Goal: Task Accomplishment & Management: Manage account settings

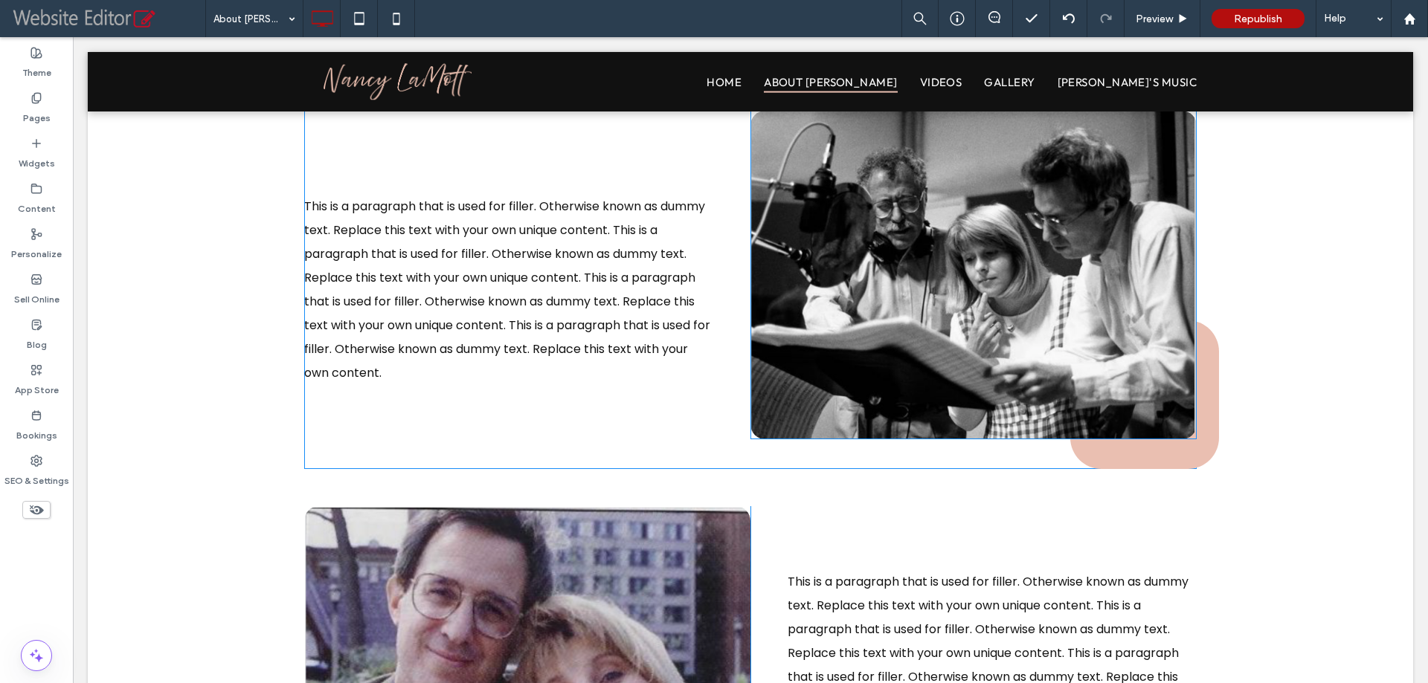
scroll to position [442, 0]
click at [849, 230] on img at bounding box center [973, 274] width 446 height 329
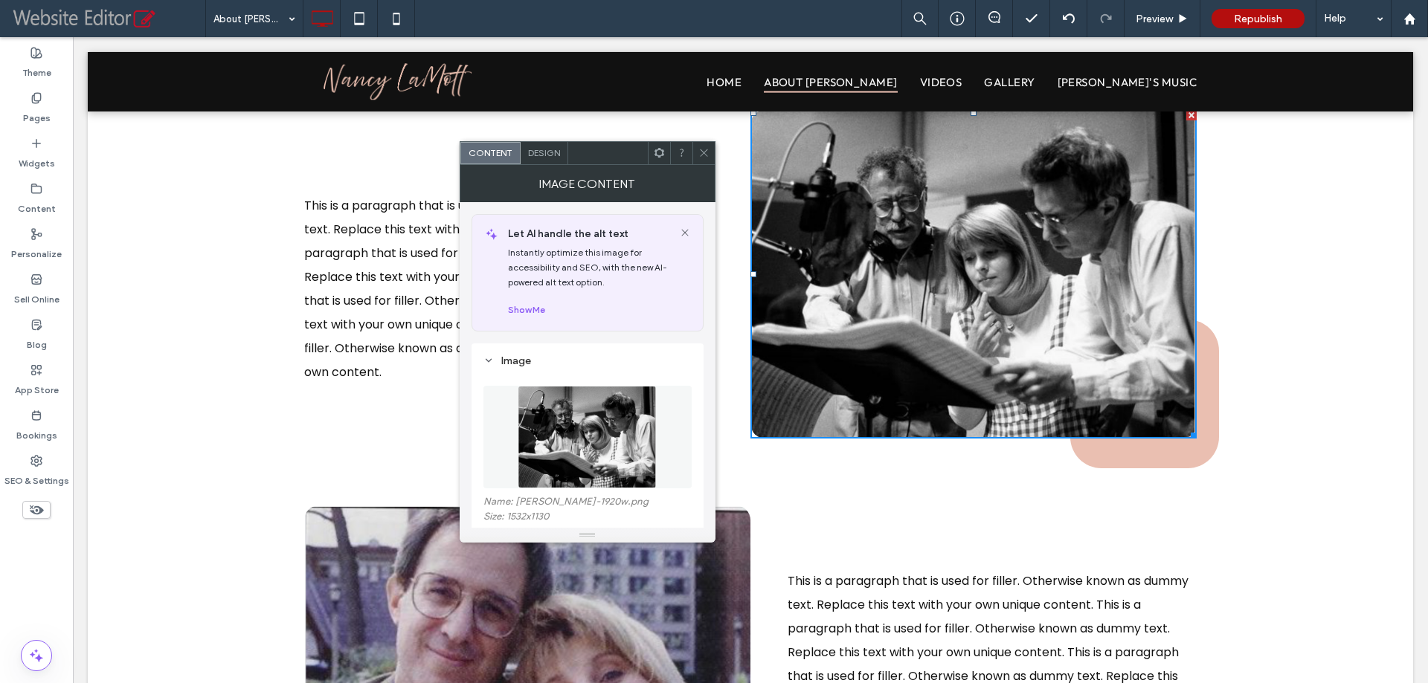
click at [697, 151] on div at bounding box center [703, 153] width 22 height 22
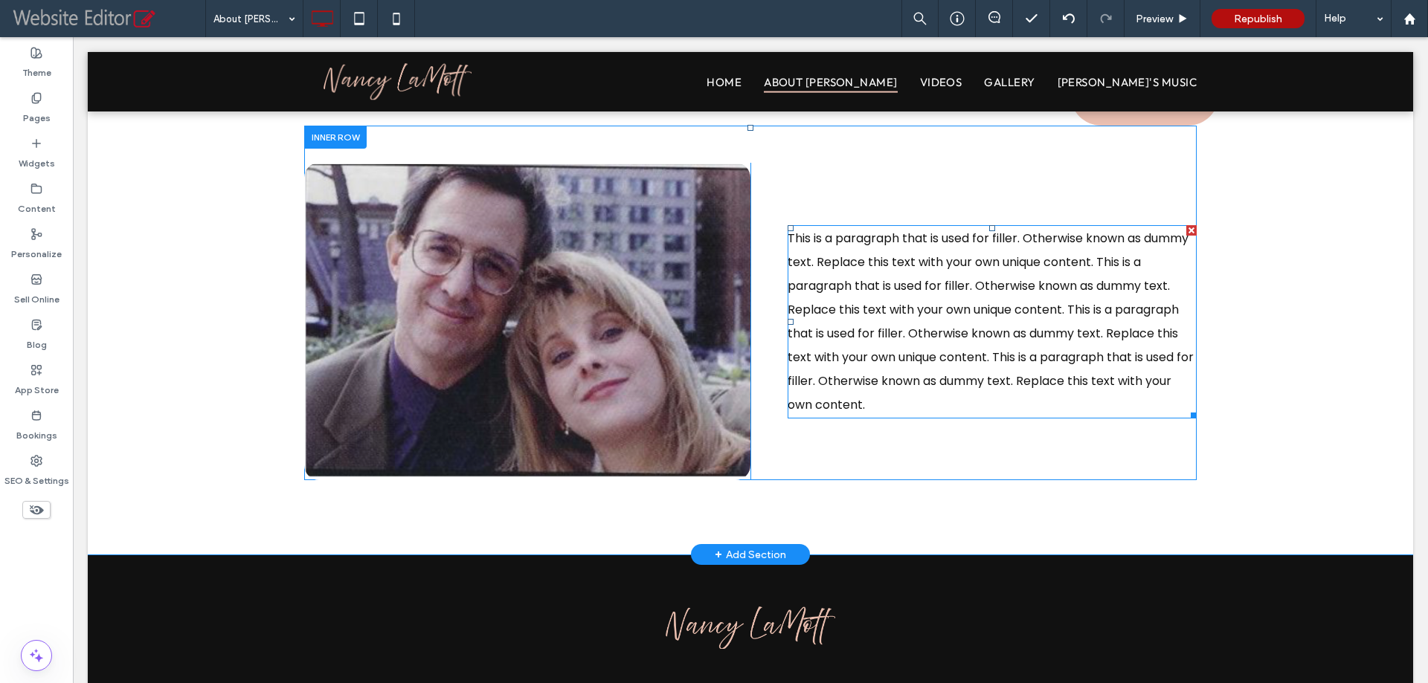
scroll to position [665, 0]
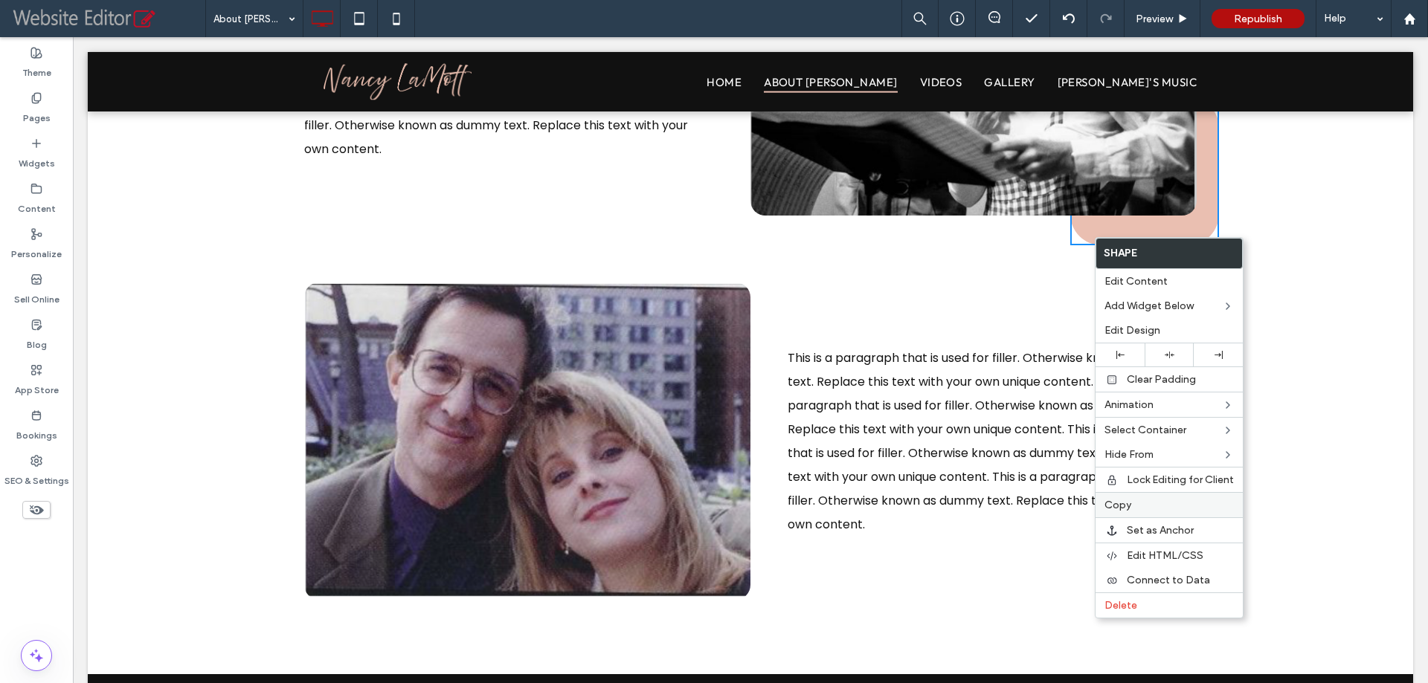
click at [1121, 508] on span "Copy" at bounding box center [1117, 505] width 27 height 13
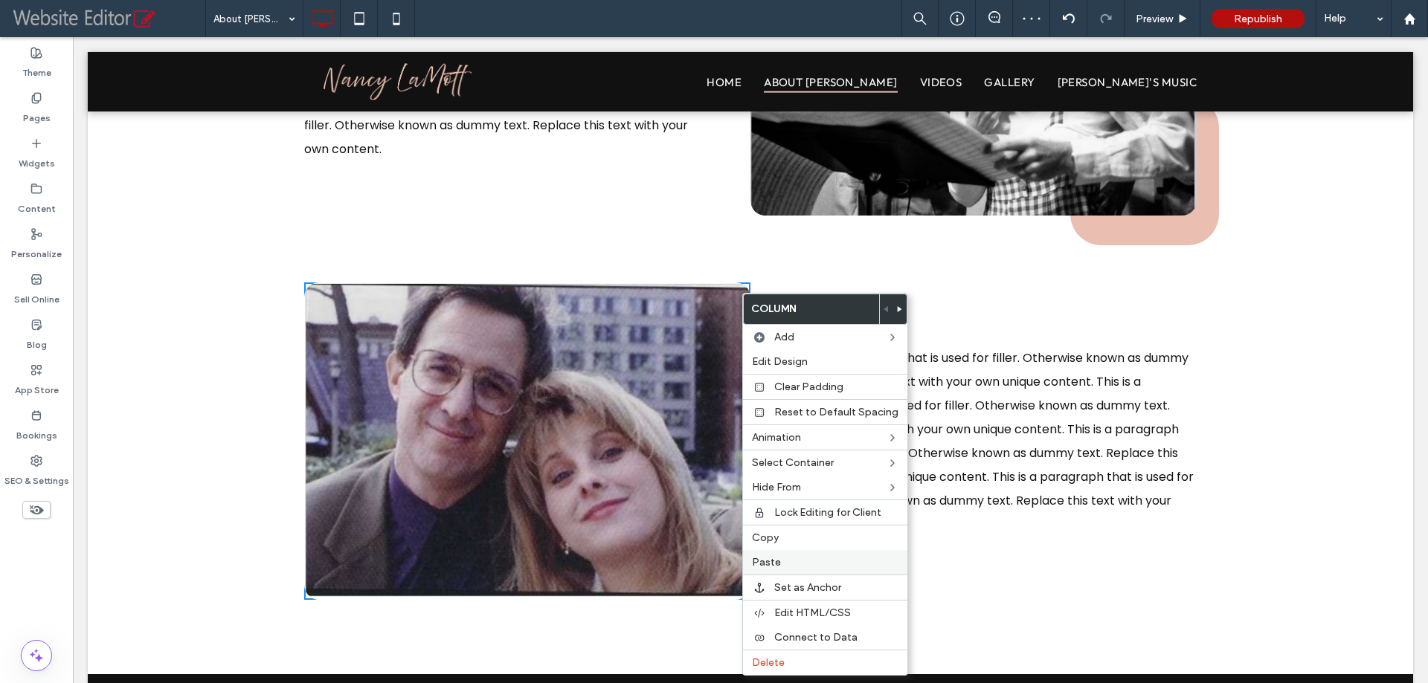
click at [773, 559] on span "Paste" at bounding box center [766, 562] width 29 height 13
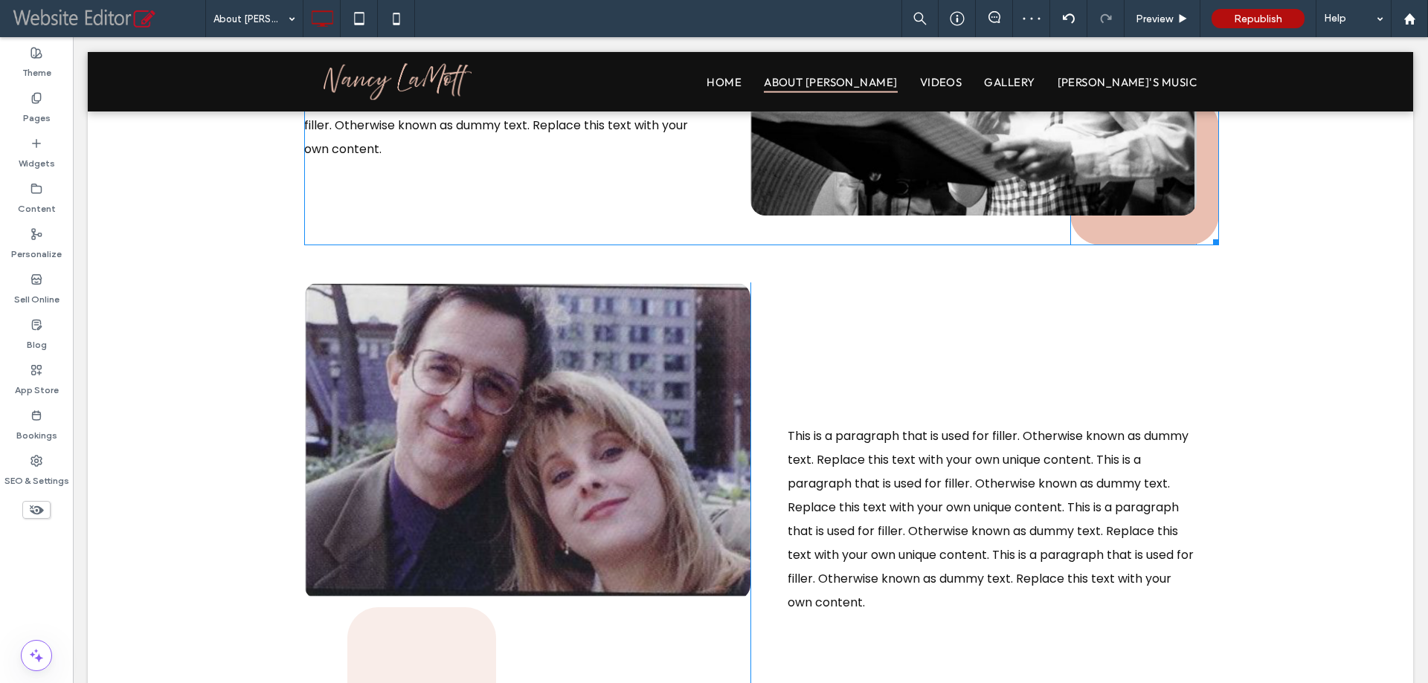
click at [1120, 235] on link at bounding box center [1144, 171] width 149 height 149
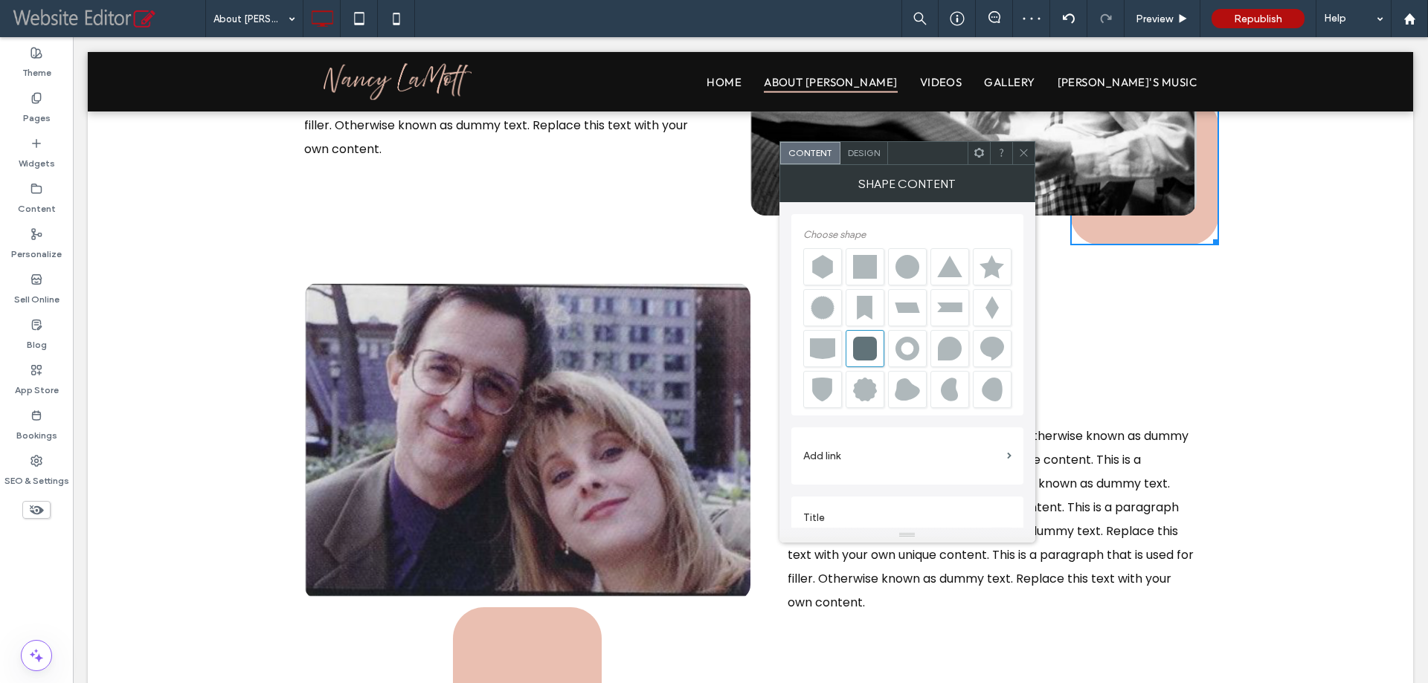
click at [877, 162] on div "Design" at bounding box center [864, 153] width 48 height 22
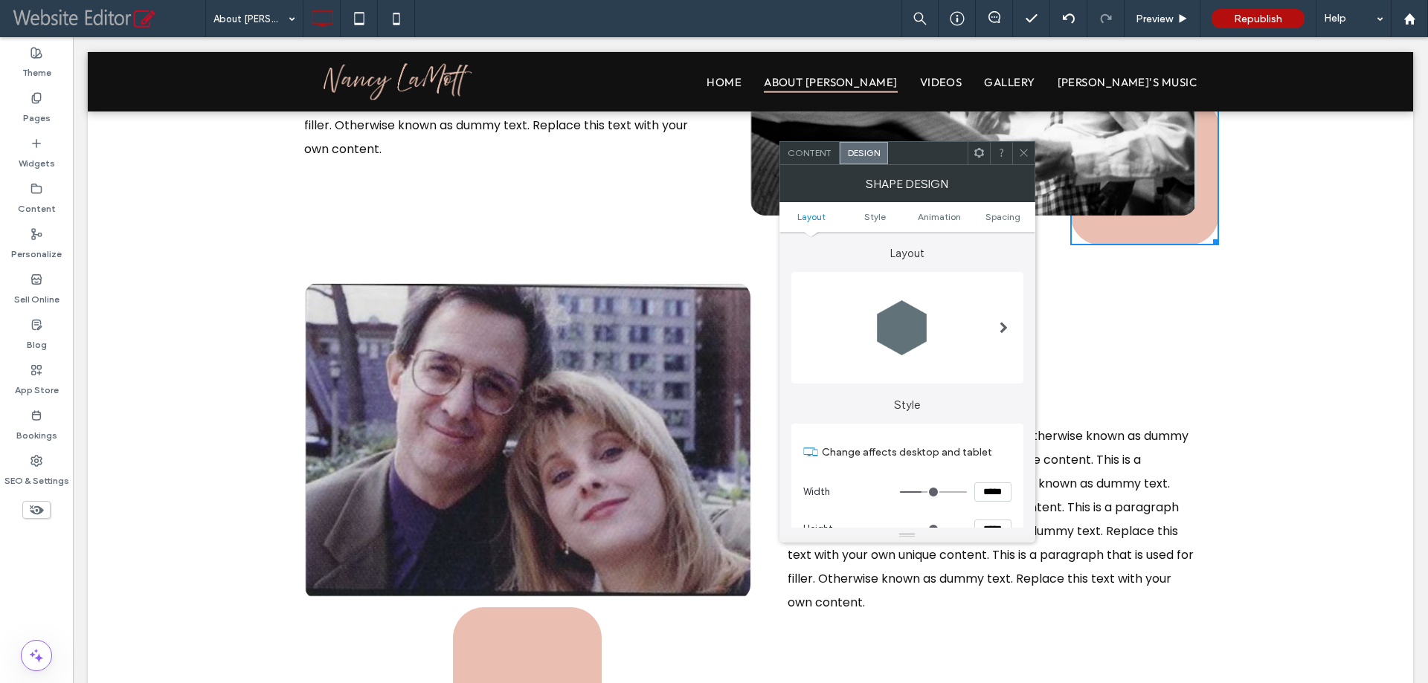
click at [1009, 227] on ul "Layout Style Animation Spacing" at bounding box center [907, 217] width 256 height 30
click at [1007, 218] on span "Spacing" at bounding box center [1002, 216] width 35 height 11
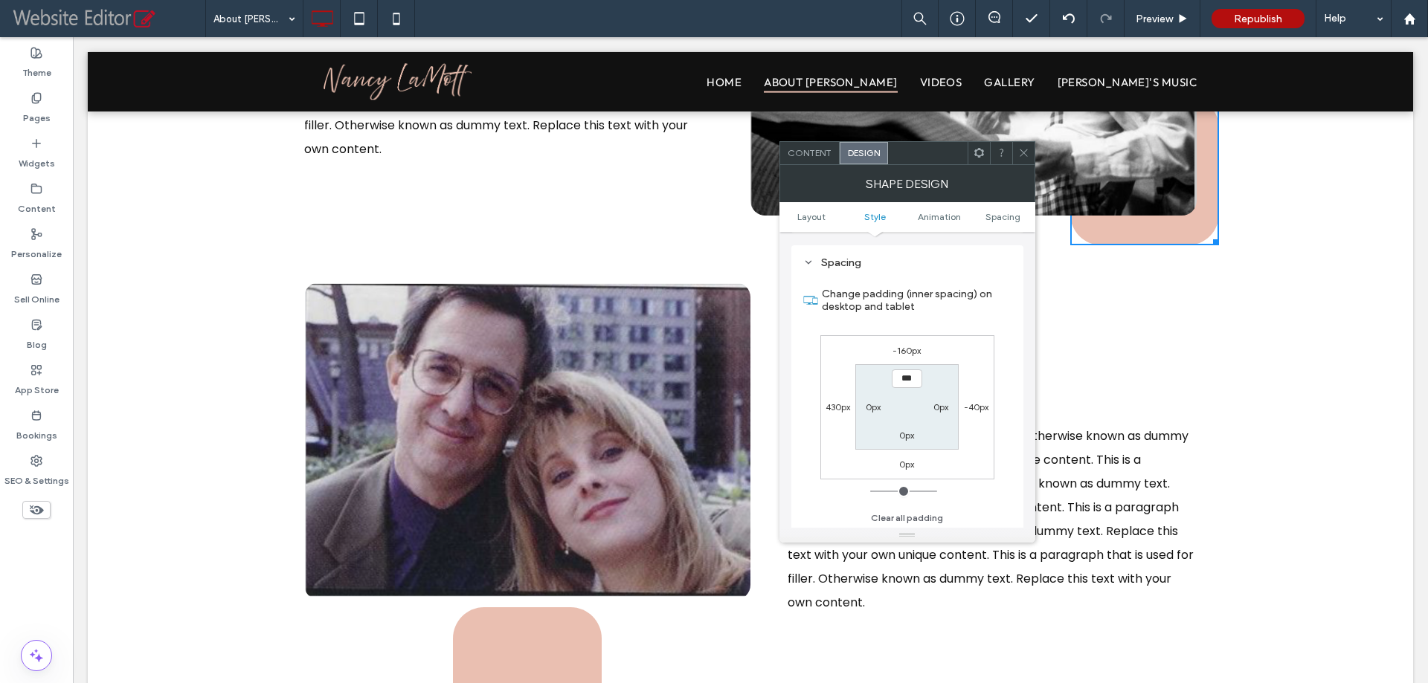
scroll to position [816, 0]
drag, startPoint x: 1024, startPoint y: 152, endPoint x: 987, endPoint y: 160, distance: 37.3
click at [1025, 152] on icon at bounding box center [1023, 152] width 11 height 11
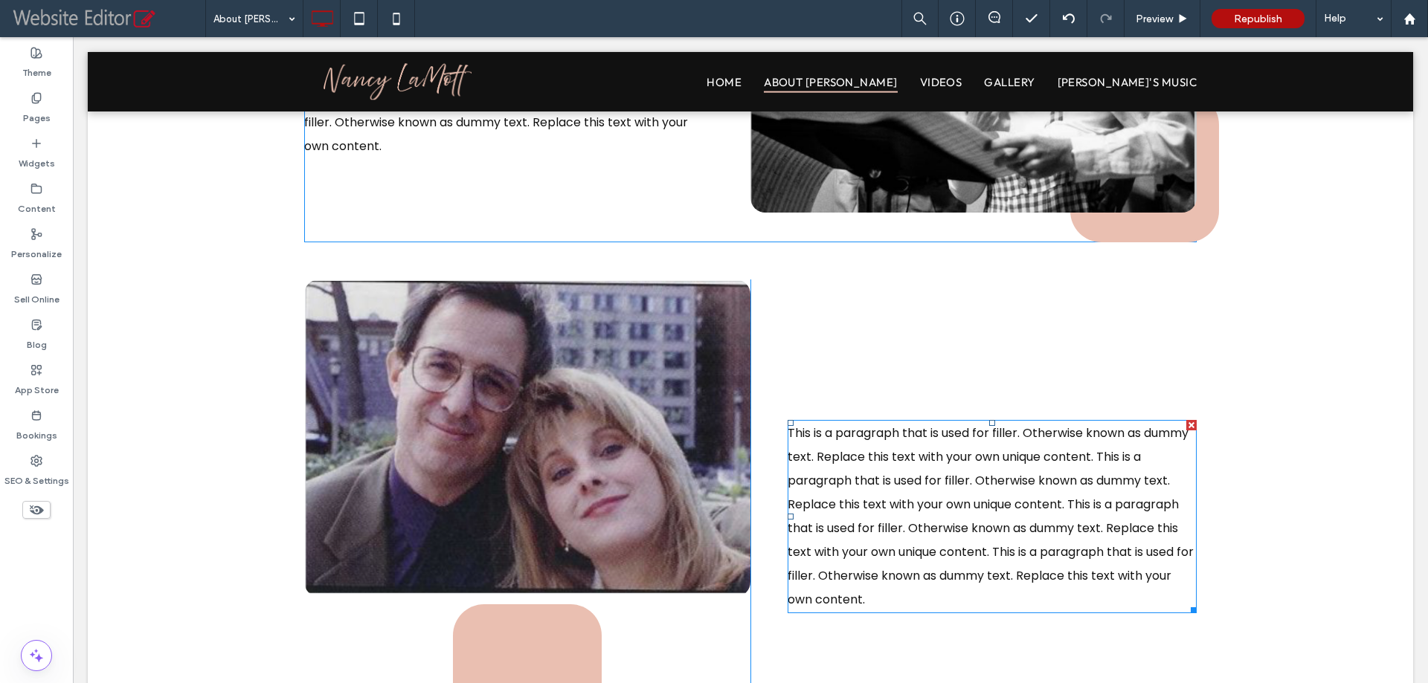
scroll to position [665, 0]
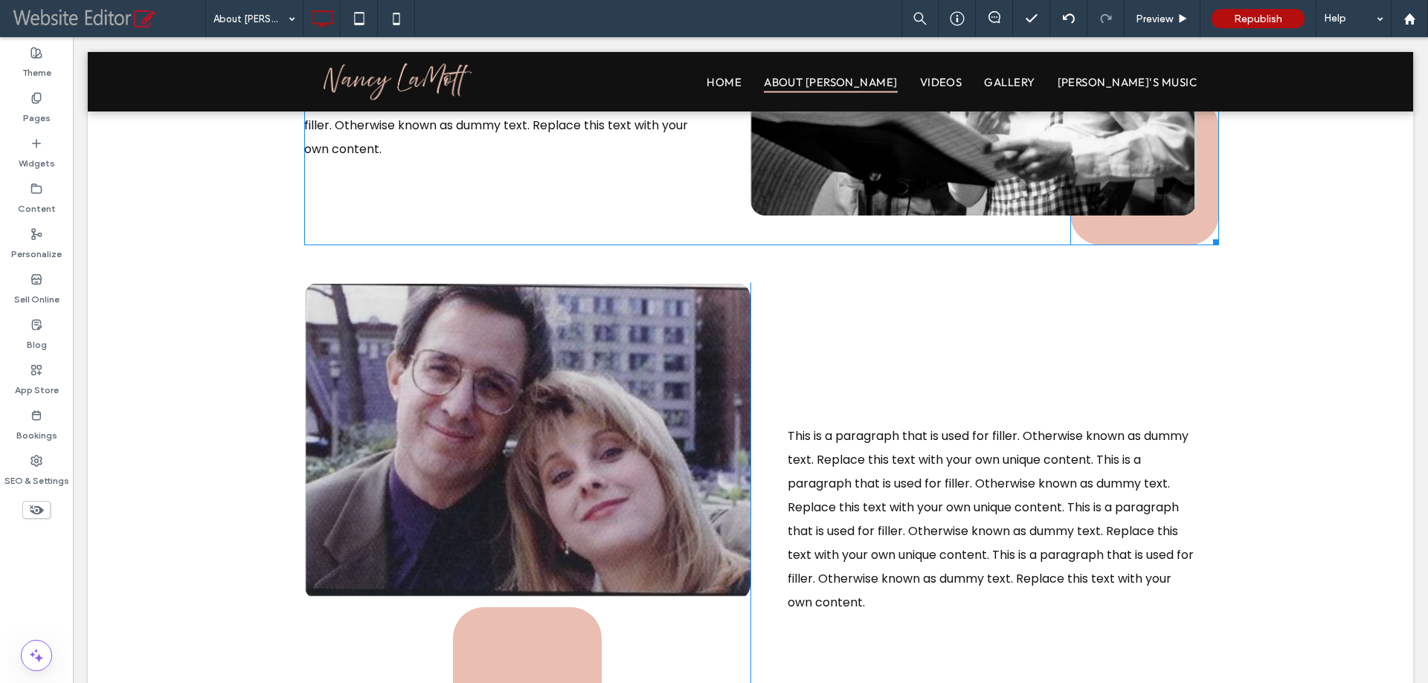
click at [1102, 227] on link at bounding box center [1144, 171] width 149 height 149
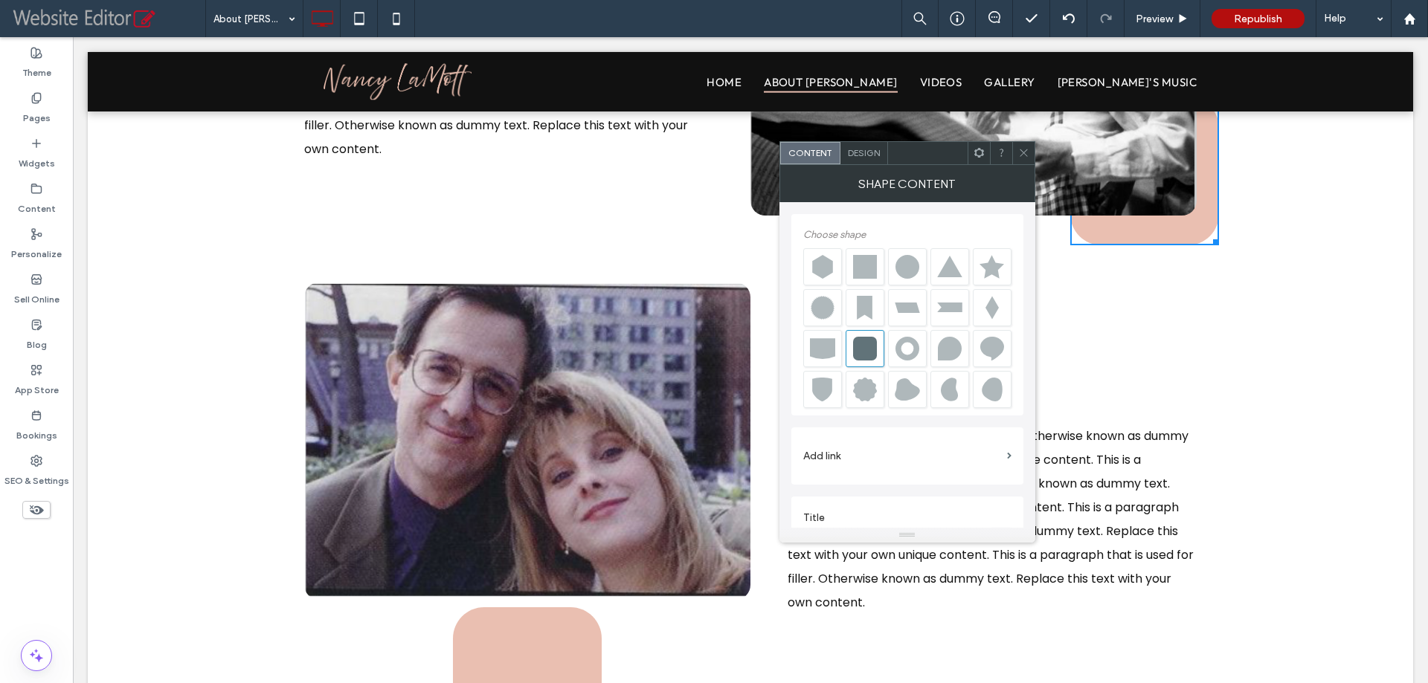
click at [848, 157] on span "Design" at bounding box center [864, 152] width 32 height 11
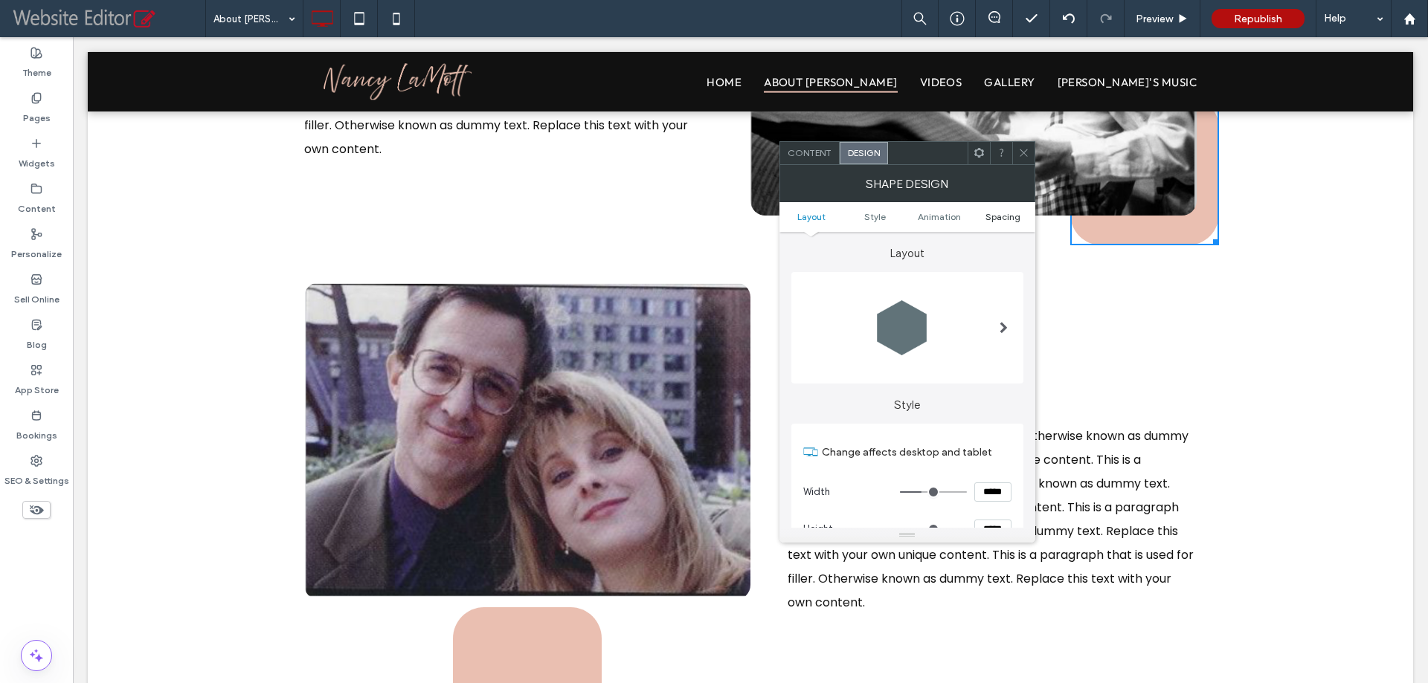
click at [1004, 219] on span "Spacing" at bounding box center [1002, 216] width 35 height 11
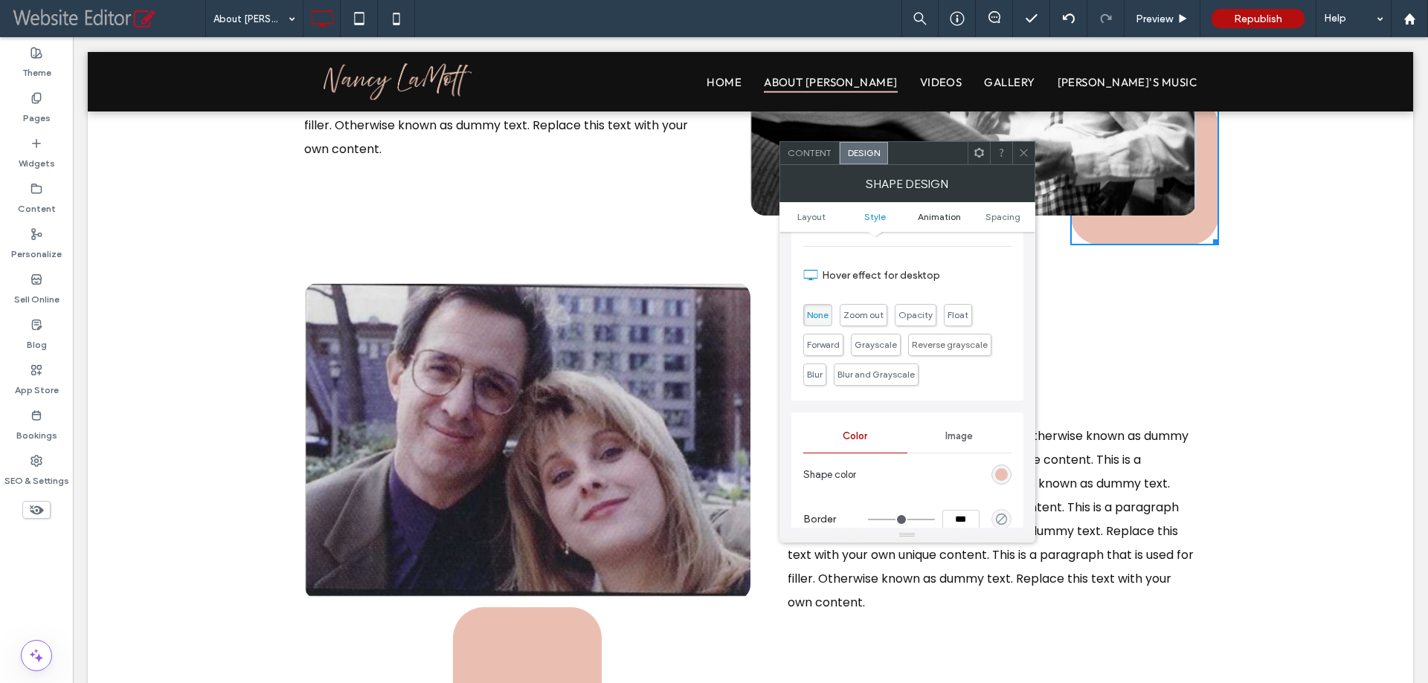
click at [942, 214] on span "Animation" at bounding box center [938, 216] width 43 height 11
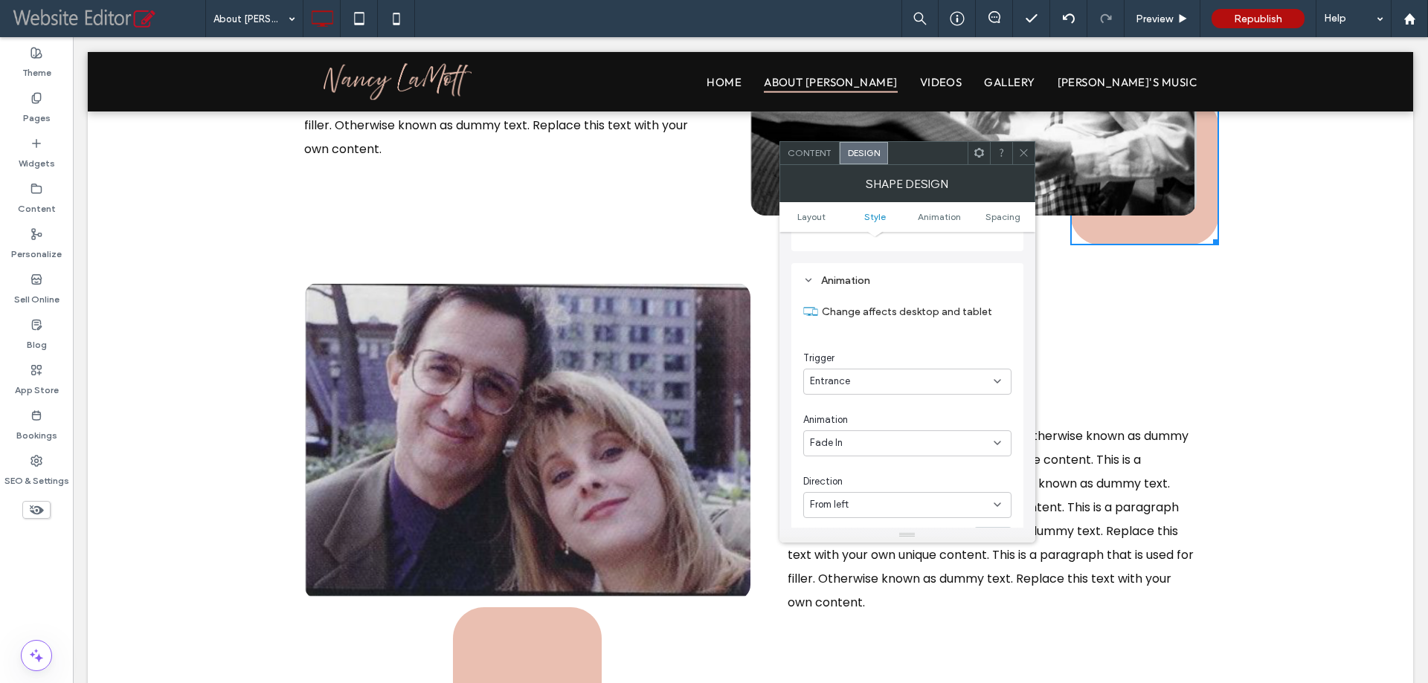
scroll to position [769, 0]
drag, startPoint x: 878, startPoint y: 359, endPoint x: 875, endPoint y: 373, distance: 14.4
click at [878, 360] on div "Entrance" at bounding box center [902, 362] width 184 height 15
click at [862, 384] on div "None" at bounding box center [907, 388] width 207 height 26
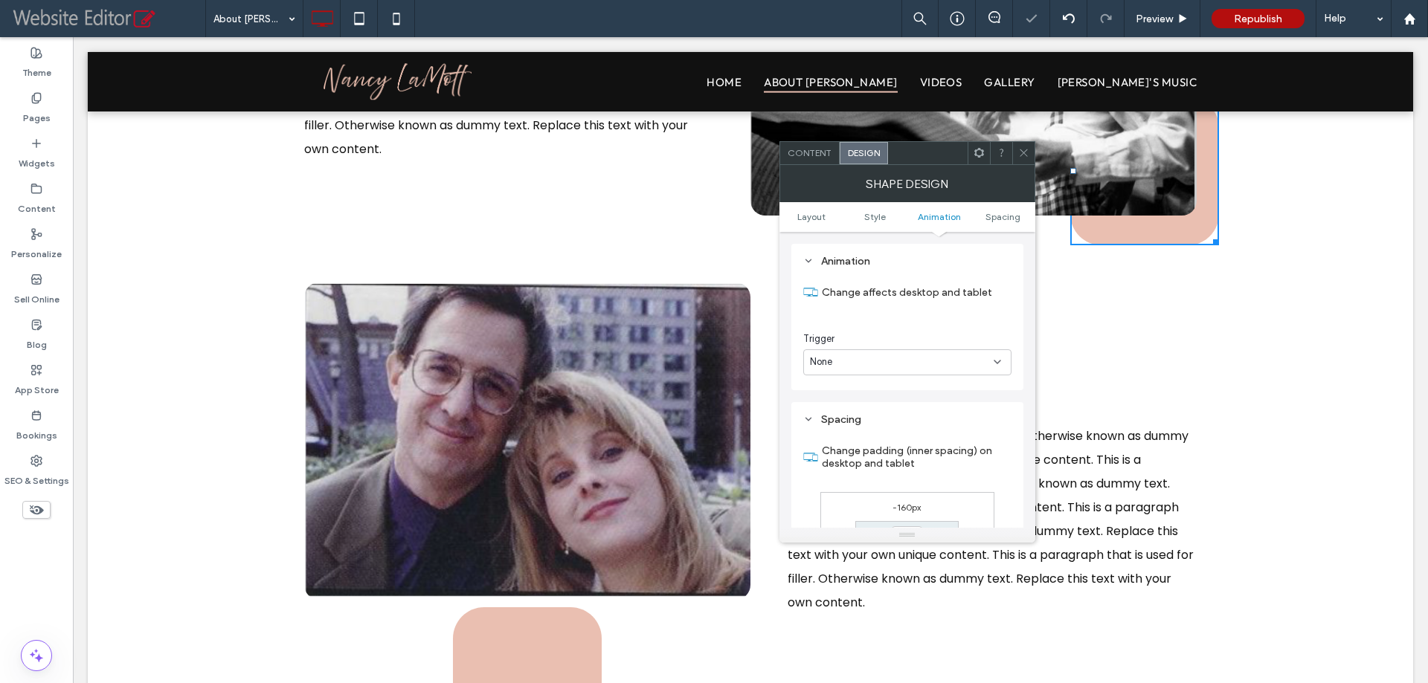
click at [1024, 159] on span at bounding box center [1023, 153] width 11 height 22
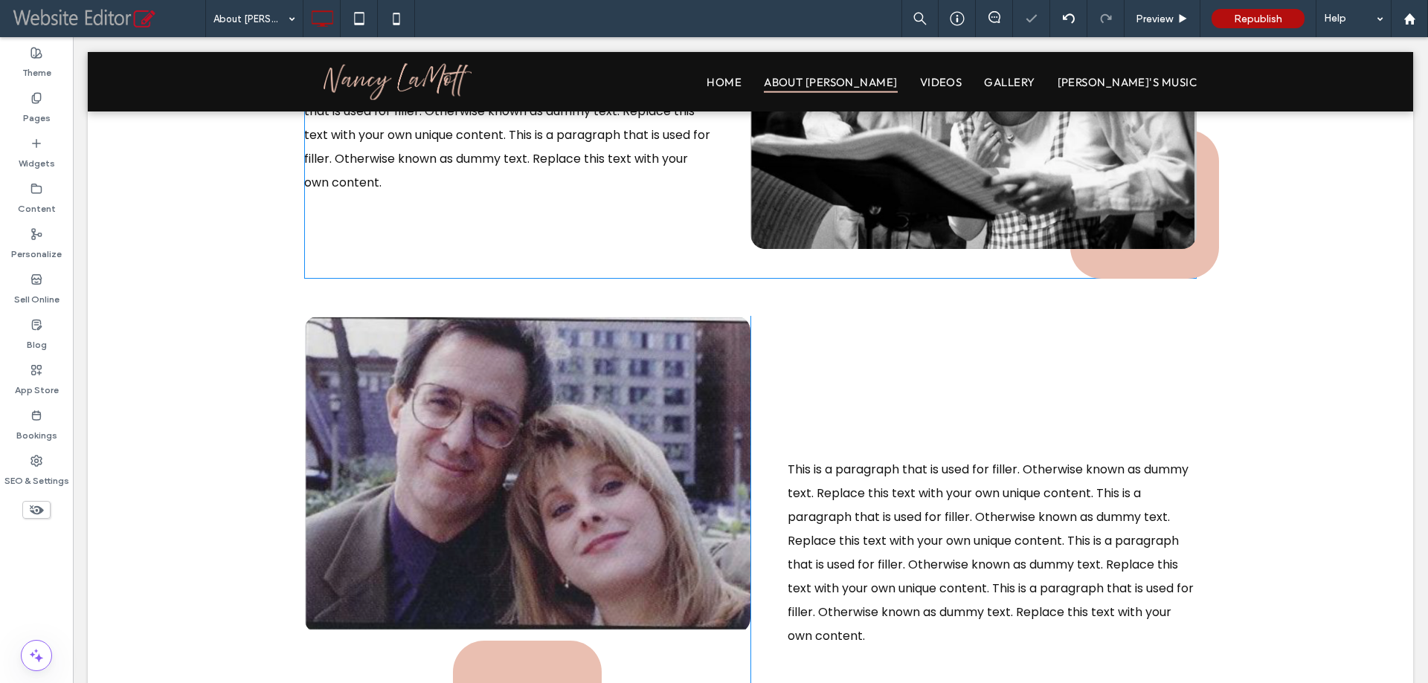
scroll to position [293, 0]
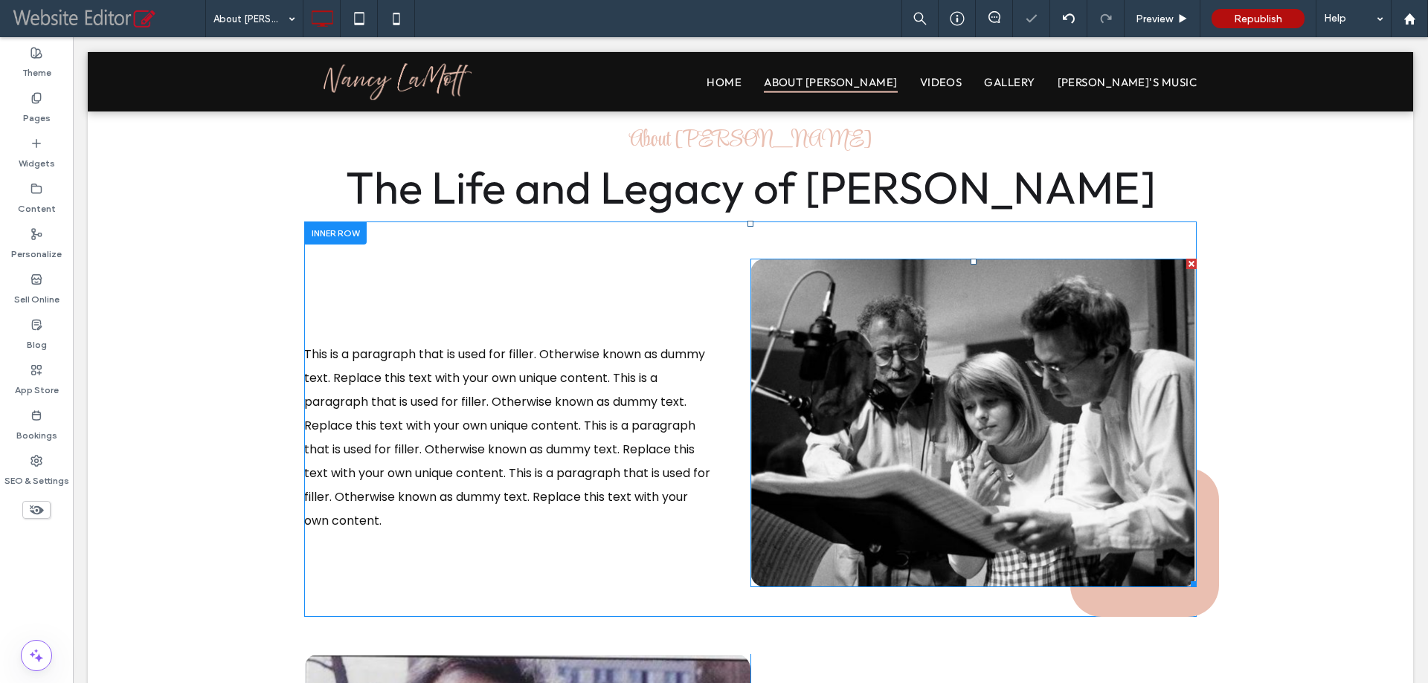
click at [952, 318] on img at bounding box center [973, 423] width 446 height 329
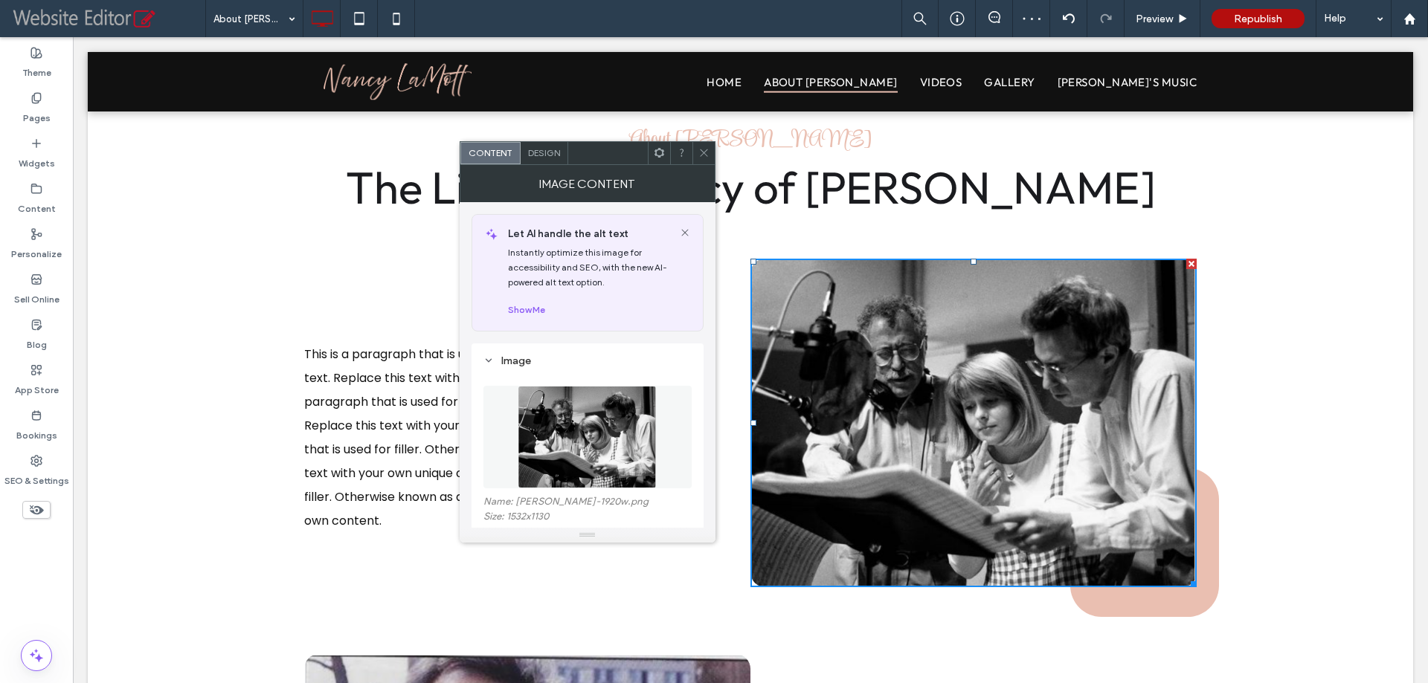
click at [542, 144] on div "Design" at bounding box center [544, 153] width 48 height 22
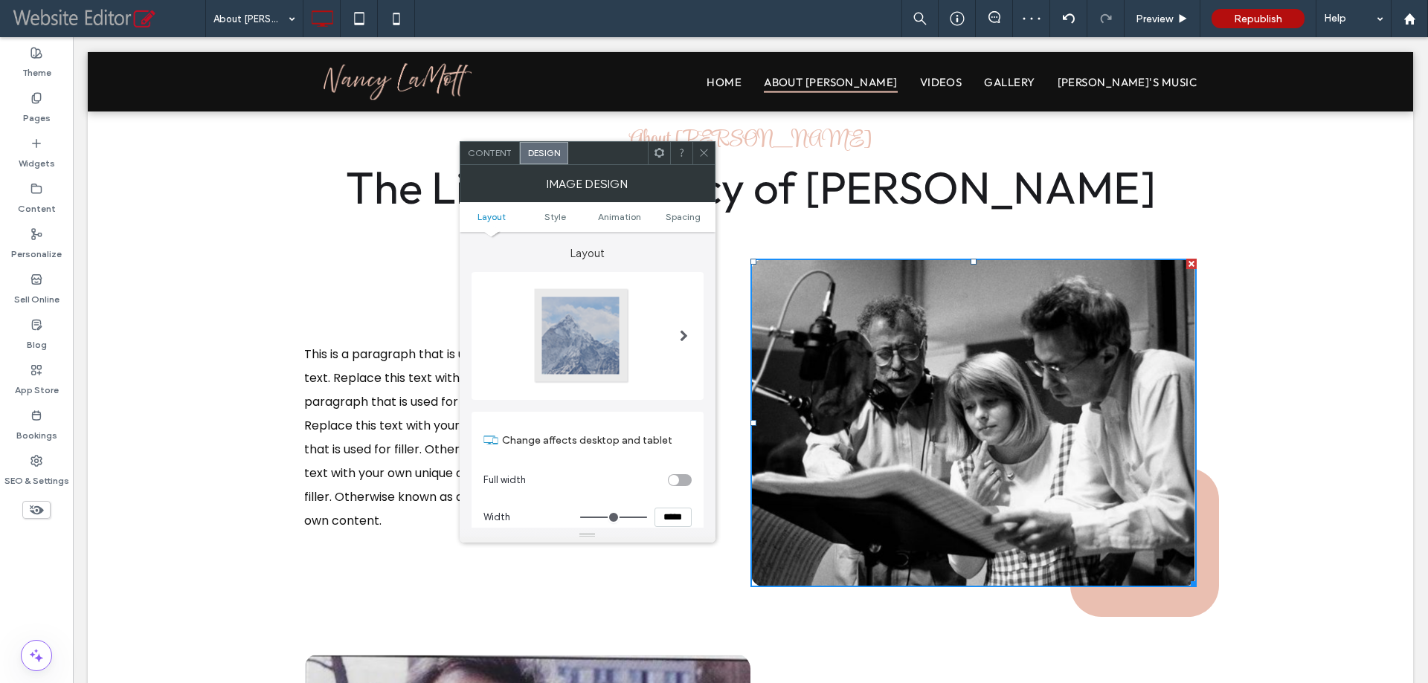
click at [628, 210] on ul "Layout Style Animation Spacing" at bounding box center [587, 217] width 256 height 30
click at [631, 216] on span "Animation" at bounding box center [619, 216] width 43 height 11
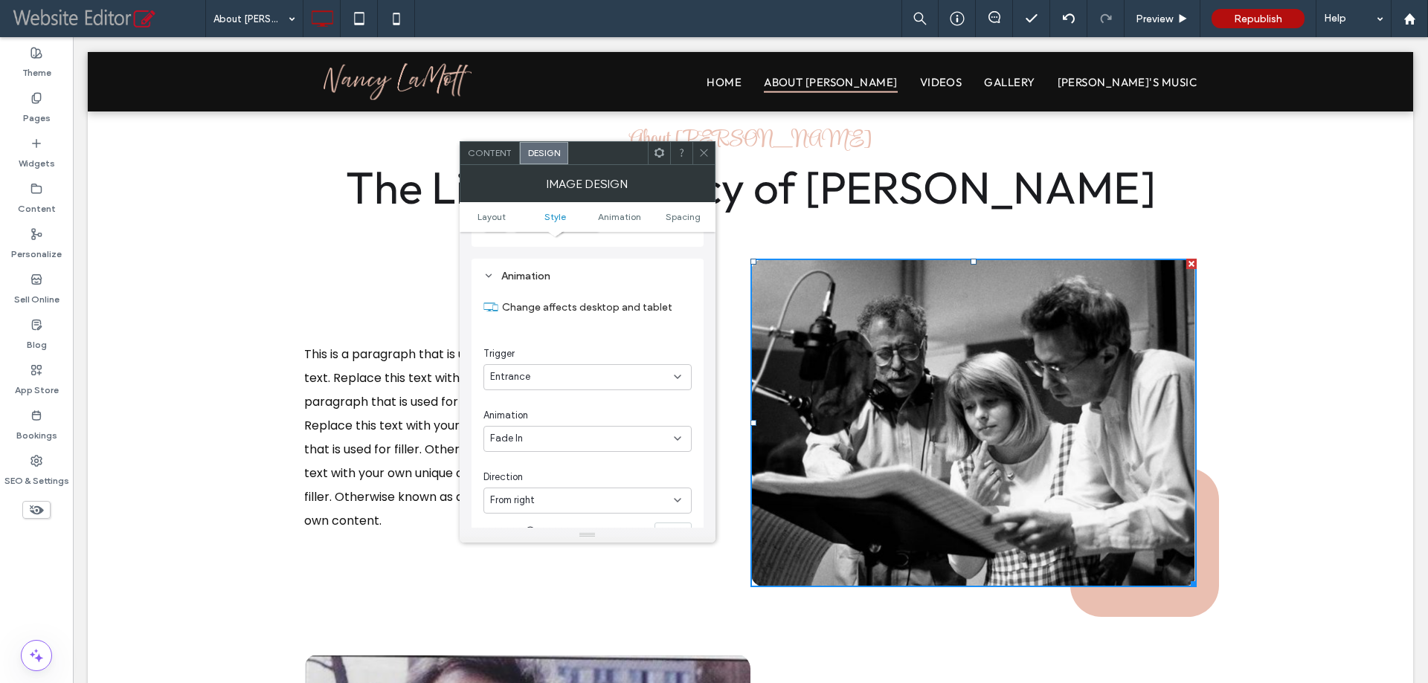
scroll to position [701, 0]
click at [574, 352] on div "Entrance" at bounding box center [587, 362] width 208 height 26
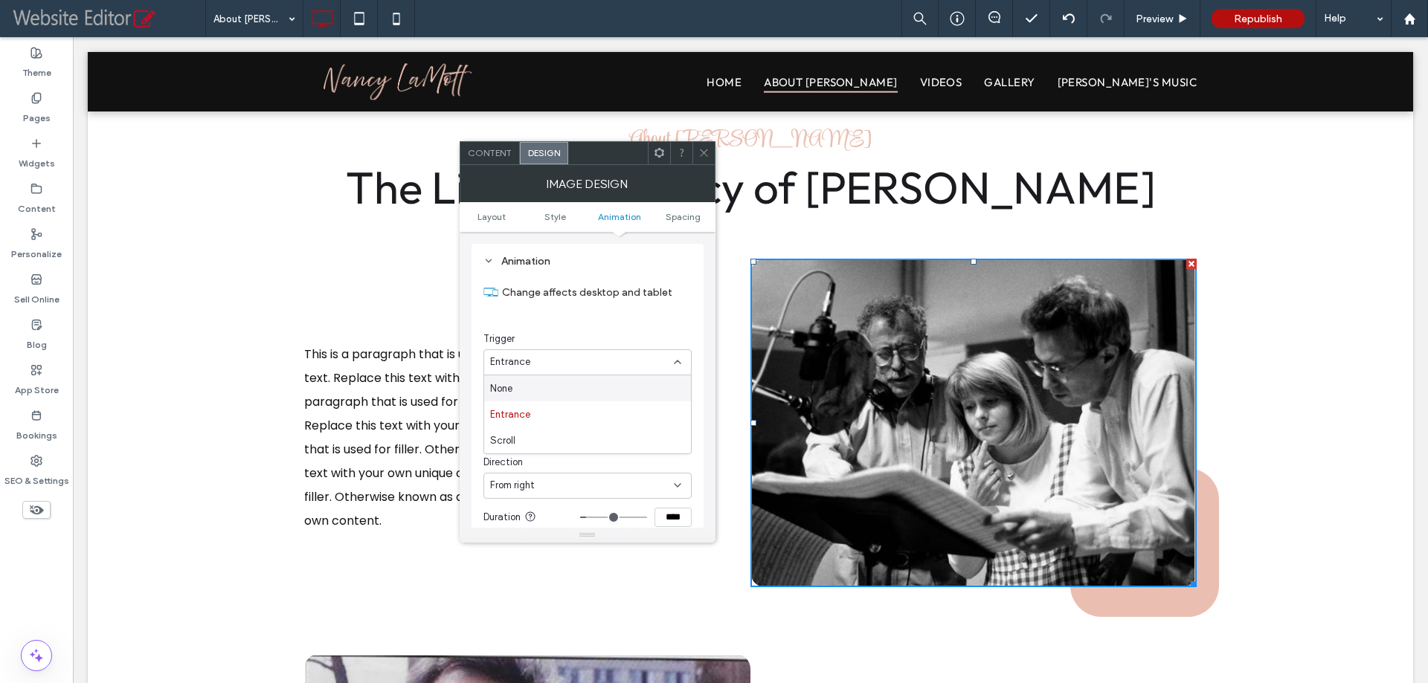
drag, startPoint x: 538, startPoint y: 385, endPoint x: 626, endPoint y: 290, distance: 129.4
click at [538, 383] on div "None" at bounding box center [587, 388] width 207 height 26
click at [698, 149] on icon at bounding box center [703, 152] width 11 height 11
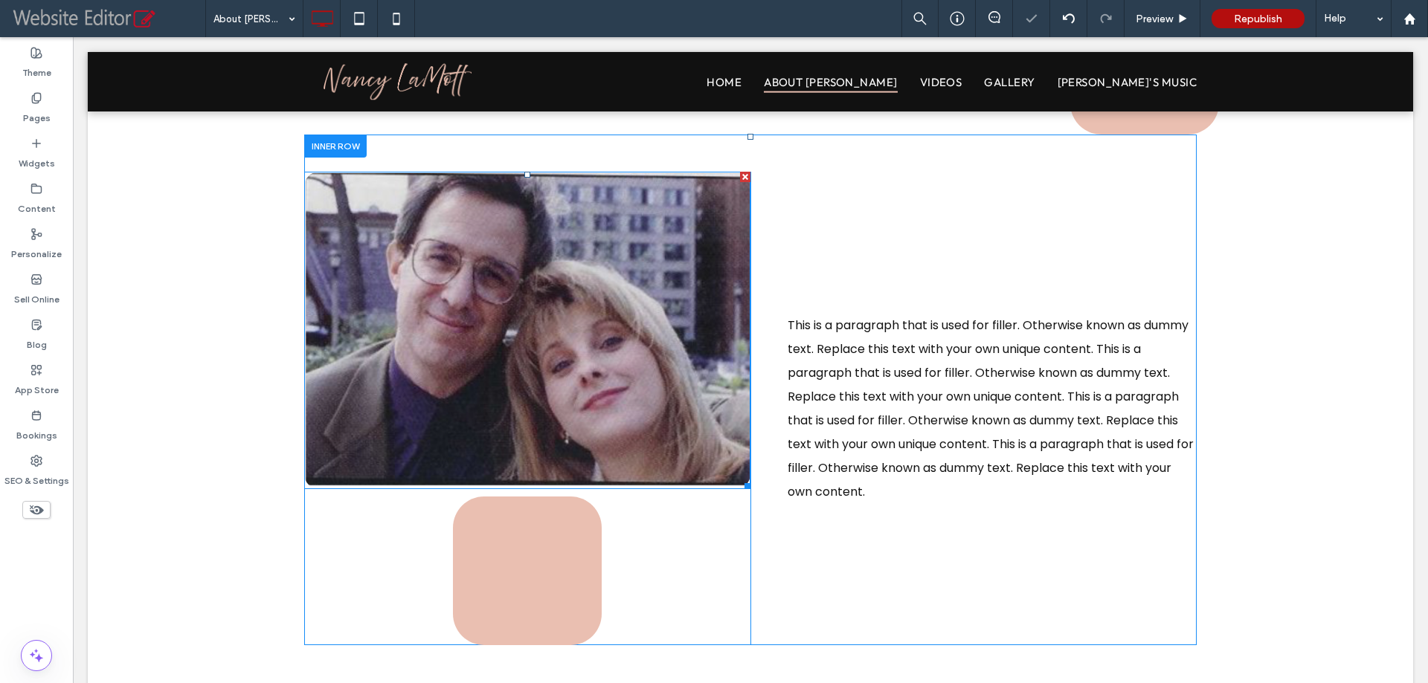
scroll to position [888, 0]
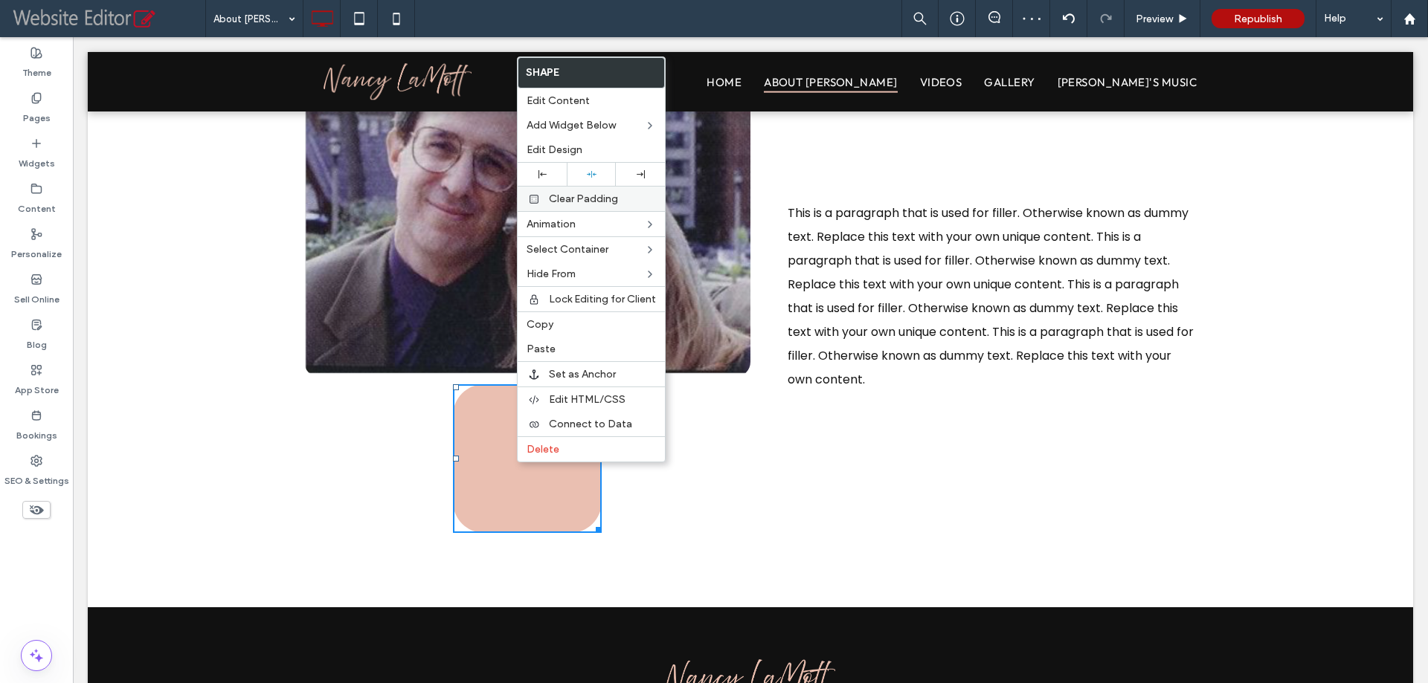
click at [547, 187] on div "Clear Padding" at bounding box center [590, 198] width 147 height 25
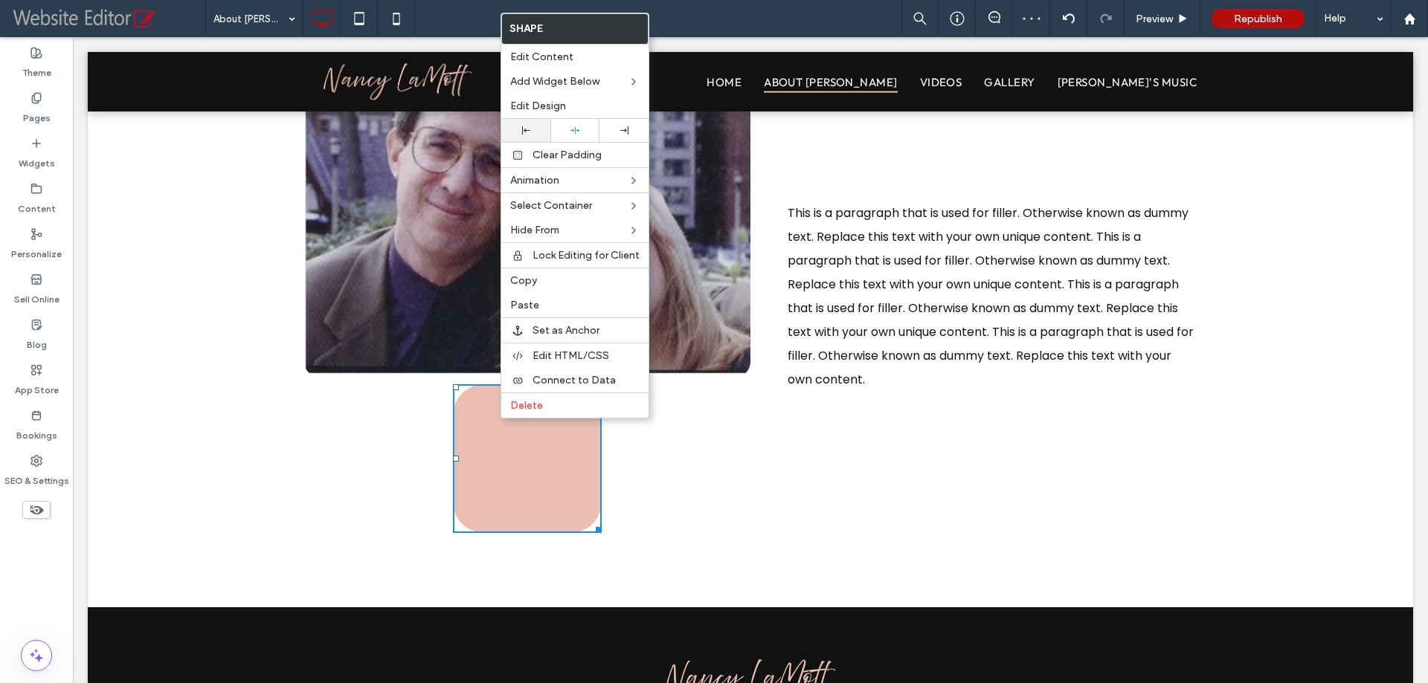
click at [534, 129] on div at bounding box center [526, 130] width 34 height 8
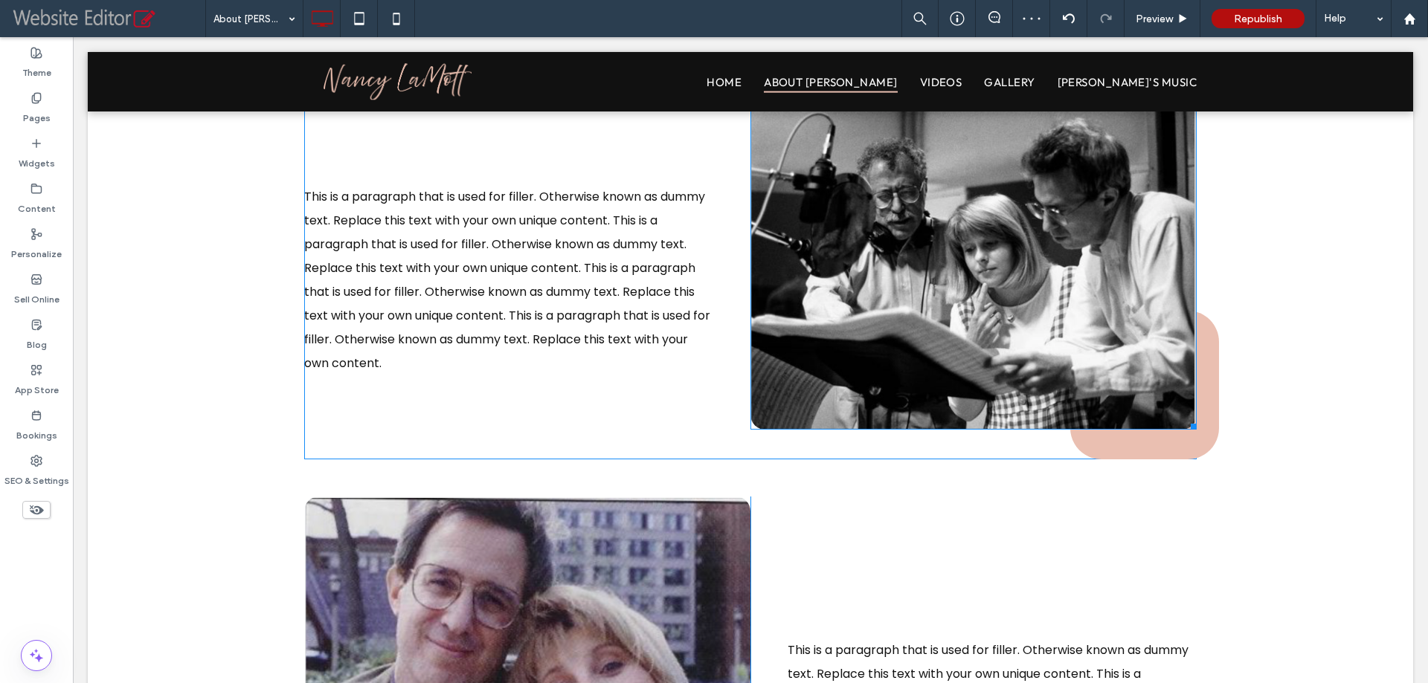
scroll to position [293, 0]
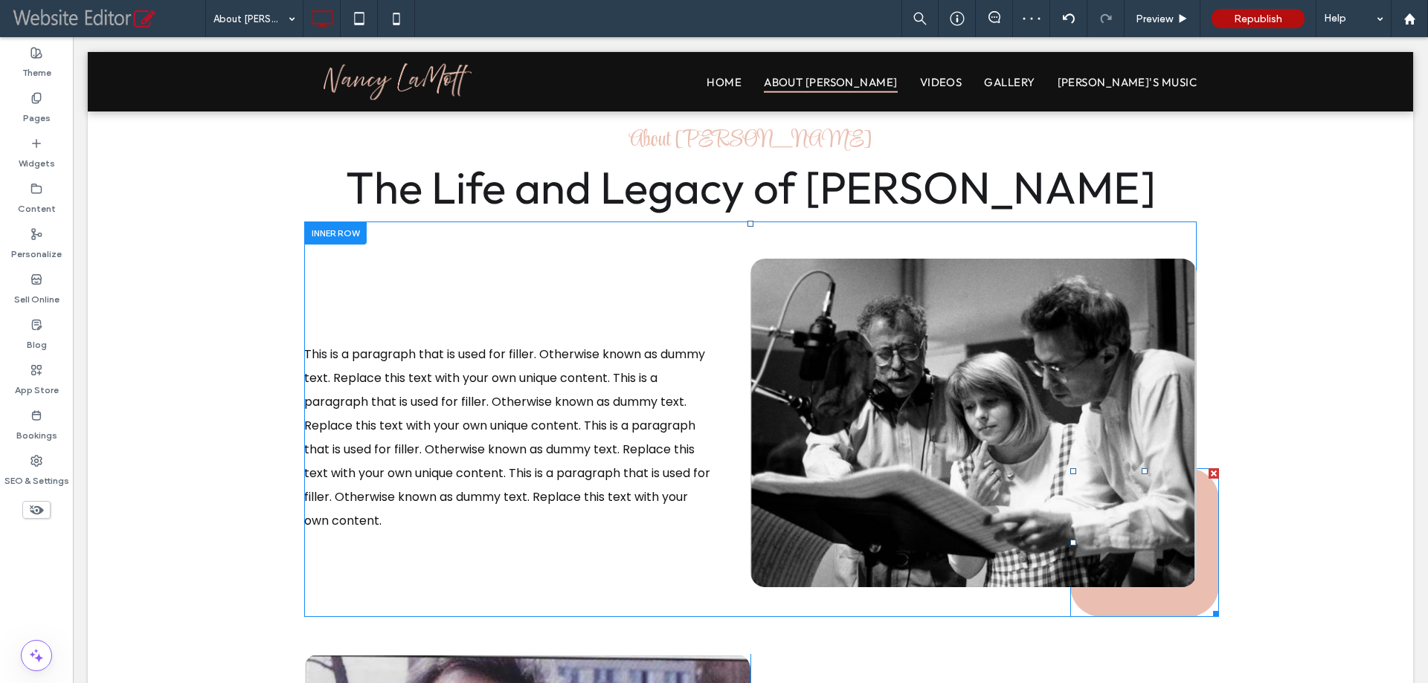
click at [1131, 606] on link at bounding box center [1144, 542] width 149 height 149
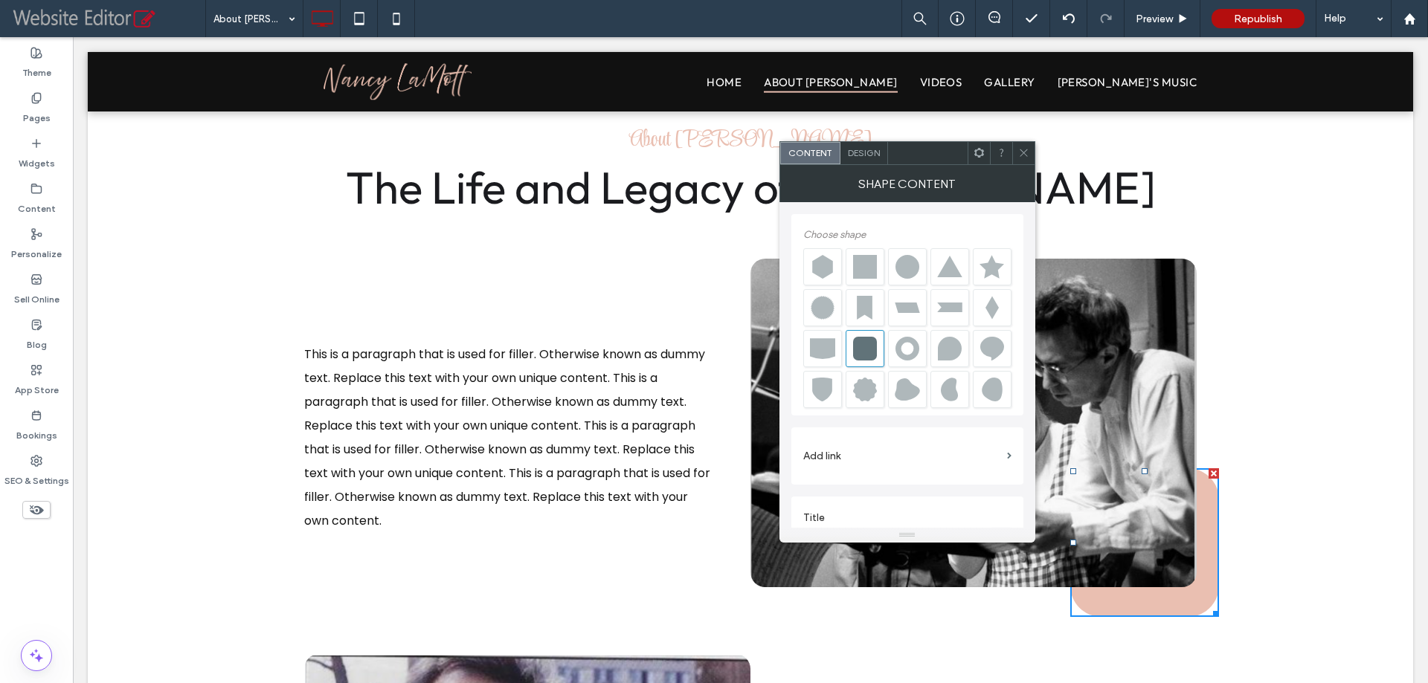
click at [868, 154] on span "Design" at bounding box center [864, 152] width 32 height 11
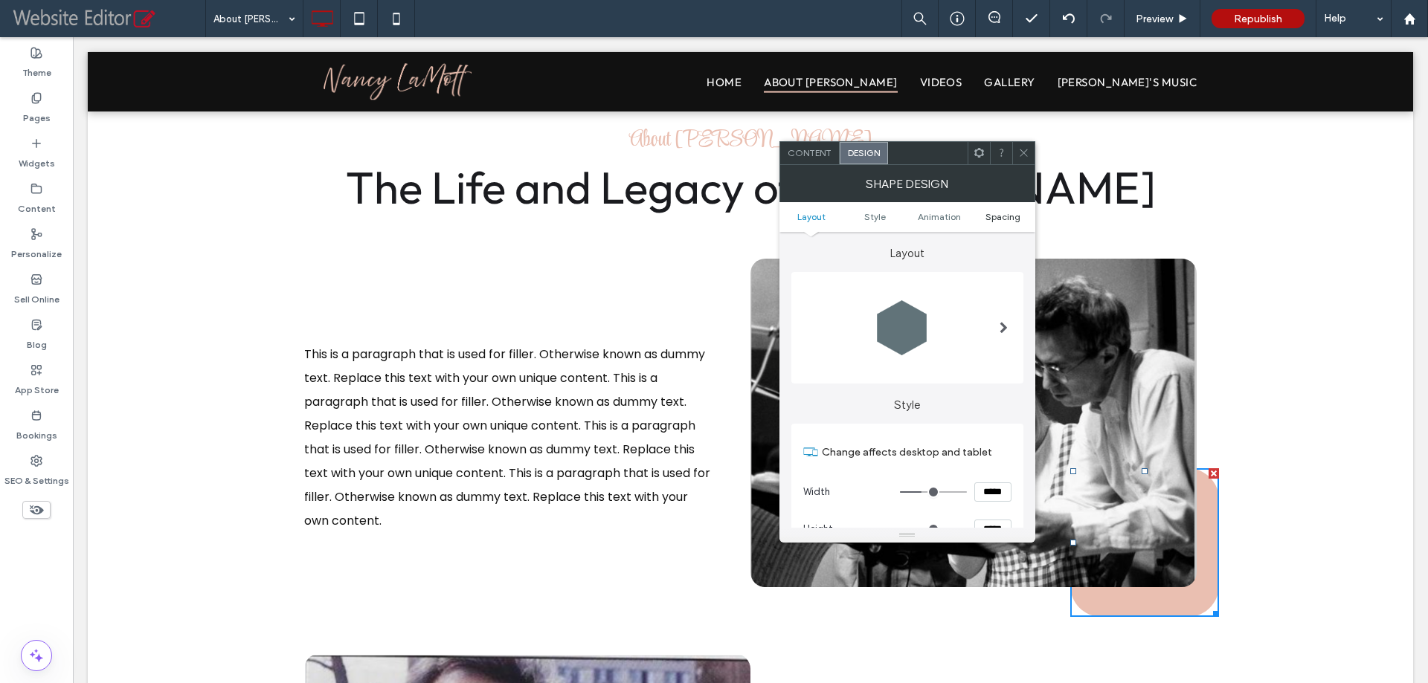
click at [1007, 214] on span "Spacing" at bounding box center [1002, 216] width 35 height 11
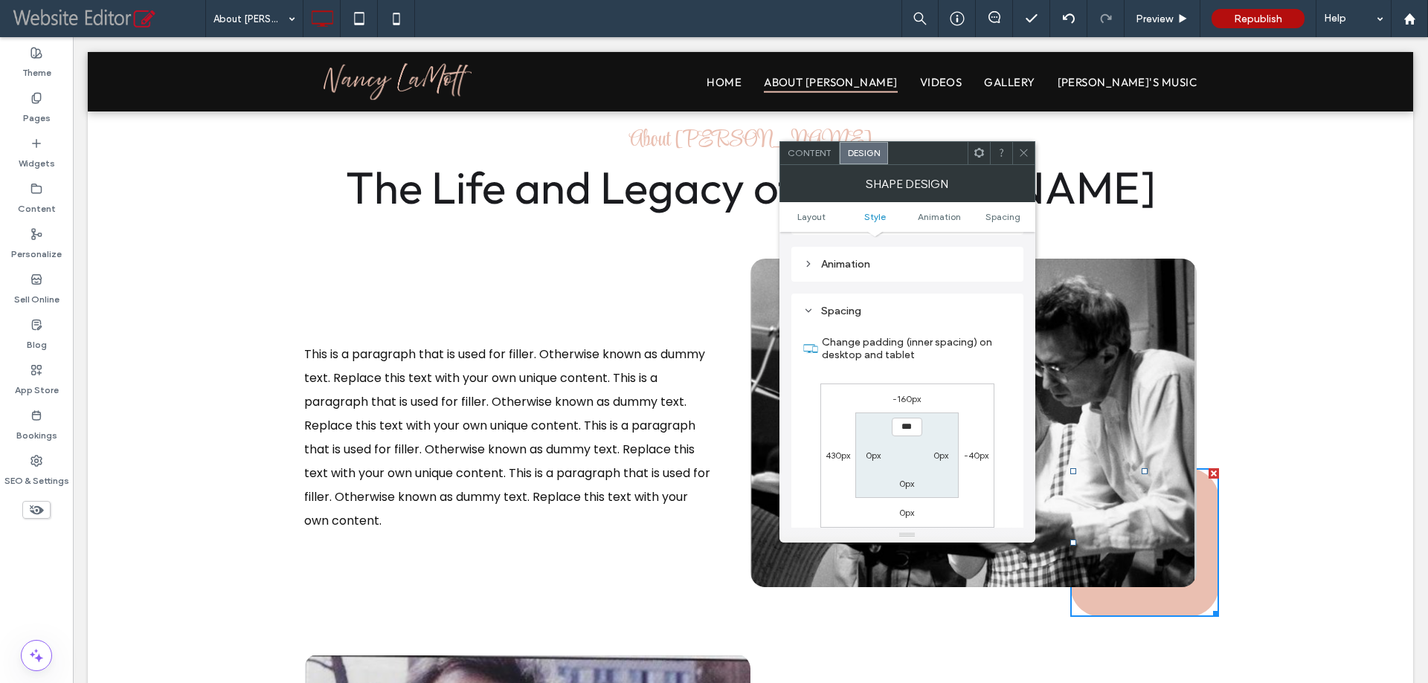
scroll to position [816, 0]
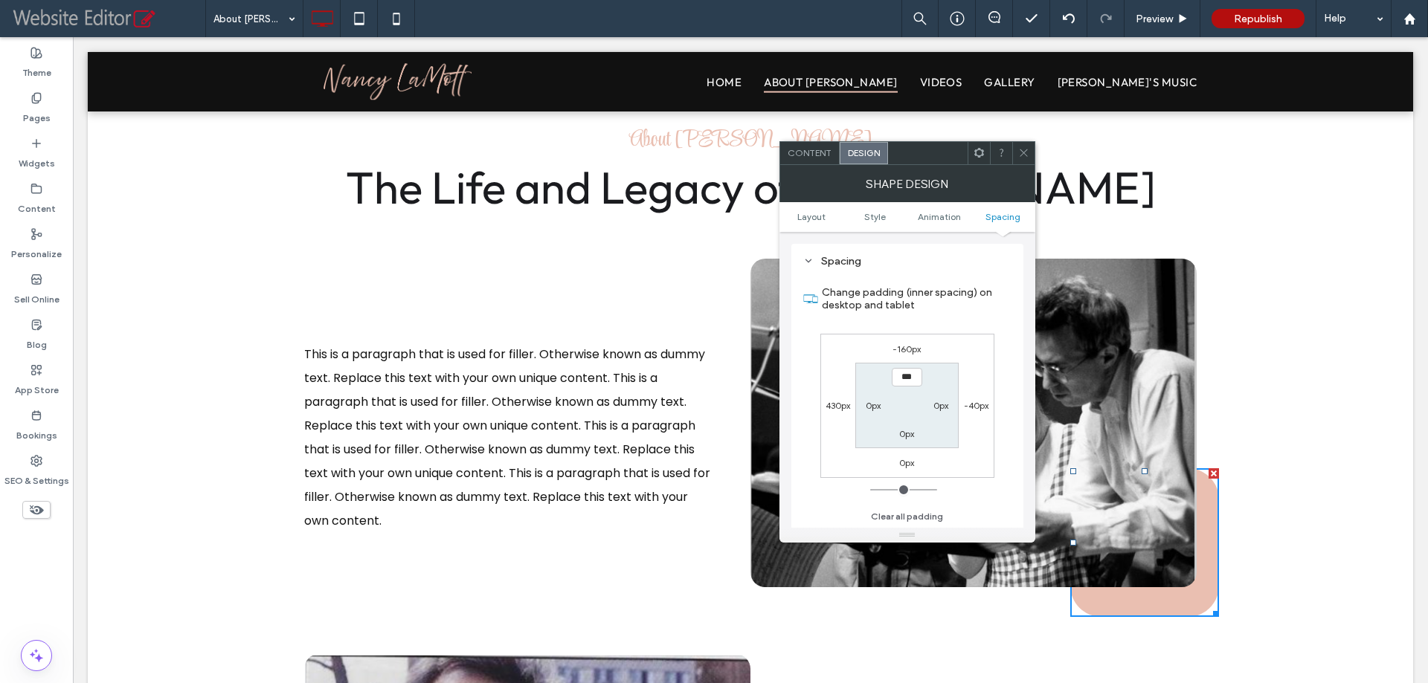
click at [1023, 148] on icon at bounding box center [1023, 152] width 11 height 11
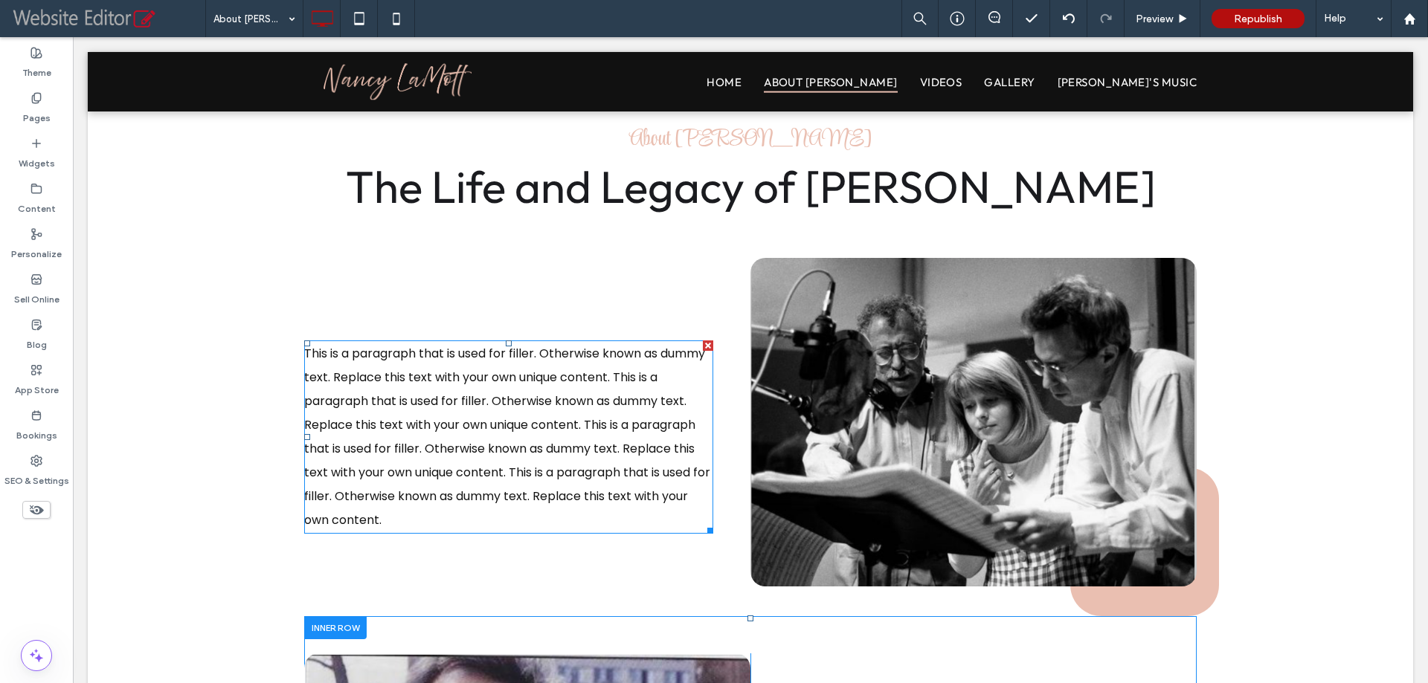
scroll to position [739, 0]
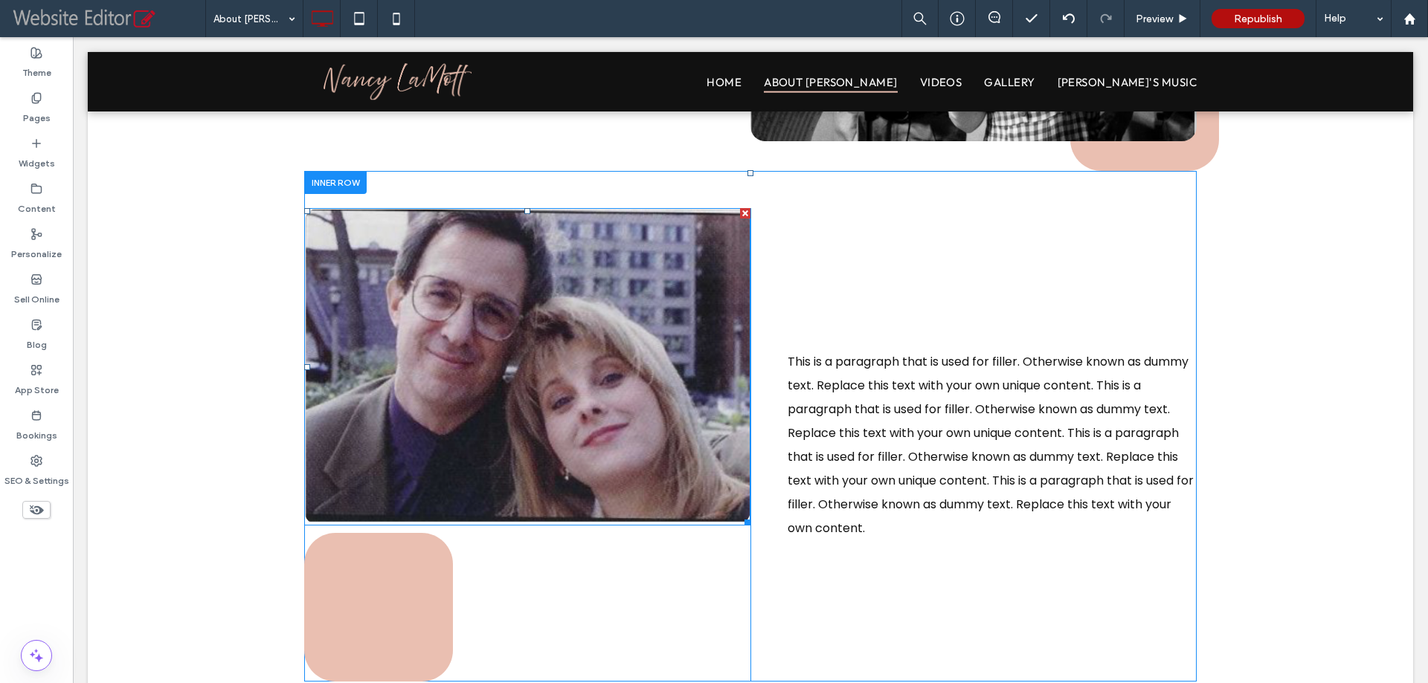
click at [378, 599] on link at bounding box center [378, 607] width 149 height 149
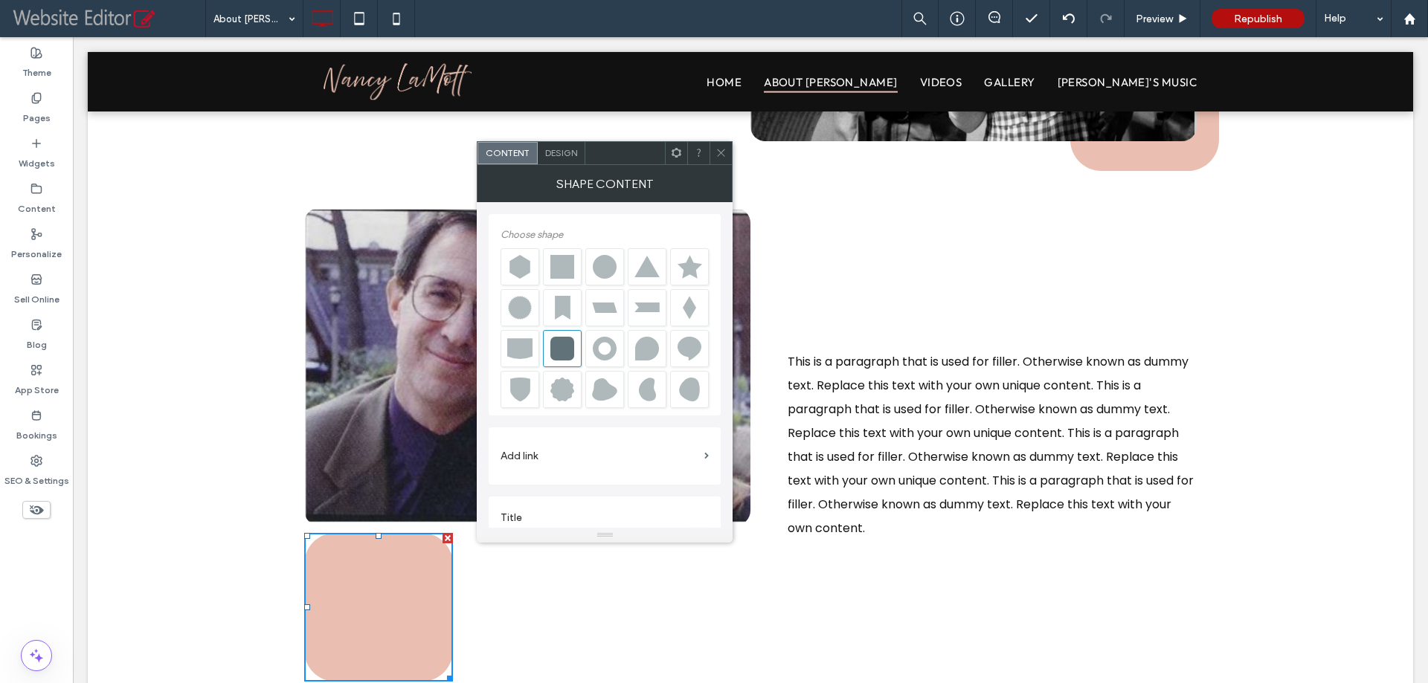
click at [555, 147] on span "Design" at bounding box center [561, 152] width 32 height 11
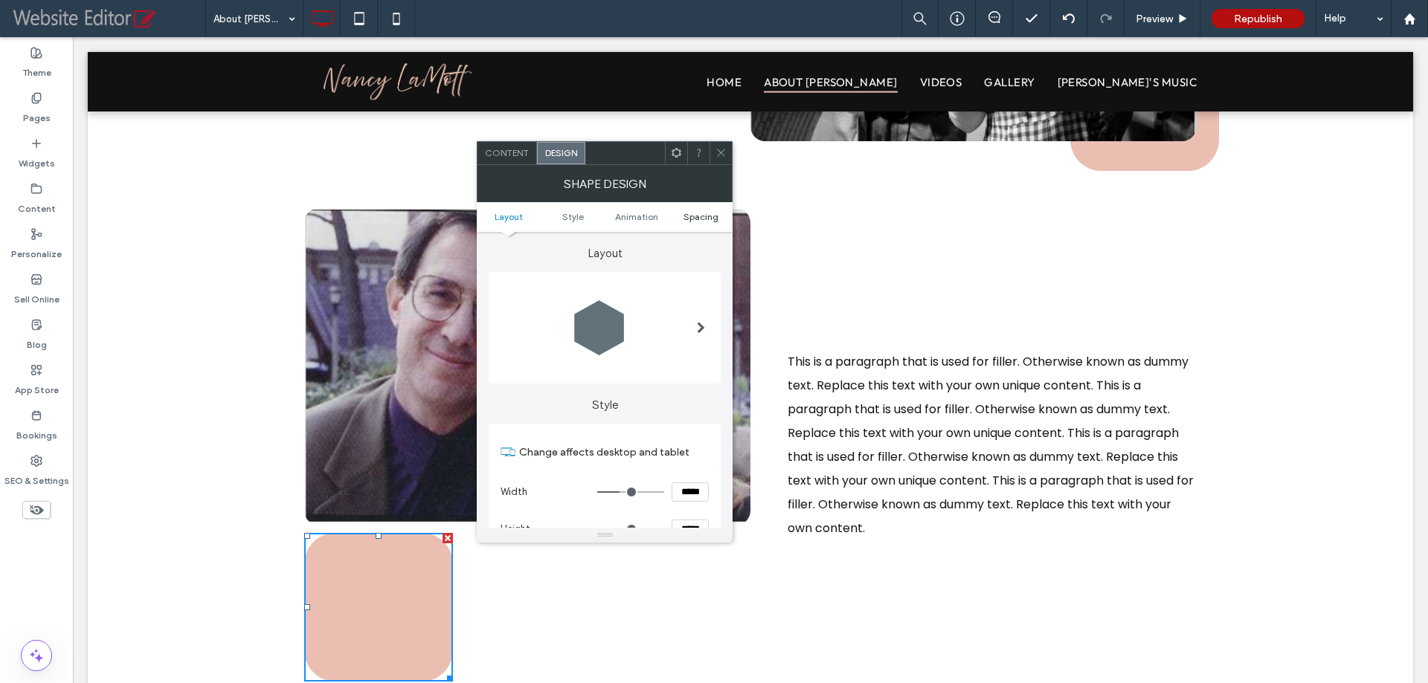
click at [700, 217] on span "Spacing" at bounding box center [700, 216] width 35 height 11
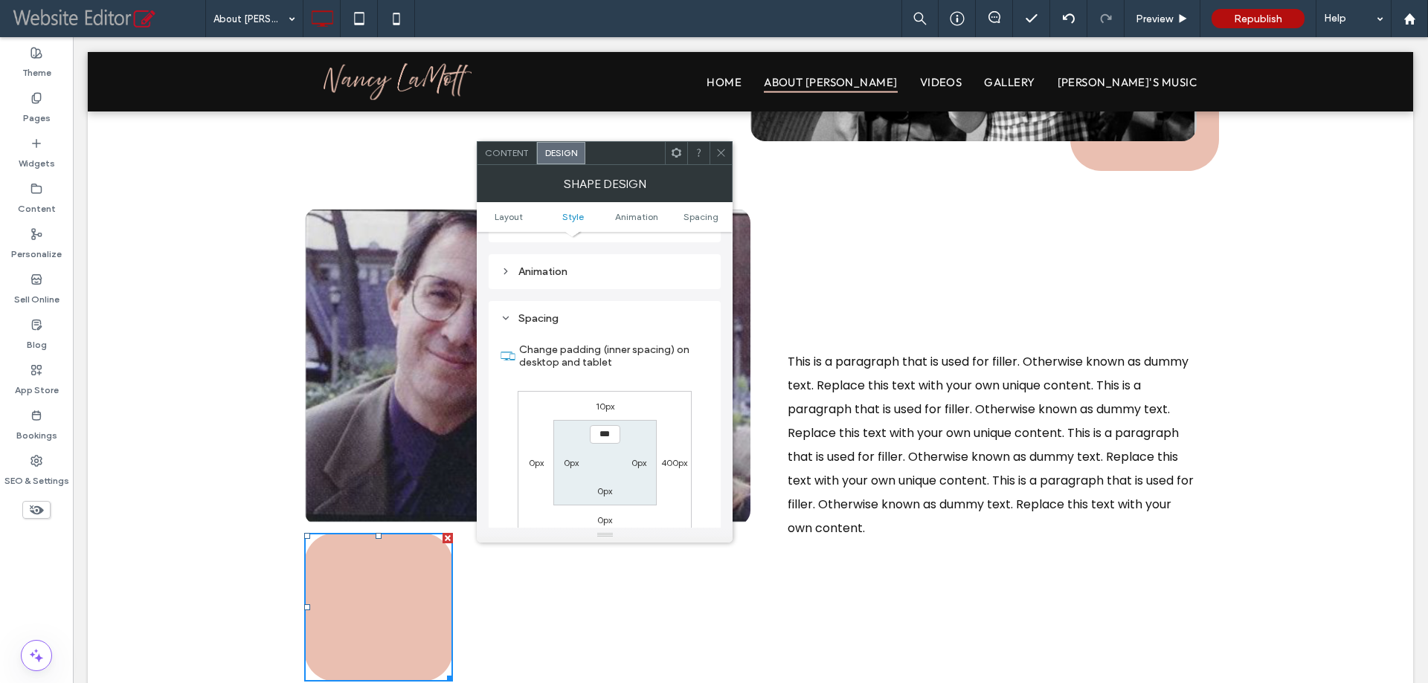
scroll to position [816, 0]
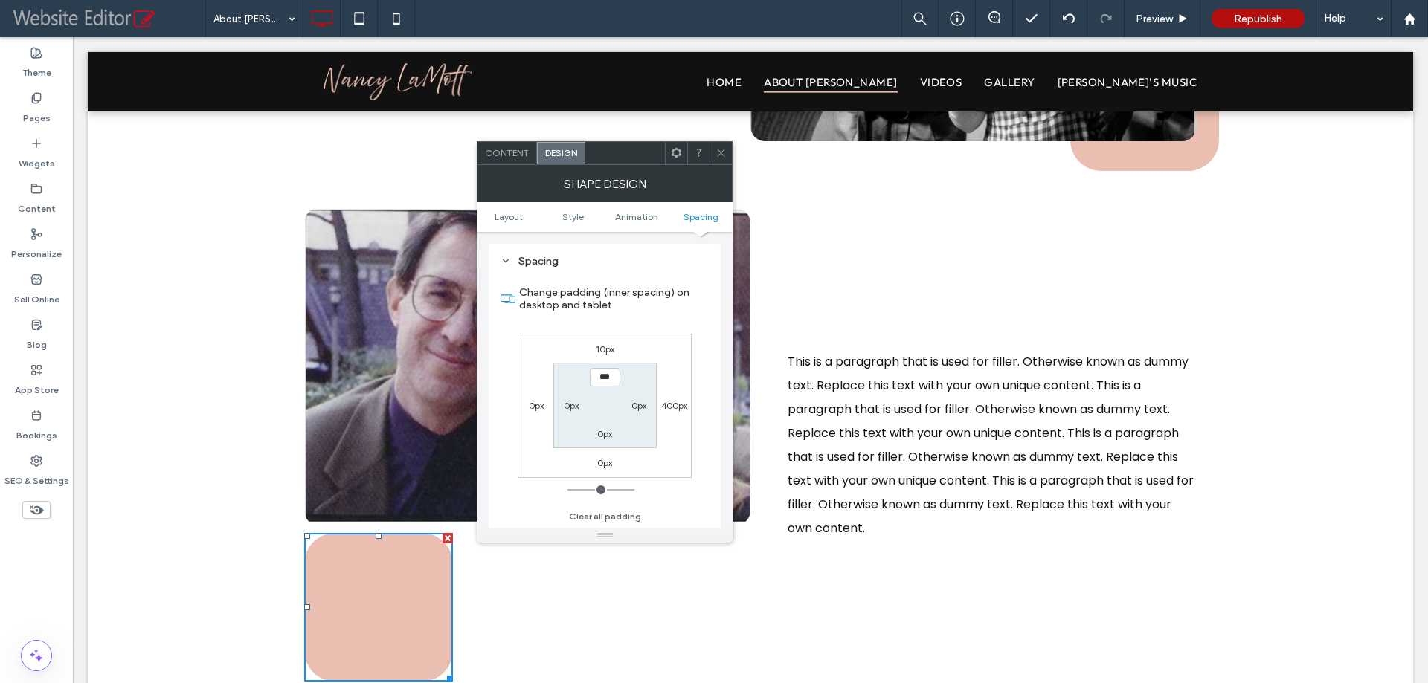
click at [613, 341] on div "10px" at bounding box center [605, 348] width 19 height 15
click at [612, 346] on label "10px" at bounding box center [605, 348] width 19 height 11
type input "**"
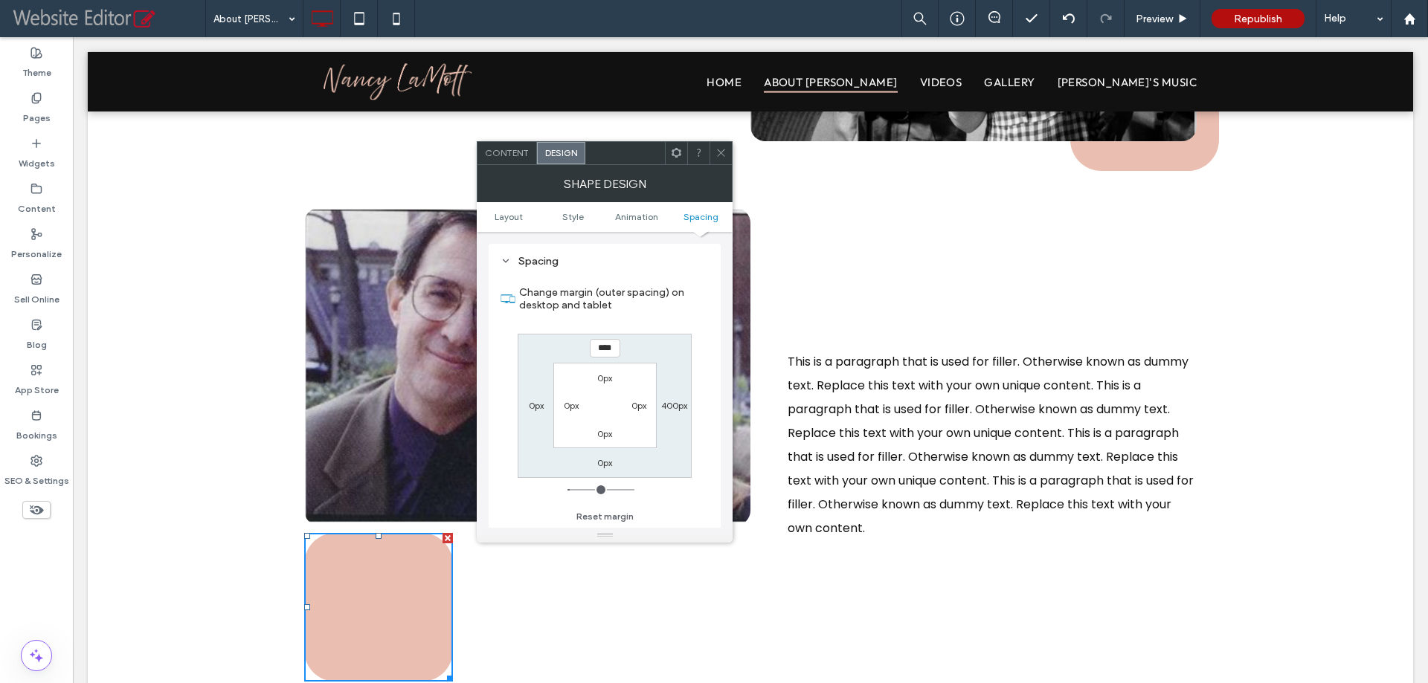
type input "****"
type input "*"
type input "******"
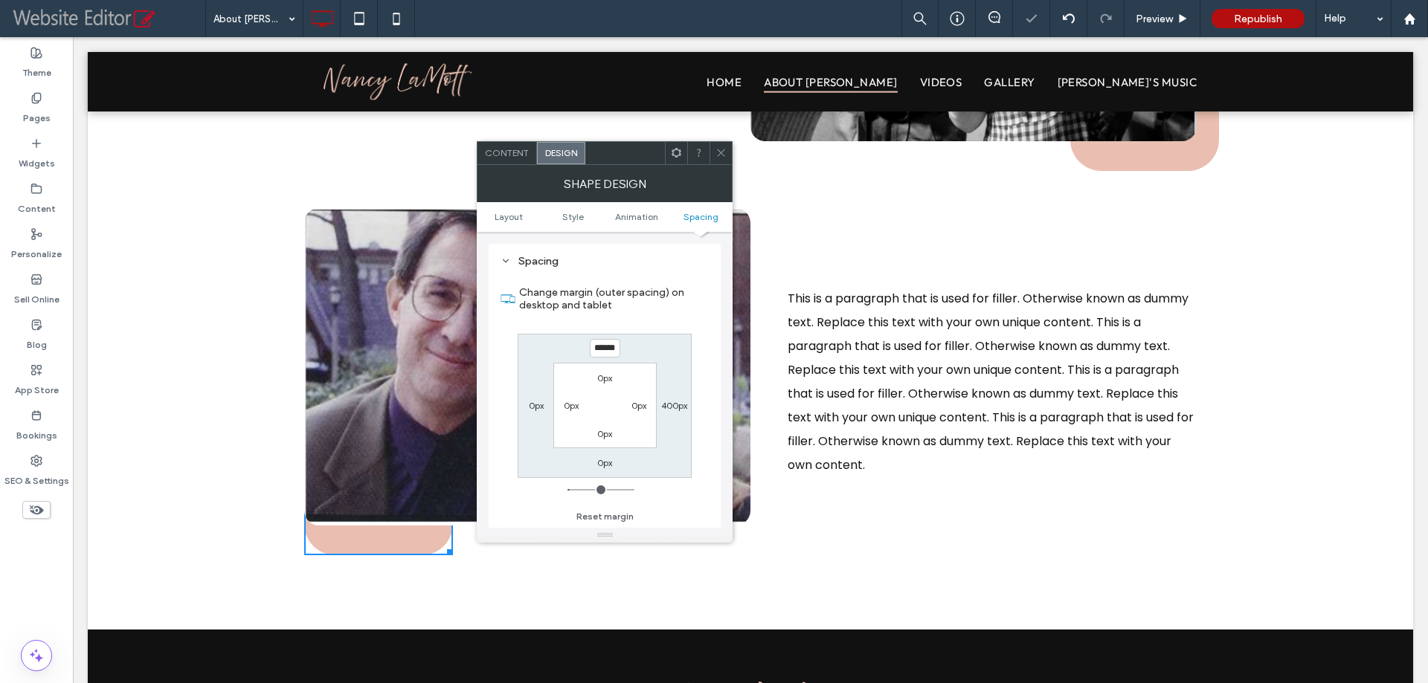
click at [541, 407] on label "0px" at bounding box center [536, 405] width 15 height 11
type input "*"
type input "***"
type input "*"
type input "*****"
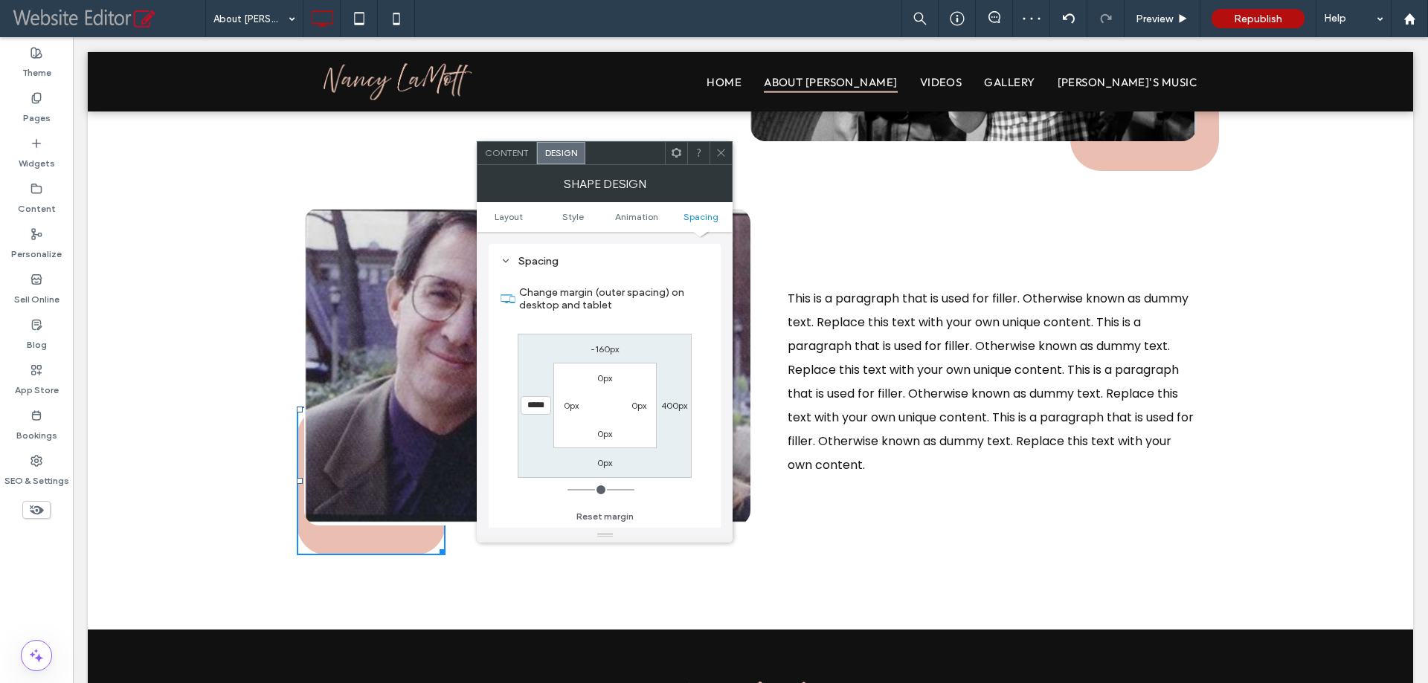
type input "*"
type input "*****"
type input "*"
type input "*****"
type input "*"
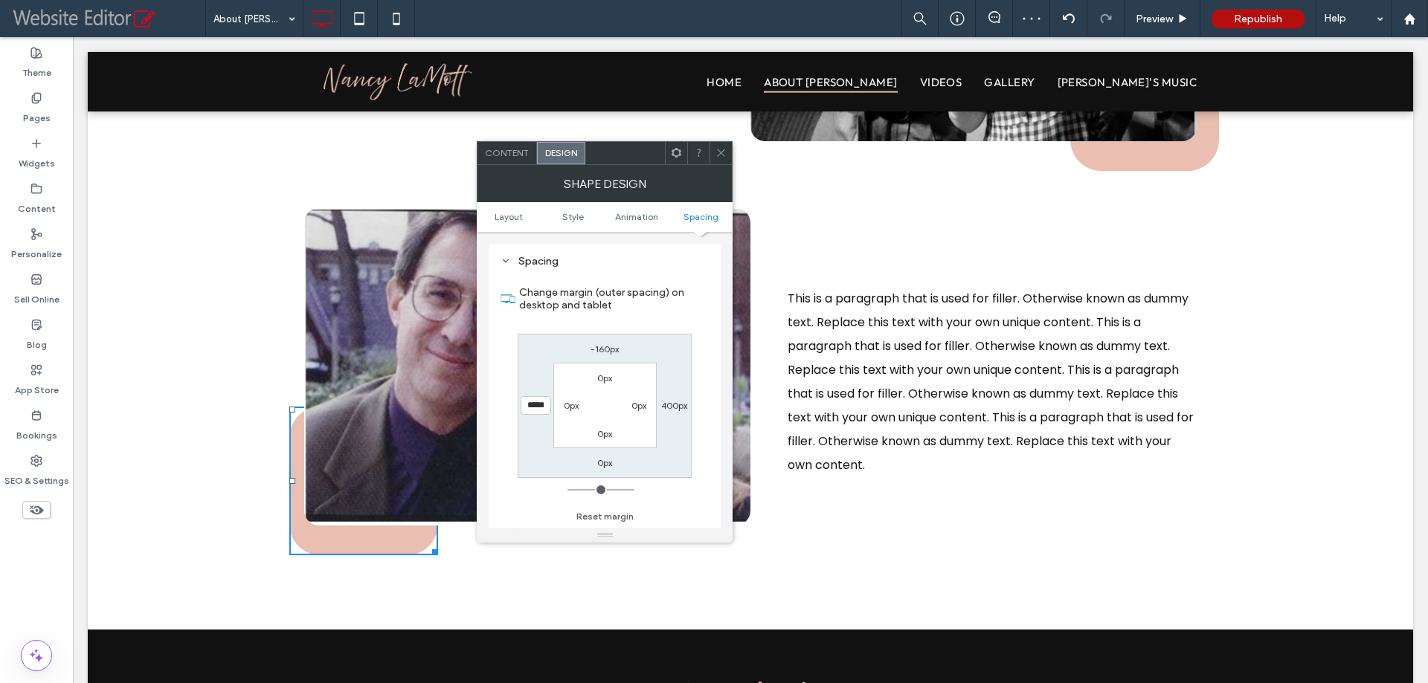
type input "*****"
type input "*"
type input "*****"
click at [717, 146] on span at bounding box center [720, 153] width 11 height 22
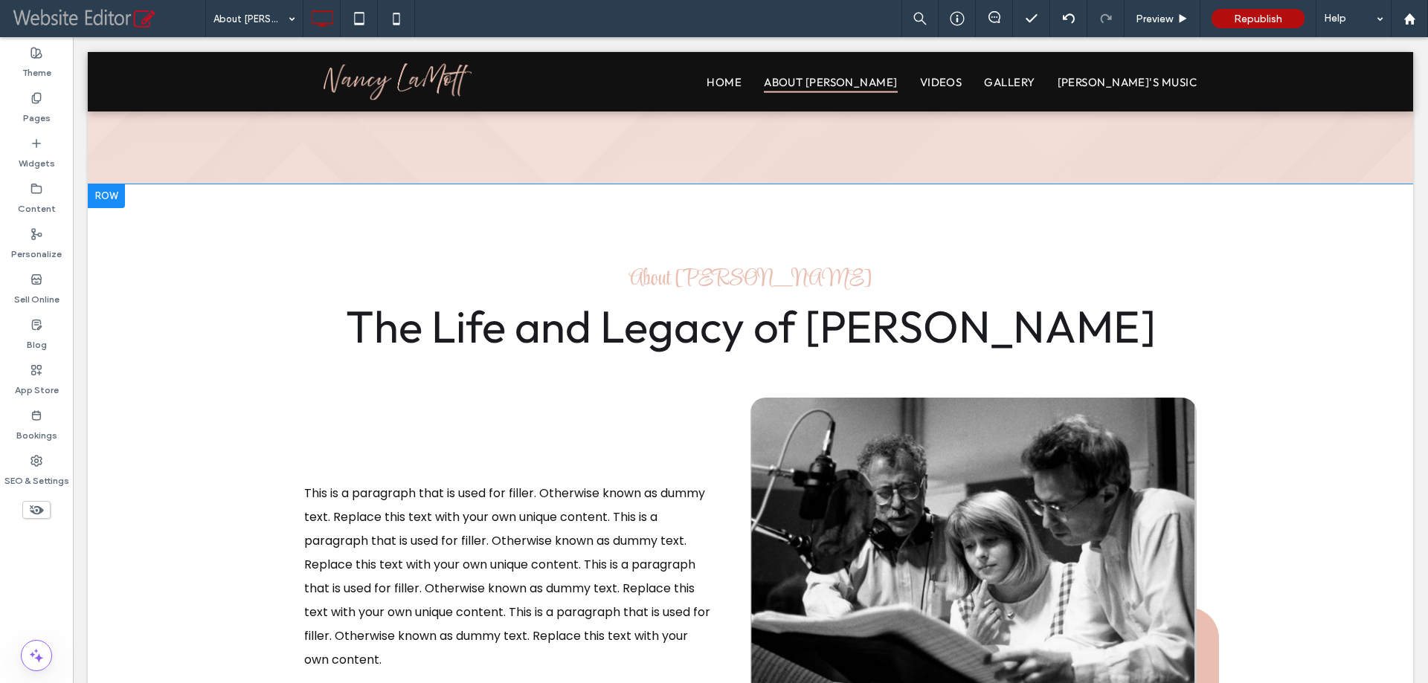
scroll to position [0, 0]
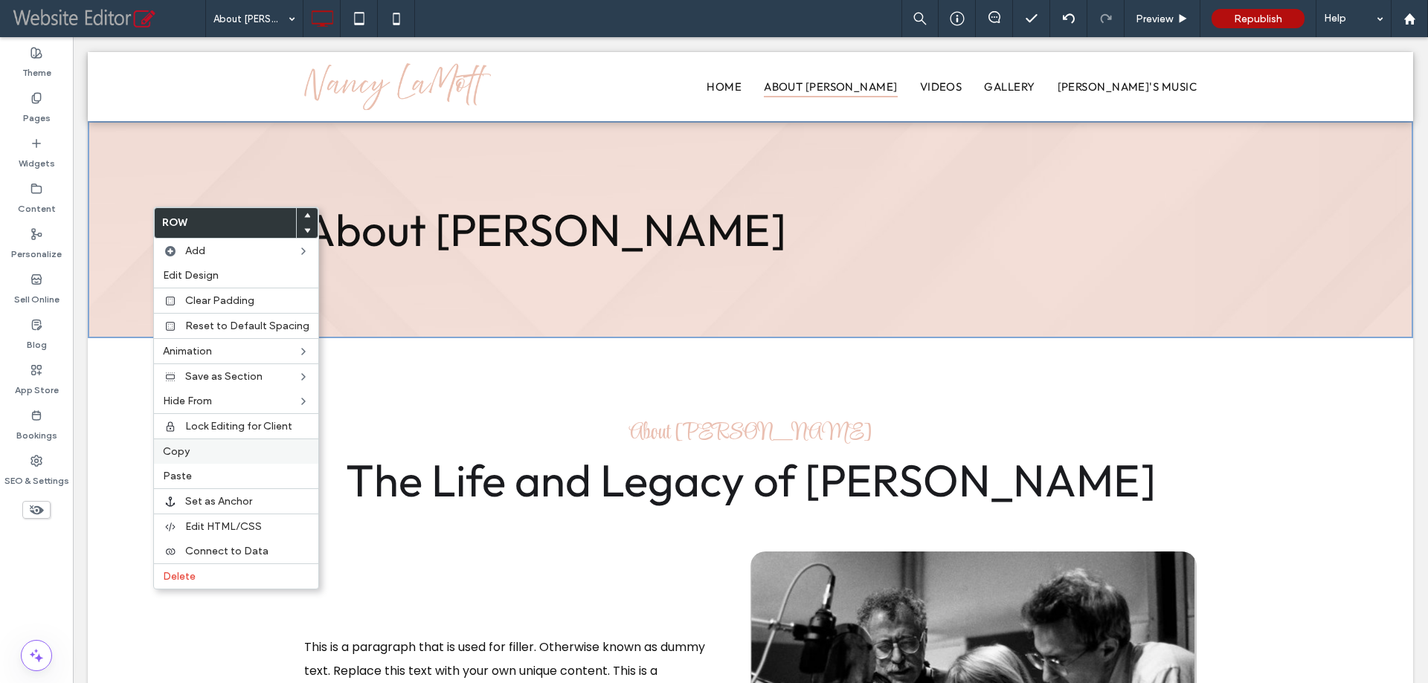
click at [183, 451] on span "Copy" at bounding box center [176, 451] width 27 height 13
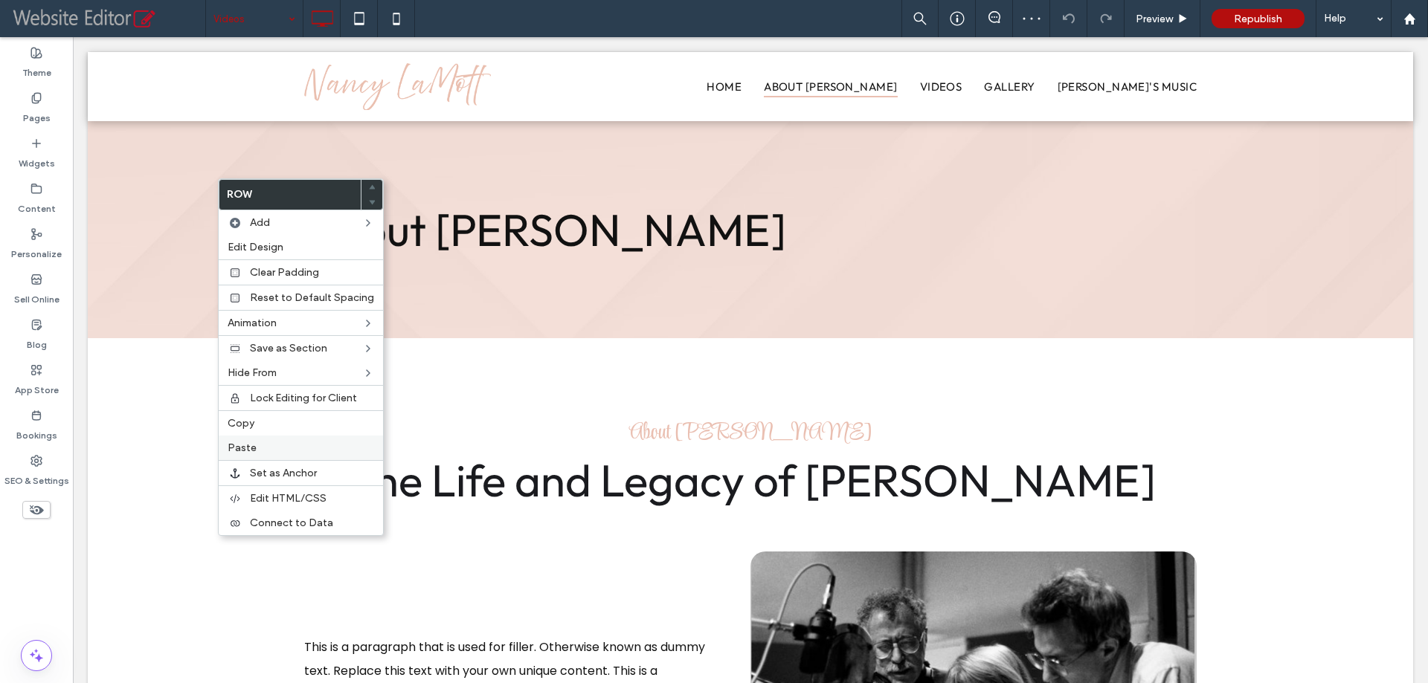
drag, startPoint x: 250, startPoint y: 450, endPoint x: 254, endPoint y: 442, distance: 8.7
click at [251, 449] on span "Paste" at bounding box center [242, 448] width 29 height 13
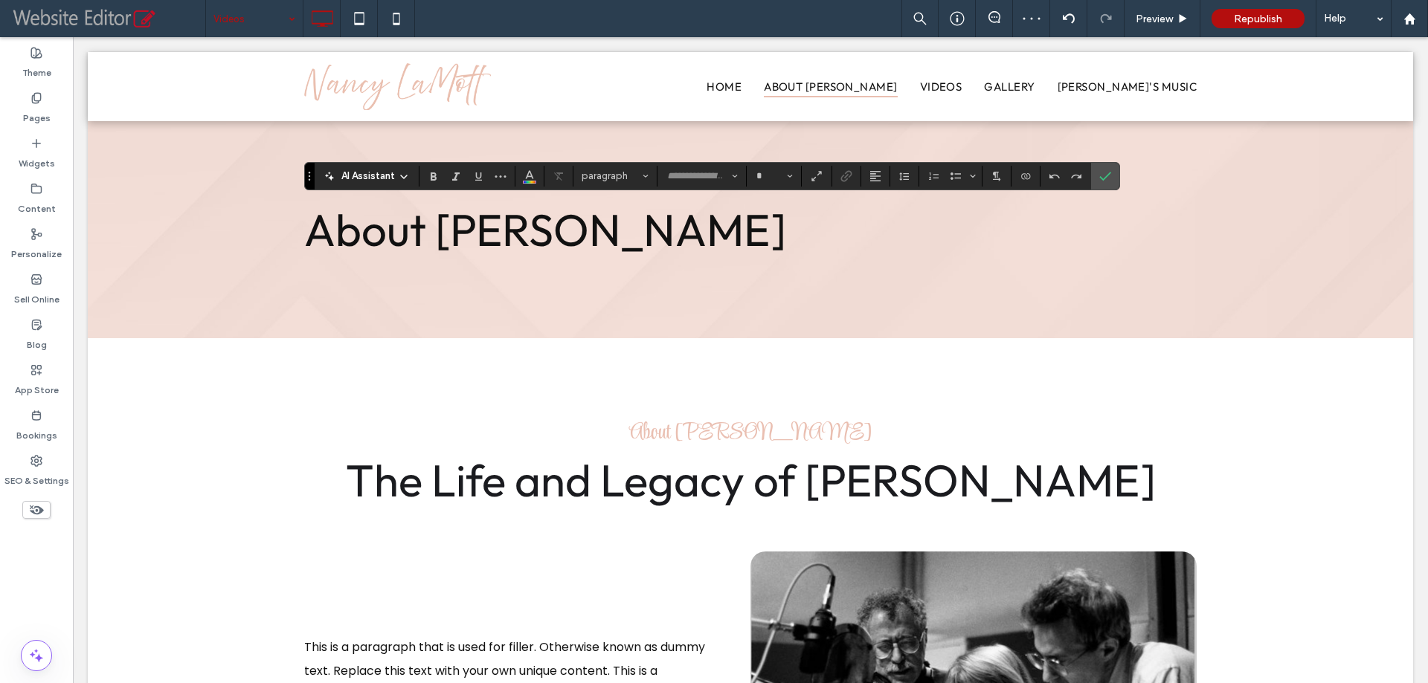
type input "******"
type input "**"
click at [1103, 178] on label "Confirm" at bounding box center [1105, 176] width 22 height 27
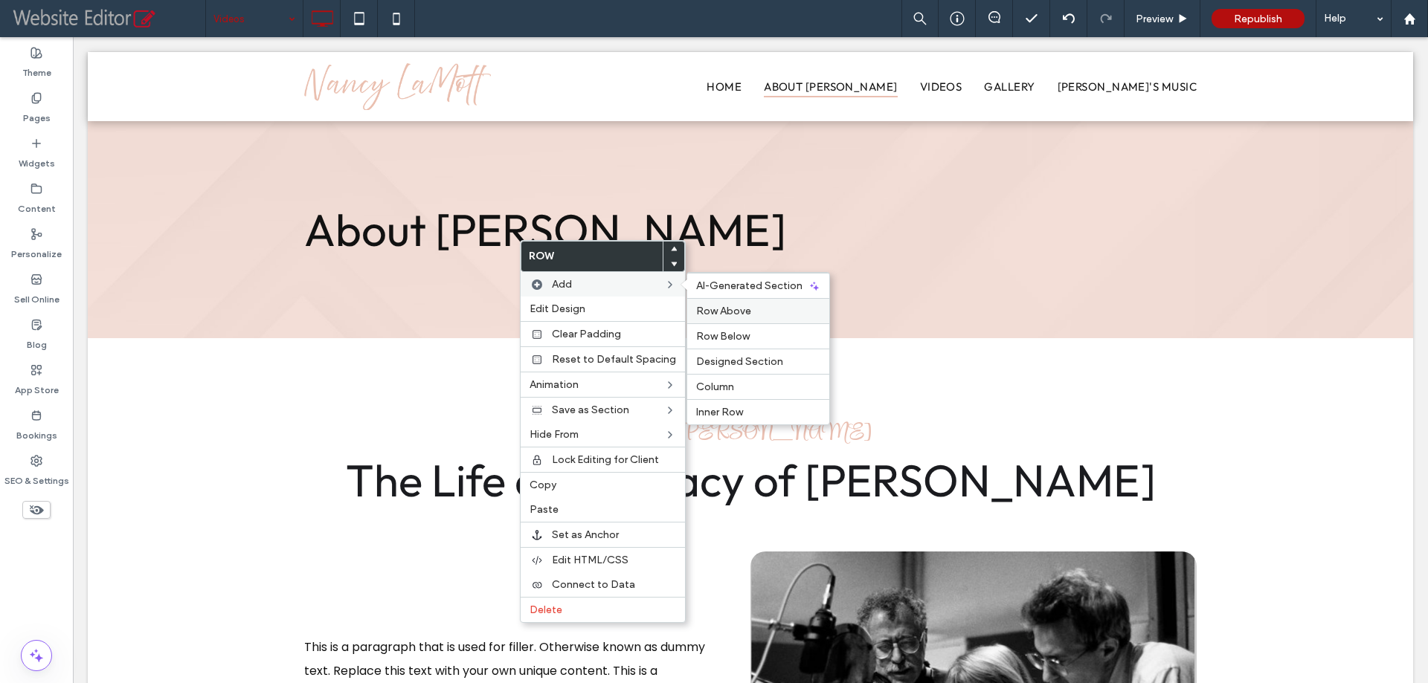
click at [740, 309] on span "Row Above" at bounding box center [723, 311] width 55 height 13
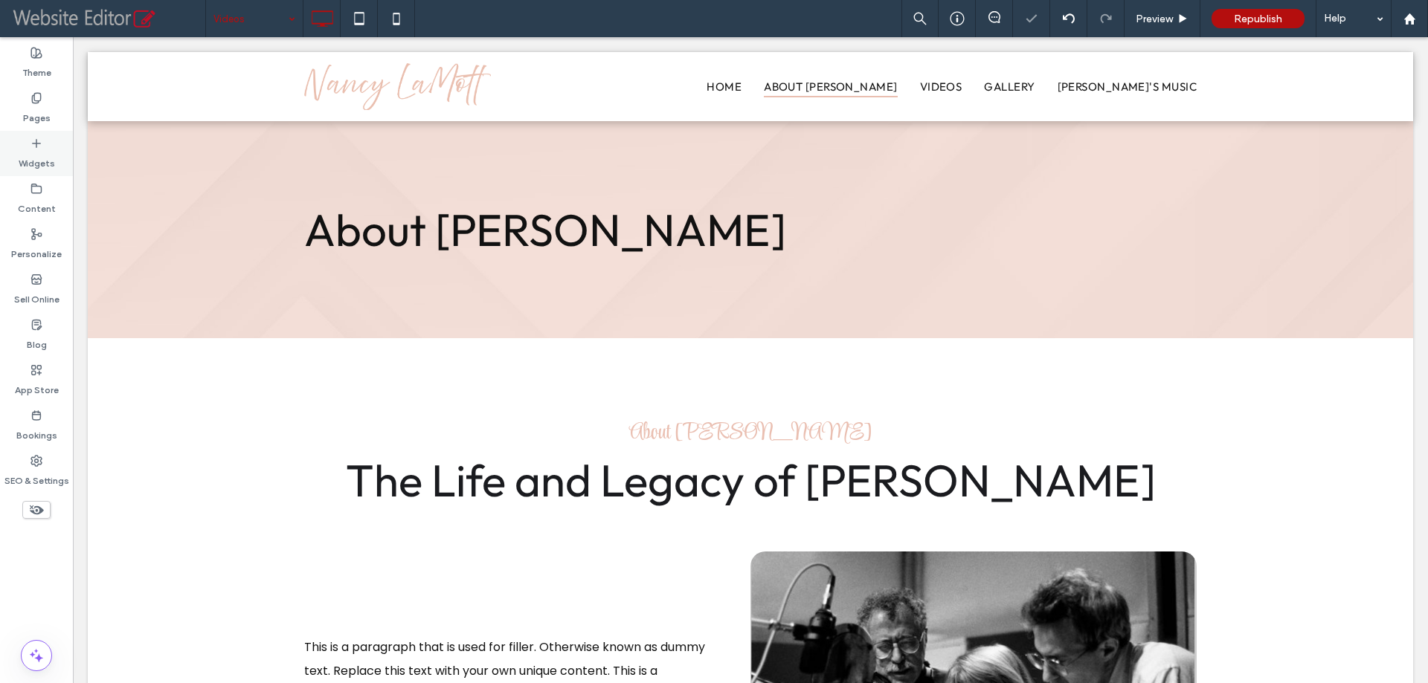
click at [36, 153] on label "Widgets" at bounding box center [37, 159] width 36 height 21
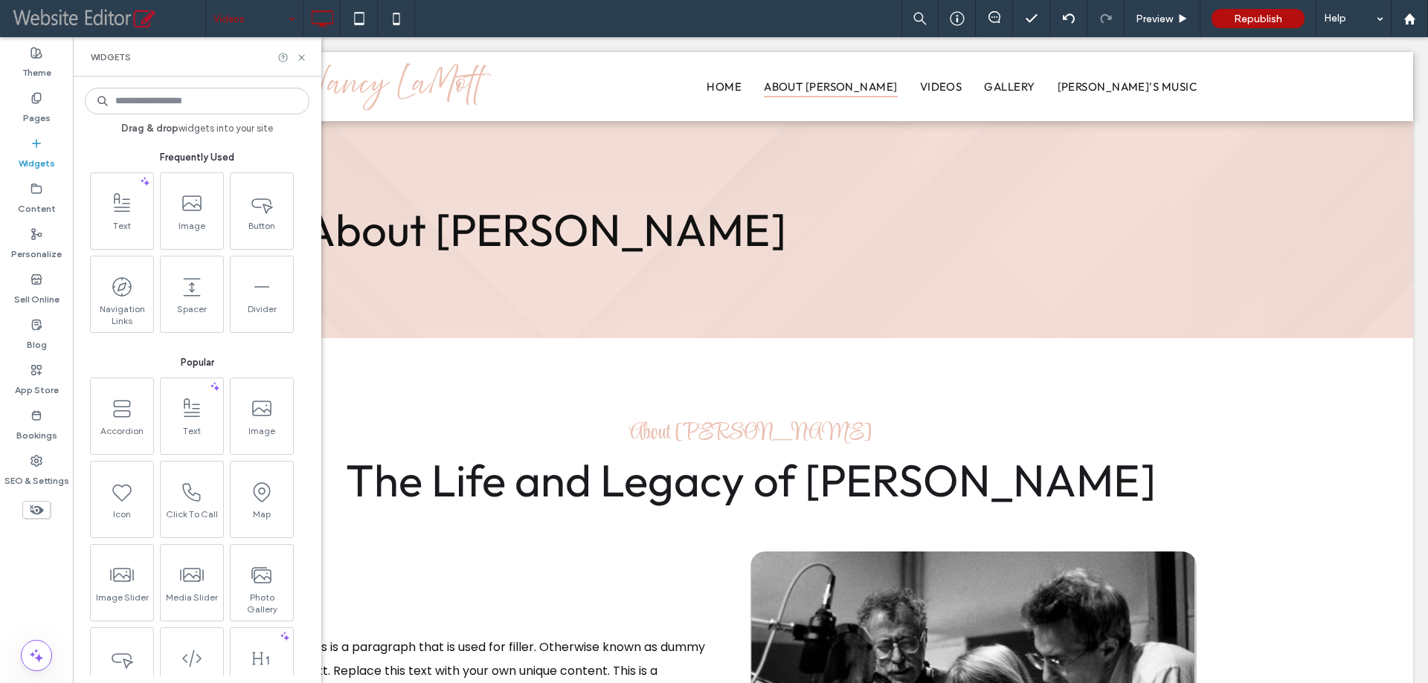
click at [155, 100] on input at bounding box center [197, 101] width 225 height 27
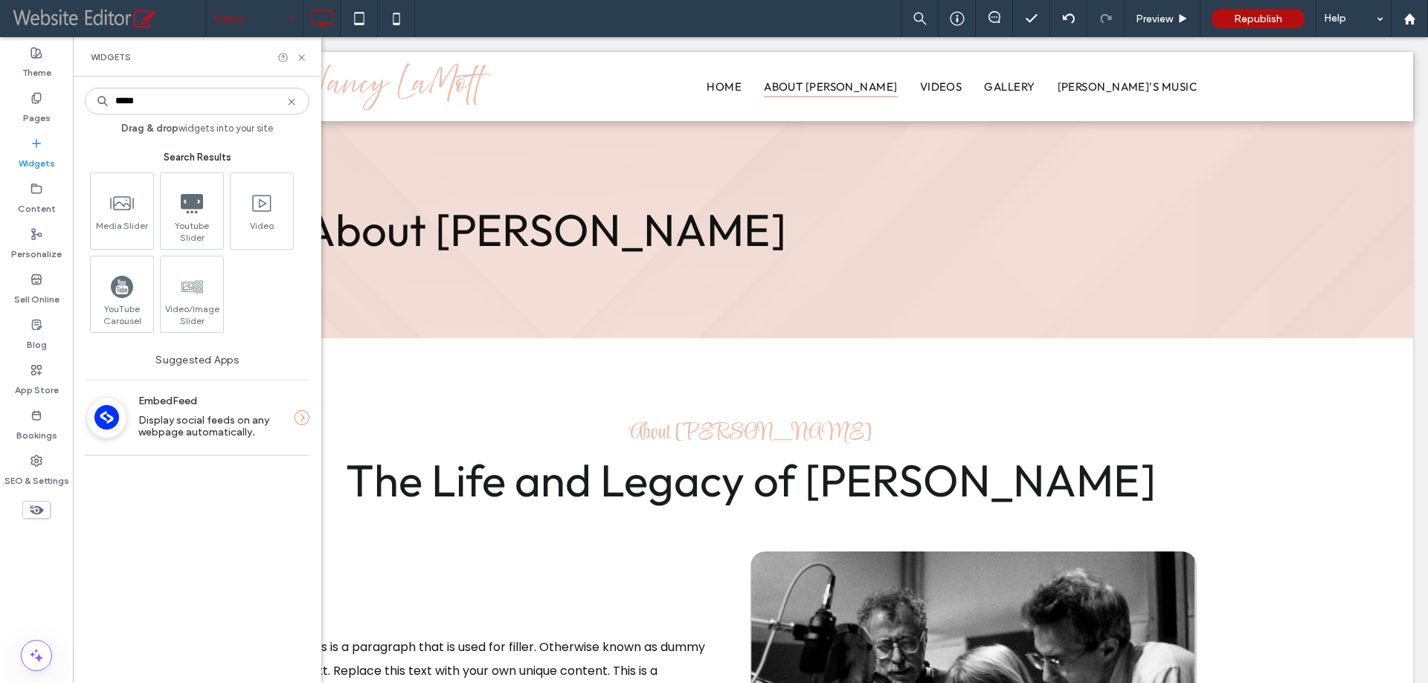
type input "*****"
click at [302, 57] on use at bounding box center [301, 57] width 6 height 6
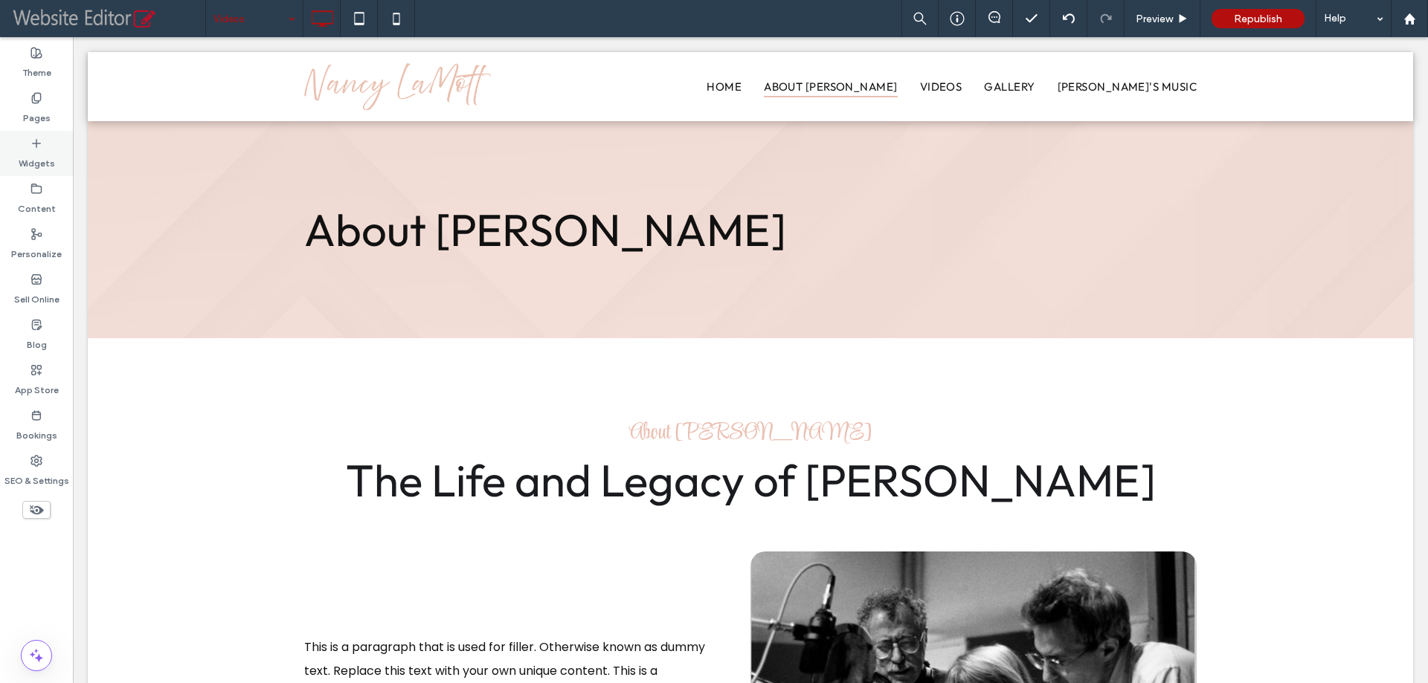
click at [33, 162] on label "Widgets" at bounding box center [37, 159] width 36 height 21
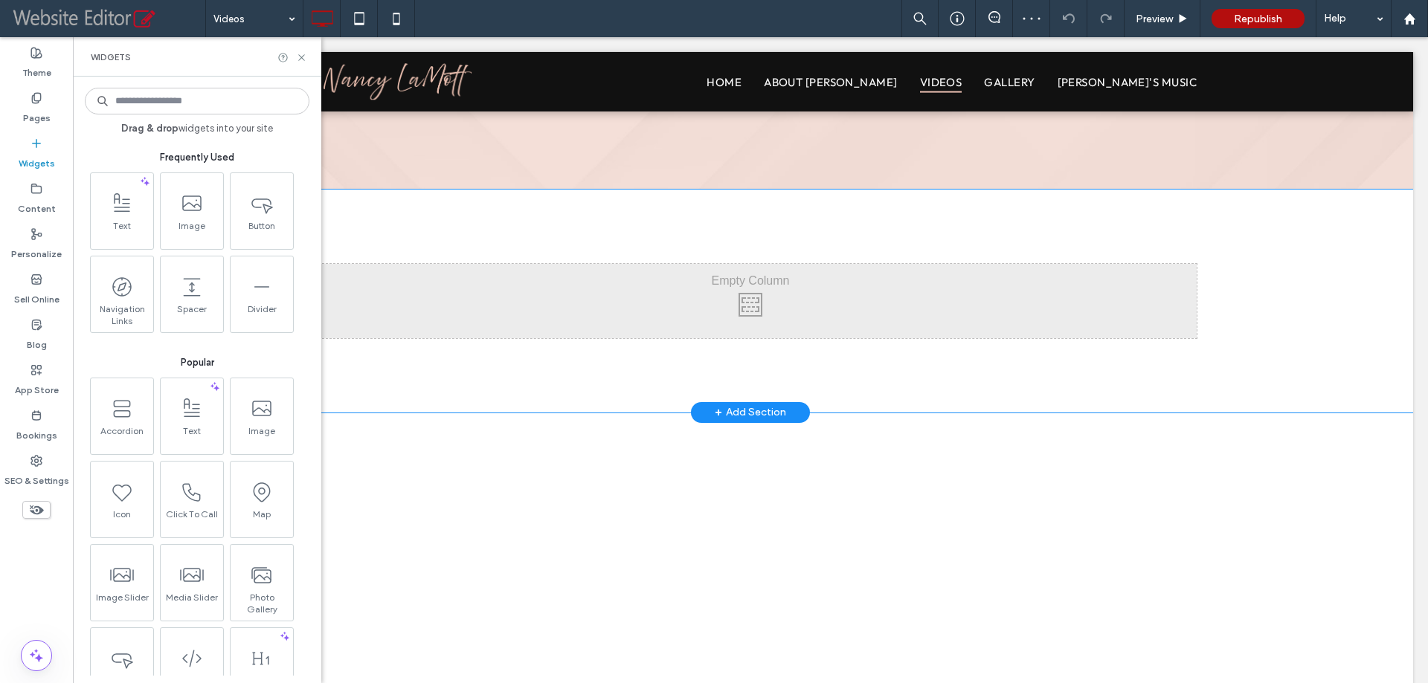
drag, startPoint x: 539, startPoint y: 290, endPoint x: 528, endPoint y: 300, distance: 15.3
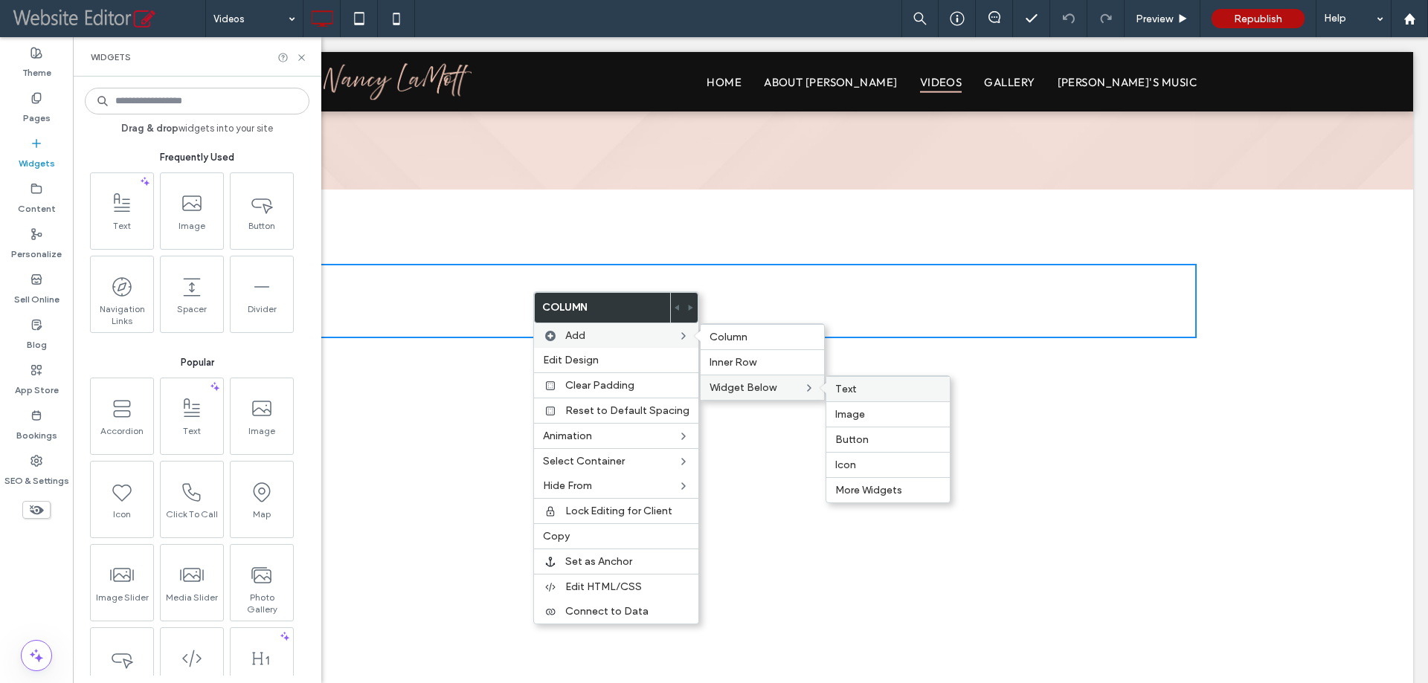
click at [845, 388] on span "Text" at bounding box center [846, 389] width 22 height 13
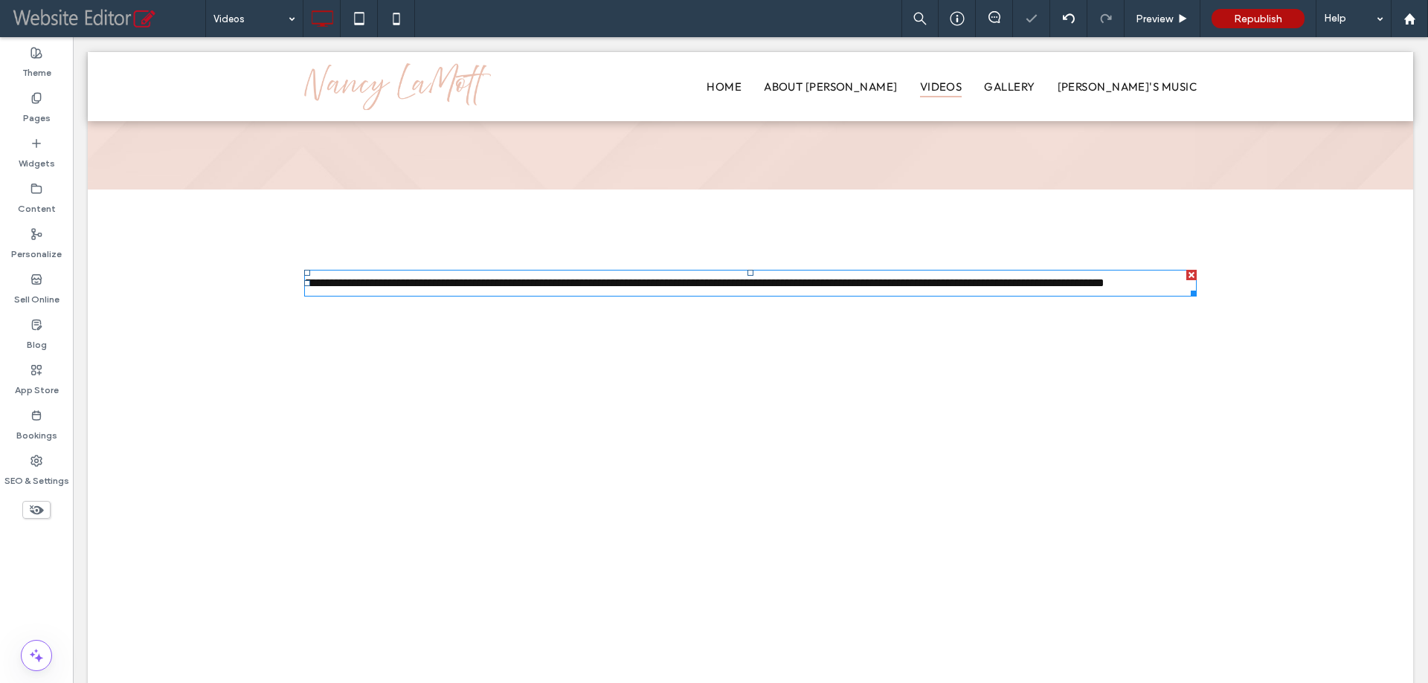
click at [465, 288] on span "**********" at bounding box center [704, 282] width 800 height 11
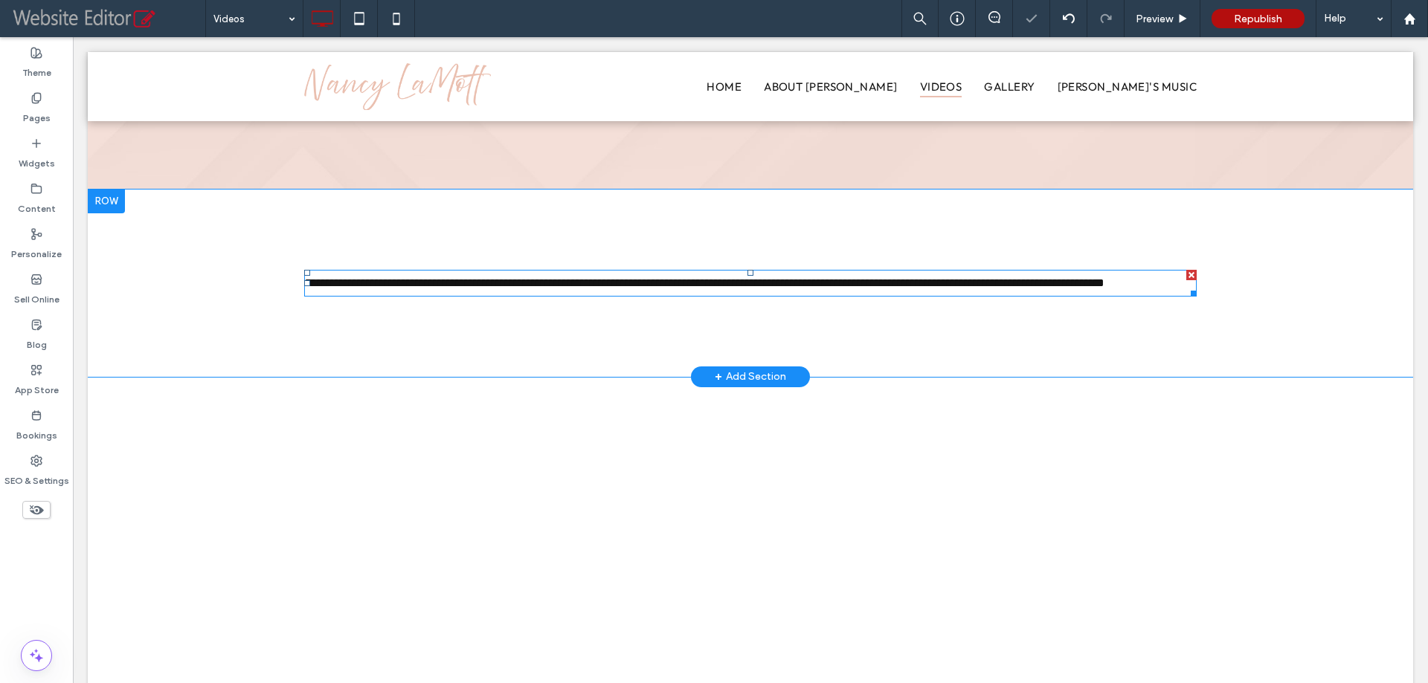
type input "*******"
type input "**"
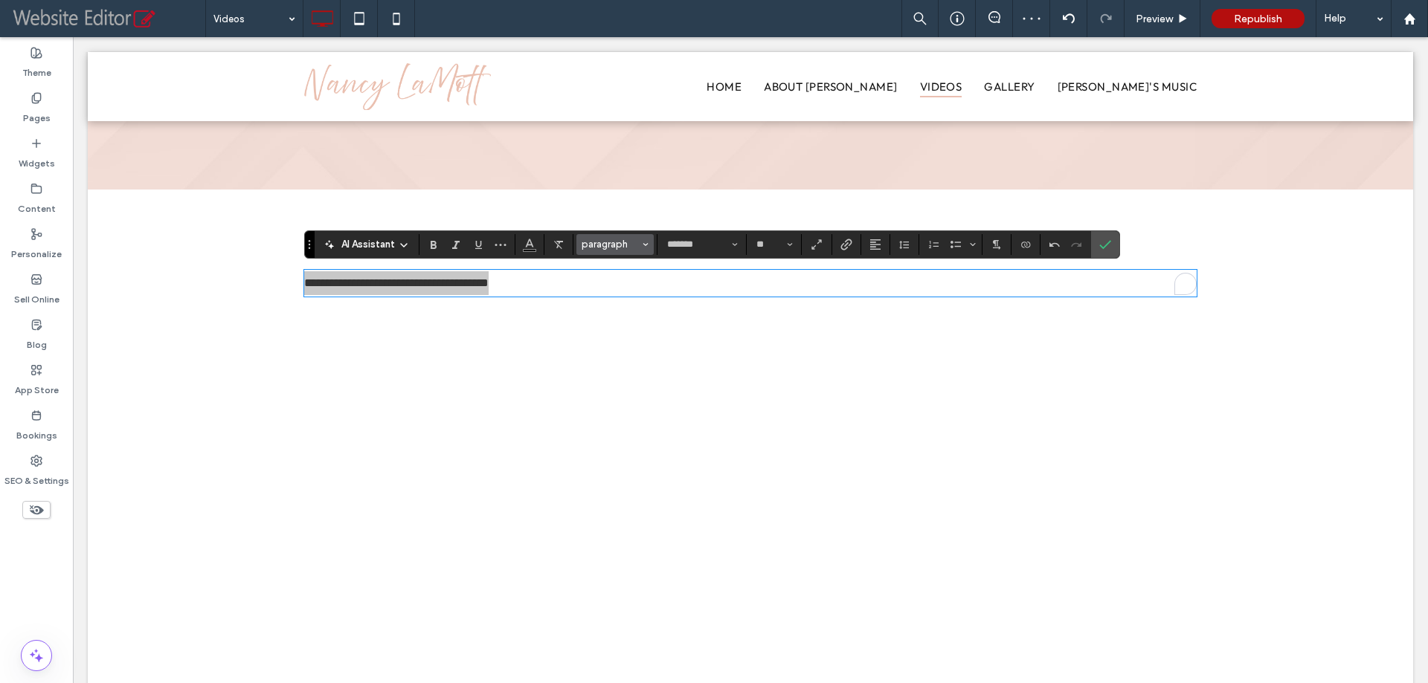
click at [623, 248] on span "paragraph" at bounding box center [610, 244] width 58 height 11
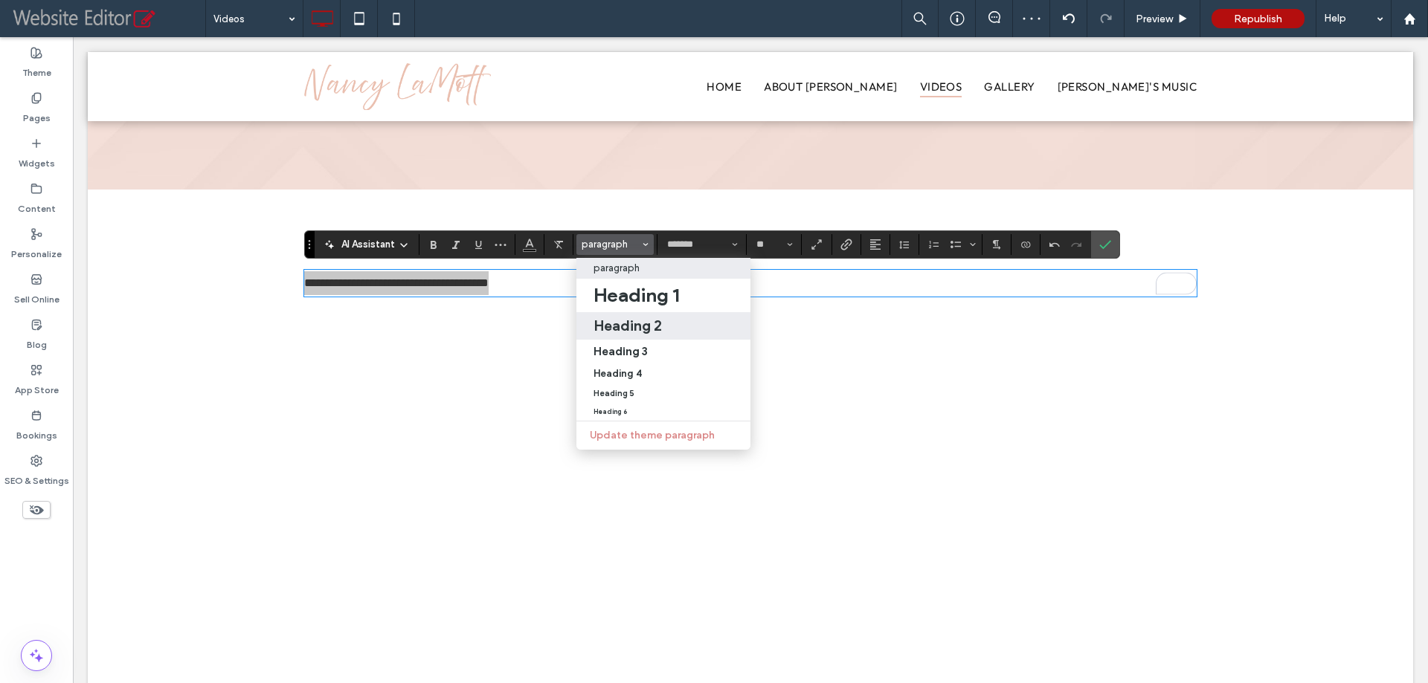
click at [639, 323] on h2 "Heading 2" at bounding box center [627, 326] width 68 height 18
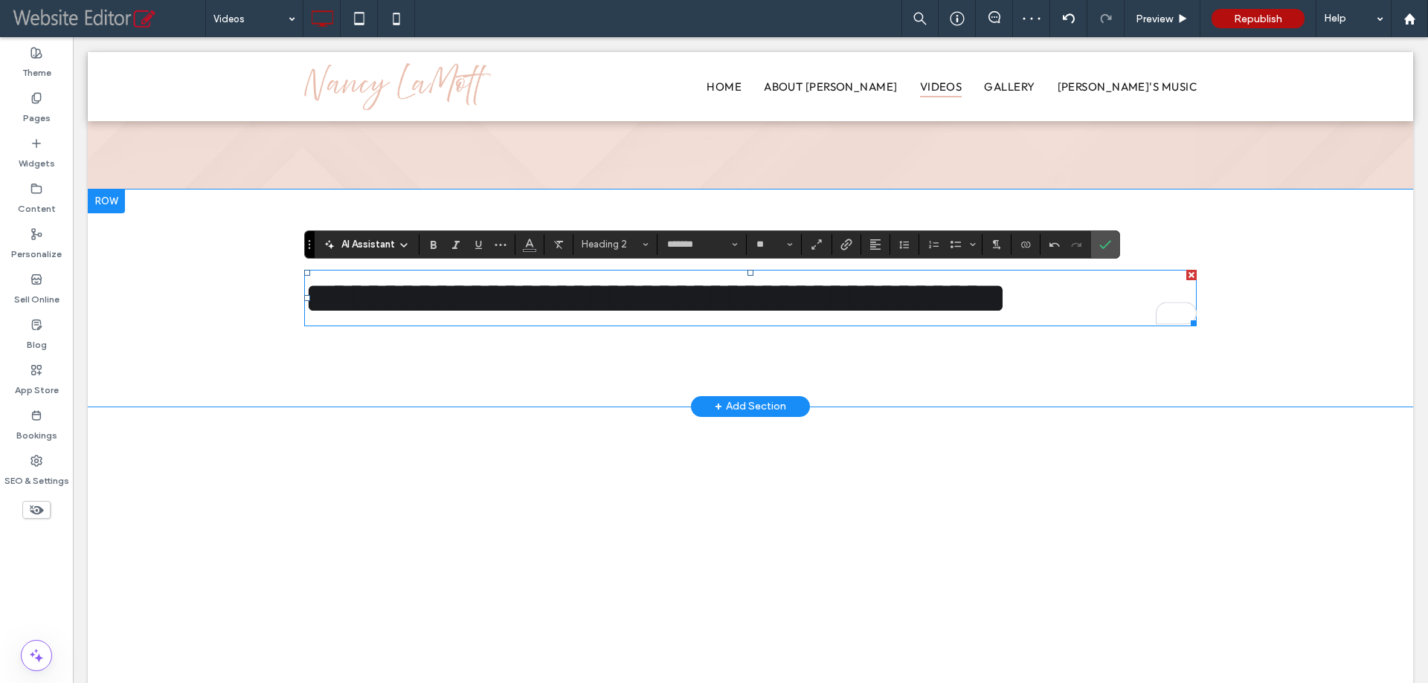
type input "******"
type input "**"
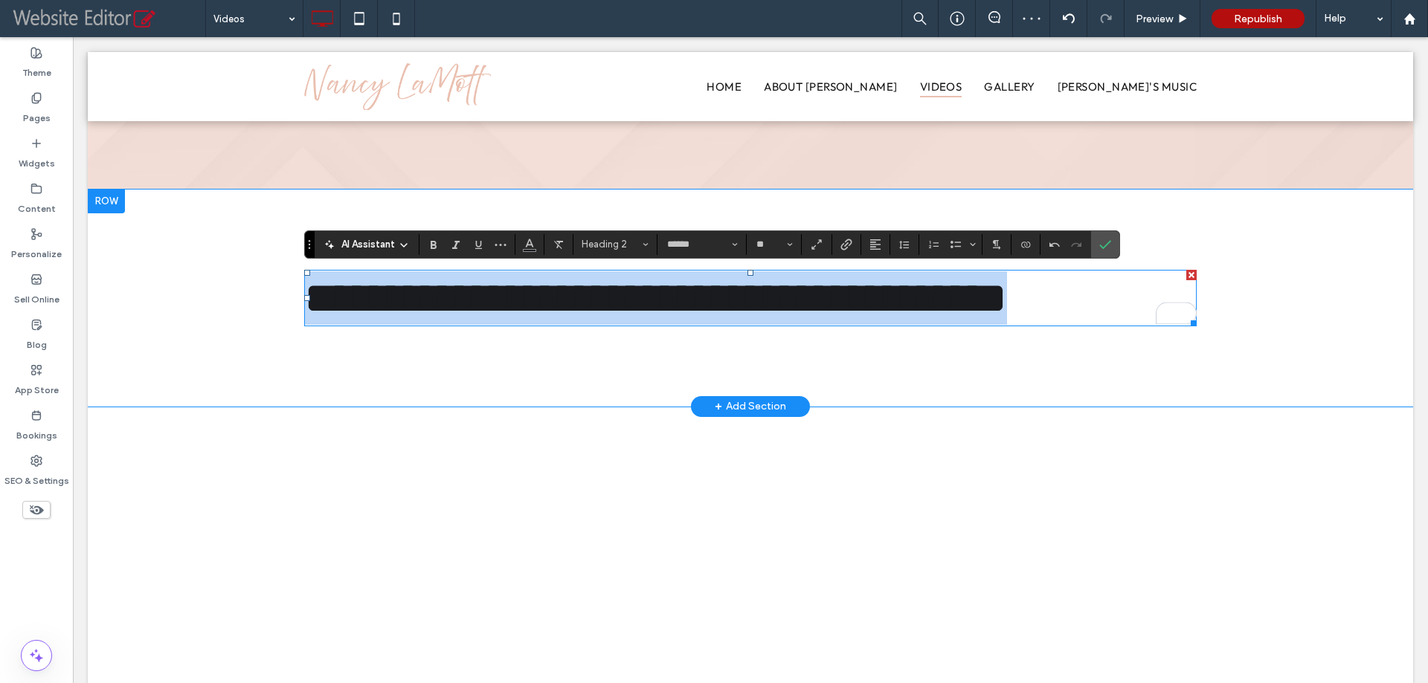
click at [596, 298] on span "**********" at bounding box center [655, 298] width 703 height 45
click at [684, 308] on span "**********" at bounding box center [655, 298] width 703 height 45
drag, startPoint x: 881, startPoint y: 279, endPoint x: 894, endPoint y: 289, distance: 17.0
click at [883, 280] on span "**********" at bounding box center [655, 298] width 703 height 45
click at [886, 309] on span "**********" at bounding box center [655, 298] width 703 height 45
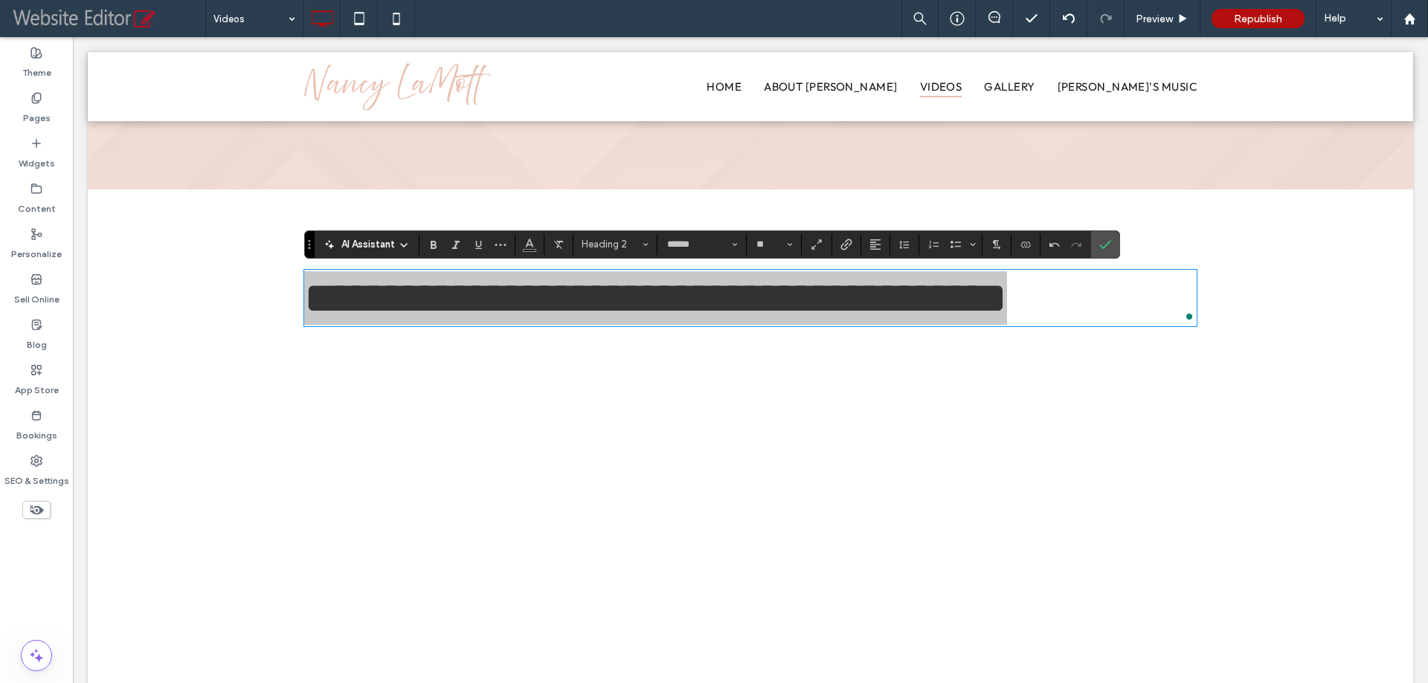
click at [876, 251] on span "Alignment" at bounding box center [875, 244] width 12 height 19
drag, startPoint x: 883, startPoint y: 250, endPoint x: 897, endPoint y: 286, distance: 38.8
click at [897, 286] on div "ui.textEditor.alignment.center" at bounding box center [889, 290] width 19 height 12
click at [1100, 242] on icon "Confirm" at bounding box center [1105, 245] width 12 height 12
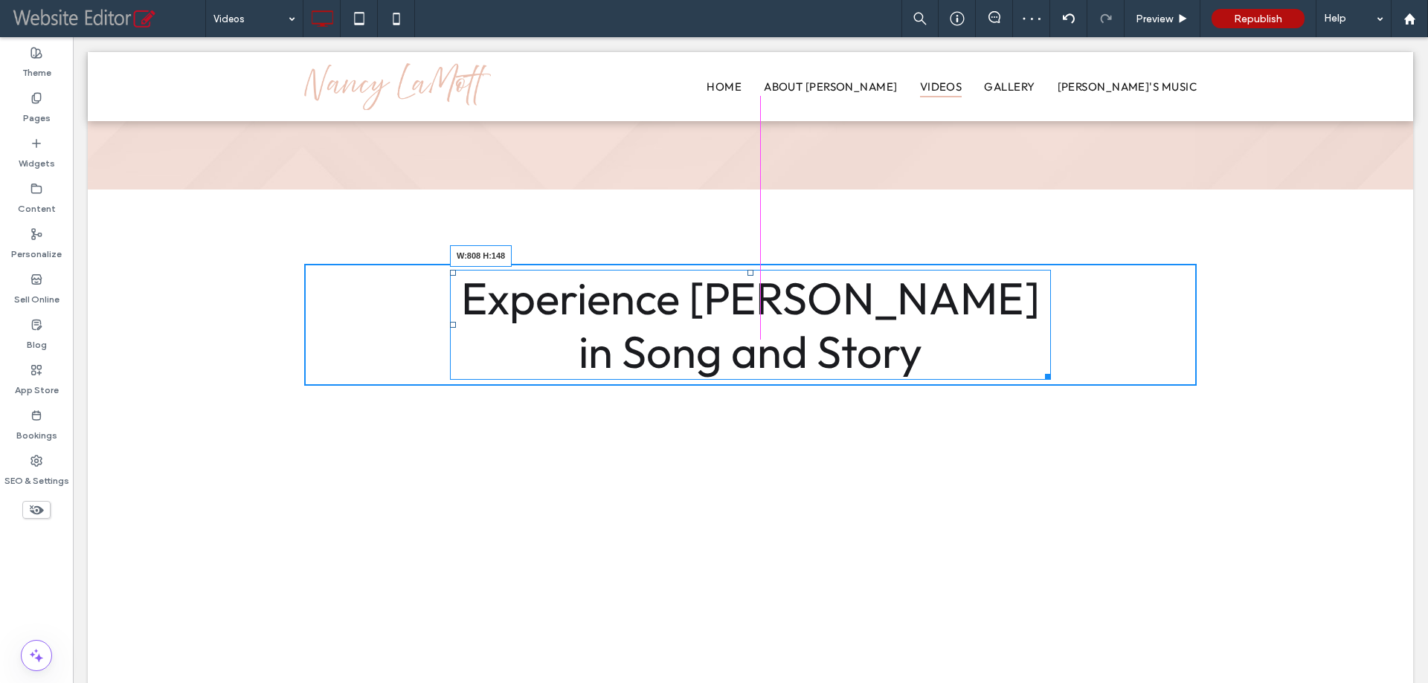
drag, startPoint x: 1185, startPoint y: 323, endPoint x: 1102, endPoint y: 367, distance: 93.8
click at [1039, 326] on div "Experience Nancy LaMott in Song and Story W:808 H:148" at bounding box center [750, 325] width 601 height 110
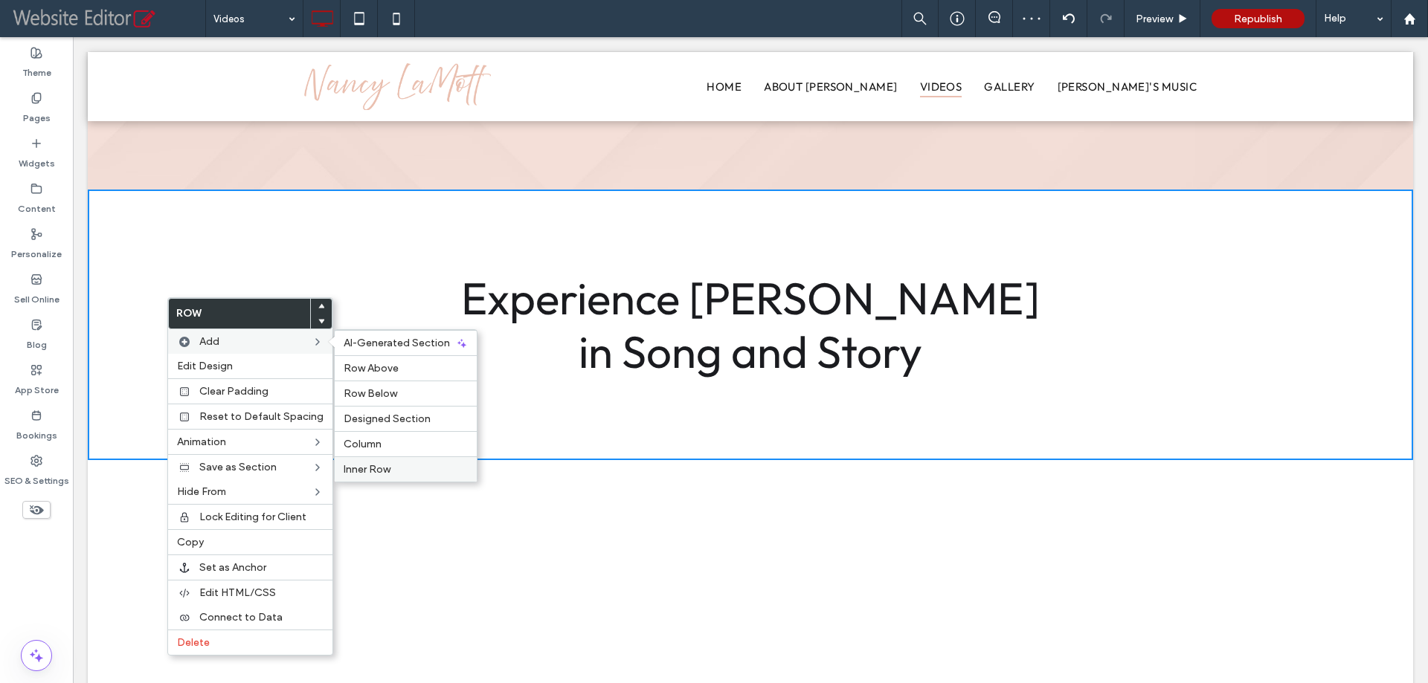
click at [369, 469] on span "Inner Row" at bounding box center [366, 469] width 47 height 13
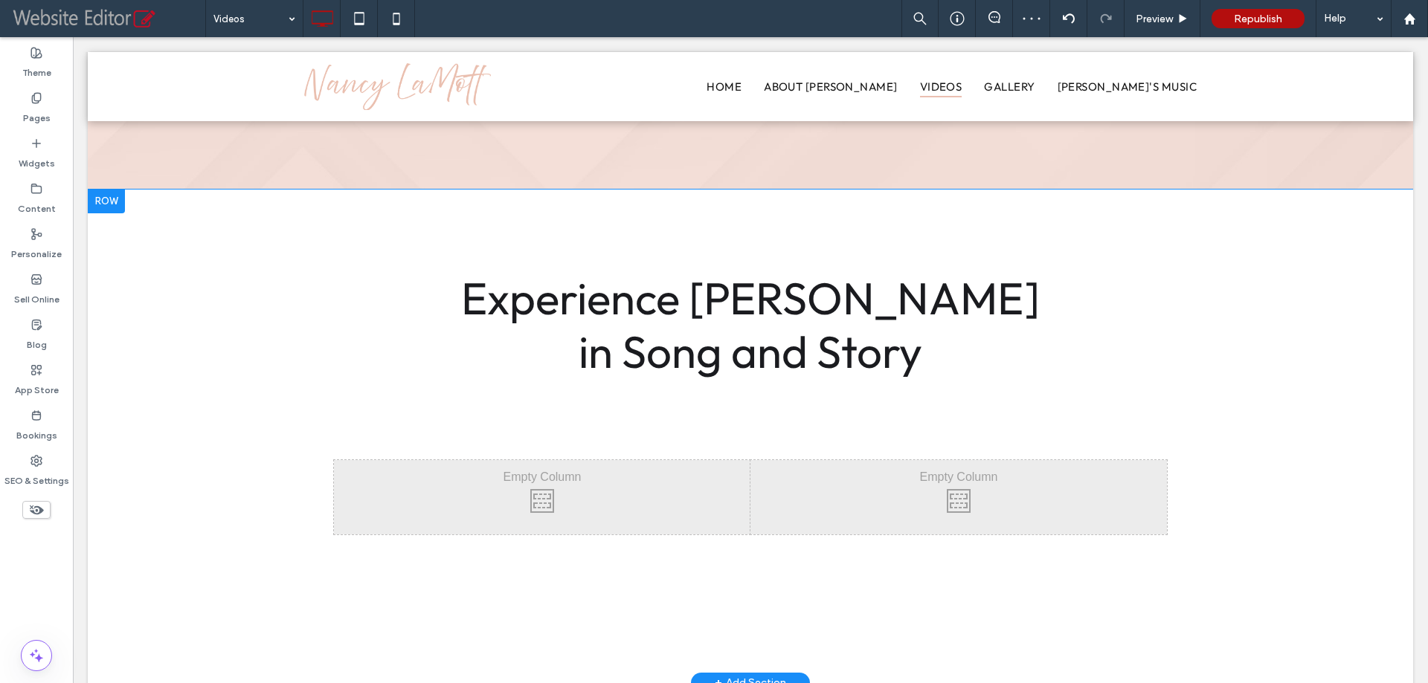
click at [604, 389] on div "Click To Paste Click To Paste Click To Paste Click To Paste" at bounding box center [750, 497] width 892 height 223
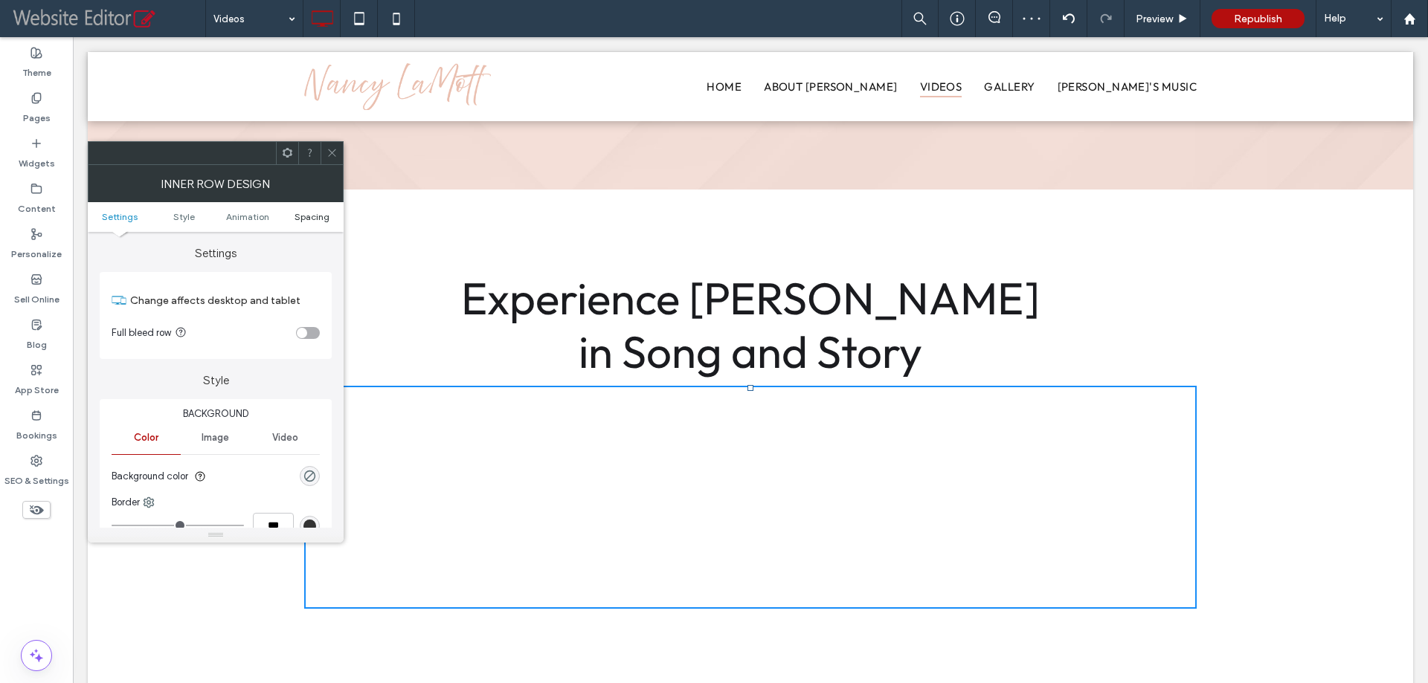
click at [326, 219] on span "Spacing" at bounding box center [311, 216] width 35 height 11
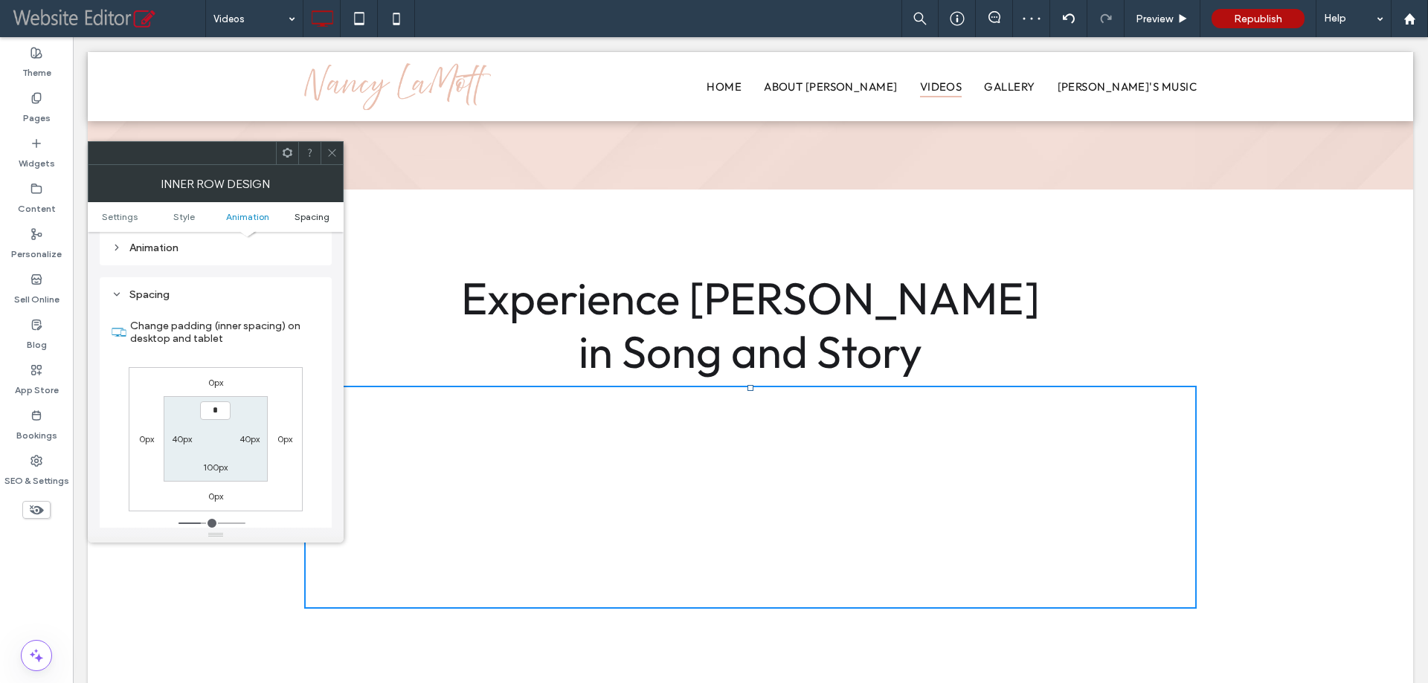
scroll to position [471, 0]
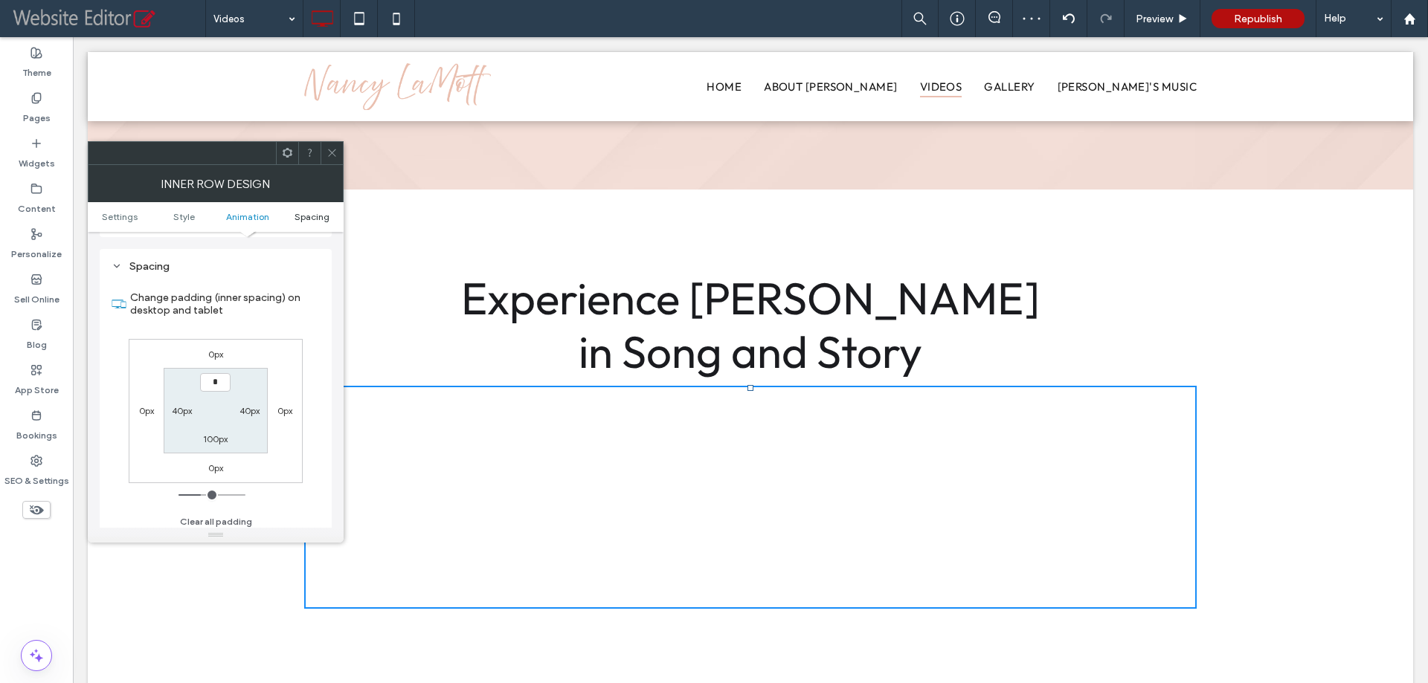
type input "**"
type input "*"
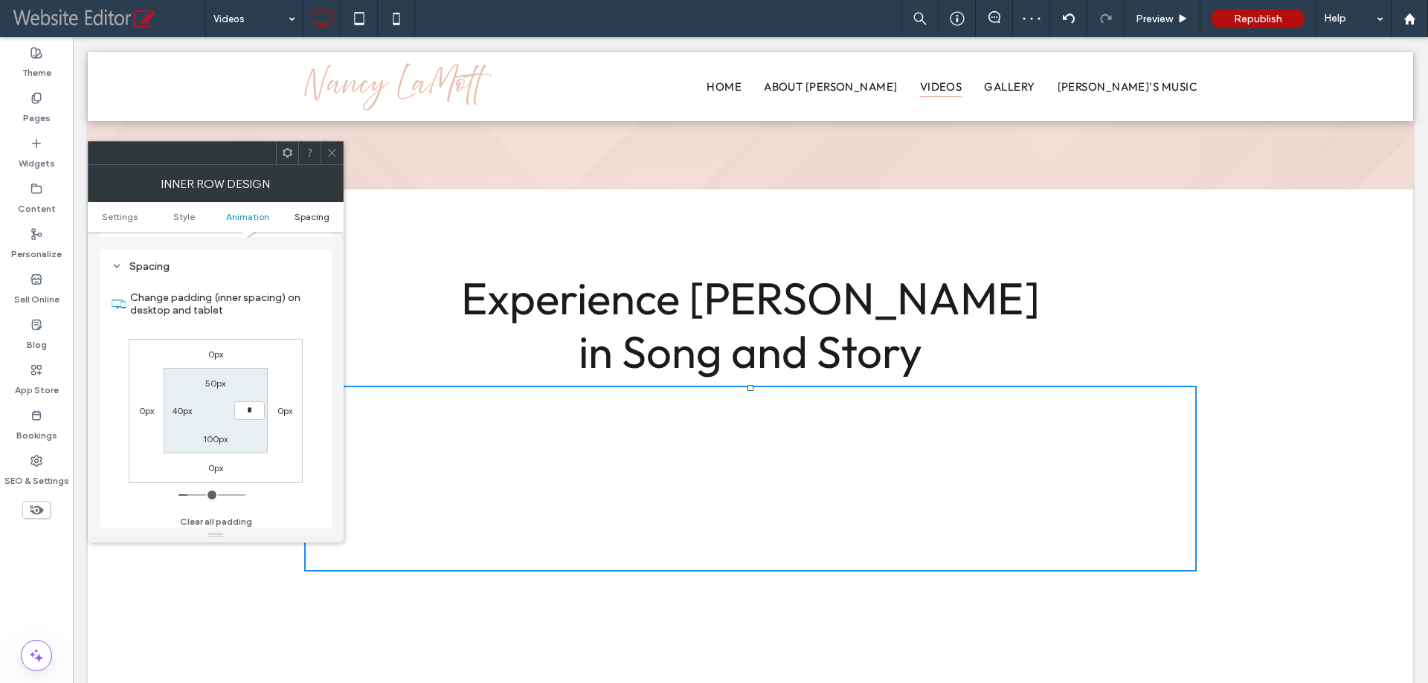
type input "***"
type input "*"
type input "**"
type input "*"
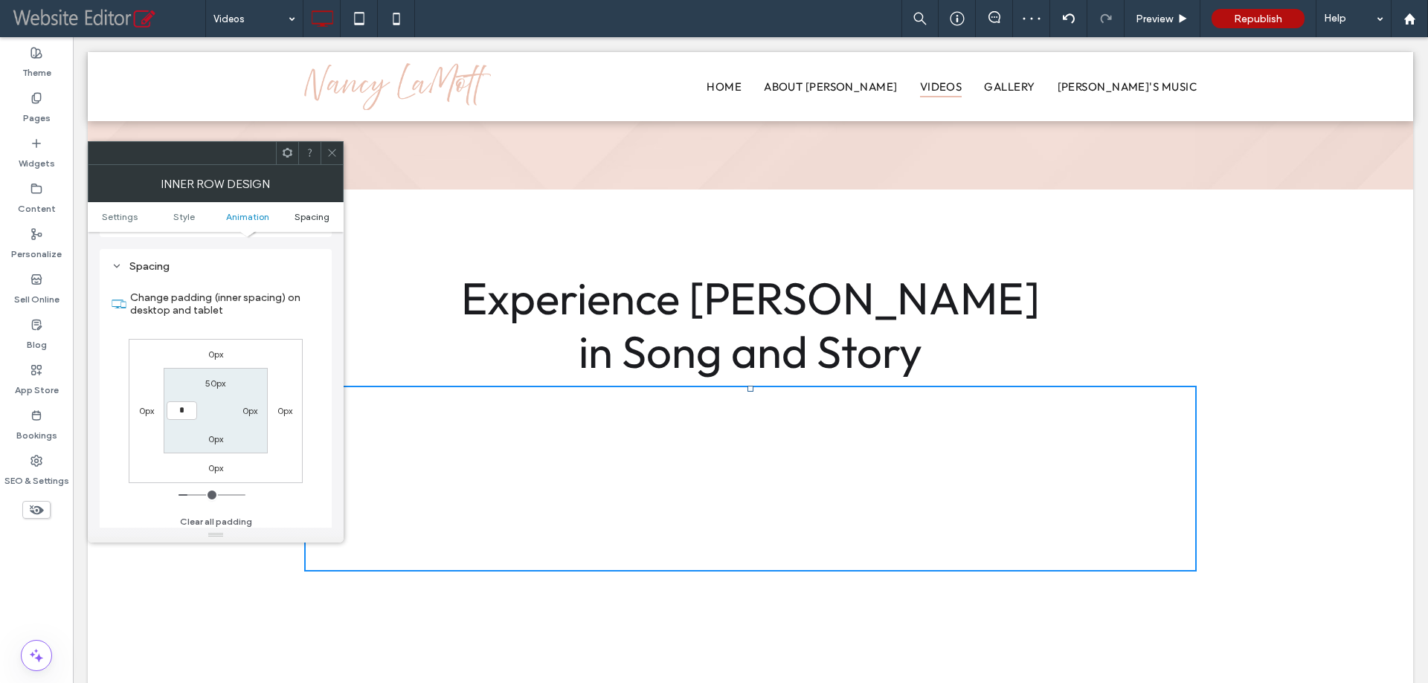
type input "***"
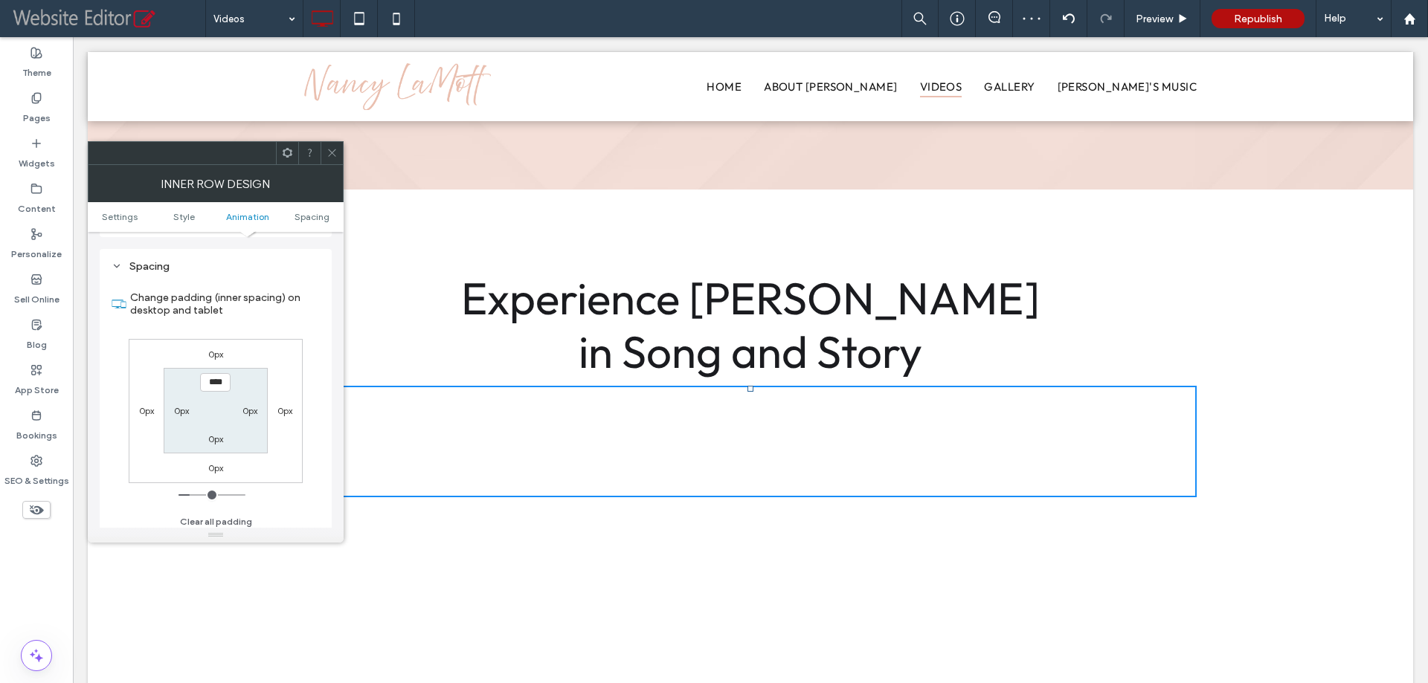
type input "*"
click at [335, 152] on icon at bounding box center [331, 152] width 11 height 11
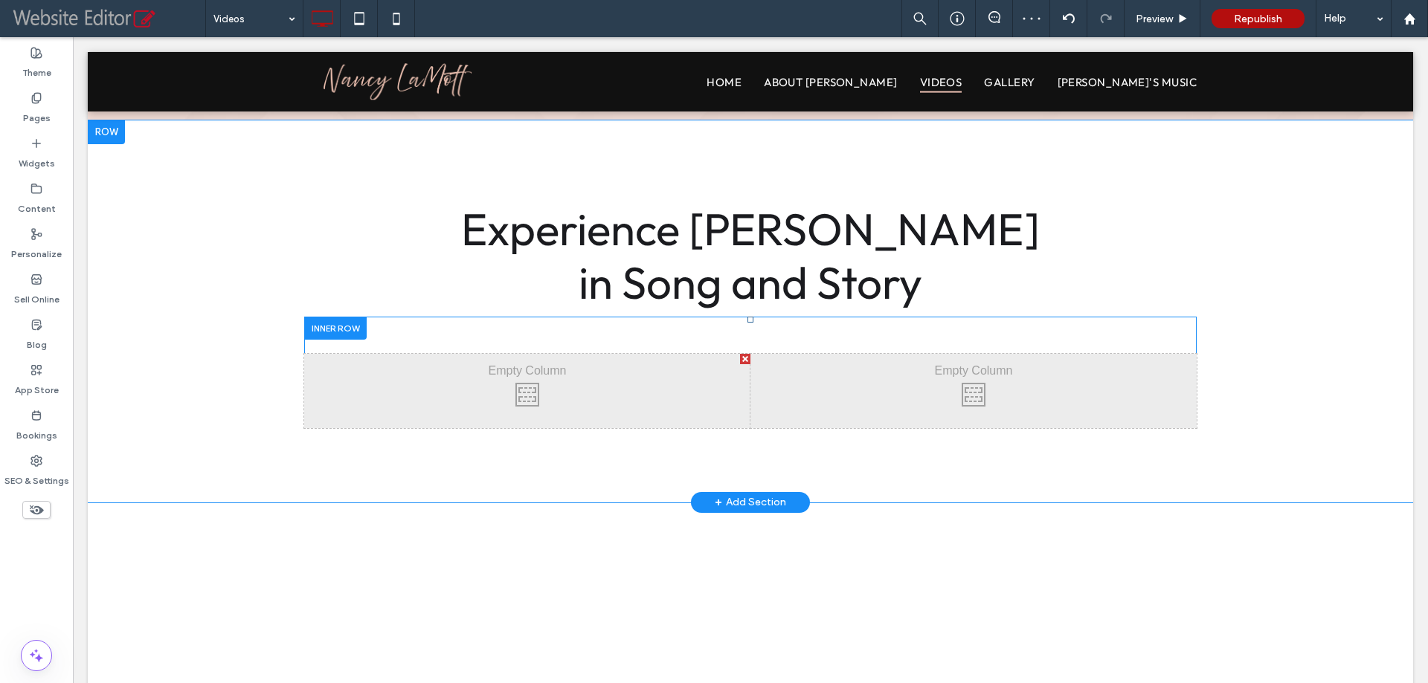
scroll to position [223, 0]
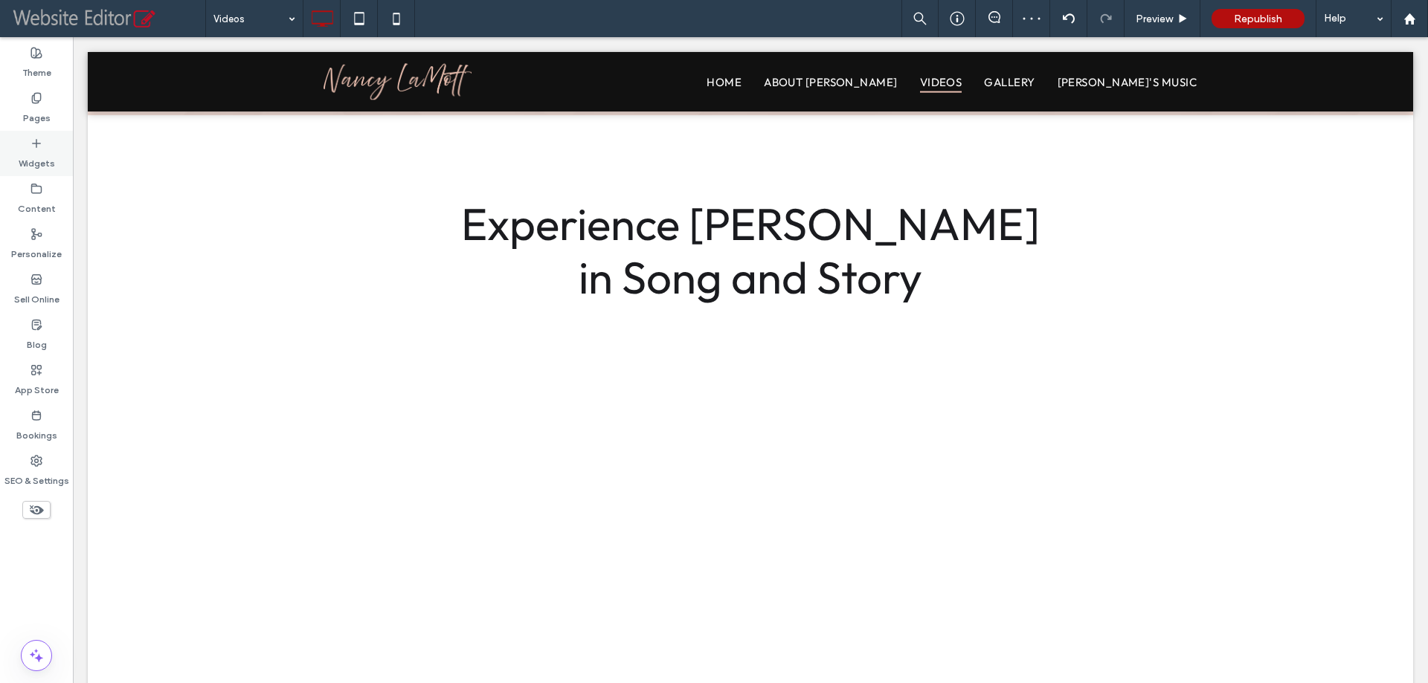
click at [36, 157] on label "Widgets" at bounding box center [37, 159] width 36 height 21
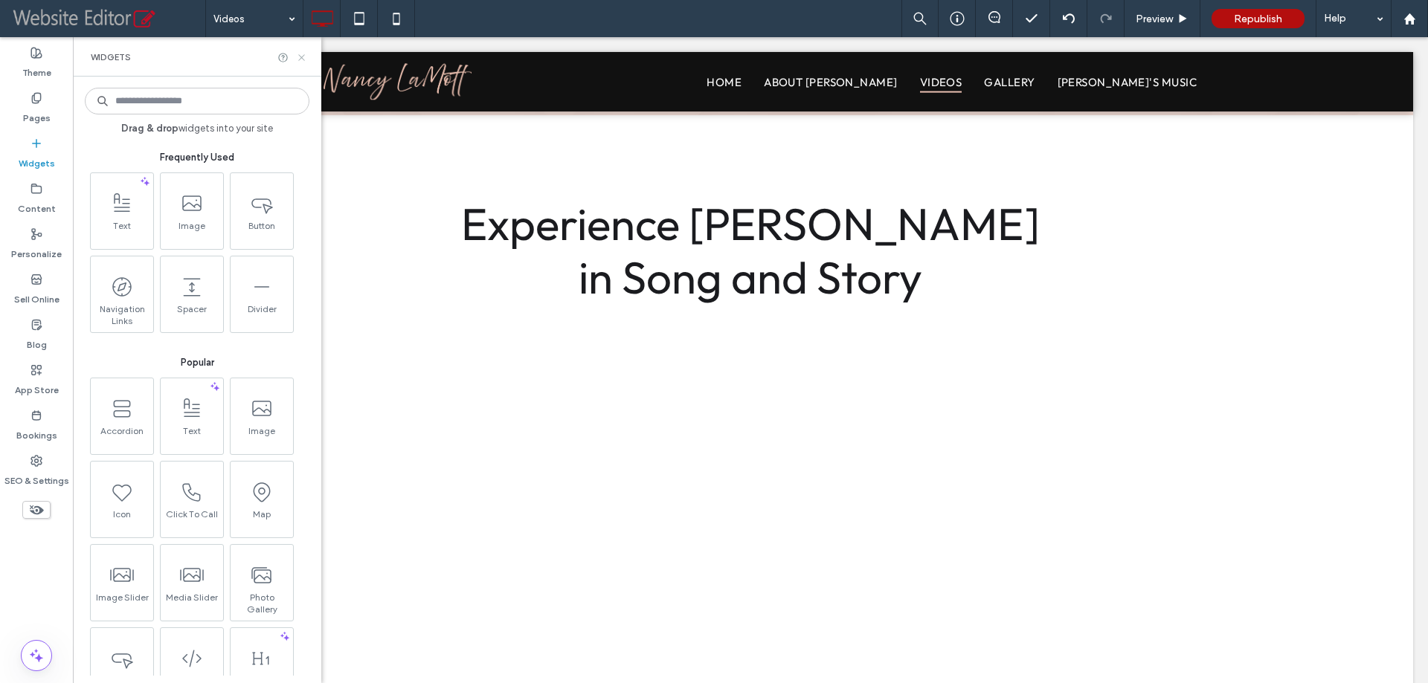
click at [306, 55] on icon at bounding box center [301, 57] width 11 height 11
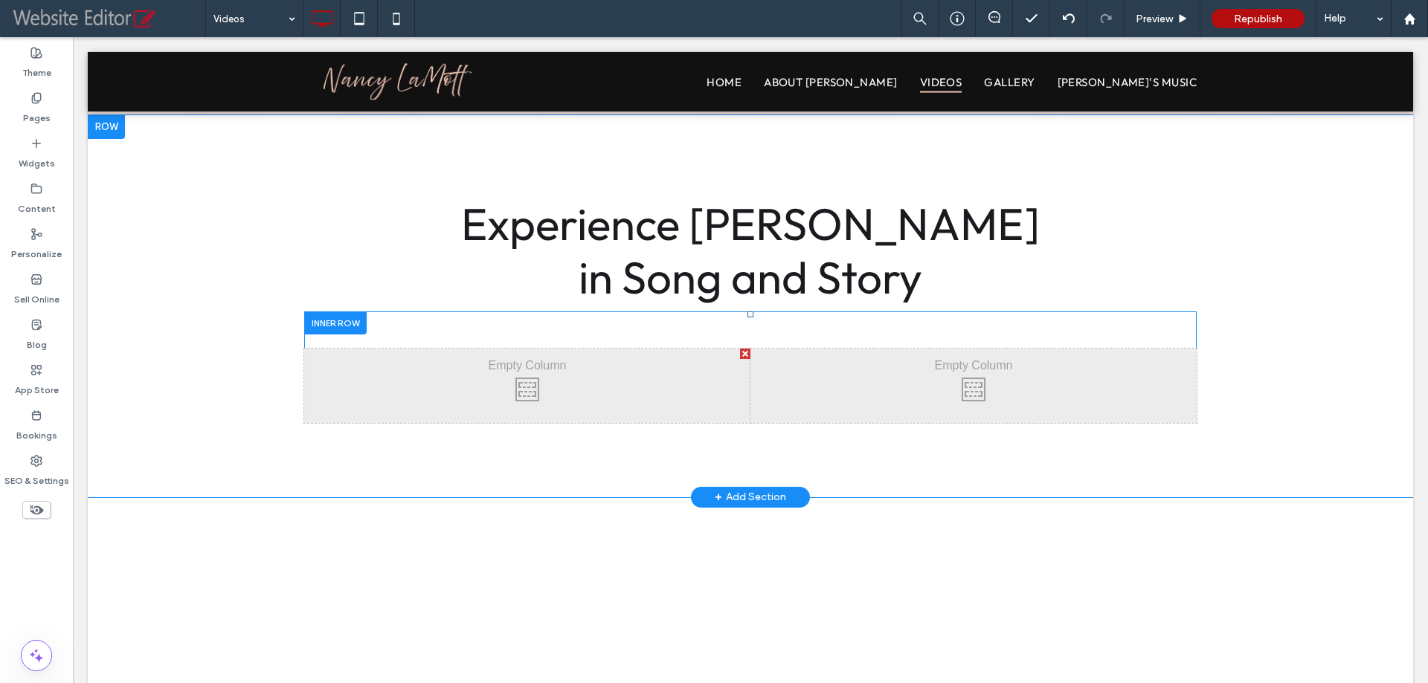
drag, startPoint x: 671, startPoint y: 374, endPoint x: 664, endPoint y: 377, distance: 8.0
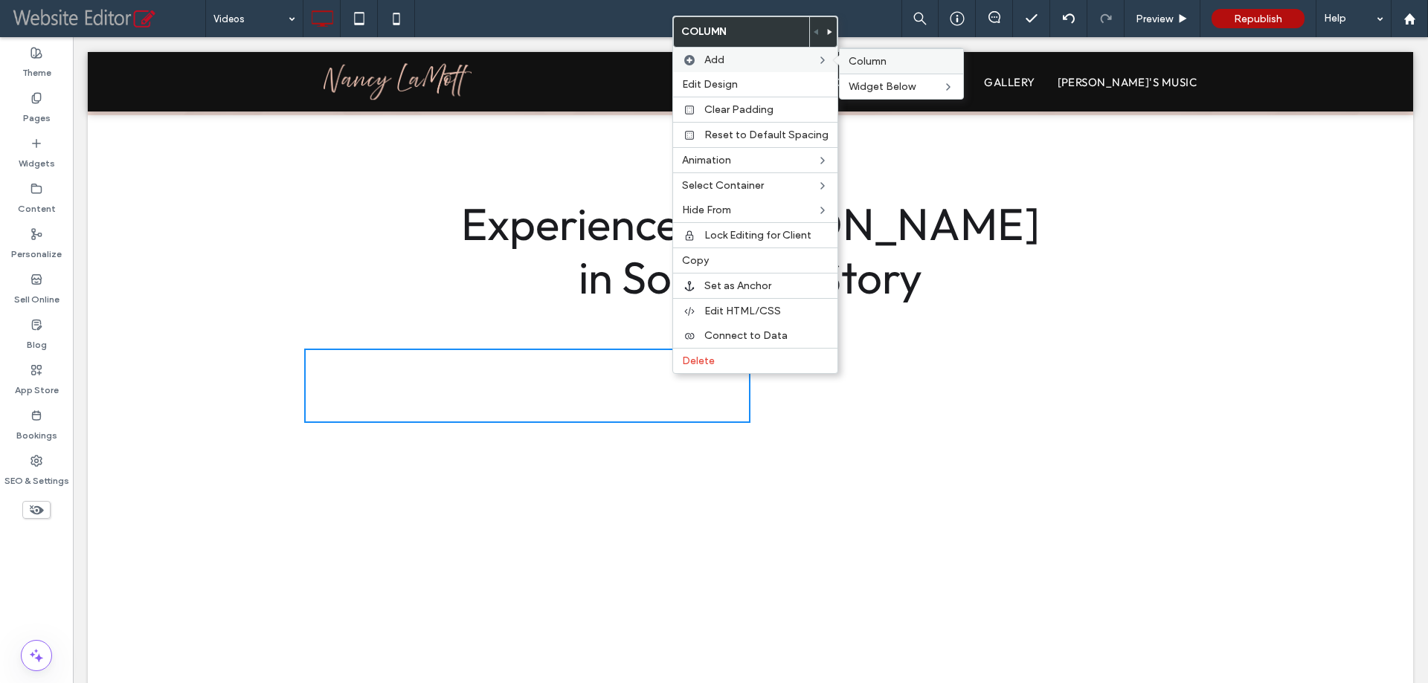
click at [891, 65] on label "Column" at bounding box center [901, 61] width 106 height 13
click at [216, 342] on div "Click To Paste Experience Nancy LaMott in Song and Story Click To Paste Click T…" at bounding box center [750, 306] width 1325 height 382
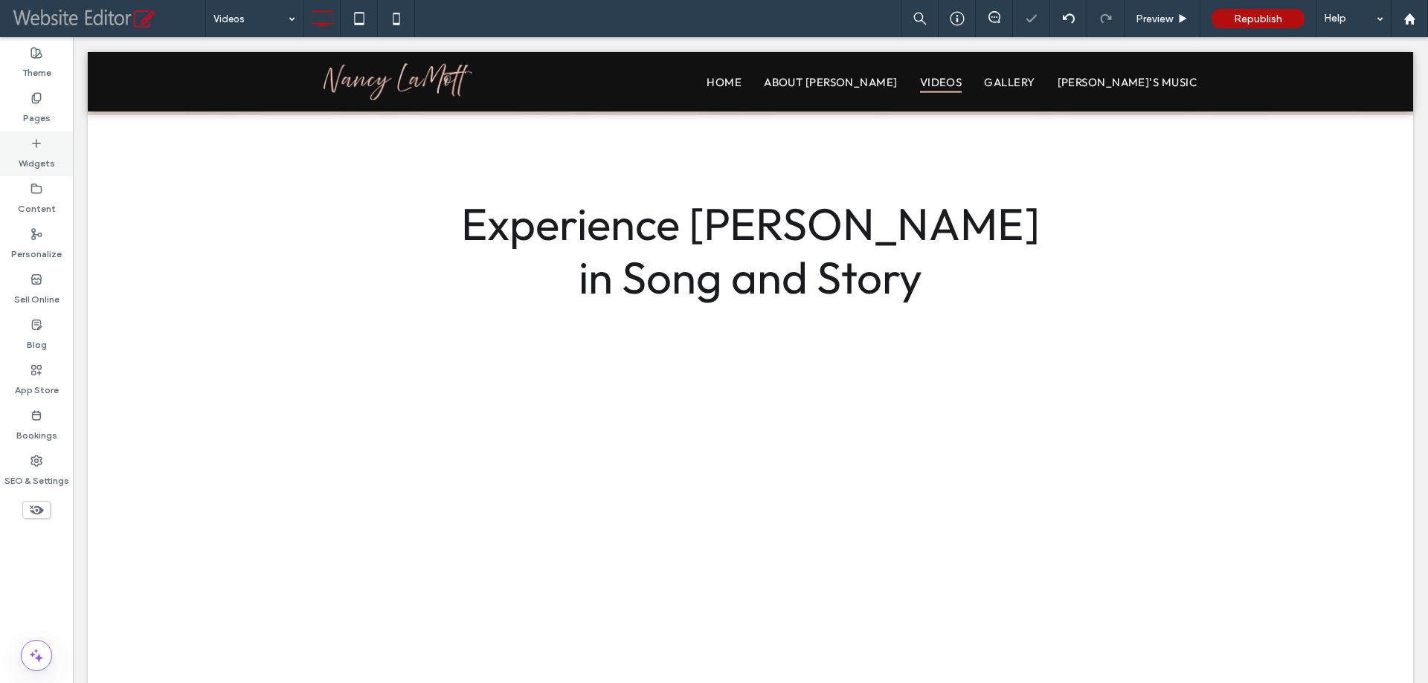
click at [50, 151] on label "Widgets" at bounding box center [37, 159] width 36 height 21
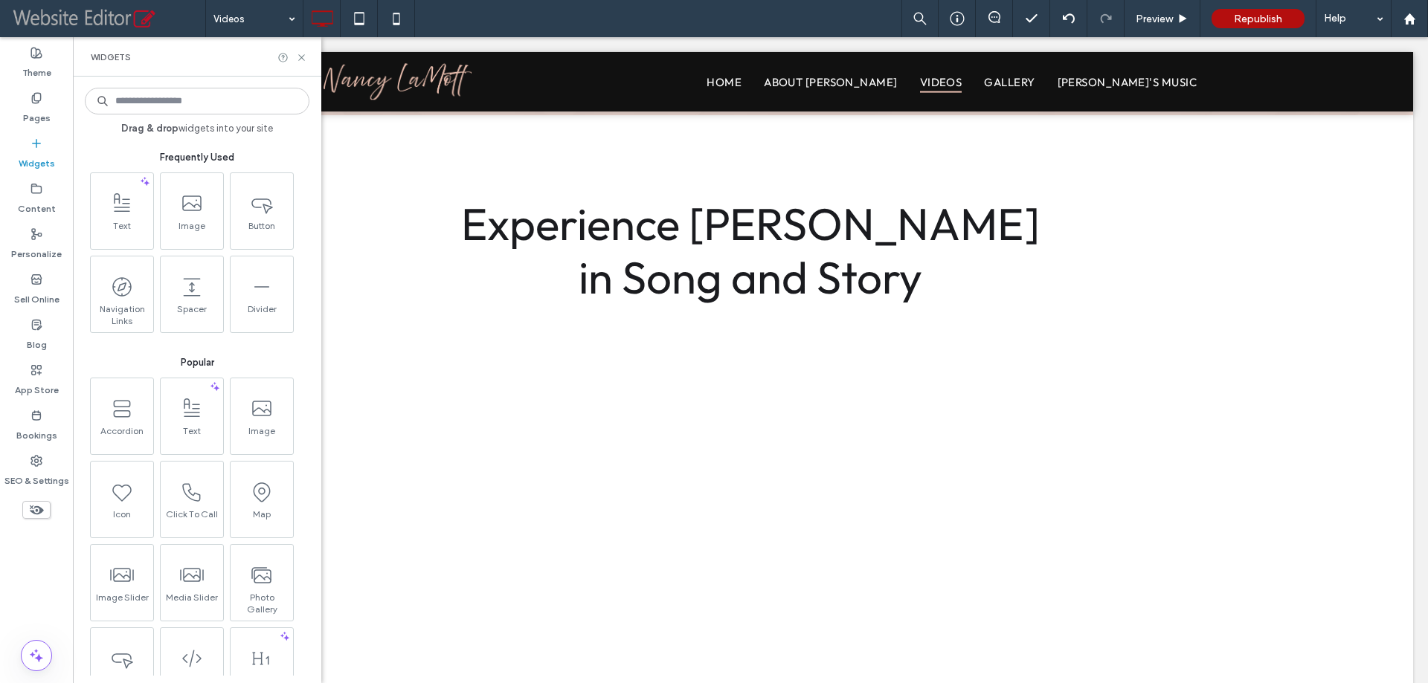
click at [183, 106] on input at bounding box center [197, 101] width 225 height 27
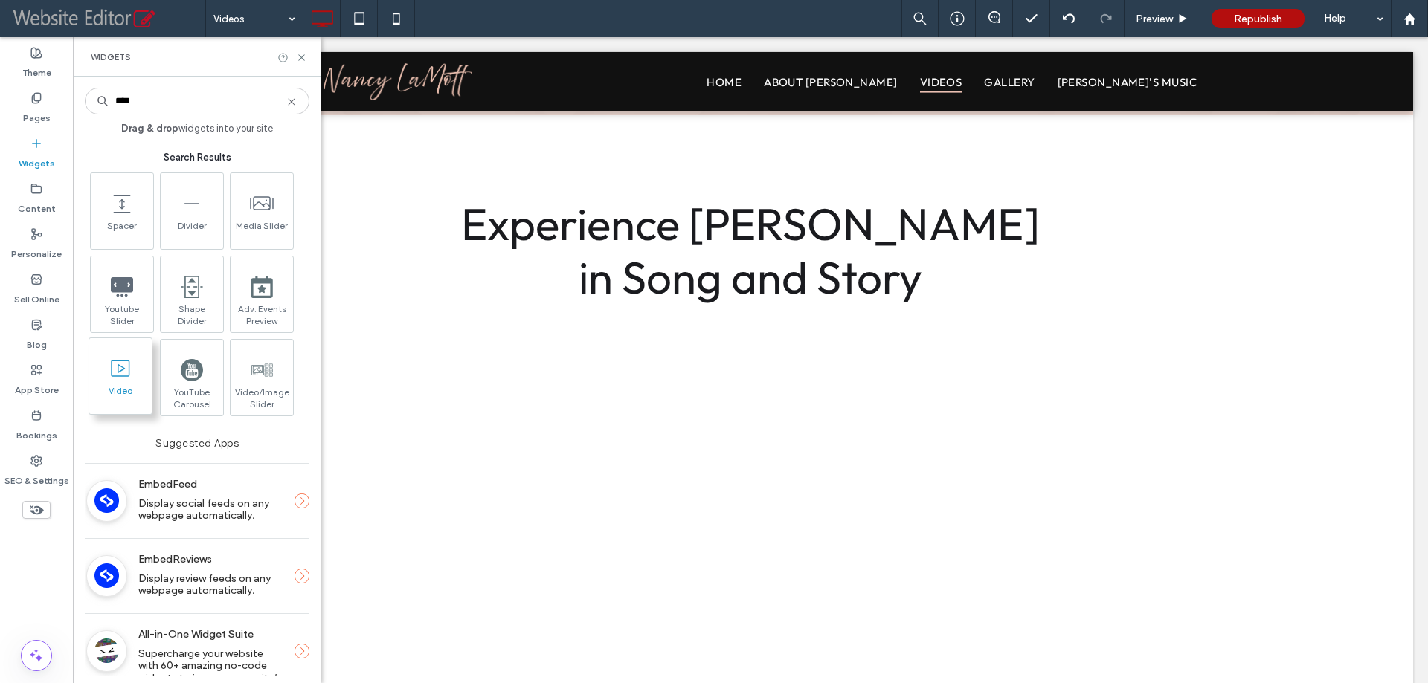
type input "****"
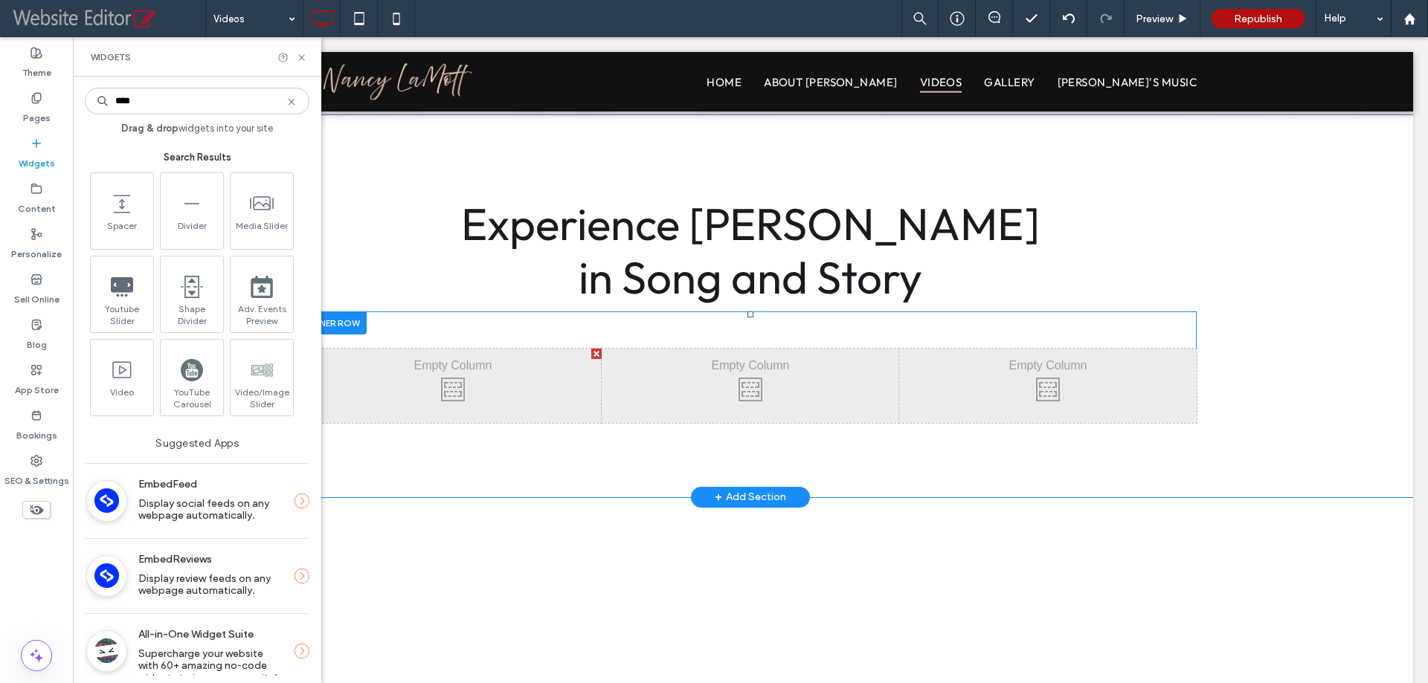
drag, startPoint x: 200, startPoint y: 418, endPoint x: 471, endPoint y: 372, distance: 274.5
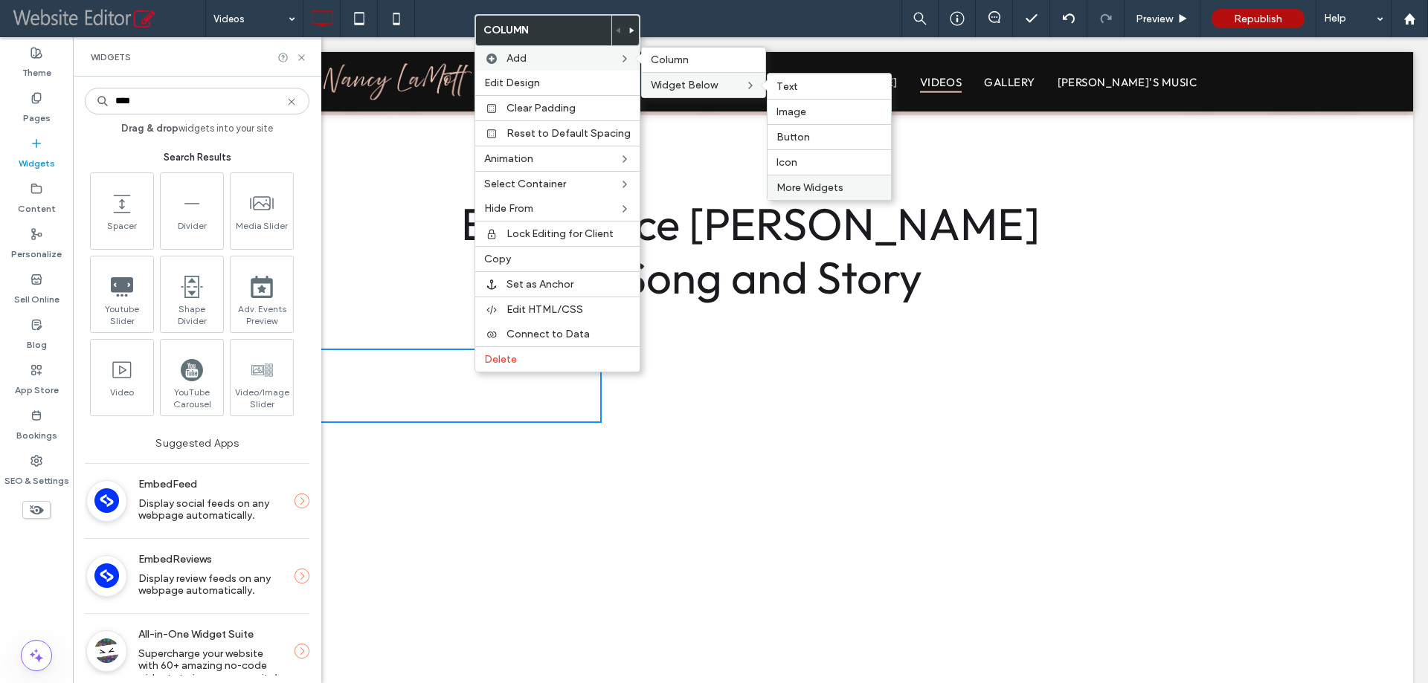
click at [793, 181] on span "More Widgets" at bounding box center [809, 187] width 67 height 13
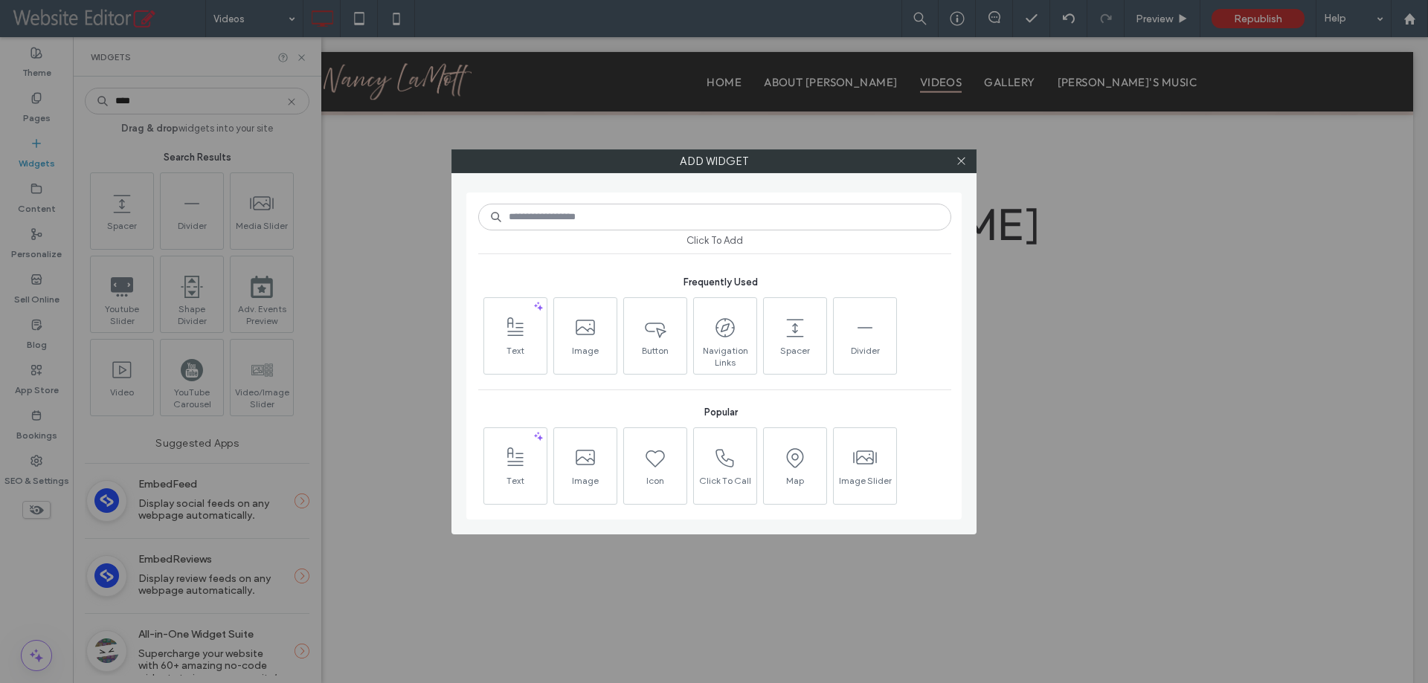
click at [737, 210] on input at bounding box center [714, 217] width 473 height 27
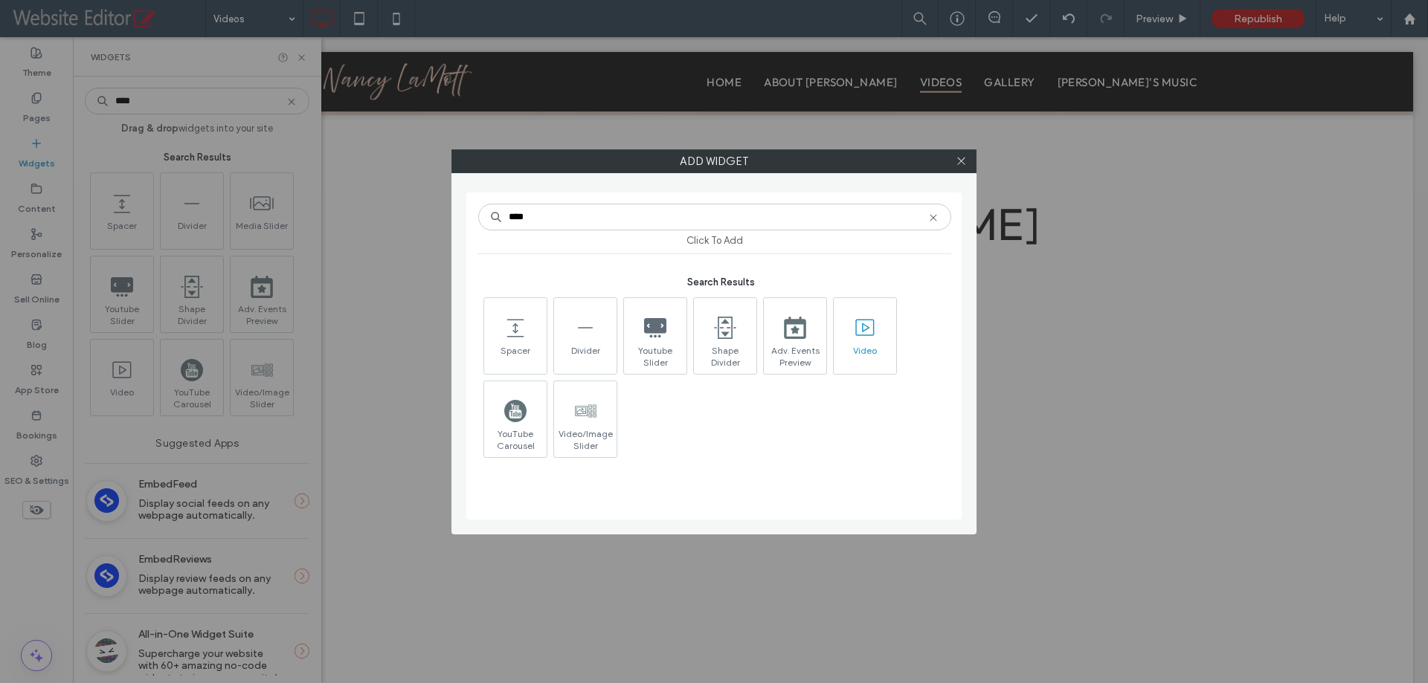
type input "****"
click at [857, 334] on icon at bounding box center [865, 328] width 24 height 24
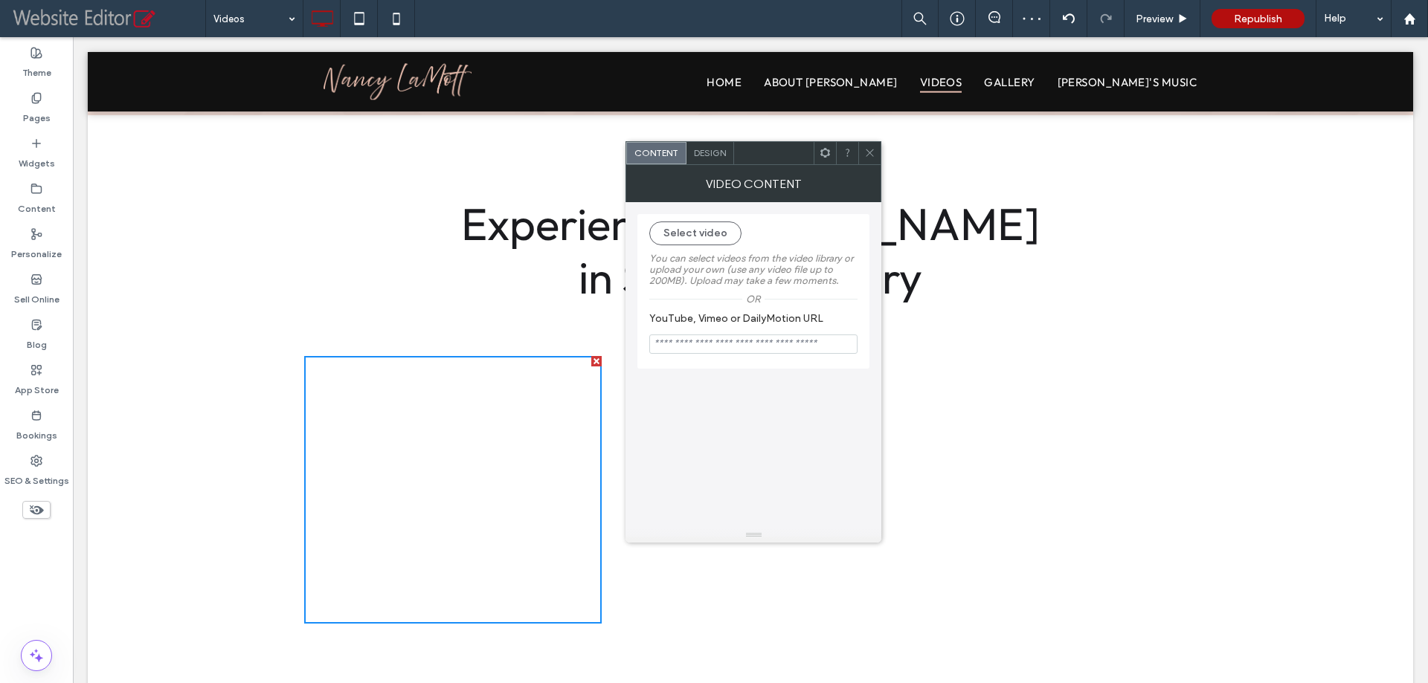
click at [865, 146] on span at bounding box center [869, 153] width 11 height 22
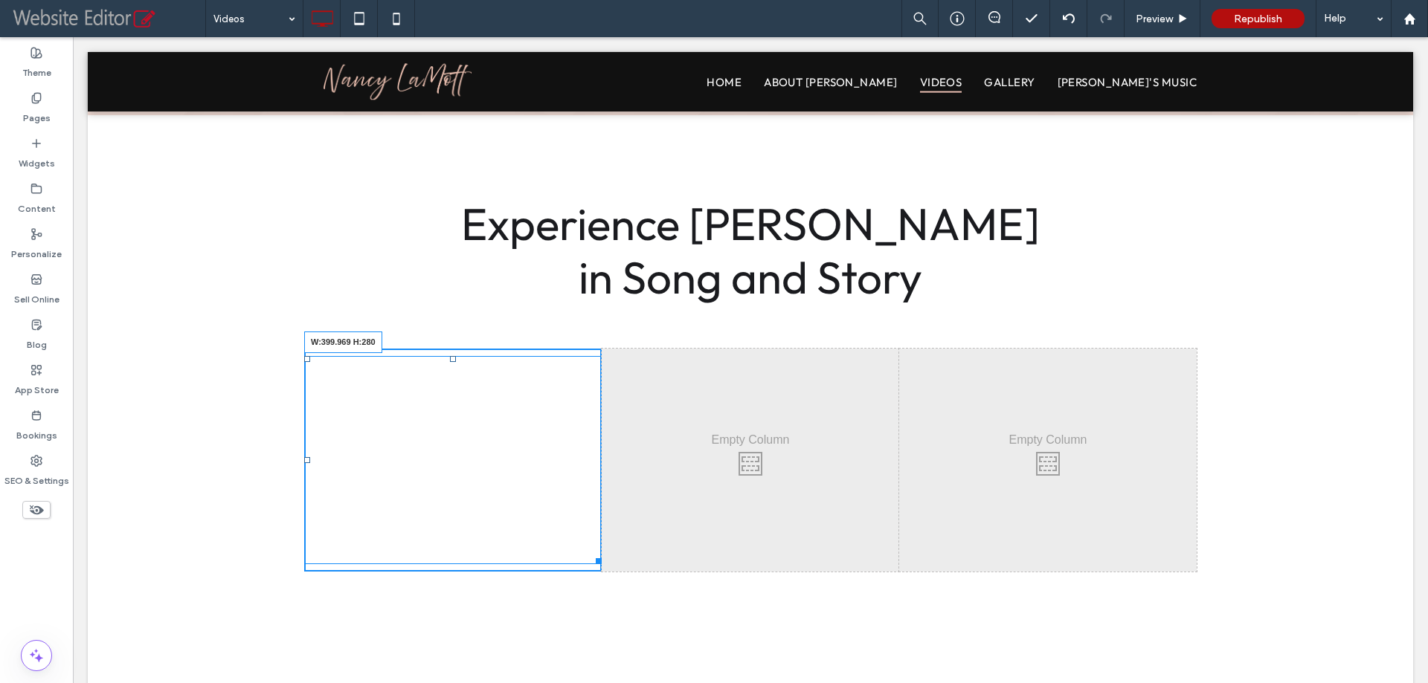
drag, startPoint x: 589, startPoint y: 616, endPoint x: 622, endPoint y: 556, distance: 68.2
click at [622, 556] on div "Click To Paste Click To Paste W:399.969 H:280 Click To Paste Click To Paste Cli…" at bounding box center [750, 460] width 892 height 223
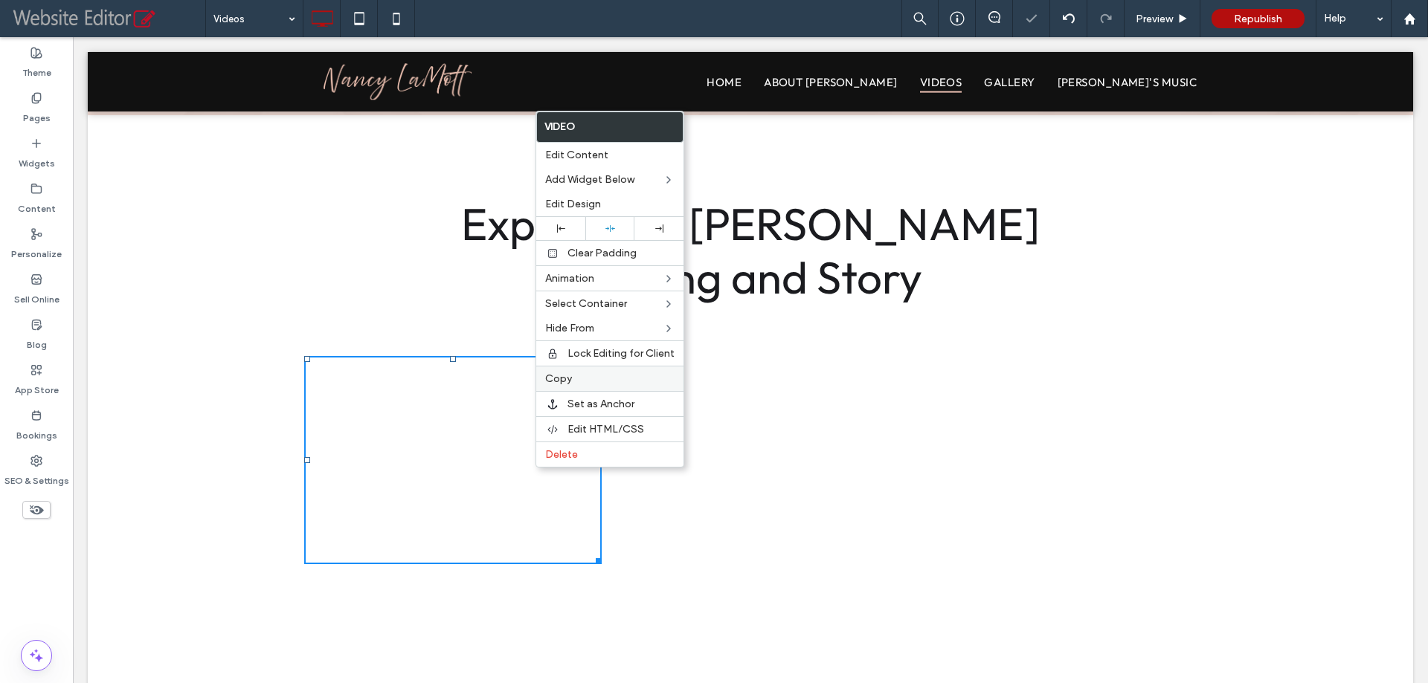
click at [577, 375] on label "Copy" at bounding box center [609, 378] width 129 height 13
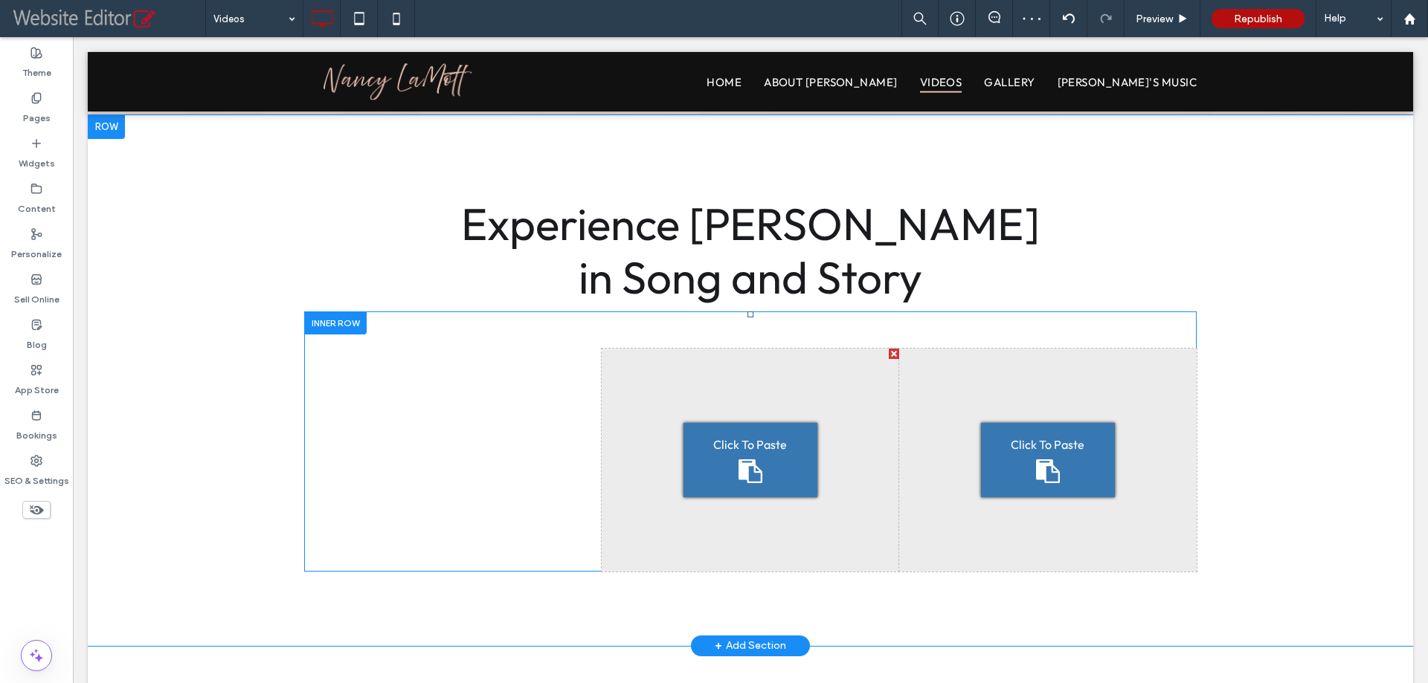
click at [726, 452] on div "Click To Paste" at bounding box center [750, 460] width 134 height 74
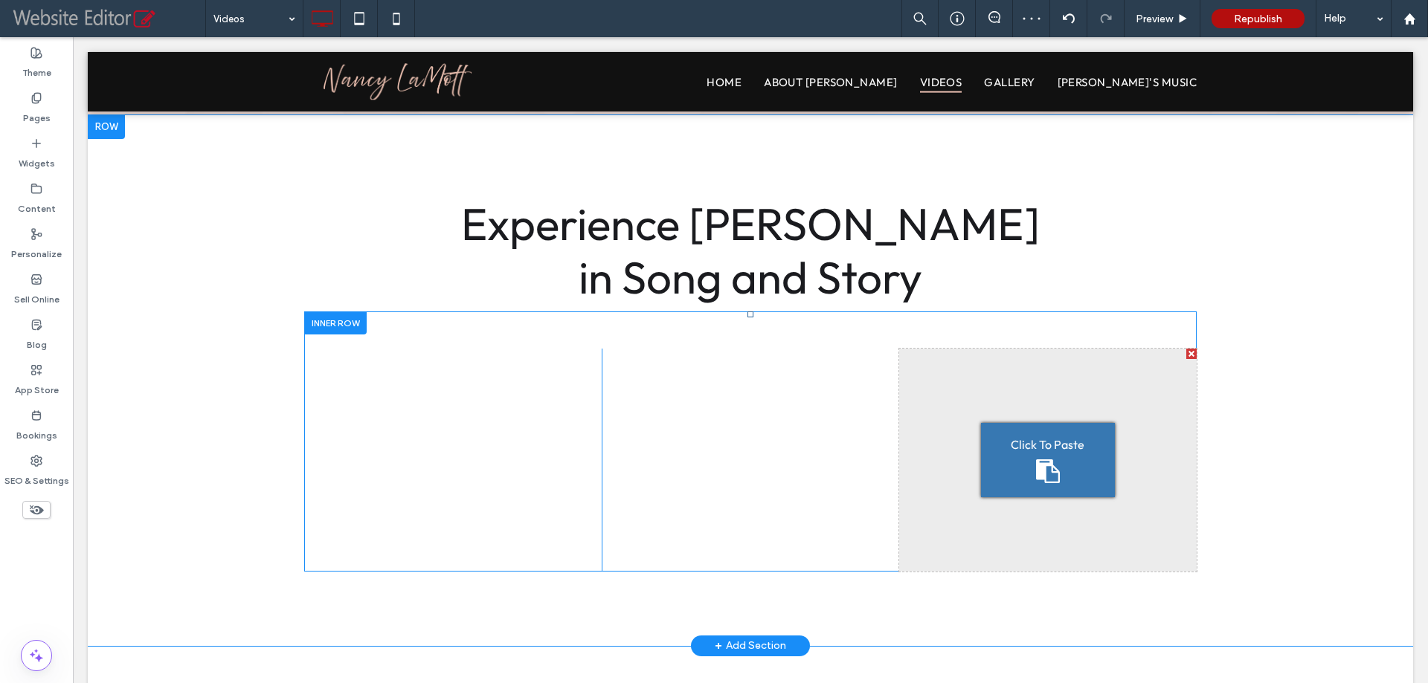
click at [1001, 461] on div "Click To Paste" at bounding box center [1048, 460] width 134 height 74
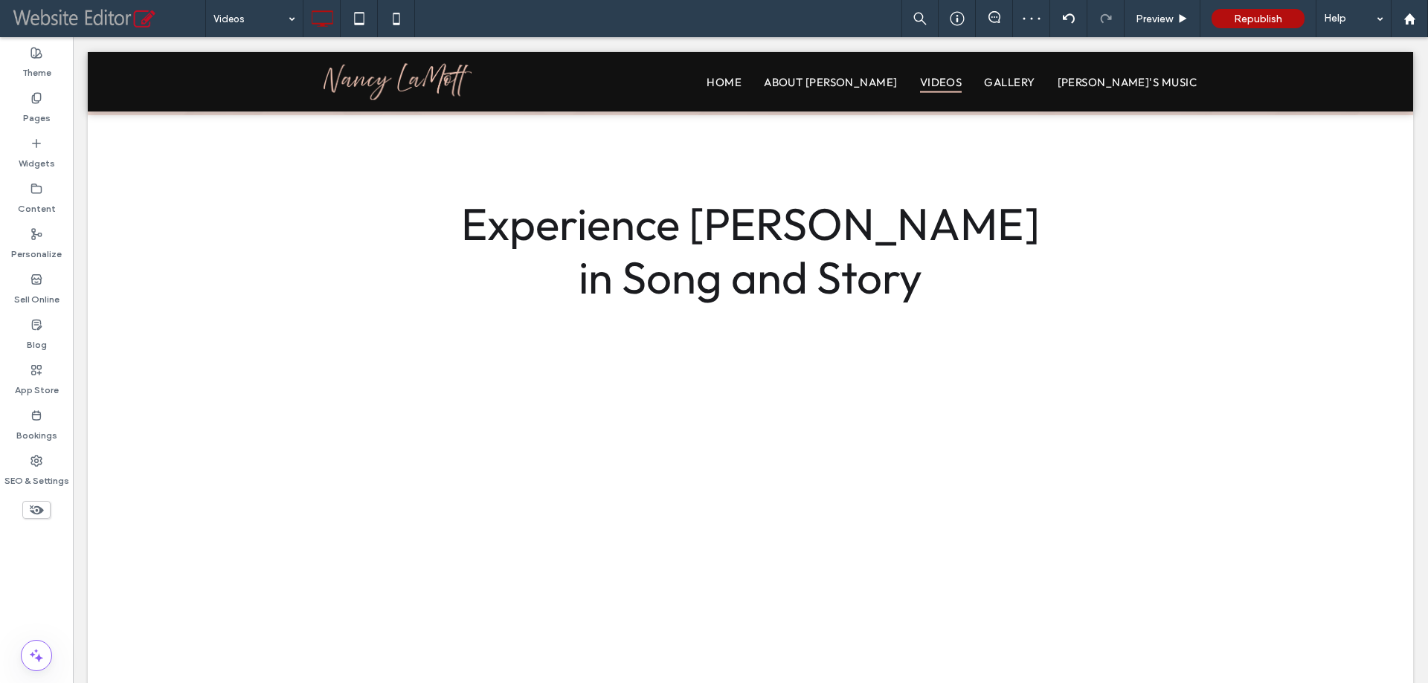
click at [48, 590] on div "Theme Pages Widgets Content Personalize Sell Online Blog App Store Bookings SEO…" at bounding box center [36, 360] width 73 height 646
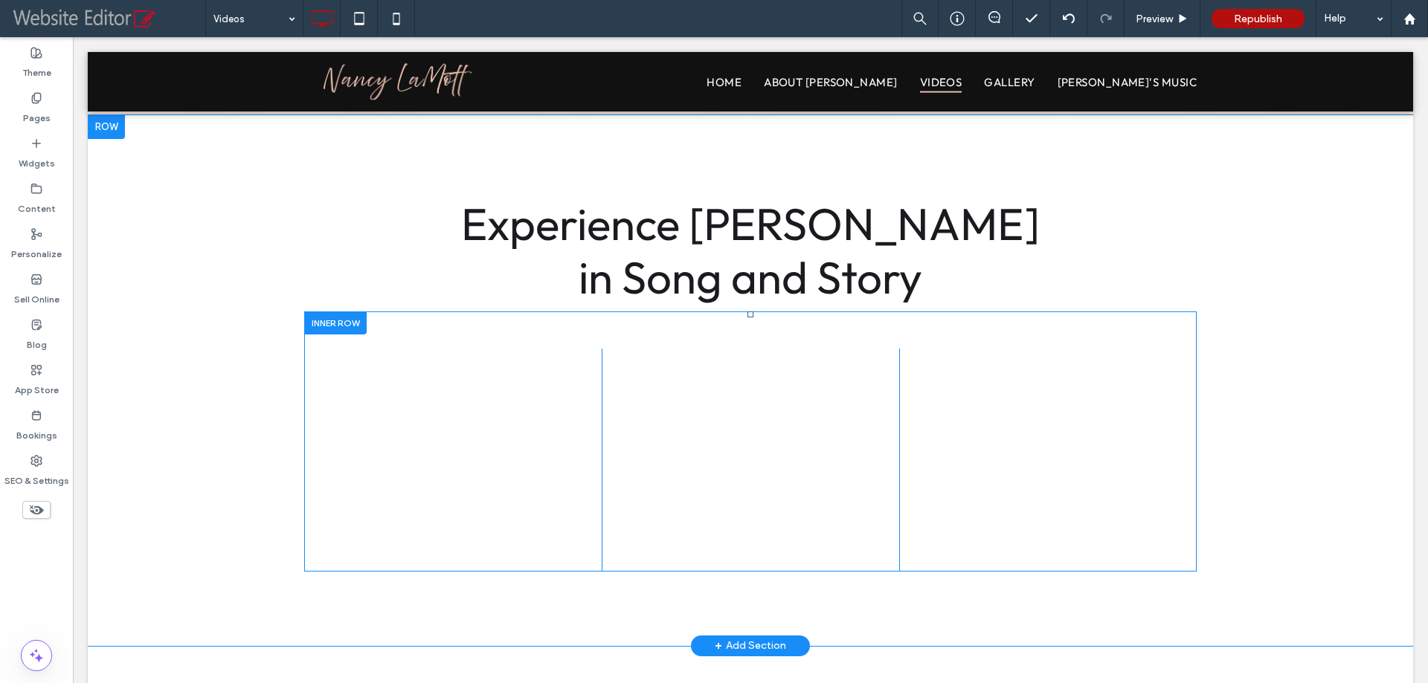
click at [590, 350] on div "Click To Paste Click To Paste" at bounding box center [452, 460] width 297 height 223
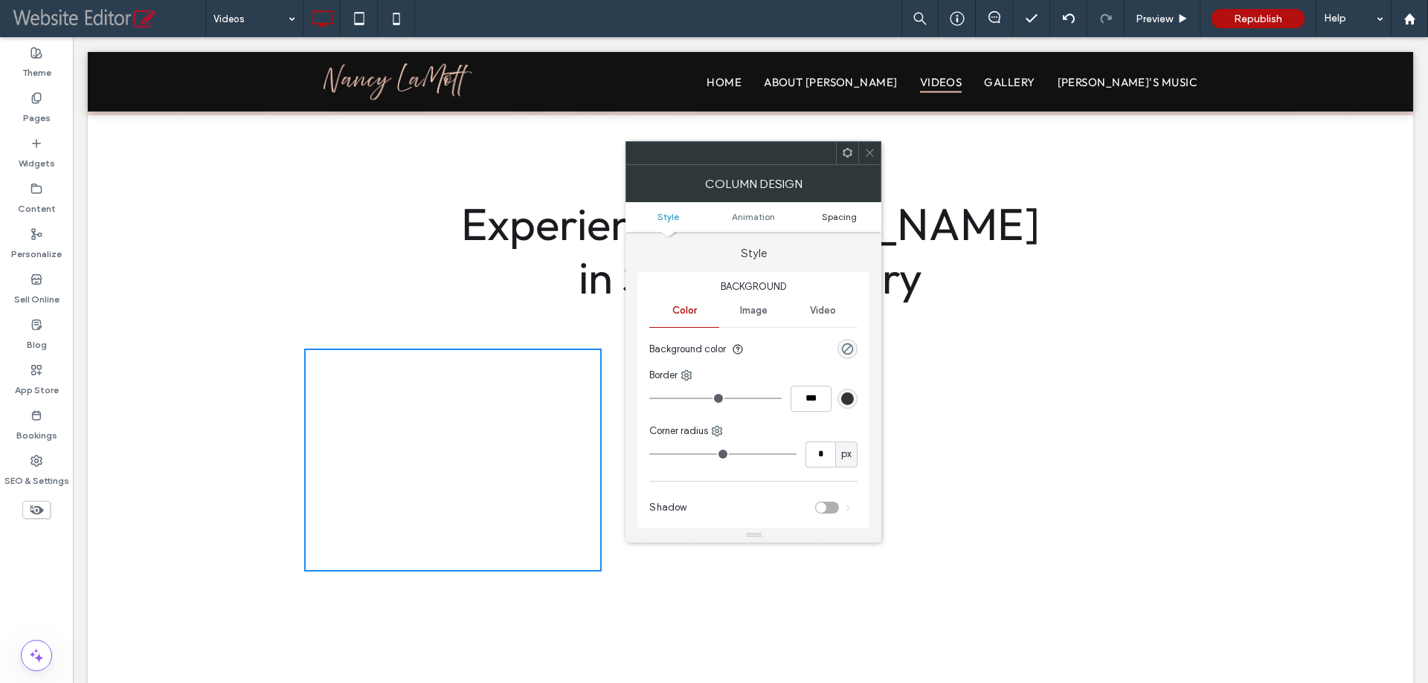
click at [839, 216] on span "Spacing" at bounding box center [839, 216] width 35 height 11
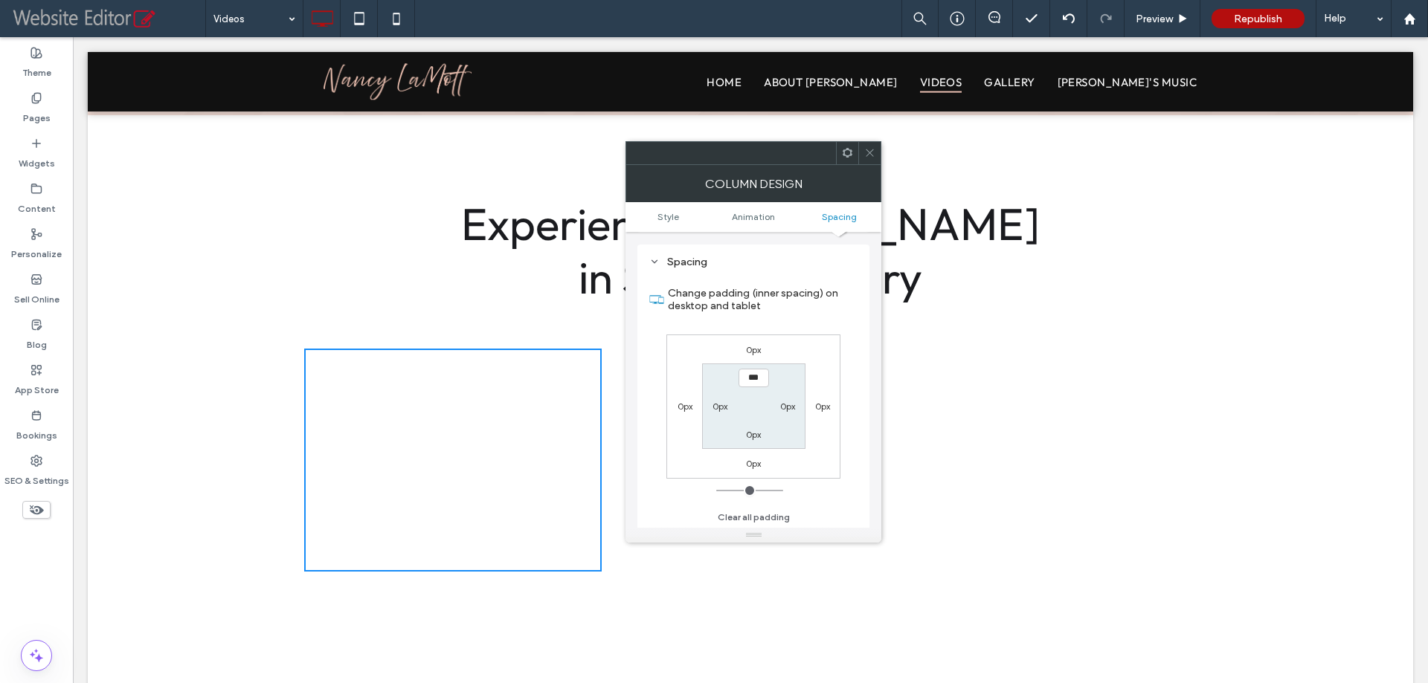
scroll to position [349, 0]
click at [815, 404] on label "0px" at bounding box center [822, 405] width 15 height 11
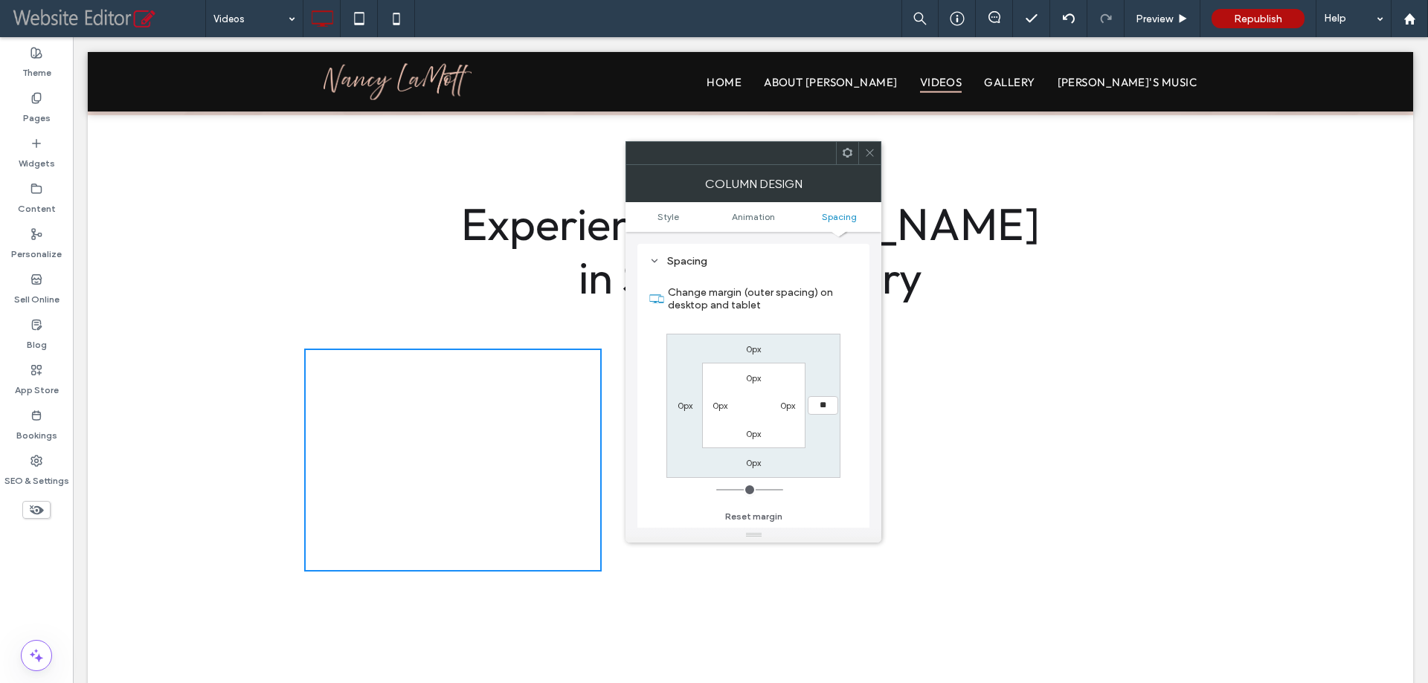
type input "**"
type input "****"
click at [871, 151] on icon at bounding box center [869, 152] width 11 height 11
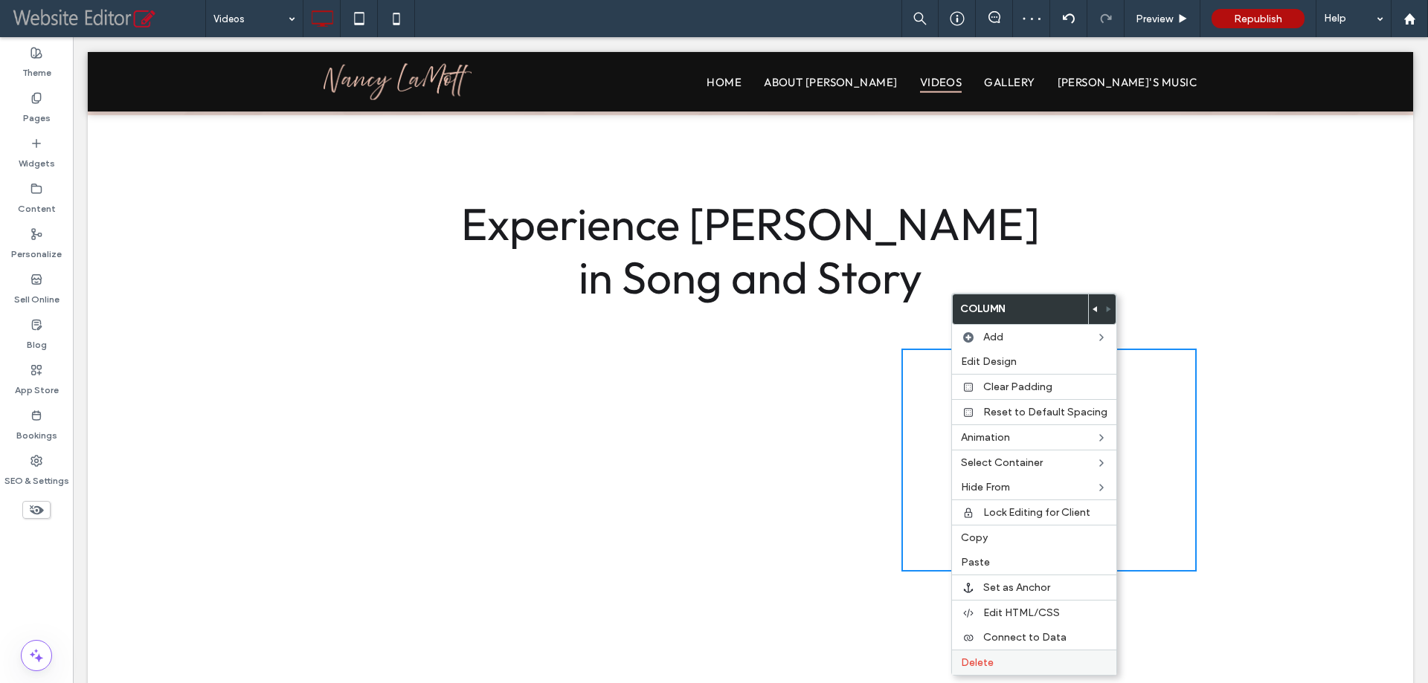
click at [1012, 659] on label "Delete" at bounding box center [1034, 663] width 146 height 13
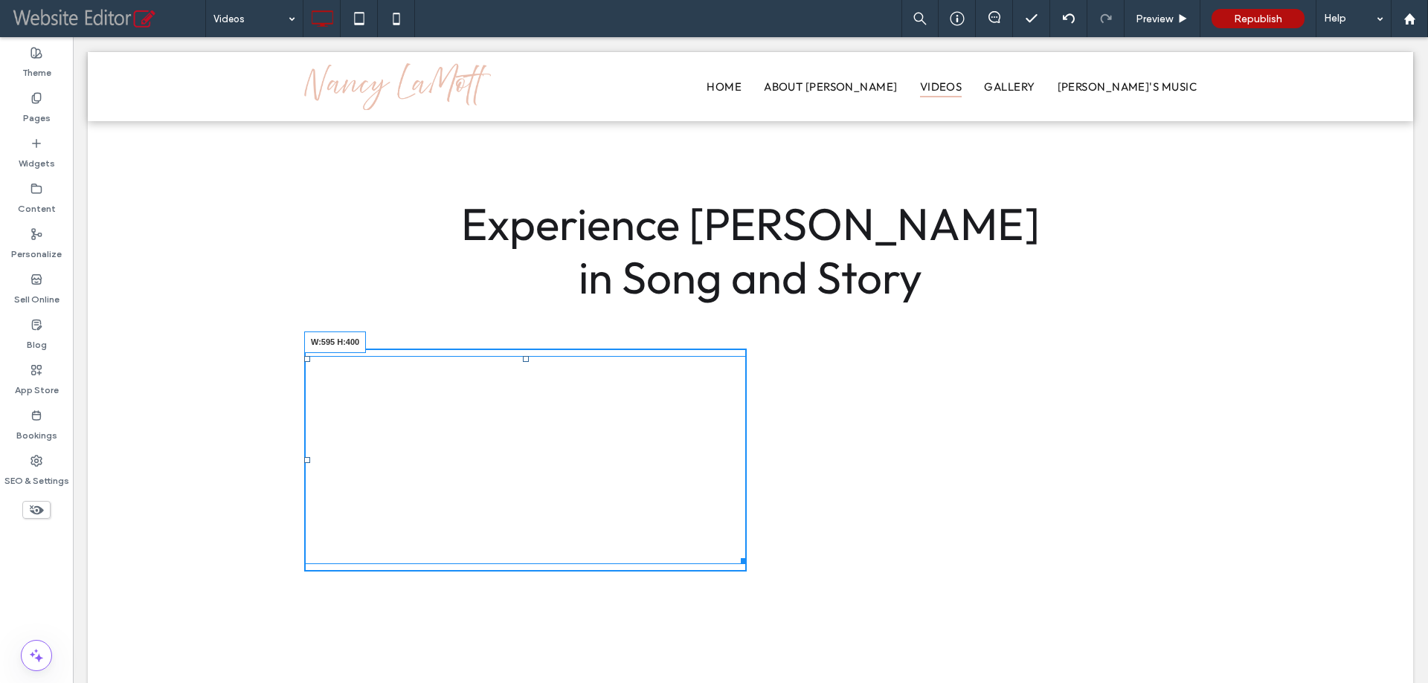
drag, startPoint x: 735, startPoint y: 561, endPoint x: 796, endPoint y: 651, distance: 108.3
click at [796, 572] on div "Click To Paste Click To Paste W:595 H:400 Click To Paste Click To Paste" at bounding box center [750, 460] width 892 height 223
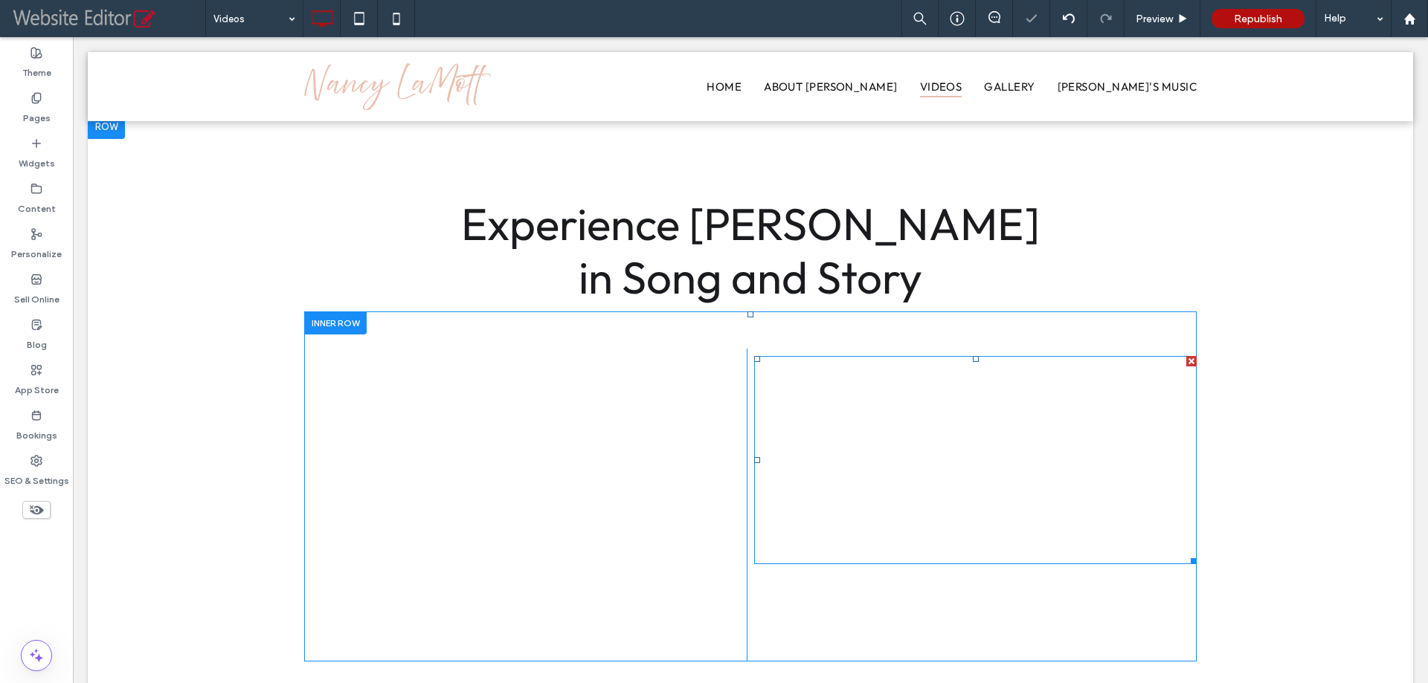
drag, startPoint x: 1185, startPoint y: 365, endPoint x: 1257, endPoint y: 402, distance: 81.1
click at [1186, 365] on div at bounding box center [1191, 361] width 10 height 10
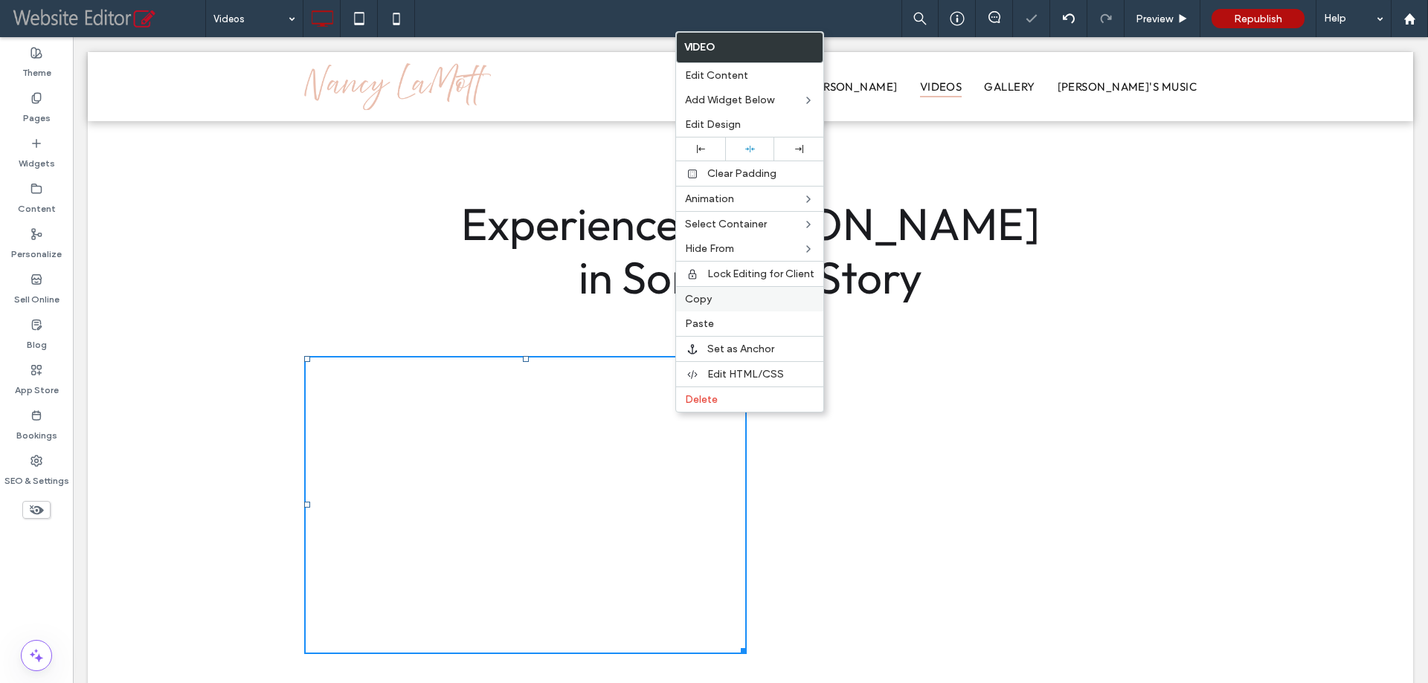
click at [705, 301] on span "Copy" at bounding box center [698, 299] width 27 height 13
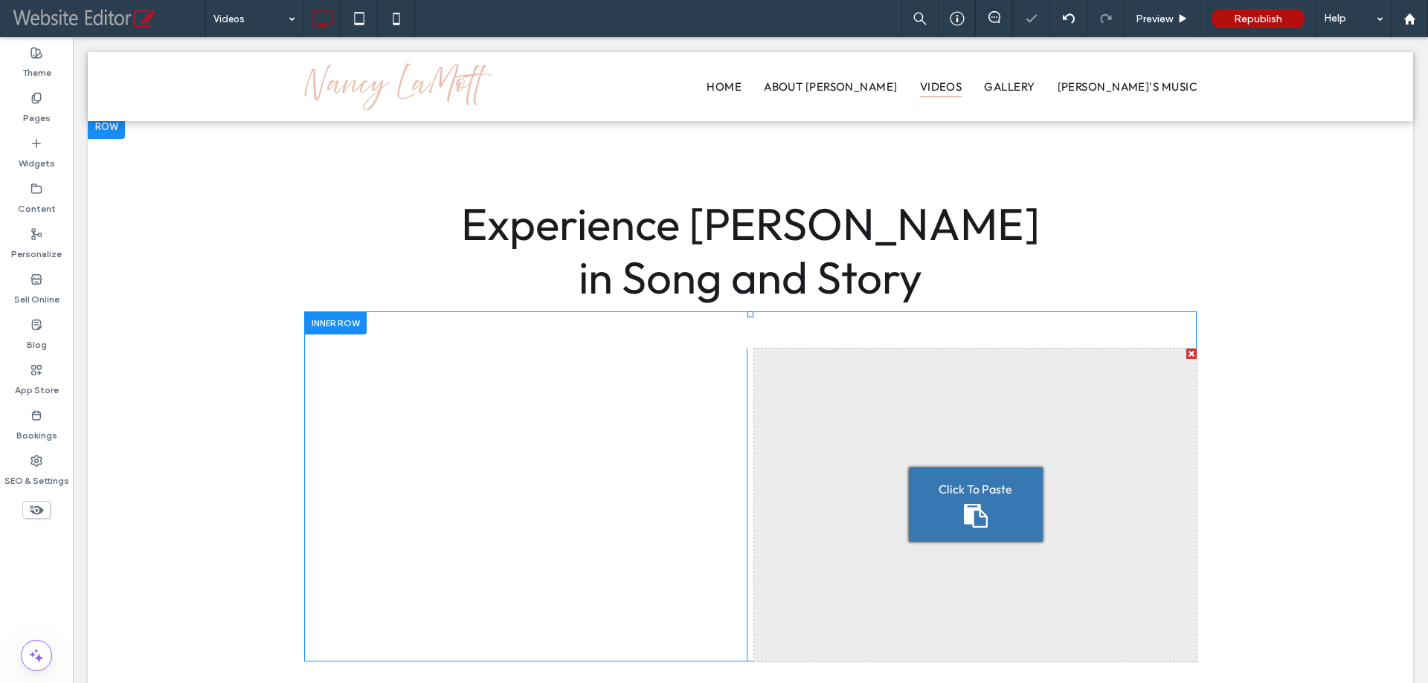
click at [964, 482] on span "Click To Paste" at bounding box center [975, 489] width 74 height 15
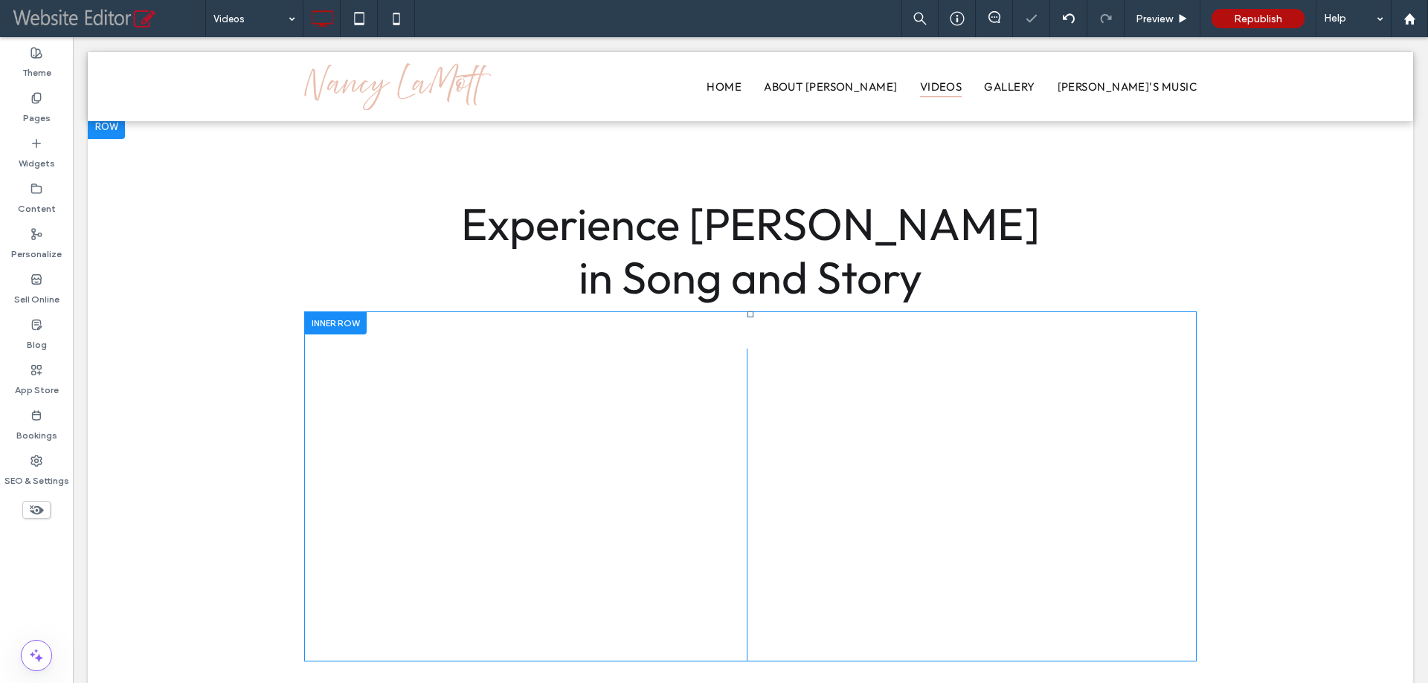
click at [733, 352] on div "Click To Paste Click To Paste" at bounding box center [525, 505] width 442 height 313
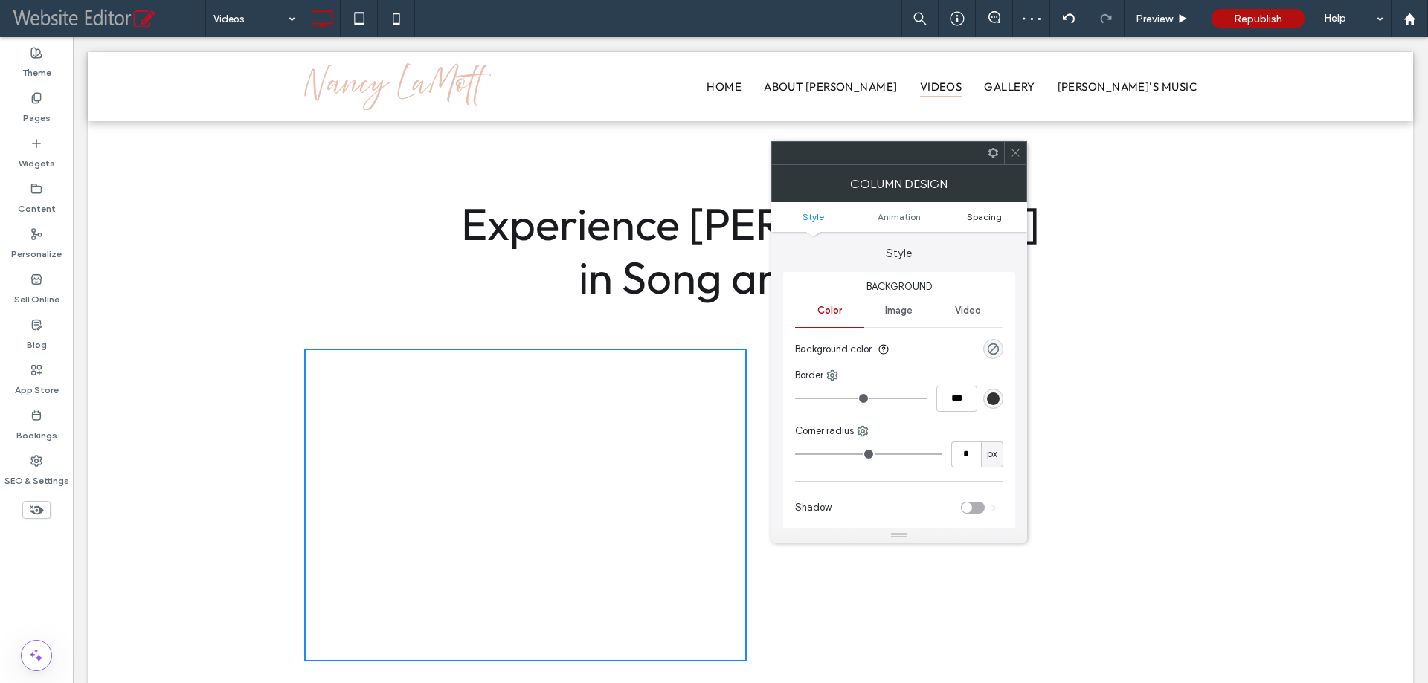
click at [984, 213] on span "Spacing" at bounding box center [984, 216] width 35 height 11
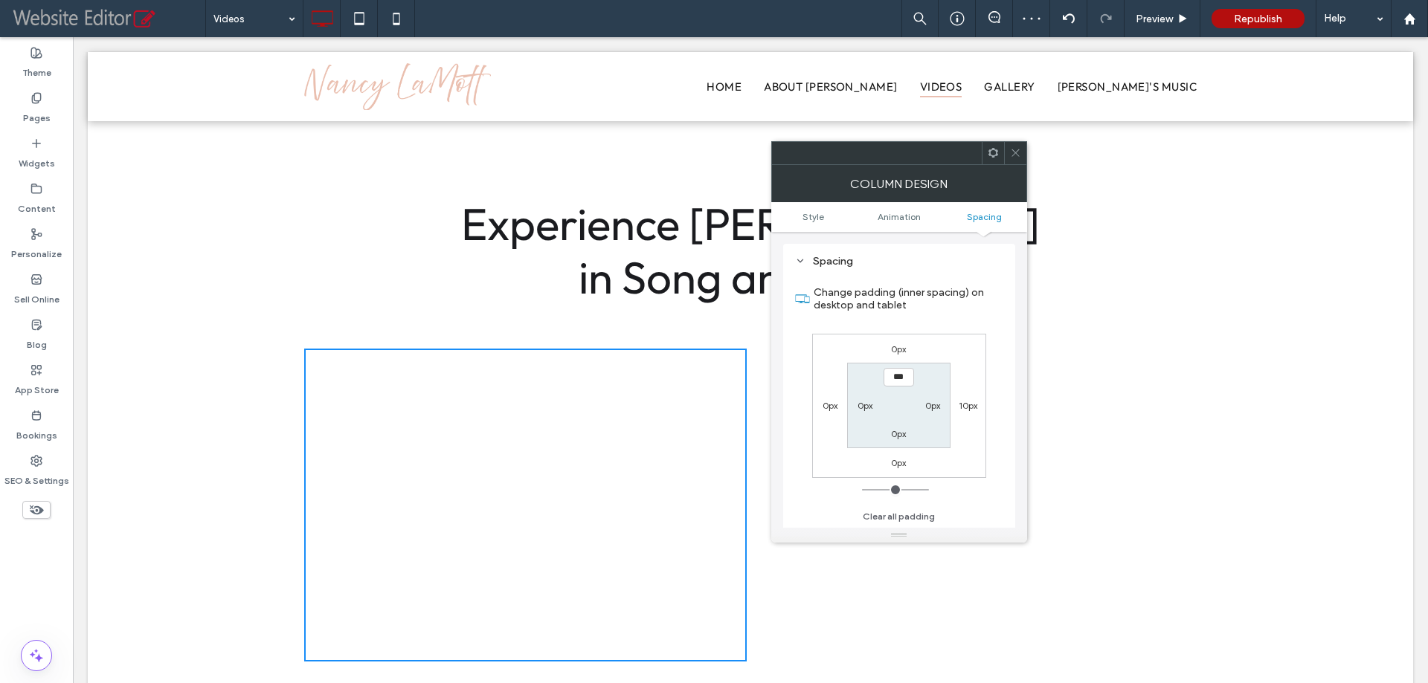
click at [967, 401] on label "10px" at bounding box center [967, 405] width 19 height 11
type input "**"
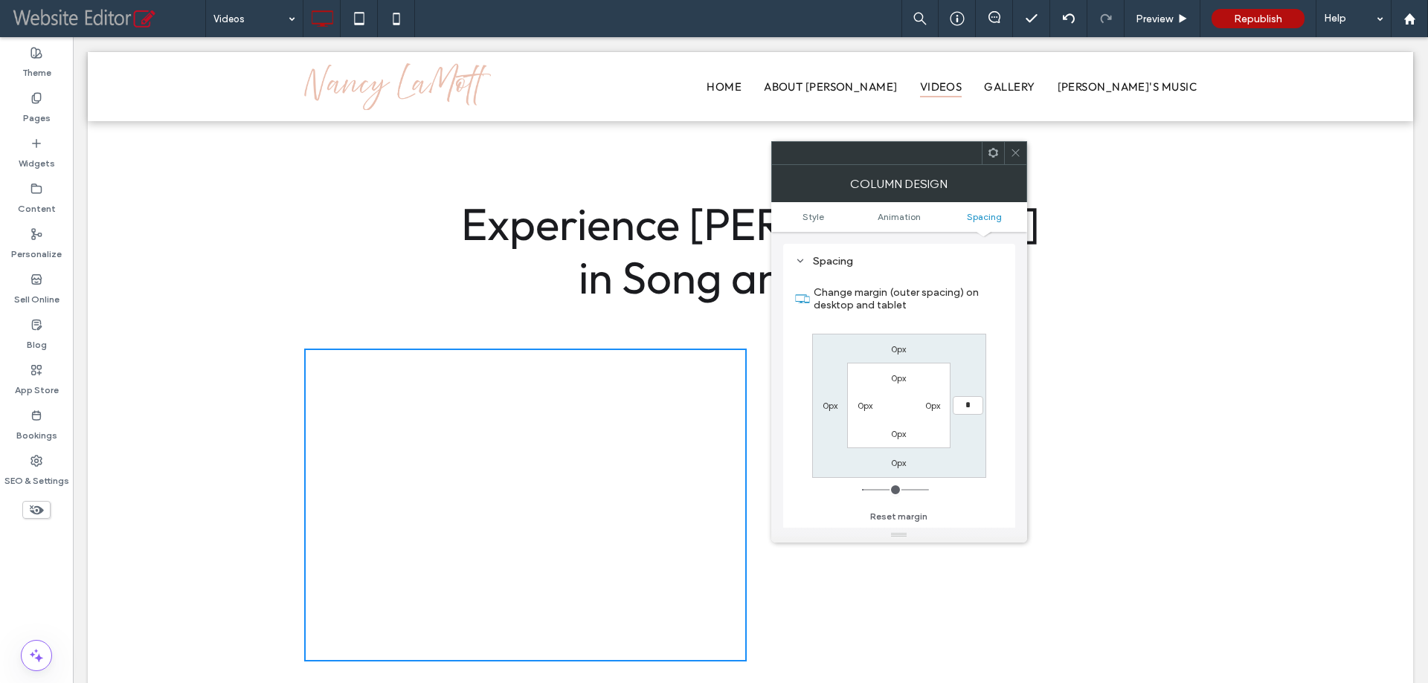
type input "*"
type input "***"
click at [931, 410] on label "0px" at bounding box center [932, 405] width 15 height 11
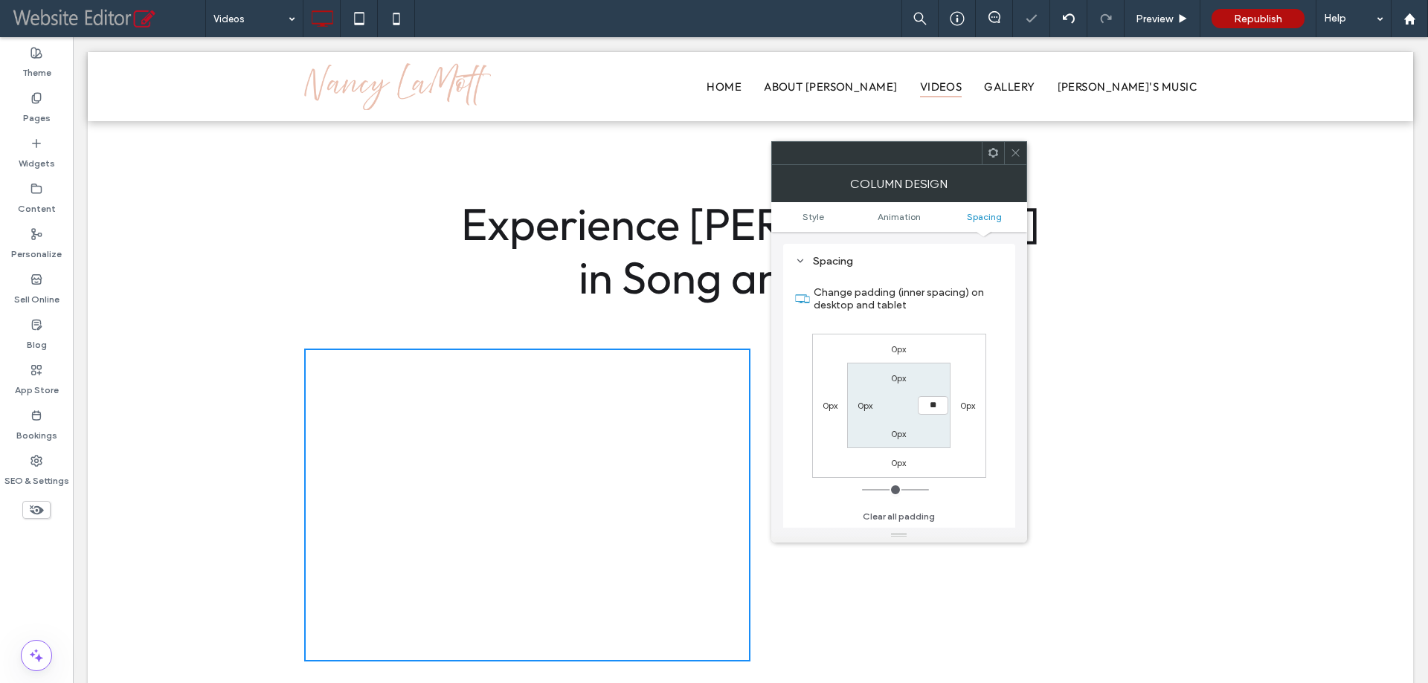
type input "**"
type input "****"
drag, startPoint x: 1015, startPoint y: 146, endPoint x: 966, endPoint y: 227, distance: 94.7
click at [1015, 146] on span at bounding box center [1015, 153] width 11 height 22
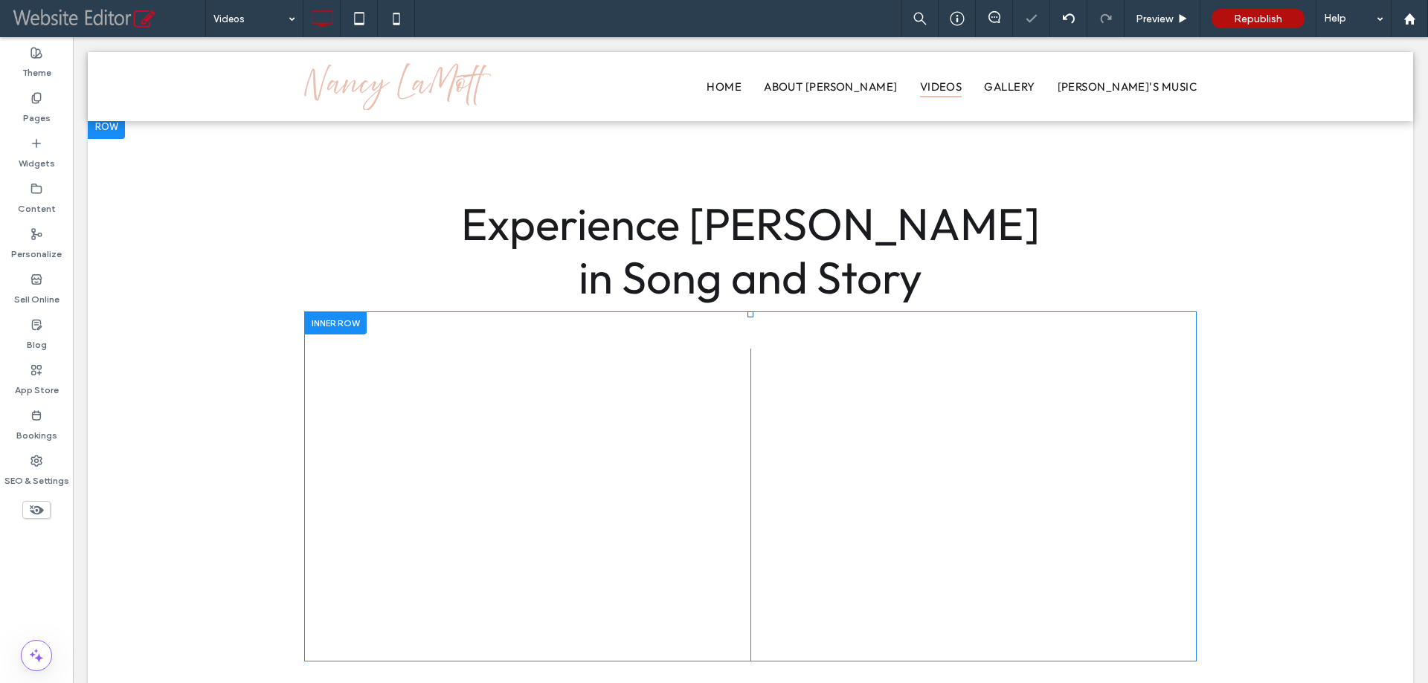
click at [764, 351] on div "Click To Paste Click To Paste" at bounding box center [973, 505] width 446 height 313
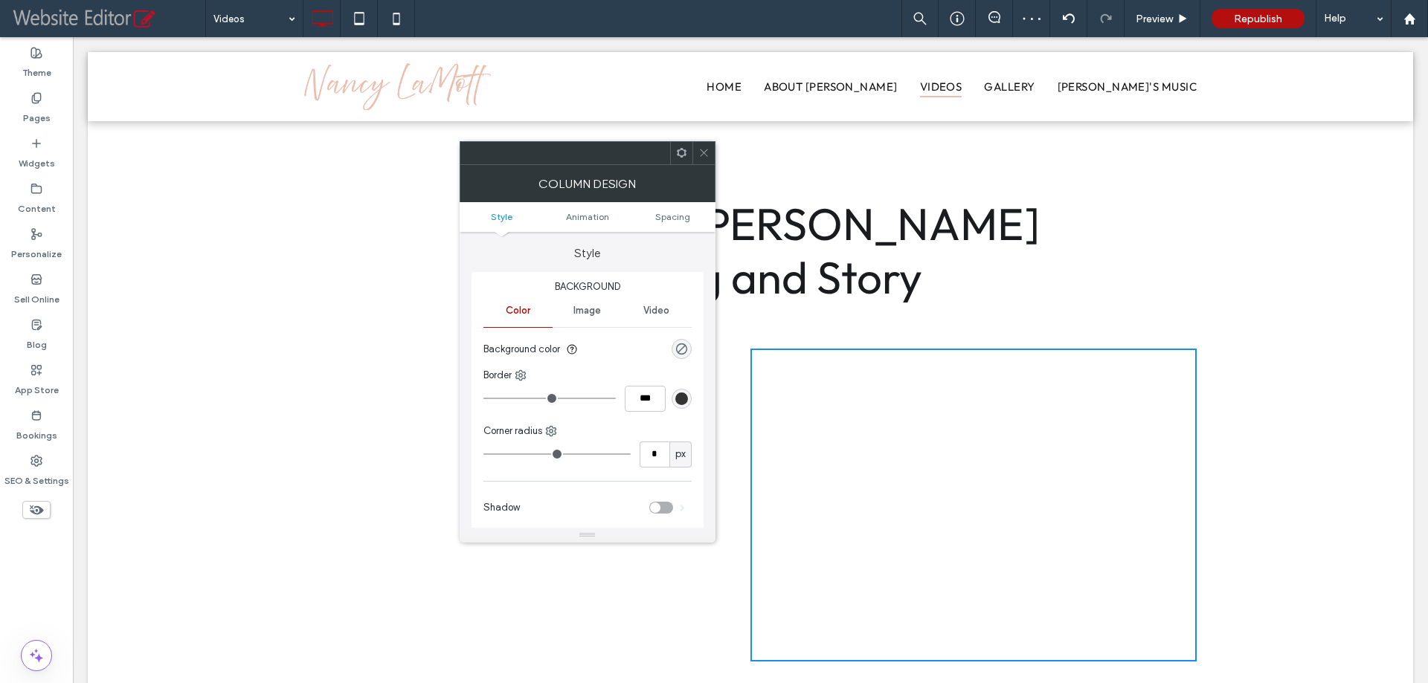
click at [675, 207] on ul "Style Animation Spacing" at bounding box center [587, 217] width 256 height 30
click at [678, 213] on span "Spacing" at bounding box center [672, 216] width 35 height 11
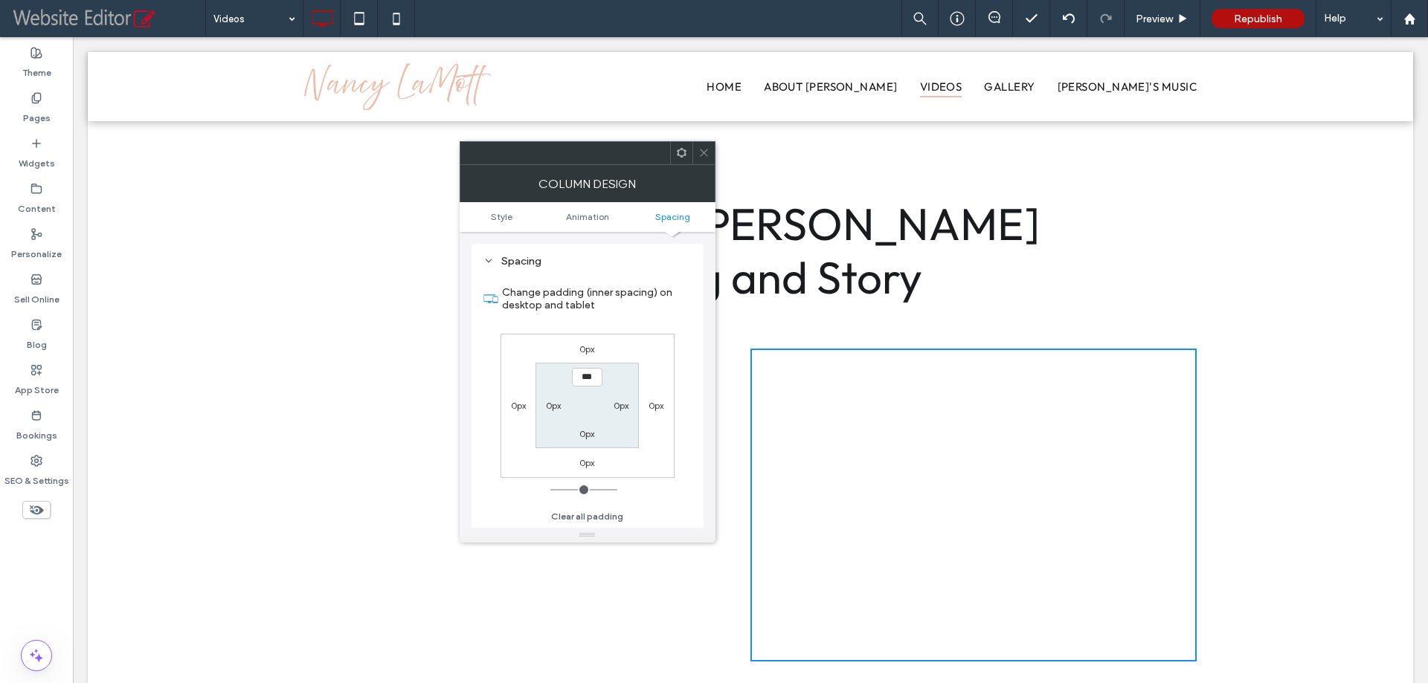
click at [556, 405] on label "0px" at bounding box center [553, 405] width 15 height 11
type input "**"
type input "****"
click at [715, 142] on div at bounding box center [587, 153] width 256 height 24
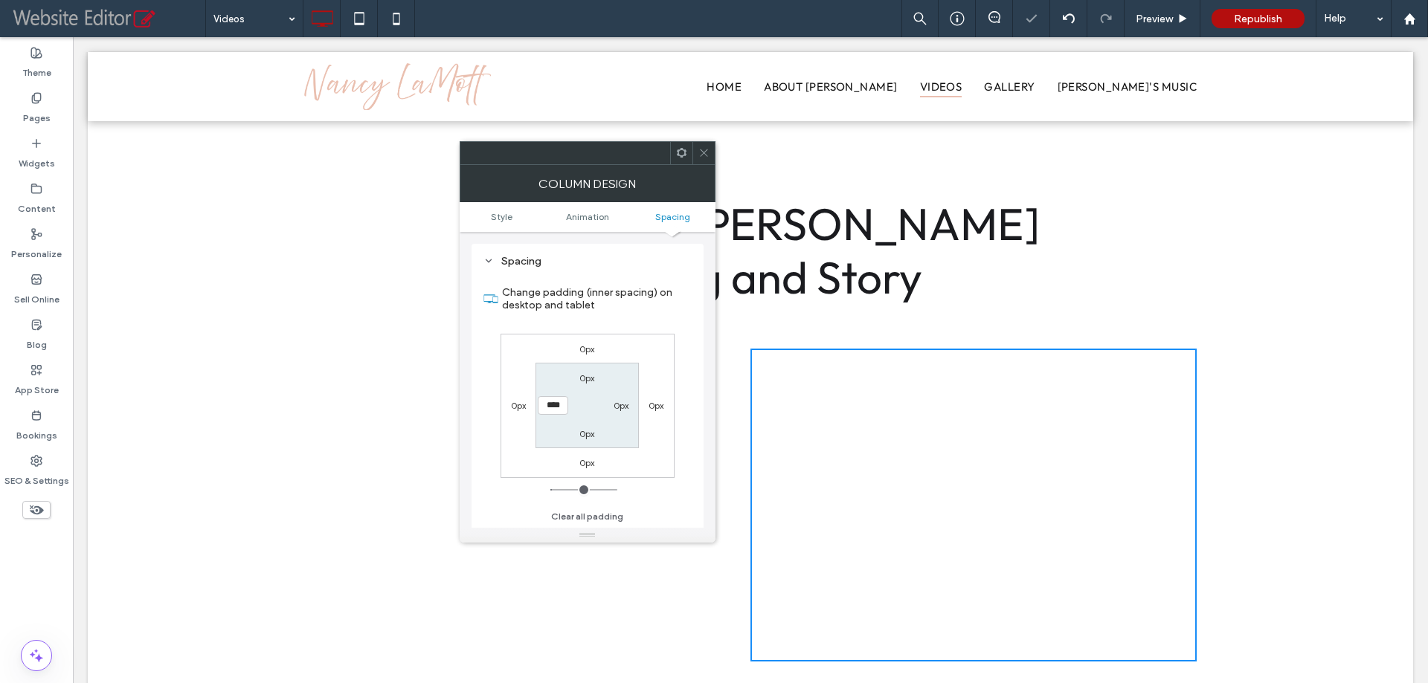
click at [699, 153] on icon at bounding box center [703, 152] width 11 height 11
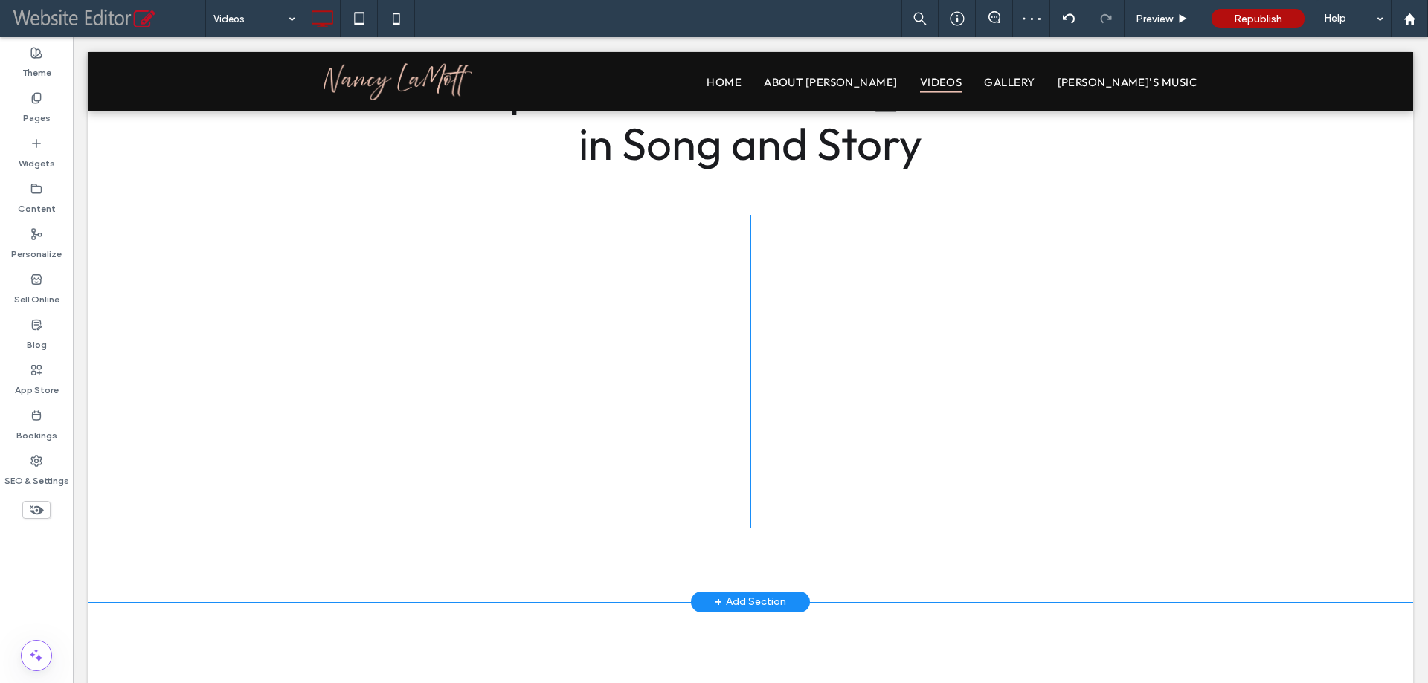
scroll to position [372, 0]
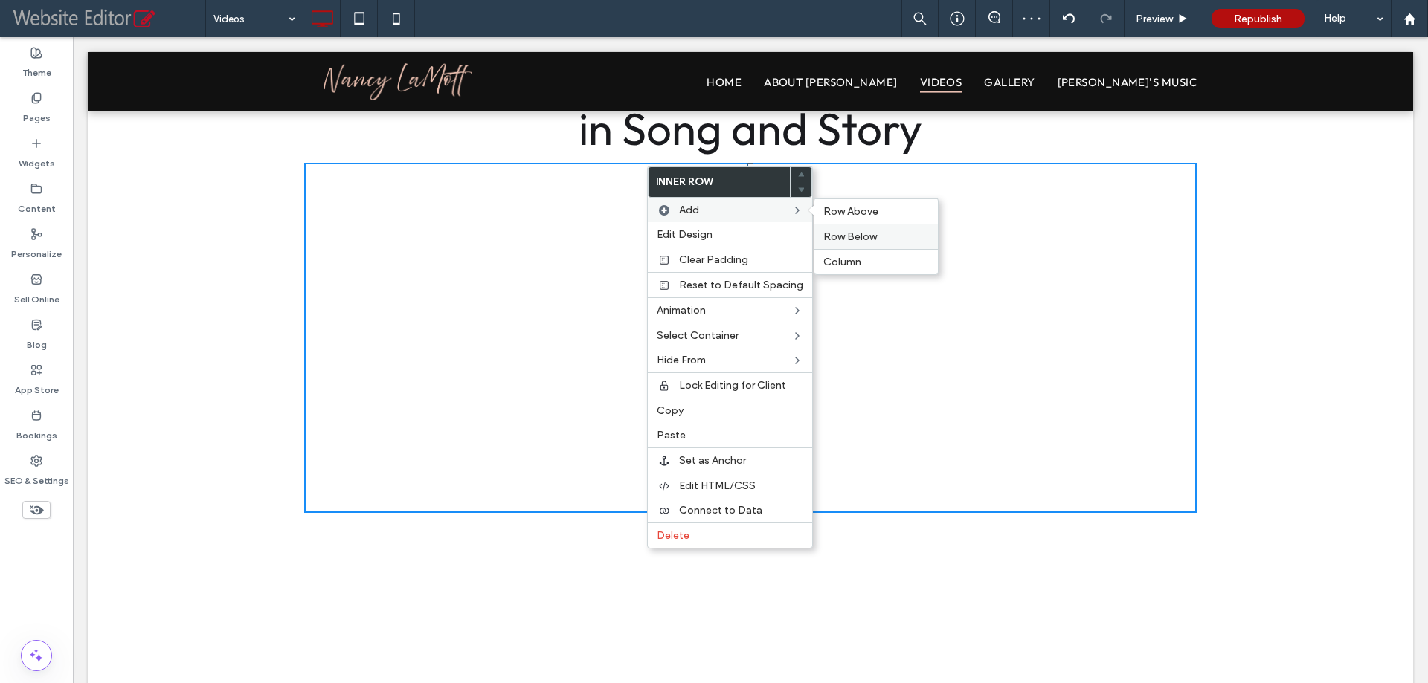
click at [842, 239] on span "Row Below" at bounding box center [850, 236] width 54 height 13
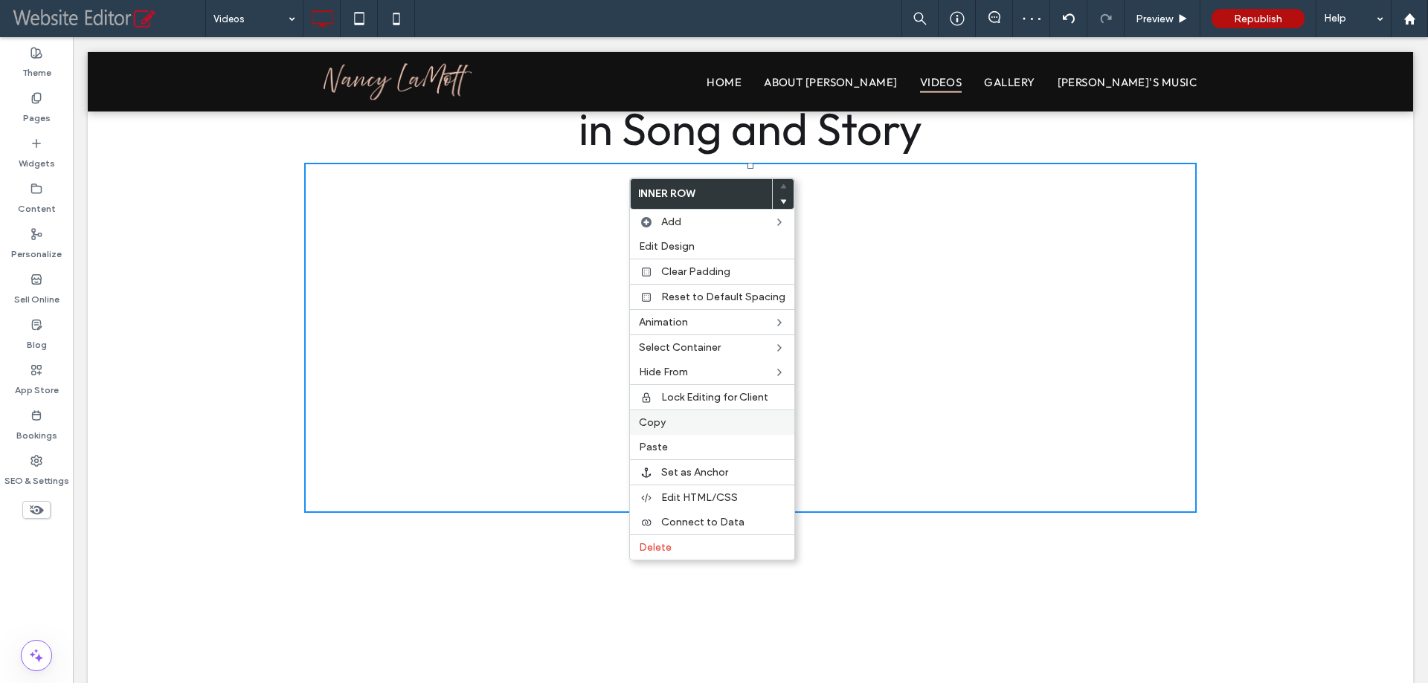
click at [659, 424] on span "Copy" at bounding box center [652, 422] width 27 height 13
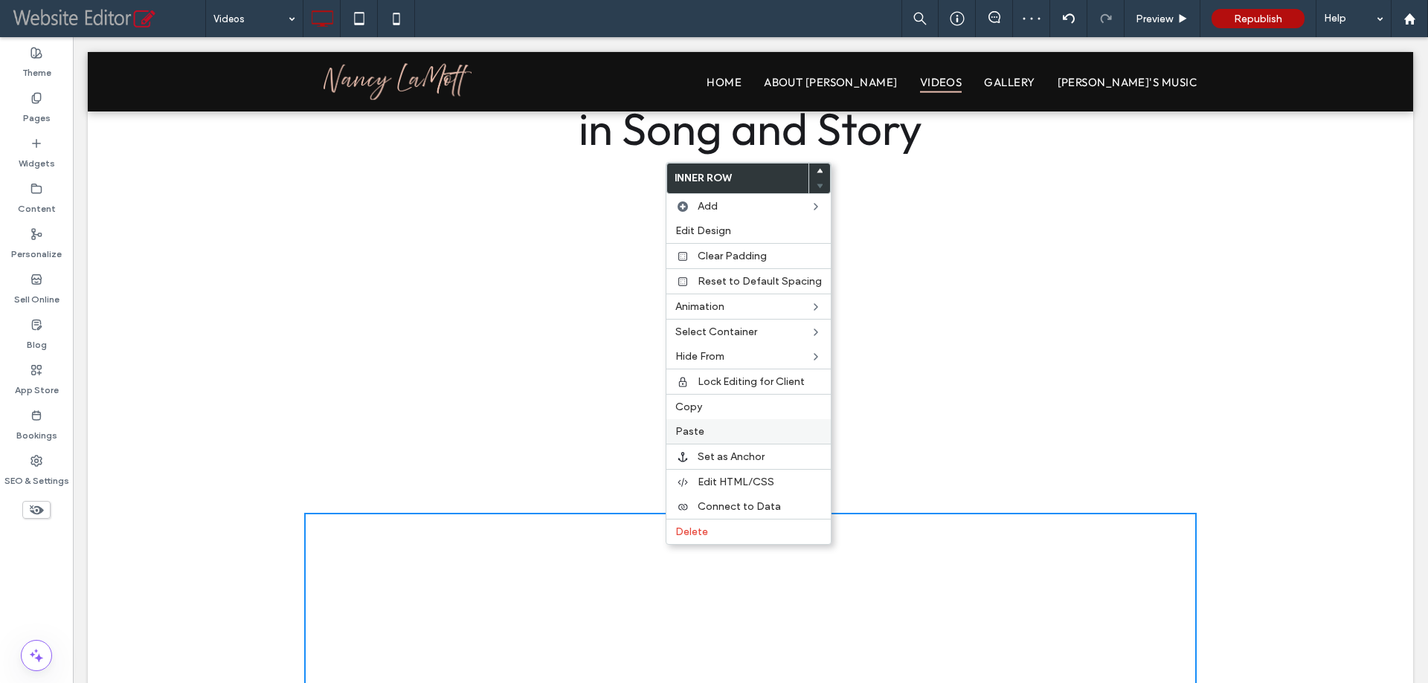
click at [696, 436] on span "Paste" at bounding box center [689, 431] width 29 height 13
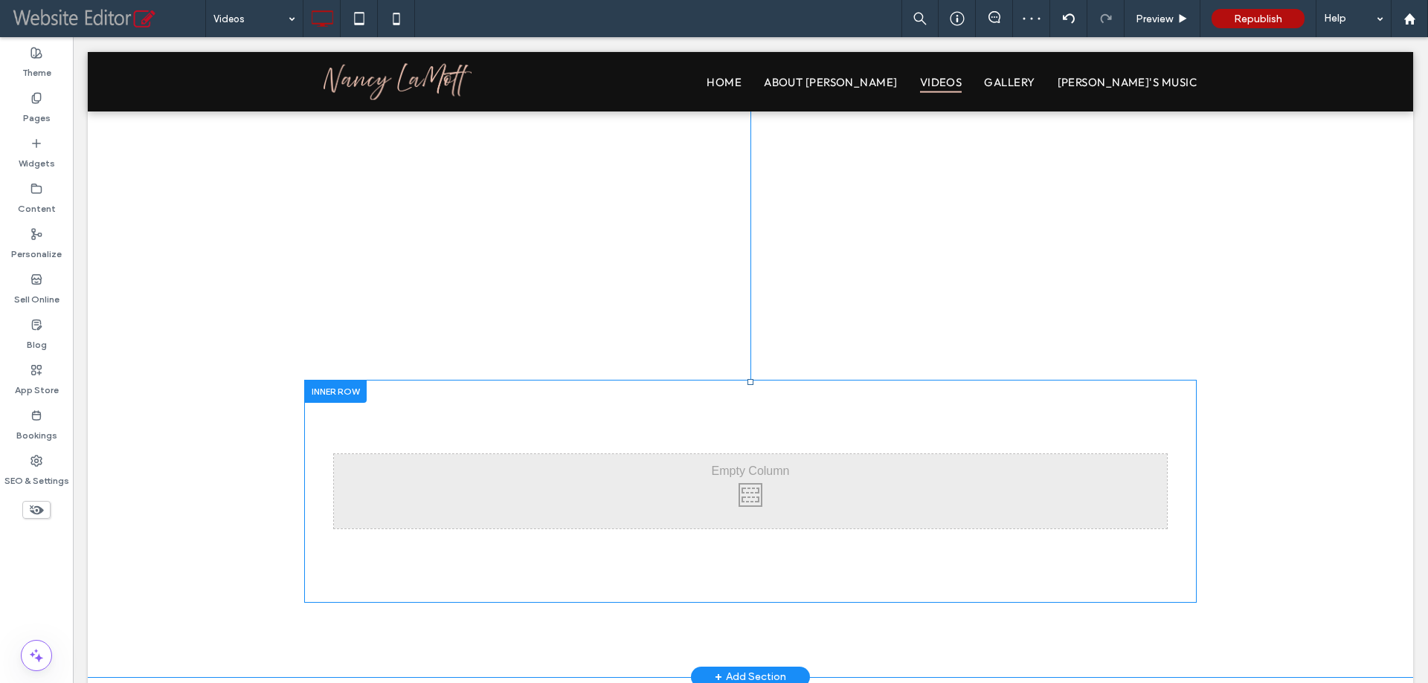
scroll to position [892, 0]
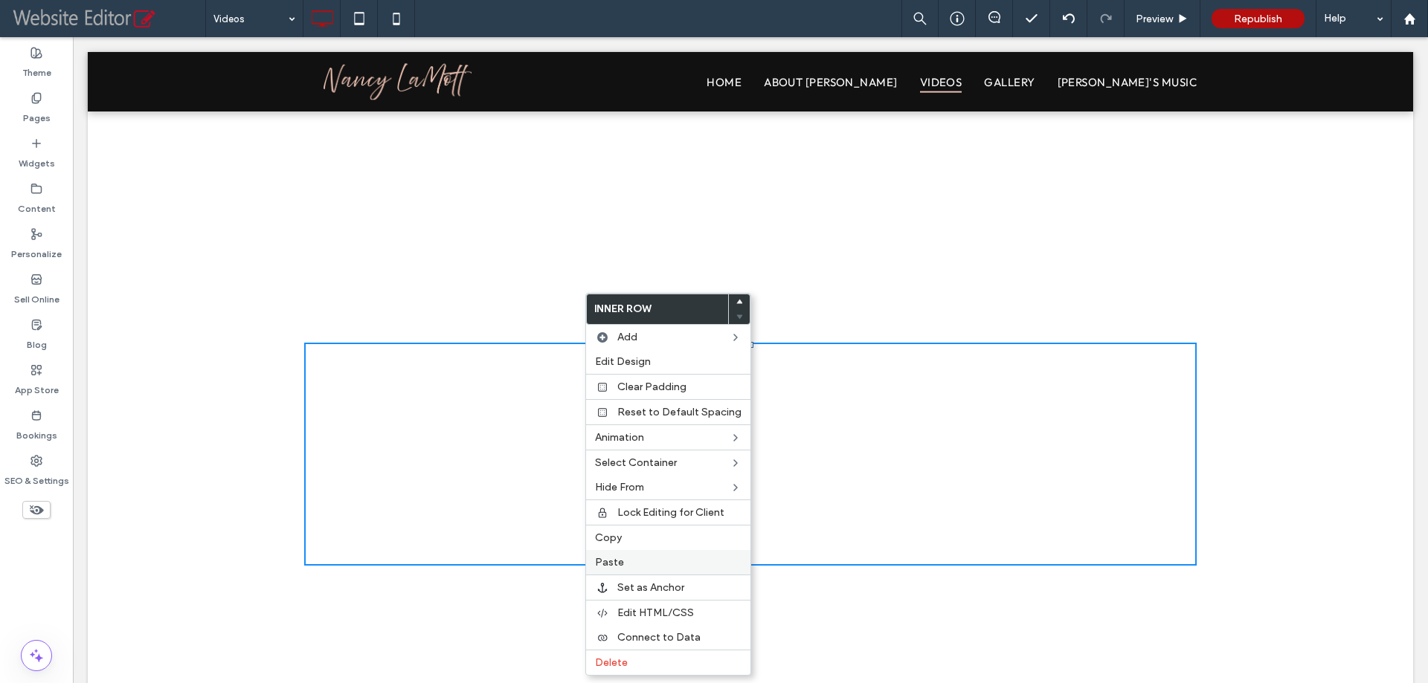
click at [613, 566] on span "Paste" at bounding box center [609, 562] width 29 height 13
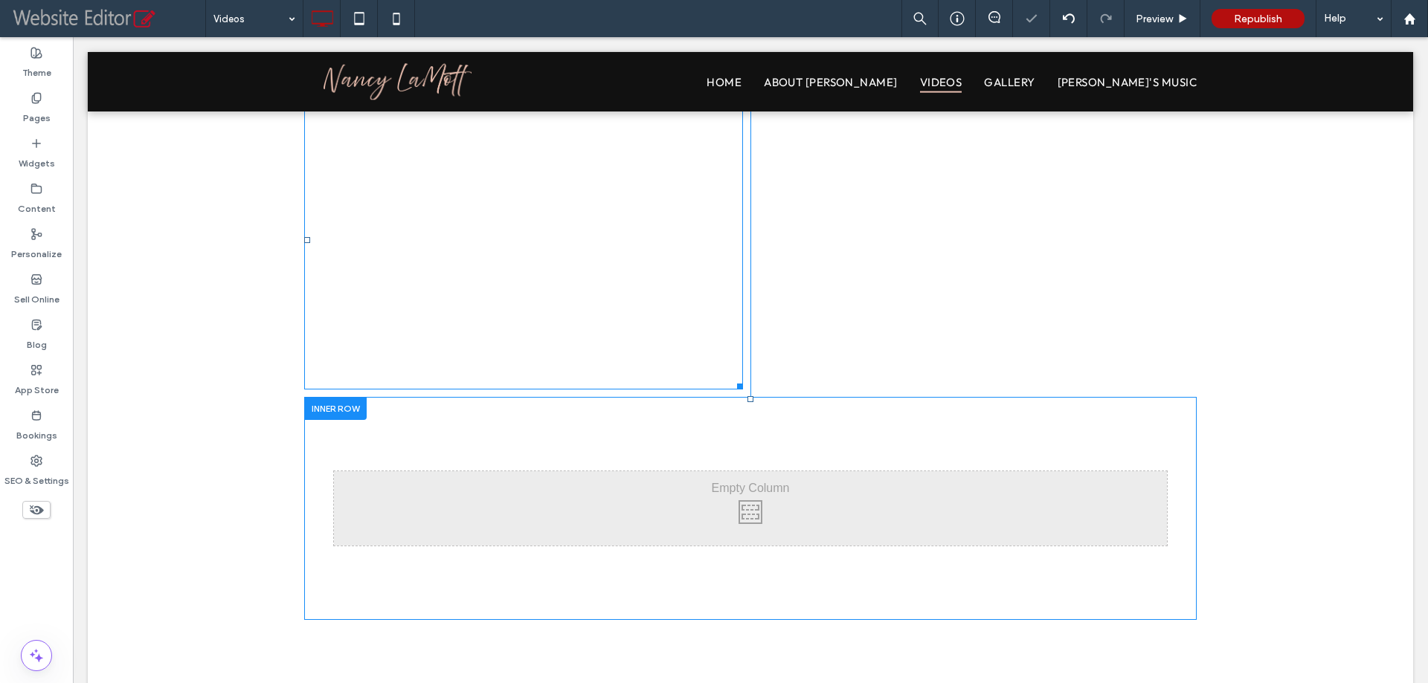
scroll to position [1190, 0]
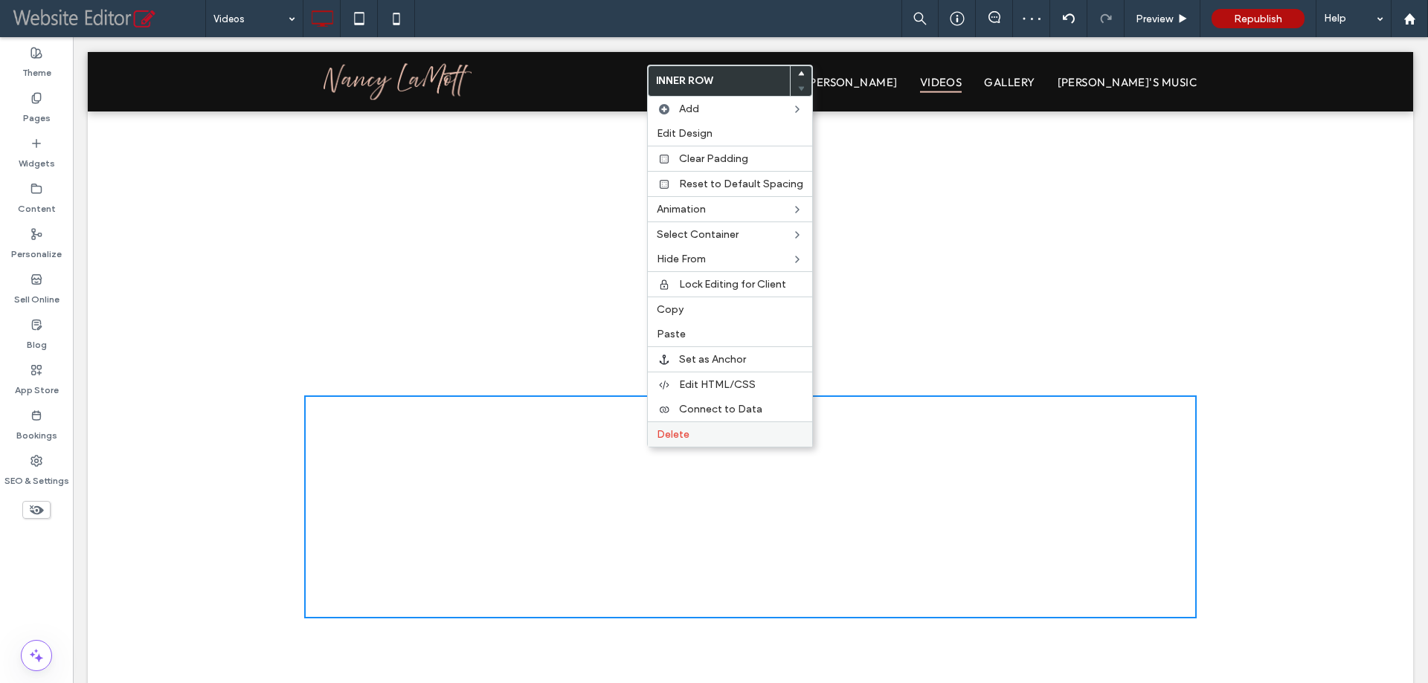
click at [673, 439] on span "Delete" at bounding box center [673, 434] width 33 height 13
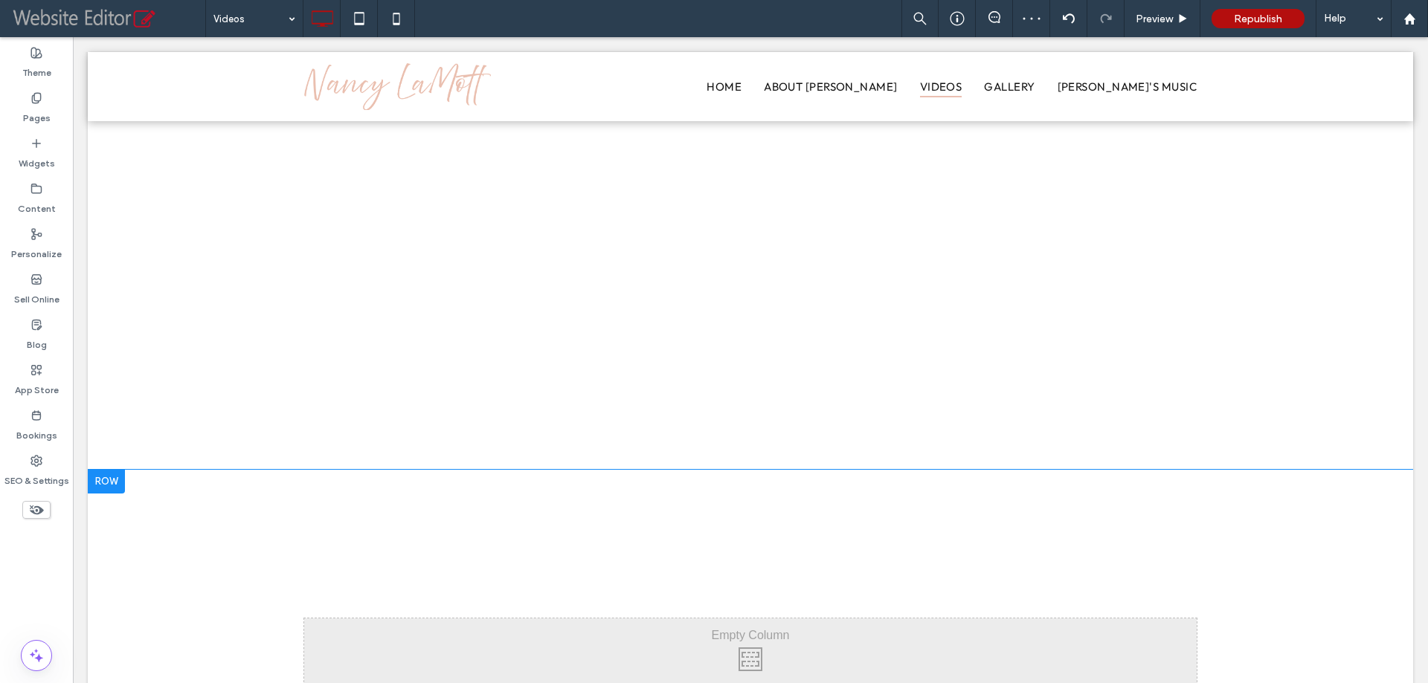
drag, startPoint x: 599, startPoint y: 490, endPoint x: 624, endPoint y: 488, distance: 24.6
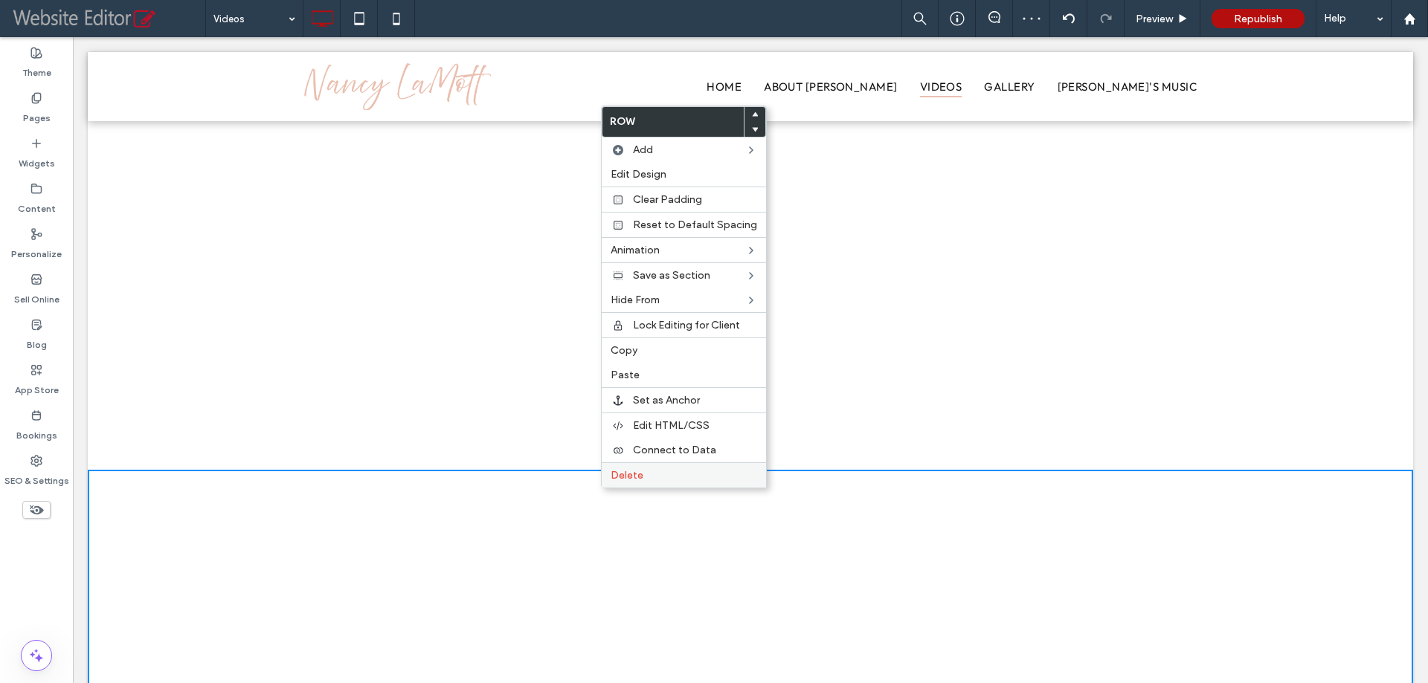
click at [639, 468] on div "Delete" at bounding box center [683, 474] width 164 height 25
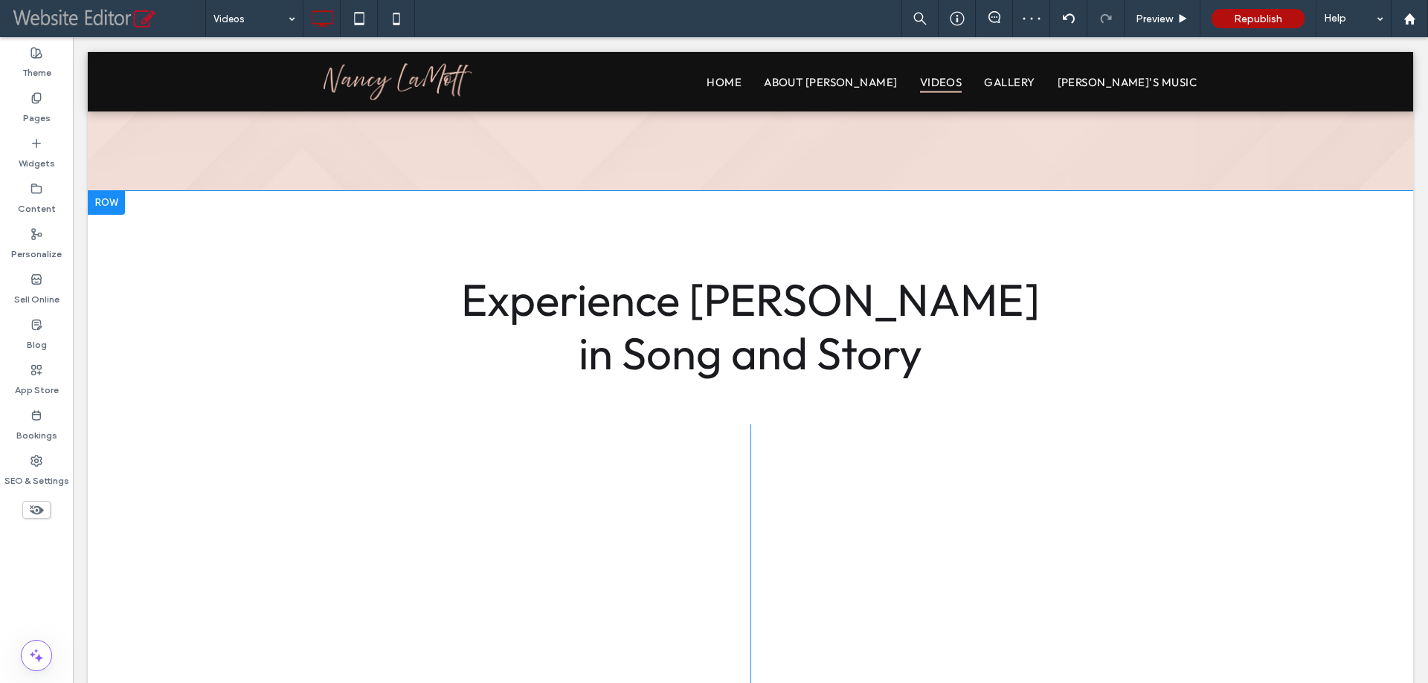
scroll to position [0, 0]
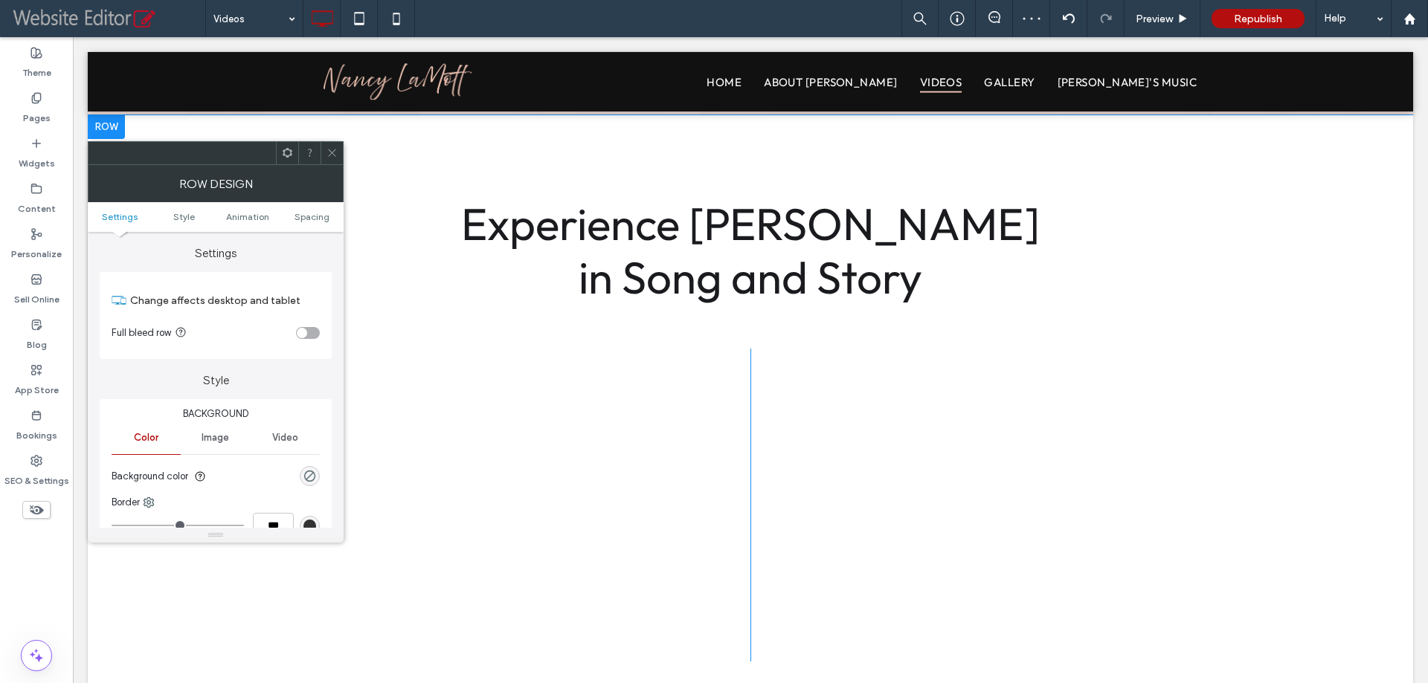
scroll to position [15, 0]
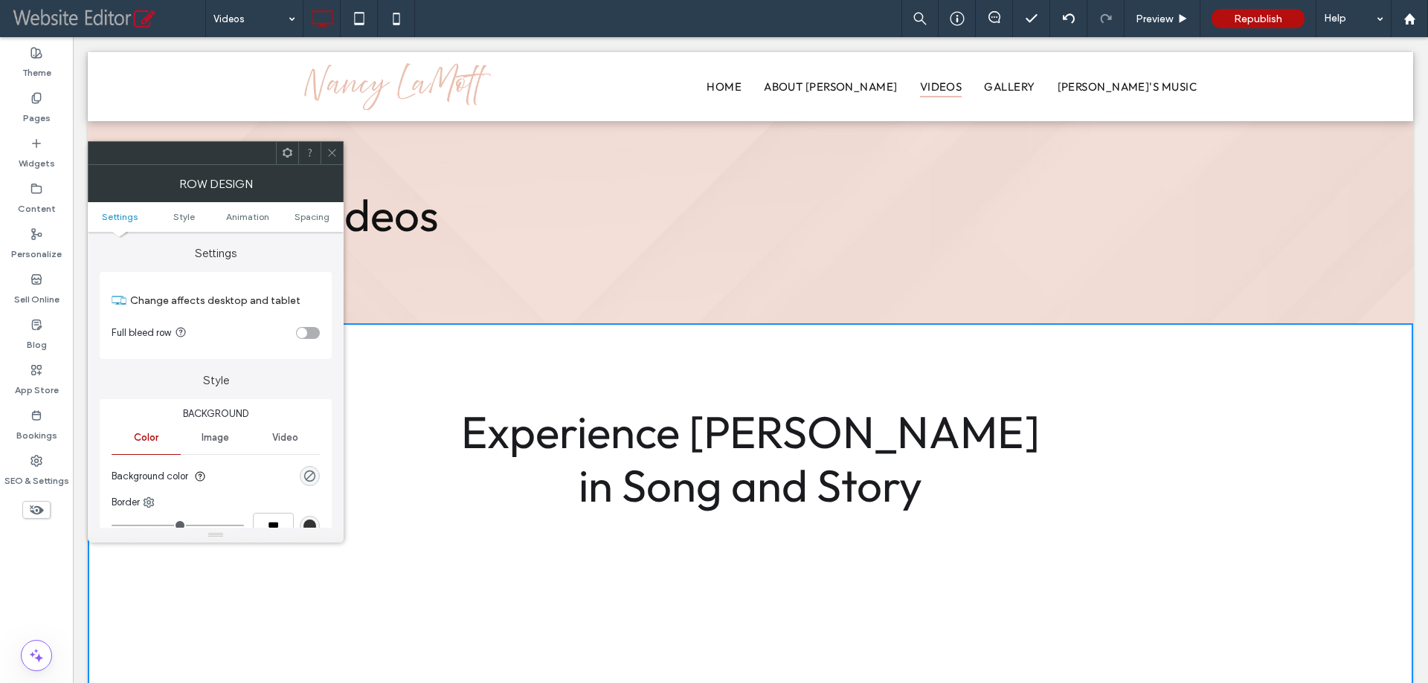
click at [337, 149] on icon at bounding box center [331, 152] width 11 height 11
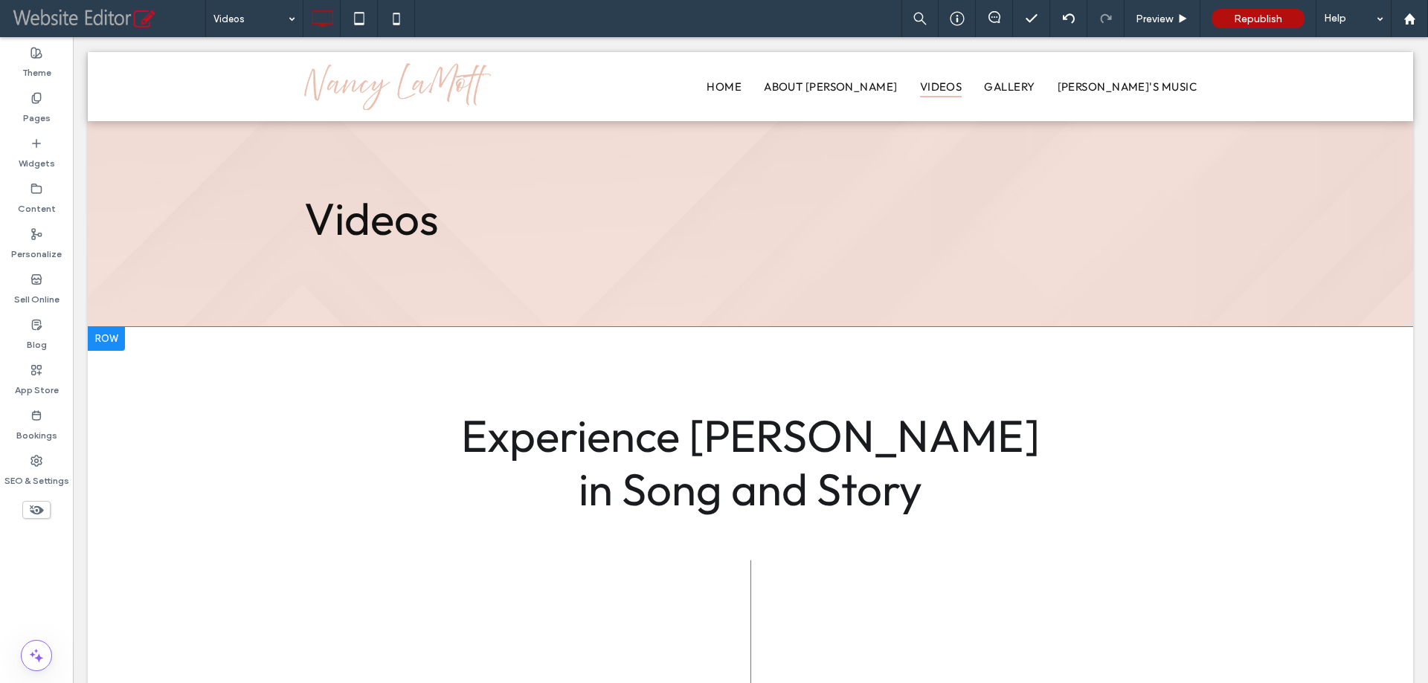
scroll to position [0, 0]
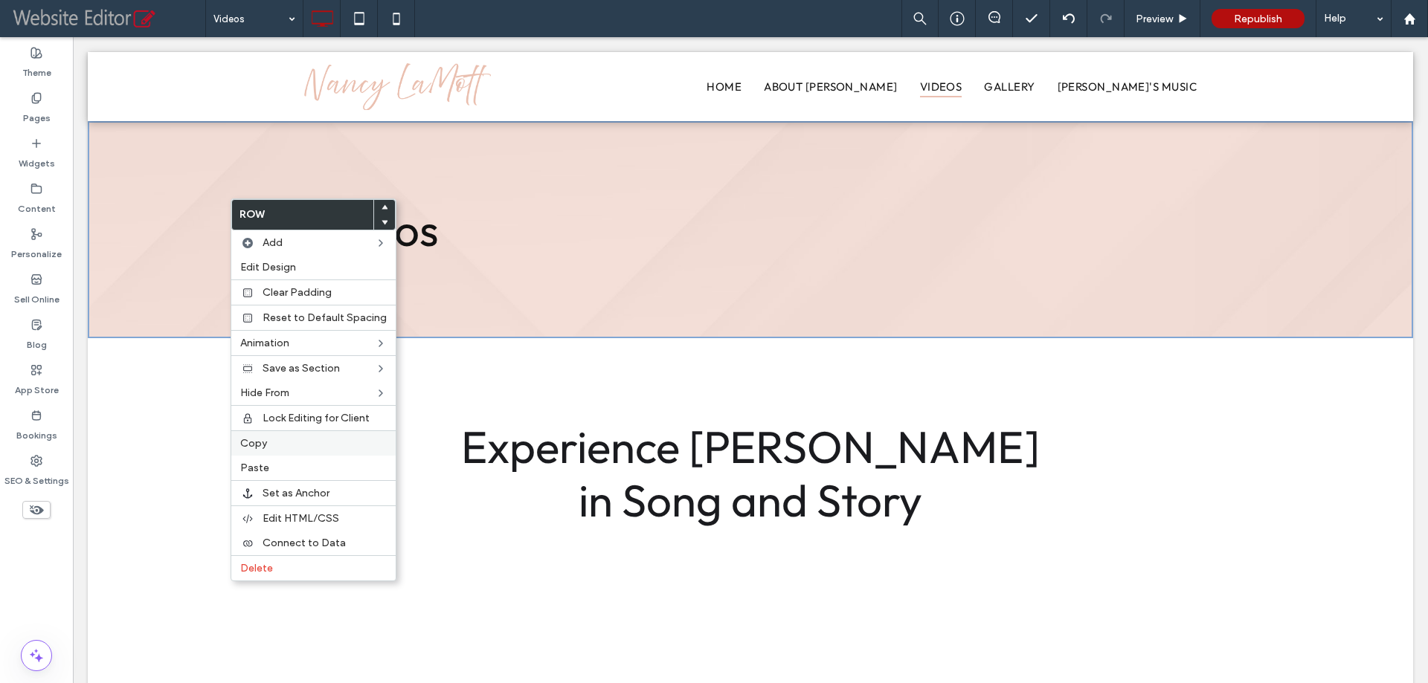
click at [256, 443] on span "Copy" at bounding box center [253, 443] width 27 height 13
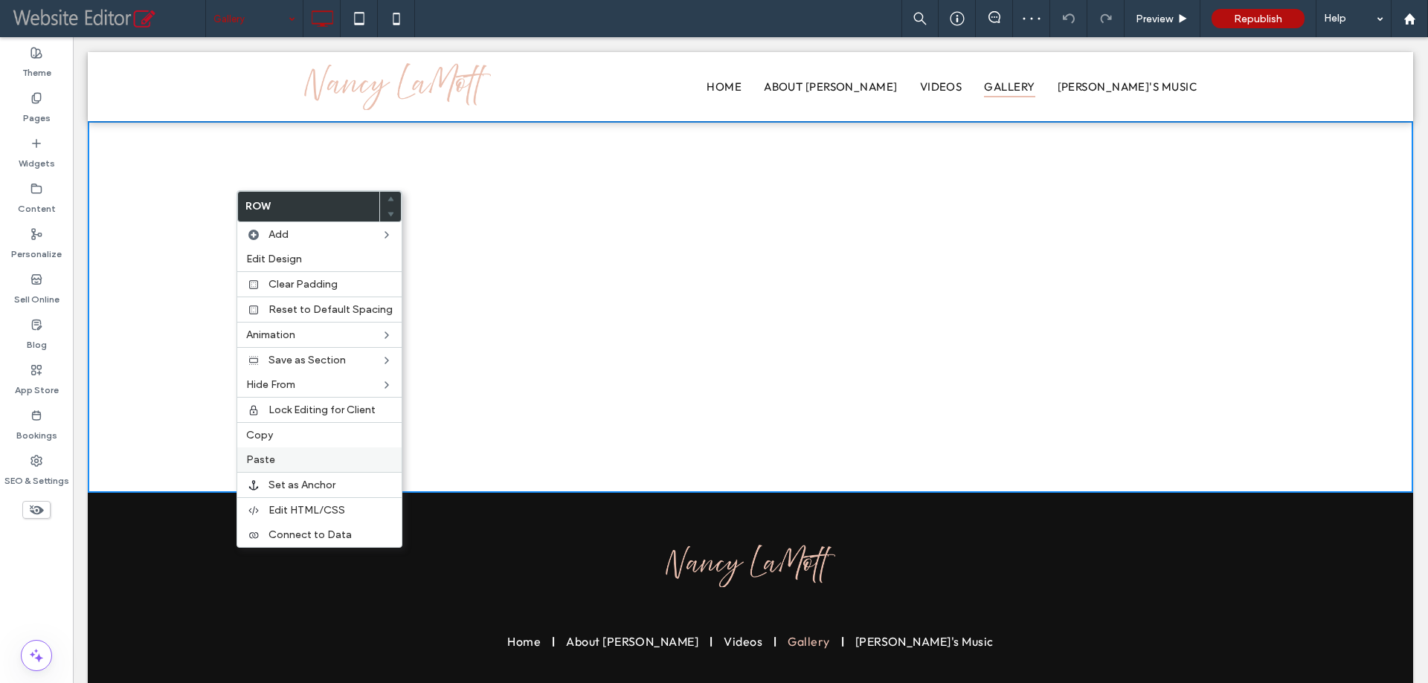
click at [265, 463] on span "Paste" at bounding box center [260, 460] width 29 height 13
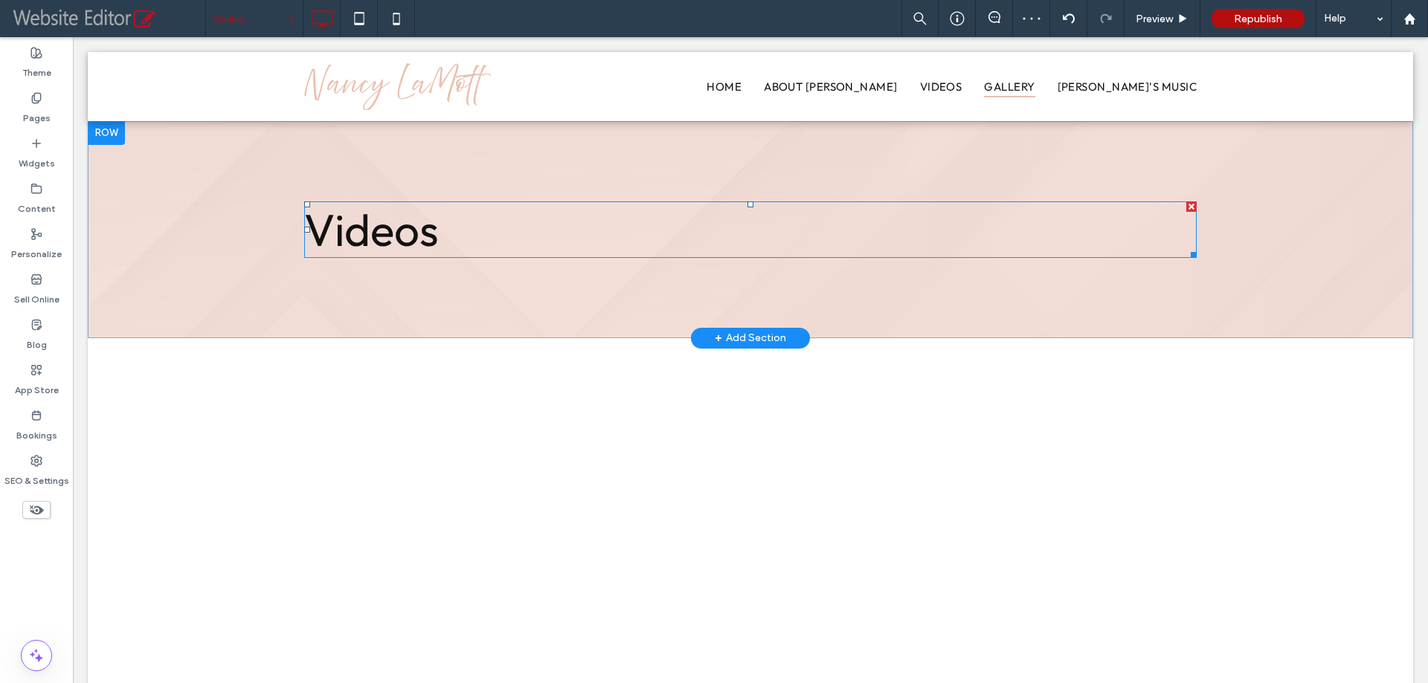
click at [485, 230] on h1 "Videos" at bounding box center [750, 230] width 892 height 54
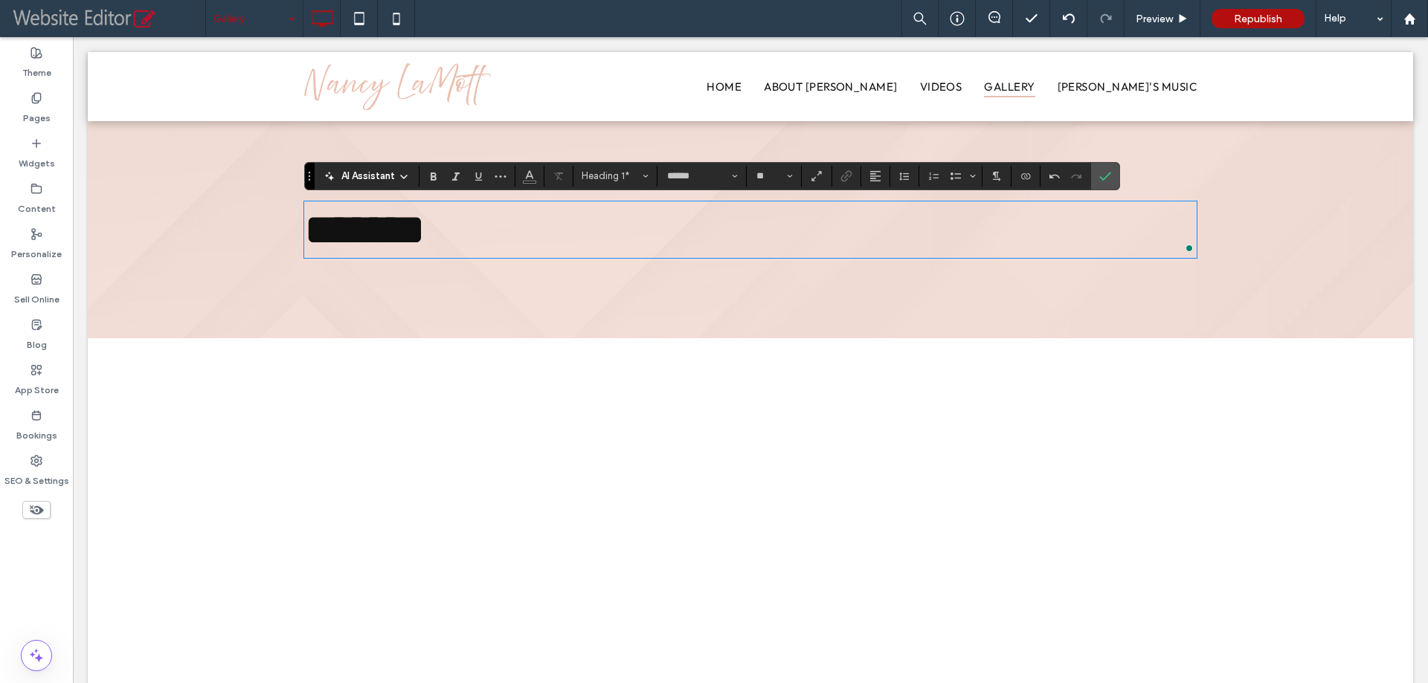
click at [1088, 177] on section at bounding box center [1065, 176] width 51 height 21
click at [1097, 177] on label "Confirm" at bounding box center [1105, 176] width 22 height 27
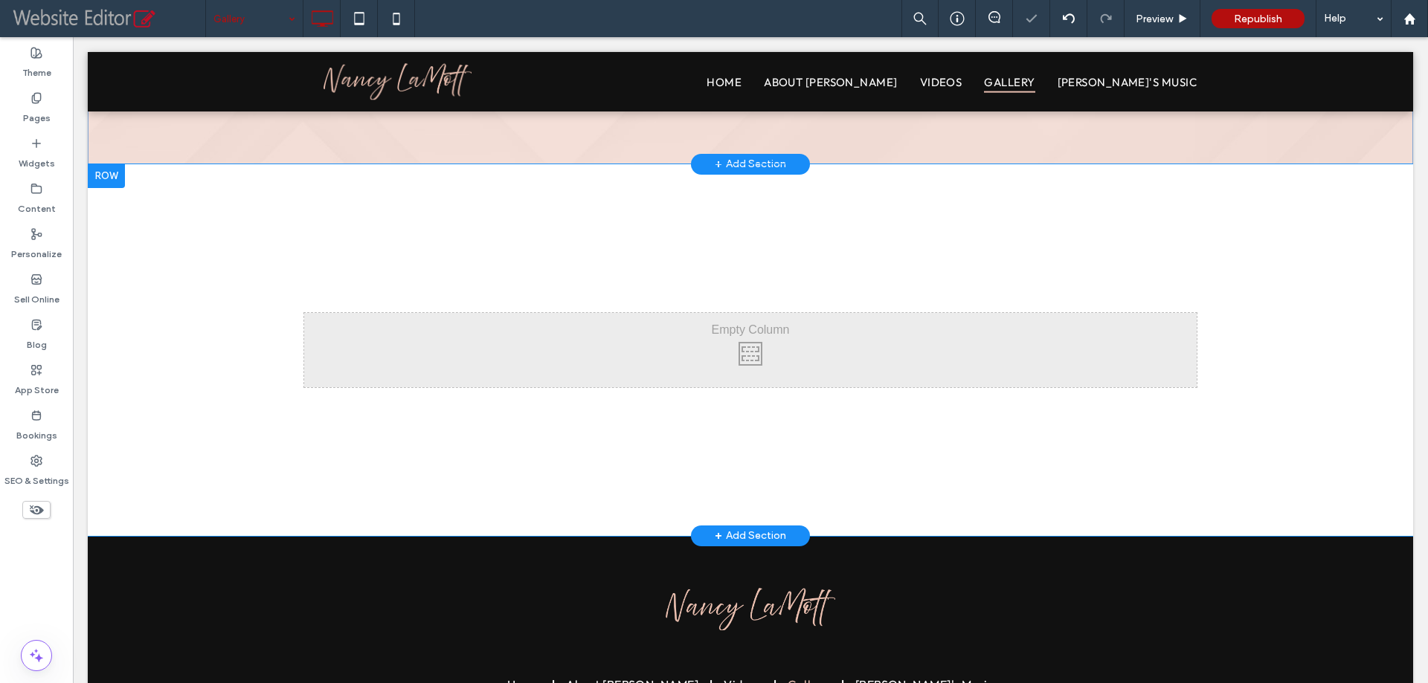
scroll to position [74, 0]
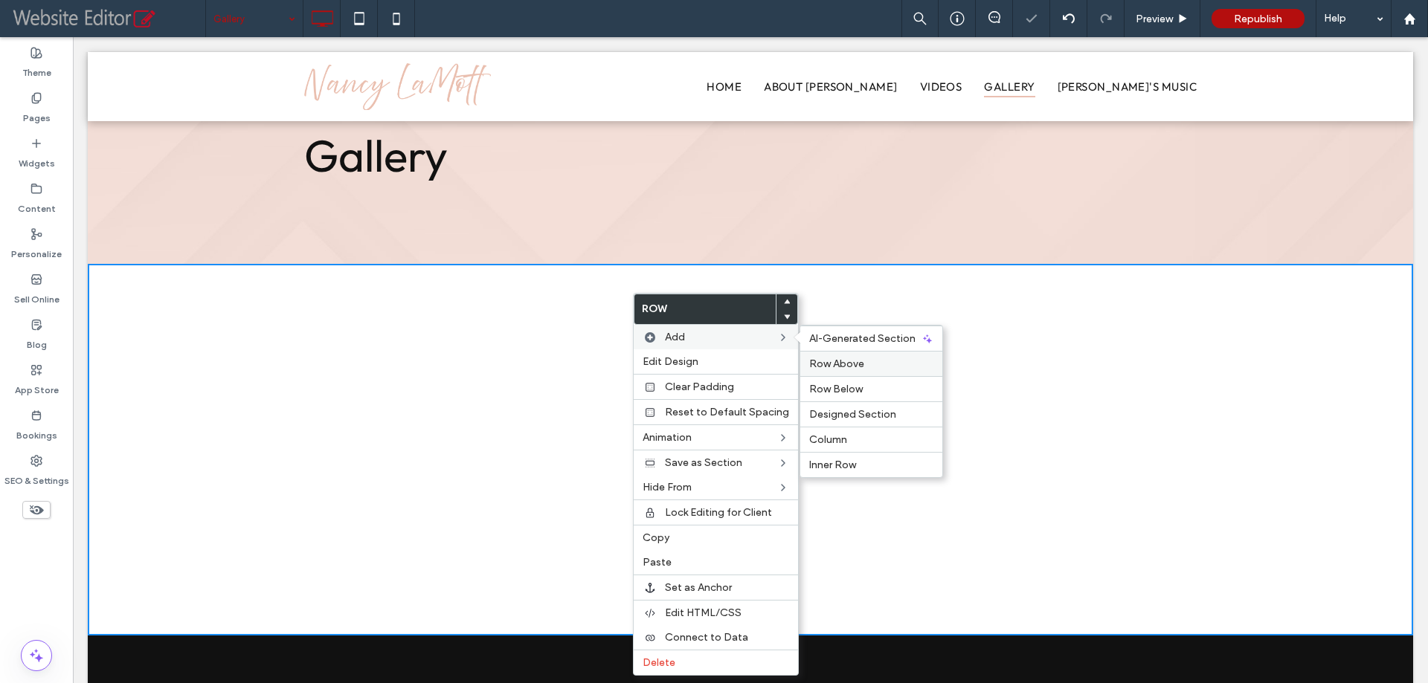
click at [836, 364] on span "Row Above" at bounding box center [836, 364] width 55 height 13
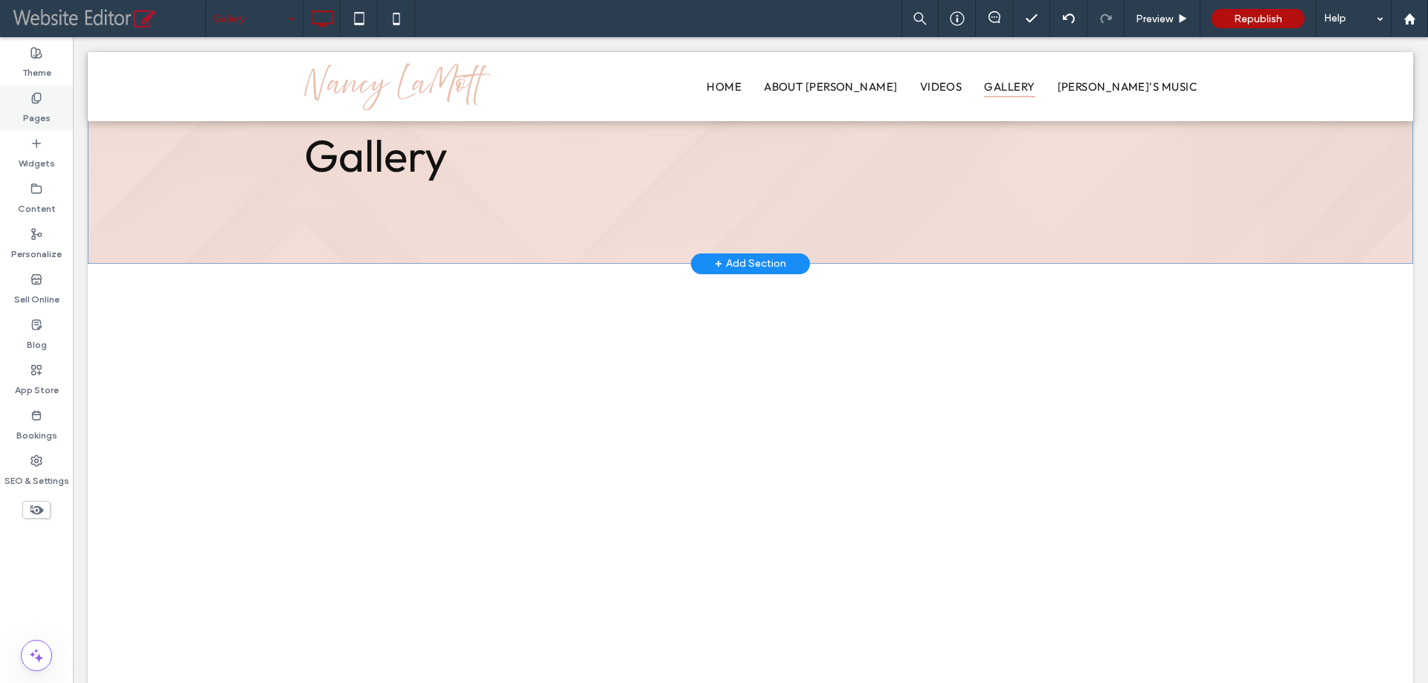
click at [39, 130] on div "Pages" at bounding box center [36, 108] width 73 height 45
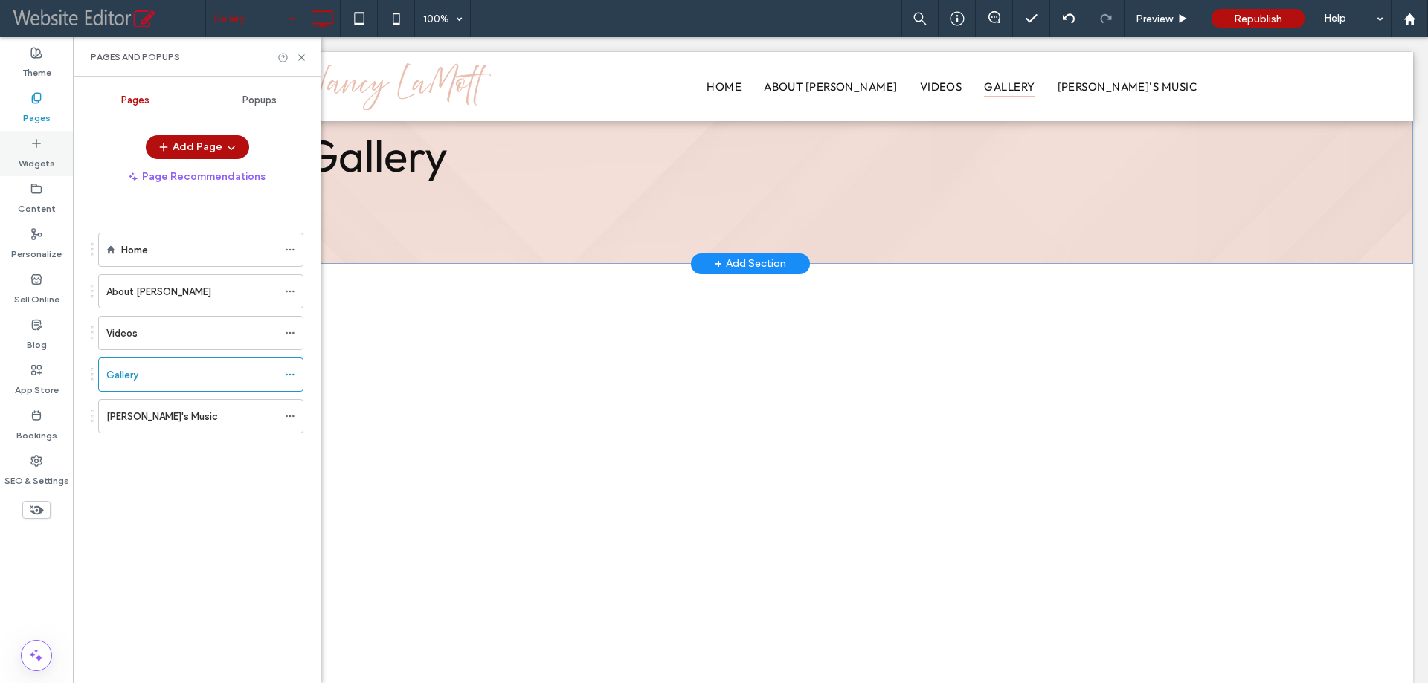
click at [37, 144] on icon at bounding box center [36, 144] width 12 height 12
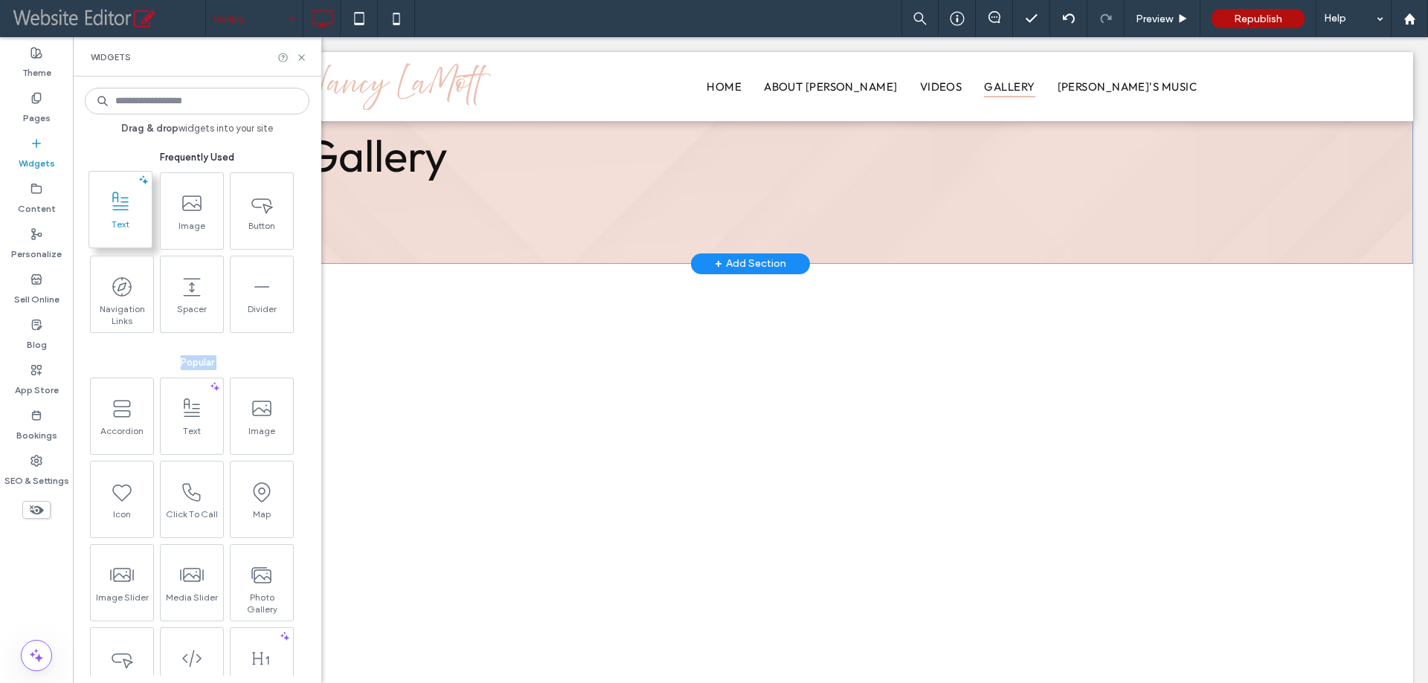
drag, startPoint x: 286, startPoint y: 325, endPoint x: 124, endPoint y: 219, distance: 193.4
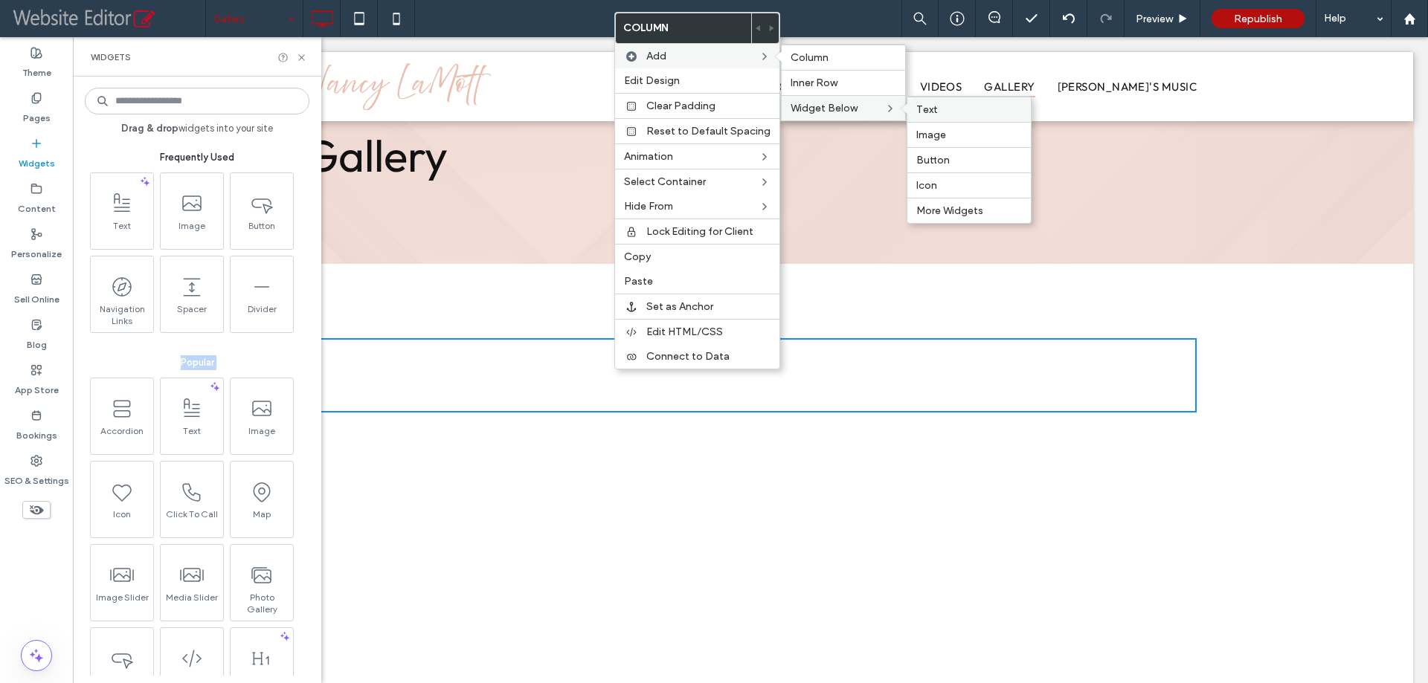
click at [970, 112] on label "Text" at bounding box center [969, 109] width 106 height 13
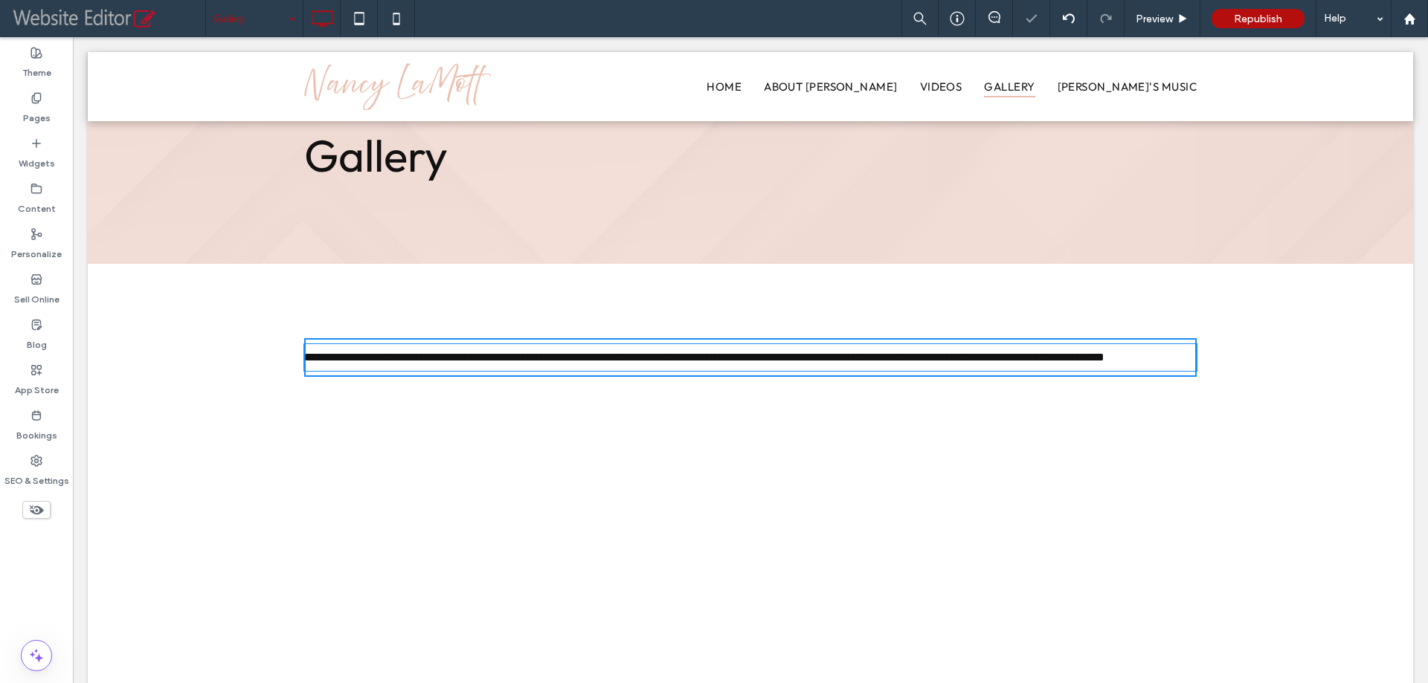
type input "*******"
type input "**"
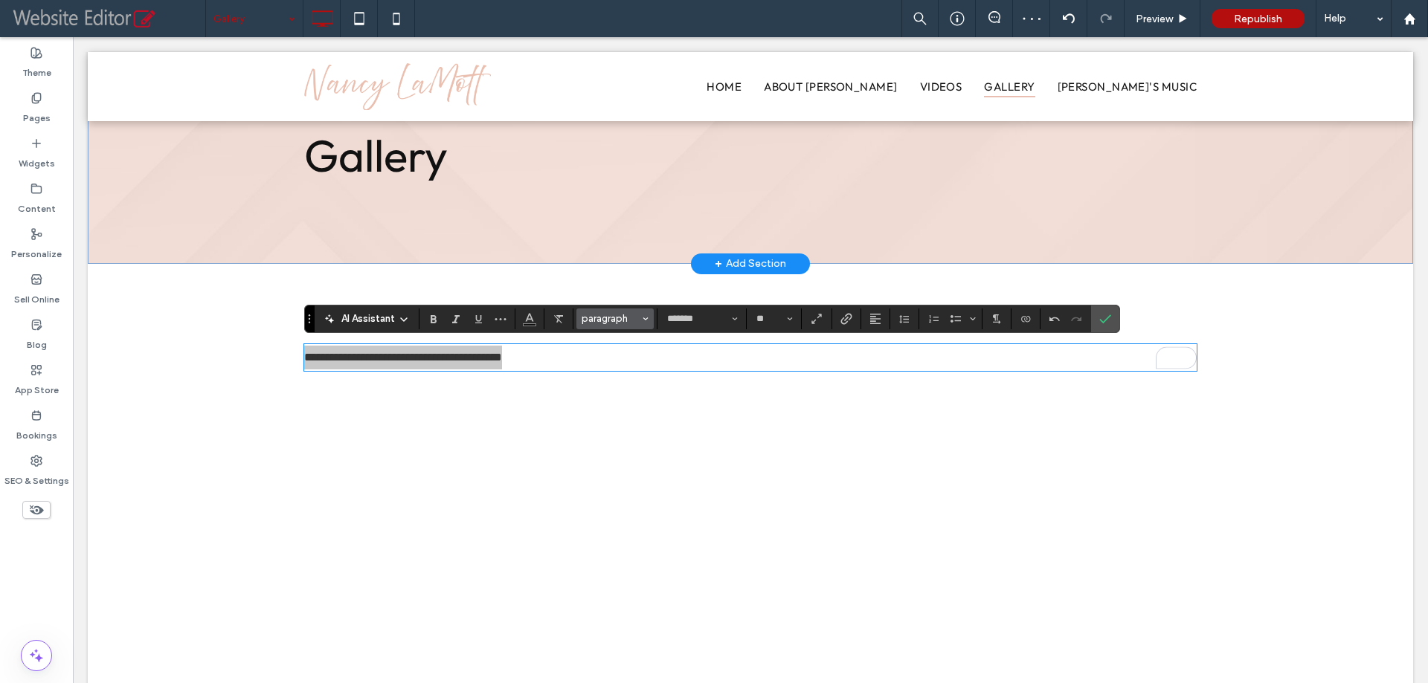
click at [611, 312] on button "paragraph" at bounding box center [614, 319] width 77 height 21
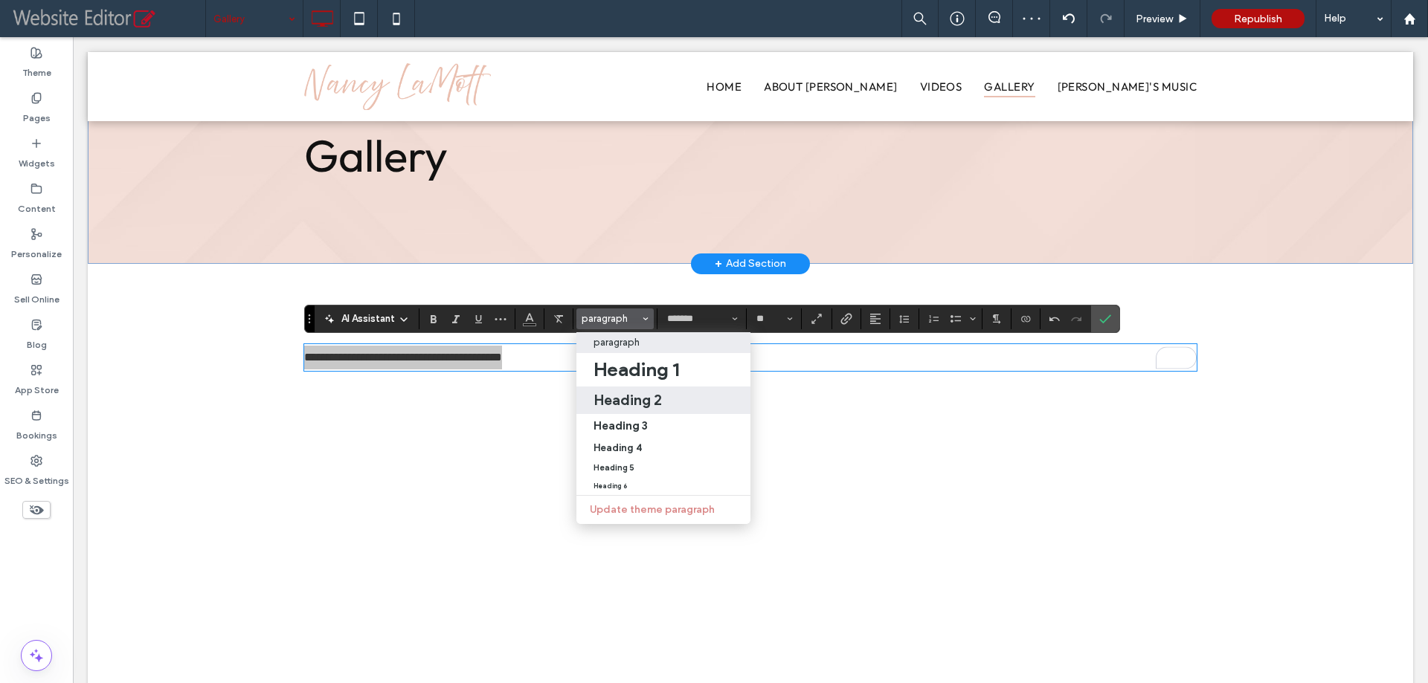
click at [620, 409] on h2 "Heading 2" at bounding box center [627, 400] width 68 height 18
type input "******"
type input "**"
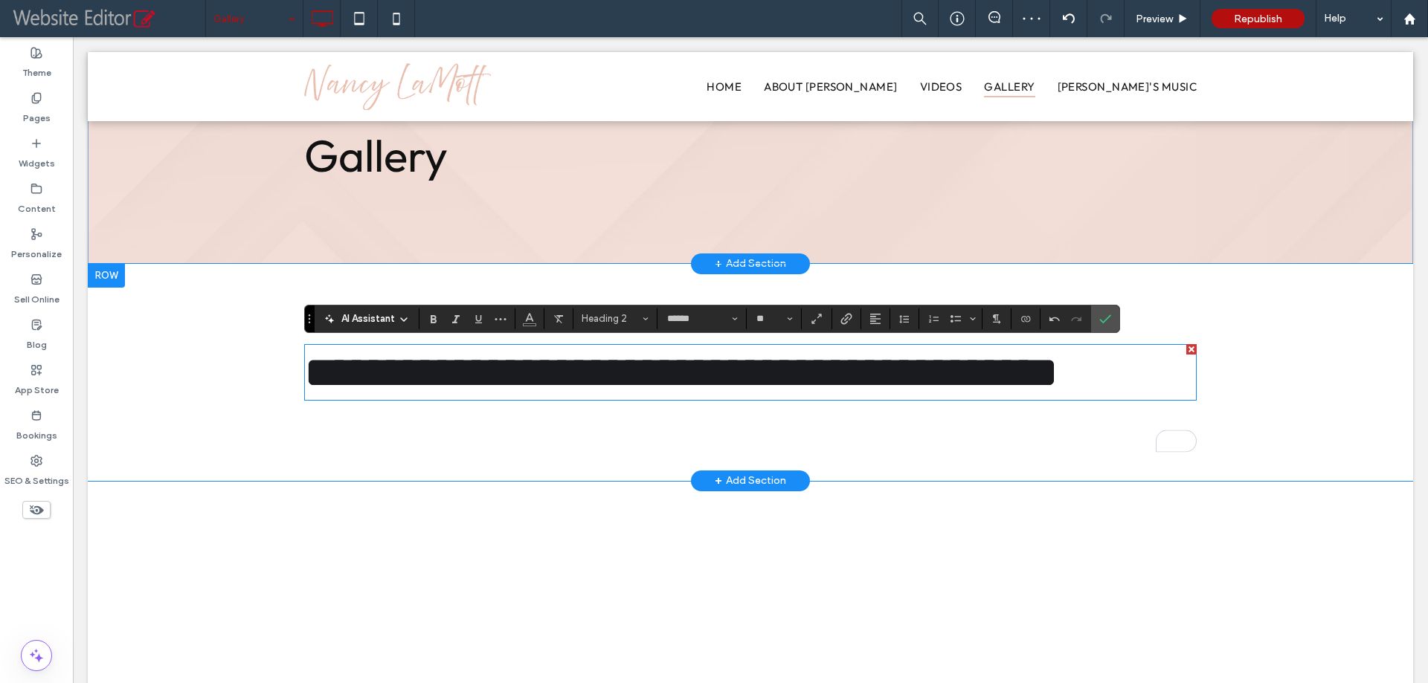
click at [688, 372] on span "**********" at bounding box center [681, 372] width 754 height 45
drag, startPoint x: 735, startPoint y: 381, endPoint x: 850, endPoint y: 335, distance: 124.1
click at [736, 381] on span "**********" at bounding box center [681, 372] width 754 height 45
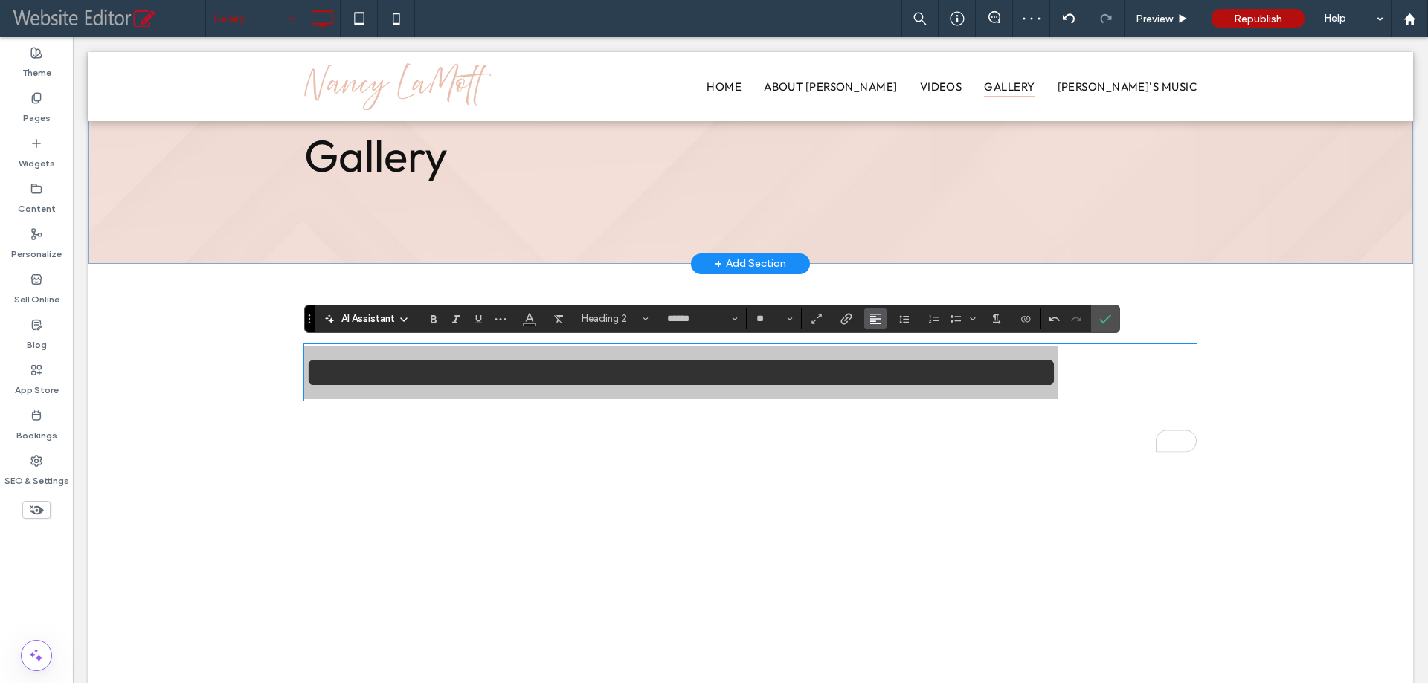
click at [876, 312] on span "Alignment" at bounding box center [875, 318] width 12 height 19
click at [899, 356] on label "ui.textEditor.alignment.center" at bounding box center [890, 365] width 52 height 22
click at [1103, 315] on icon "Confirm" at bounding box center [1105, 319] width 12 height 12
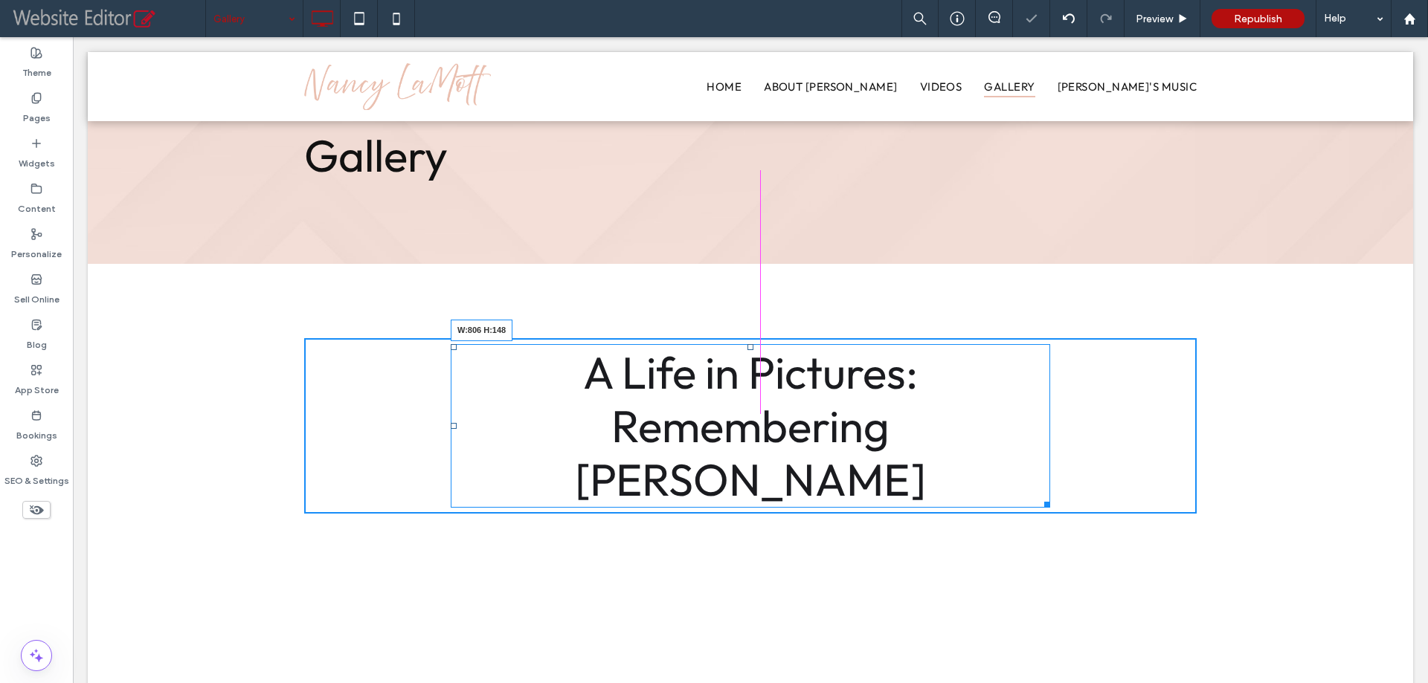
drag, startPoint x: 1183, startPoint y: 449, endPoint x: 1112, endPoint y: 484, distance: 78.8
click at [1039, 497] on div at bounding box center [1044, 502] width 11 height 11
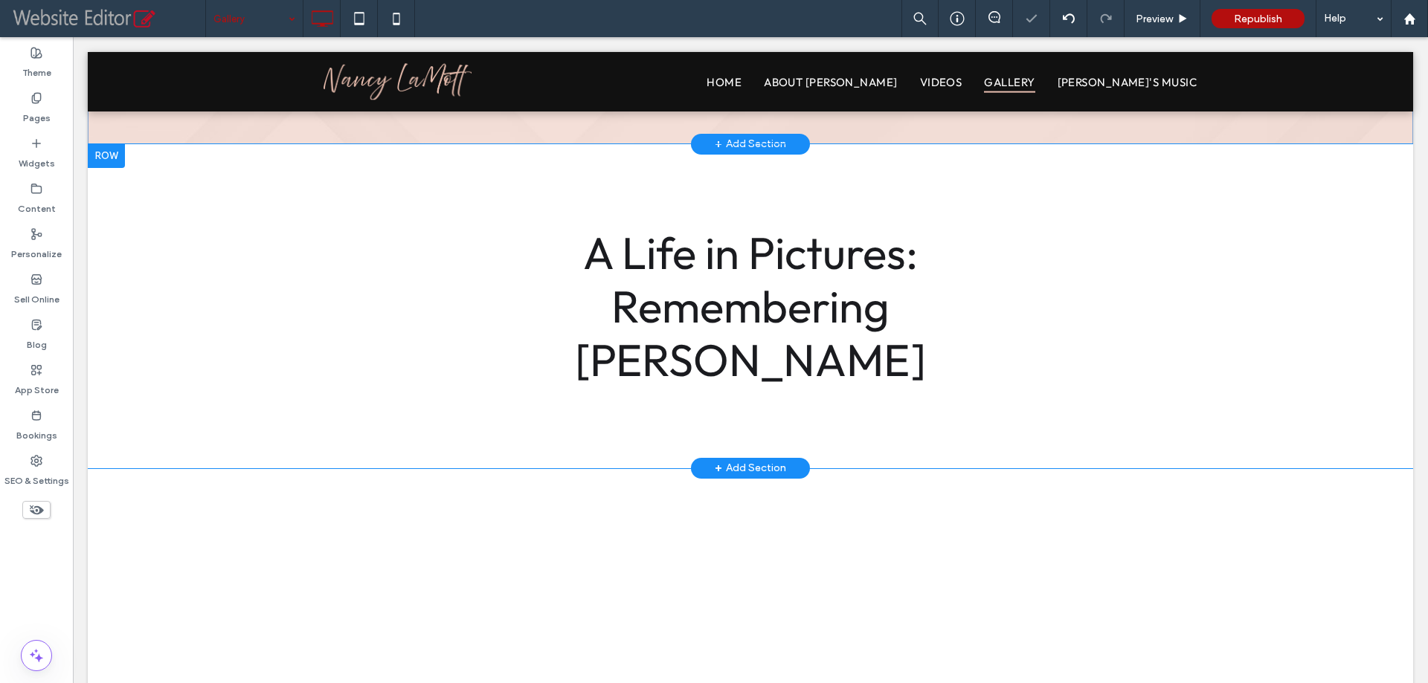
scroll to position [223, 0]
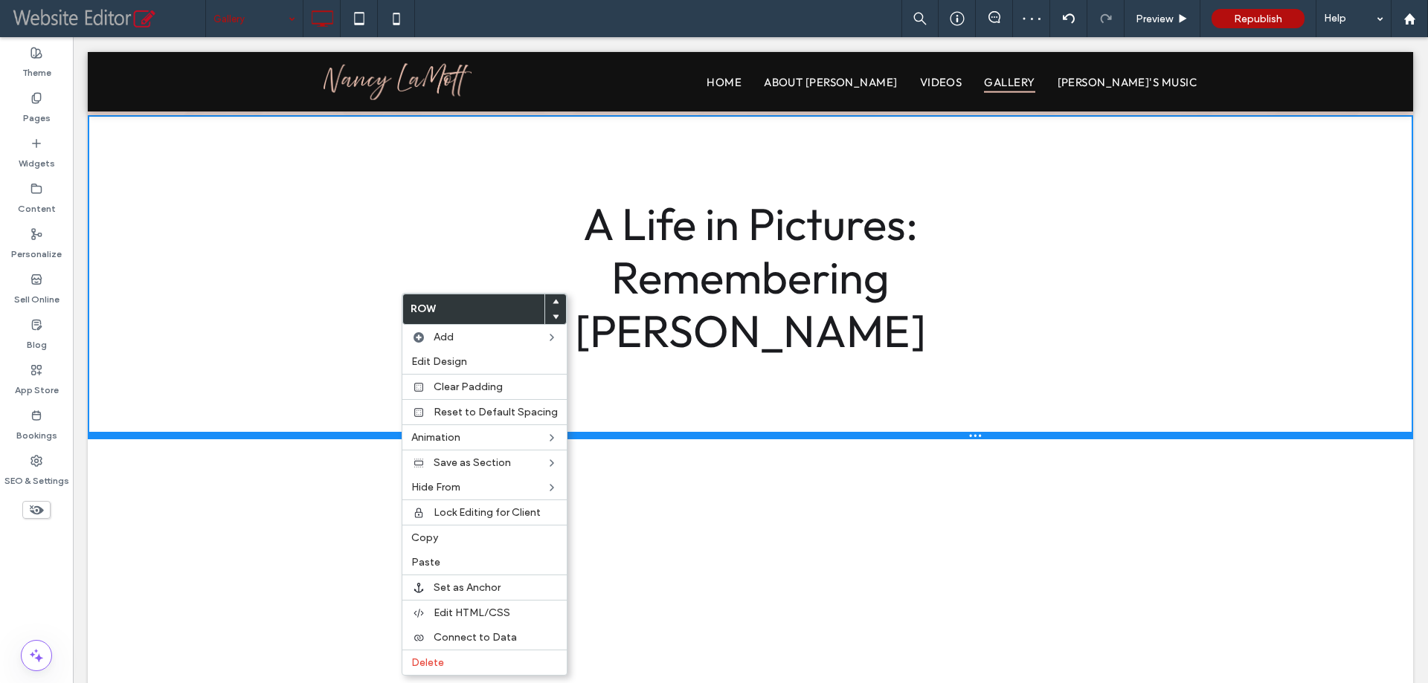
click at [280, 432] on div at bounding box center [750, 435] width 1325 height 7
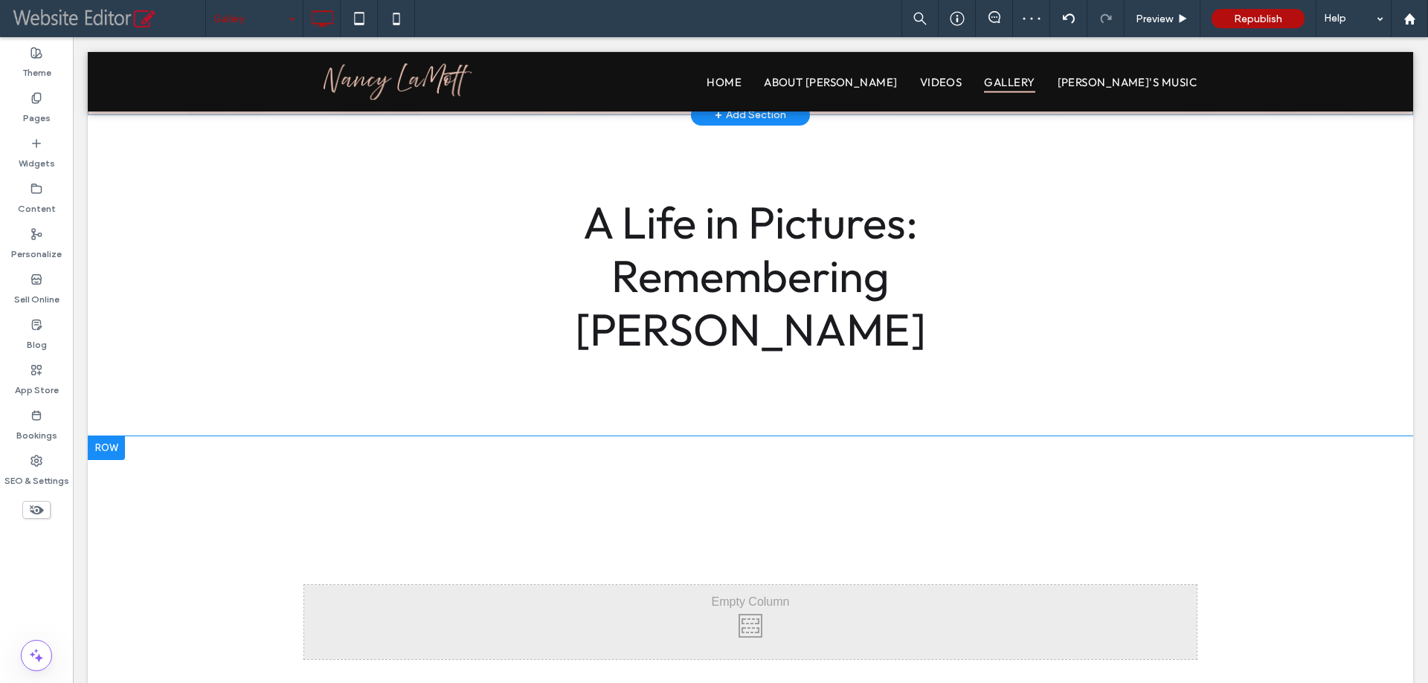
drag, startPoint x: 367, startPoint y: 448, endPoint x: 185, endPoint y: 383, distance: 193.3
click at [185, 436] on div "Click To Paste Row + Add Section" at bounding box center [750, 622] width 1325 height 372
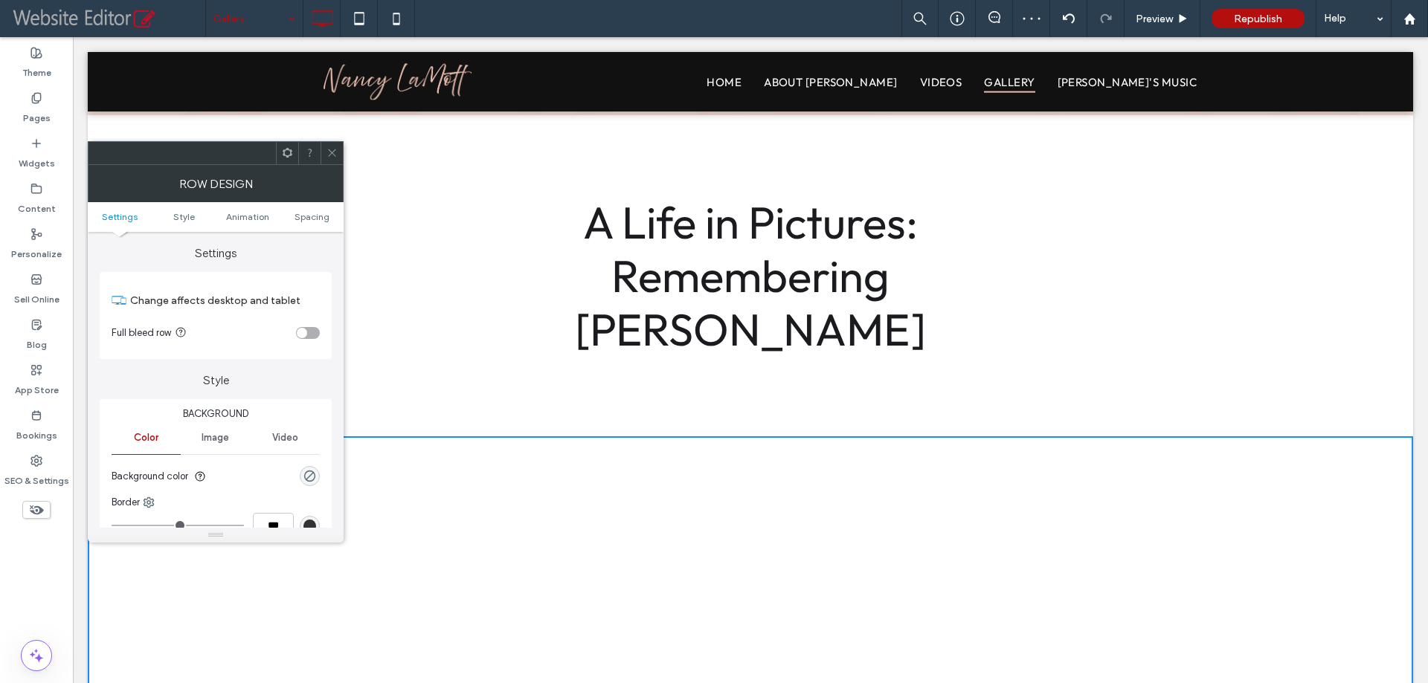
drag, startPoint x: 326, startPoint y: 156, endPoint x: 319, endPoint y: 166, distance: 12.2
click at [327, 155] on icon at bounding box center [331, 152] width 11 height 11
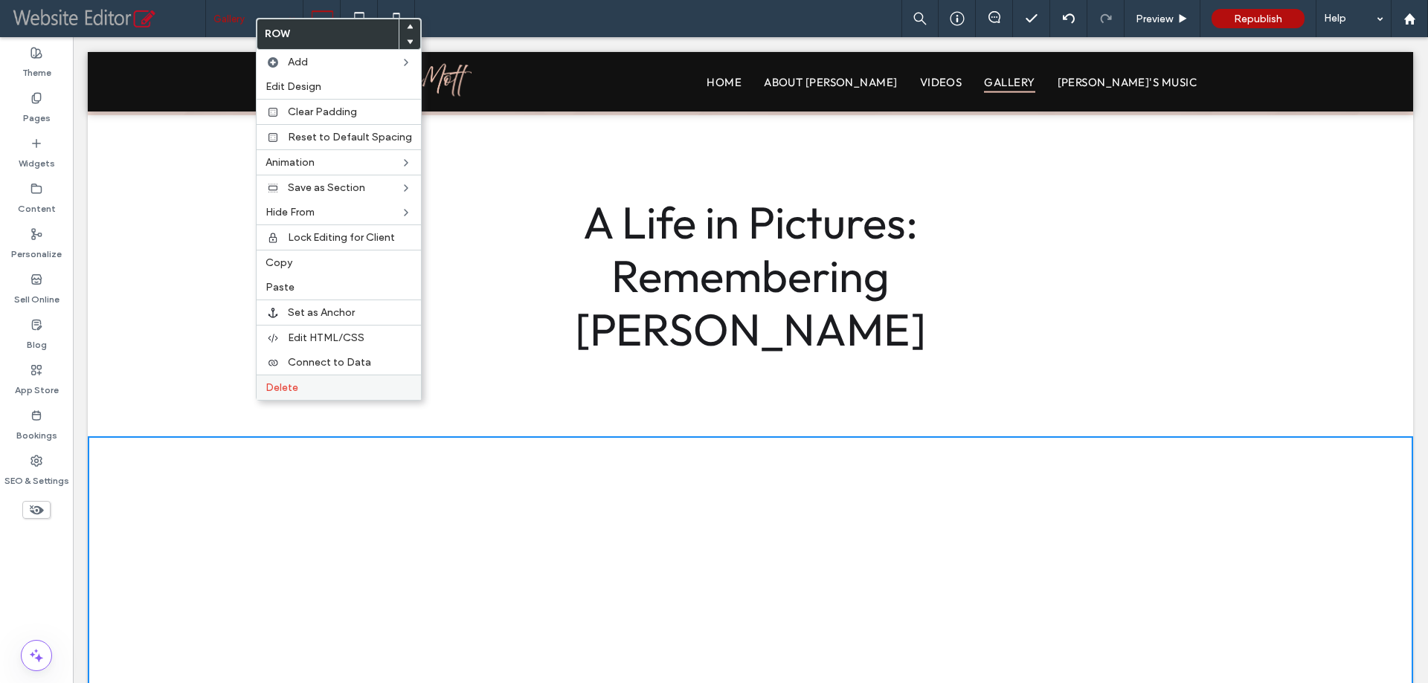
click at [283, 384] on span "Delete" at bounding box center [281, 387] width 33 height 13
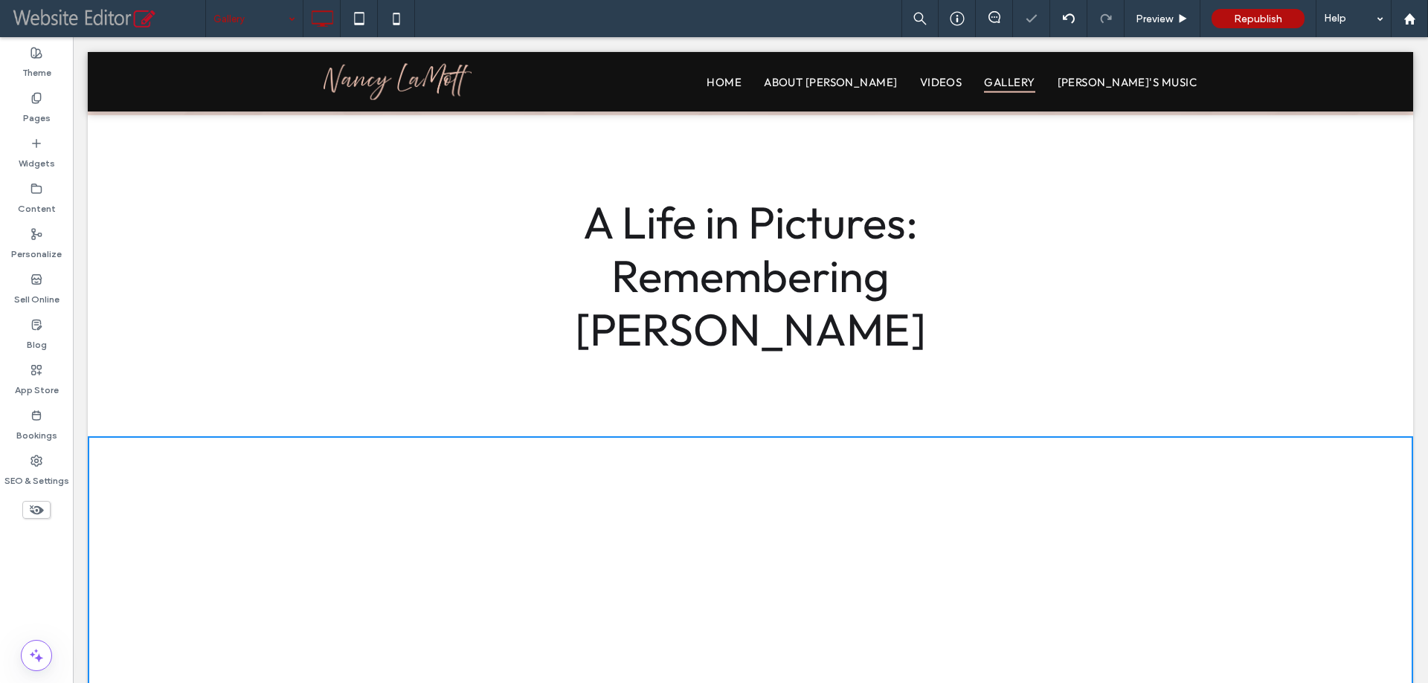
scroll to position [155, 0]
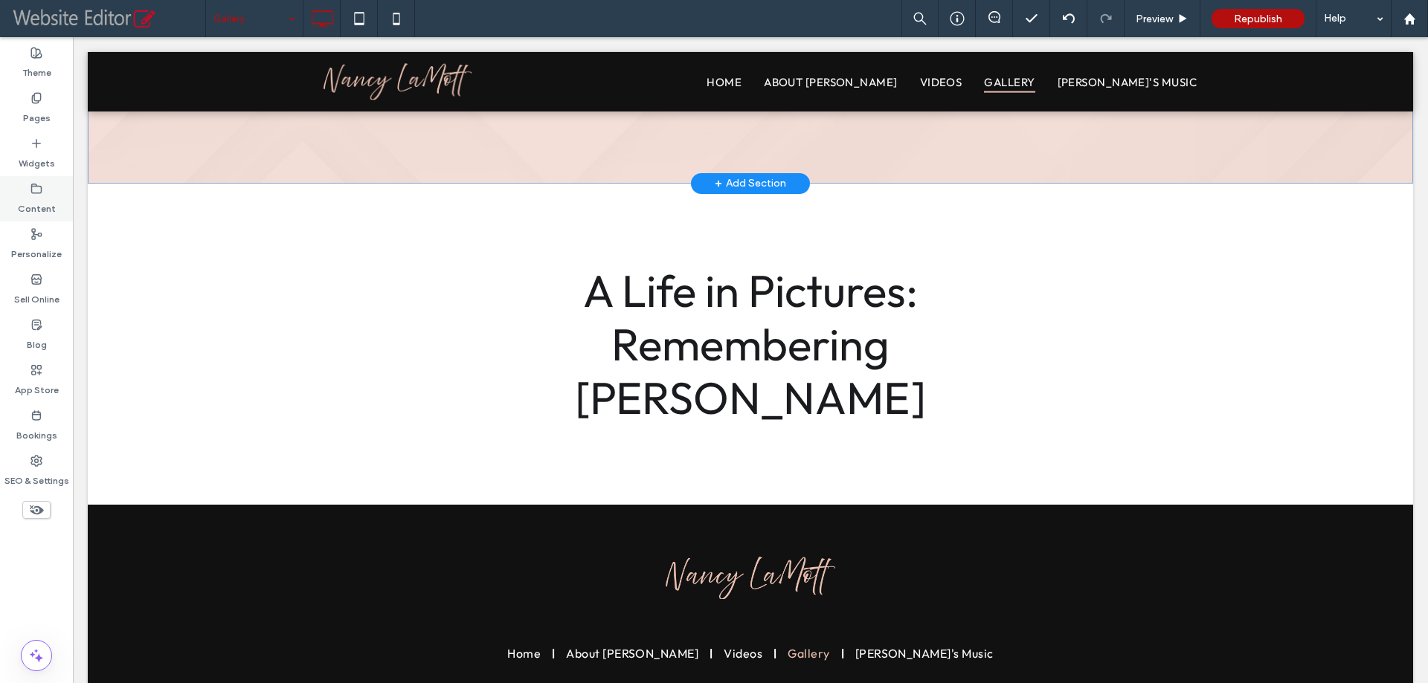
click at [28, 176] on div "Content" at bounding box center [36, 198] width 73 height 45
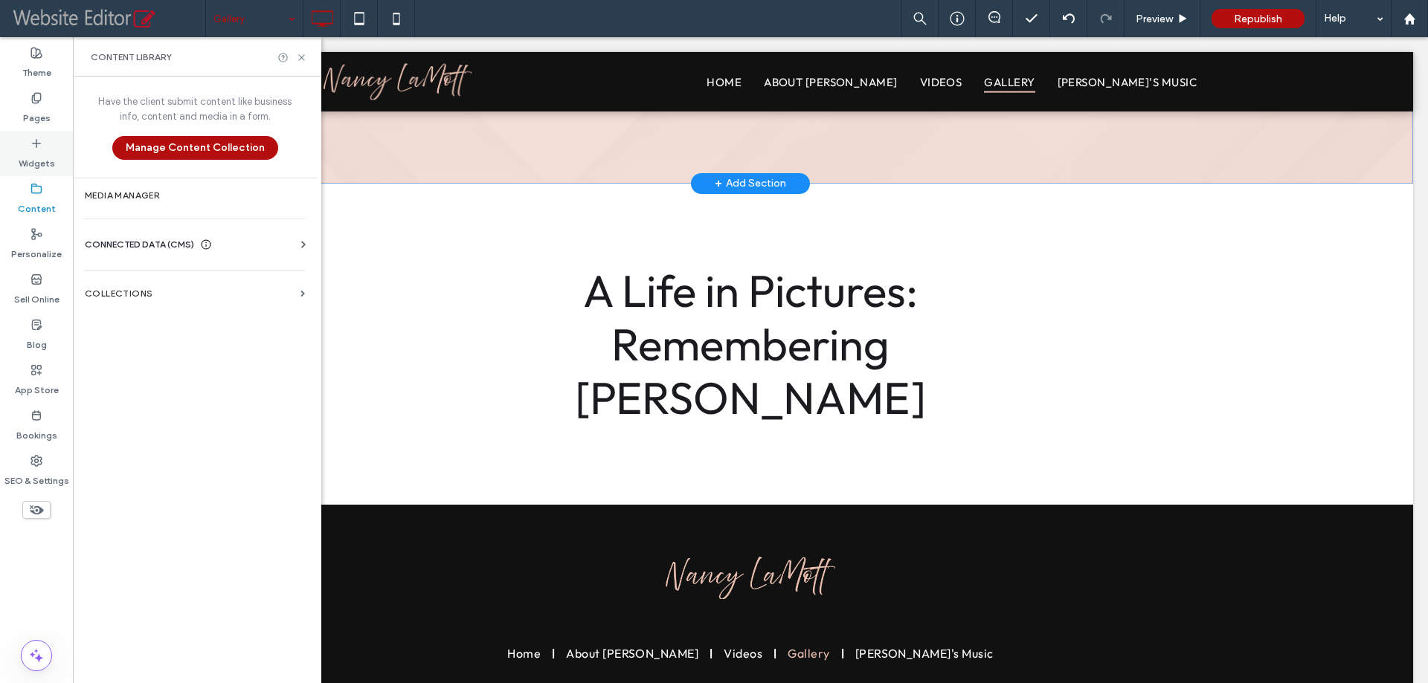
click at [28, 159] on label "Widgets" at bounding box center [37, 159] width 36 height 21
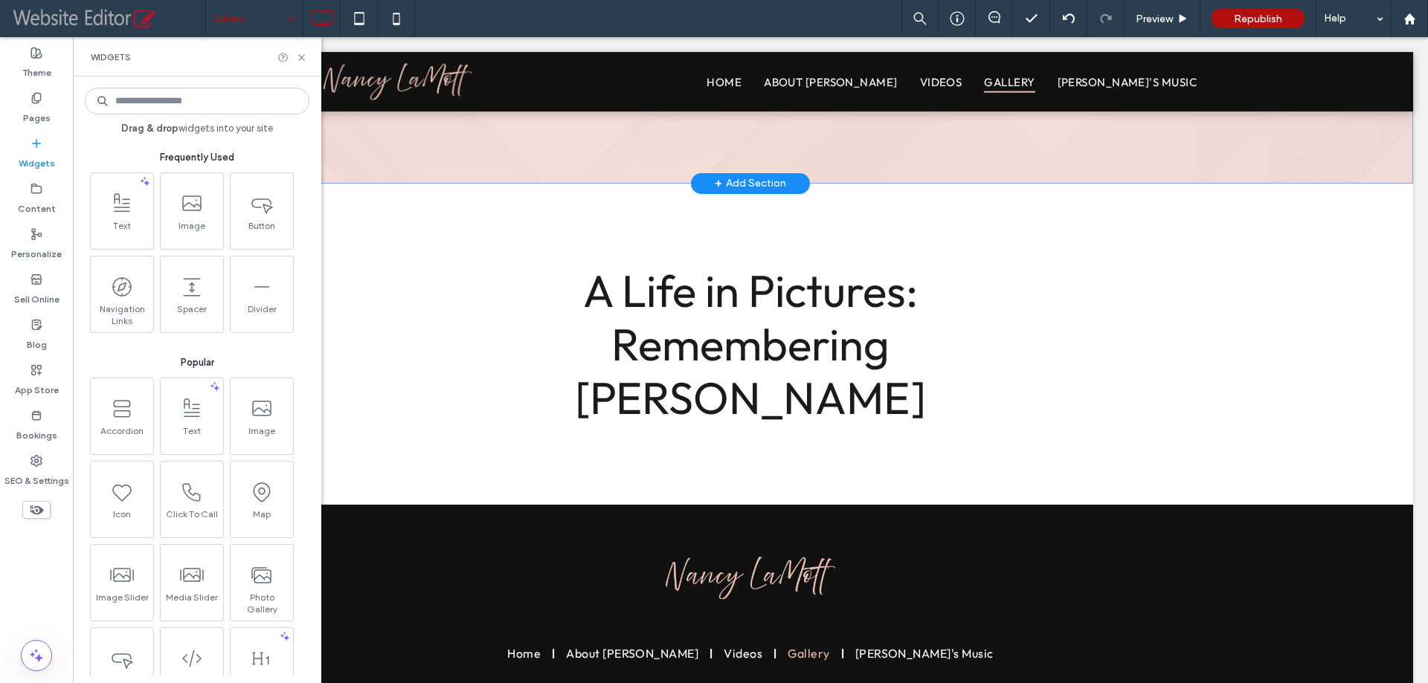
click at [202, 99] on input at bounding box center [197, 101] width 225 height 27
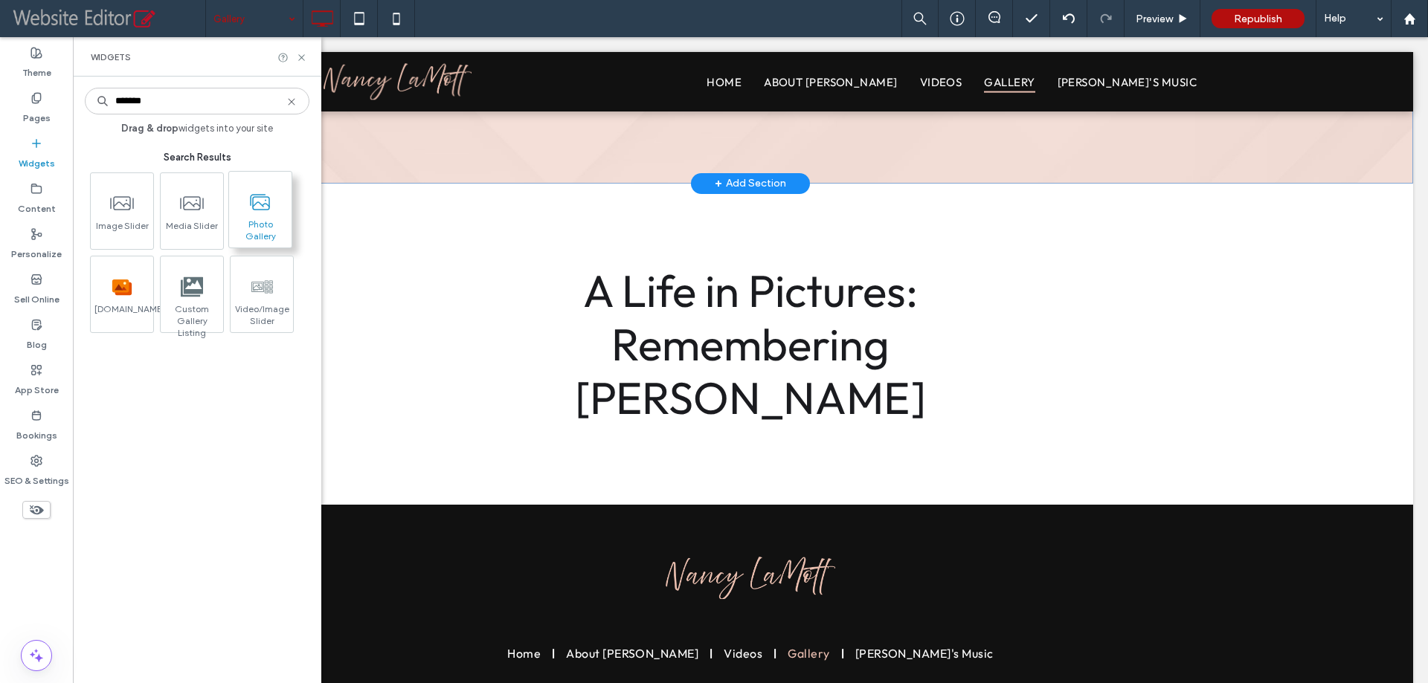
type input "*******"
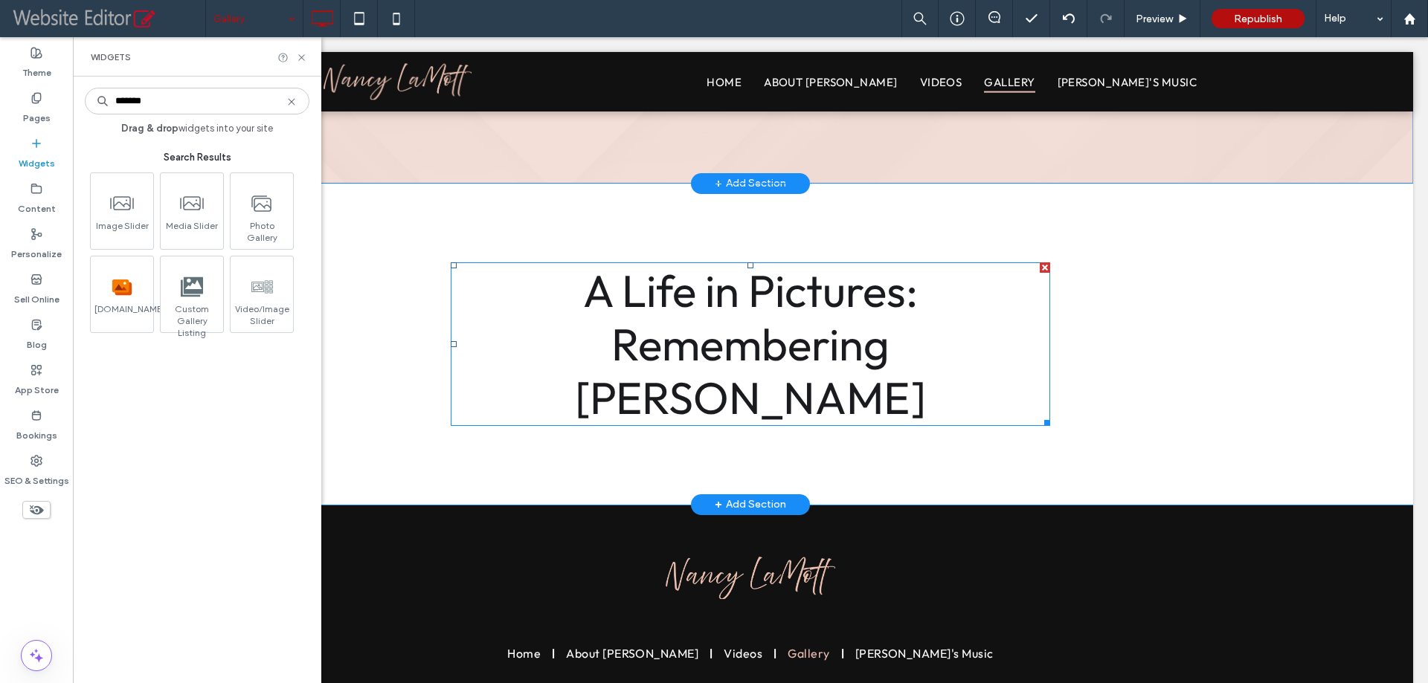
drag, startPoint x: 339, startPoint y: 239, endPoint x: 691, endPoint y: 361, distance: 372.2
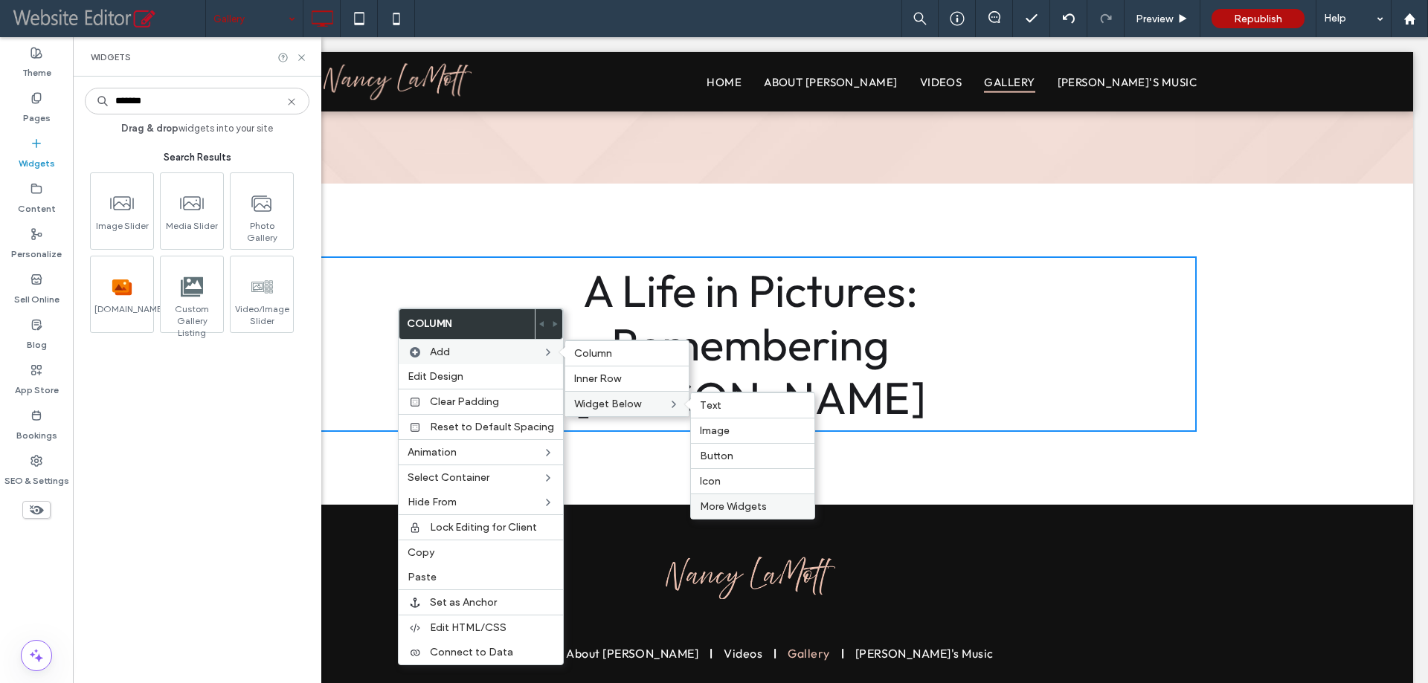
click at [723, 506] on span "More Widgets" at bounding box center [733, 506] width 67 height 13
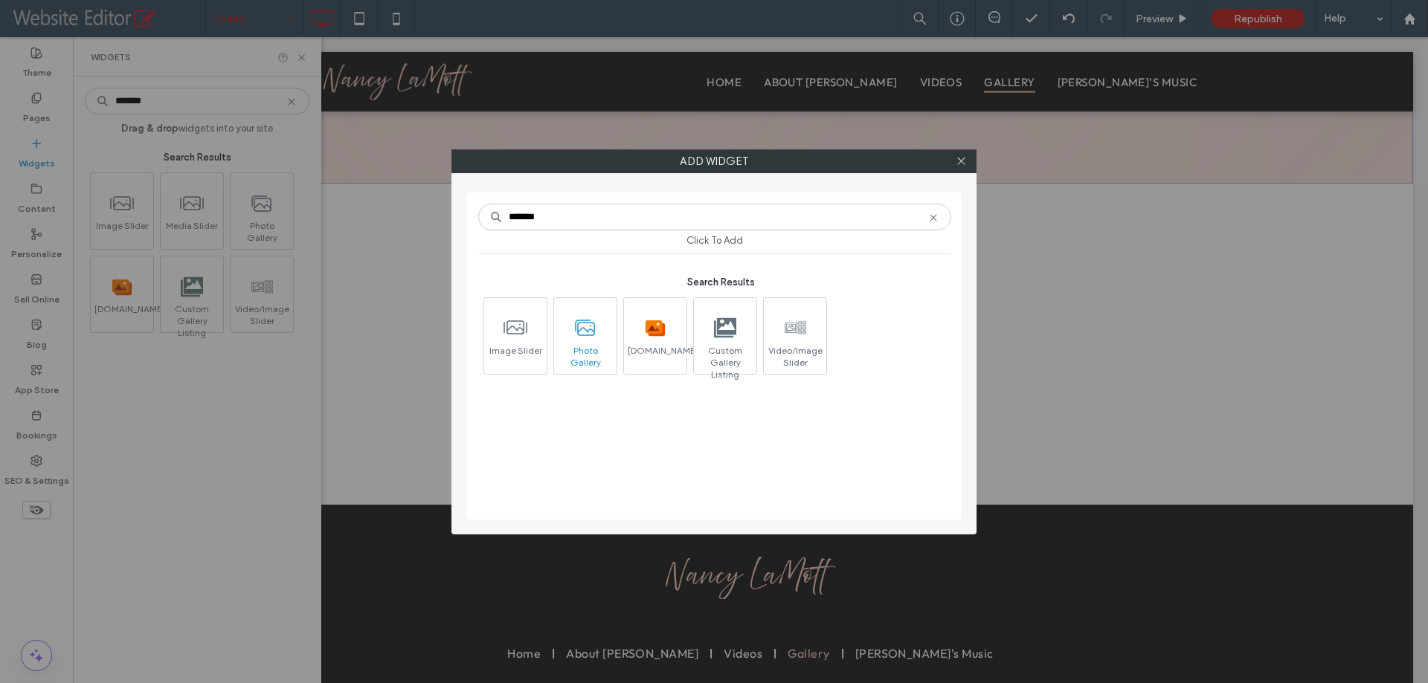
type input "*******"
click at [599, 320] on span at bounding box center [585, 328] width 62 height 33
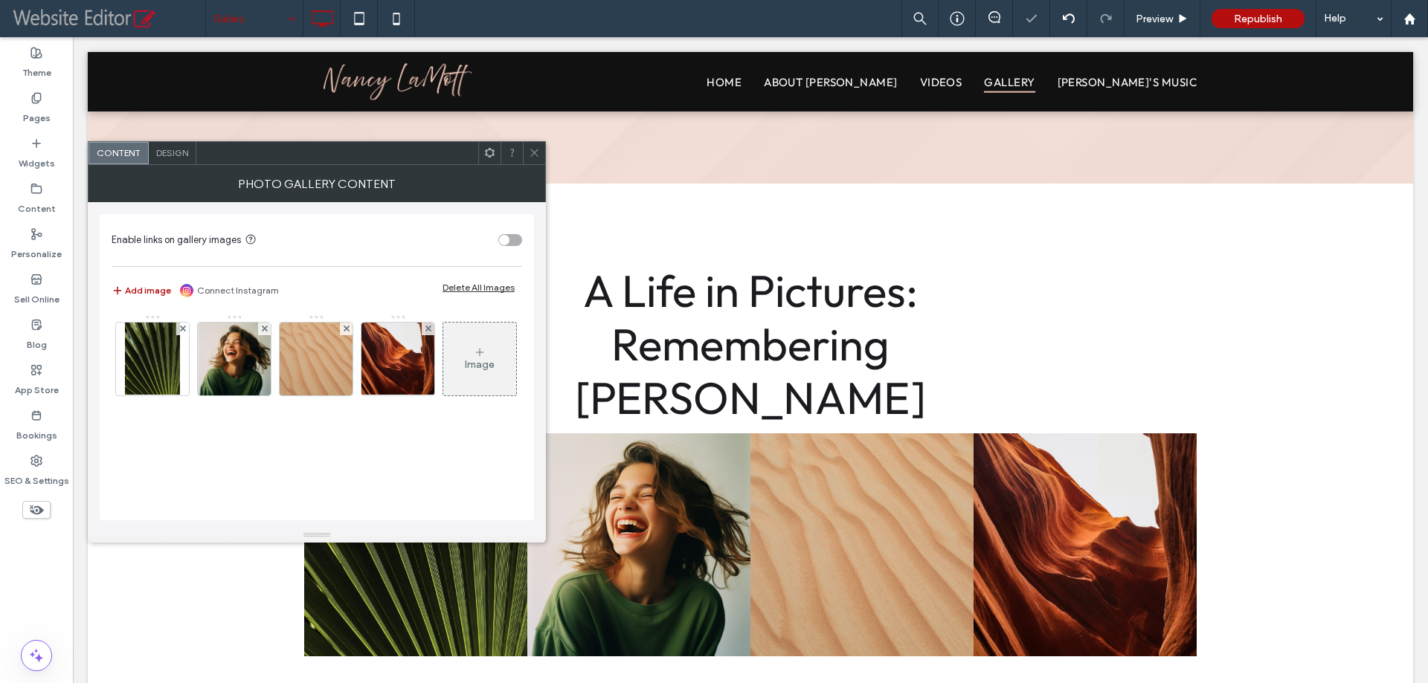
click at [539, 158] on span at bounding box center [534, 153] width 11 height 22
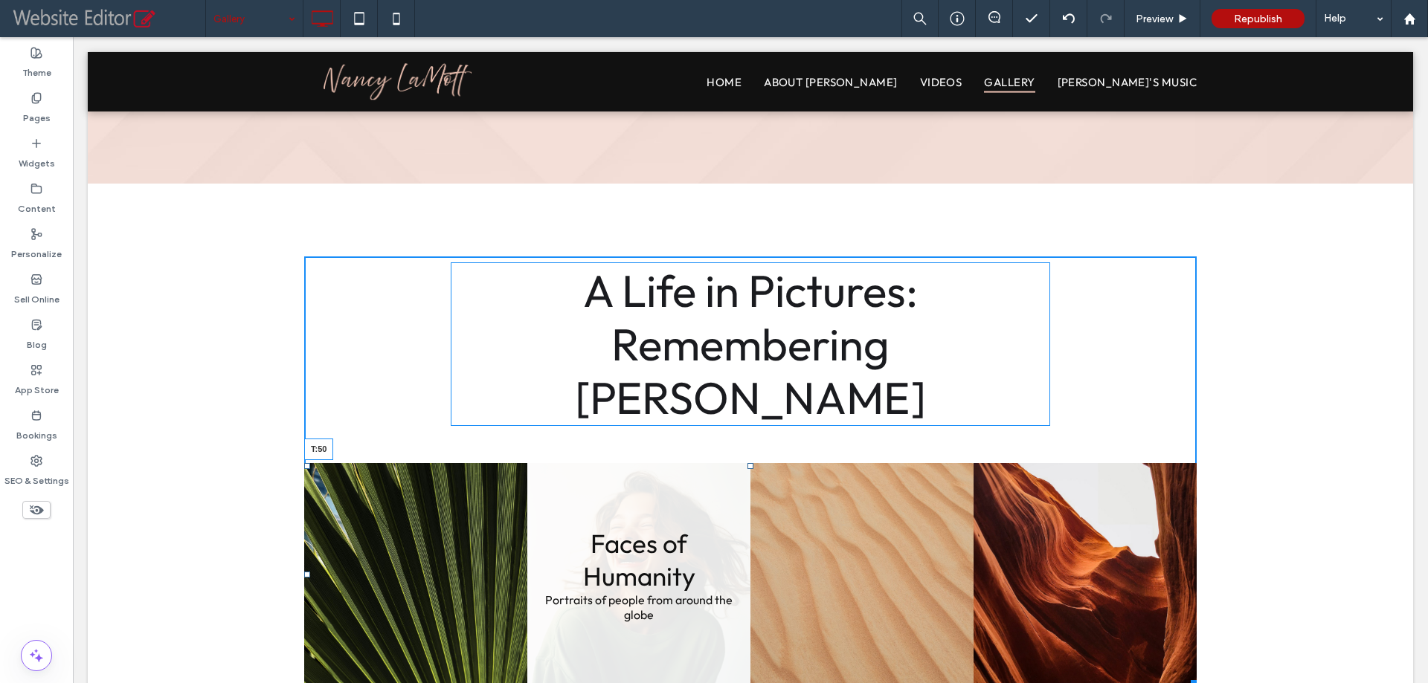
drag, startPoint x: 746, startPoint y: 381, endPoint x: 633, endPoint y: 503, distance: 165.2
click at [661, 463] on div "Nature's Symphony Breathtaking colors of our planet Button Faces of Humanity Po…" at bounding box center [750, 574] width 892 height 223
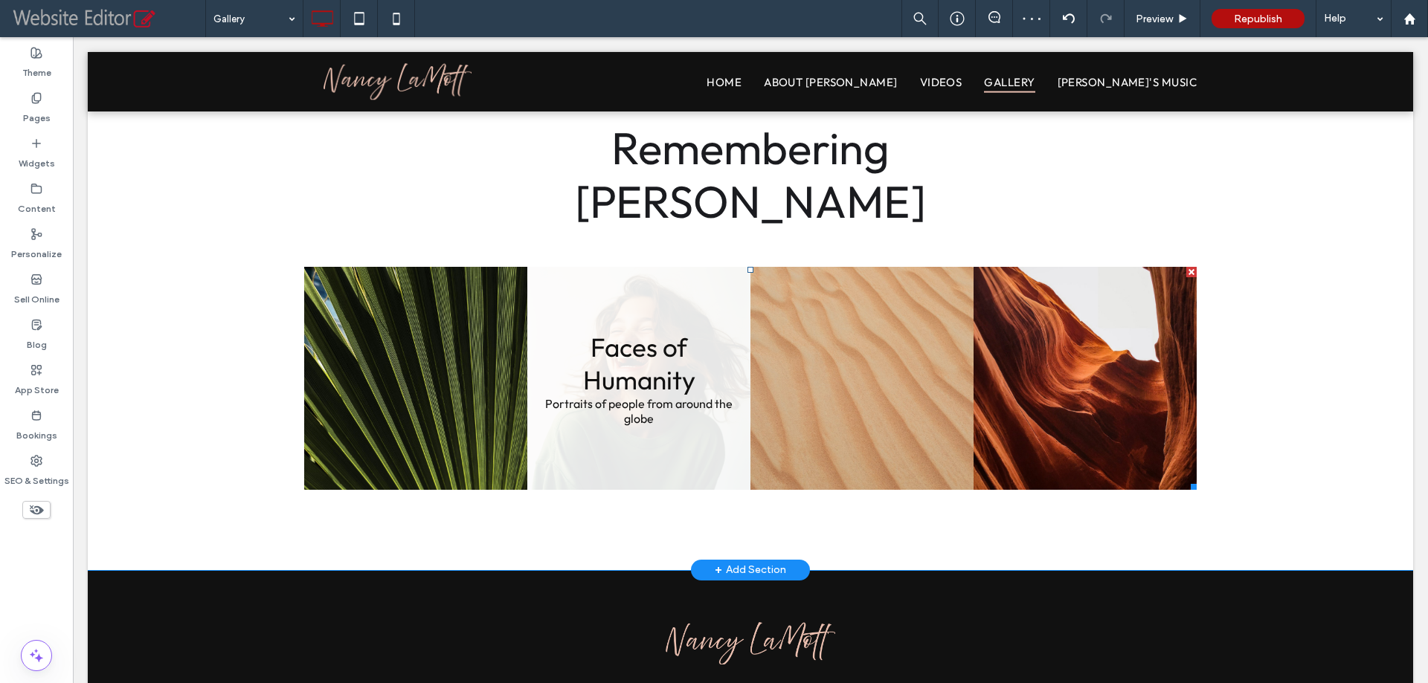
scroll to position [342, 0]
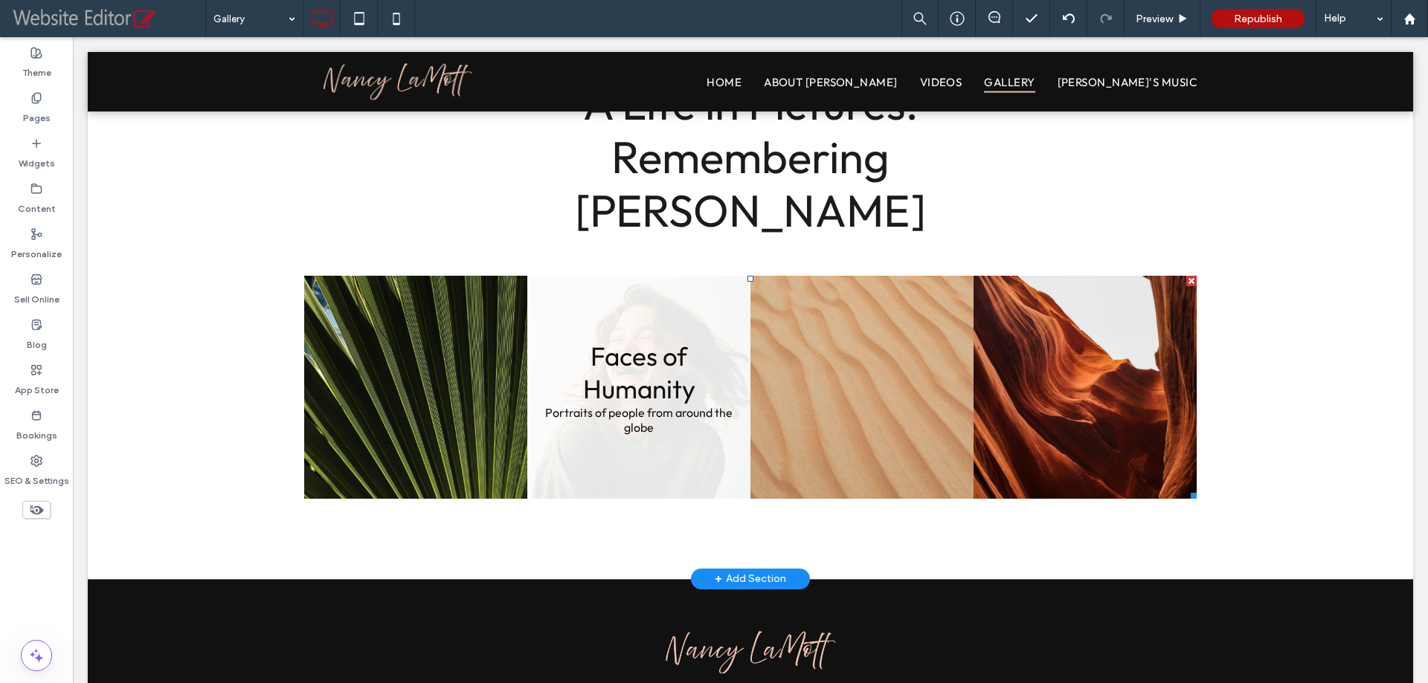
click at [546, 288] on link at bounding box center [638, 387] width 223 height 223
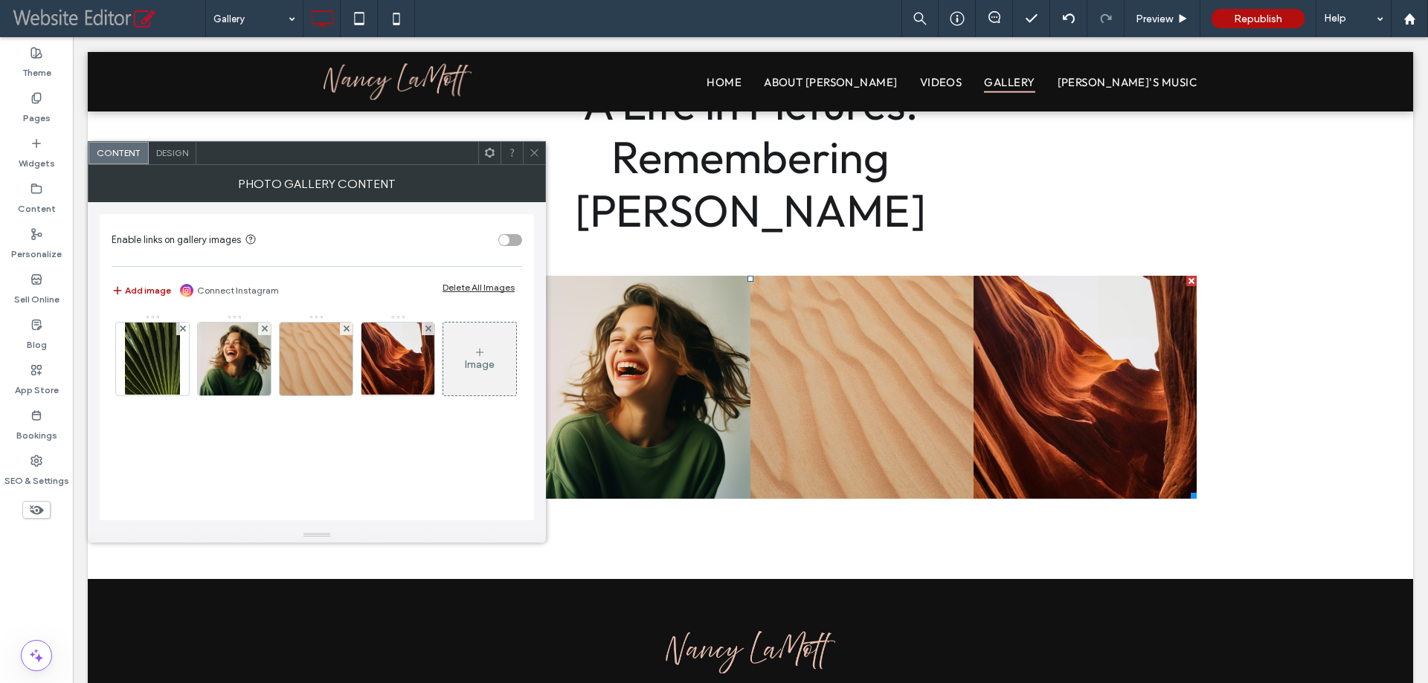
click at [482, 288] on div "Delete All Images" at bounding box center [478, 287] width 72 height 11
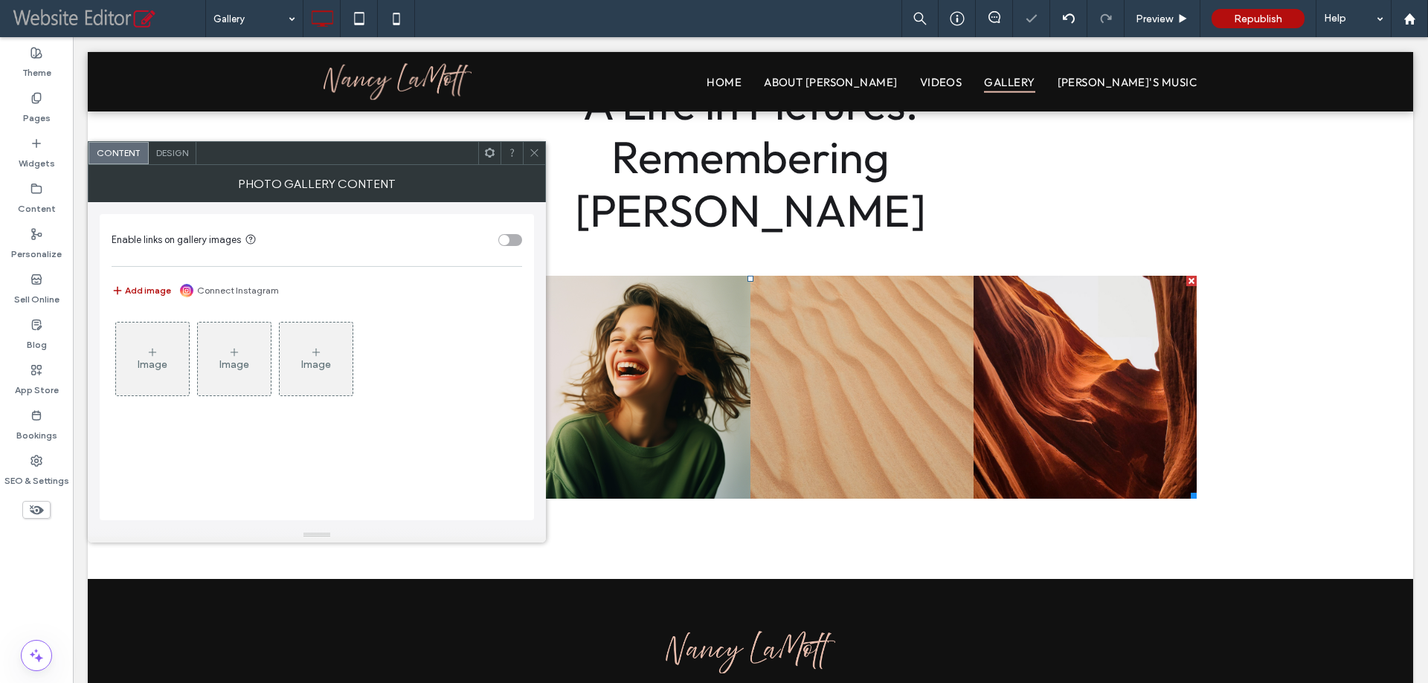
scroll to position [309, 0]
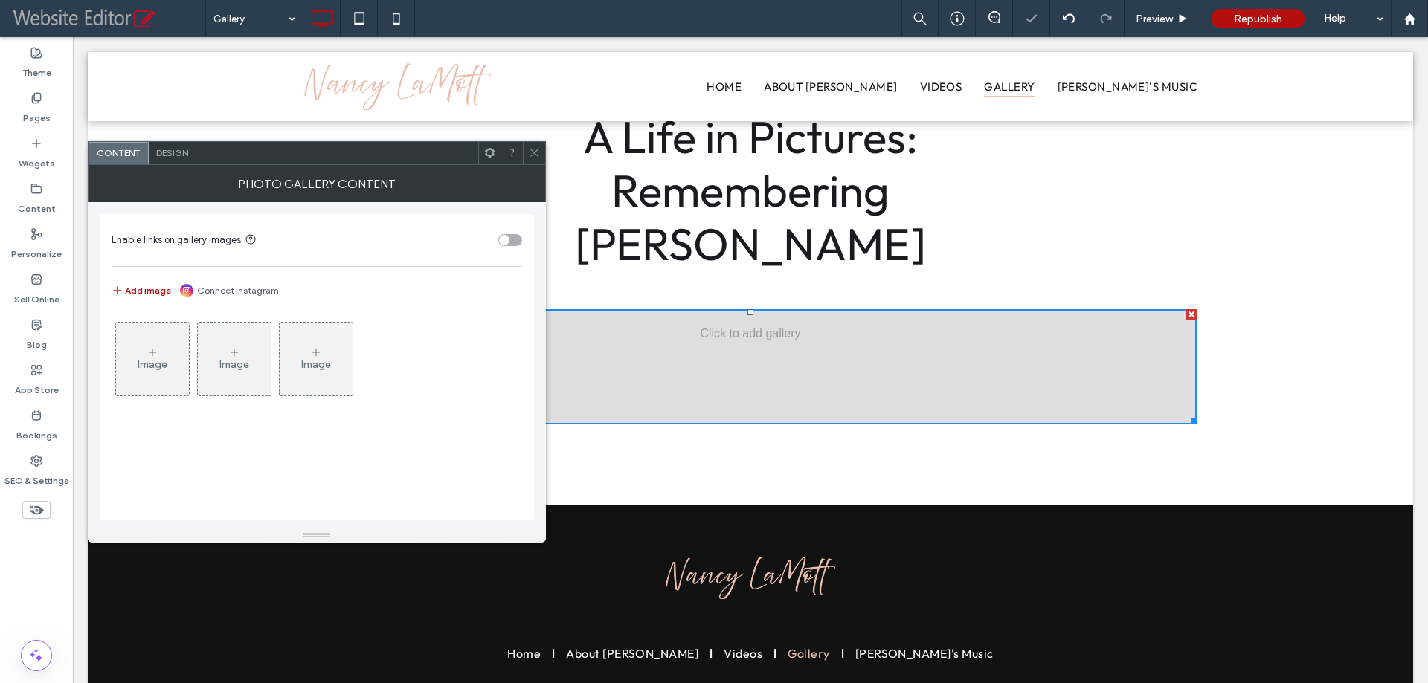
click at [164, 351] on div "Image" at bounding box center [152, 359] width 73 height 70
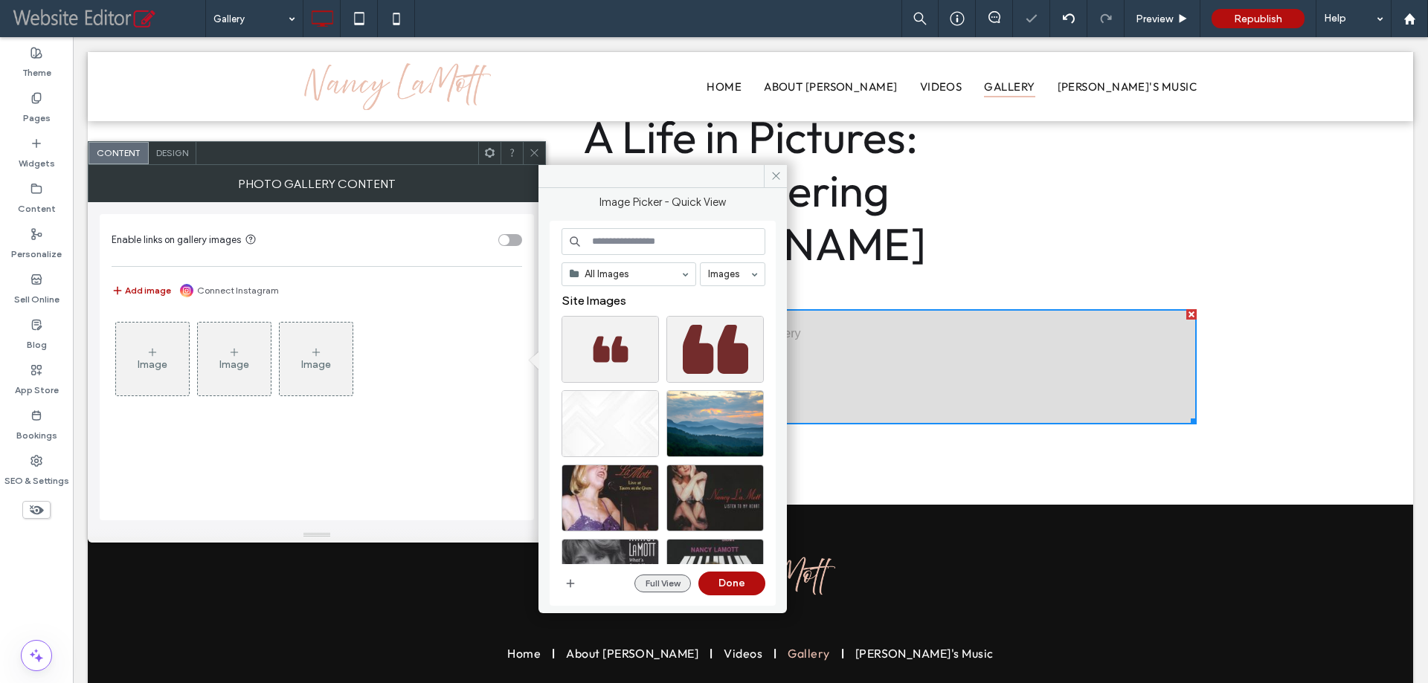
click at [660, 584] on button "Full View" at bounding box center [662, 584] width 57 height 18
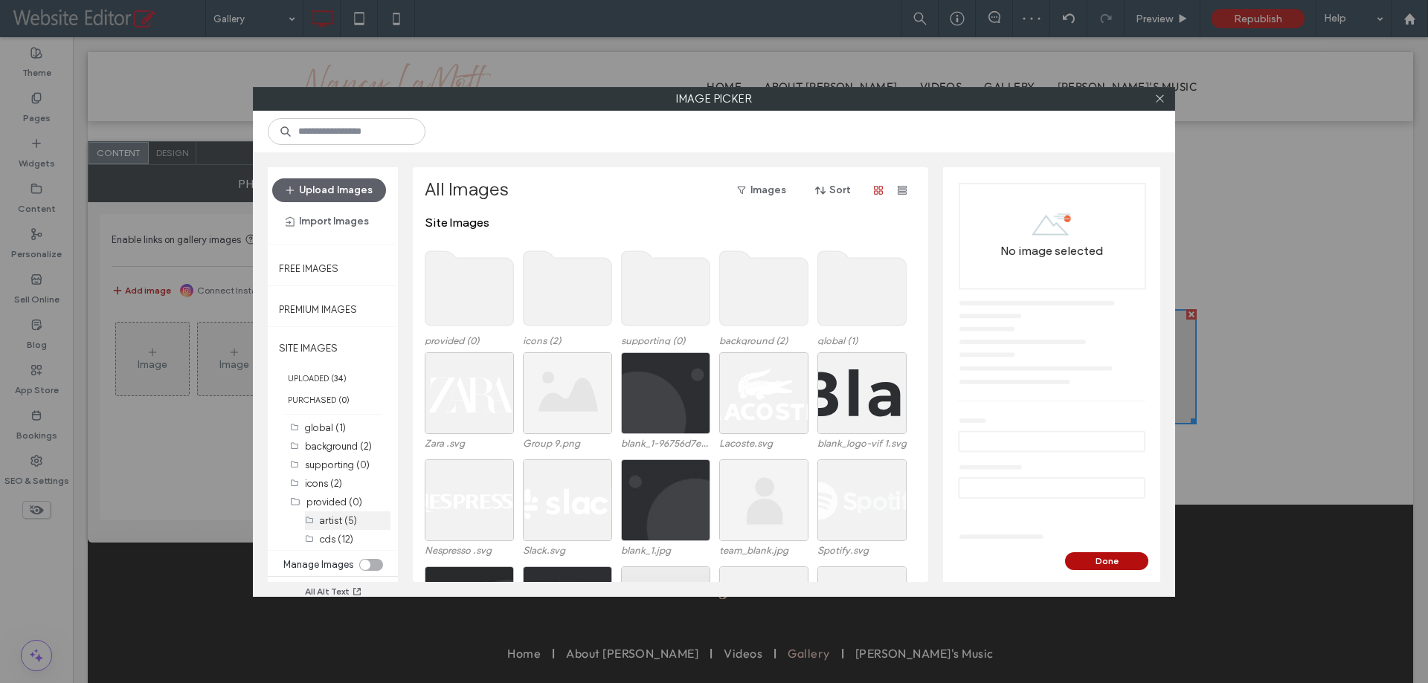
click at [349, 526] on label "artist (5)" at bounding box center [338, 520] width 37 height 11
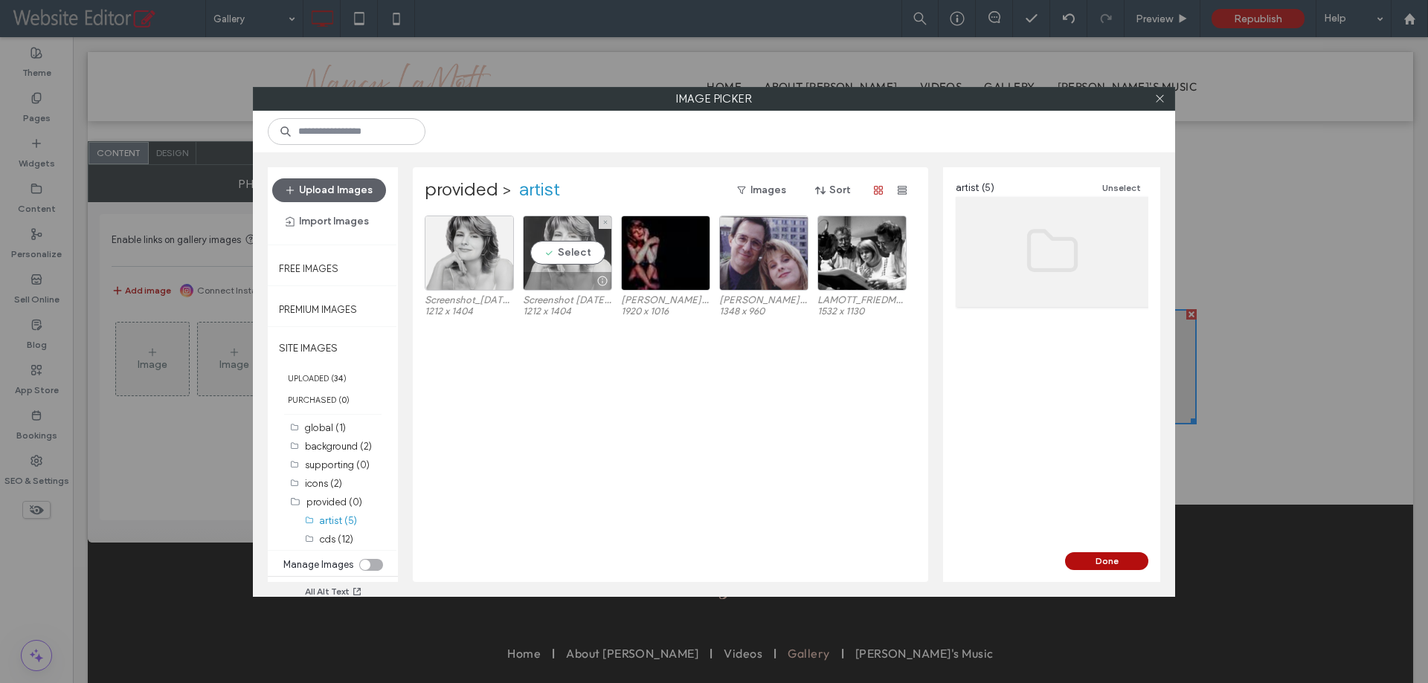
click at [578, 247] on div "Select" at bounding box center [567, 253] width 89 height 75
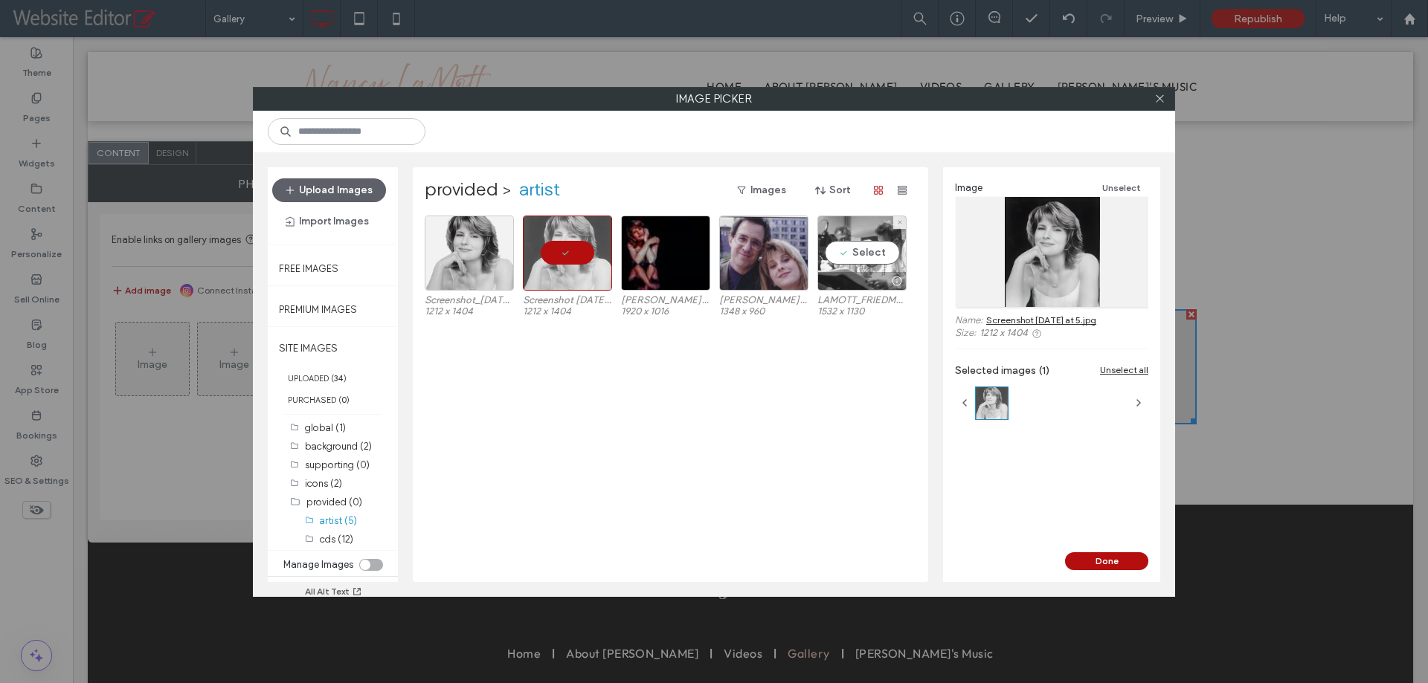
click at [879, 259] on div "Select" at bounding box center [861, 253] width 89 height 75
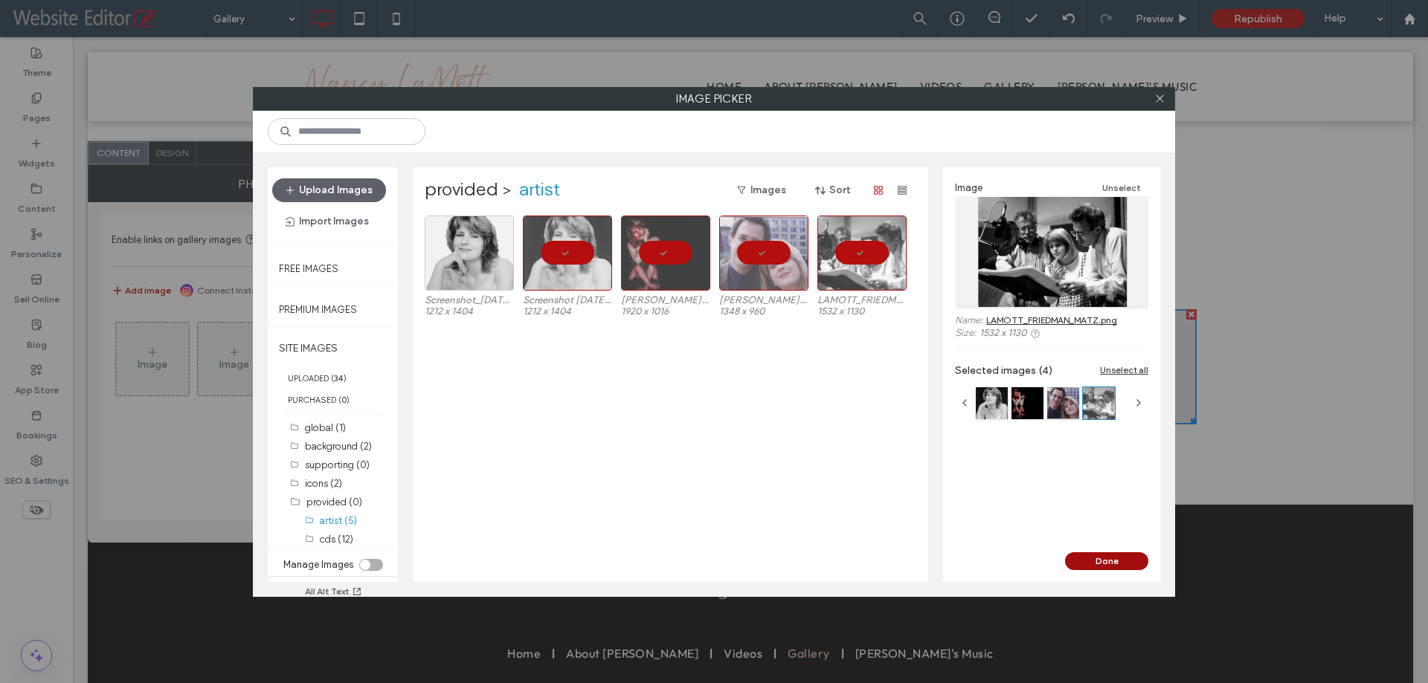
click at [1107, 558] on button "Done" at bounding box center [1106, 561] width 83 height 18
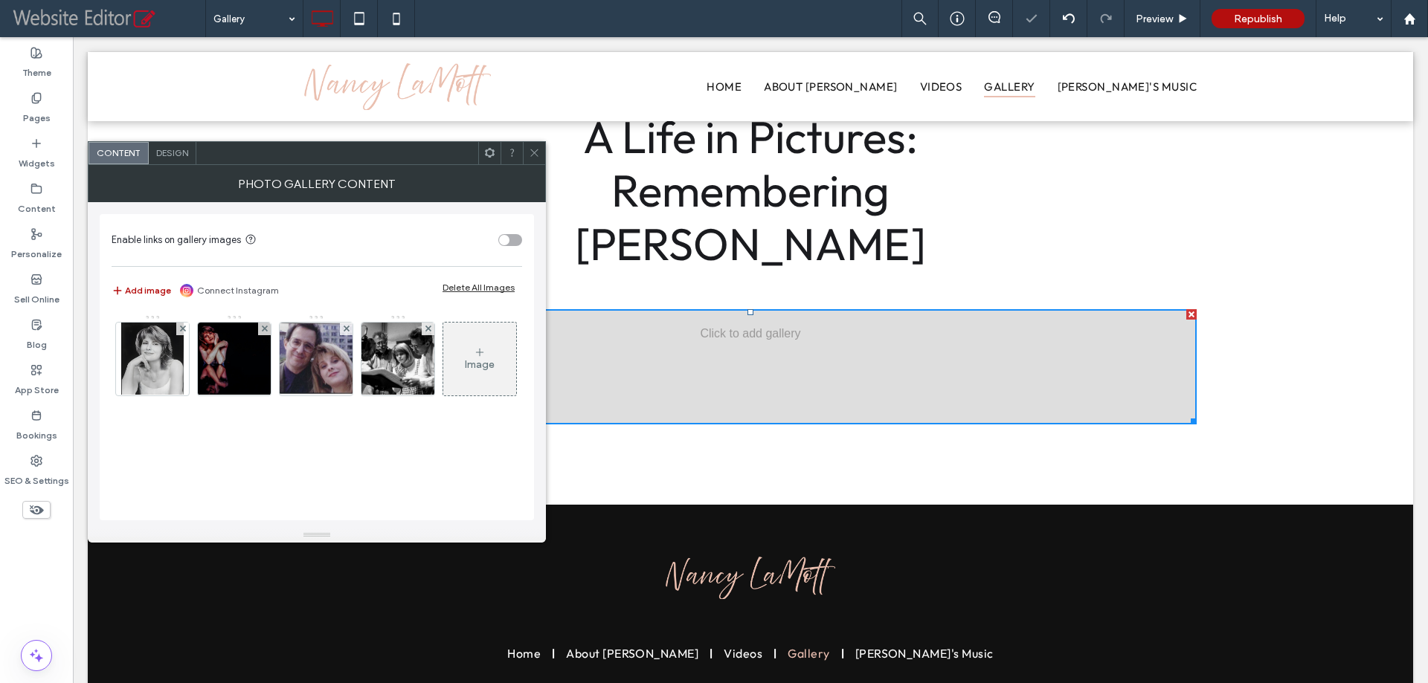
scroll to position [193, 0]
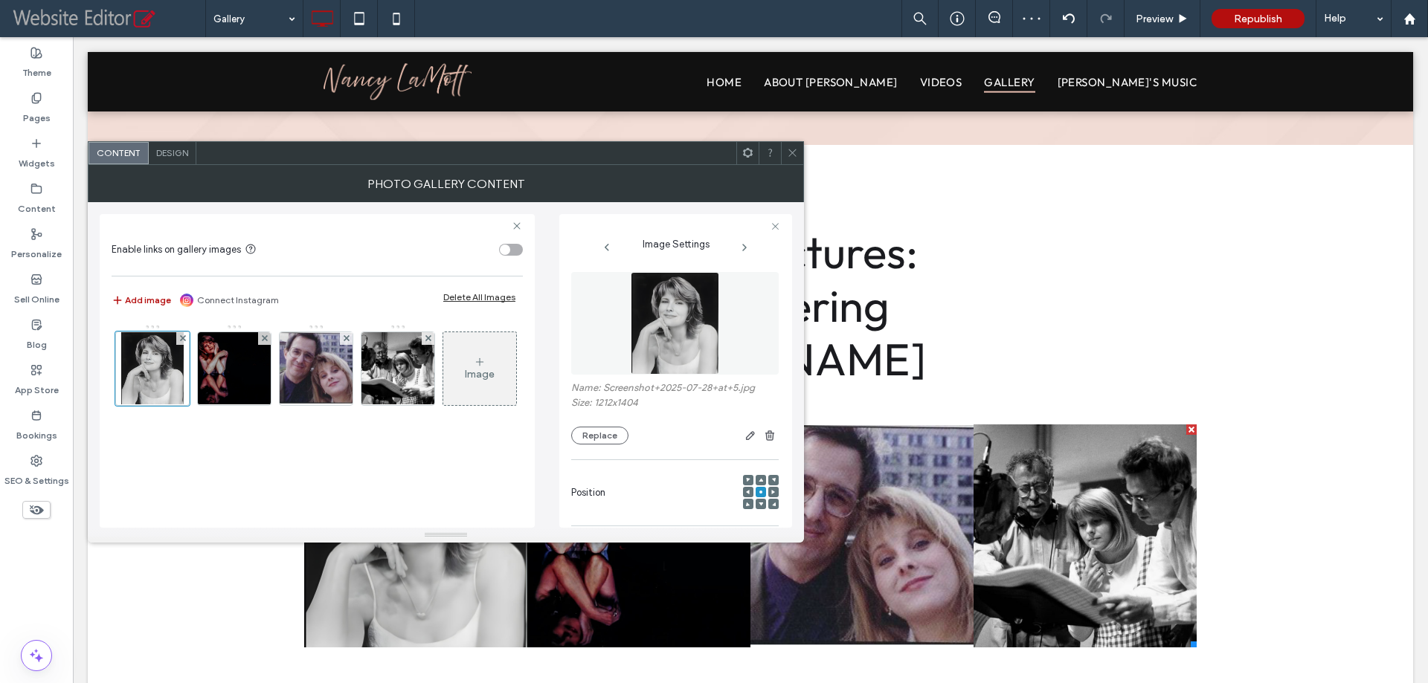
click at [167, 152] on span "Design" at bounding box center [172, 152] width 32 height 11
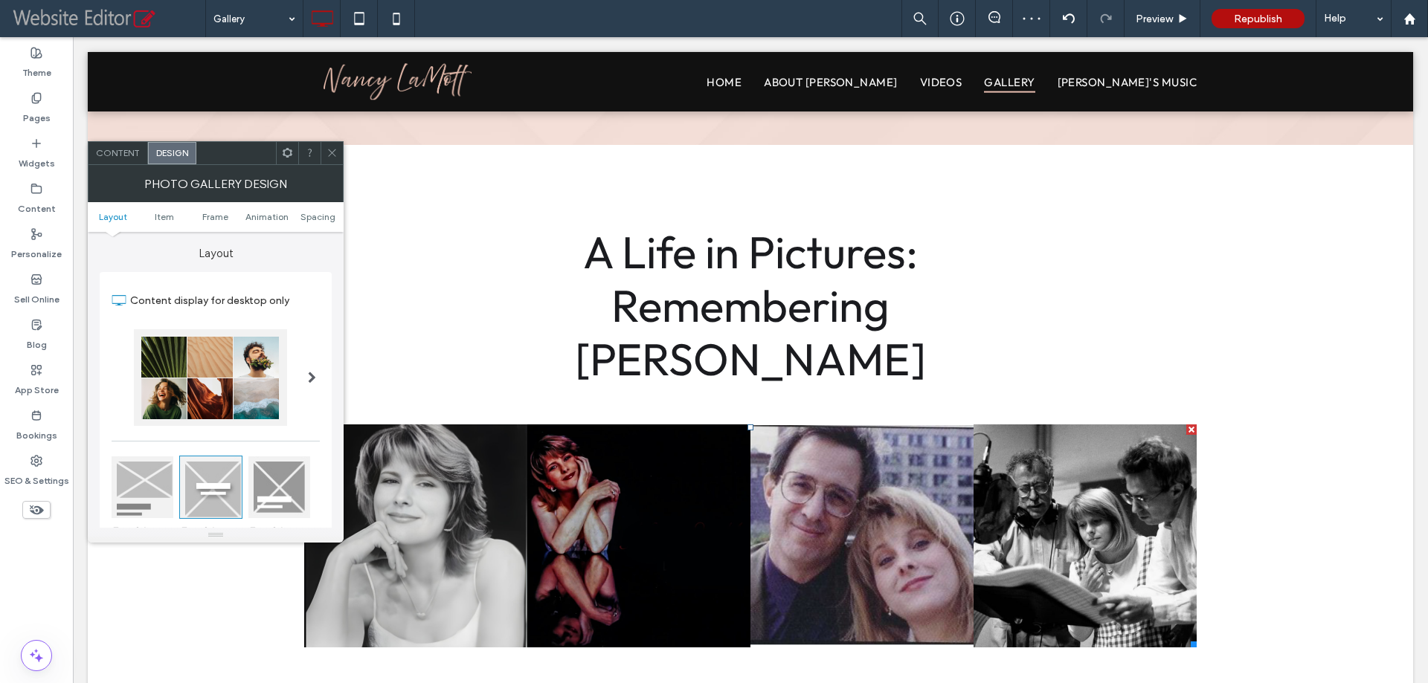
click at [308, 346] on span at bounding box center [312, 377] width 8 height 97
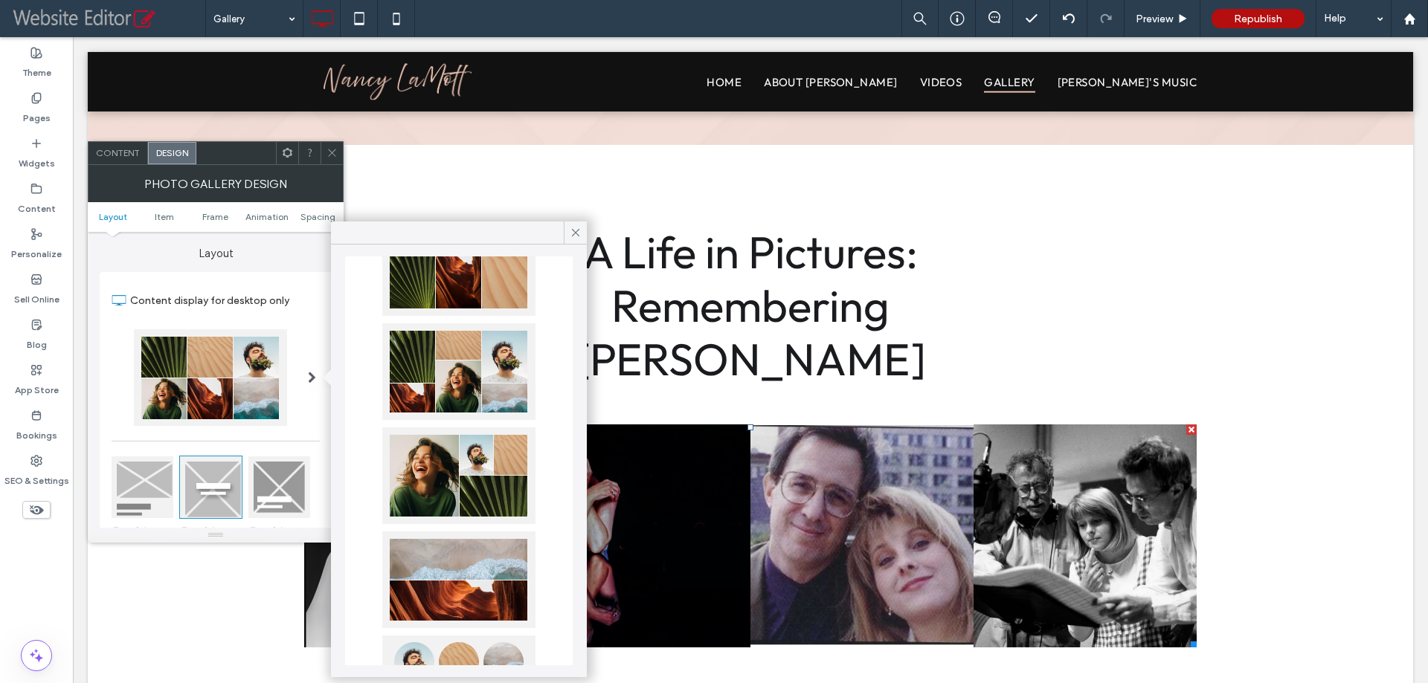
scroll to position [297, 0]
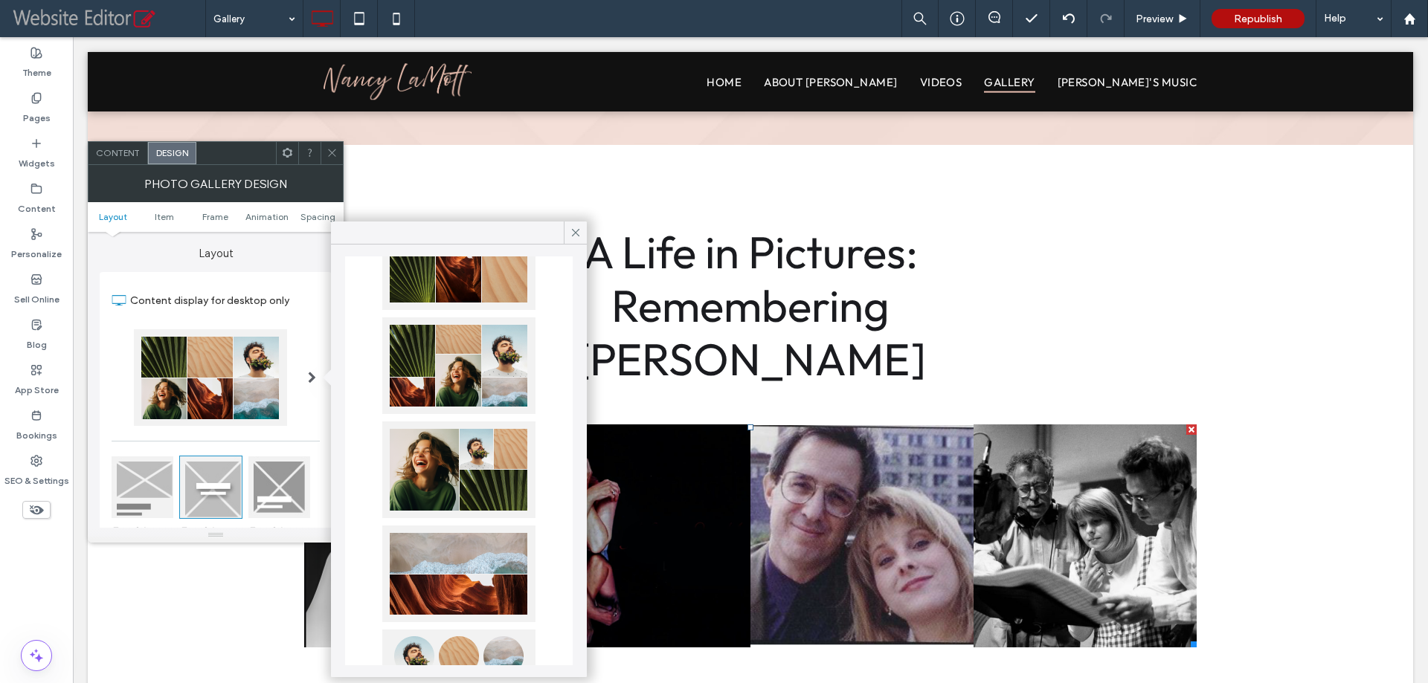
click at [431, 436] on div at bounding box center [458, 470] width 153 height 97
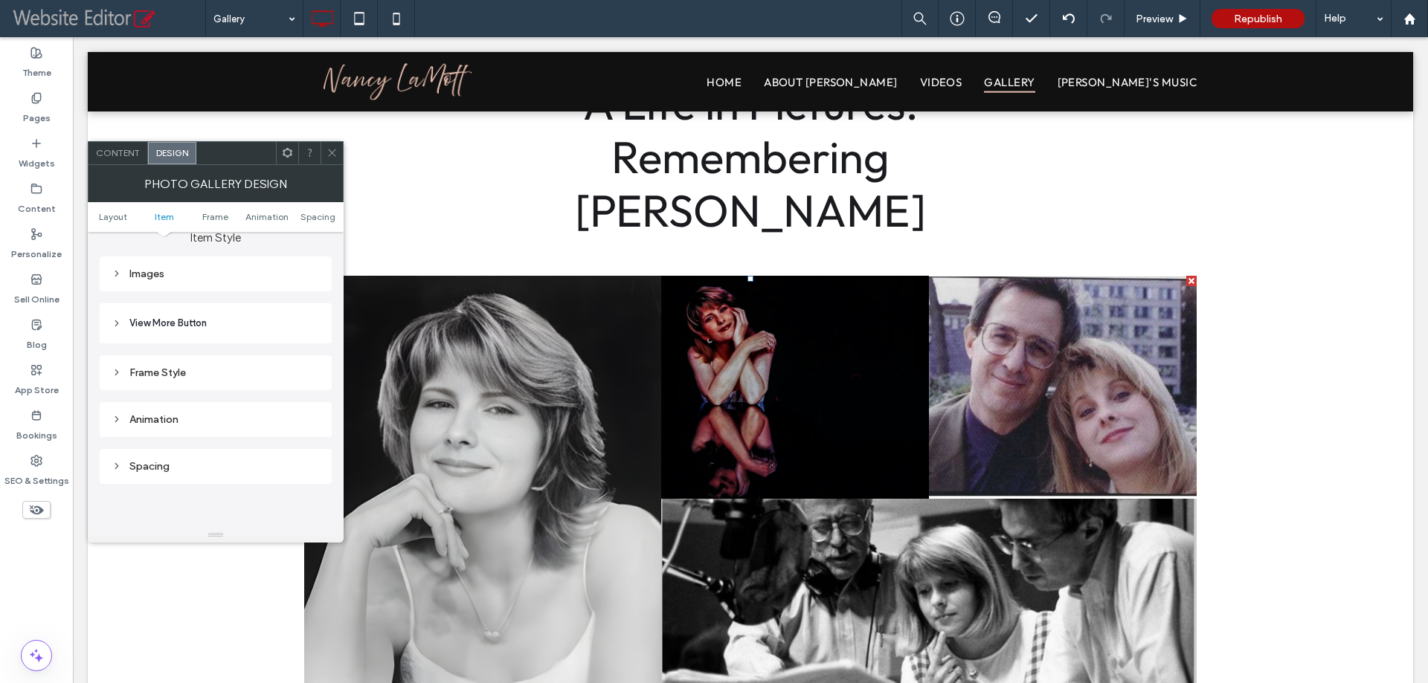
scroll to position [520, 0]
drag, startPoint x: 202, startPoint y: 261, endPoint x: 211, endPoint y: 266, distance: 10.3
click at [202, 260] on div "Images" at bounding box center [216, 259] width 208 height 13
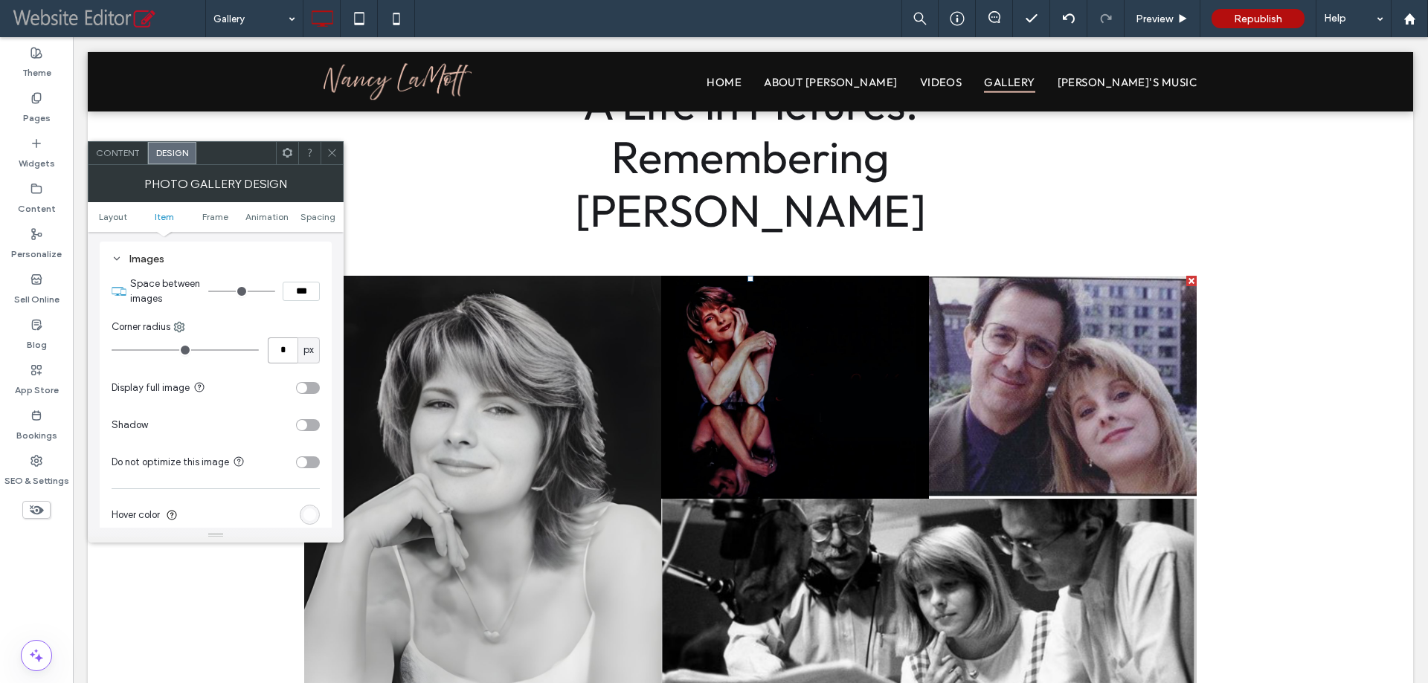
click at [277, 341] on input "*" at bounding box center [283, 351] width 30 height 26
click at [297, 295] on input "***" at bounding box center [301, 291] width 37 height 19
click at [294, 290] on input "***" at bounding box center [301, 291] width 37 height 19
type input "****"
type input "**"
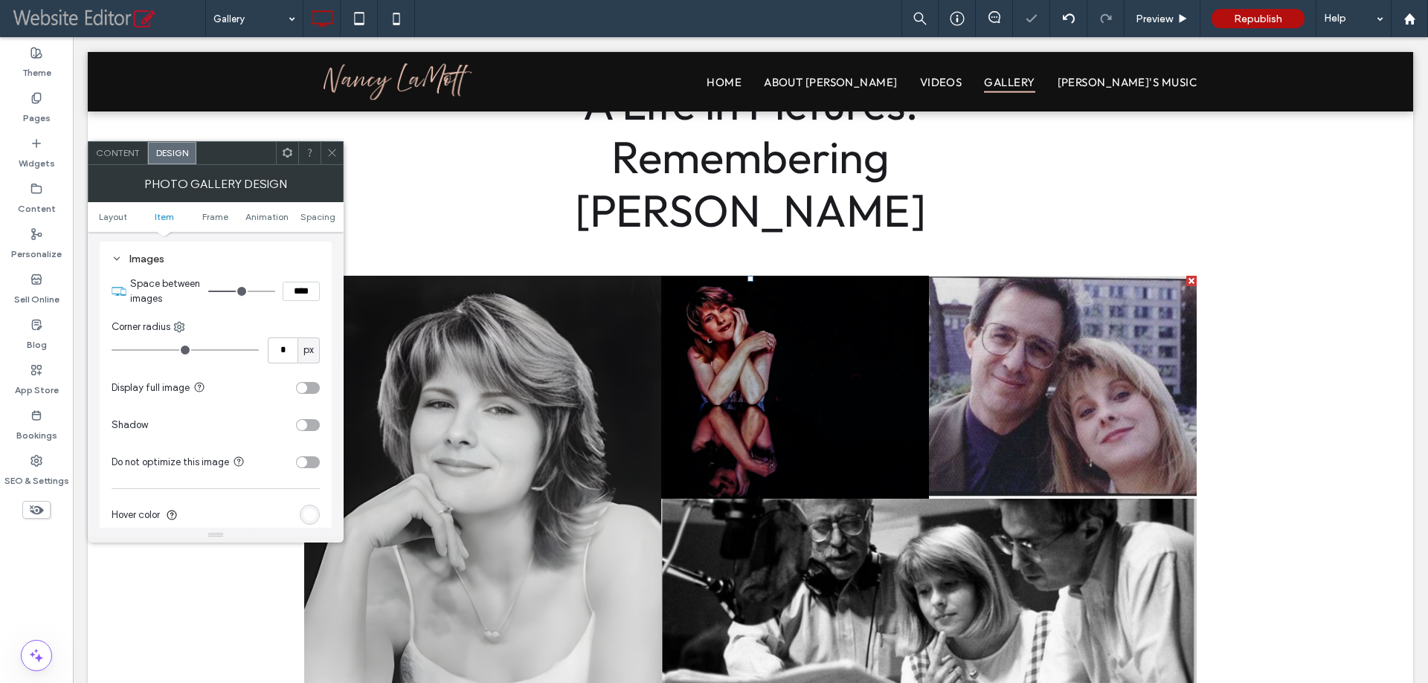
click at [294, 317] on div "Space between images **** Corner radius * px Display full image Shadow Do not o…" at bounding box center [216, 440] width 208 height 342
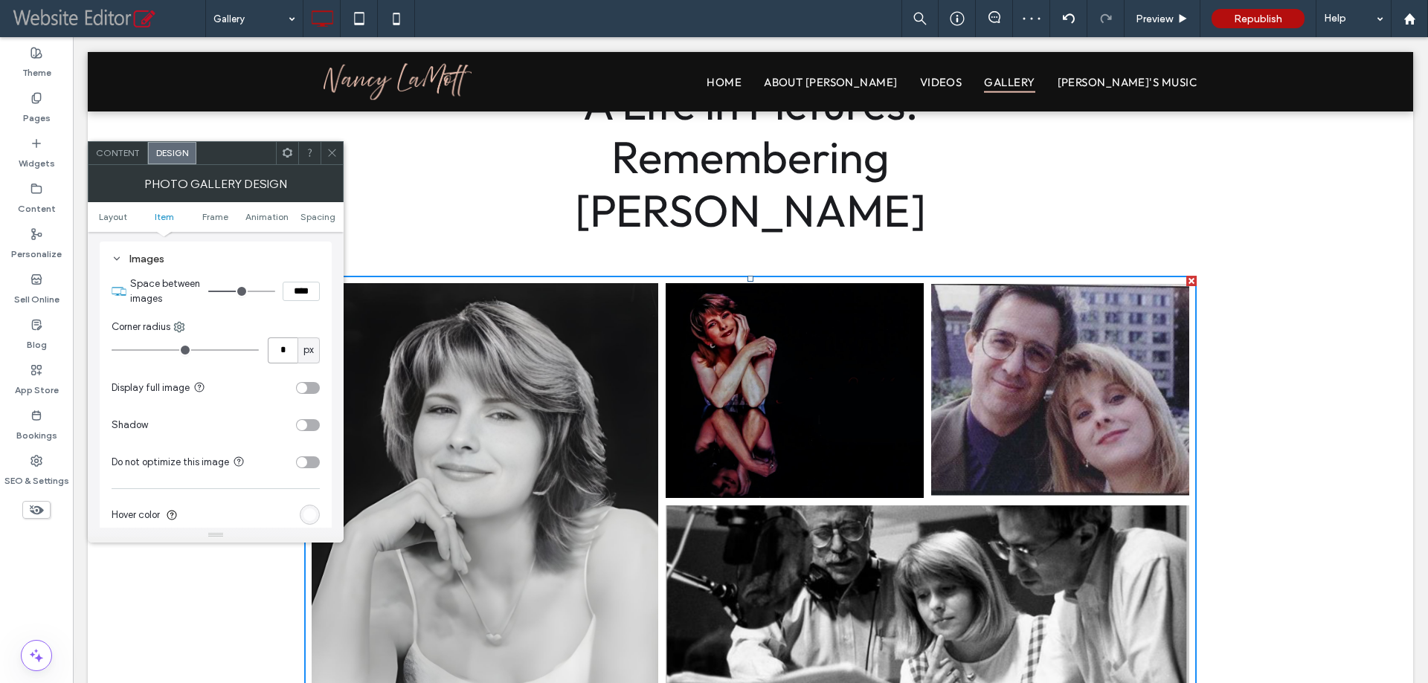
click at [284, 348] on input "*" at bounding box center [283, 351] width 30 height 26
click at [281, 350] on input "*" at bounding box center [283, 351] width 30 height 26
type input "**"
click at [286, 327] on div "Corner radius" at bounding box center [216, 327] width 208 height 15
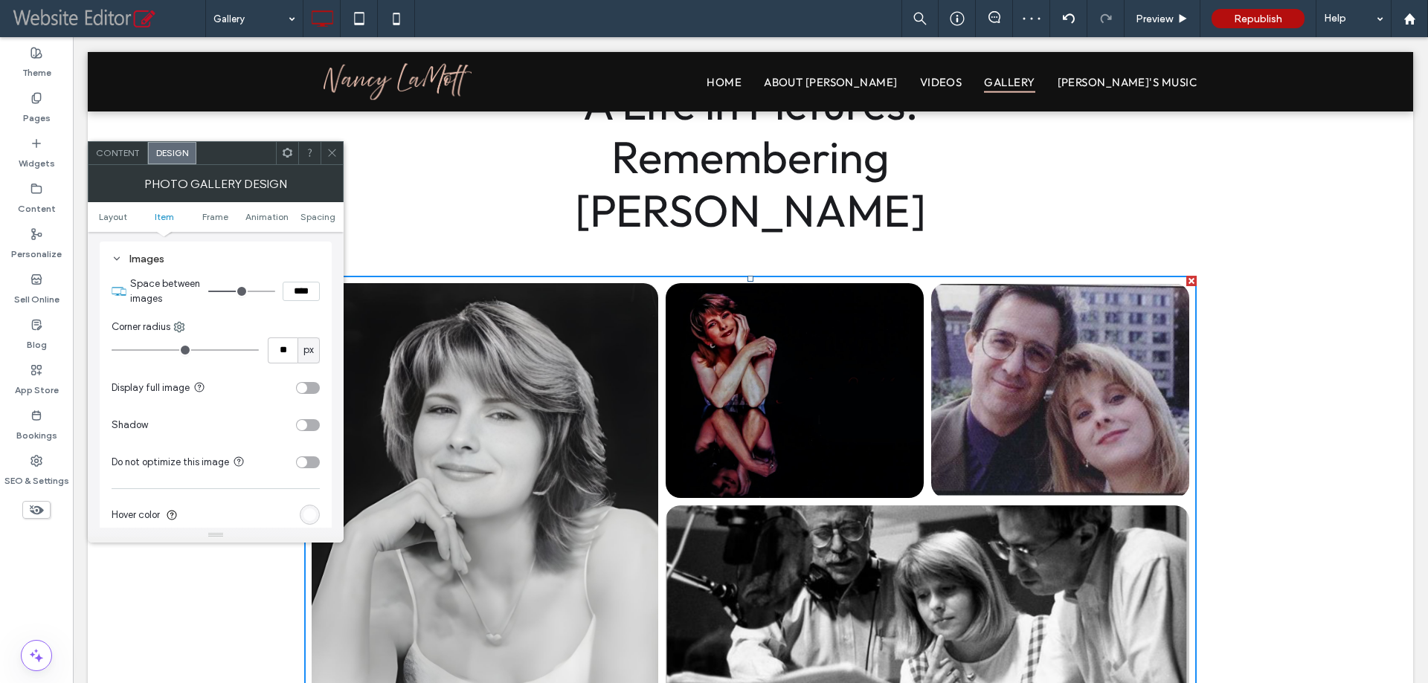
click at [337, 154] on icon at bounding box center [331, 152] width 11 height 11
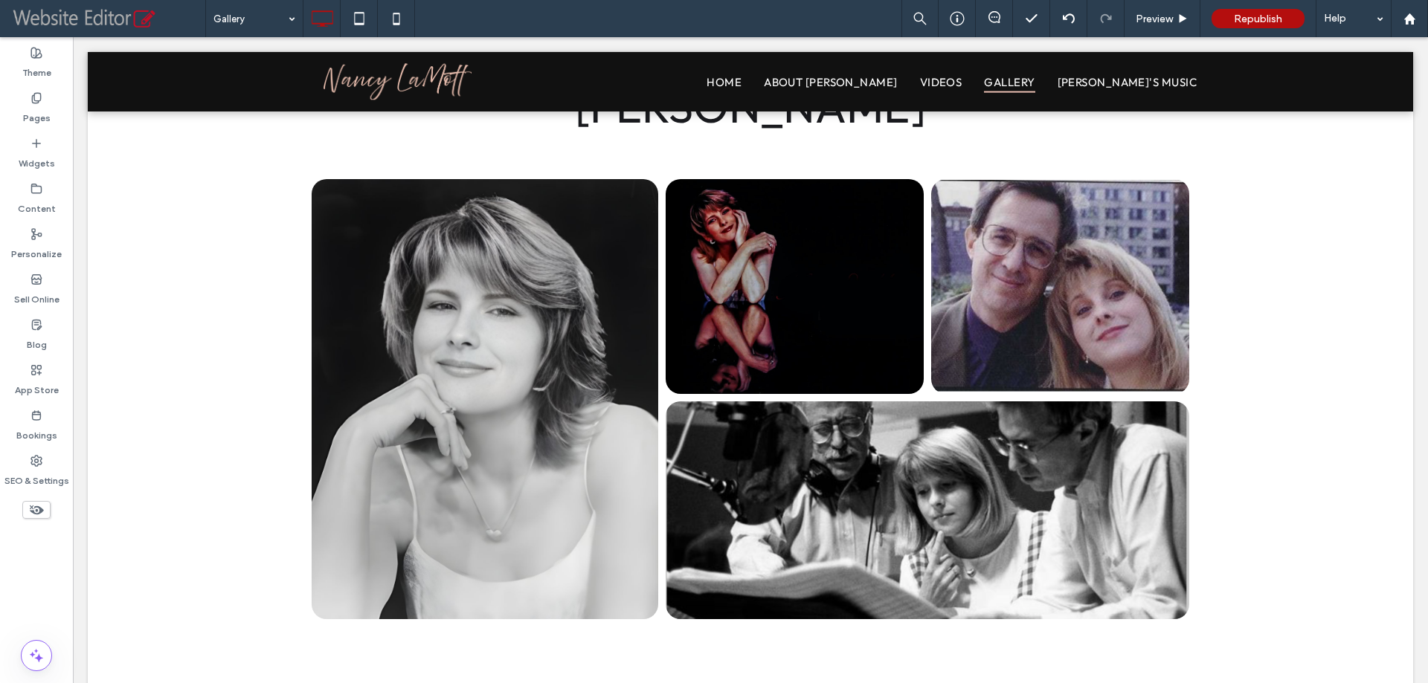
scroll to position [0, 0]
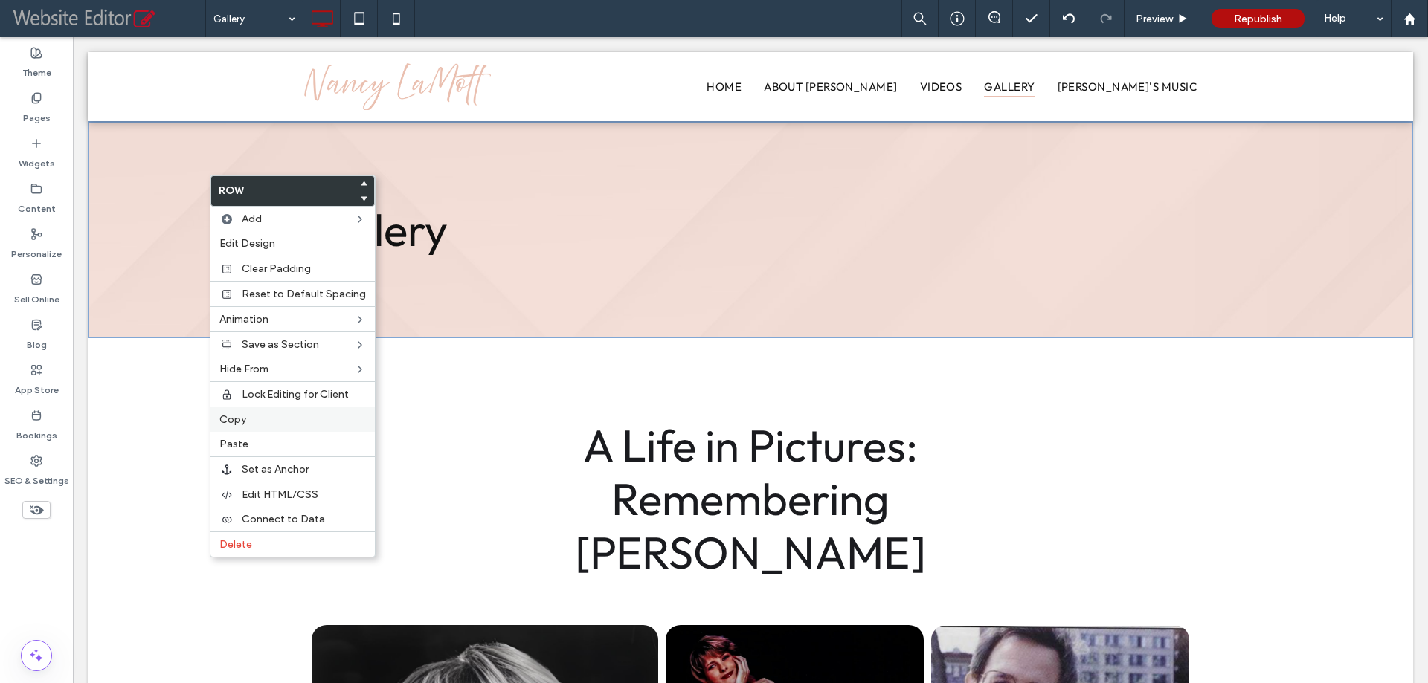
click at [241, 413] on div "Copy" at bounding box center [292, 419] width 164 height 25
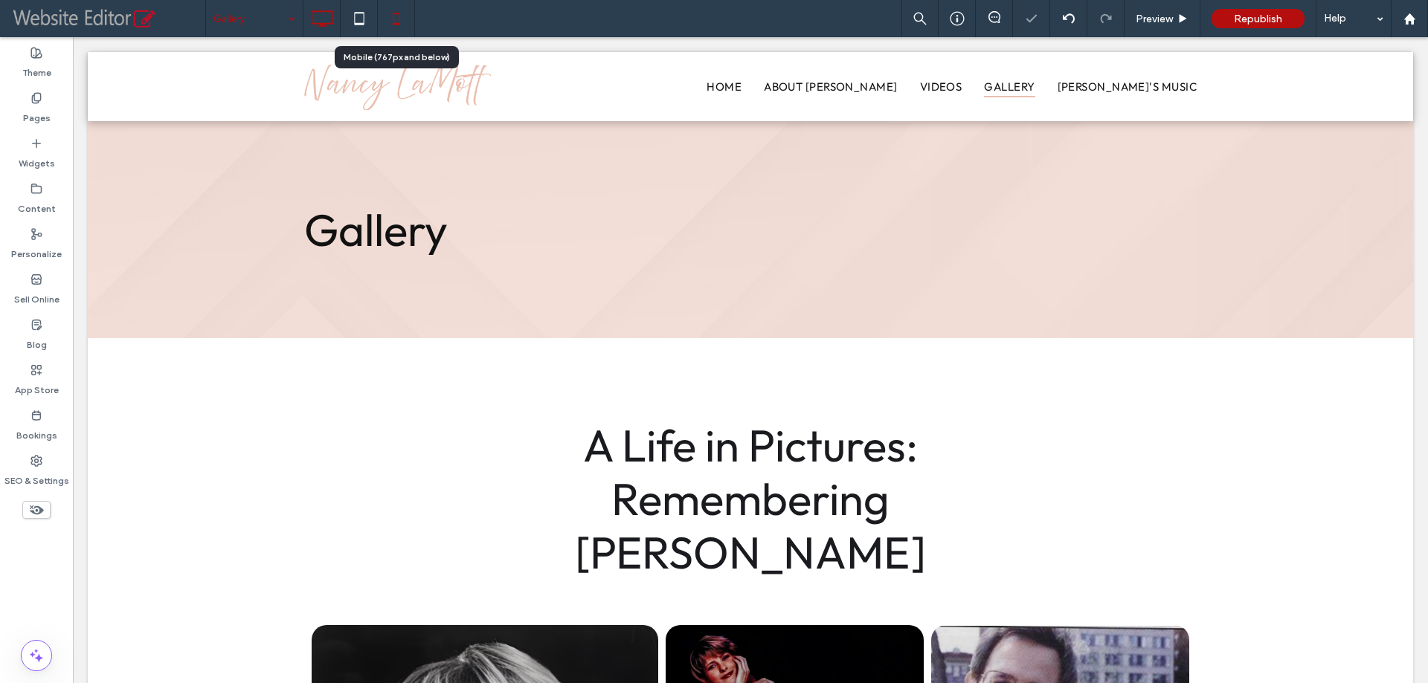
click at [392, 22] on icon at bounding box center [396, 19] width 30 height 30
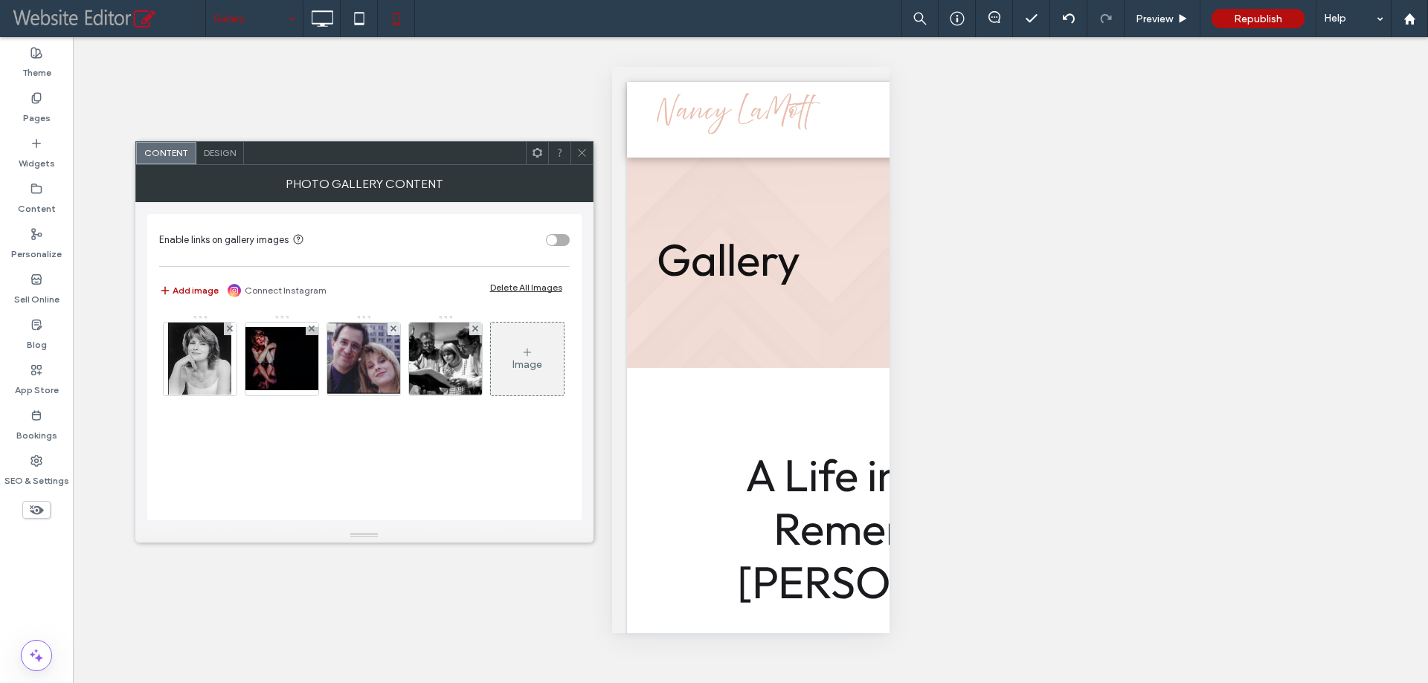
click at [223, 150] on span "Design" at bounding box center [220, 152] width 32 height 11
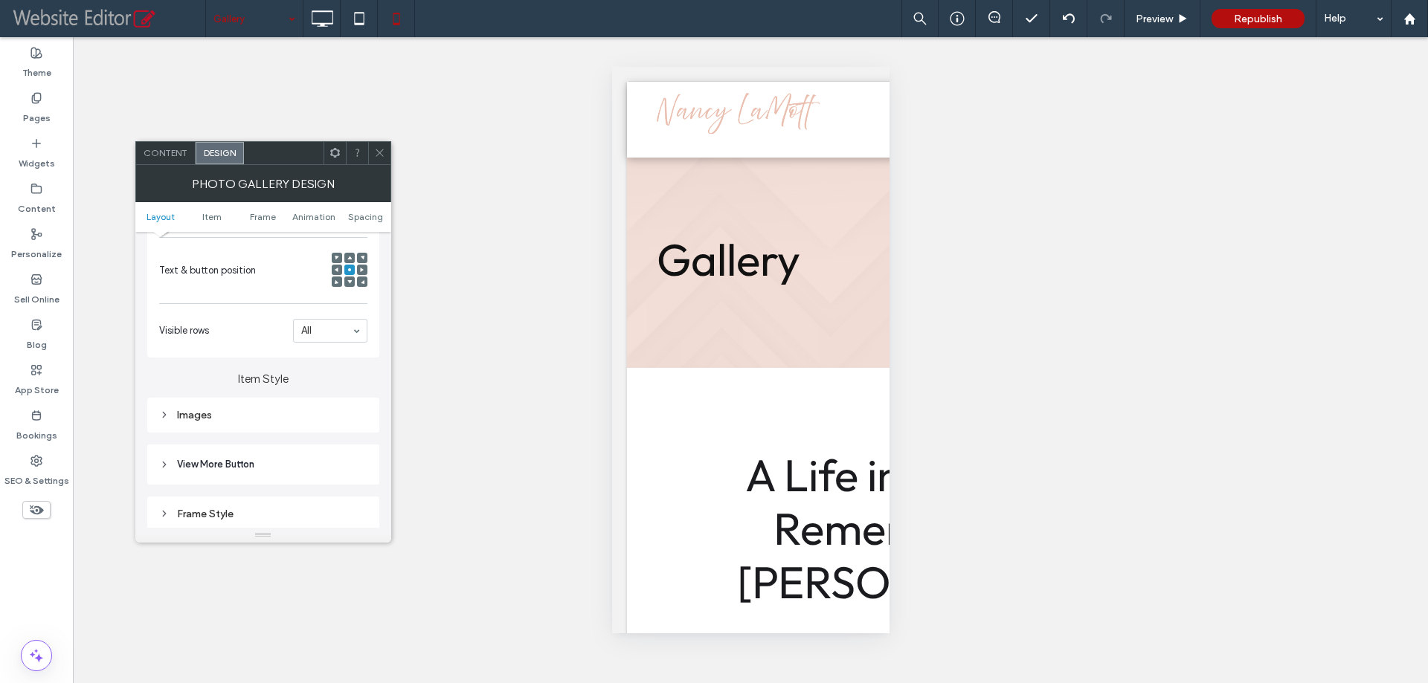
scroll to position [372, 0]
click at [297, 364] on div "Images" at bounding box center [263, 369] width 208 height 13
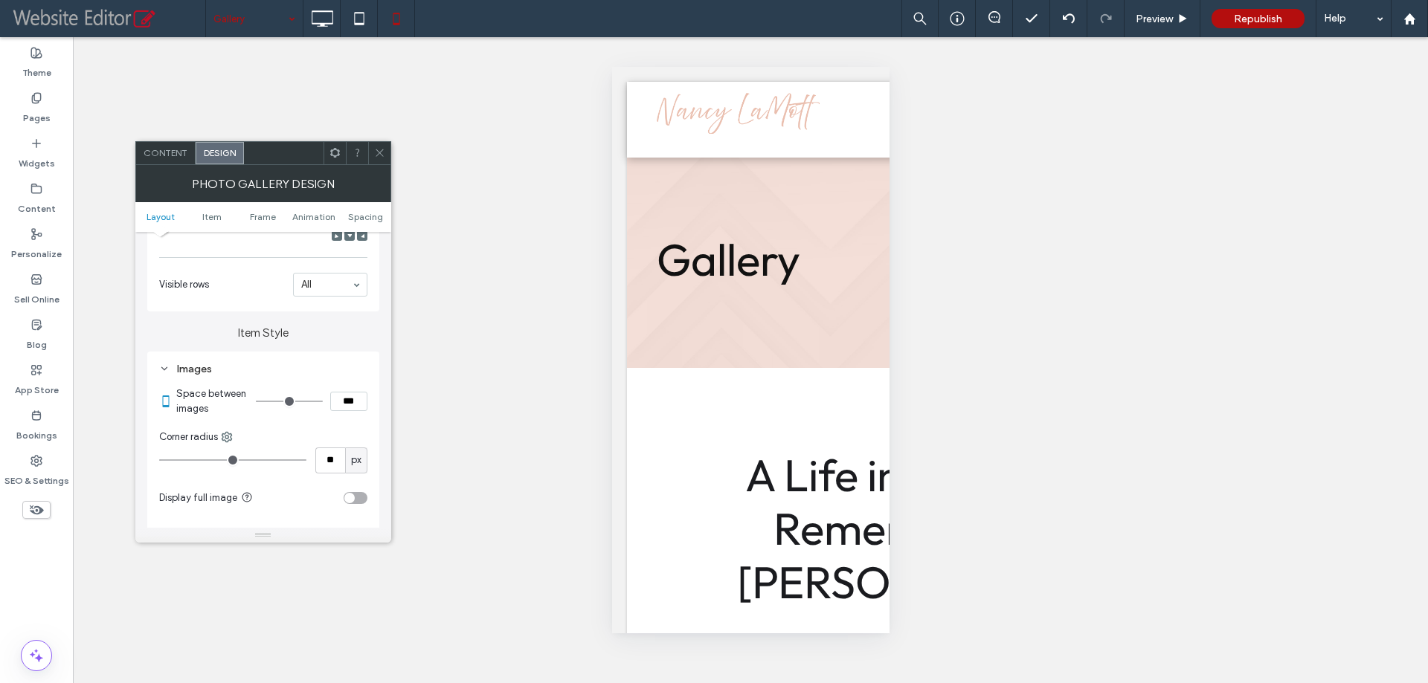
click at [340, 404] on input "***" at bounding box center [348, 401] width 37 height 19
type input "****"
type input "**"
click at [349, 350] on div "Item Style Images Space between images **** Corner radius ** px Display full im…" at bounding box center [263, 501] width 232 height 378
drag, startPoint x: 377, startPoint y: 158, endPoint x: 601, endPoint y: 239, distance: 239.0
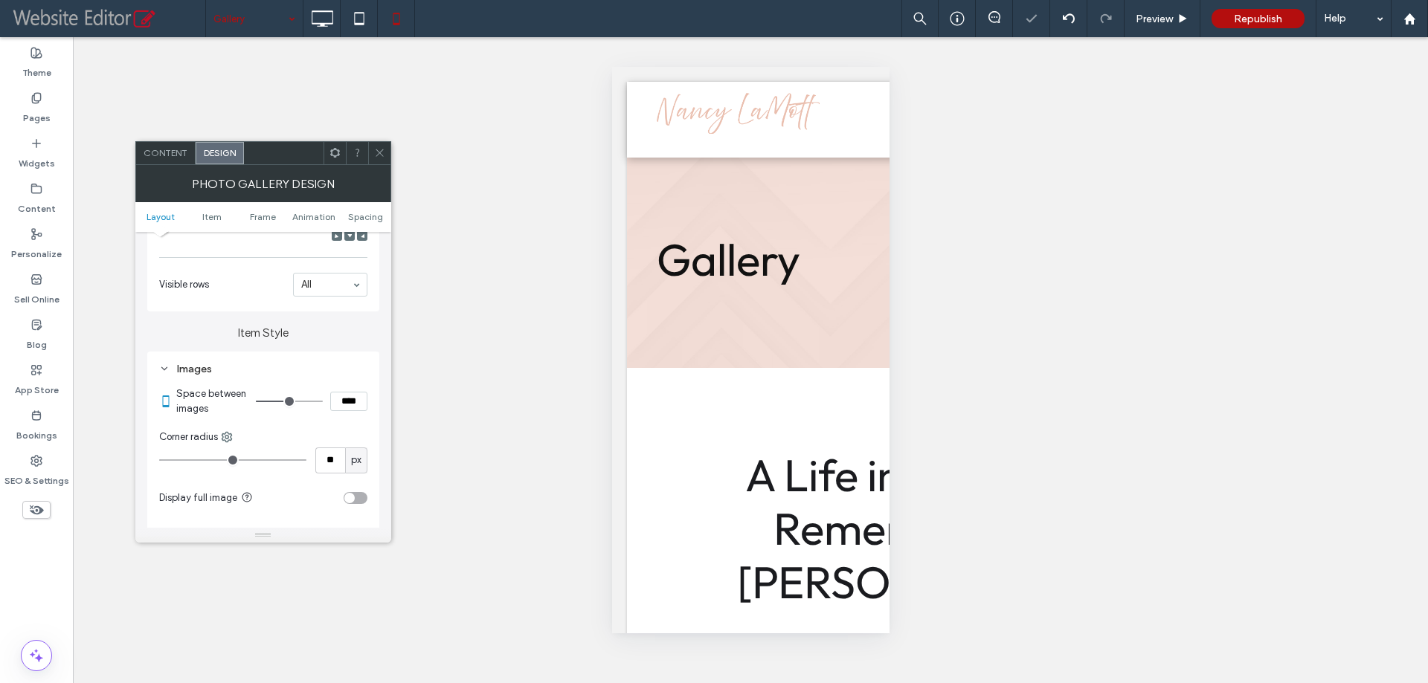
click at [378, 158] on icon at bounding box center [379, 152] width 11 height 11
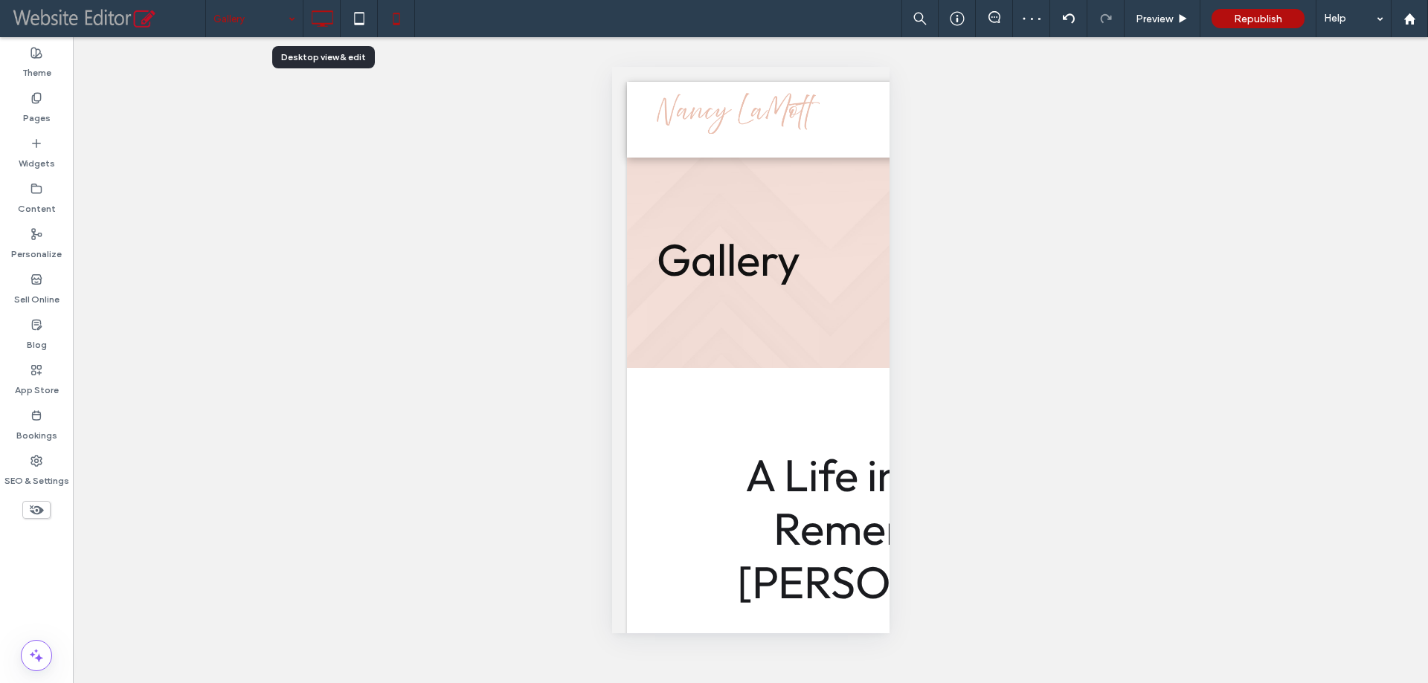
click at [327, 18] on icon at bounding box center [322, 19] width 30 height 30
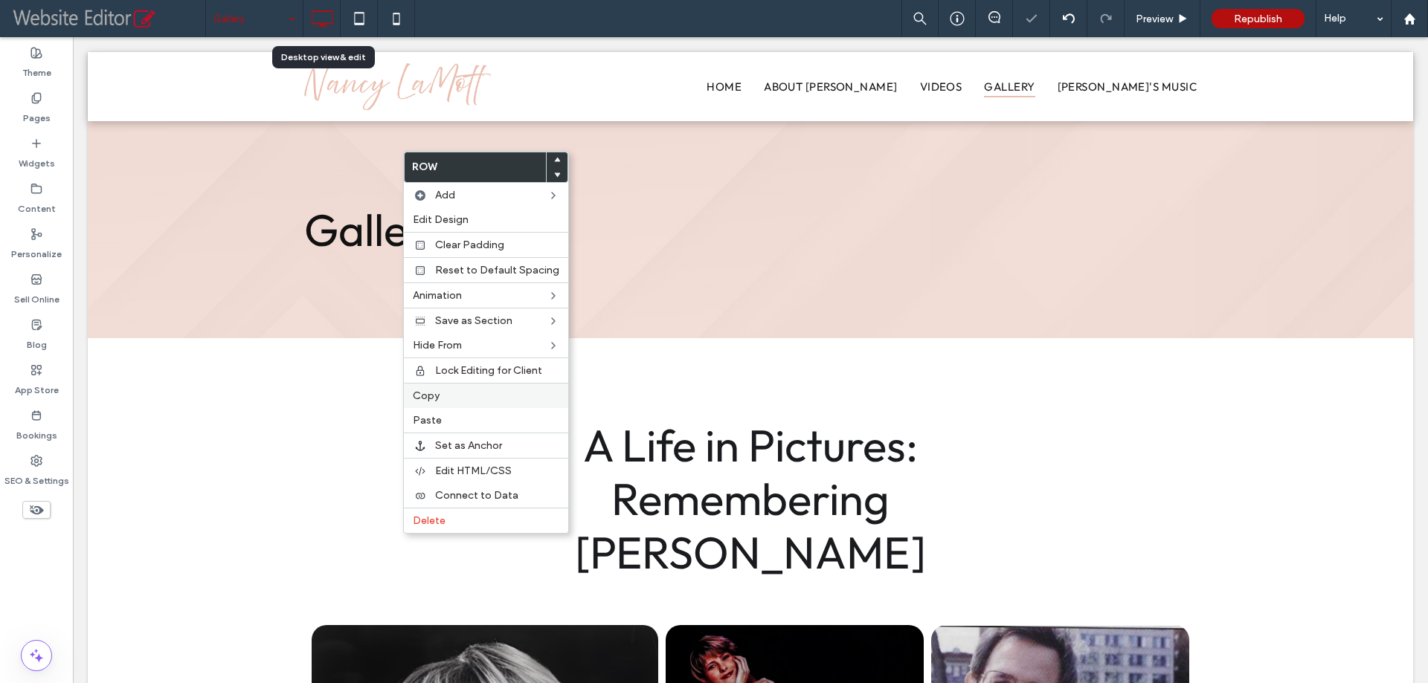
click at [419, 393] on span "Copy" at bounding box center [426, 396] width 27 height 13
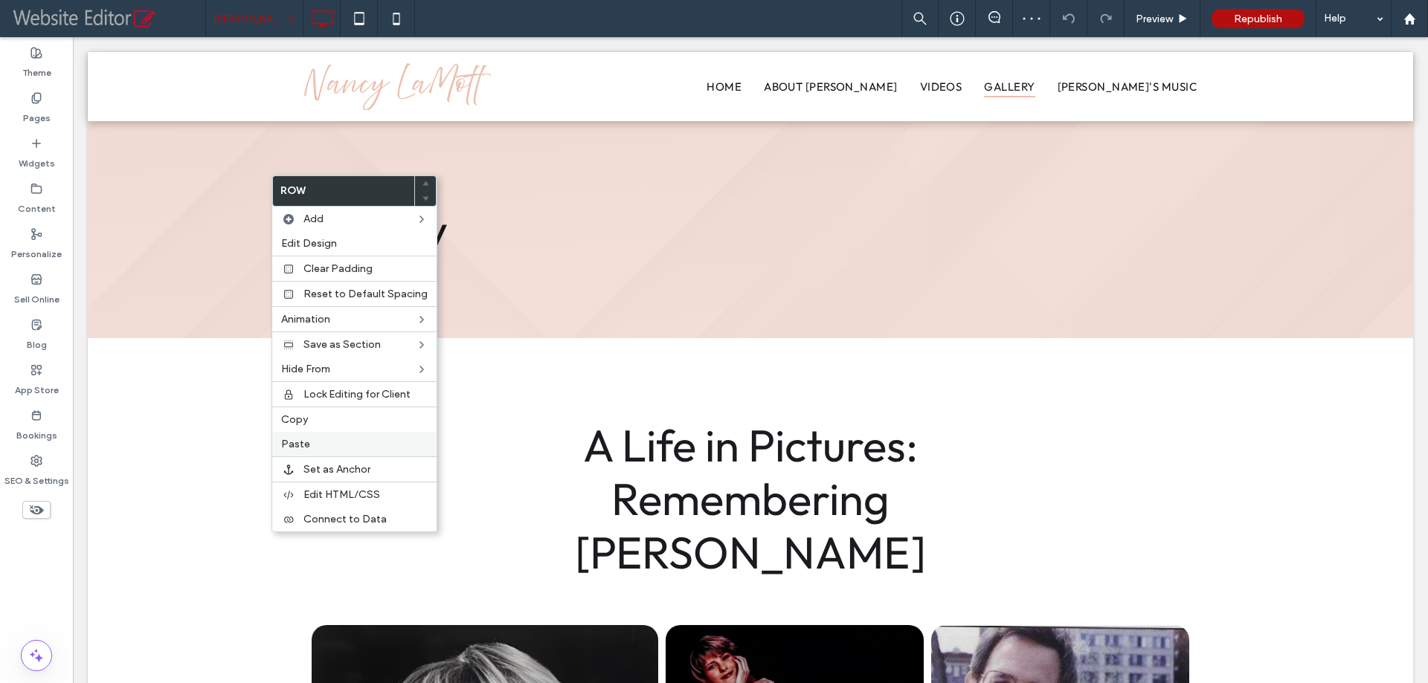
click at [291, 446] on span "Paste" at bounding box center [295, 444] width 29 height 13
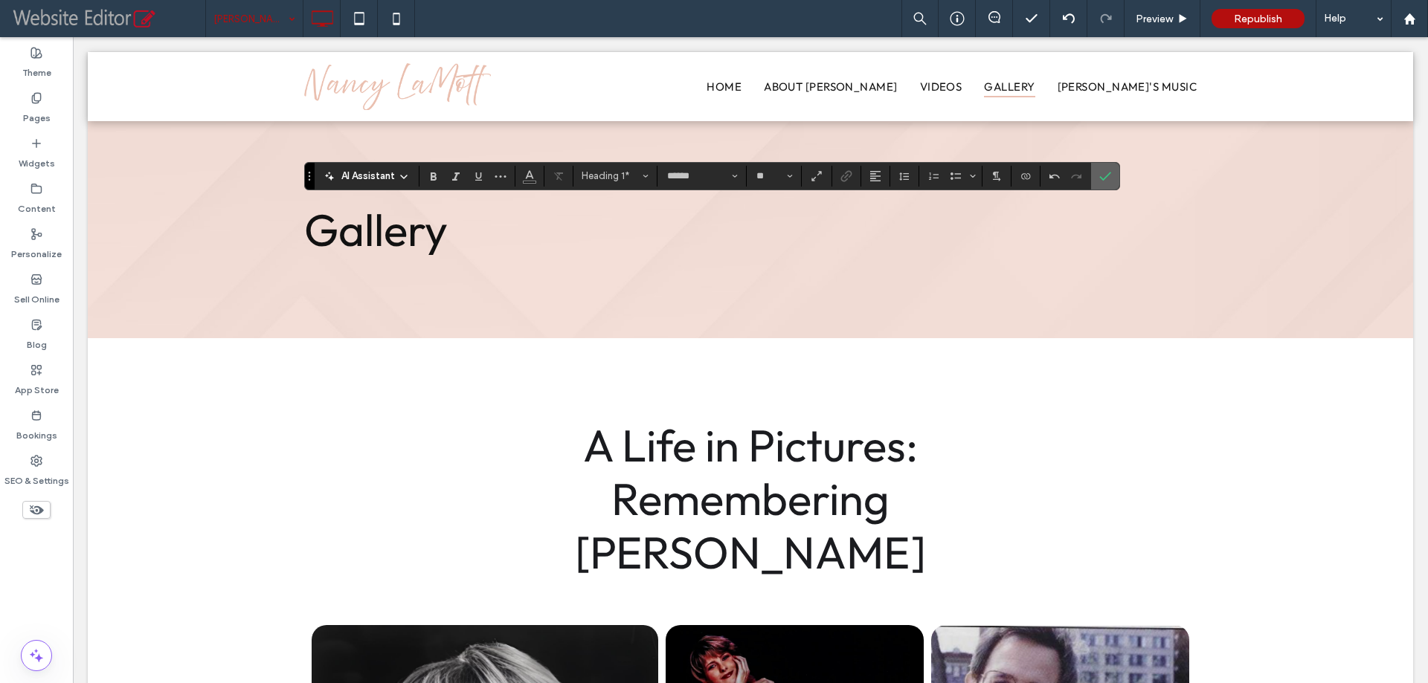
click at [1101, 180] on icon "Confirm" at bounding box center [1105, 176] width 12 height 12
click at [1100, 172] on icon "Confirm" at bounding box center [1105, 176] width 12 height 12
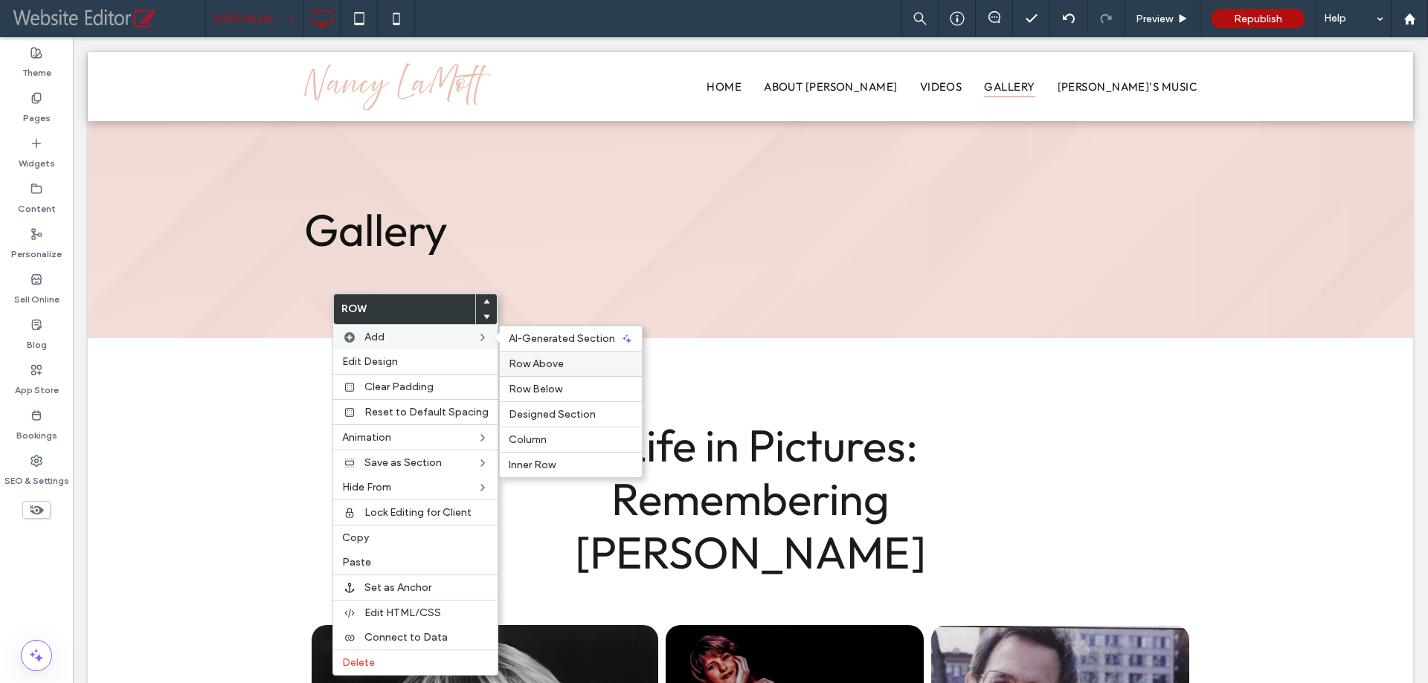
click at [531, 361] on span "Row Above" at bounding box center [536, 364] width 55 height 13
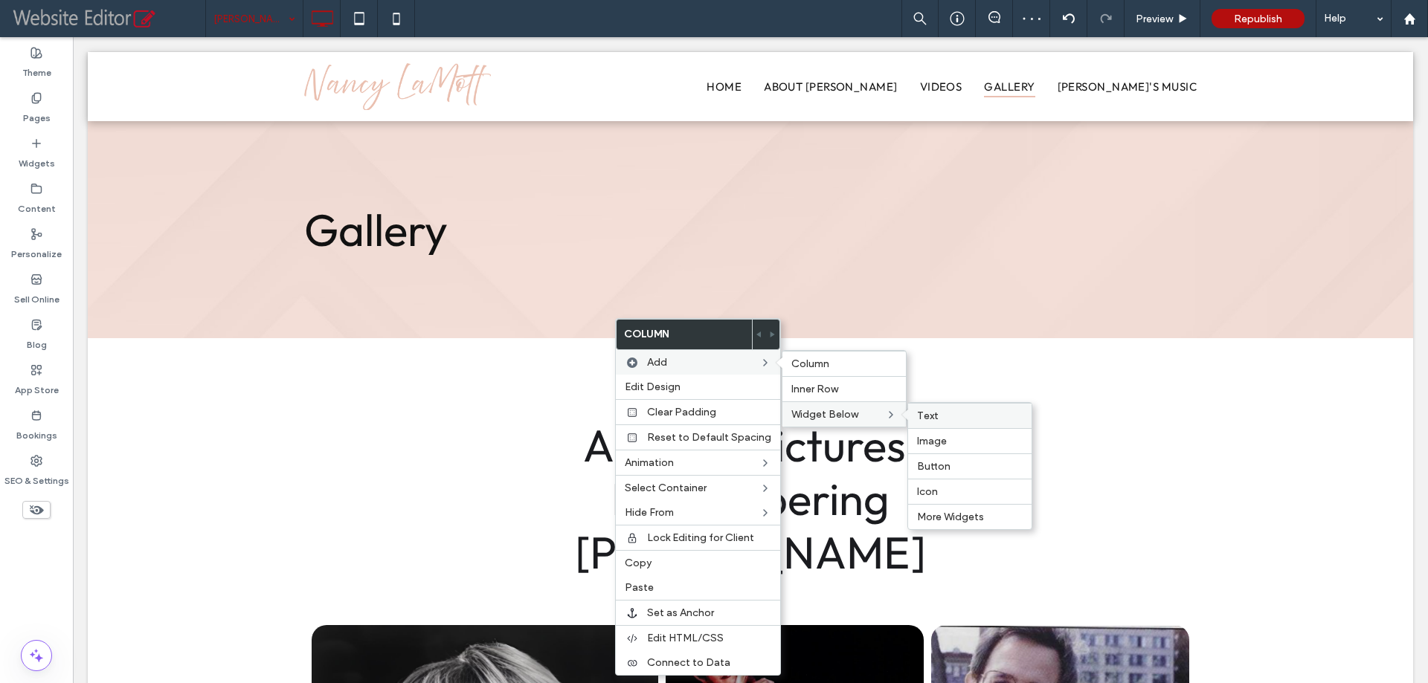
click at [942, 419] on label "Text" at bounding box center [970, 416] width 106 height 13
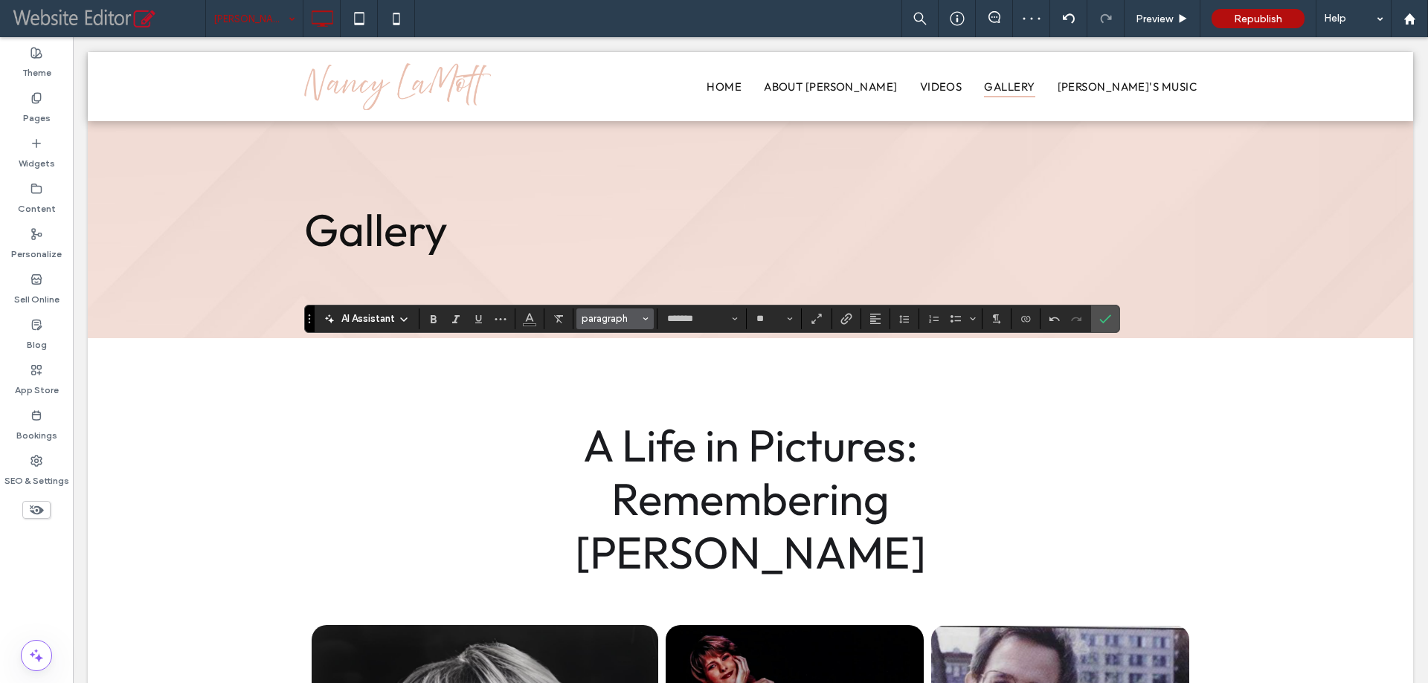
click at [604, 318] on span "paragraph" at bounding box center [610, 318] width 58 height 11
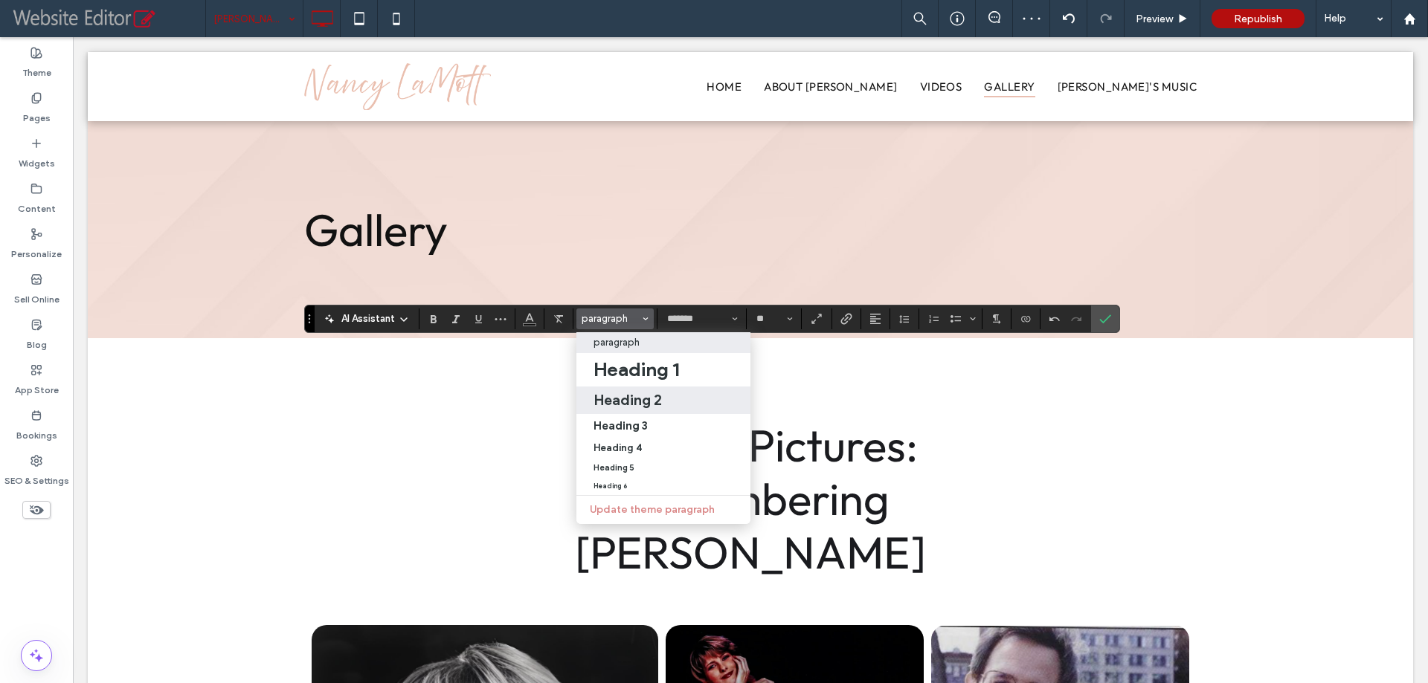
click at [618, 393] on h2 "Heading 2" at bounding box center [627, 400] width 68 height 18
type input "******"
type input "**"
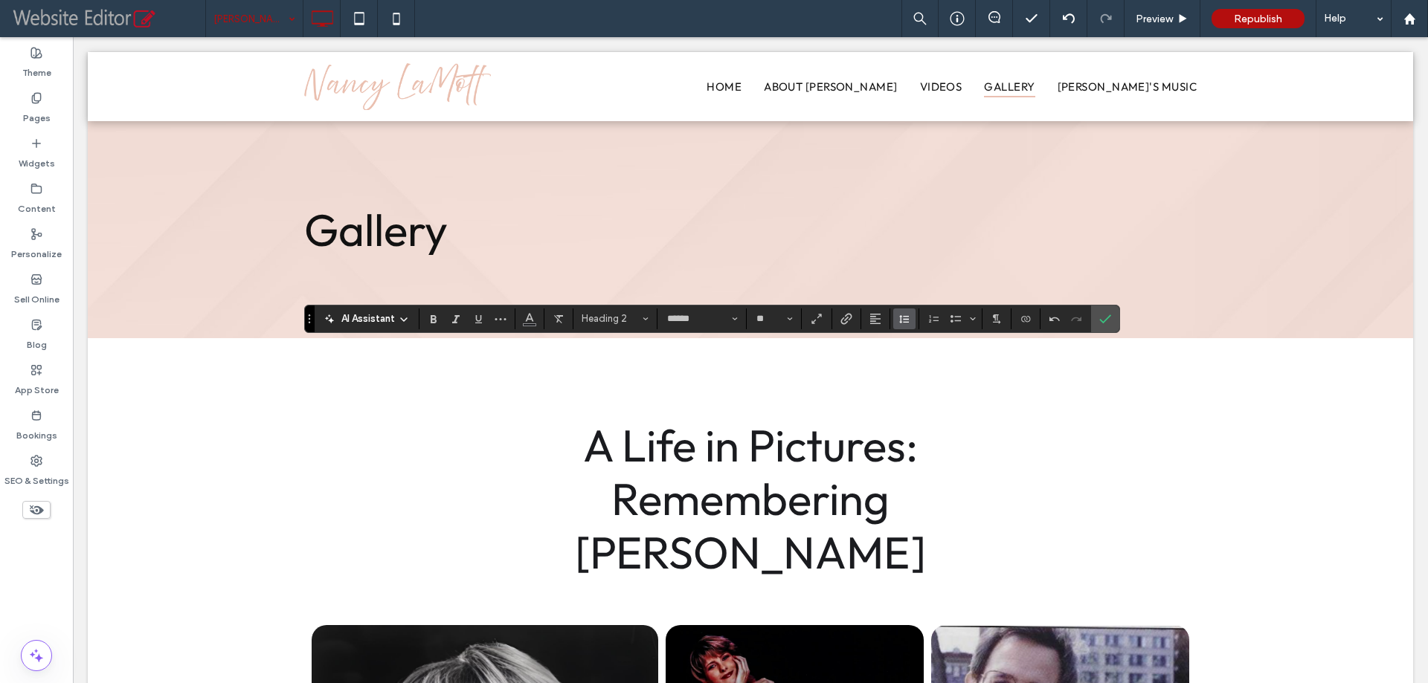
drag, startPoint x: 878, startPoint y: 320, endPoint x: 893, endPoint y: 328, distance: 17.0
click at [882, 321] on button "Alignment" at bounding box center [875, 319] width 22 height 21
click at [897, 368] on div "ui.textEditor.alignment.center" at bounding box center [889, 364] width 19 height 12
click at [1110, 319] on icon "Confirm" at bounding box center [1105, 319] width 12 height 12
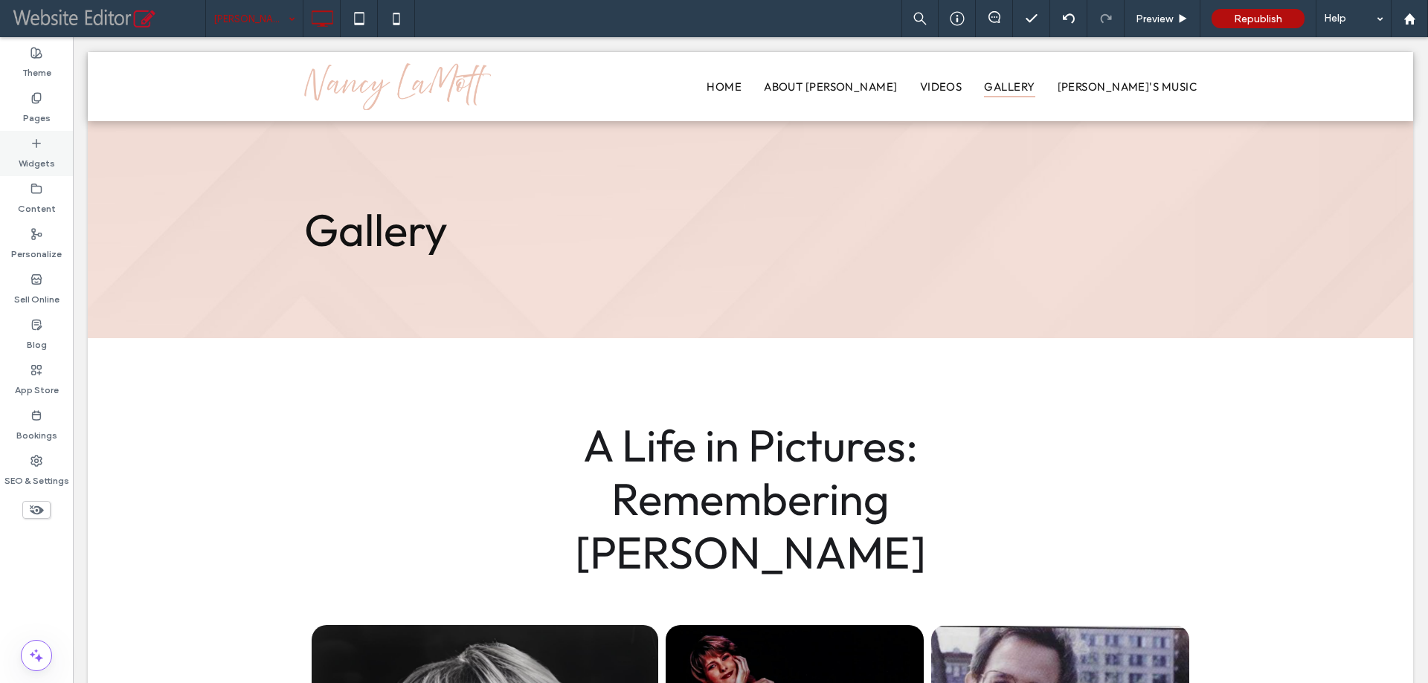
click at [41, 168] on label "Widgets" at bounding box center [37, 159] width 36 height 21
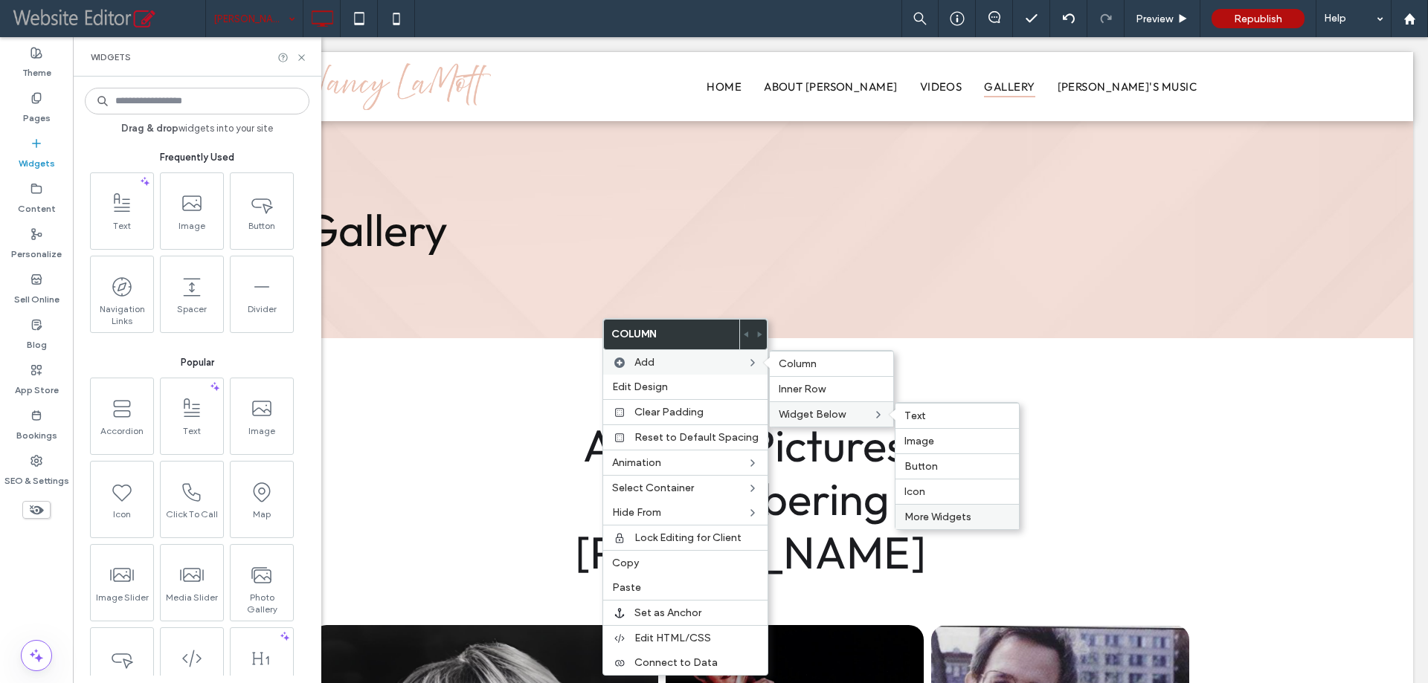
click at [926, 512] on span "More Widgets" at bounding box center [937, 517] width 67 height 13
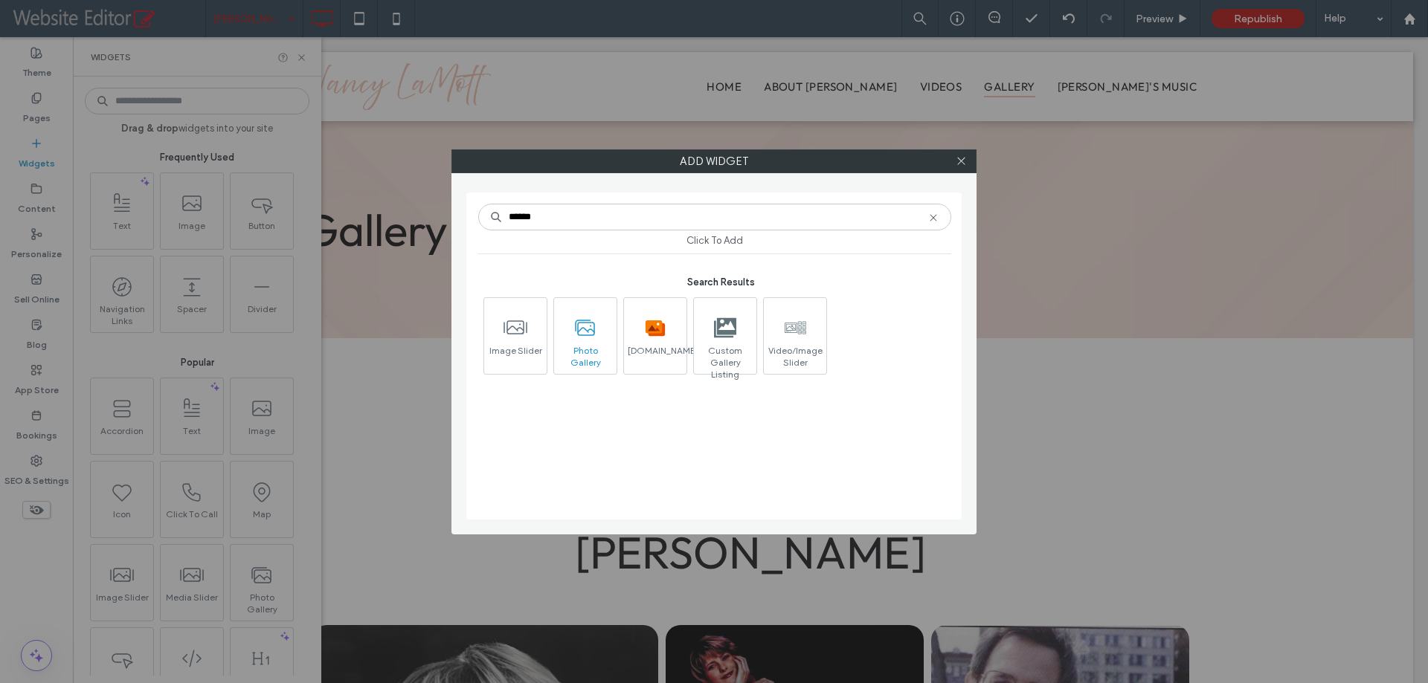
type input "******"
click at [584, 335] on icon at bounding box center [585, 328] width 24 height 24
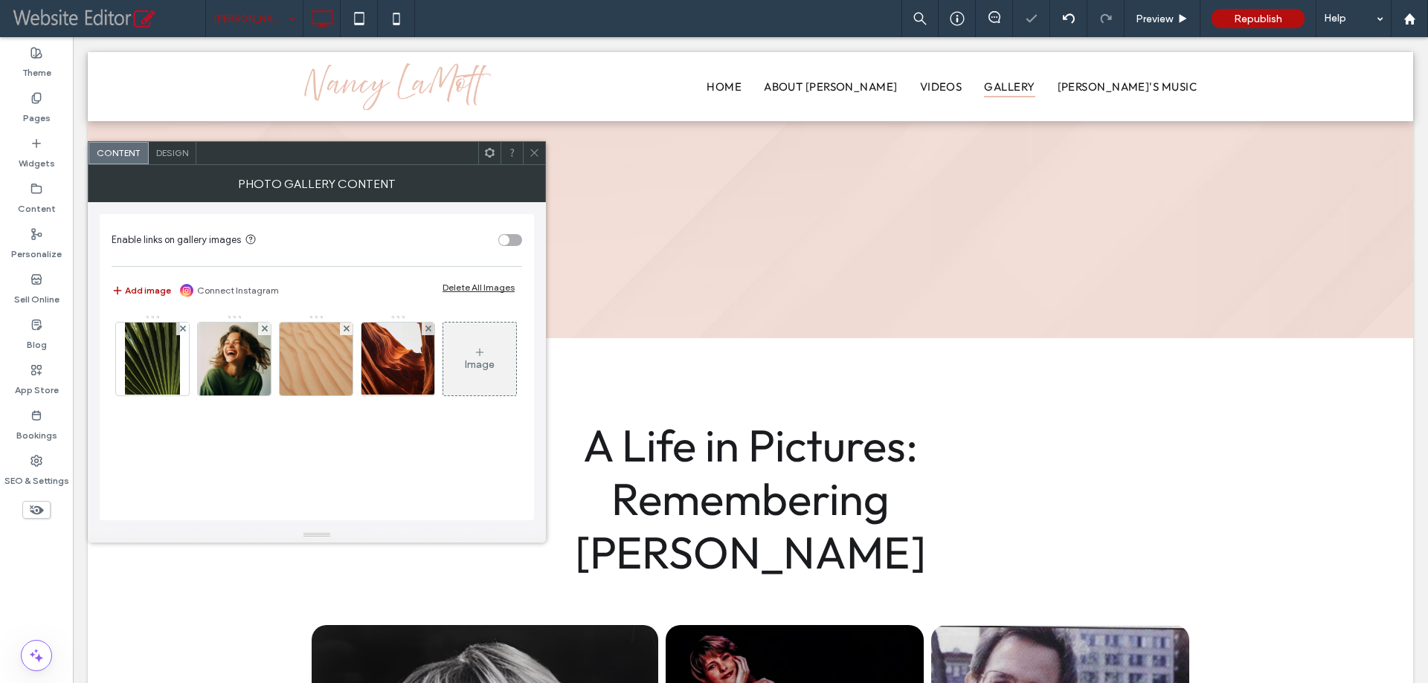
drag, startPoint x: 531, startPoint y: 146, endPoint x: 543, endPoint y: 160, distance: 19.0
click at [534, 149] on span at bounding box center [534, 153] width 11 height 22
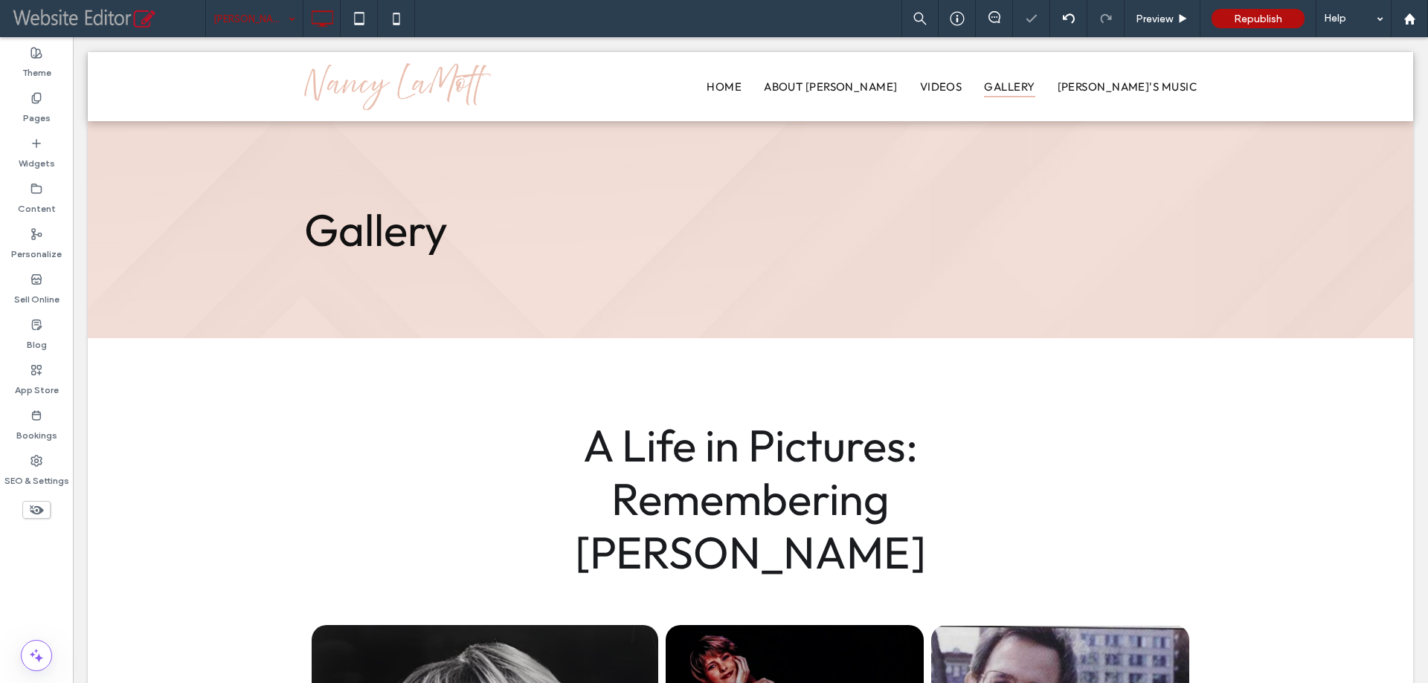
click at [680, 366] on div at bounding box center [714, 341] width 1428 height 683
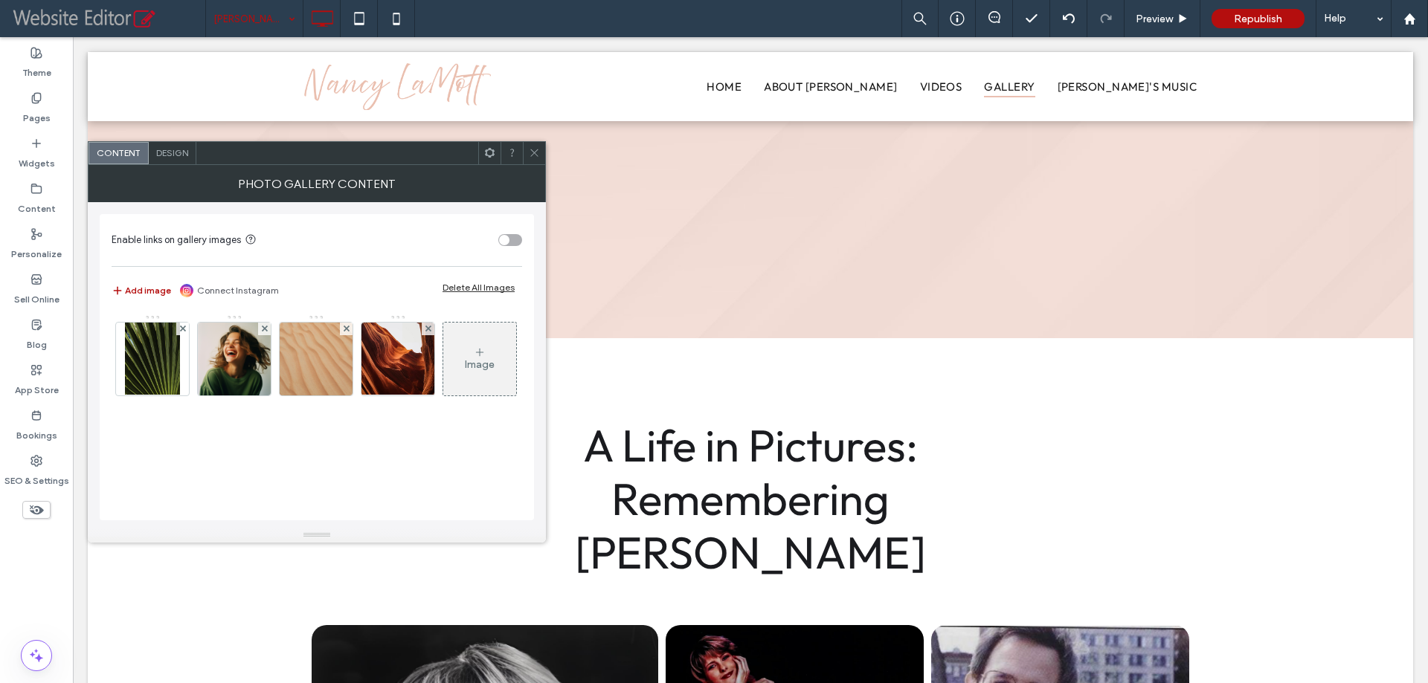
drag, startPoint x: 490, startPoint y: 285, endPoint x: 361, endPoint y: 318, distance: 133.6
click at [489, 285] on div "Delete All Images" at bounding box center [478, 287] width 72 height 11
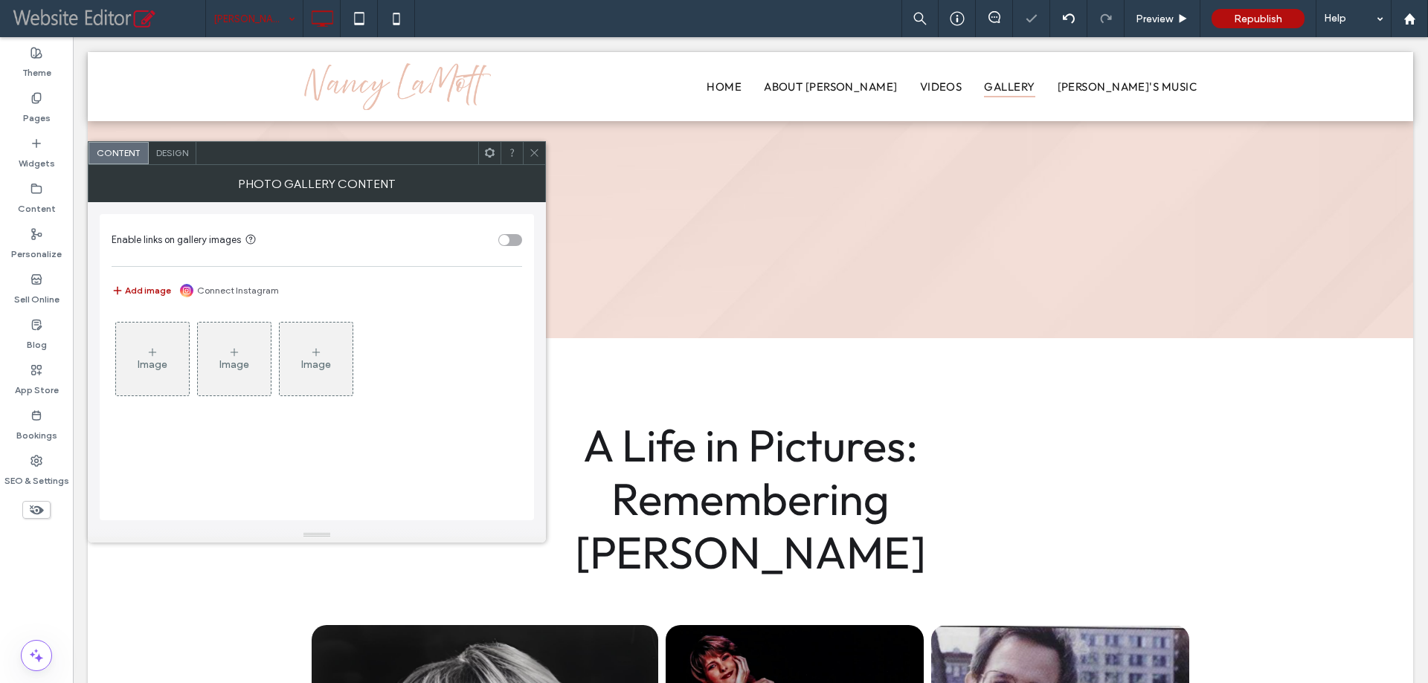
click at [171, 347] on div "Image" at bounding box center [152, 359] width 73 height 70
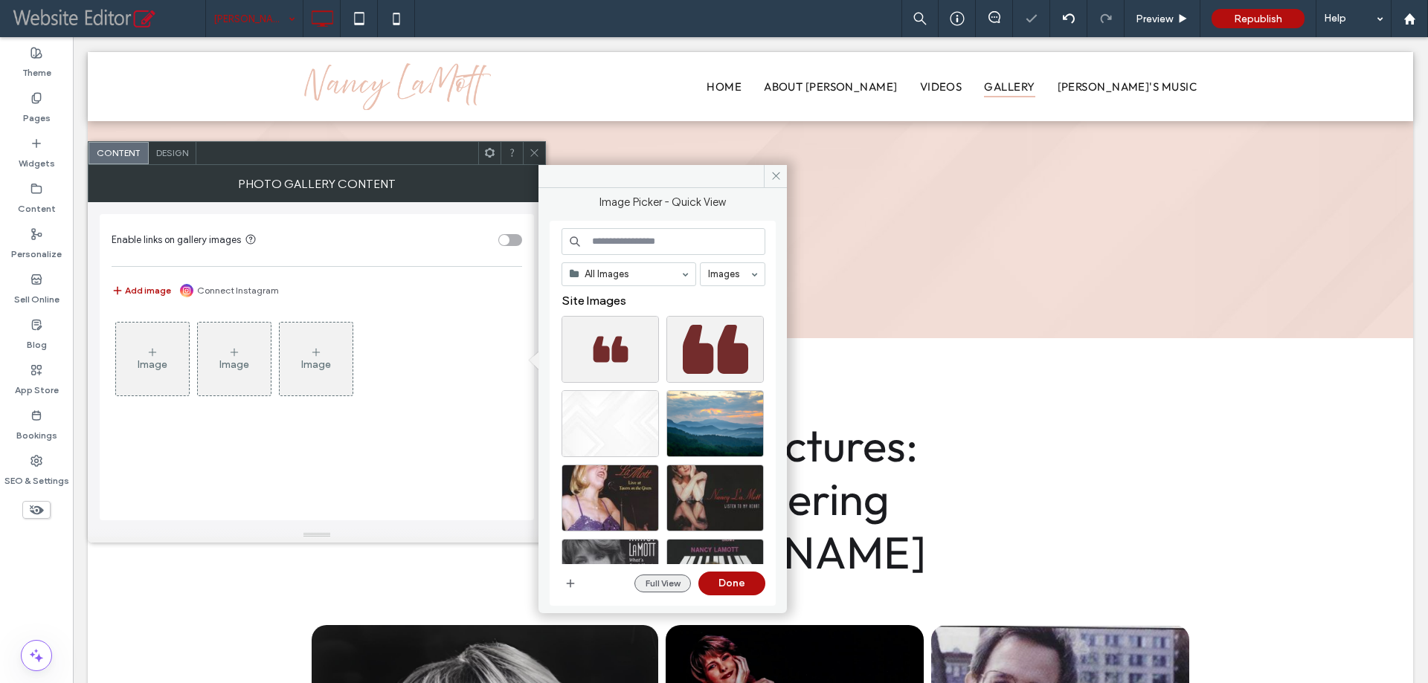
click at [649, 575] on button "Full View" at bounding box center [662, 584] width 57 height 18
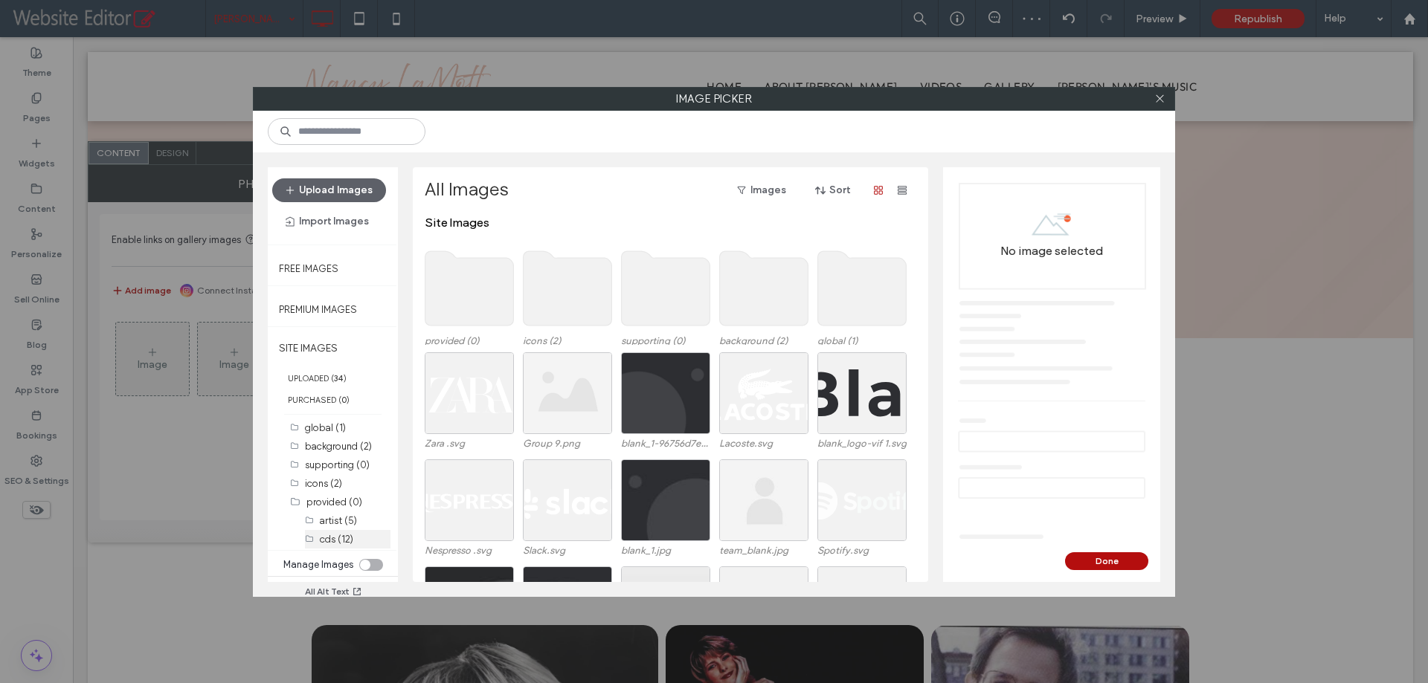
click at [337, 534] on label "cds (12)" at bounding box center [336, 539] width 33 height 11
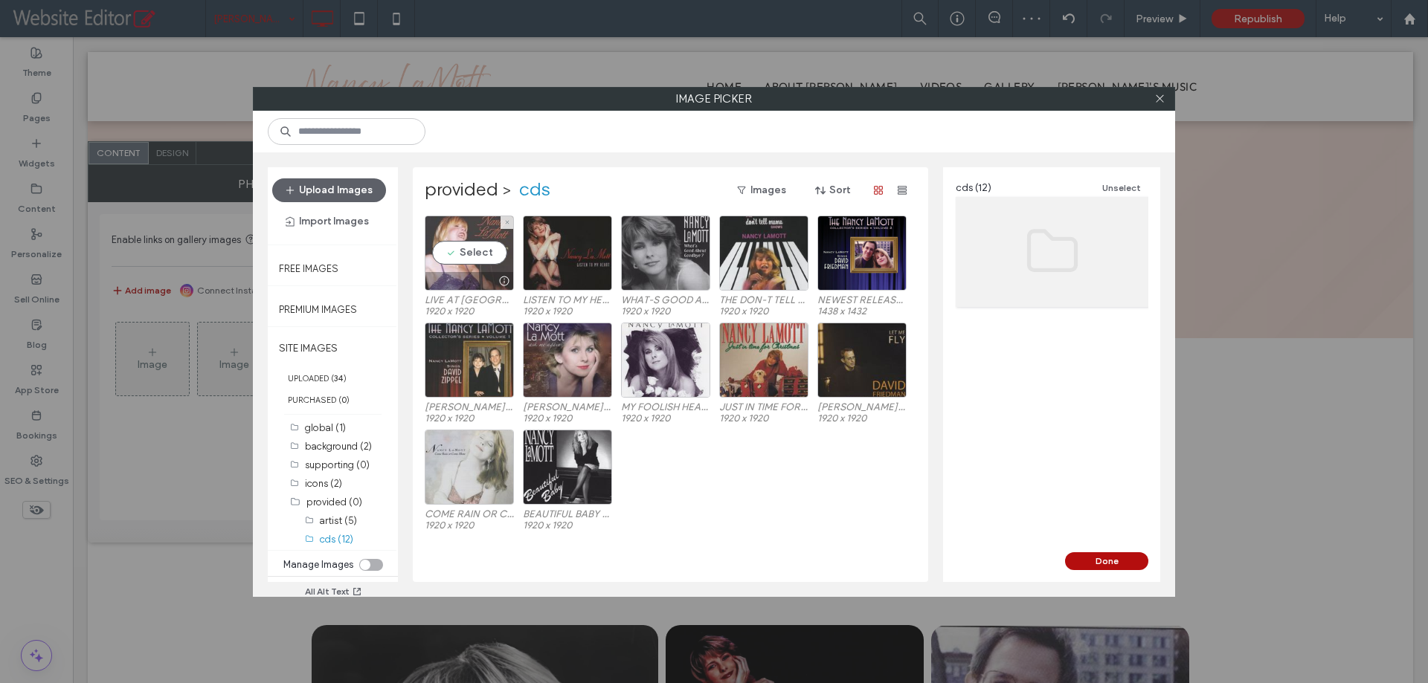
click at [471, 249] on div "Select" at bounding box center [469, 253] width 89 height 75
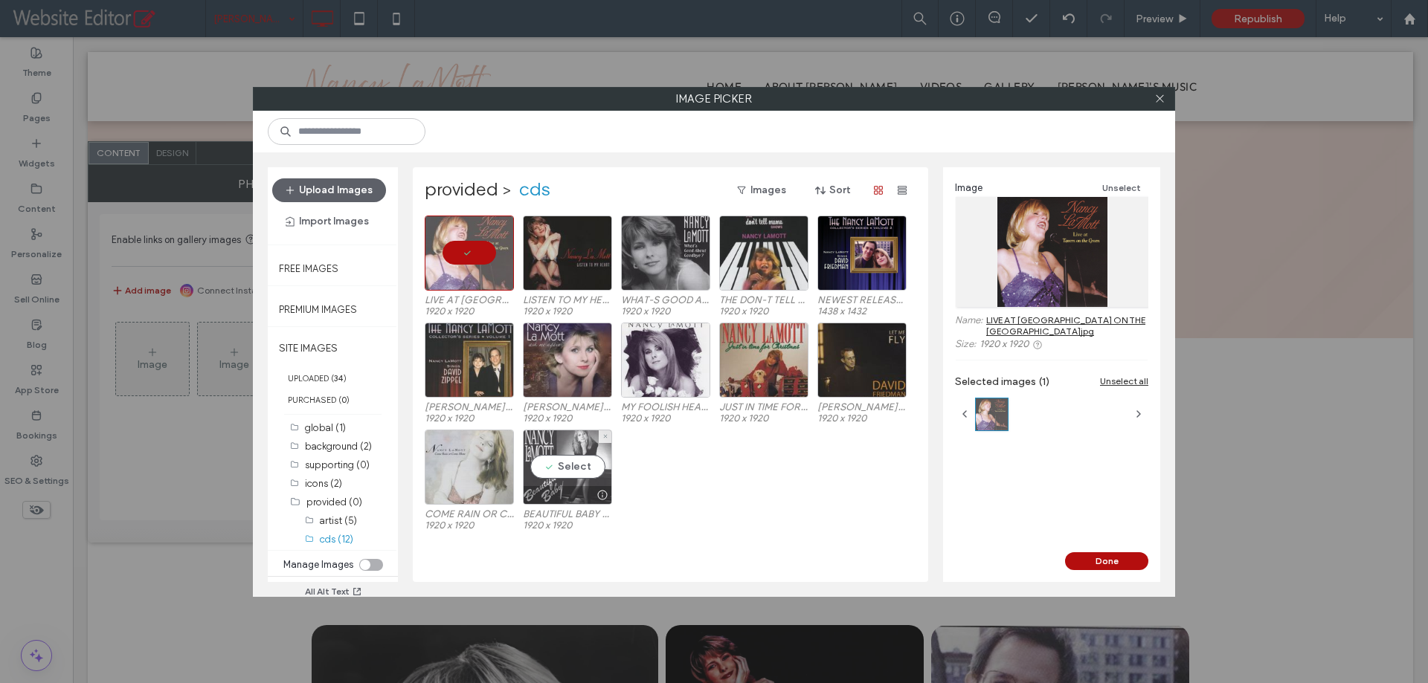
click at [567, 461] on div "Select" at bounding box center [567, 467] width 89 height 75
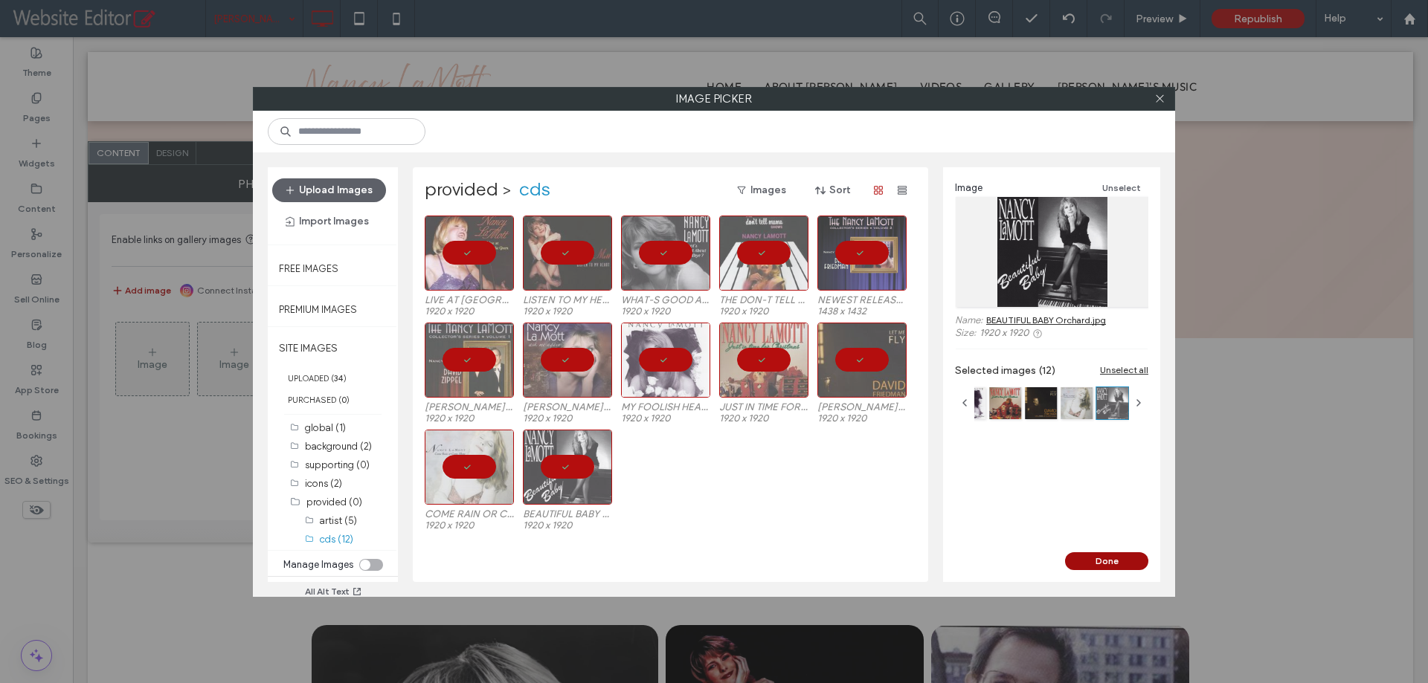
click at [1108, 560] on button "Done" at bounding box center [1106, 561] width 83 height 18
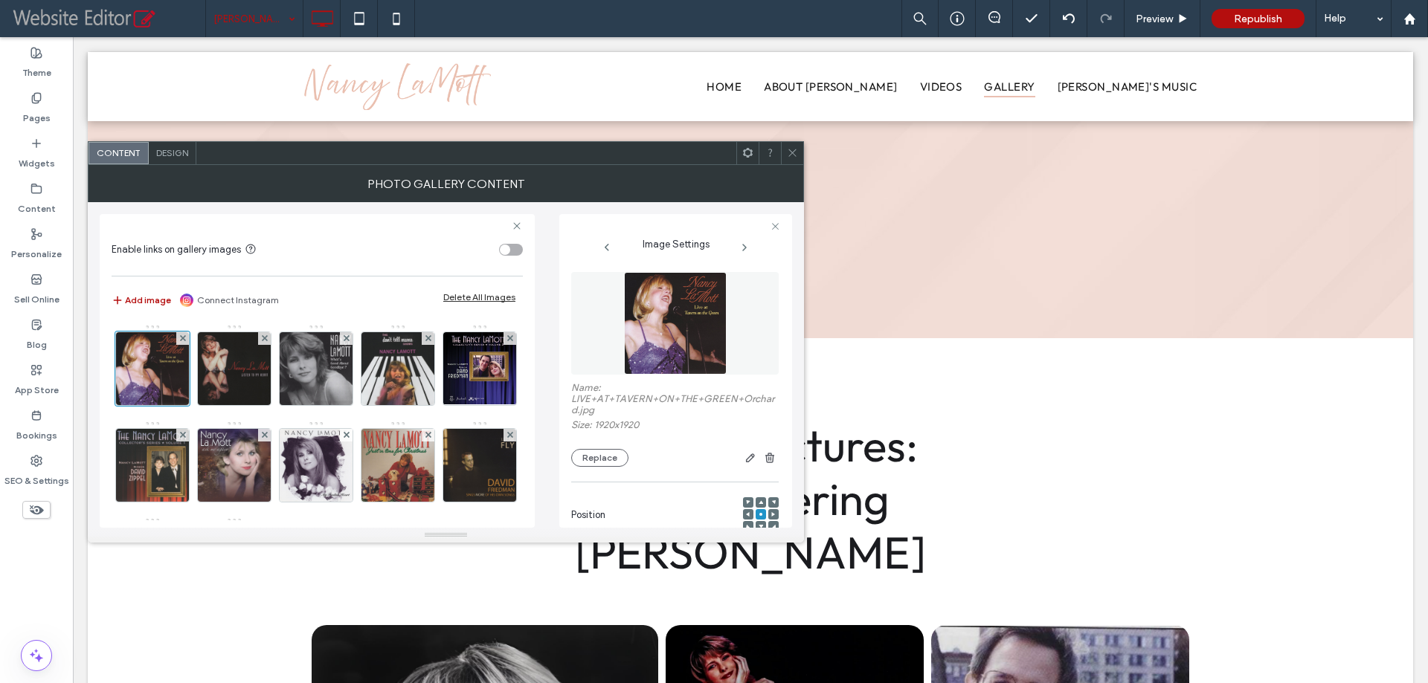
click at [177, 152] on span "Design" at bounding box center [172, 152] width 32 height 11
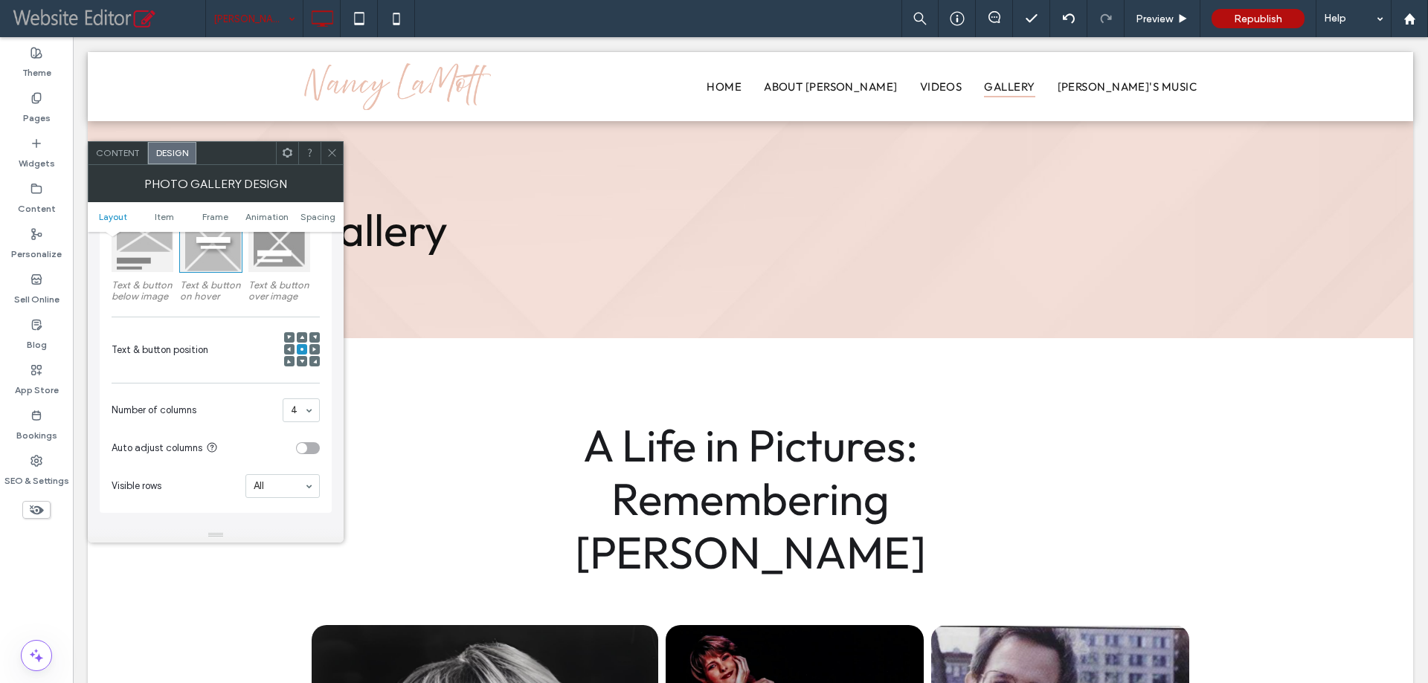
scroll to position [297, 0]
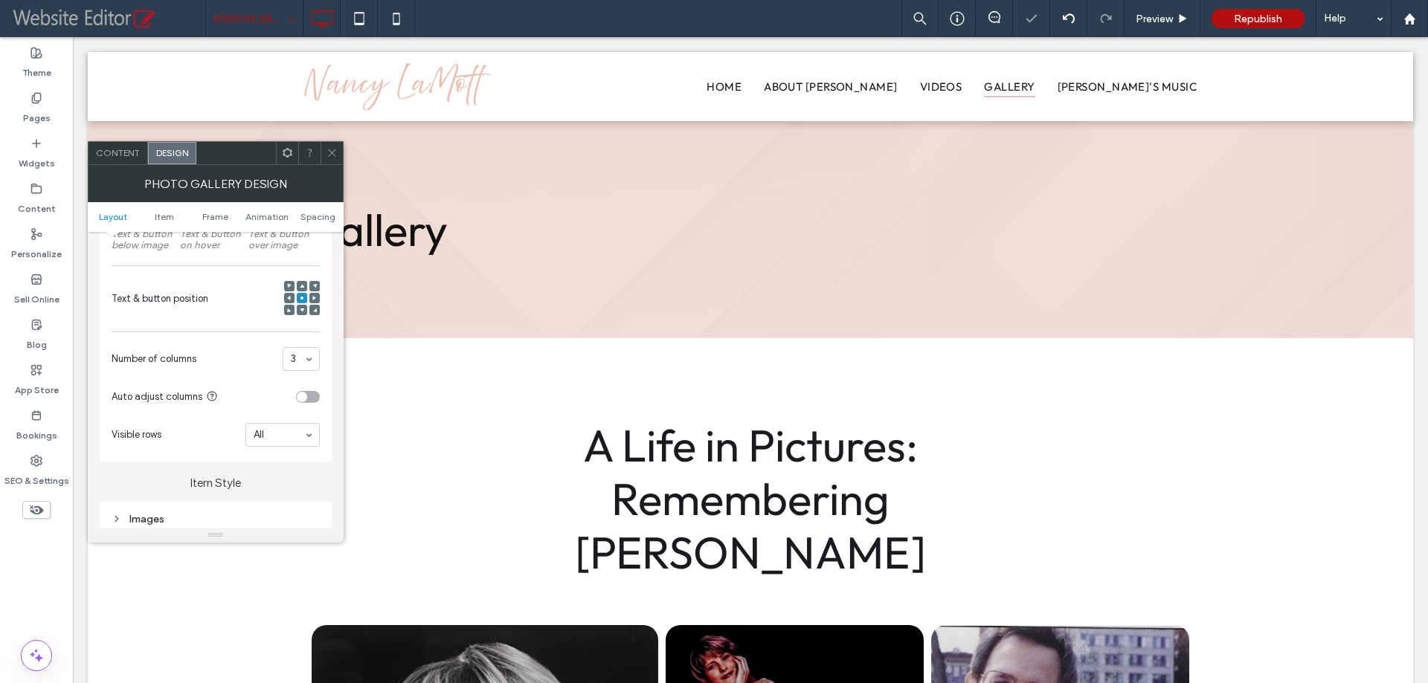
click at [188, 513] on div "Images" at bounding box center [216, 519] width 208 height 13
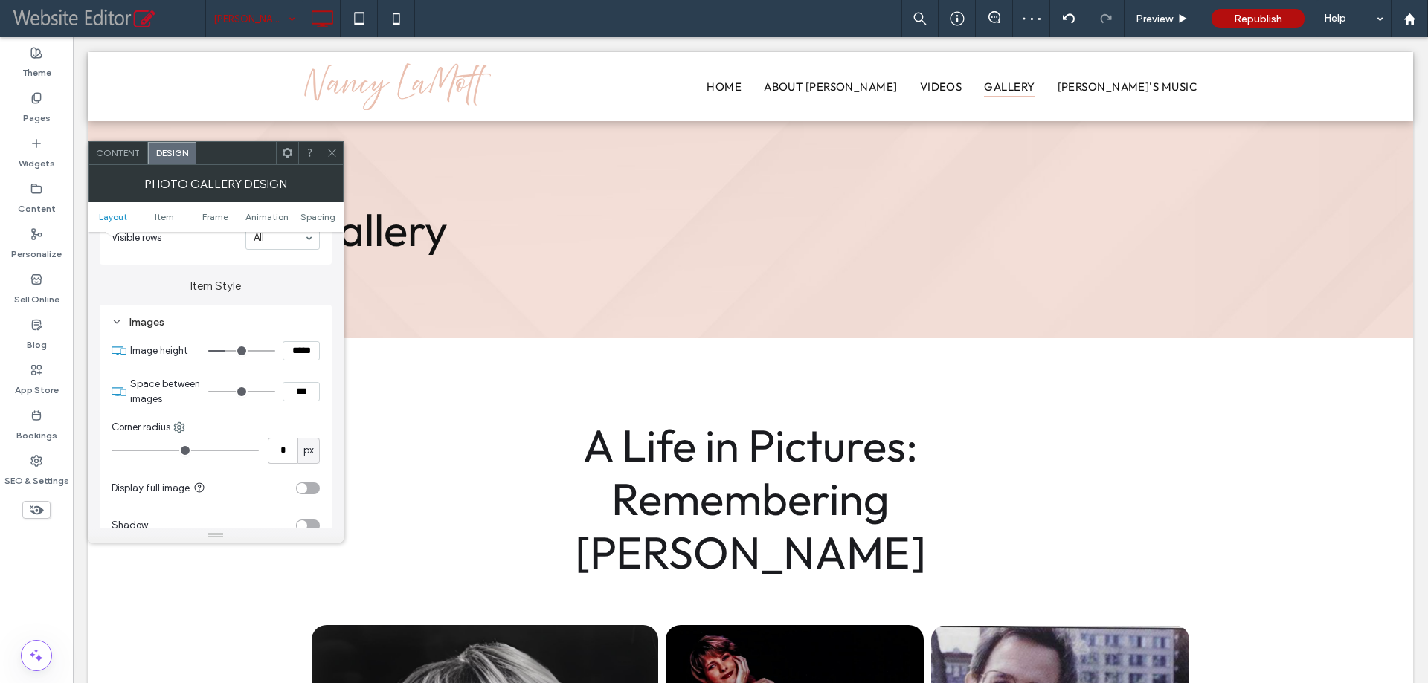
scroll to position [520, 0]
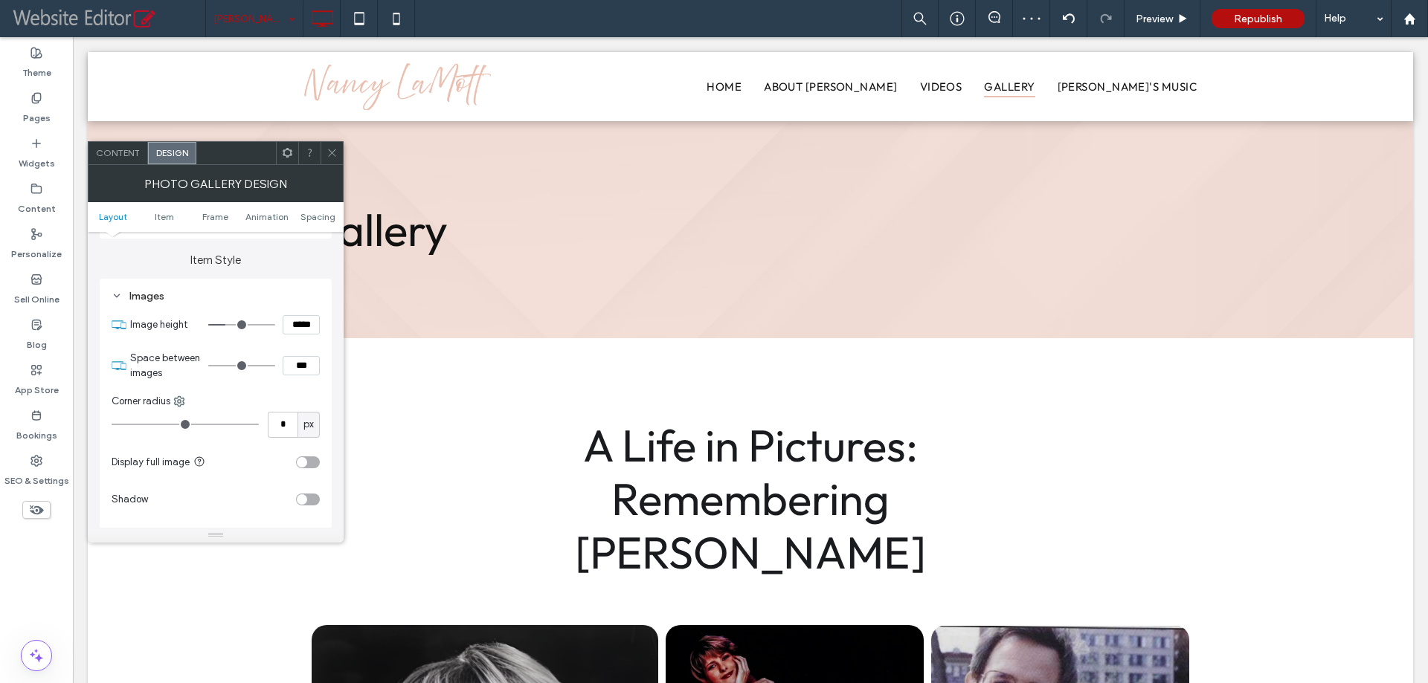
click at [292, 368] on input "***" at bounding box center [301, 365] width 37 height 19
type input "****"
type input "**"
drag, startPoint x: 285, startPoint y: 417, endPoint x: 280, endPoint y: 428, distance: 11.3
click at [285, 419] on input "*" at bounding box center [283, 425] width 30 height 26
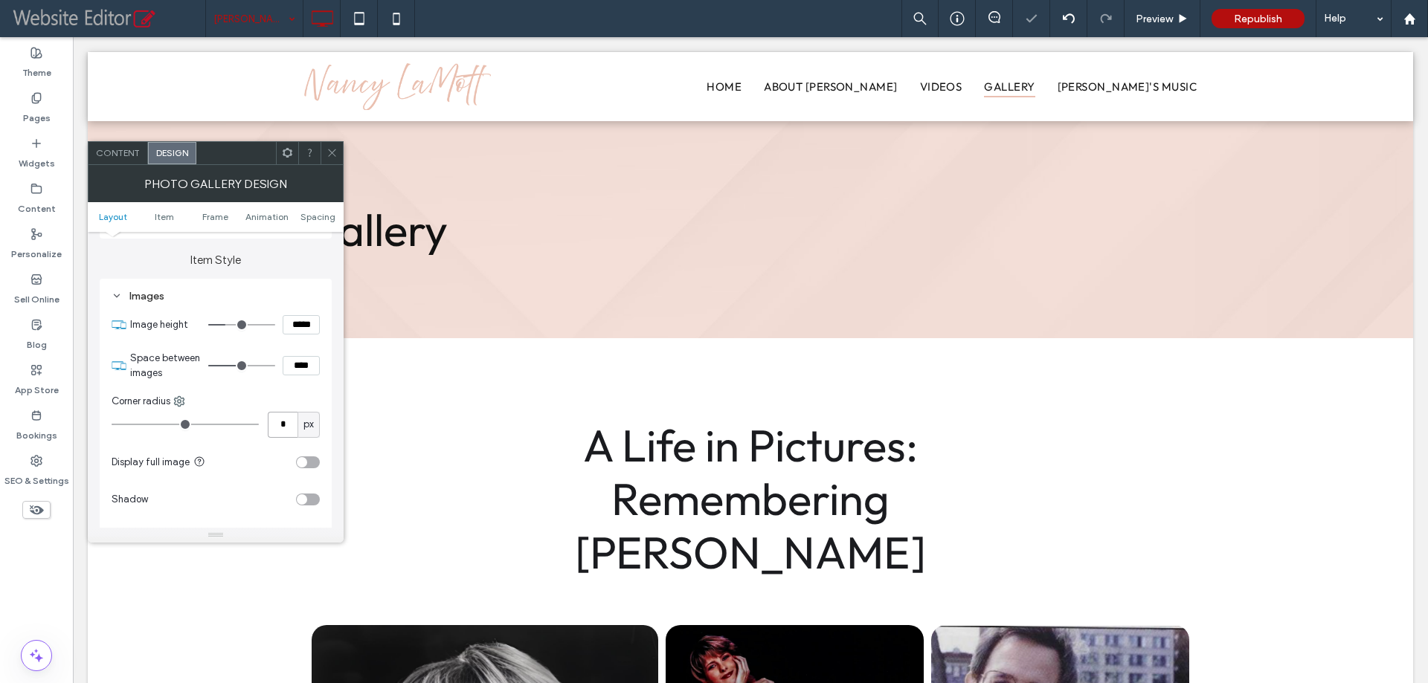
click at [281, 430] on input "*" at bounding box center [283, 425] width 30 height 26
click at [281, 425] on input "*" at bounding box center [283, 425] width 30 height 26
type input "**"
click at [287, 406] on div "Corner radius" at bounding box center [216, 401] width 208 height 15
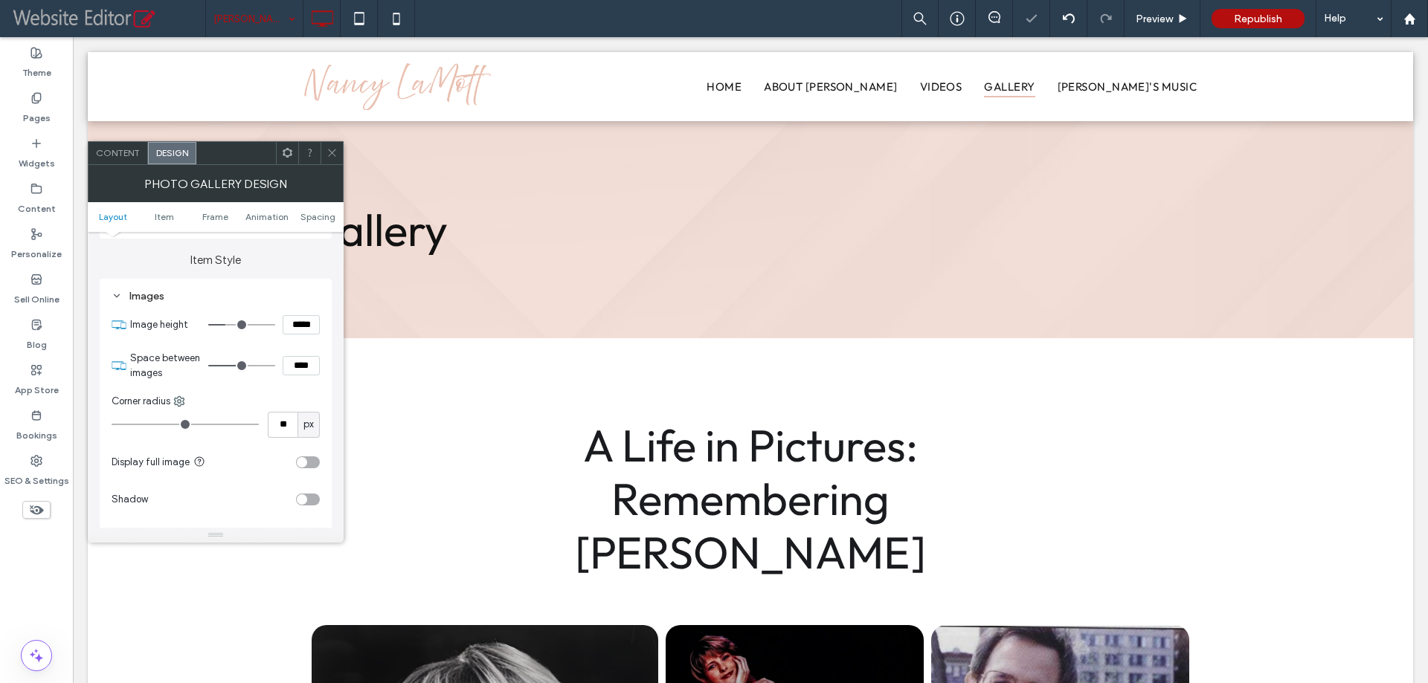
click at [329, 152] on icon at bounding box center [331, 152] width 11 height 11
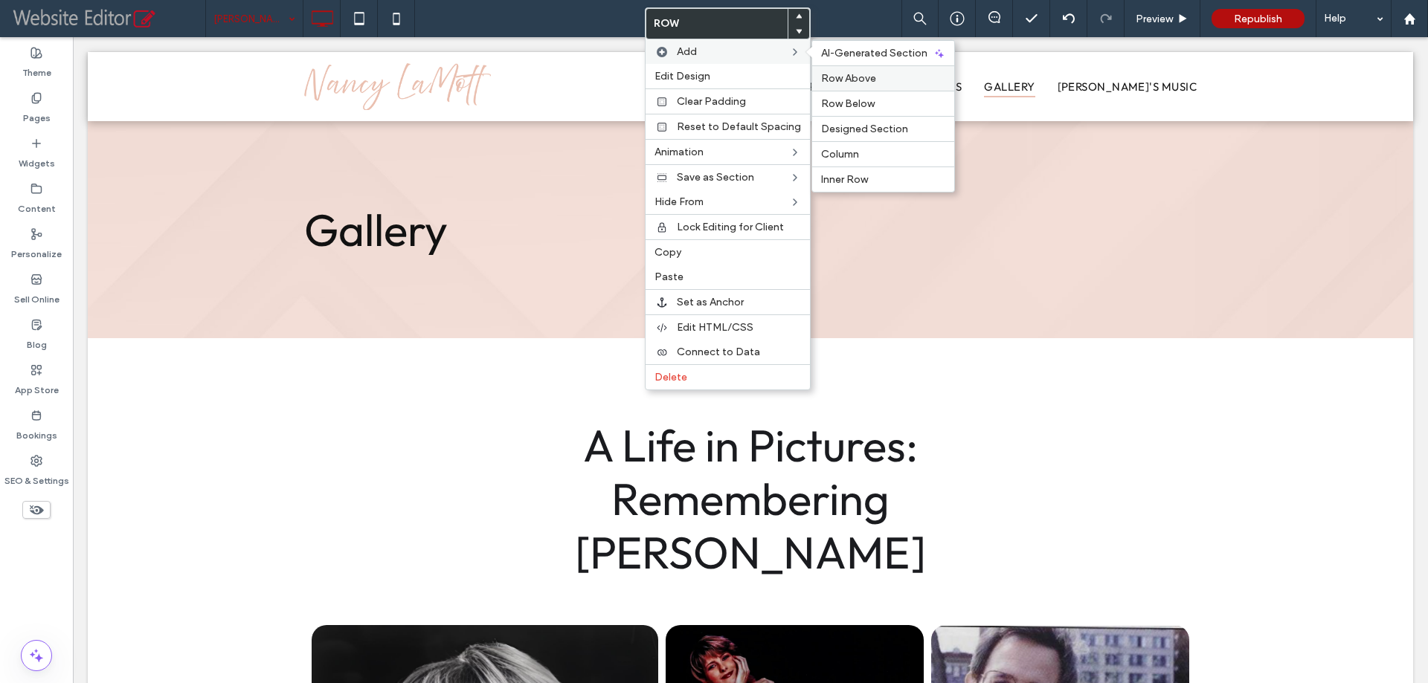
click at [848, 74] on span "Row Above" at bounding box center [848, 78] width 55 height 13
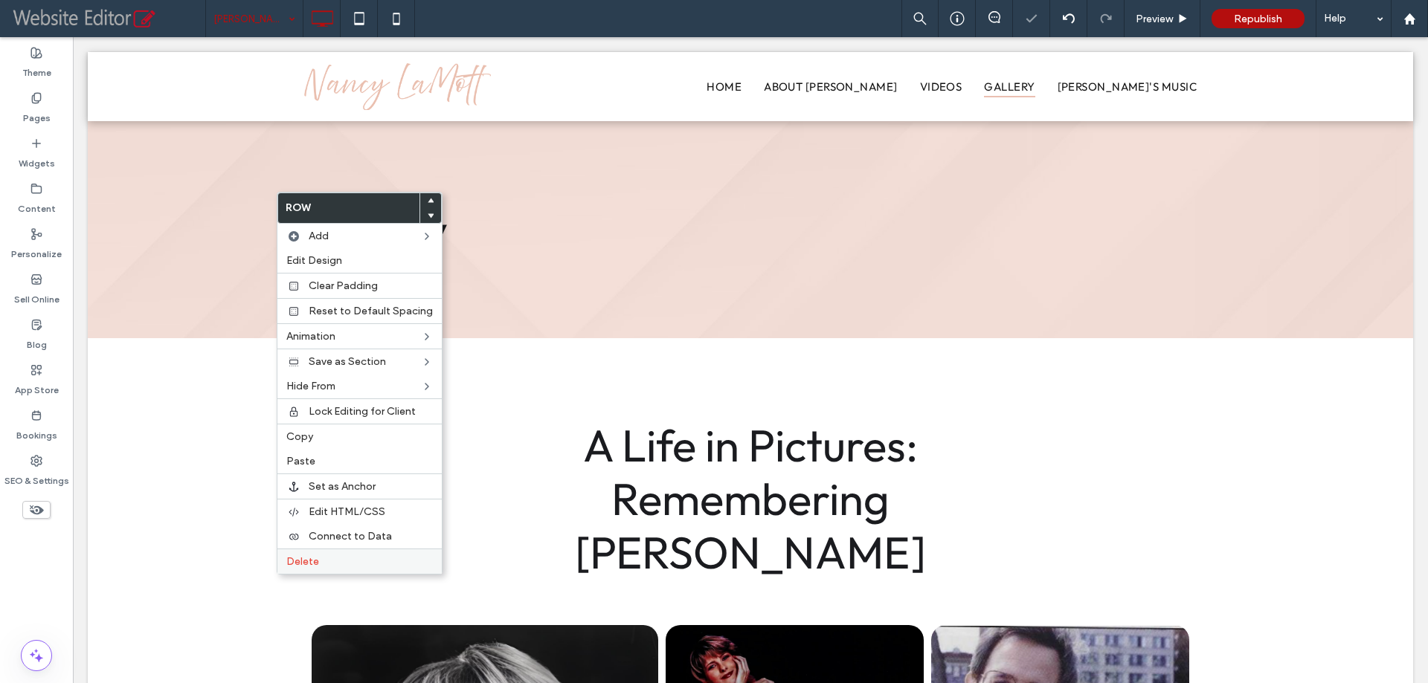
click at [300, 570] on div "Delete" at bounding box center [359, 561] width 164 height 25
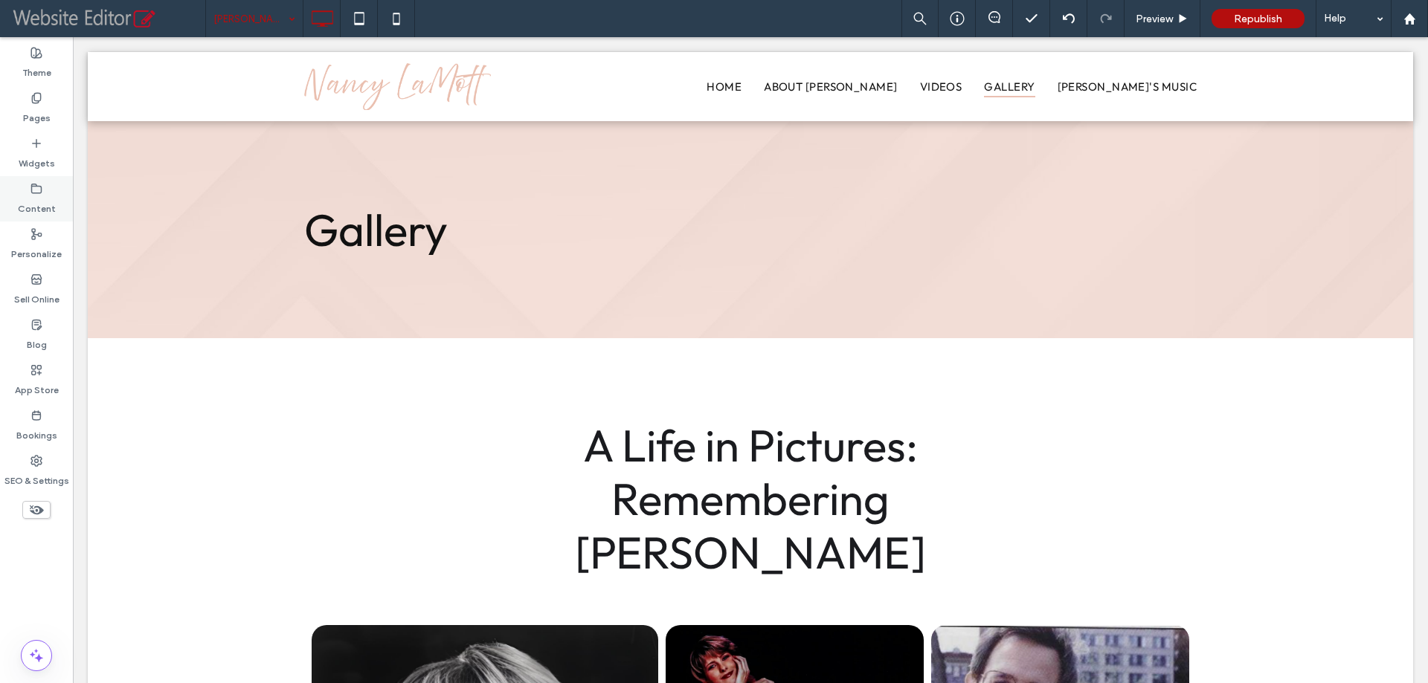
click at [40, 201] on label "Content" at bounding box center [37, 205] width 38 height 21
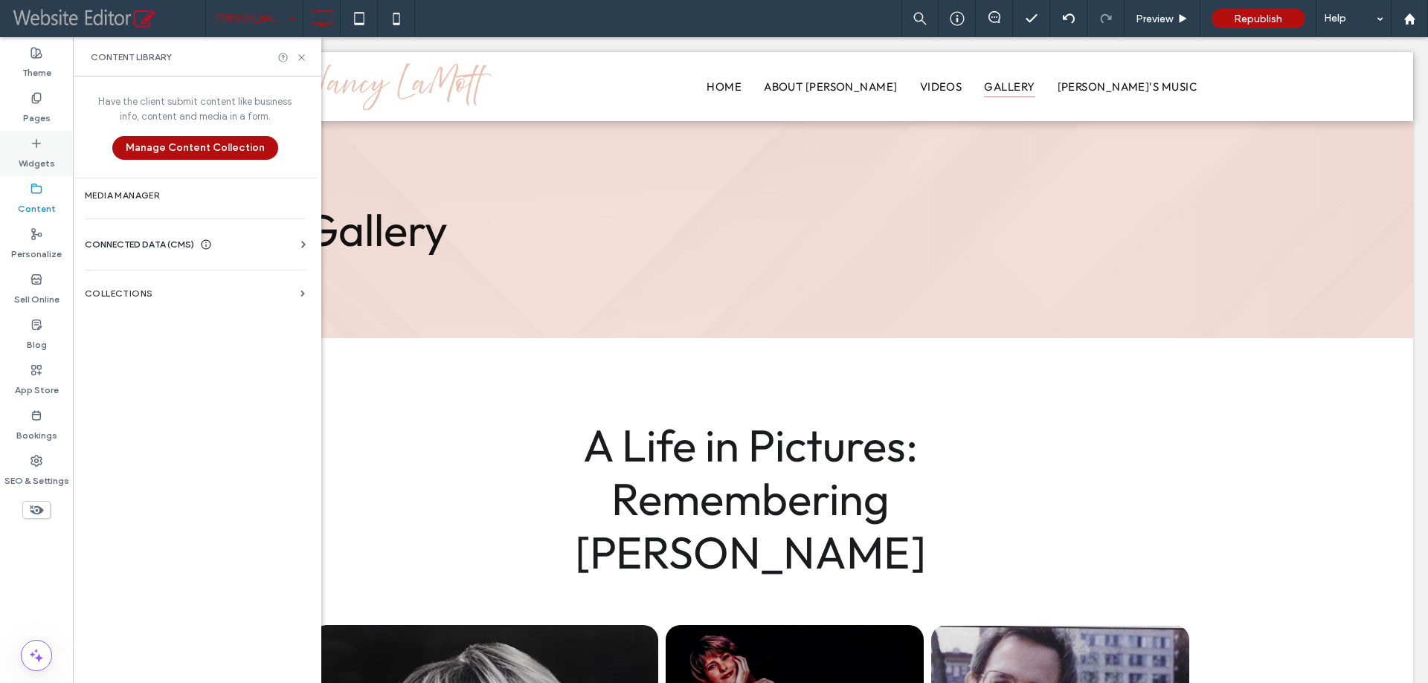
click at [33, 169] on label "Widgets" at bounding box center [37, 159] width 36 height 21
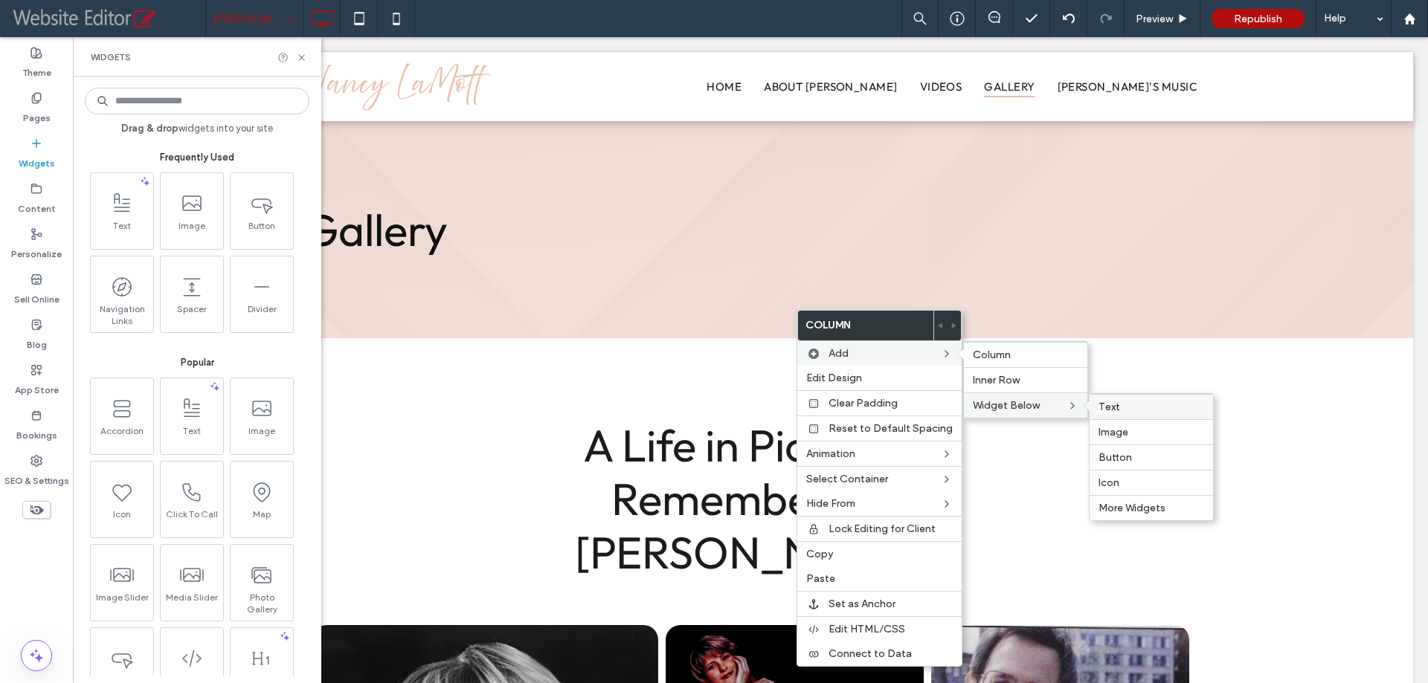
click at [1116, 407] on label "Text" at bounding box center [1151, 407] width 106 height 13
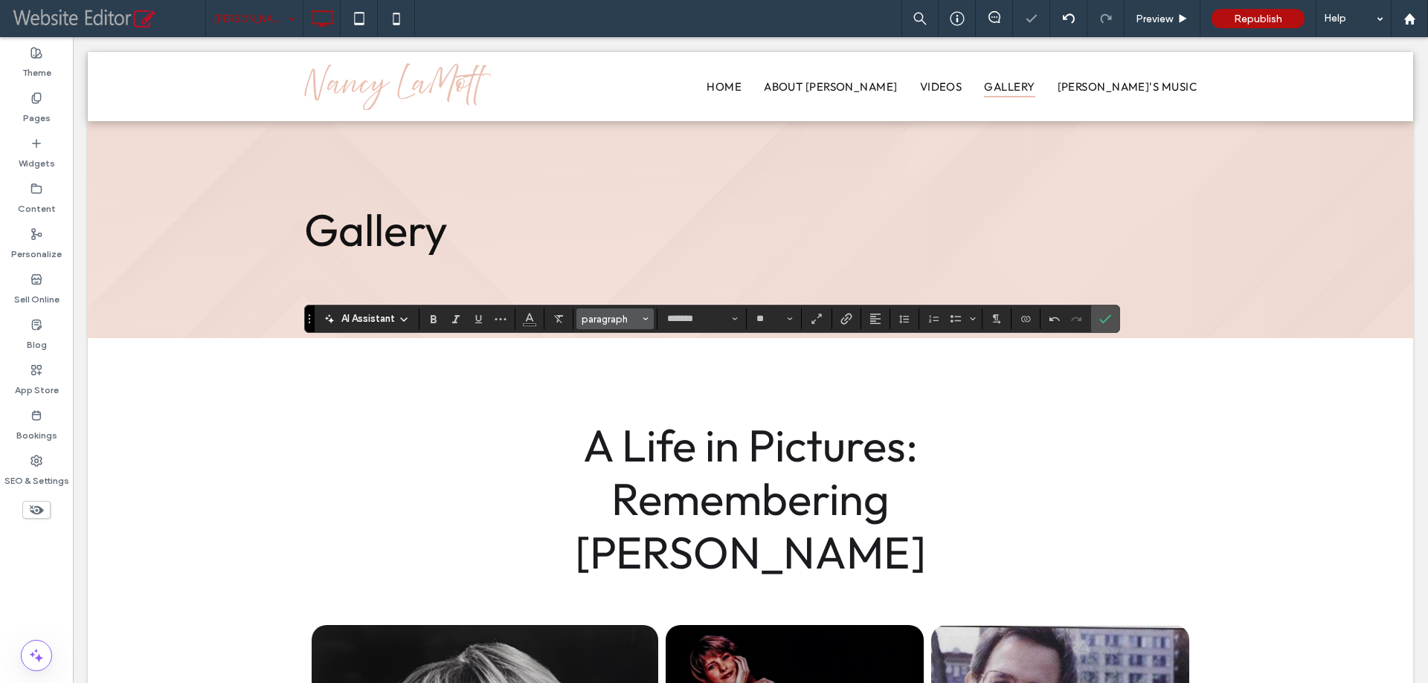
click at [621, 321] on span "paragraph" at bounding box center [610, 319] width 58 height 11
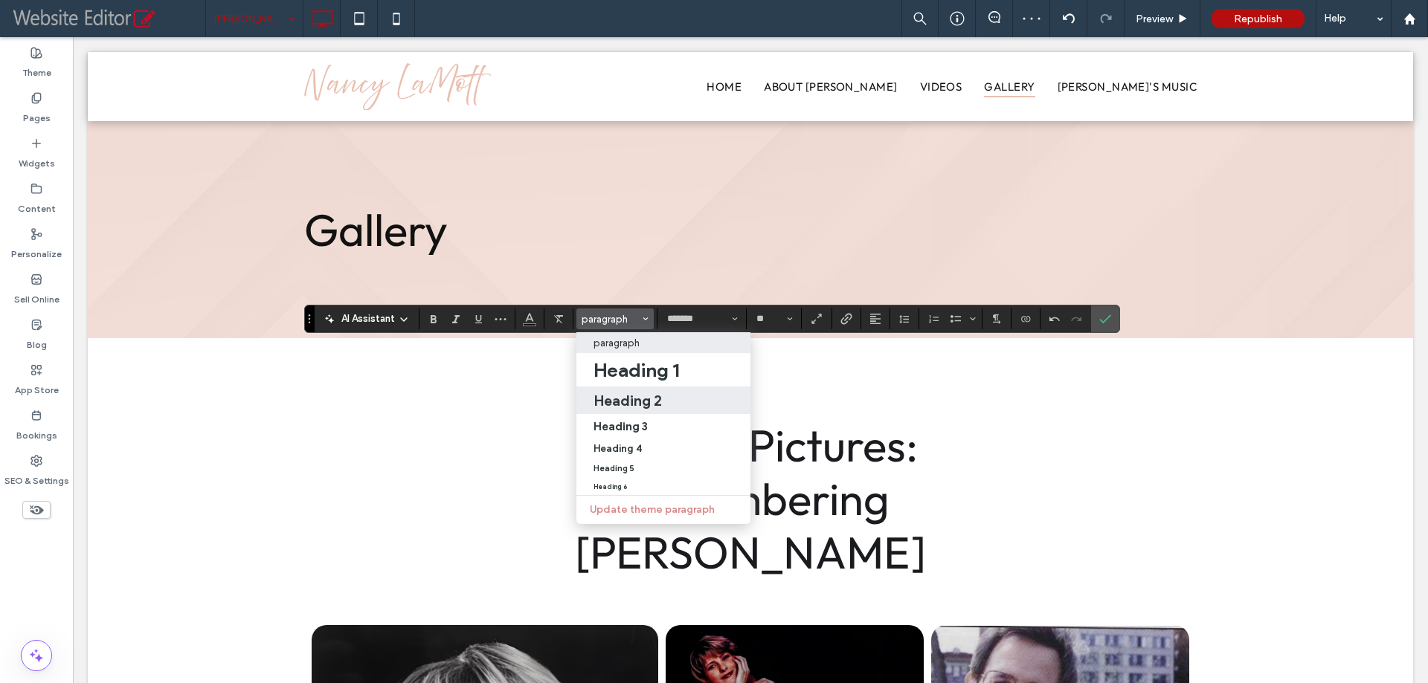
click at [641, 397] on h2 "Heading 2" at bounding box center [627, 401] width 68 height 18
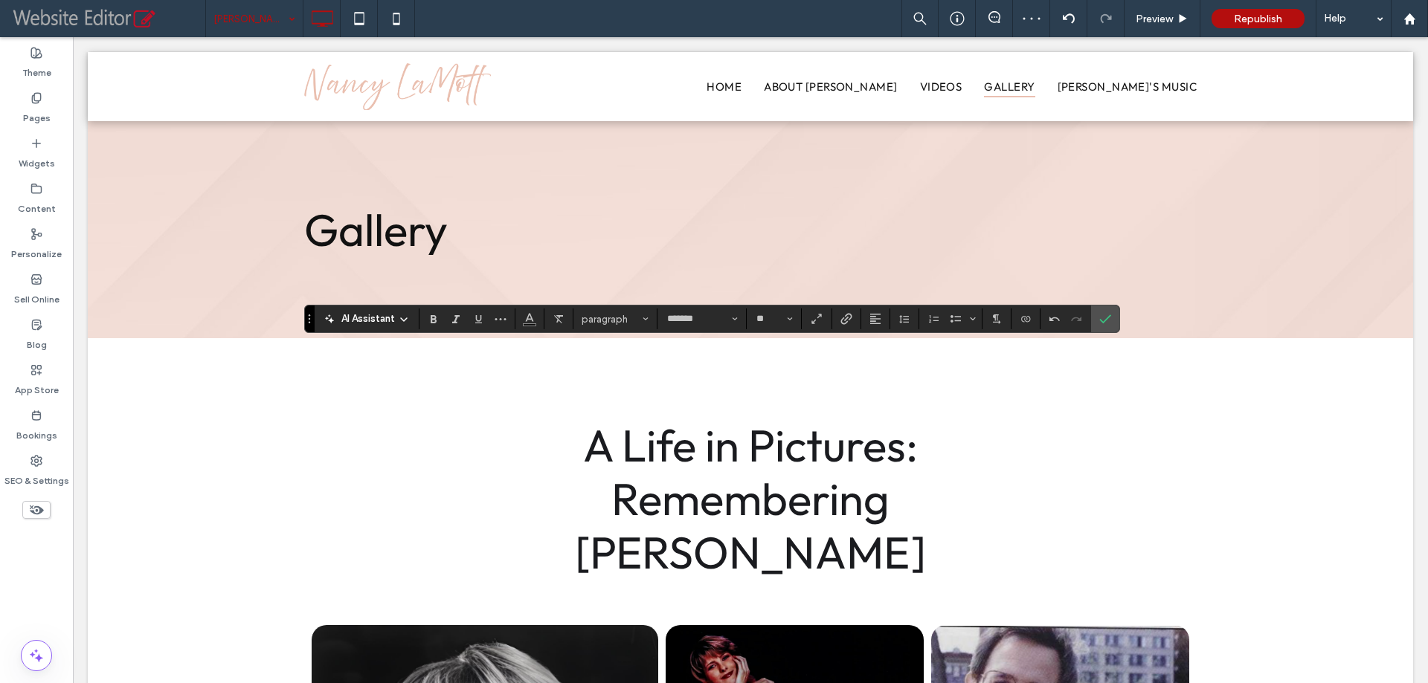
type input "******"
type input "**"
drag, startPoint x: 880, startPoint y: 312, endPoint x: 892, endPoint y: 323, distance: 17.4
click at [881, 313] on button "Alignment" at bounding box center [875, 319] width 22 height 21
click at [890, 367] on icon "ui.textEditor.alignment.center" at bounding box center [886, 365] width 12 height 12
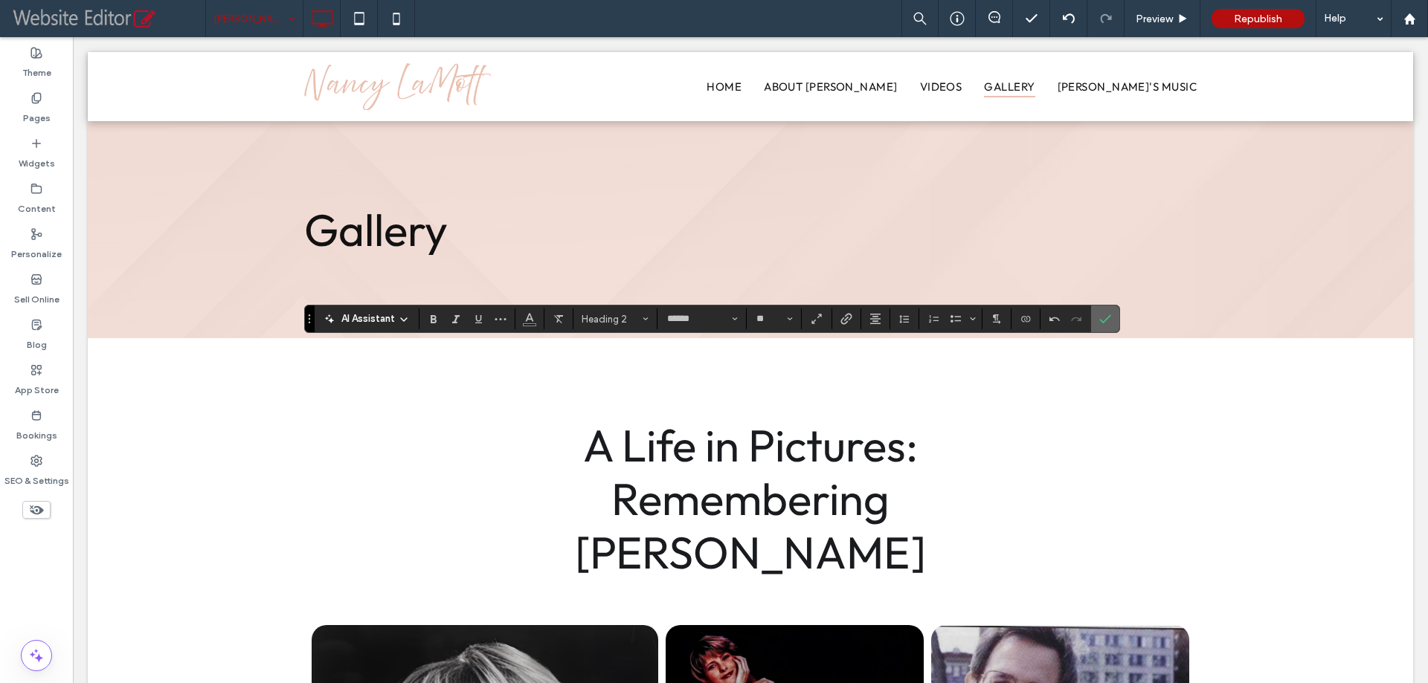
click at [1106, 323] on icon "Confirm" at bounding box center [1105, 319] width 12 height 12
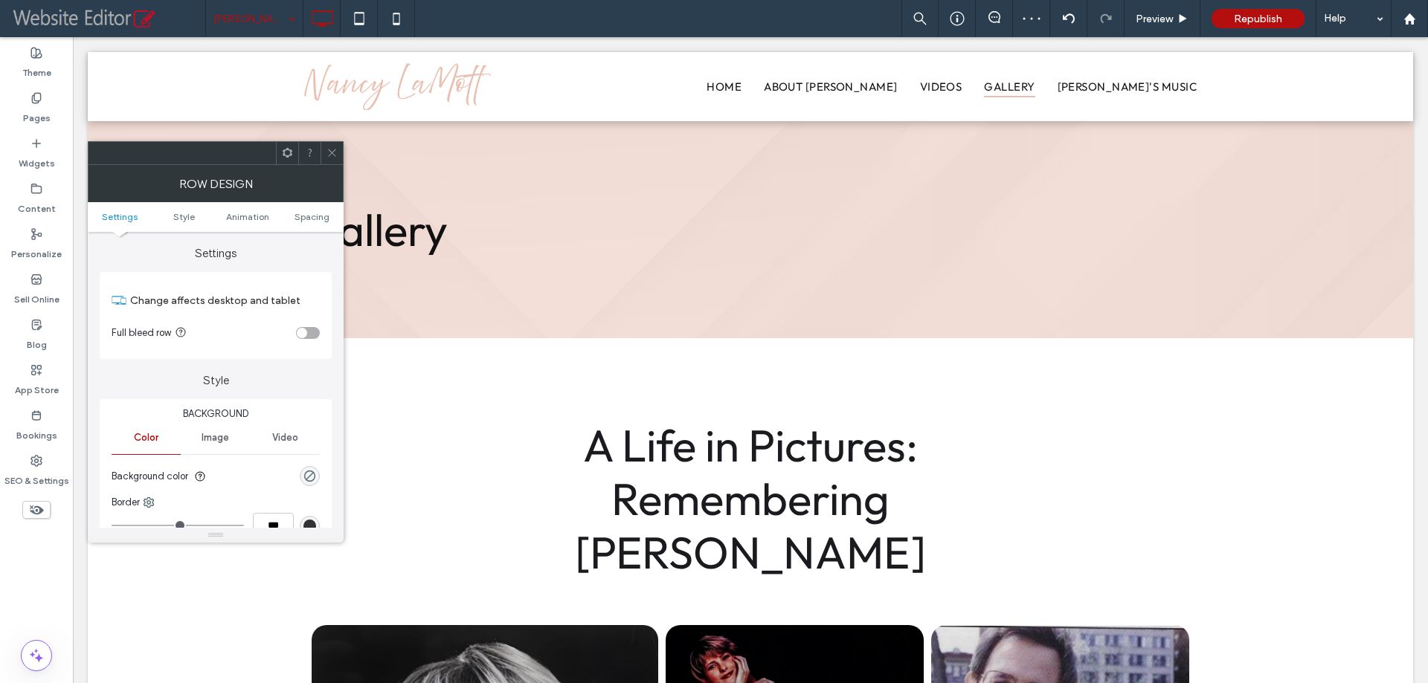
click at [228, 445] on div "Image" at bounding box center [215, 438] width 69 height 33
click at [217, 487] on div "Add multiple images for a background slider" at bounding box center [215, 517] width 207 height 98
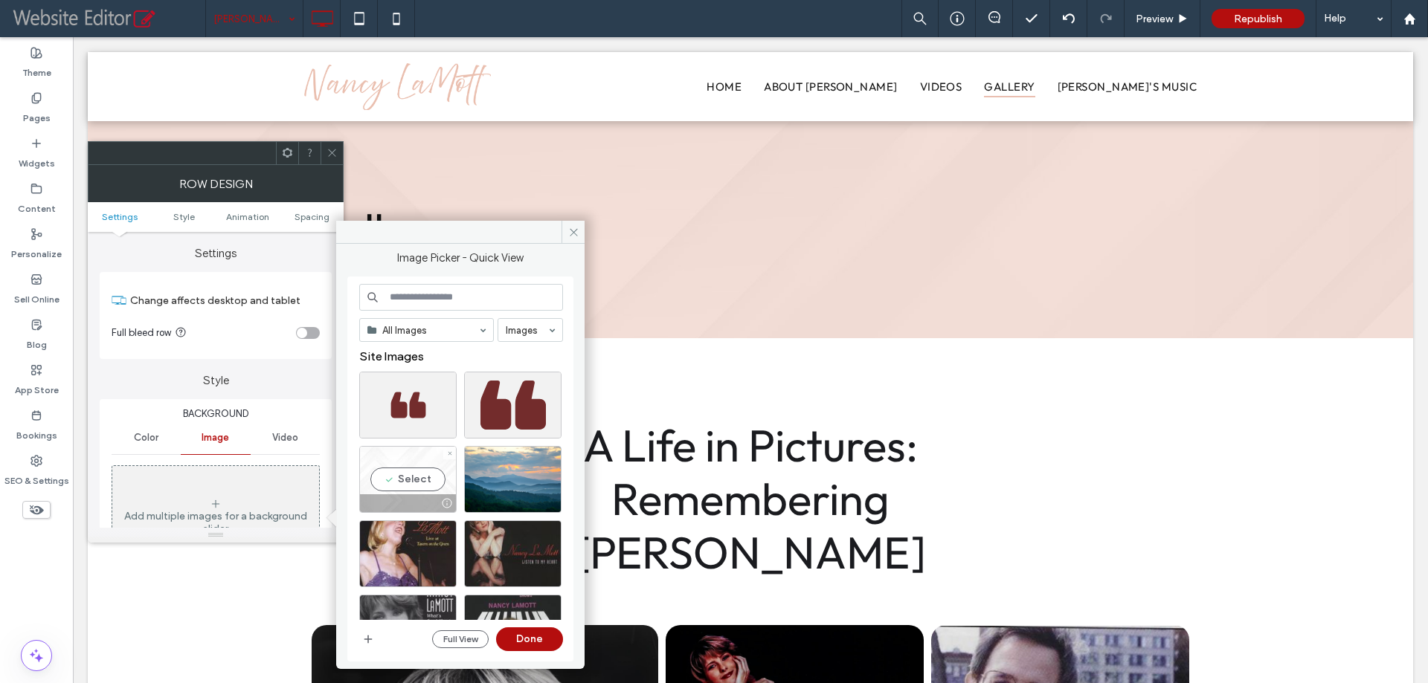
click at [397, 471] on div "Select" at bounding box center [407, 479] width 97 height 67
click at [528, 639] on button "Done" at bounding box center [529, 640] width 67 height 24
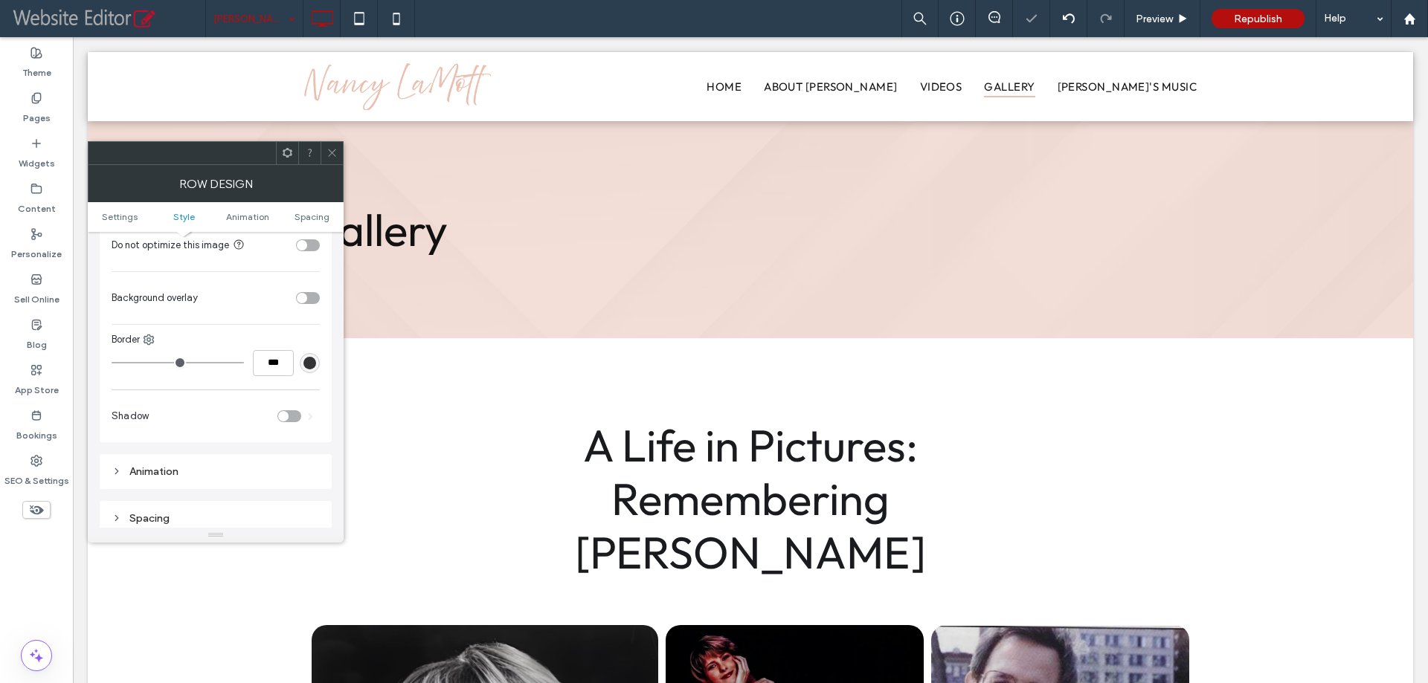
scroll to position [669, 0]
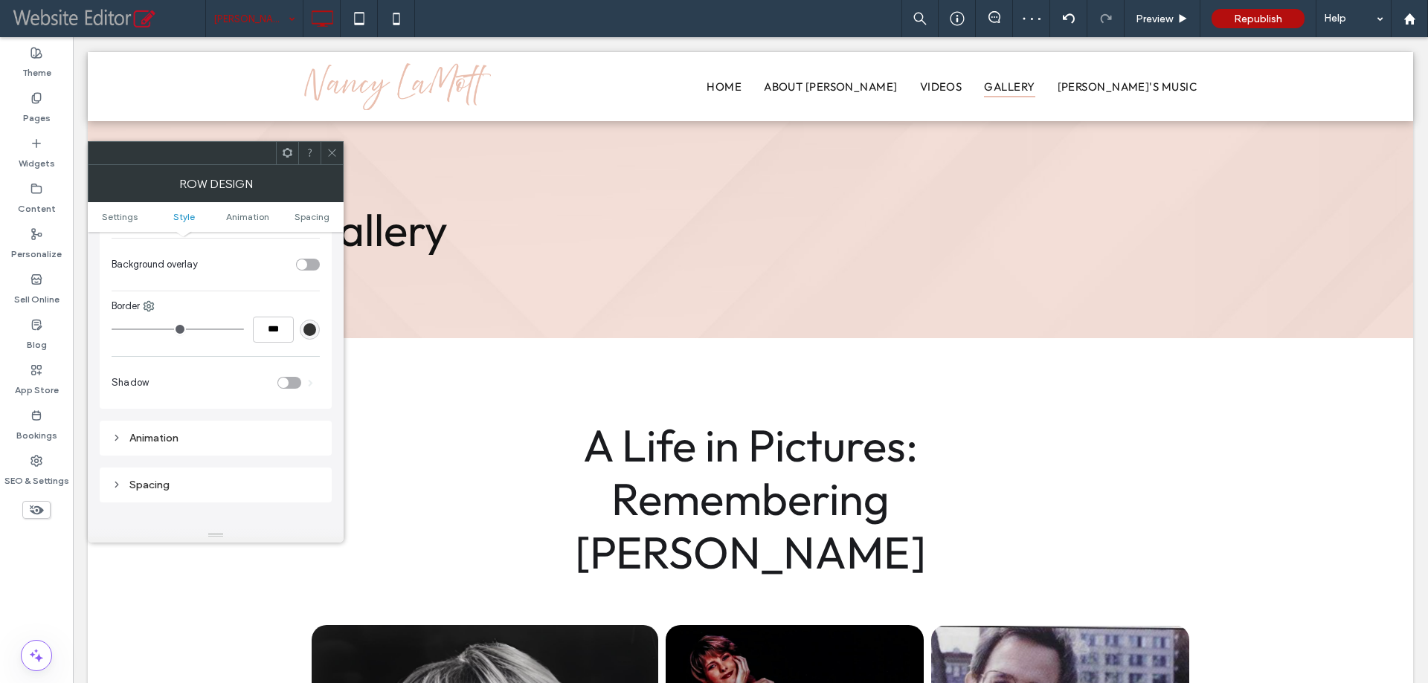
click at [303, 268] on div "toggle" at bounding box center [302, 264] width 10 height 10
click at [309, 306] on div "rgb(255,255,255)" at bounding box center [309, 301] width 13 height 13
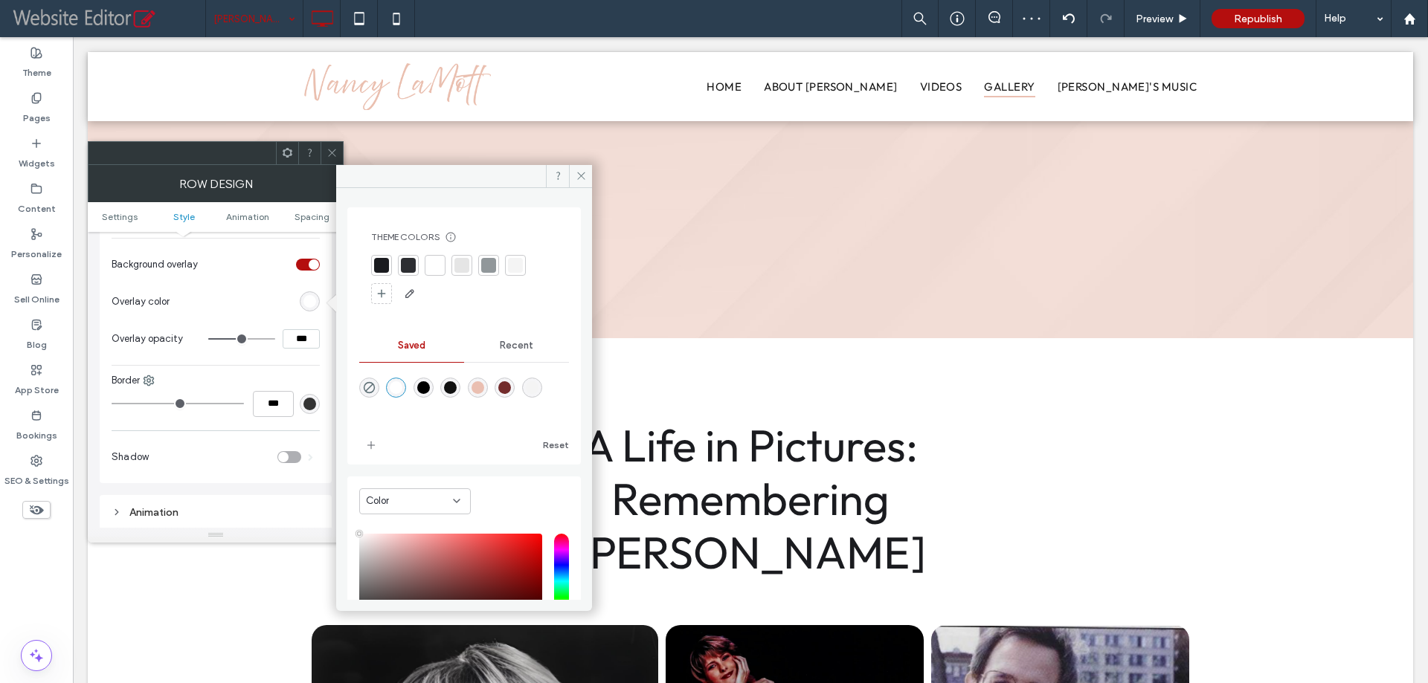
click at [538, 386] on div "rgba(244,244,244,1)" at bounding box center [532, 387] width 13 height 13
type input "*******"
click at [324, 149] on div at bounding box center [331, 153] width 22 height 22
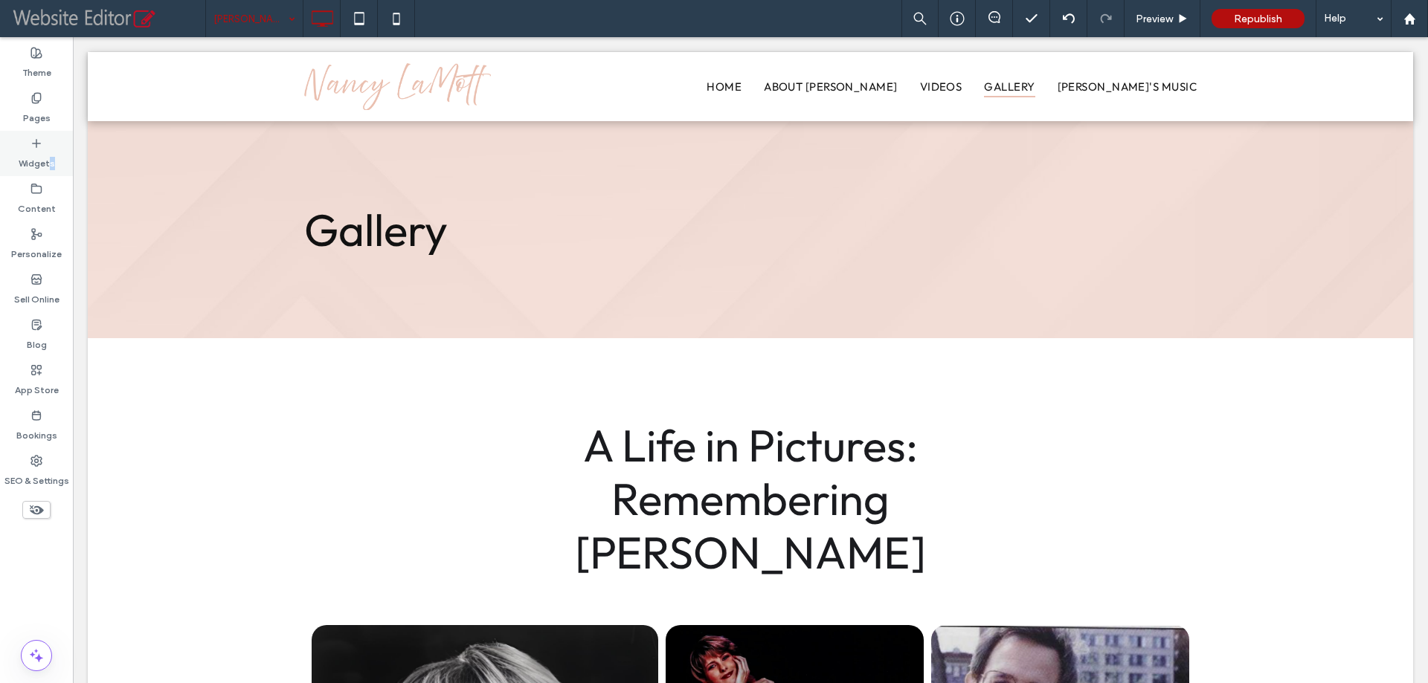
drag, startPoint x: 52, startPoint y: 154, endPoint x: 57, endPoint y: 171, distance: 17.9
click at [51, 154] on label "Widgets" at bounding box center [37, 159] width 36 height 21
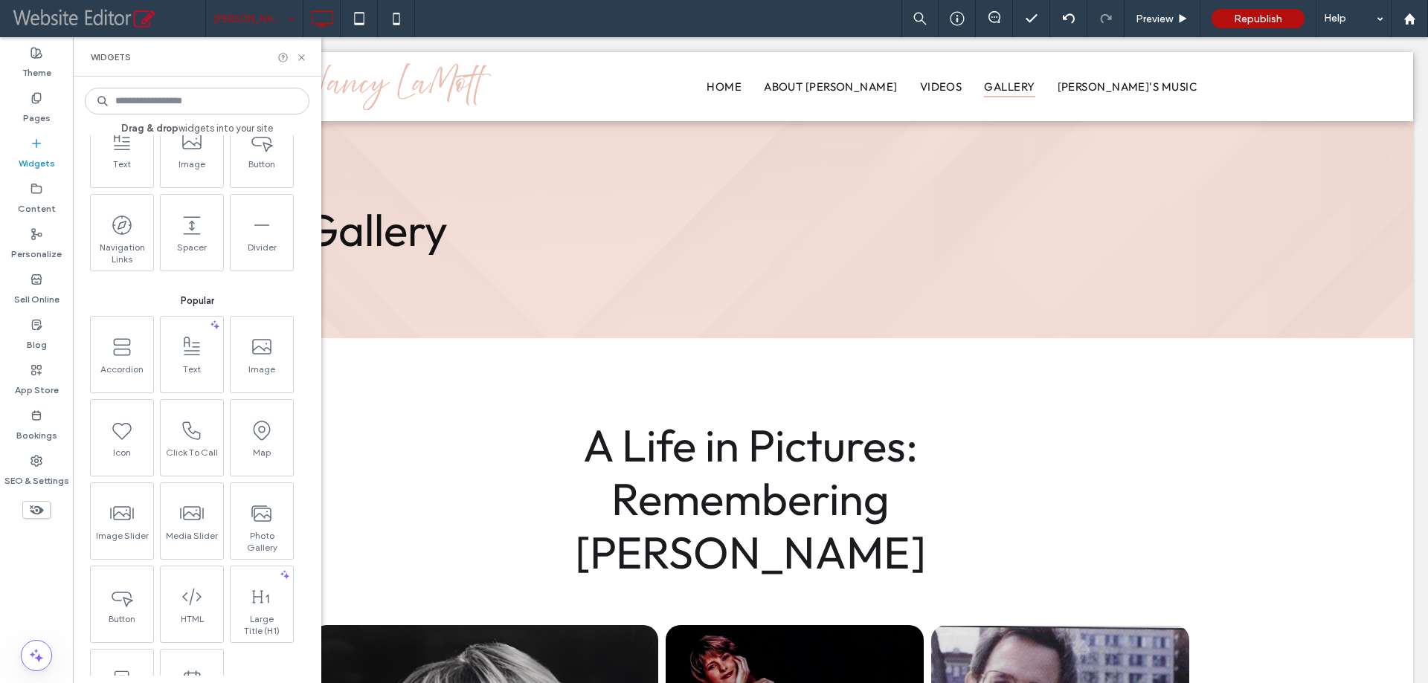
scroll to position [149, 0]
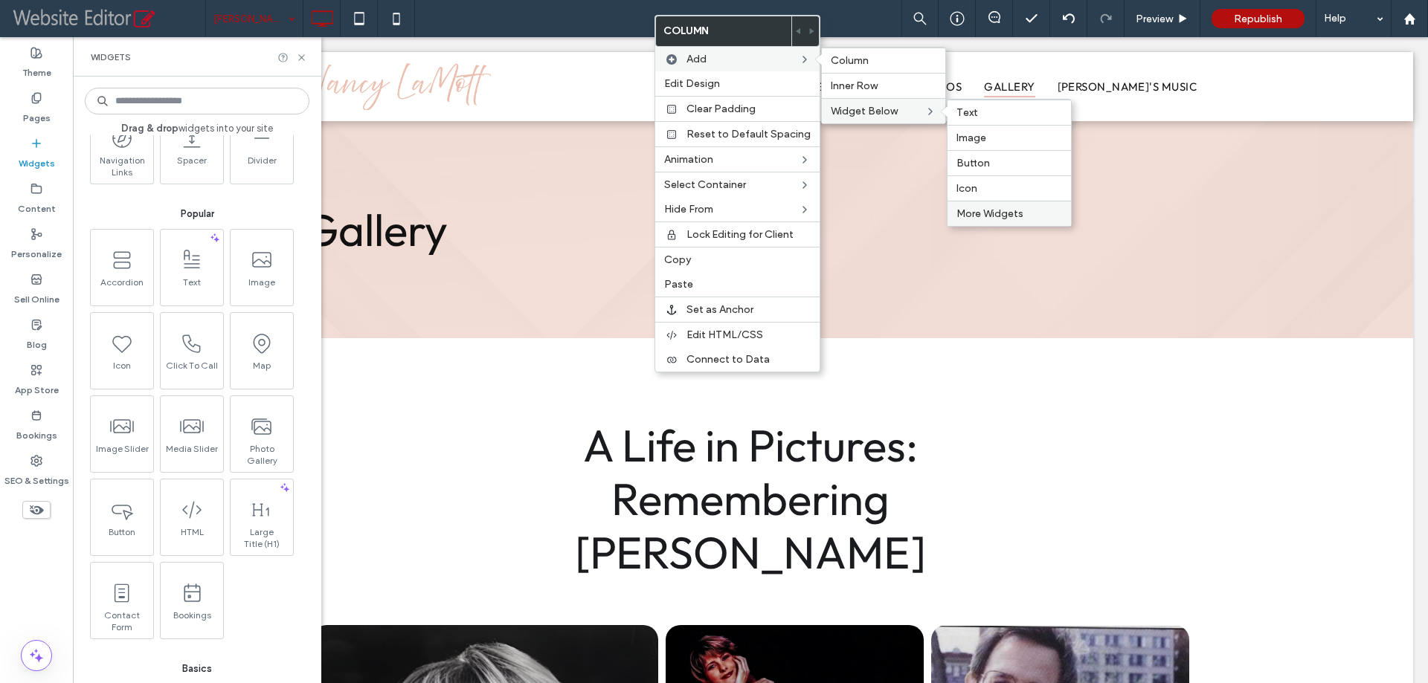
click at [981, 211] on span "More Widgets" at bounding box center [989, 213] width 67 height 13
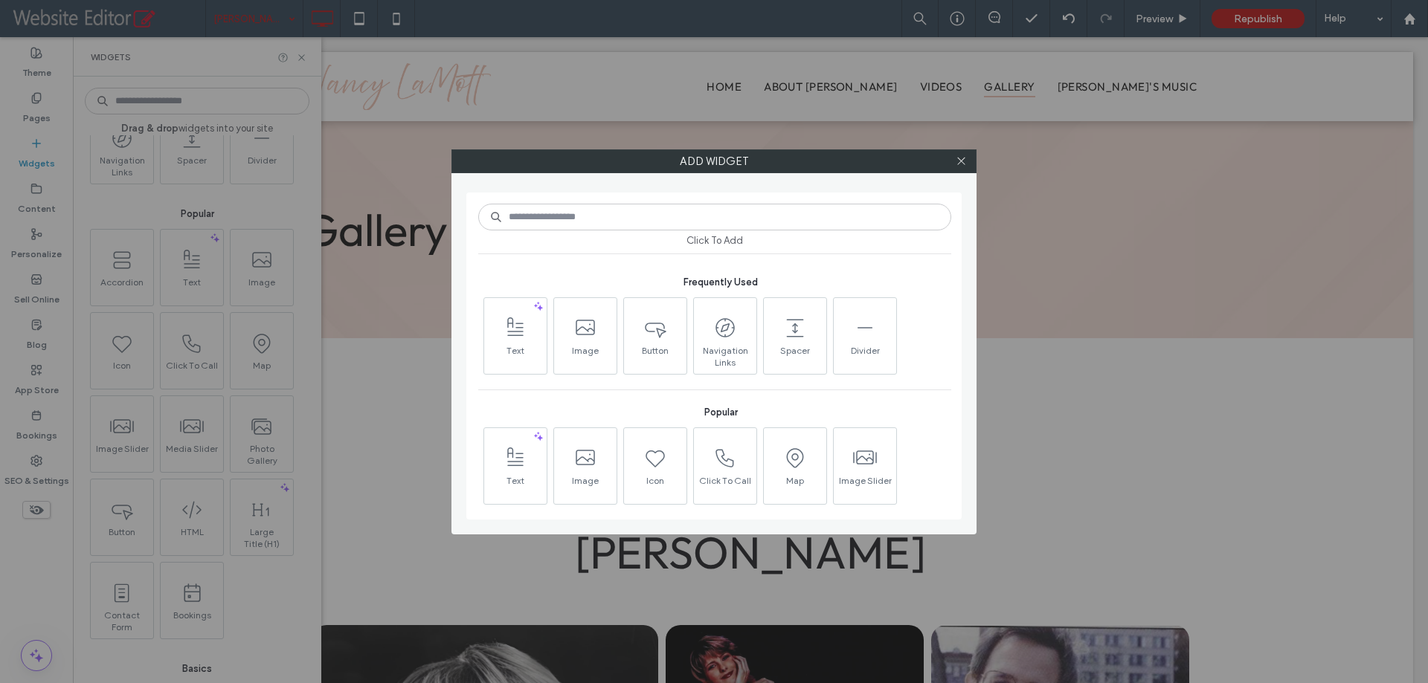
click at [751, 223] on input at bounding box center [714, 217] width 473 height 27
type input "****"
click at [597, 313] on span at bounding box center [585, 328] width 62 height 33
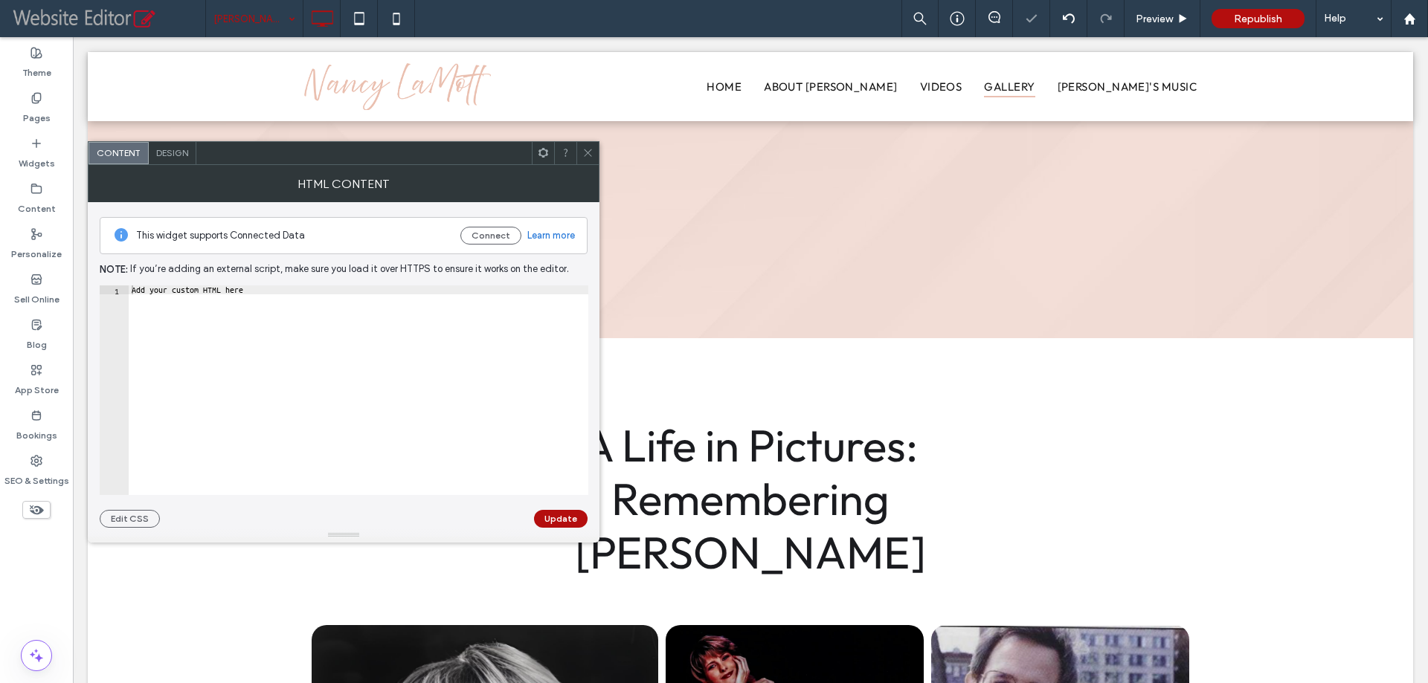
click at [297, 306] on div "Add your custom HTML here" at bounding box center [358, 400] width 459 height 228
paste textarea "**********"
paste textarea "Cursor at row 1"
click at [343, 311] on div "Listen to Nancy LaMott Anytime on Spotify" at bounding box center [358, 400] width 459 height 228
paste textarea "**********"
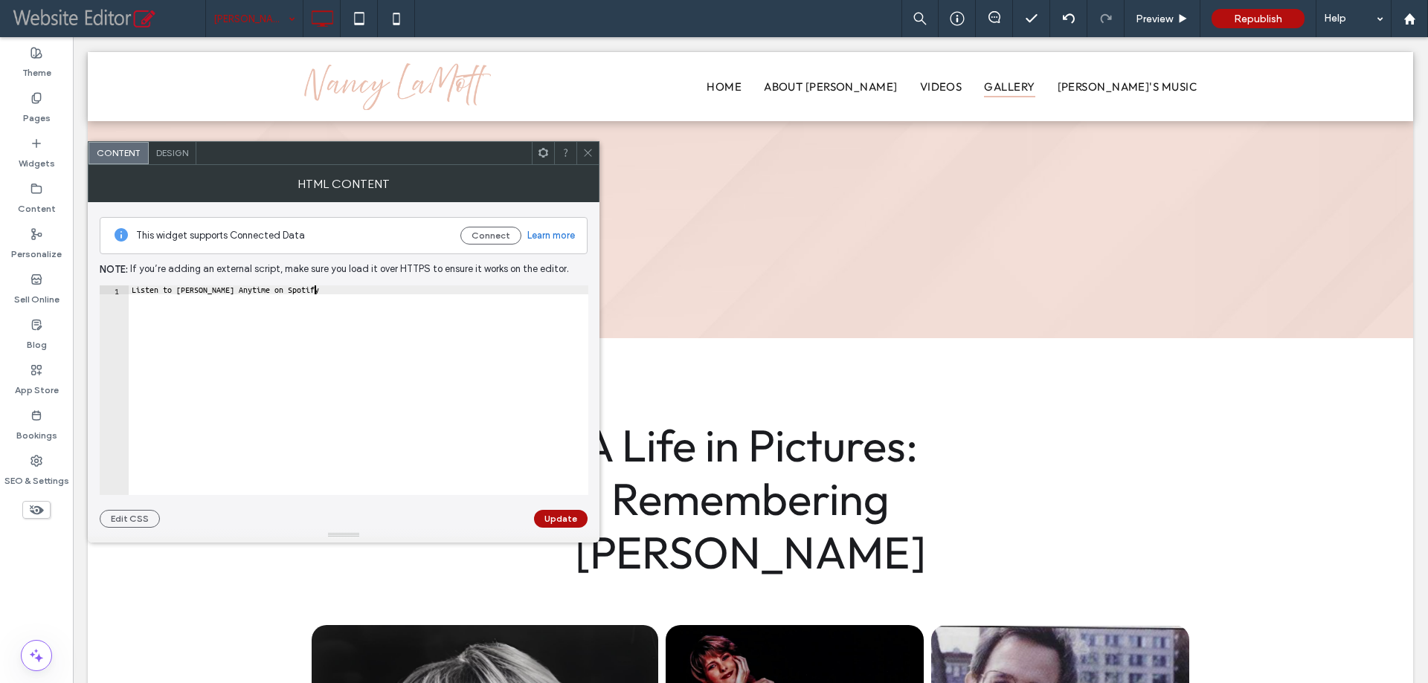
type textarea "**********"
click at [547, 515] on button "Update" at bounding box center [561, 519] width 54 height 18
click at [369, 328] on div "< iframe data-testid = "embed-iframe" style = "border-radius:12px" src = "https…" at bounding box center [821, 400] width 1384 height 228
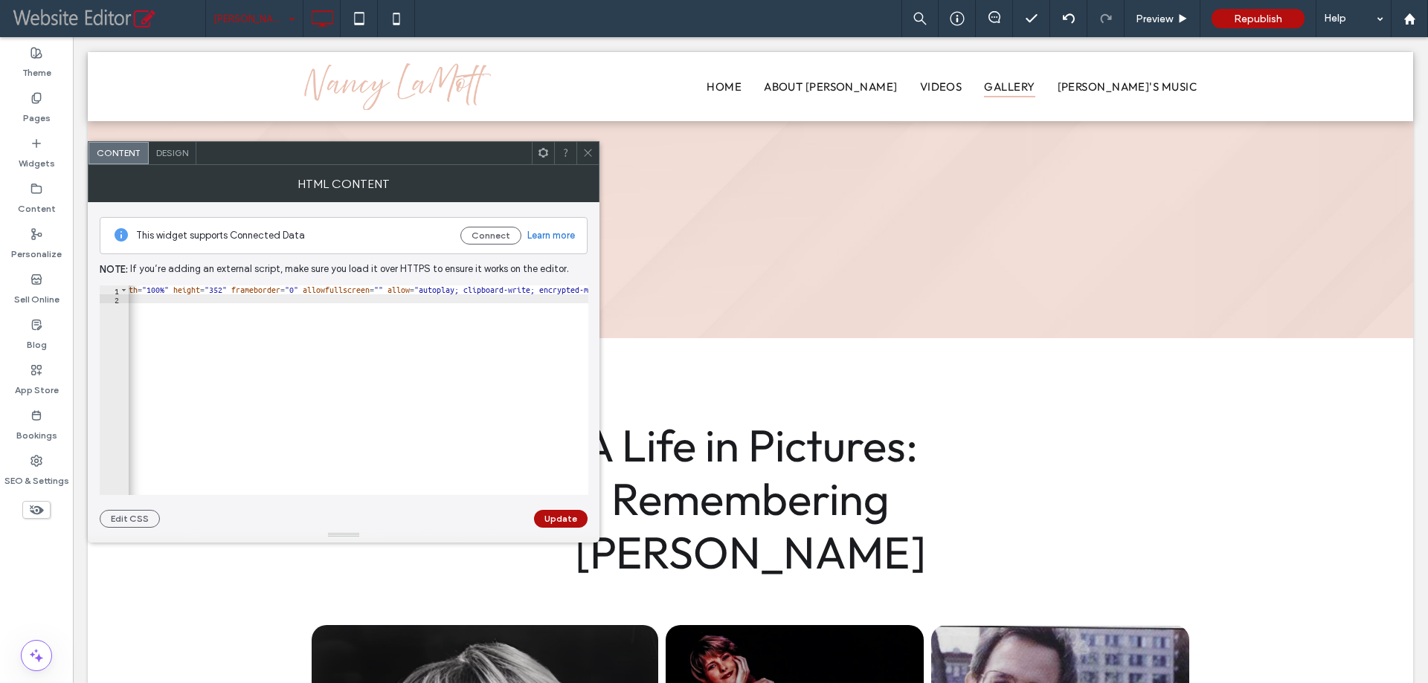
click at [500, 293] on div "< iframe data-testid = "embed-iframe" style = "border-radius:12px" src = "https…" at bounding box center [416, 394] width 1384 height 216
type textarea "**********"
click at [565, 523] on button "Update" at bounding box center [561, 519] width 54 height 18
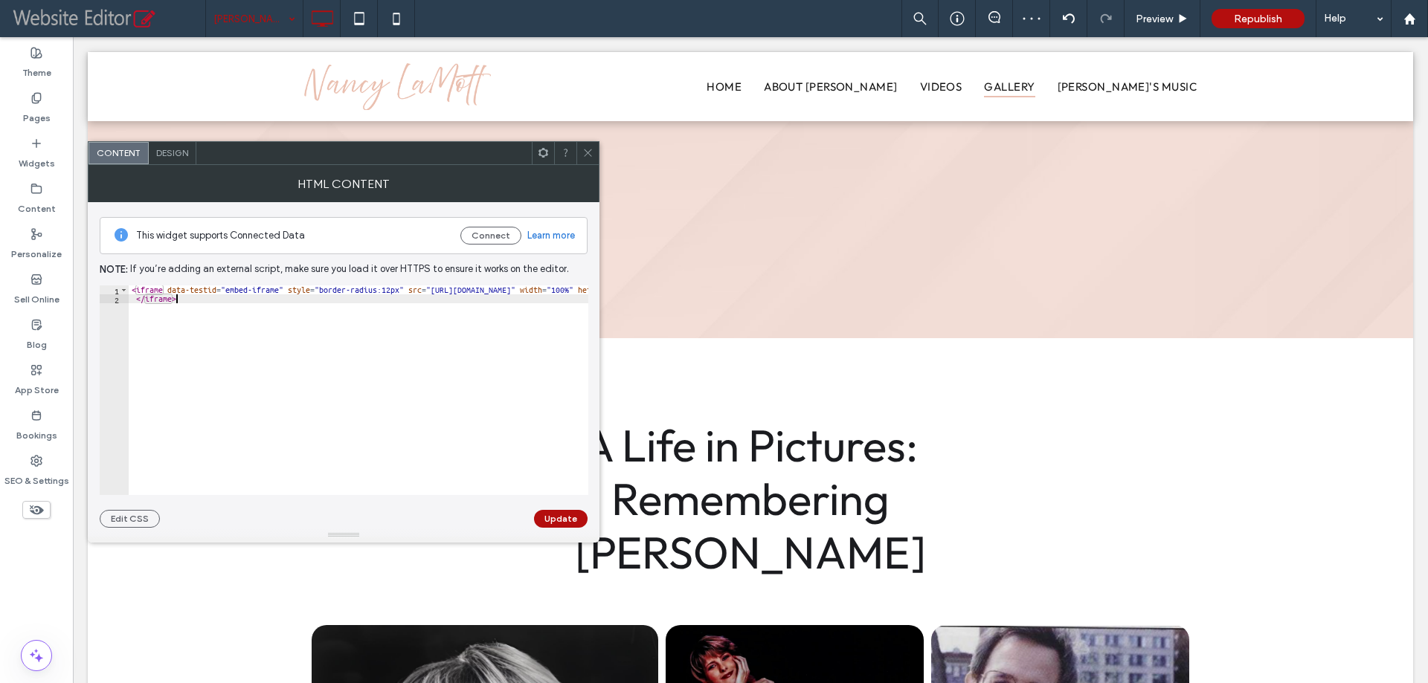
click at [359, 337] on div "< iframe data-testid = "embed-iframe" style = "border-radius:12px" src = "https…" at bounding box center [825, 400] width 1393 height 228
type textarea "**********"
drag, startPoint x: 583, startPoint y: 161, endPoint x: 599, endPoint y: 164, distance: 15.8
click at [584, 161] on span at bounding box center [587, 153] width 11 height 22
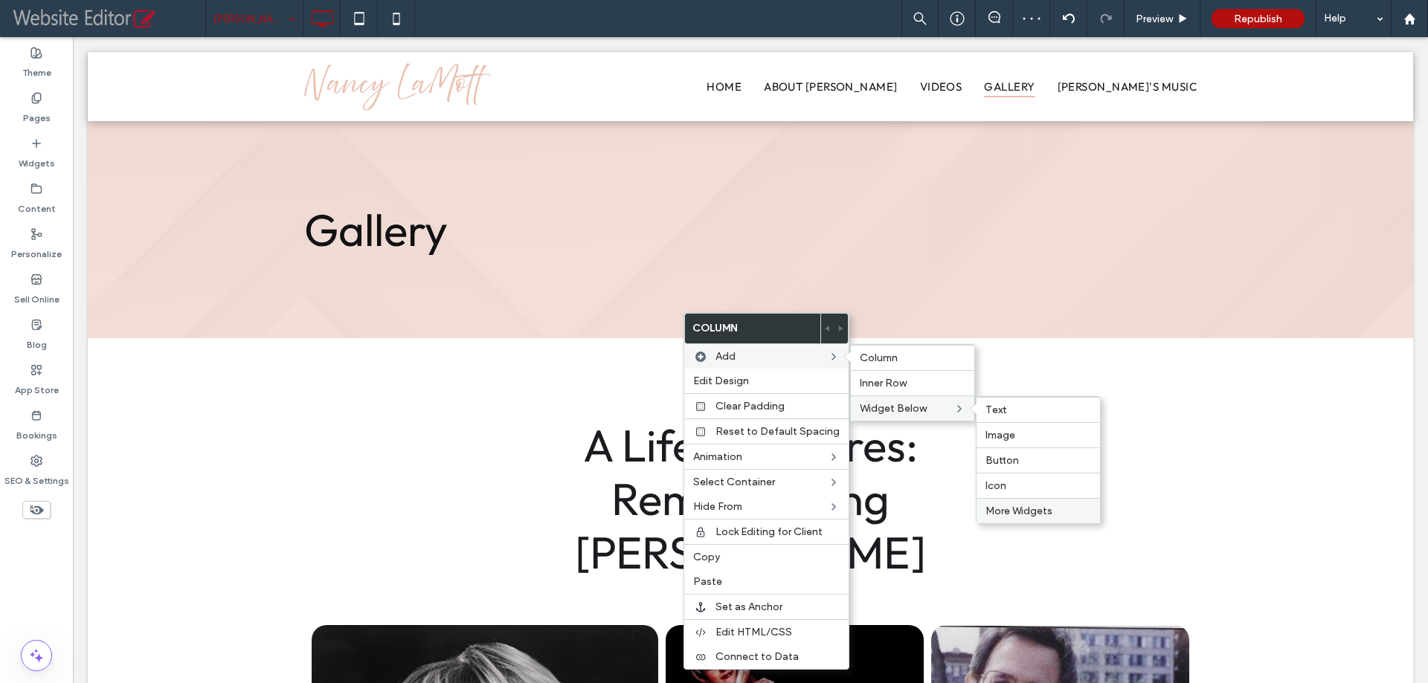
click at [999, 506] on span "More Widgets" at bounding box center [1018, 511] width 67 height 13
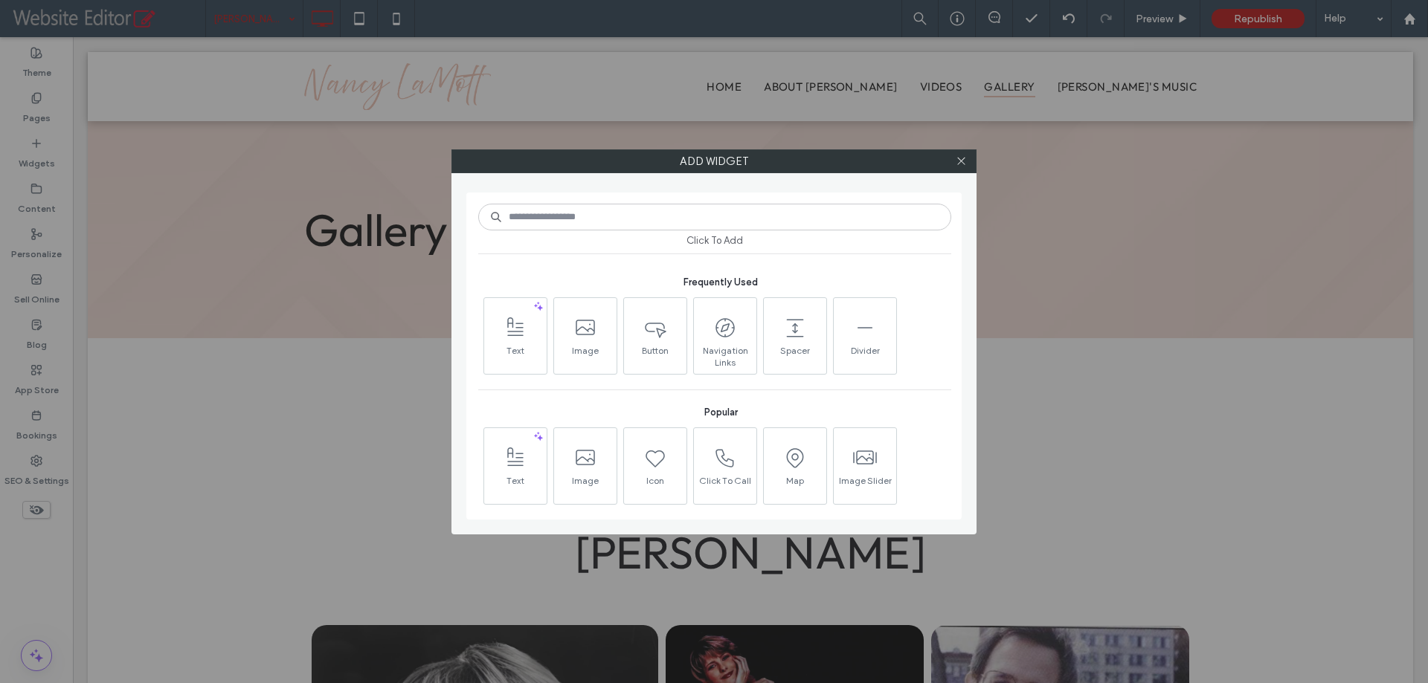
click at [688, 221] on input at bounding box center [714, 217] width 473 height 27
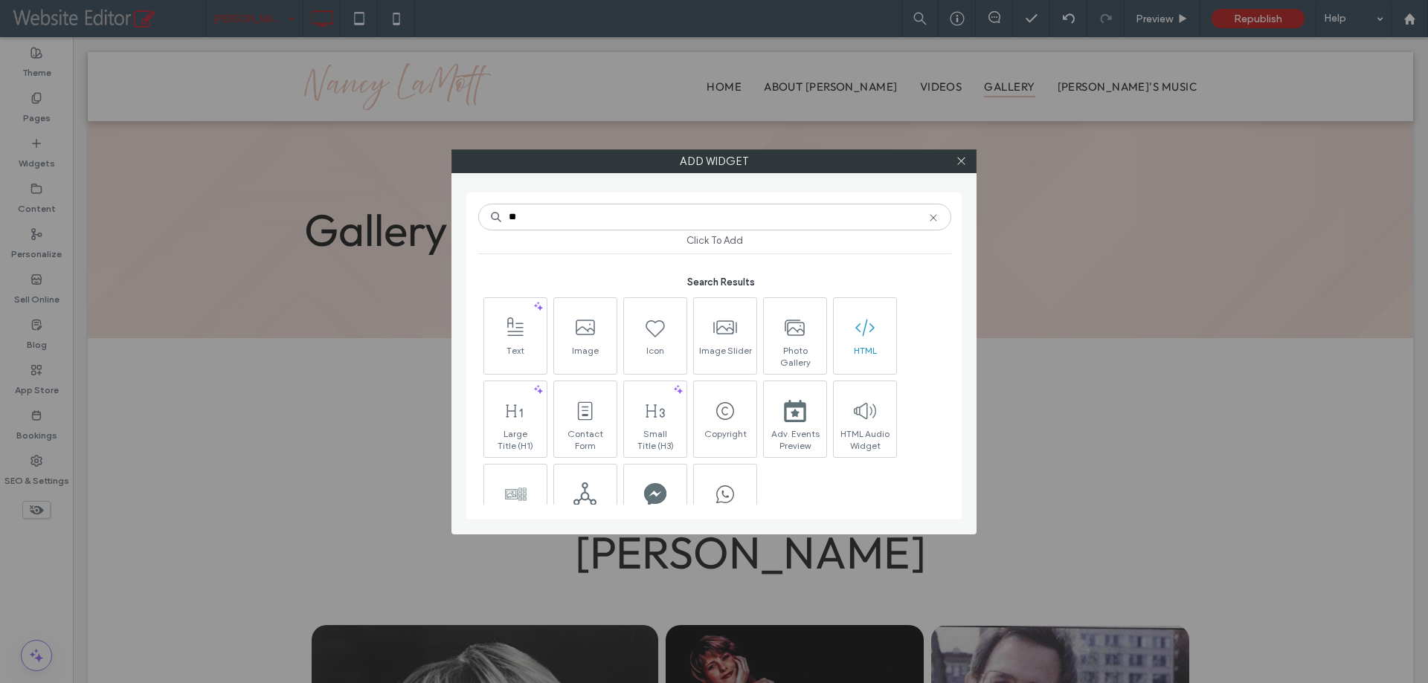
type input "**"
click at [848, 334] on span at bounding box center [864, 328] width 62 height 33
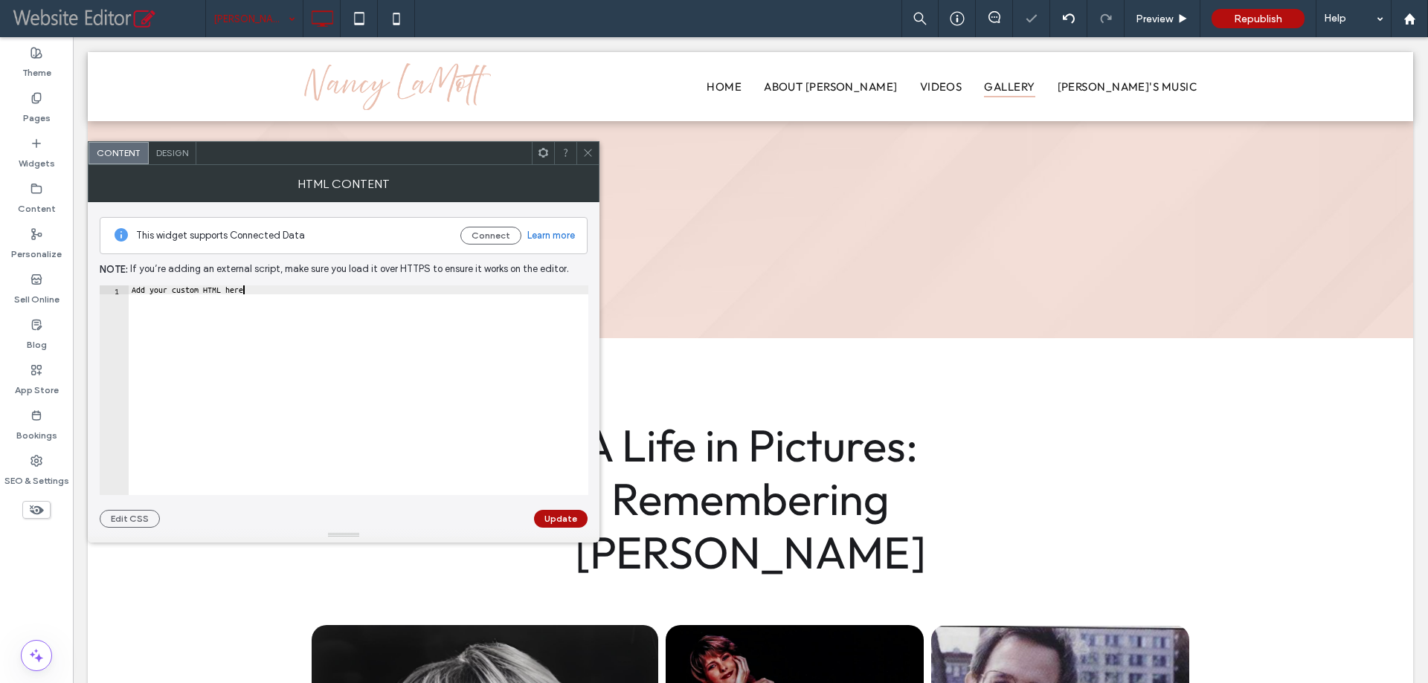
click at [352, 308] on div "Add your custom HTML here" at bounding box center [358, 400] width 459 height 228
paste textarea "Cursor at row 1"
type textarea "*********"
click at [556, 525] on button "Update" at bounding box center [561, 519] width 54 height 18
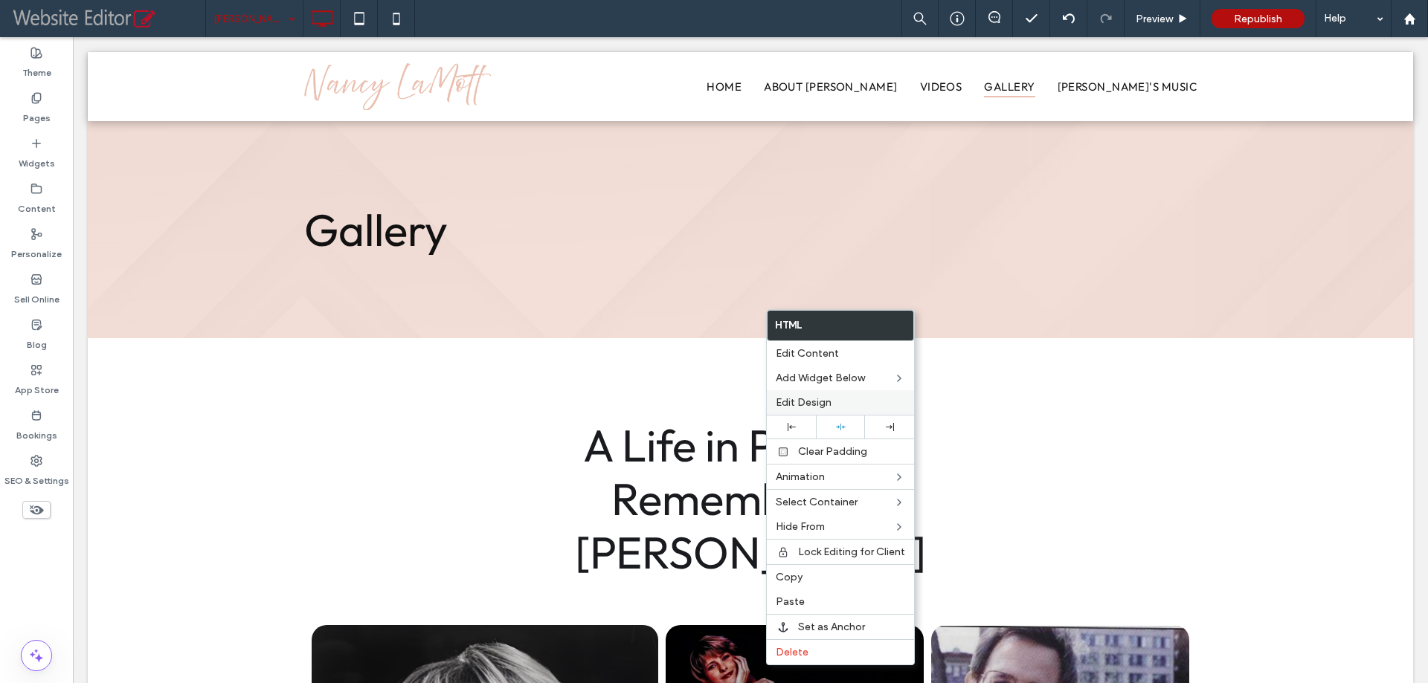
click at [806, 396] on span "Edit Design" at bounding box center [803, 402] width 56 height 13
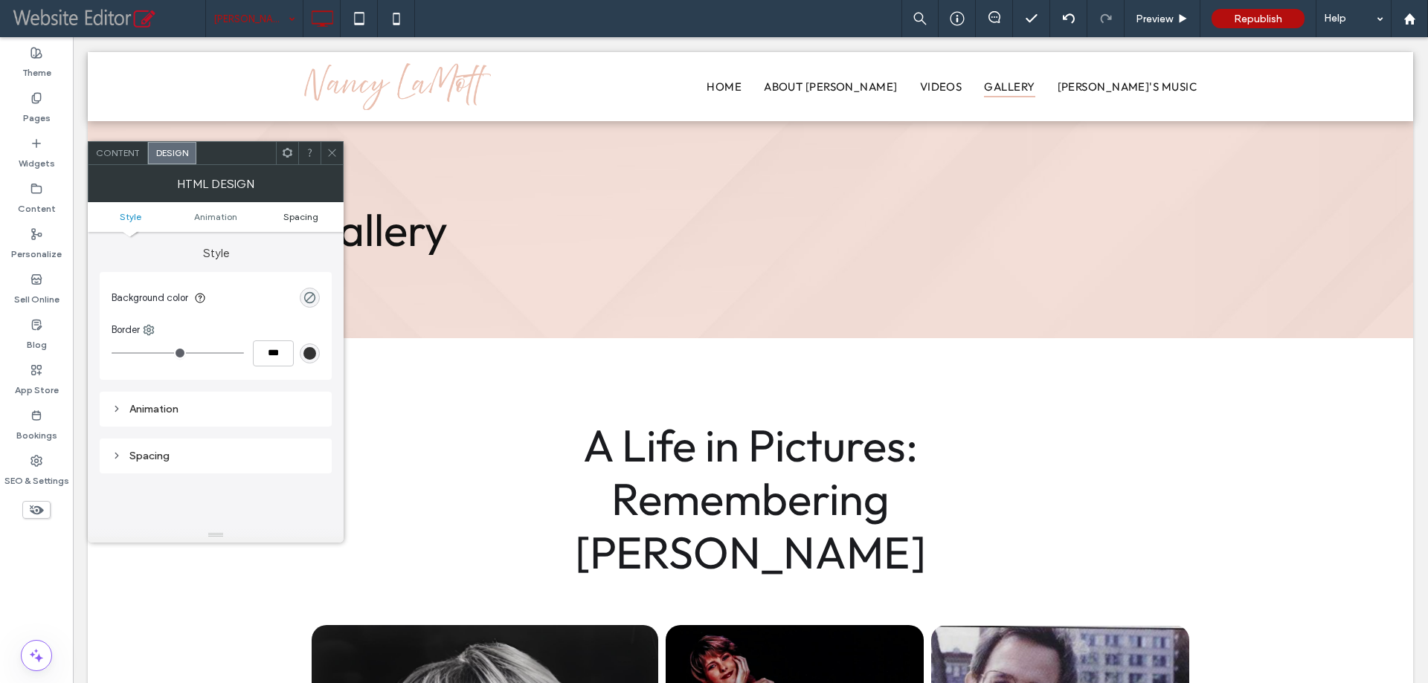
click at [314, 213] on span "Spacing" at bounding box center [300, 216] width 35 height 11
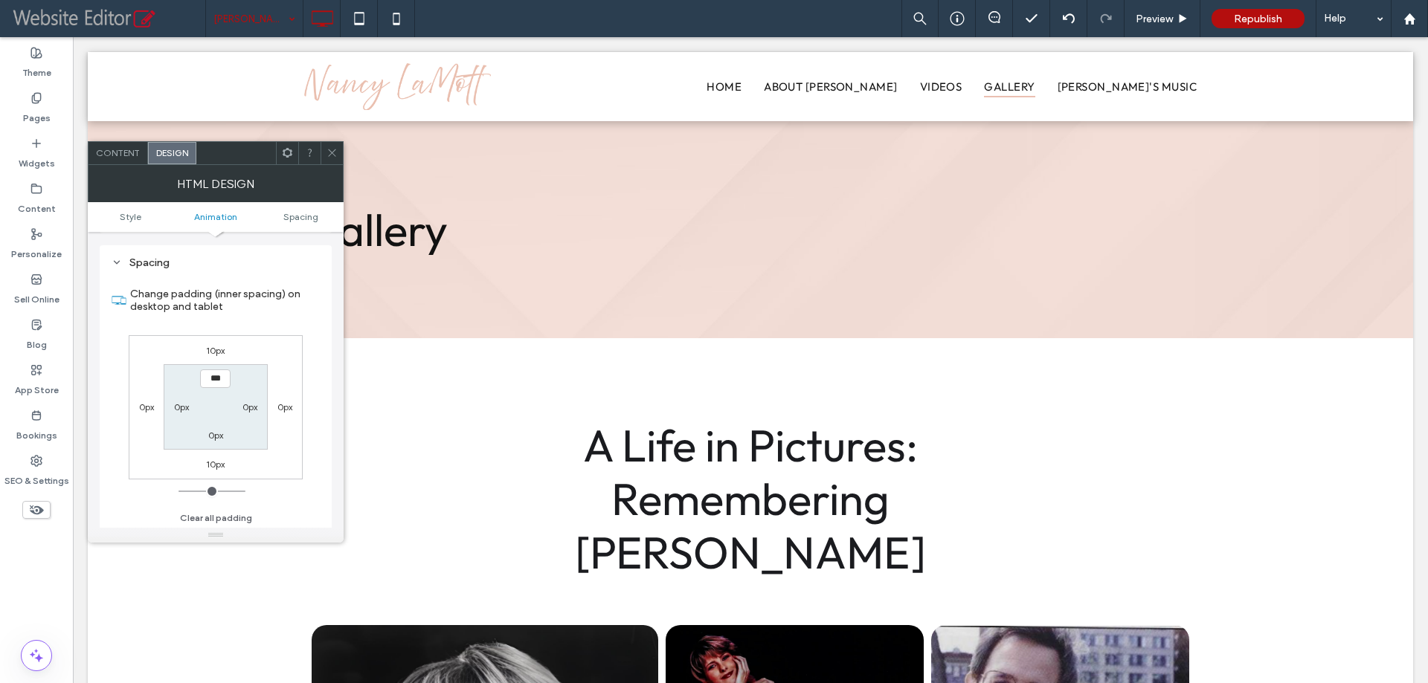
scroll to position [195, 0]
click at [220, 348] on label "10px" at bounding box center [215, 348] width 19 height 11
type input "**"
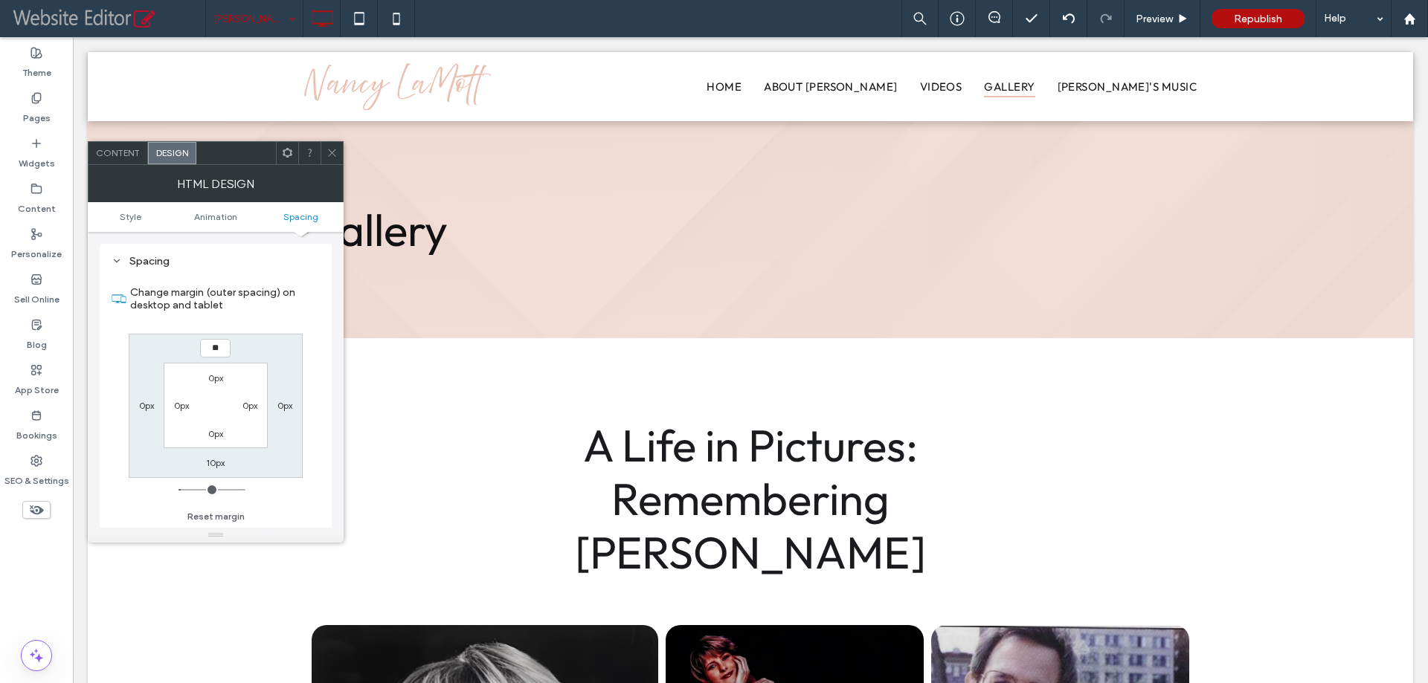
type input "**"
type input "****"
click at [335, 146] on span at bounding box center [331, 153] width 11 height 22
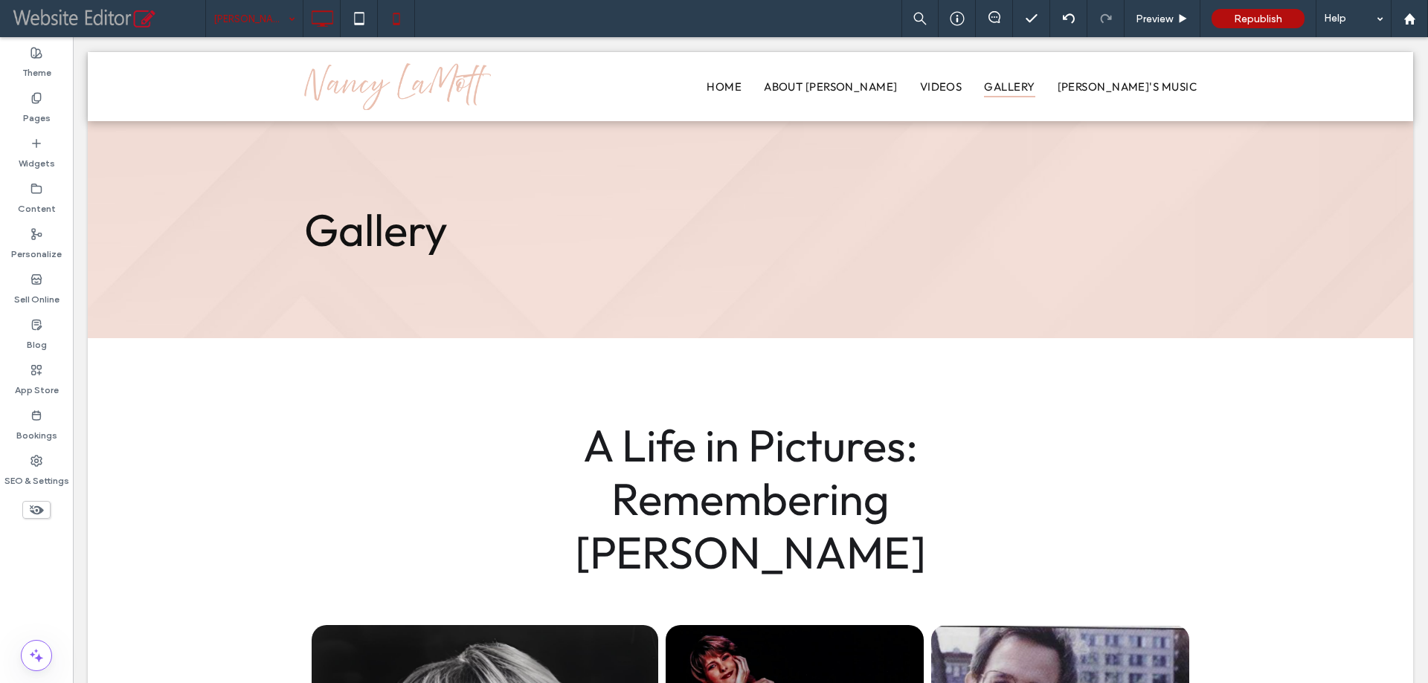
click at [398, 22] on icon at bounding box center [396, 19] width 30 height 30
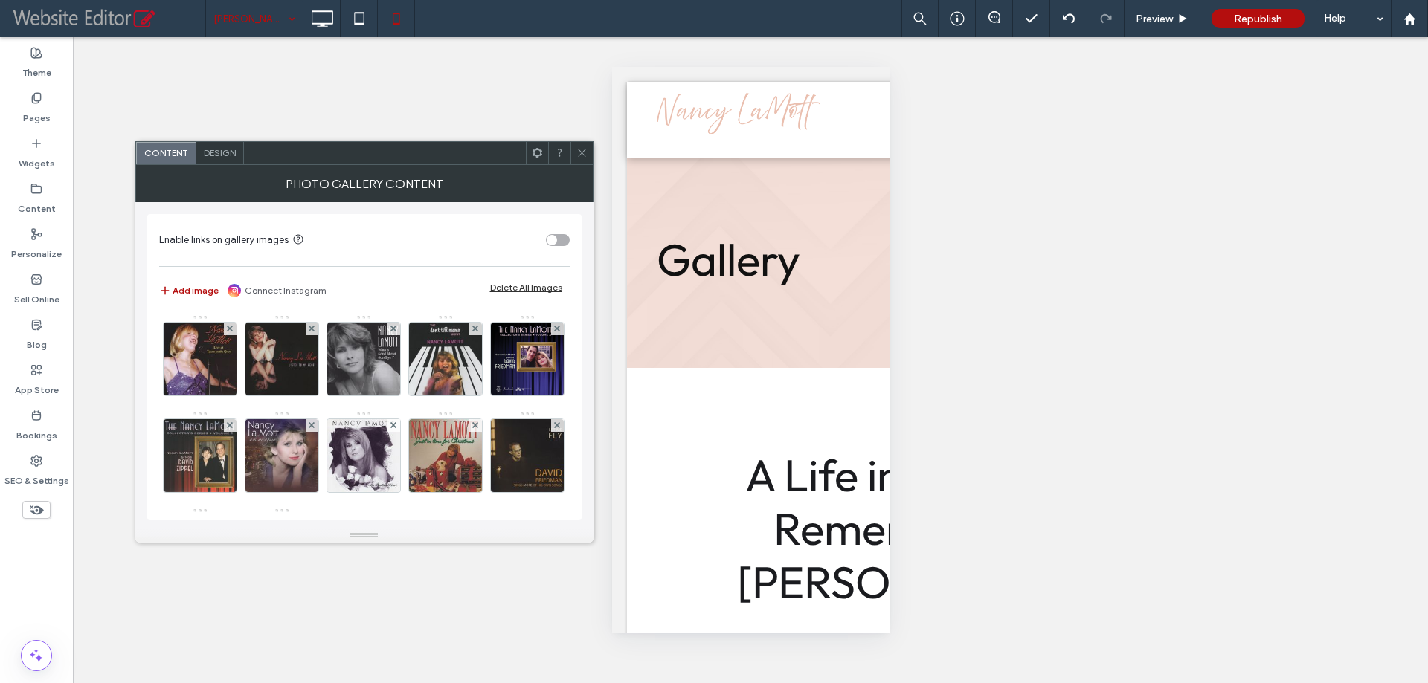
click at [231, 159] on div "Design" at bounding box center [220, 153] width 48 height 22
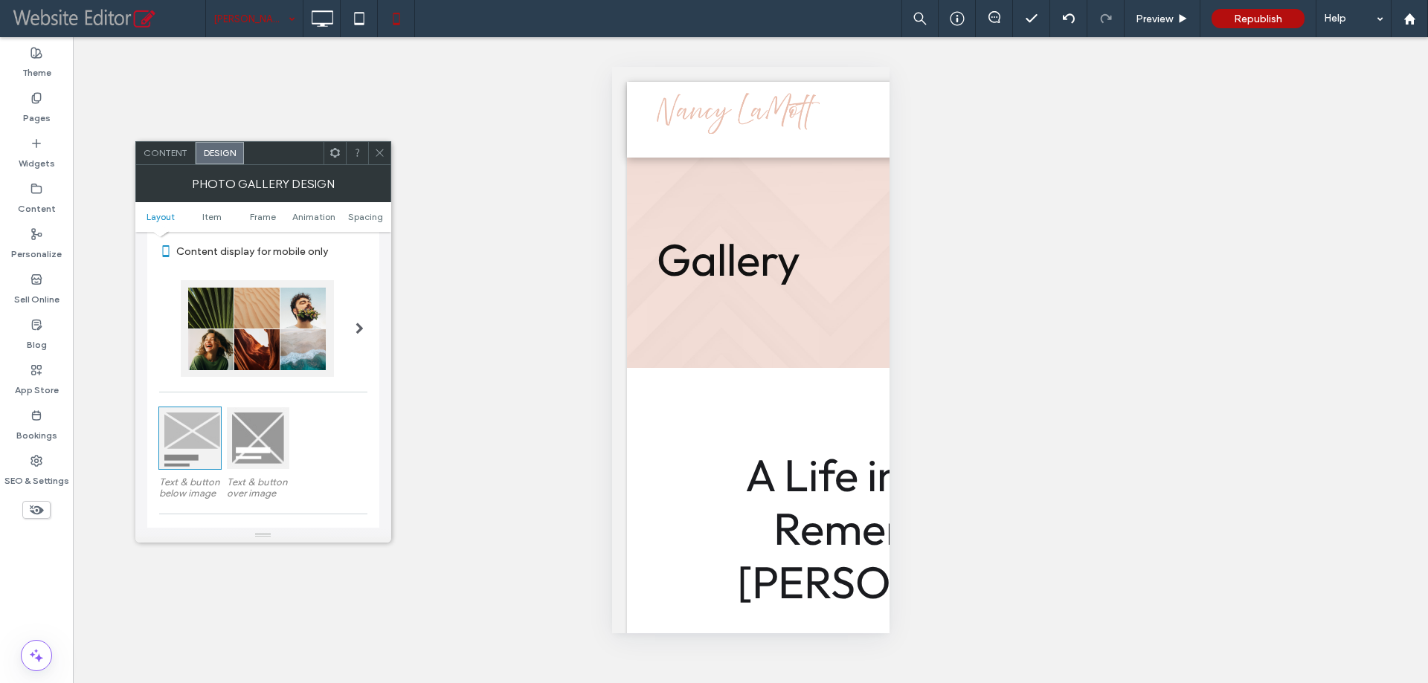
scroll to position [297, 0]
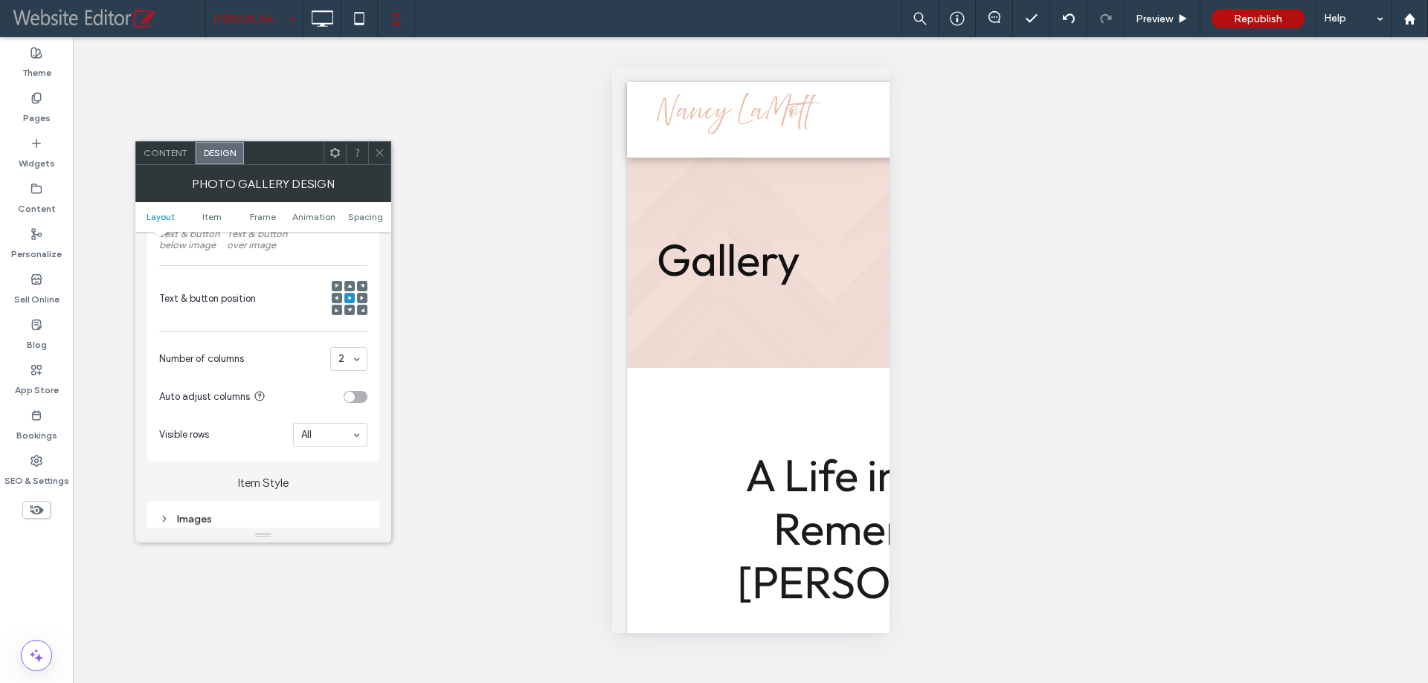
click at [246, 515] on div "Images" at bounding box center [263, 519] width 208 height 13
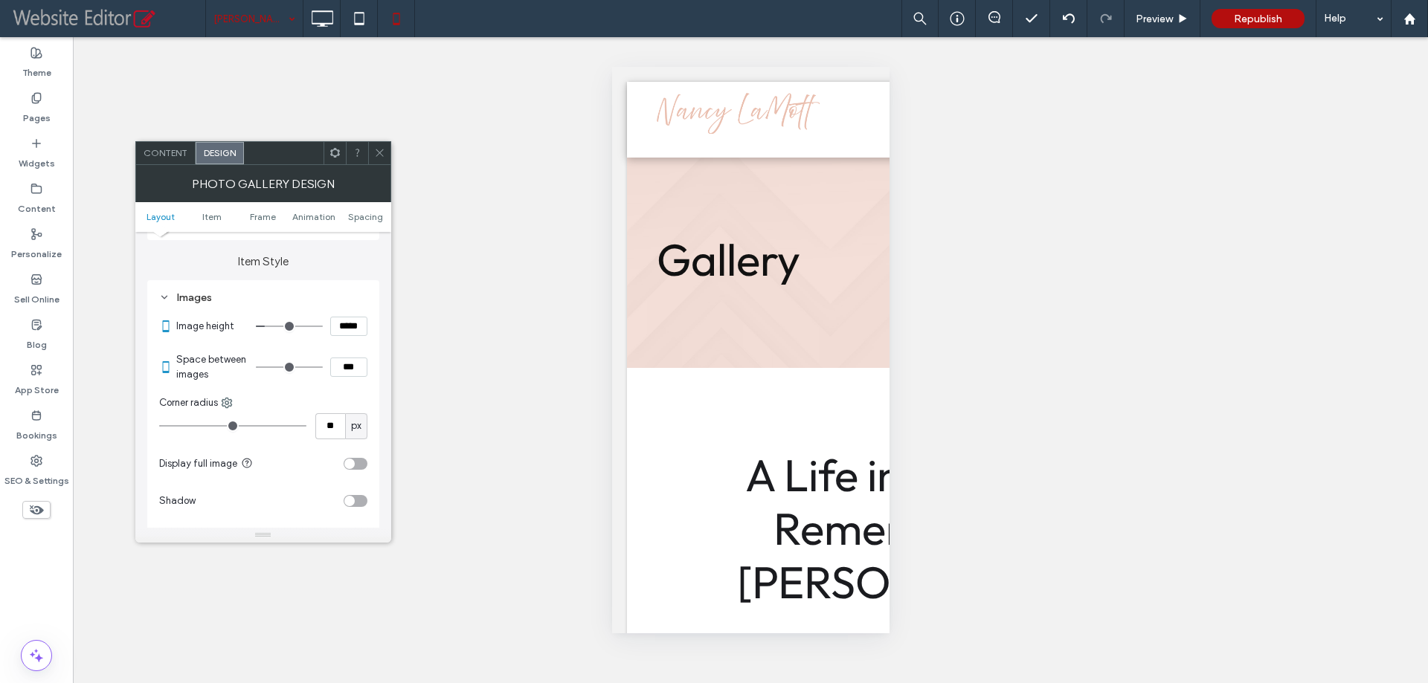
scroll to position [520, 0]
click at [345, 370] on input "***" at bounding box center [348, 365] width 37 height 19
click at [339, 367] on input "***" at bounding box center [348, 365] width 37 height 19
type input "****"
type input "**"
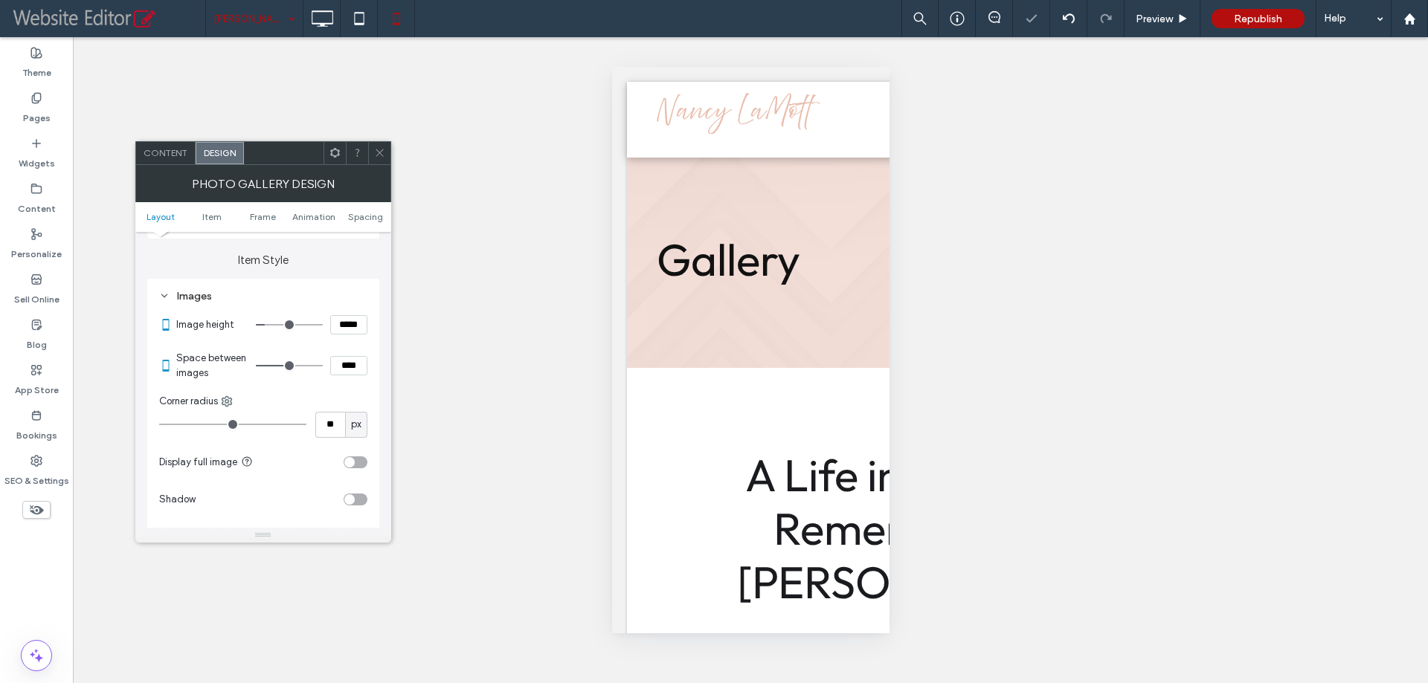
click at [349, 347] on section "Space between images ****" at bounding box center [271, 365] width 191 height 45
drag, startPoint x: 384, startPoint y: 156, endPoint x: 393, endPoint y: 161, distance: 10.0
click at [384, 155] on icon at bounding box center [379, 152] width 11 height 11
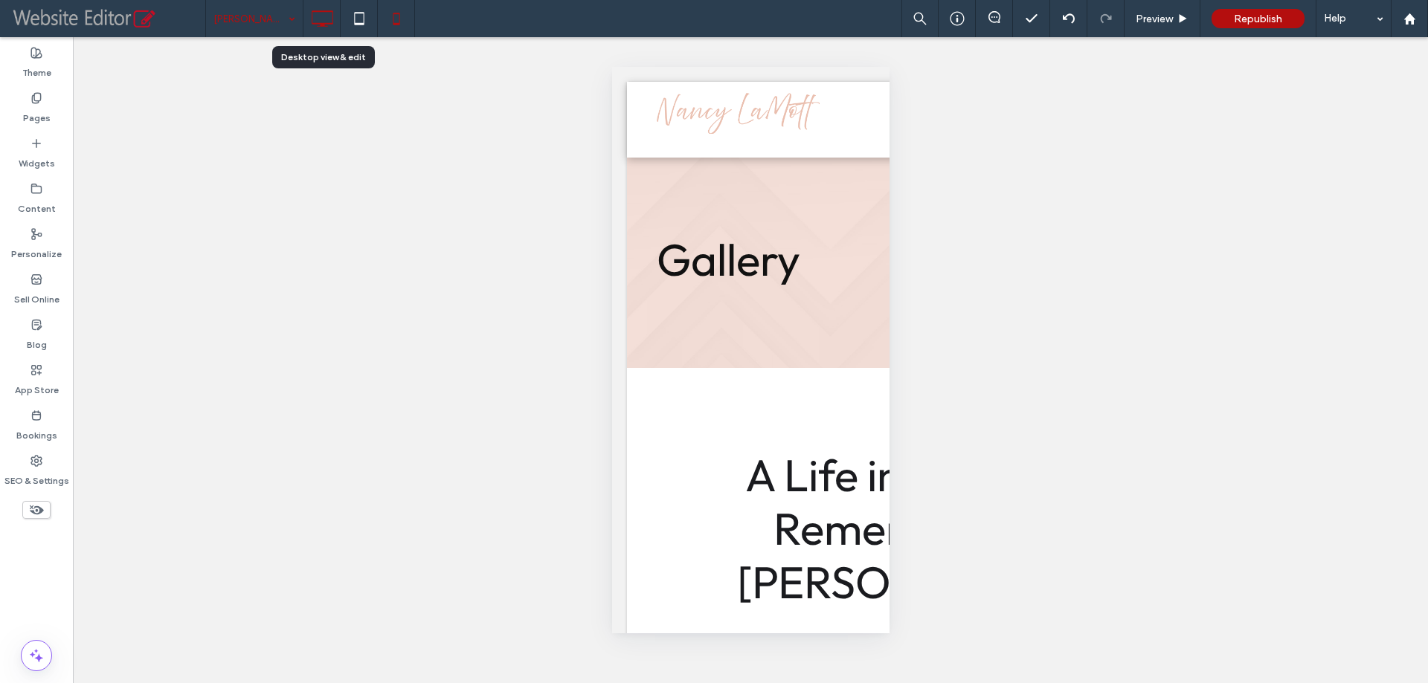
click at [335, 21] on icon at bounding box center [322, 19] width 30 height 30
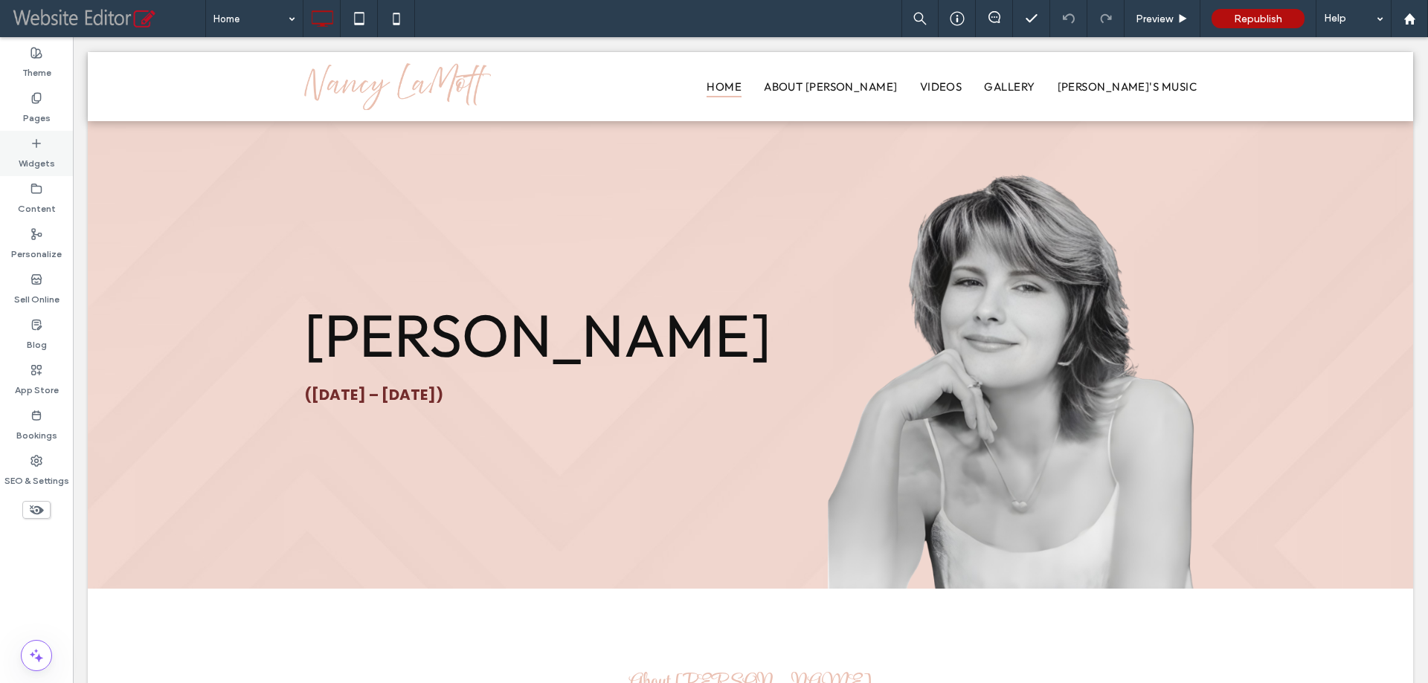
click at [39, 157] on label "Widgets" at bounding box center [37, 159] width 36 height 21
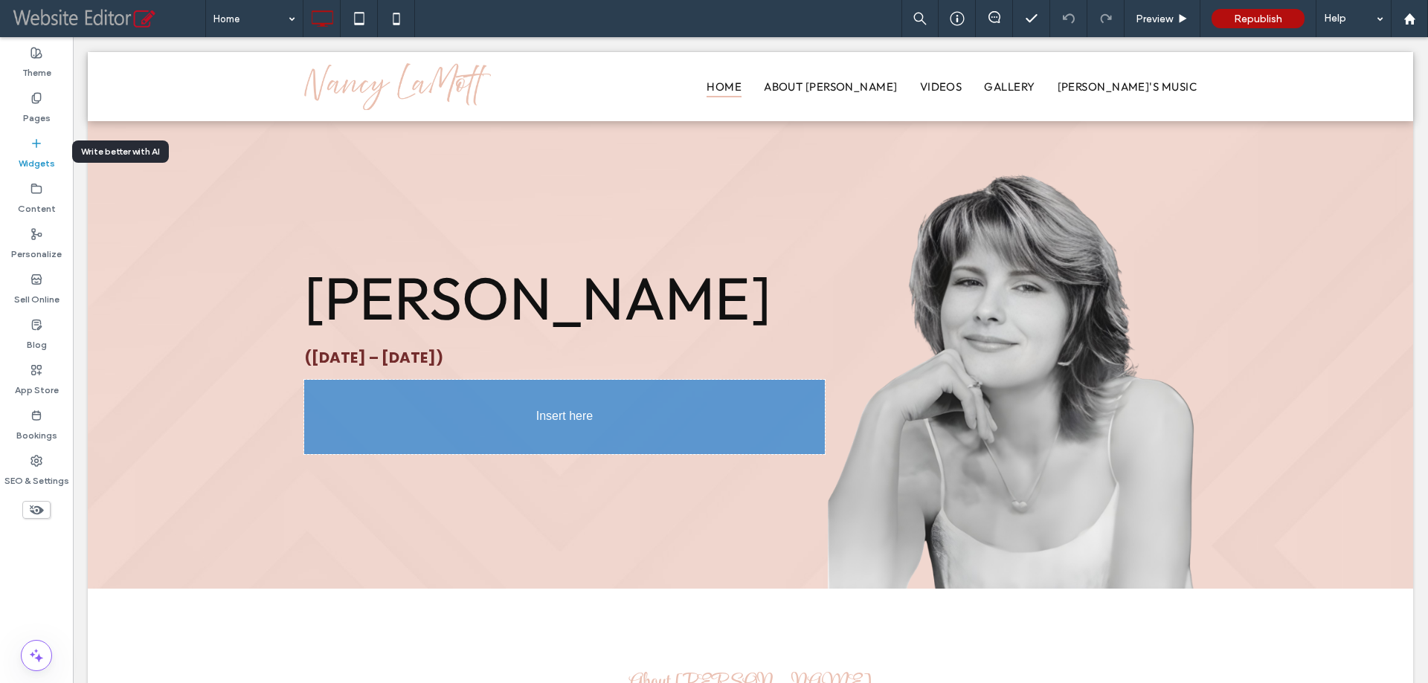
scroll to position [4, 0]
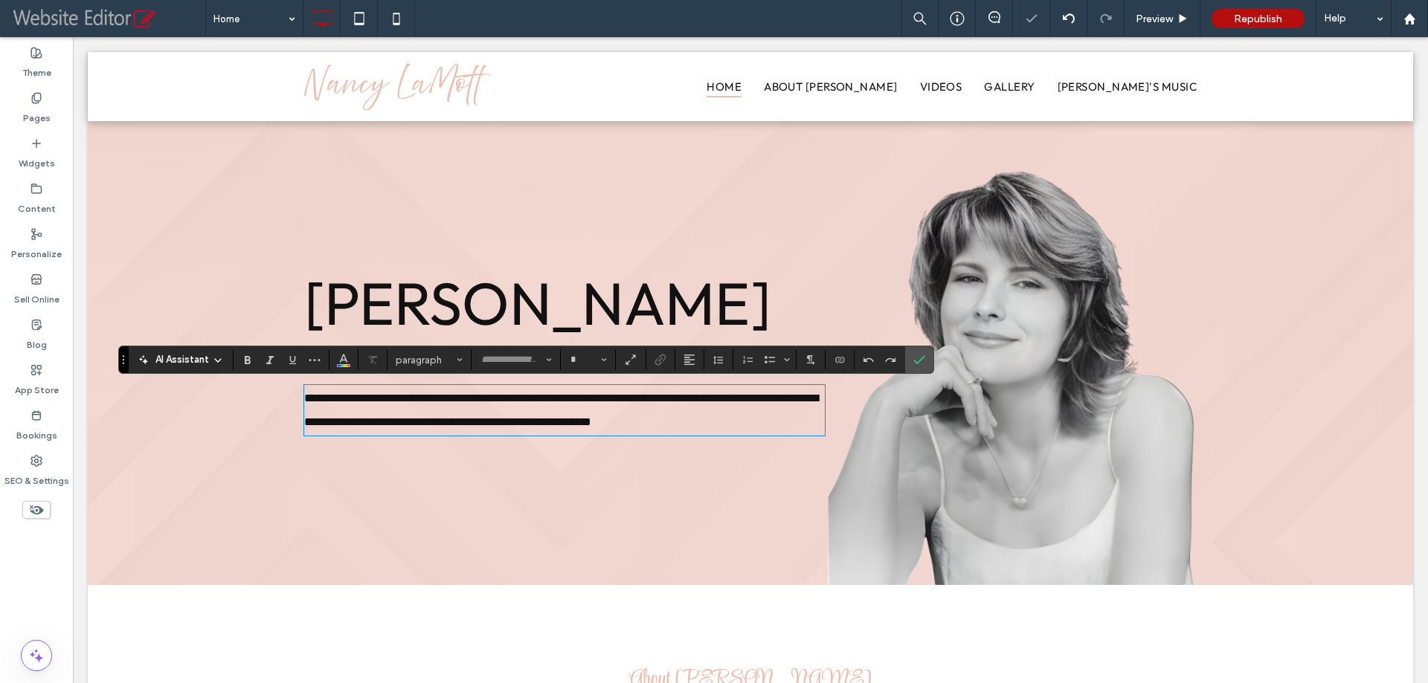
type input "*******"
type input "**"
type input "******"
click at [916, 353] on span "Confirm" at bounding box center [916, 359] width 7 height 27
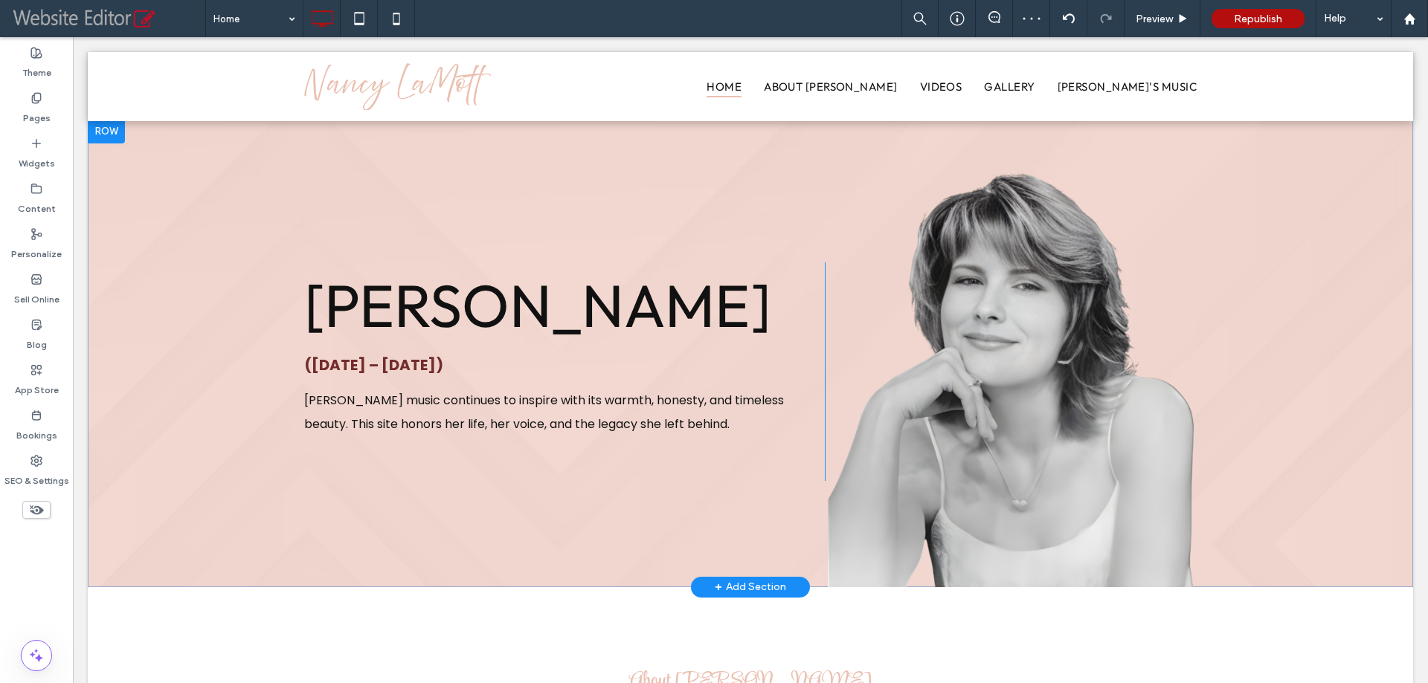
scroll to position [0, 0]
click at [35, 593] on div "Theme Pages Widgets Content Personalize Sell Online Blog App Store Bookings SEO…" at bounding box center [36, 360] width 73 height 646
click at [606, 7] on div "Home Preview Republish Help" at bounding box center [816, 18] width 1222 height 37
click at [248, 141] on div "[PERSON_NAME] ([DATE] – [DATE]) [PERSON_NAME] music continues to inspire with i…" at bounding box center [750, 355] width 1325 height 468
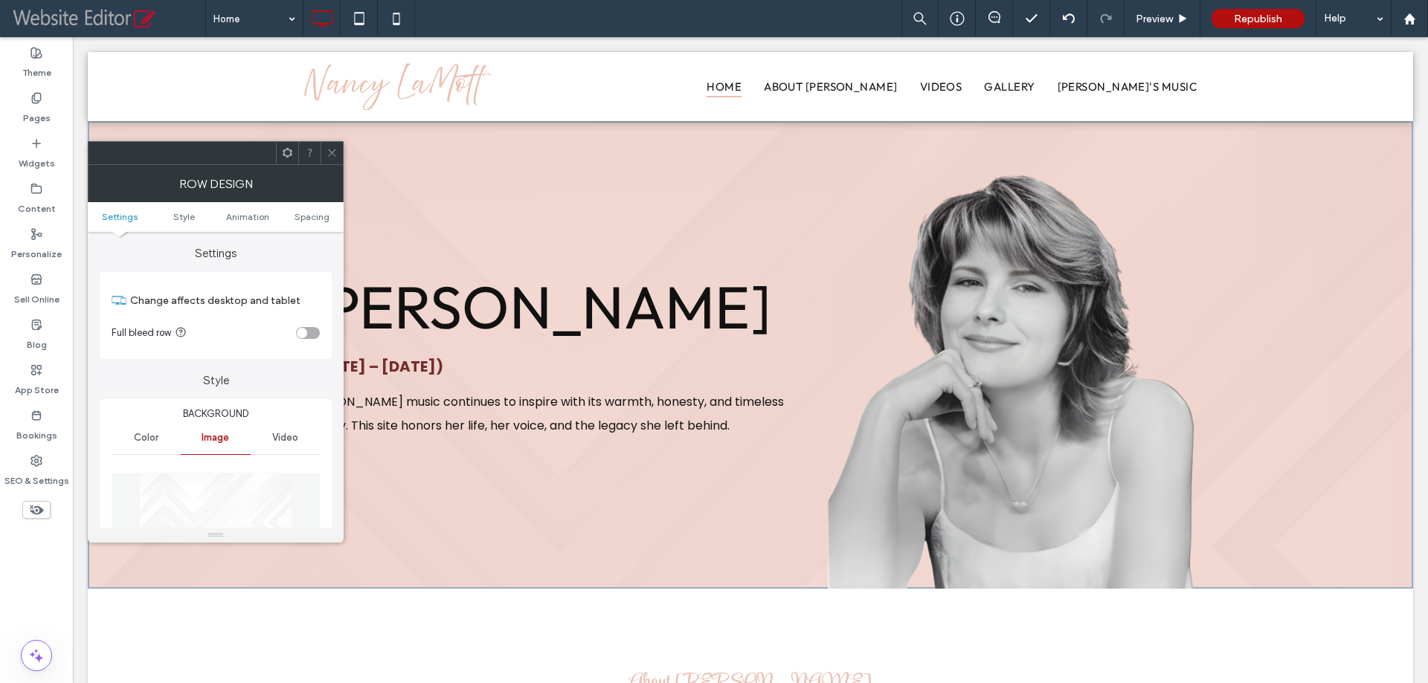
click at [207, 503] on img at bounding box center [215, 524] width 153 height 103
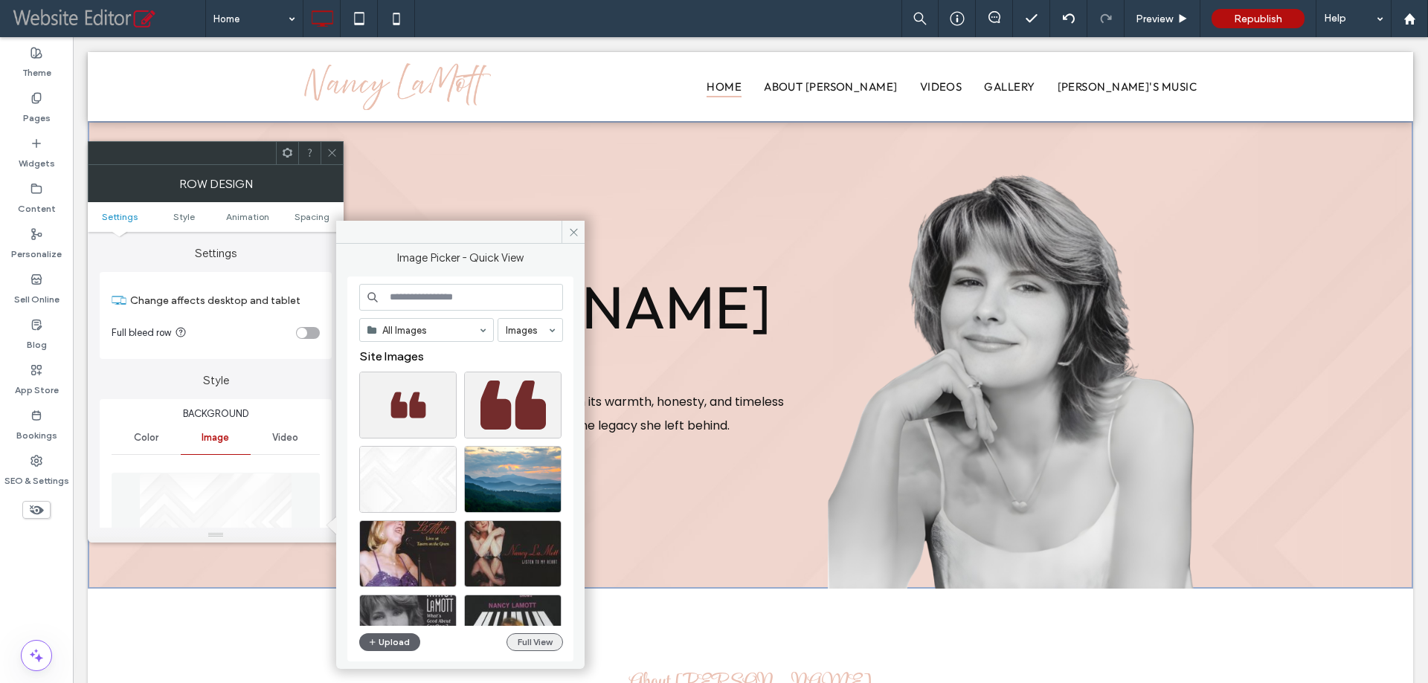
click at [520, 648] on button "Full View" at bounding box center [534, 642] width 57 height 18
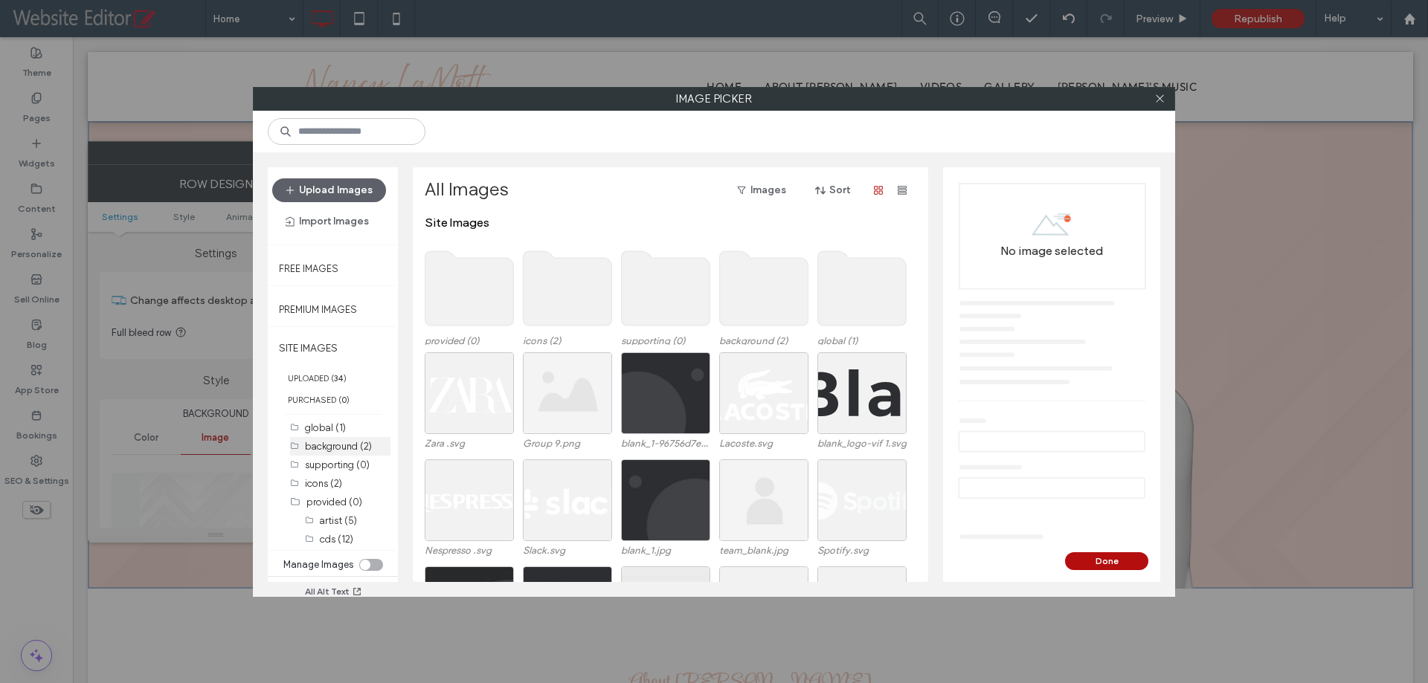
click at [349, 445] on label "background (2)" at bounding box center [338, 446] width 67 height 11
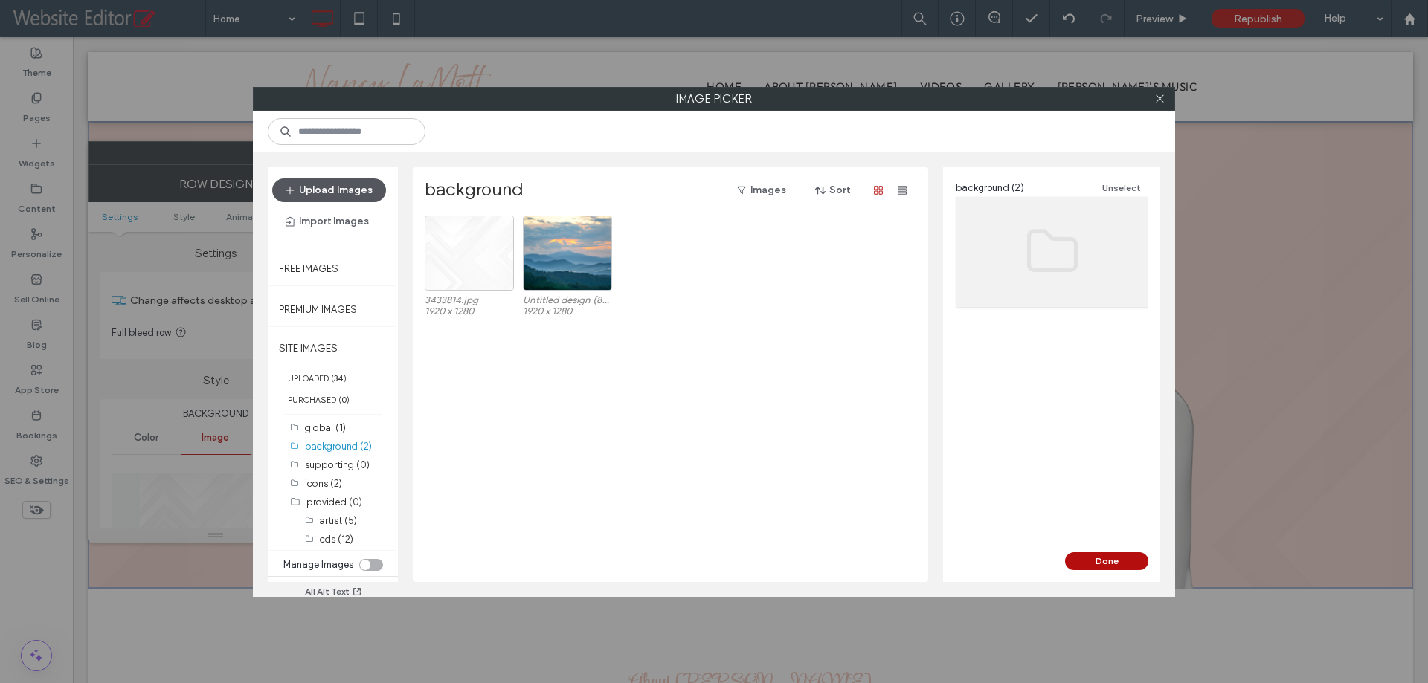
click at [325, 190] on button "Upload Images" at bounding box center [329, 190] width 114 height 24
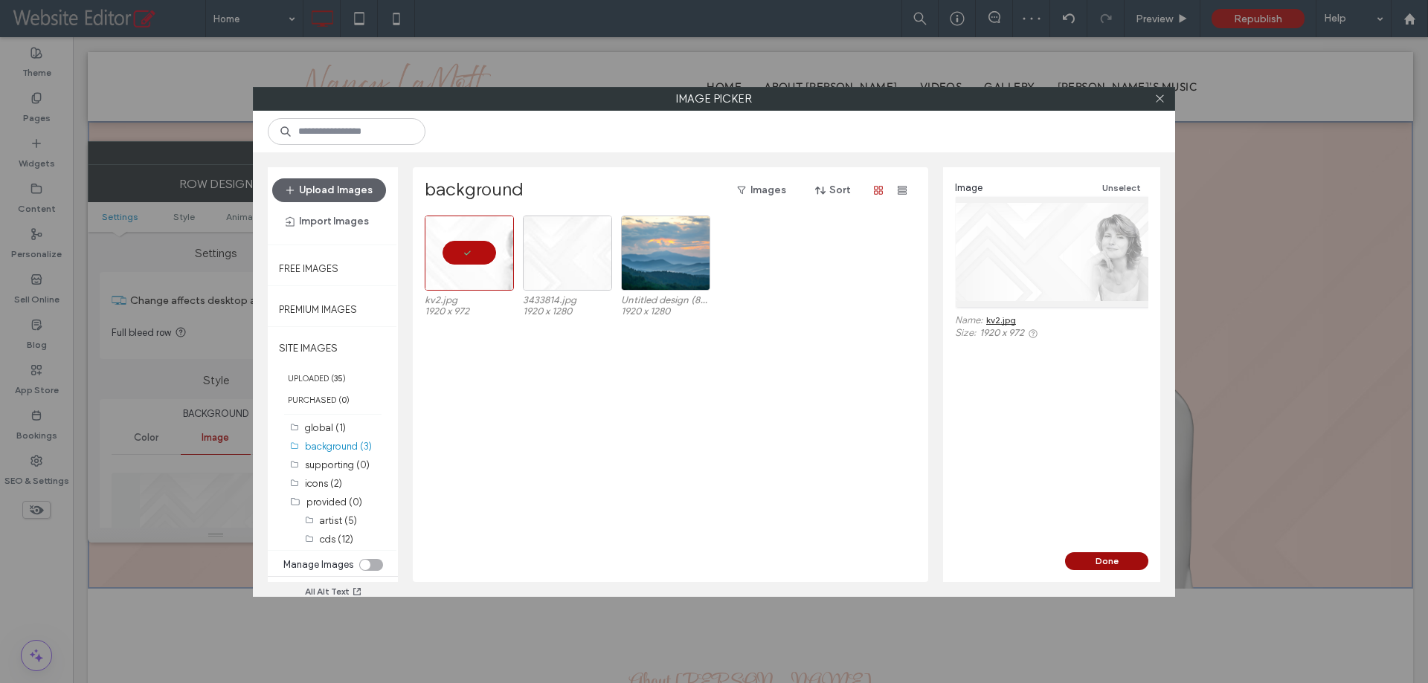
click at [1083, 555] on button "Done" at bounding box center [1106, 561] width 83 height 18
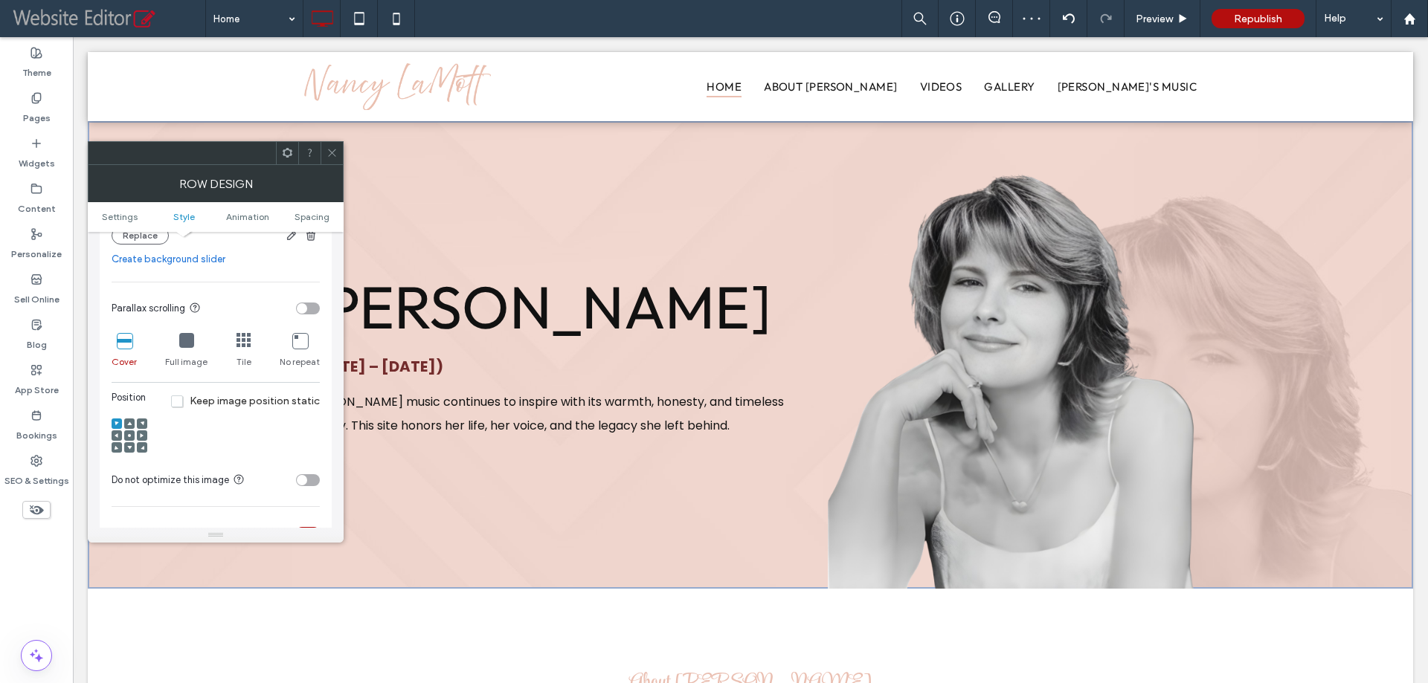
scroll to position [446, 0]
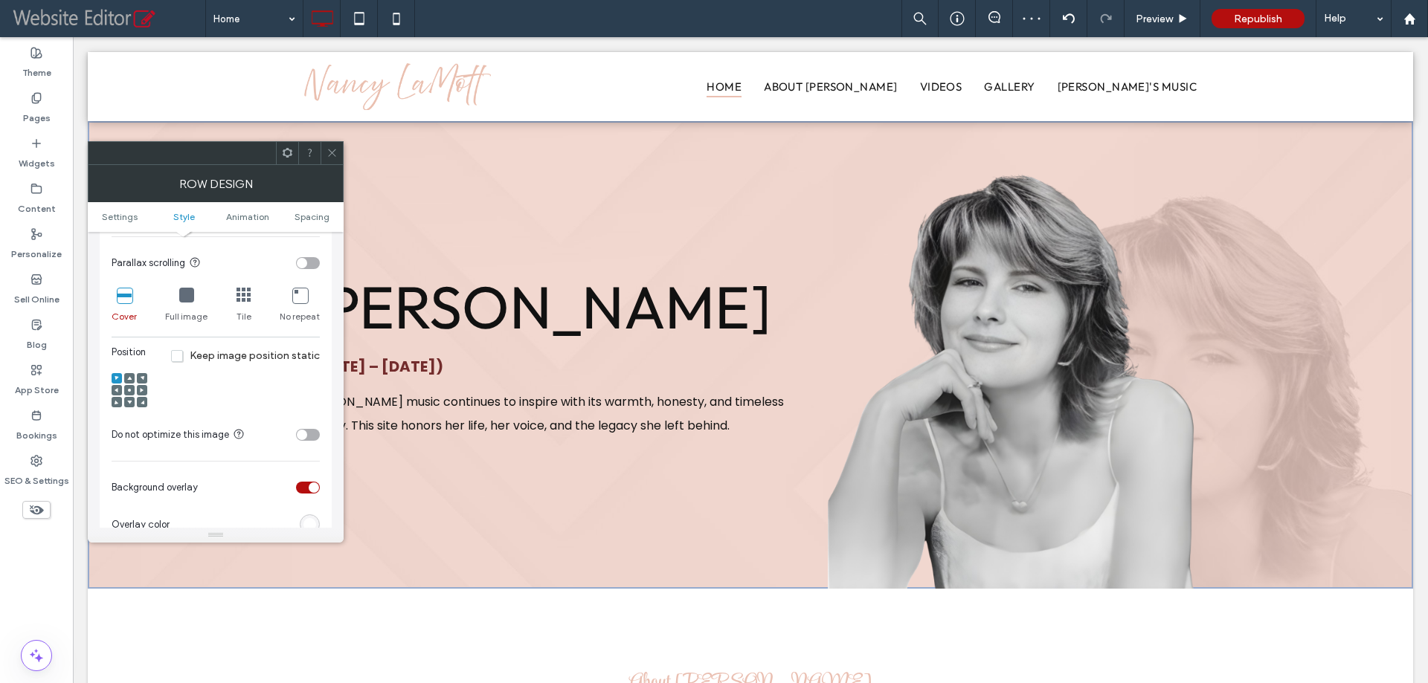
click at [132, 387] on div at bounding box center [129, 390] width 10 height 10
click at [128, 389] on icon at bounding box center [129, 390] width 4 height 4
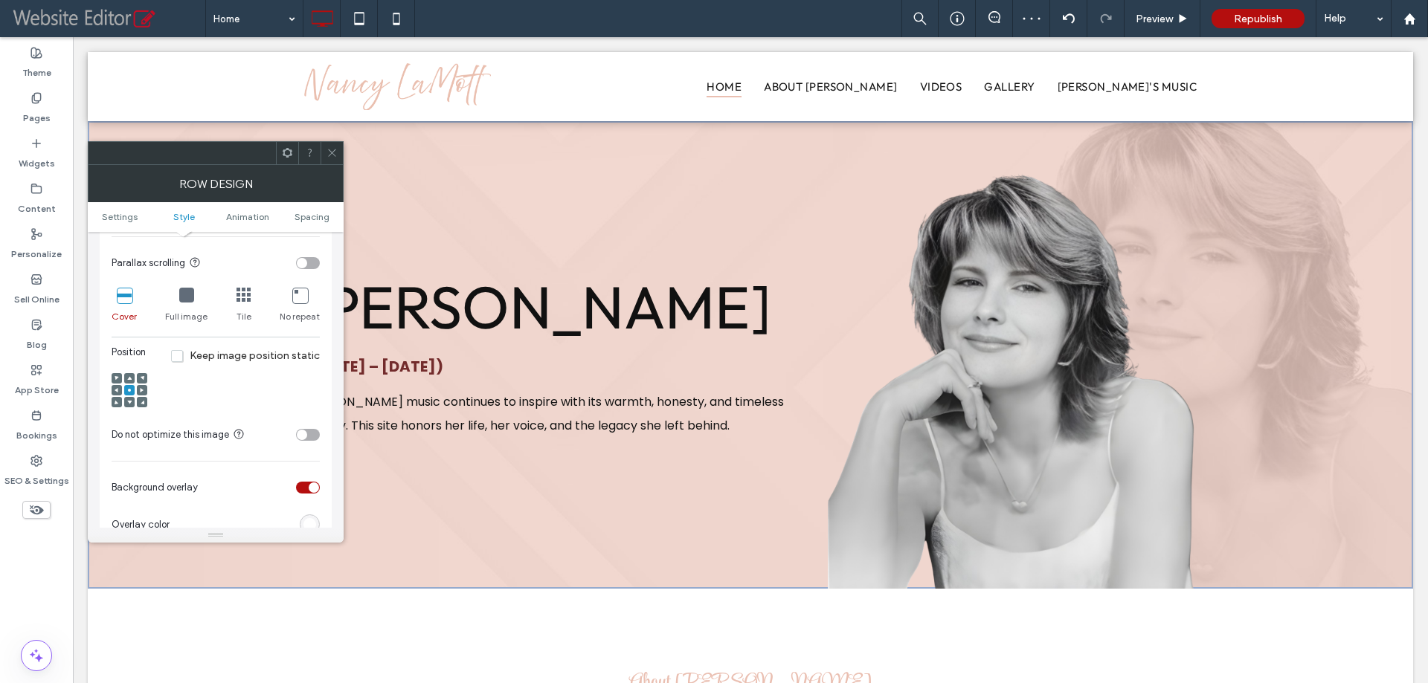
click at [332, 155] on icon at bounding box center [331, 152] width 11 height 11
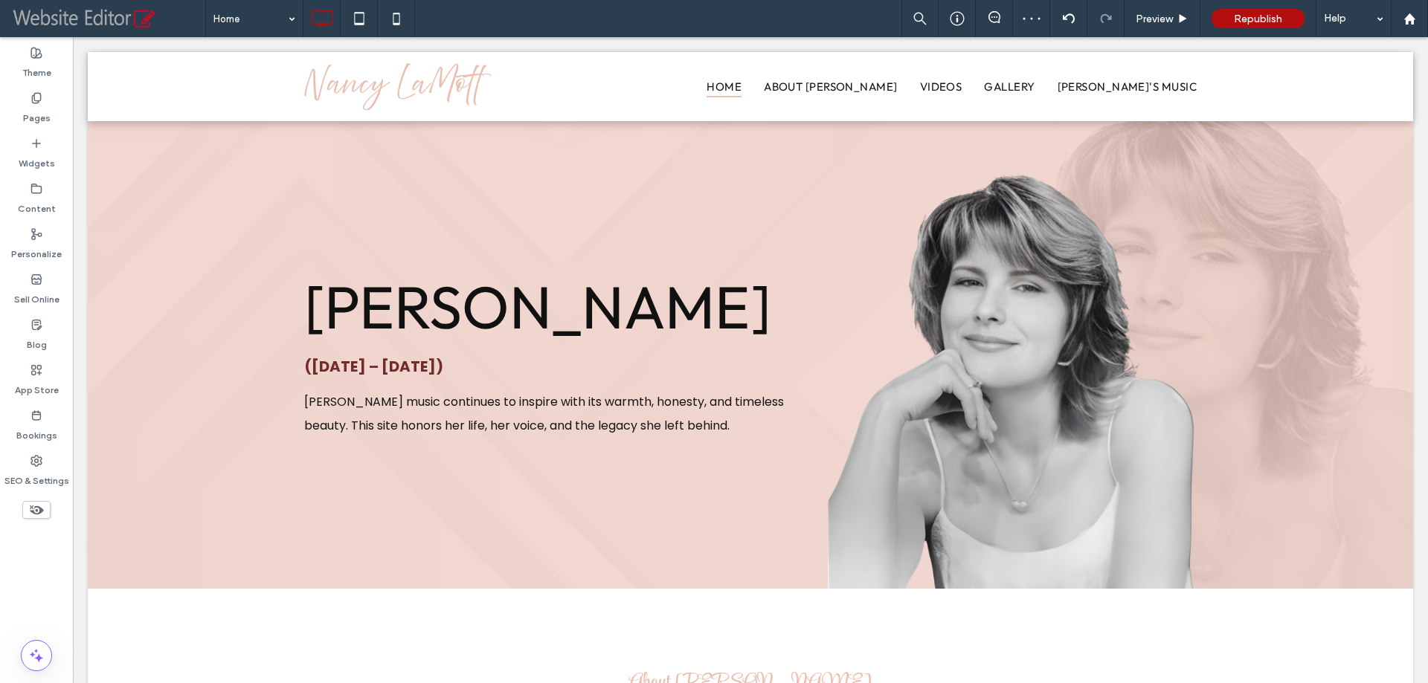
click at [642, 16] on div "Home Preview Republish Help" at bounding box center [816, 18] width 1222 height 37
click at [38, 563] on div "Theme Pages Widgets Content Personalize Sell Online Blog App Store Bookings SEO…" at bounding box center [36, 360] width 73 height 646
click at [394, 24] on use at bounding box center [396, 19] width 7 height 12
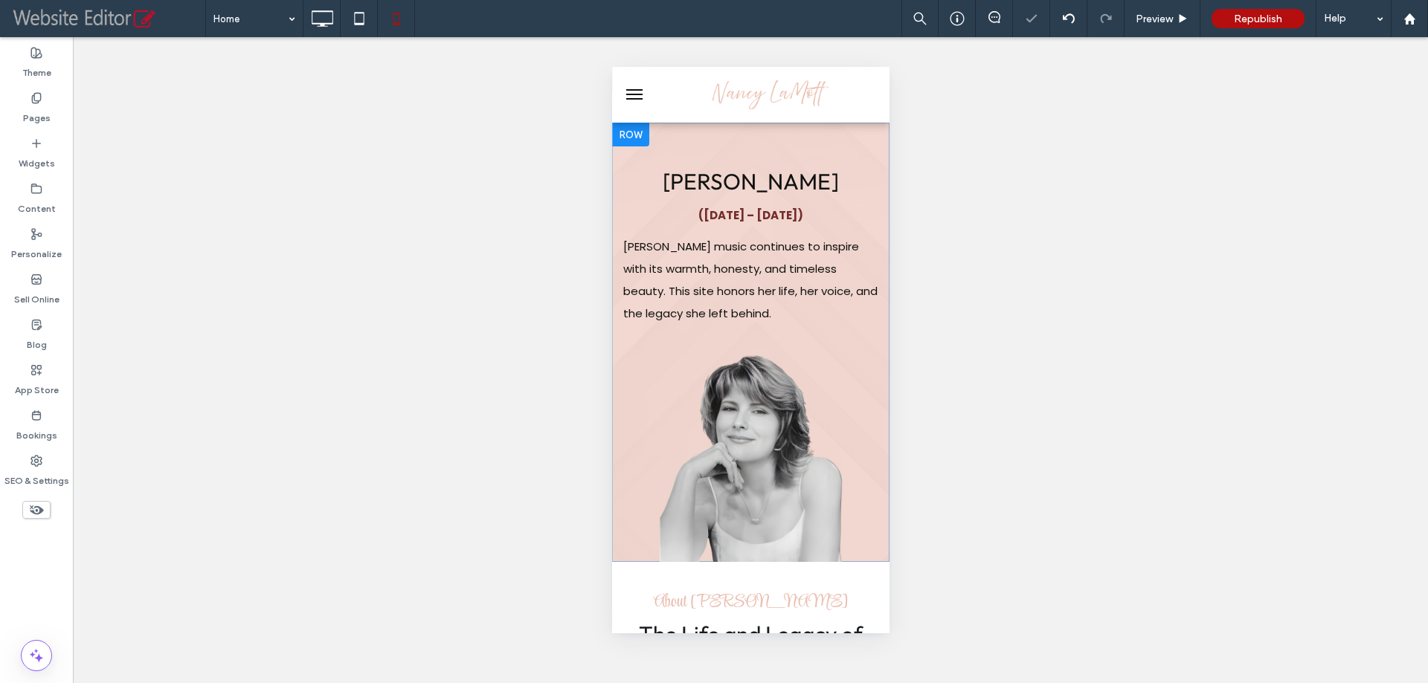
scroll to position [0, 0]
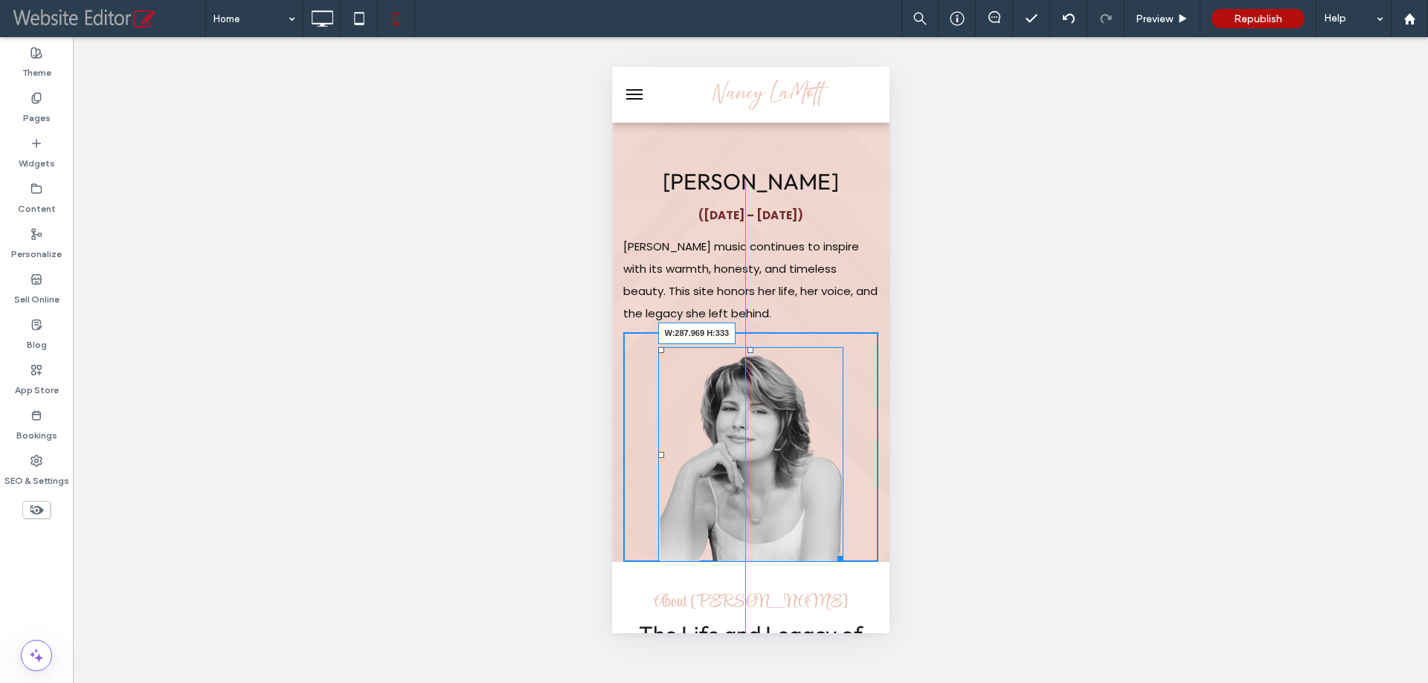
drag, startPoint x: 834, startPoint y: 553, endPoint x: 1441, endPoint y: 638, distance: 612.6
click at [843, 562] on div "W:287.969 H:333" at bounding box center [750, 454] width 186 height 215
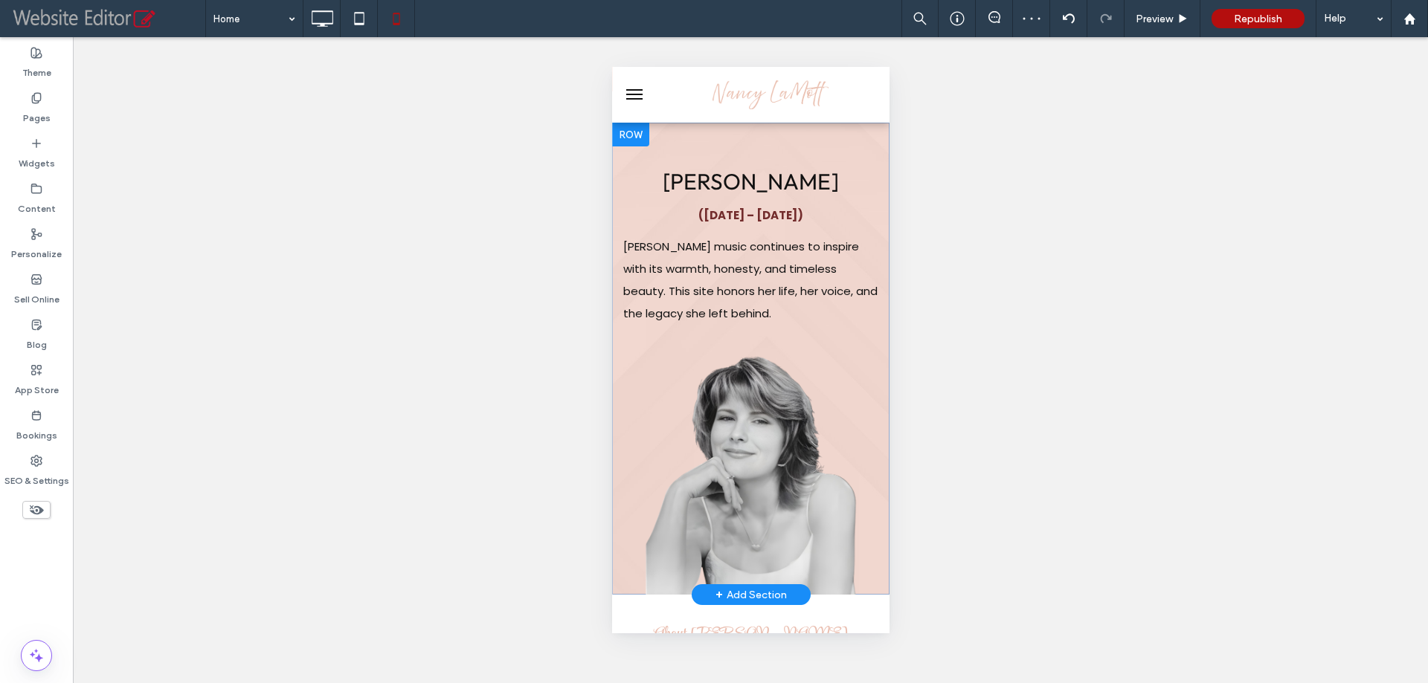
click at [748, 141] on div "[PERSON_NAME] ([DATE] – [DATE]) [PERSON_NAME] music continues to inspire with i…" at bounding box center [749, 359] width 277 height 472
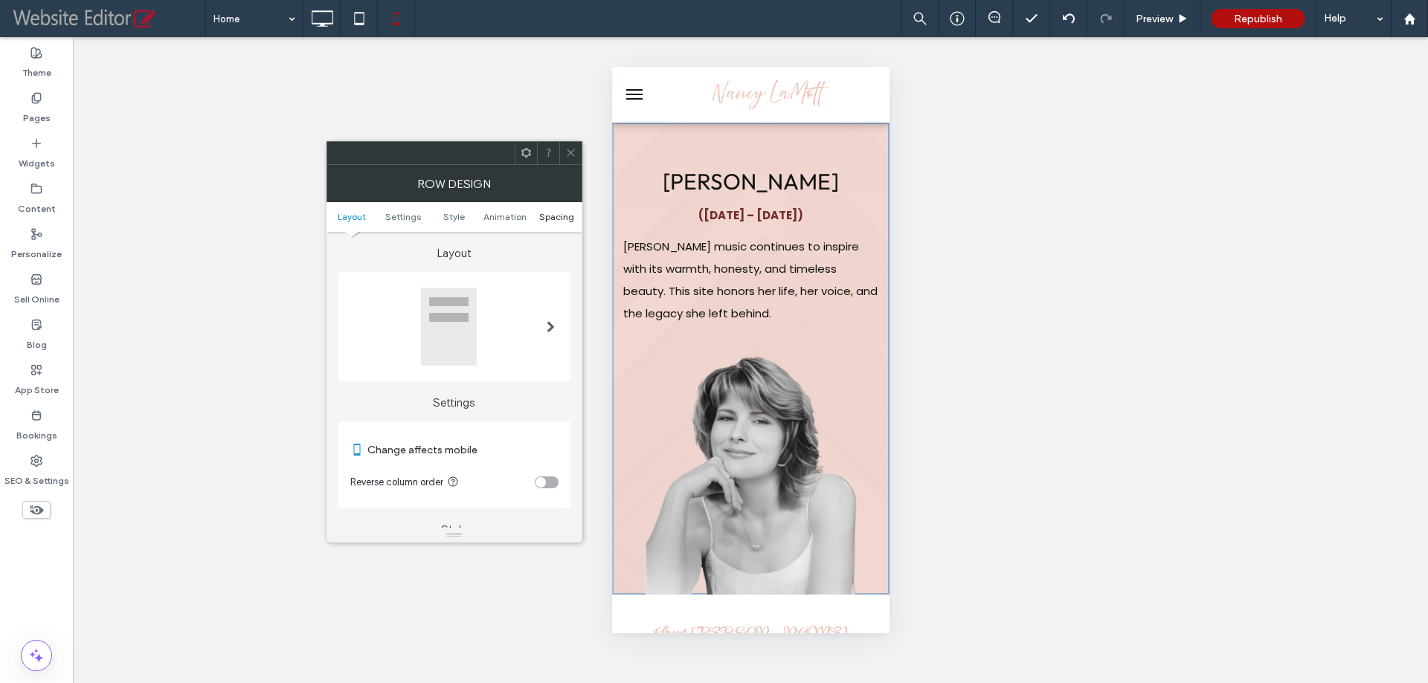
click at [563, 216] on span "Spacing" at bounding box center [556, 216] width 35 height 11
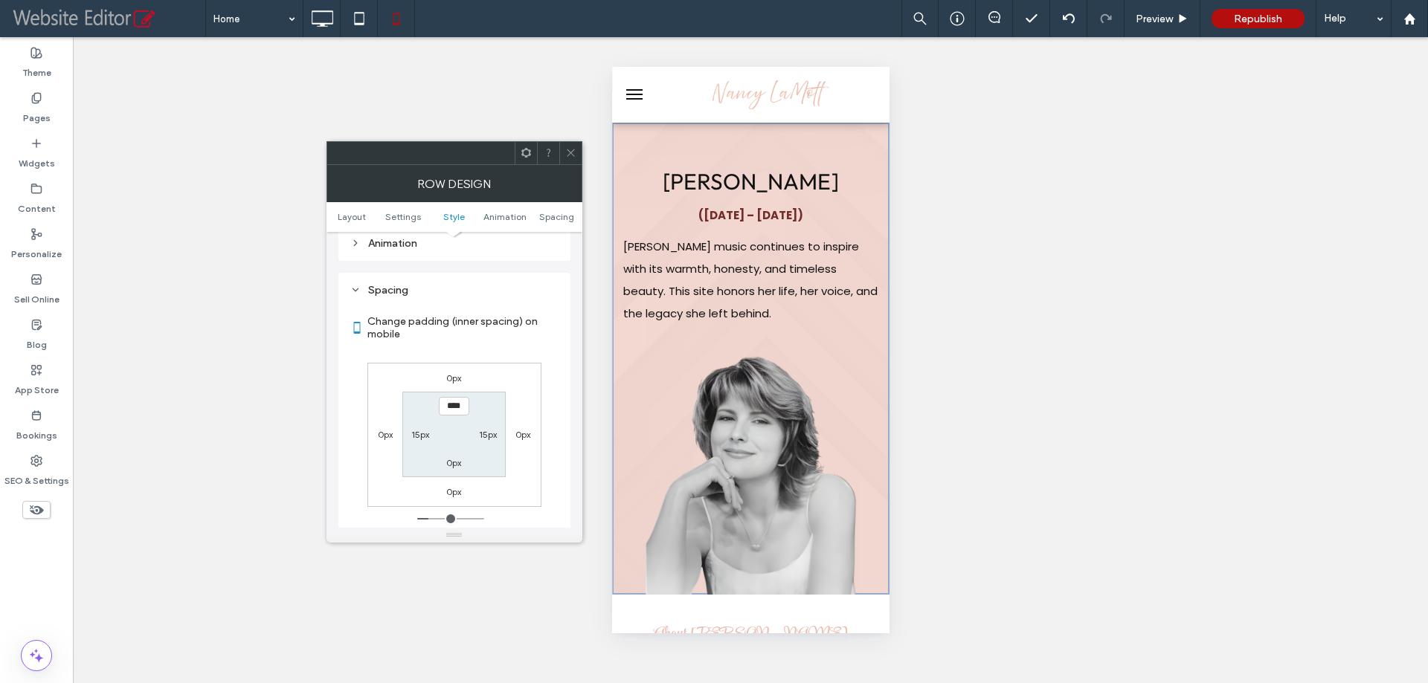
scroll to position [1059, 0]
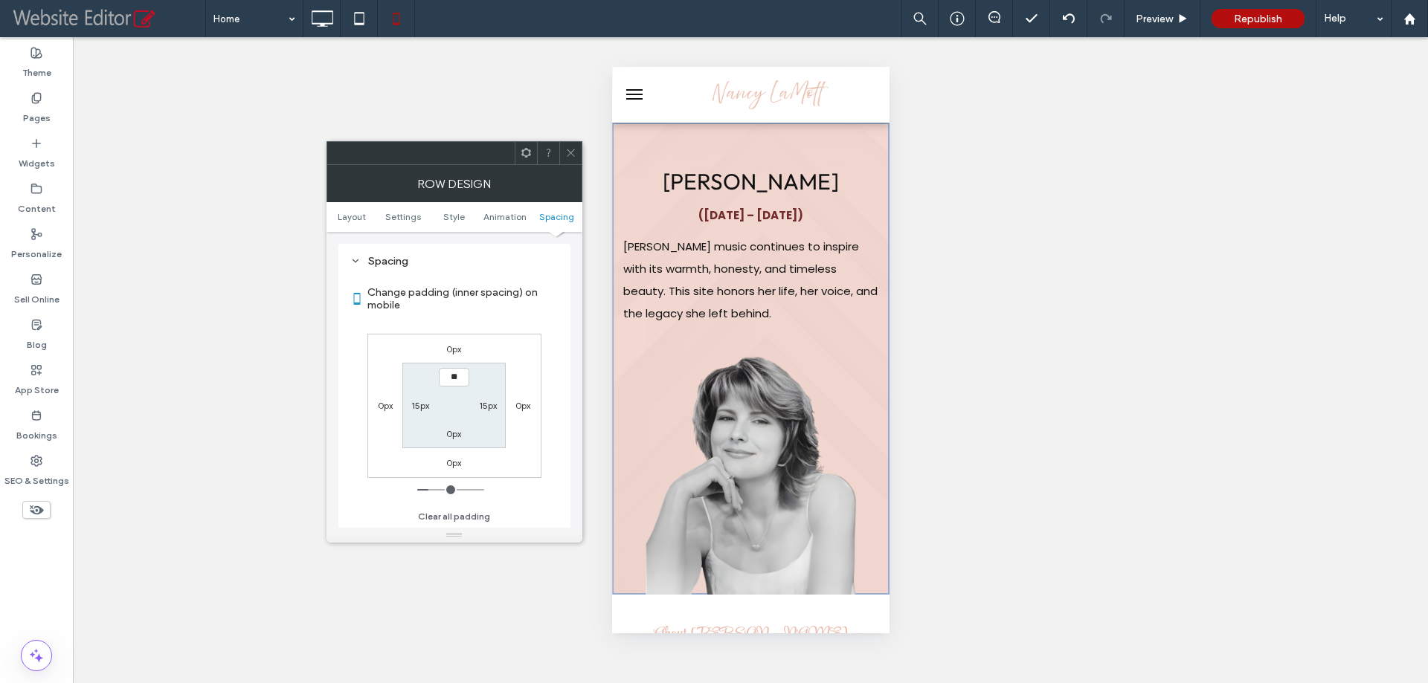
type input "****"
type input "**"
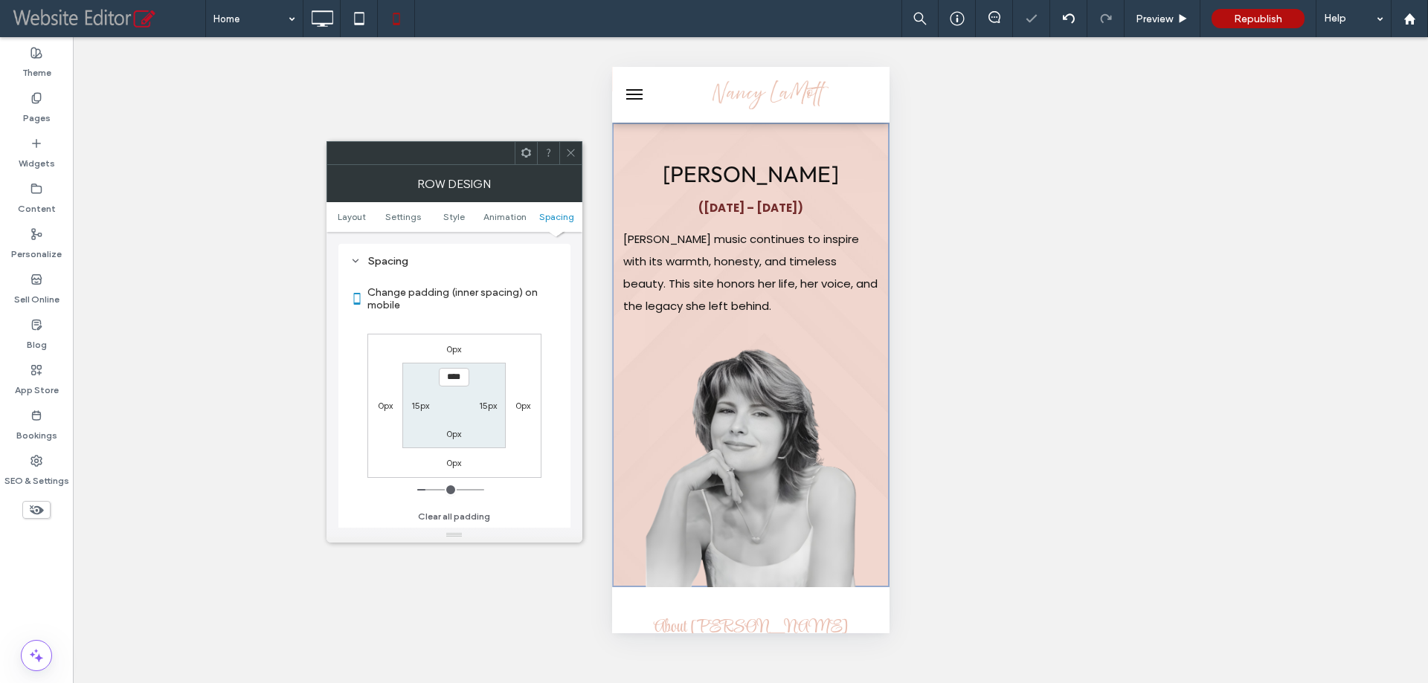
click at [570, 155] on icon at bounding box center [570, 152] width 11 height 11
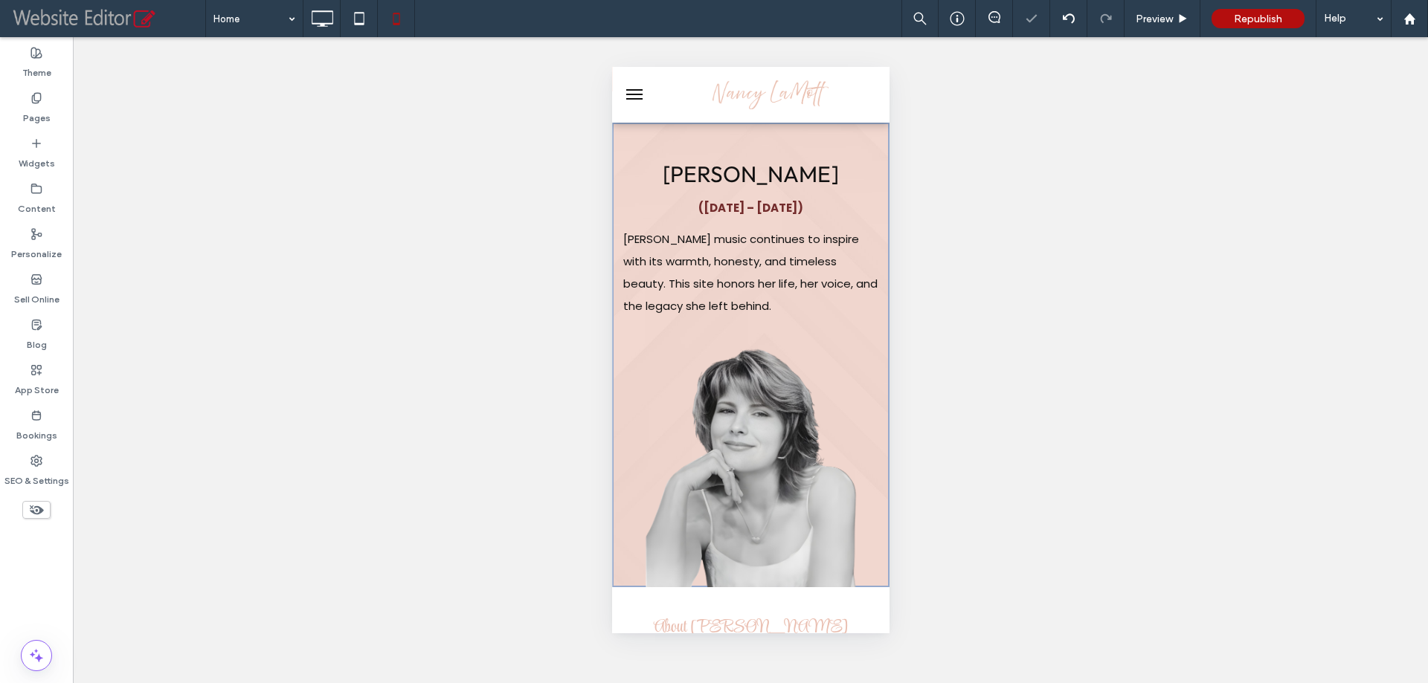
click at [632, 86] on button "menu" at bounding box center [634, 95] width 30 height 30
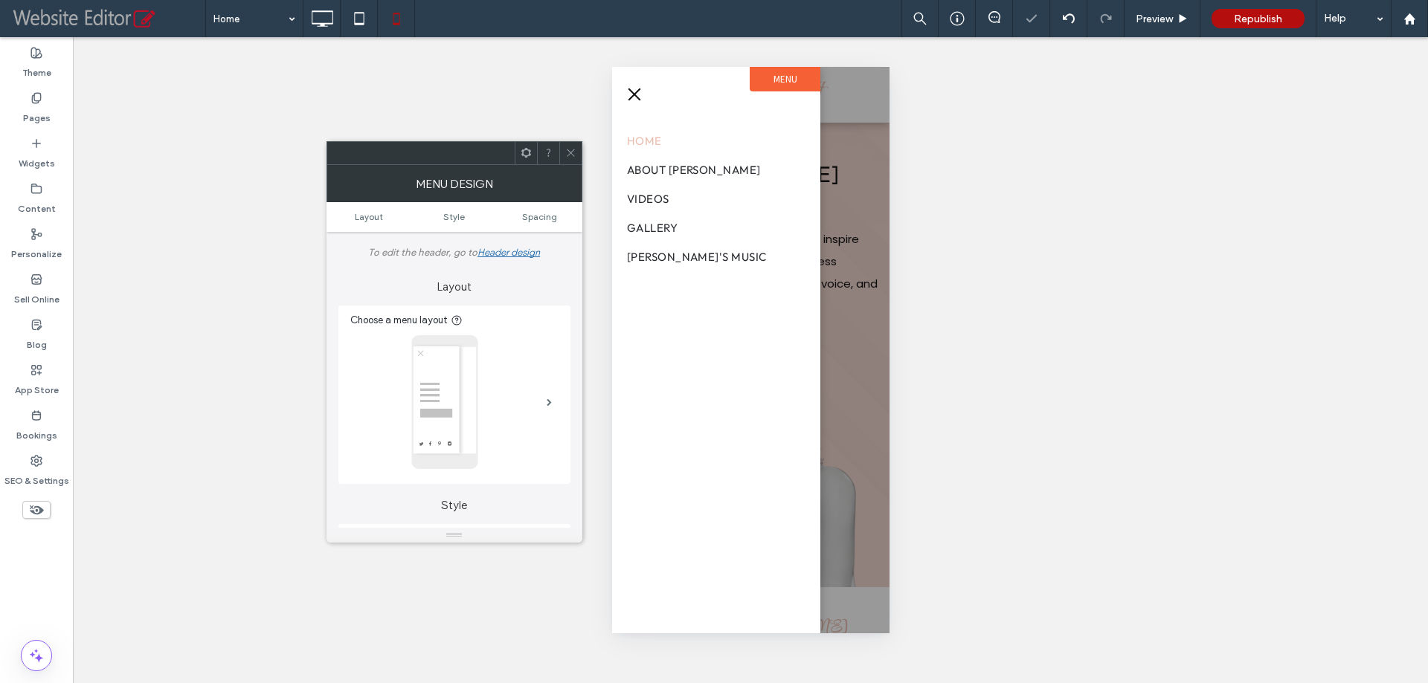
click at [845, 181] on div at bounding box center [749, 350] width 277 height 567
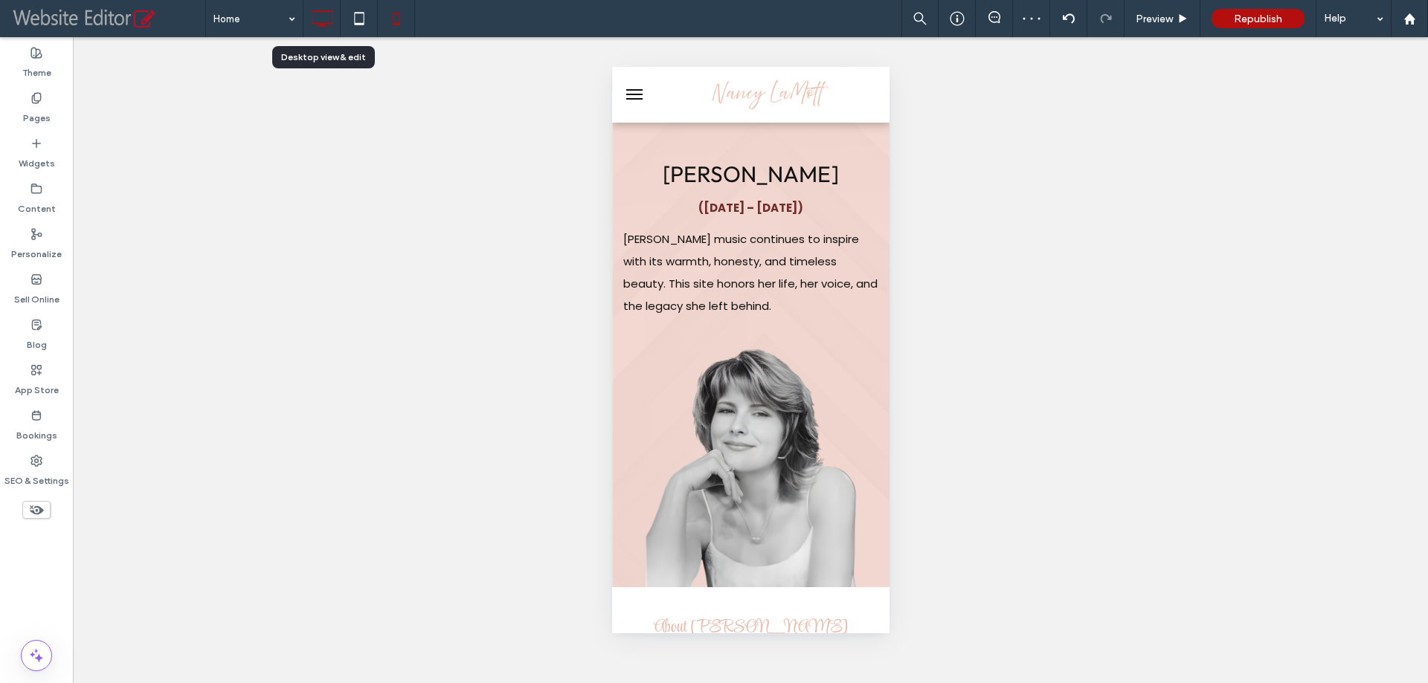
click at [326, 21] on icon at bounding box center [322, 19] width 30 height 30
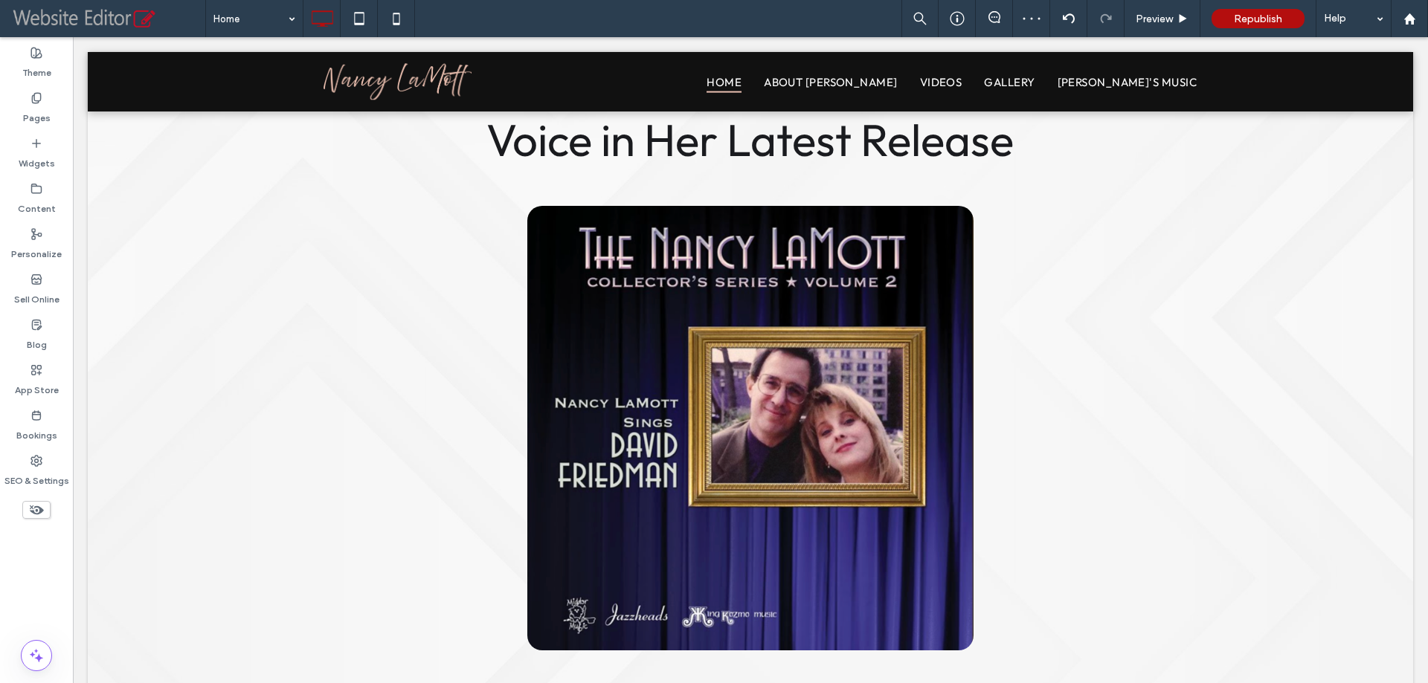
scroll to position [1338, 0]
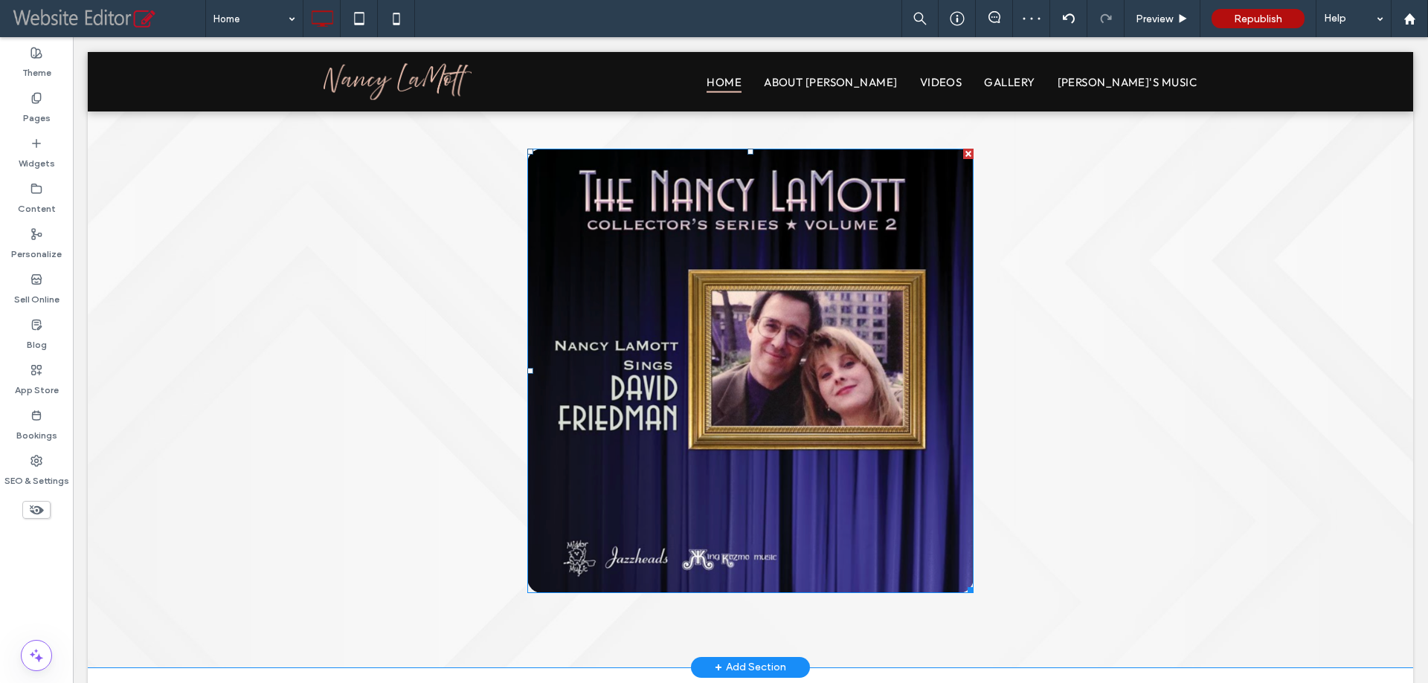
click at [759, 274] on img at bounding box center [750, 371] width 446 height 444
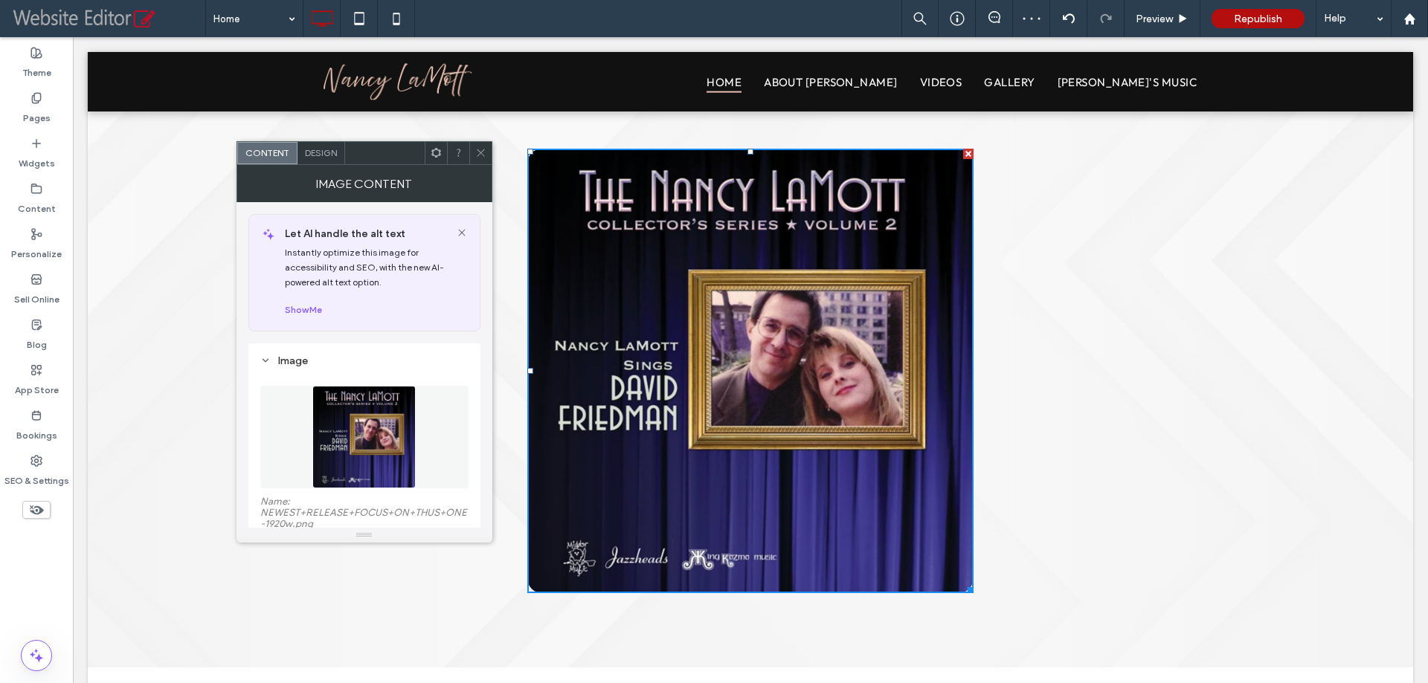
click at [320, 146] on div "Design" at bounding box center [321, 153] width 48 height 22
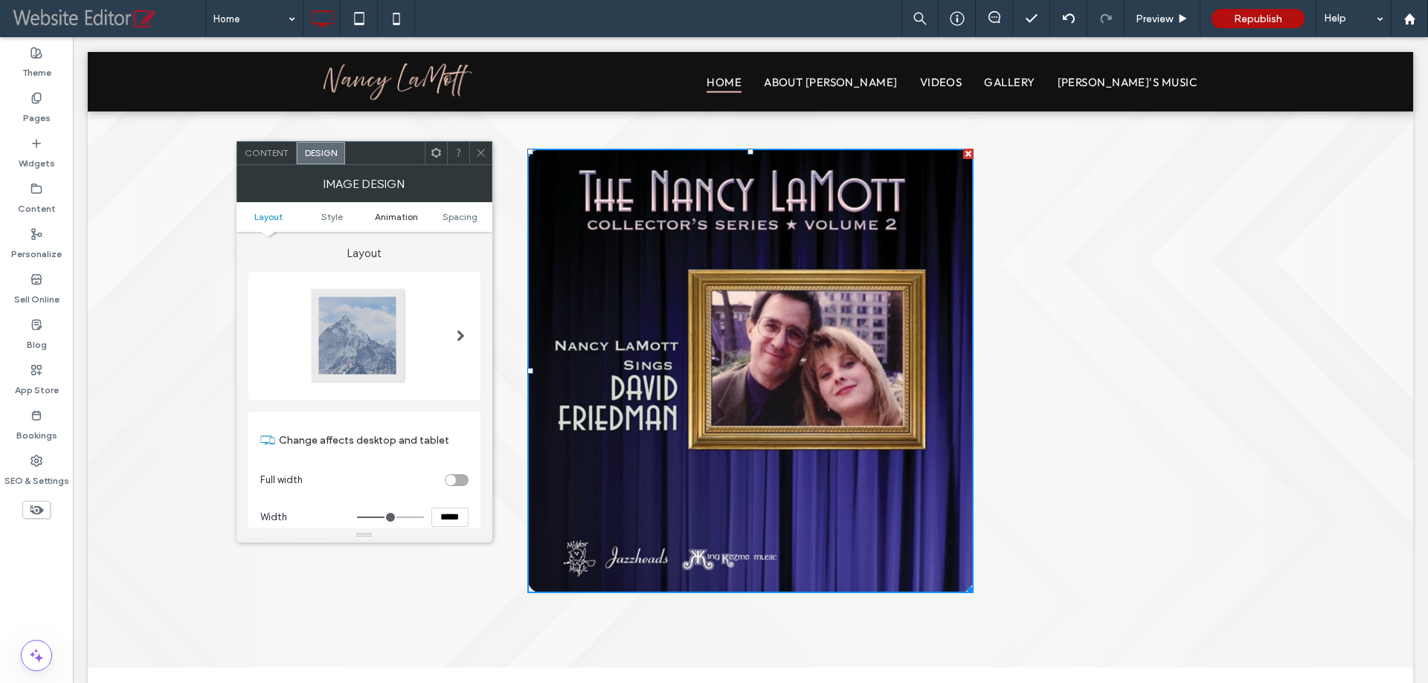
click at [408, 217] on span "Animation" at bounding box center [396, 216] width 43 height 11
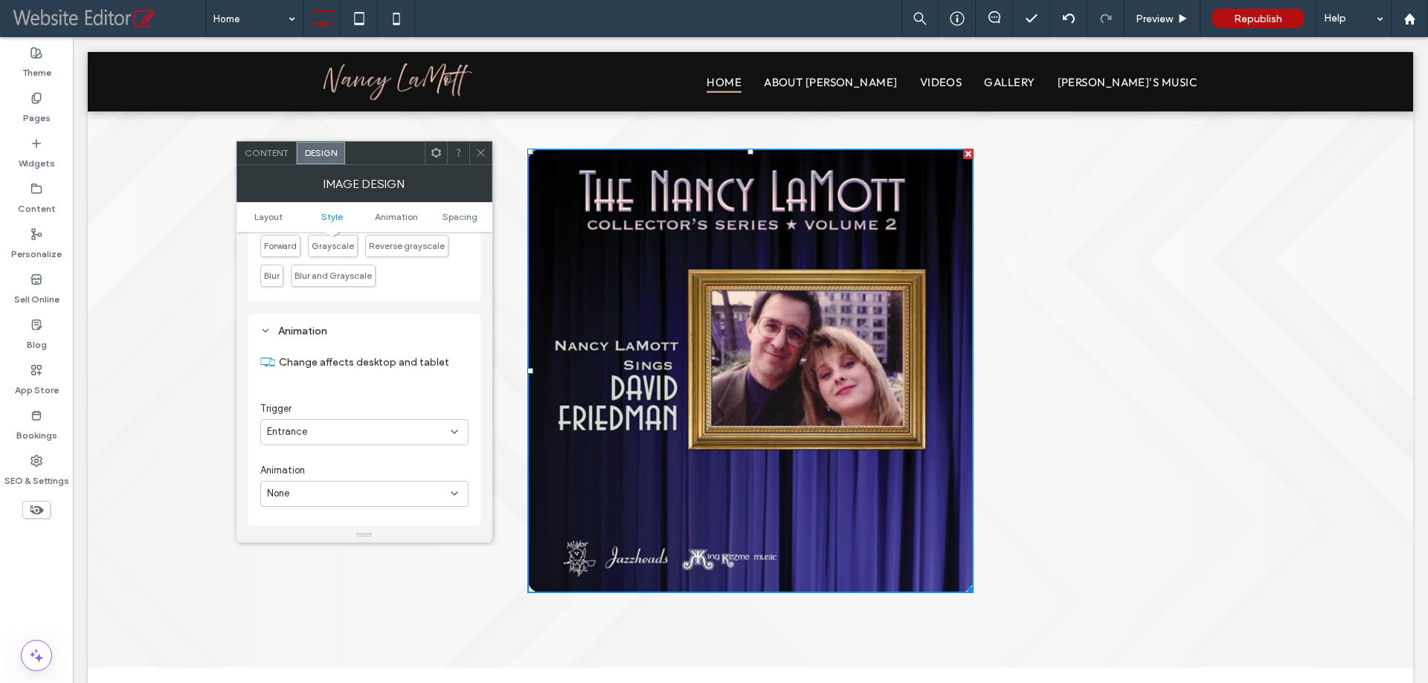
scroll to position [701, 0]
click at [339, 423] on div "None" at bounding box center [359, 423] width 184 height 15
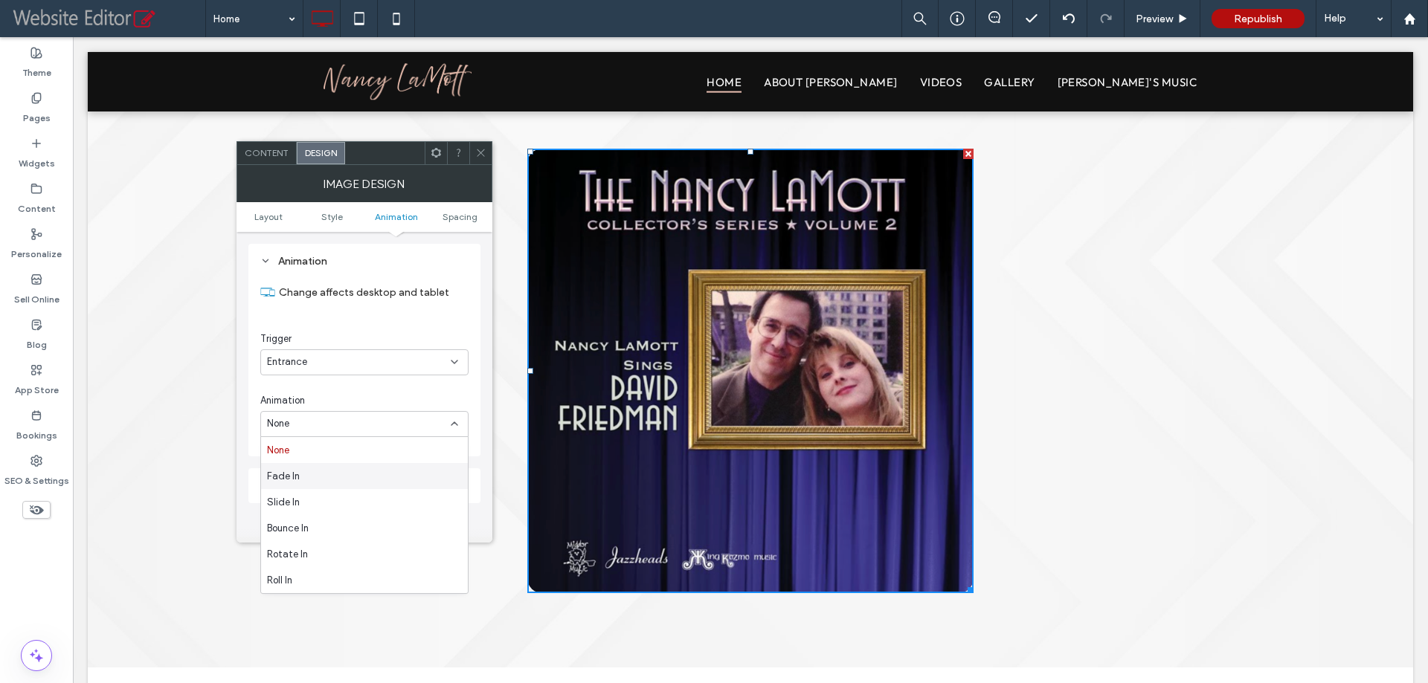
click at [315, 473] on div "Fade In" at bounding box center [364, 476] width 207 height 26
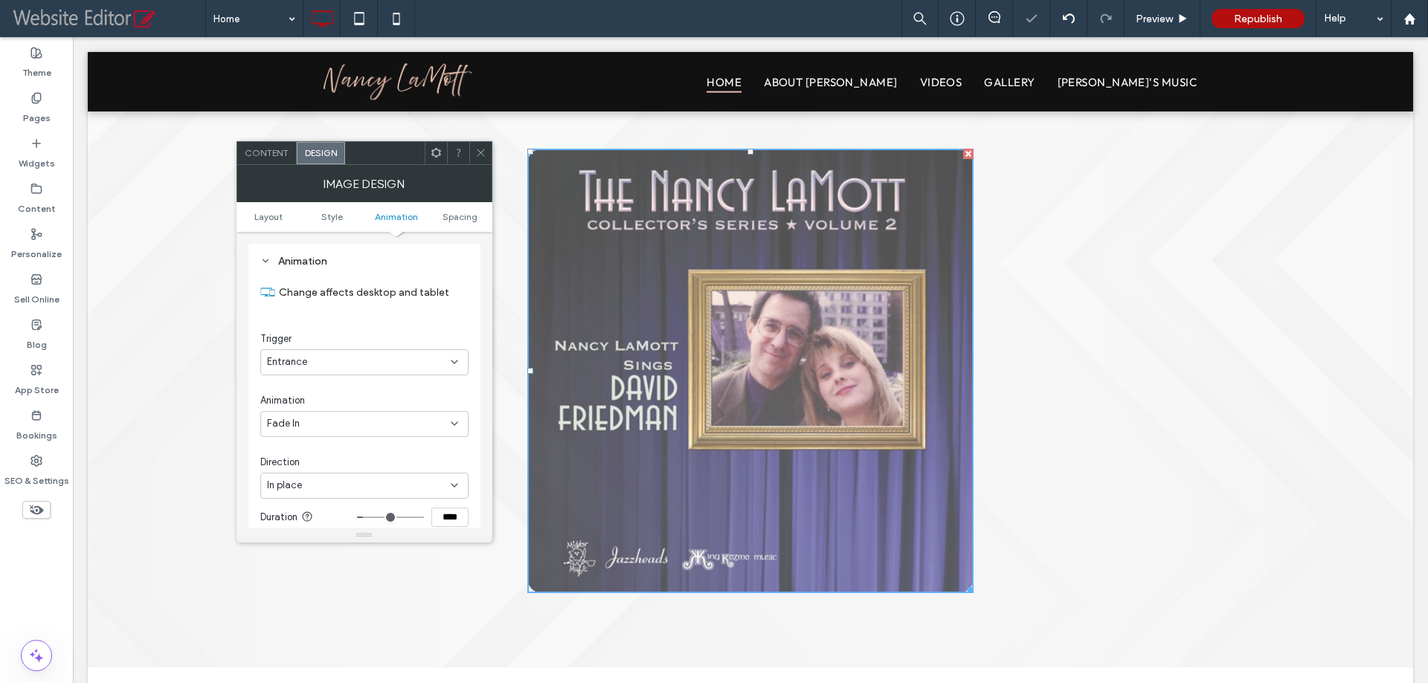
click at [338, 482] on div "In place" at bounding box center [359, 485] width 184 height 15
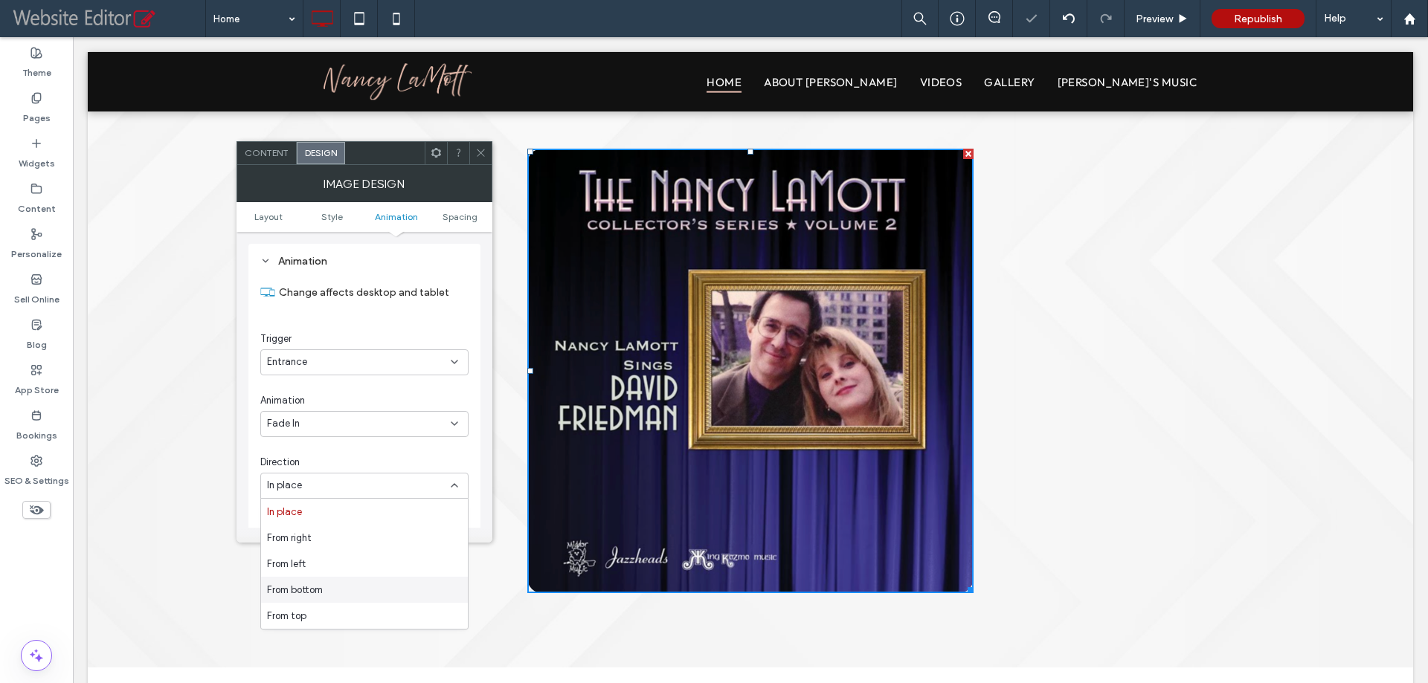
click at [290, 587] on span "From bottom" at bounding box center [295, 590] width 56 height 15
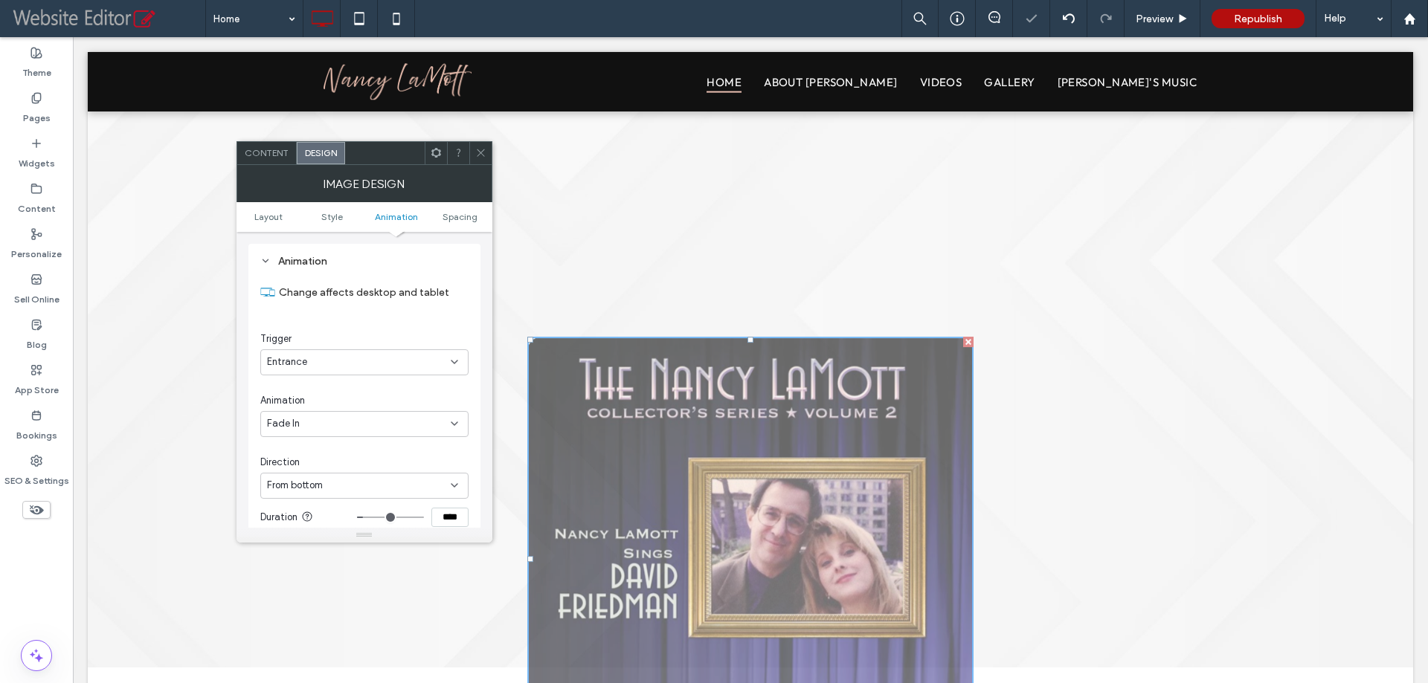
click at [477, 155] on icon at bounding box center [480, 152] width 11 height 11
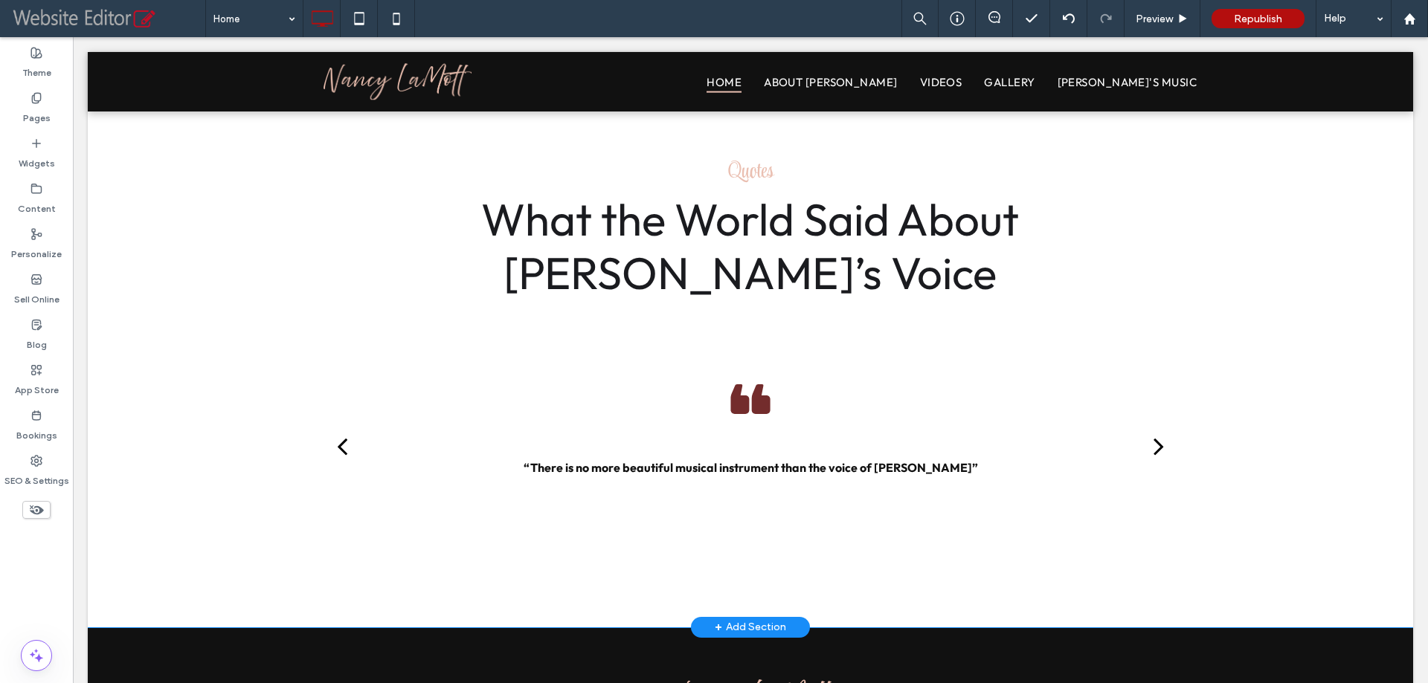
scroll to position [1933, 0]
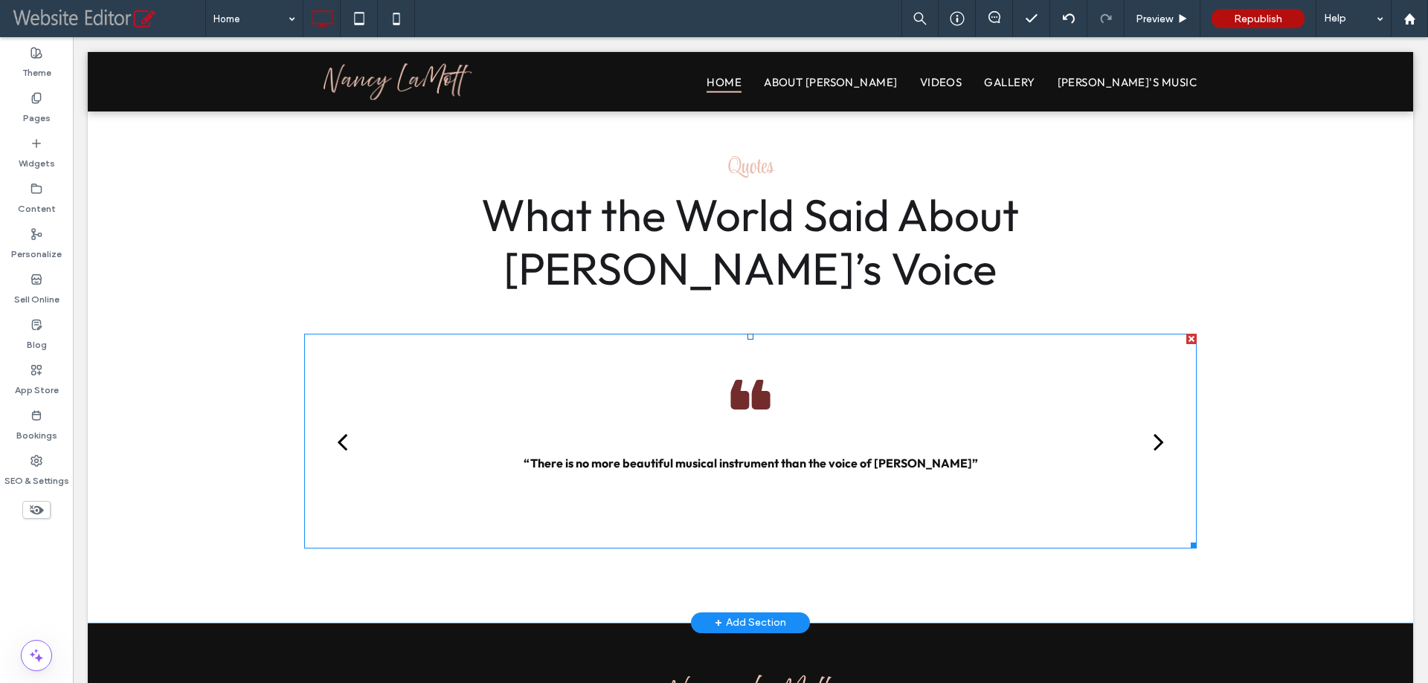
click at [650, 428] on div "“There is no more beautiful musical instrument than the voice of [PERSON_NAME]”" at bounding box center [750, 453] width 825 height 191
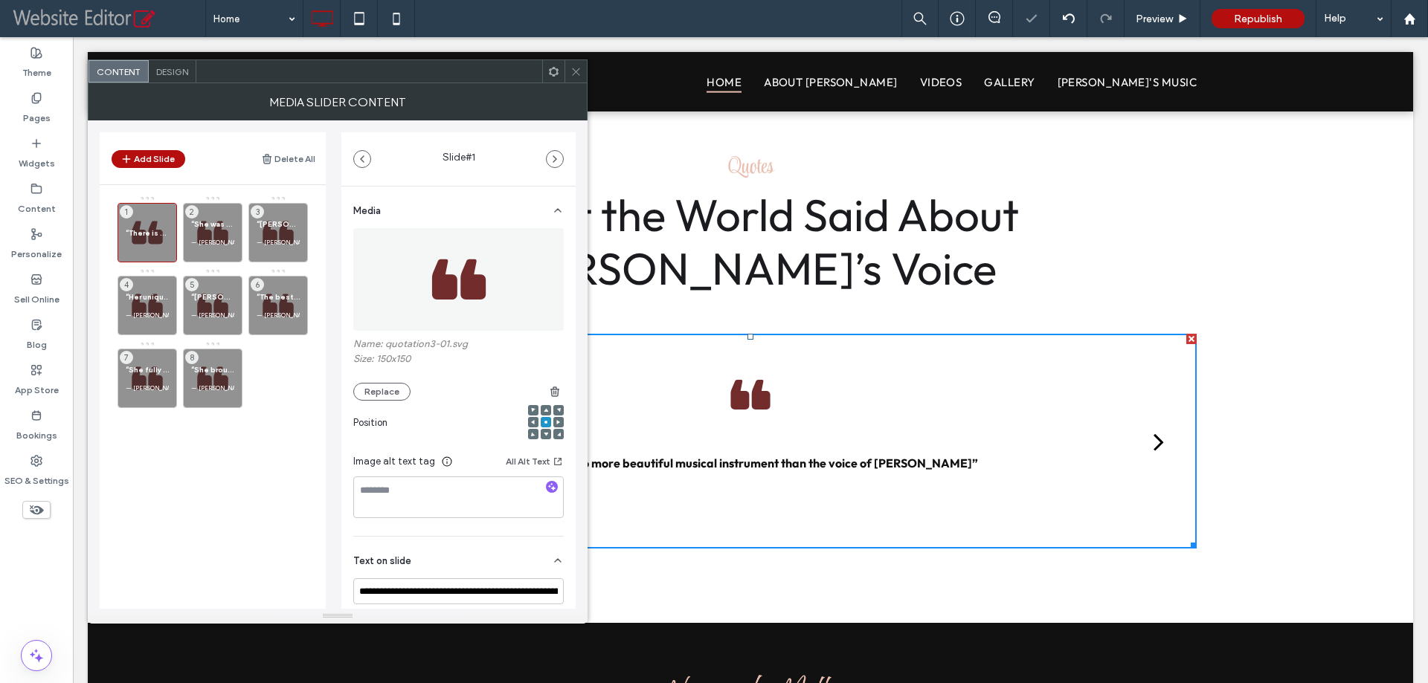
click at [183, 71] on span "Design" at bounding box center [172, 71] width 32 height 11
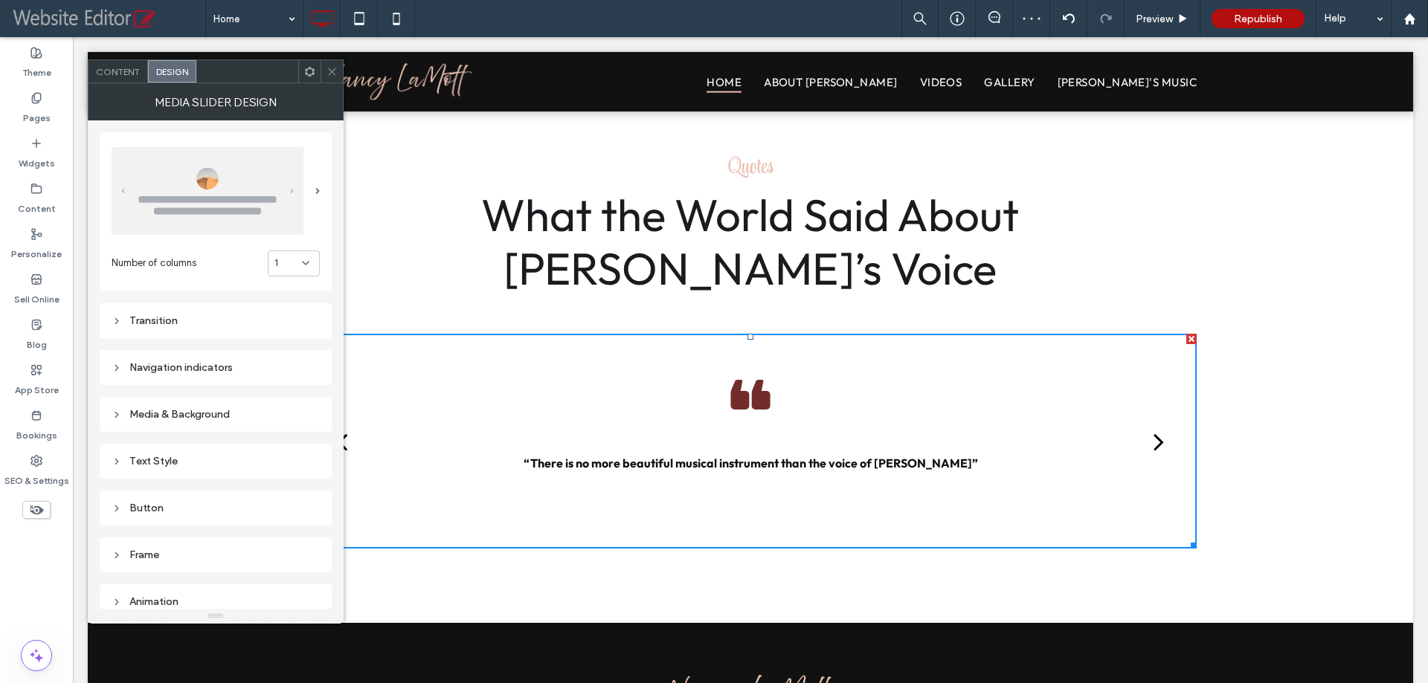
click at [1153, 441] on div "next" at bounding box center [1158, 442] width 10 height 30
click at [329, 68] on icon at bounding box center [331, 71] width 11 height 11
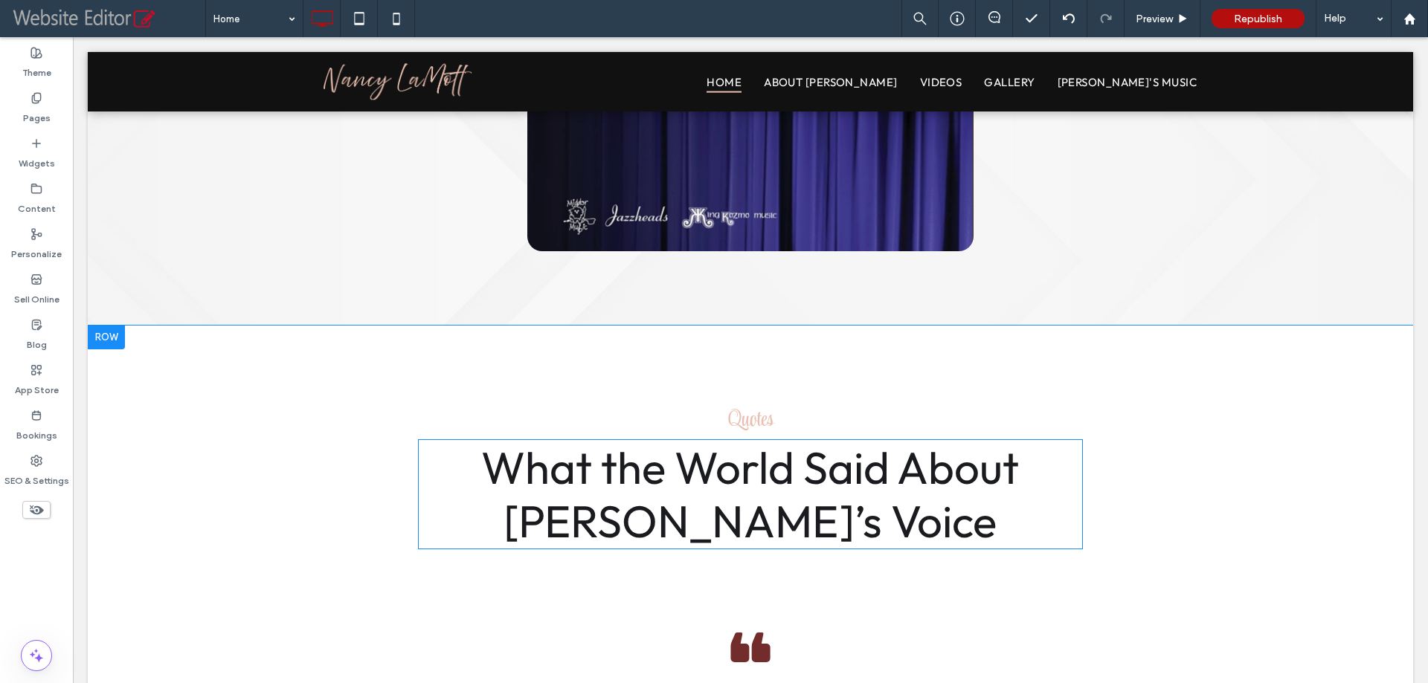
scroll to position [1636, 0]
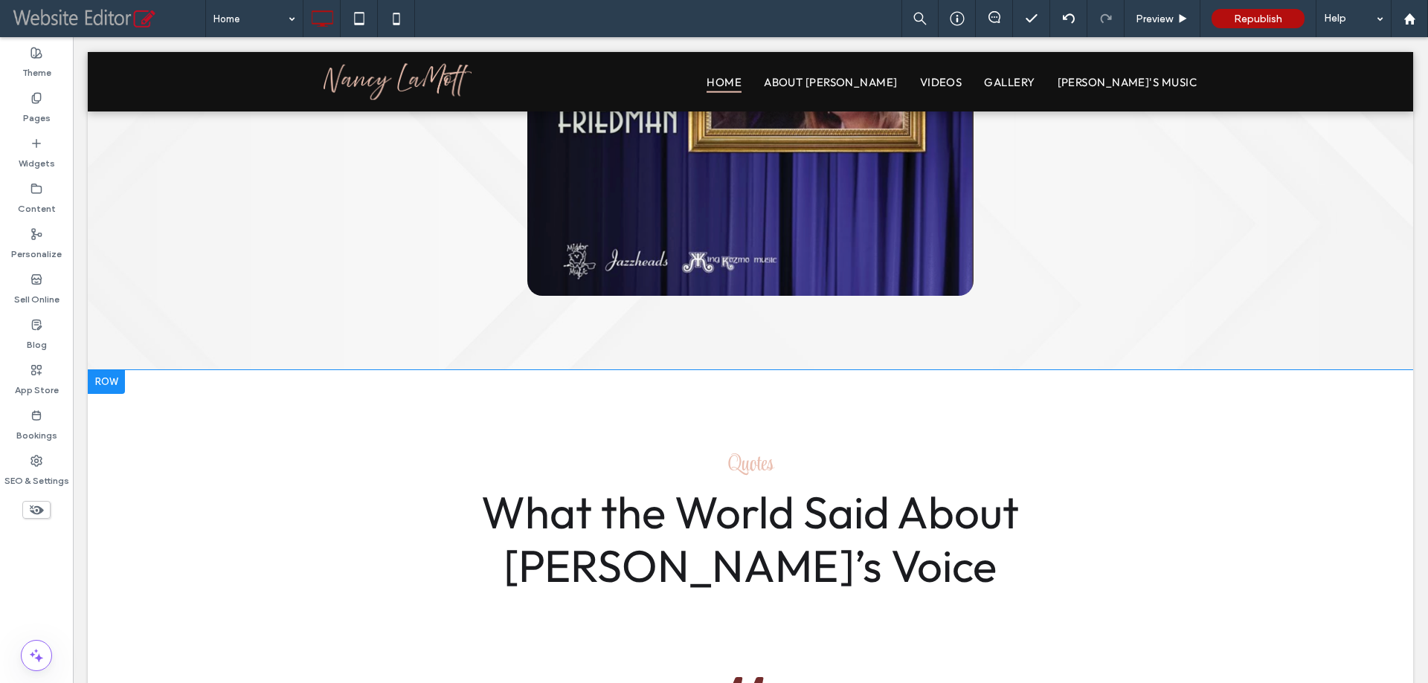
click at [160, 431] on div "Quotes What the World Said About [PERSON_NAME]’s Voice “She brought to everythi…" at bounding box center [750, 645] width 1325 height 550
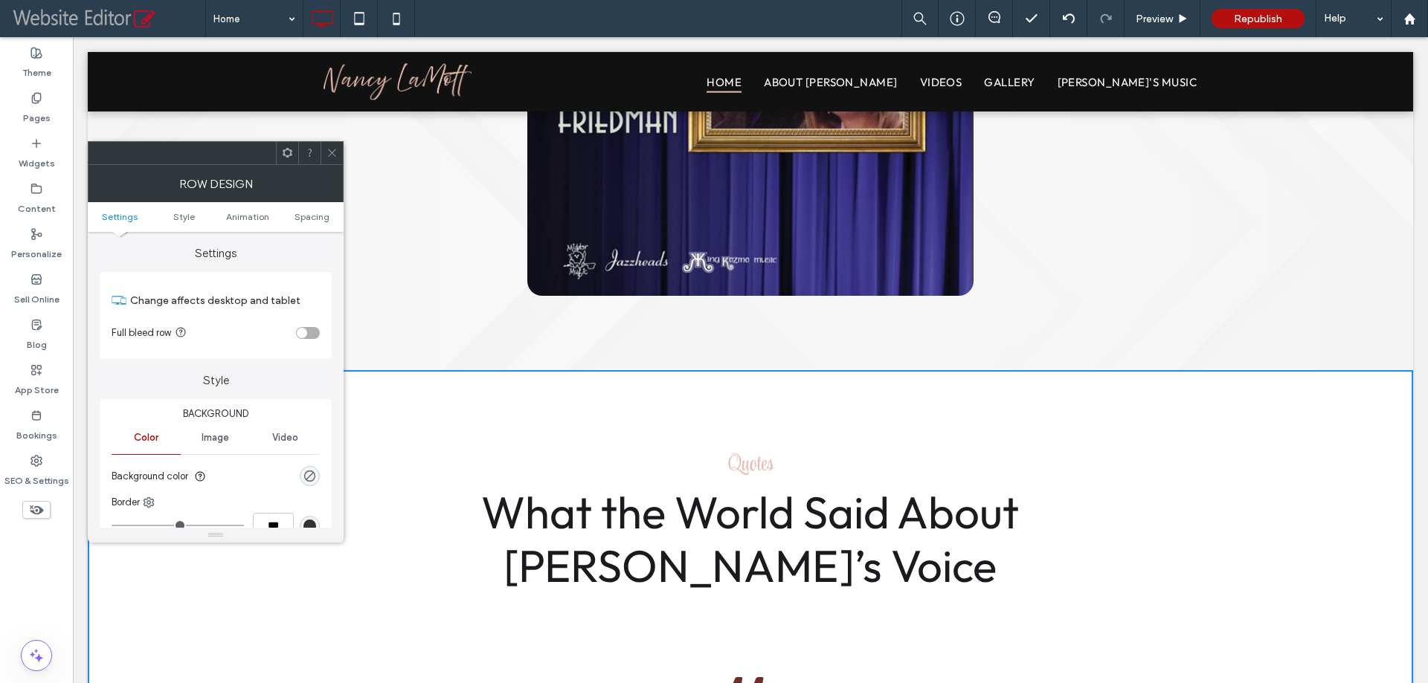
click at [225, 429] on div "Image" at bounding box center [215, 438] width 69 height 33
click at [202, 502] on div "Add multiple images for a background slider" at bounding box center [215, 517] width 207 height 98
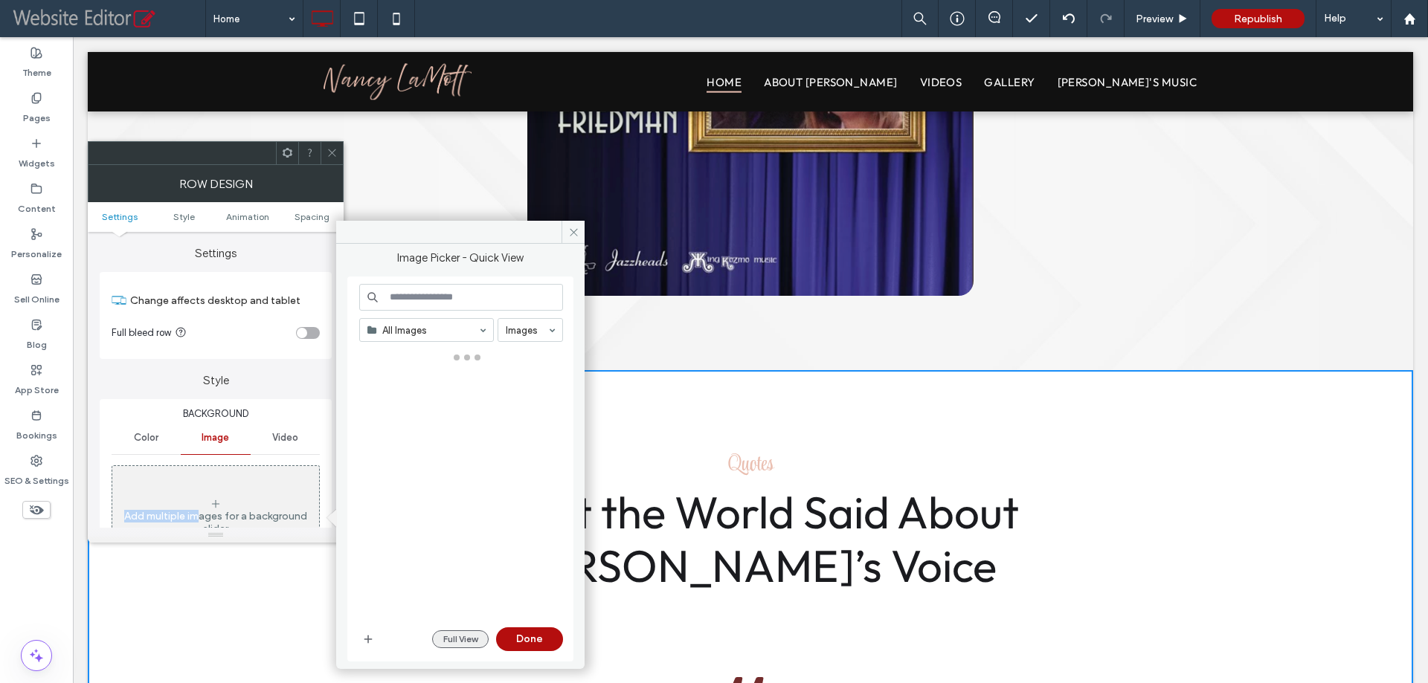
click at [474, 642] on button "Full View" at bounding box center [460, 639] width 57 height 18
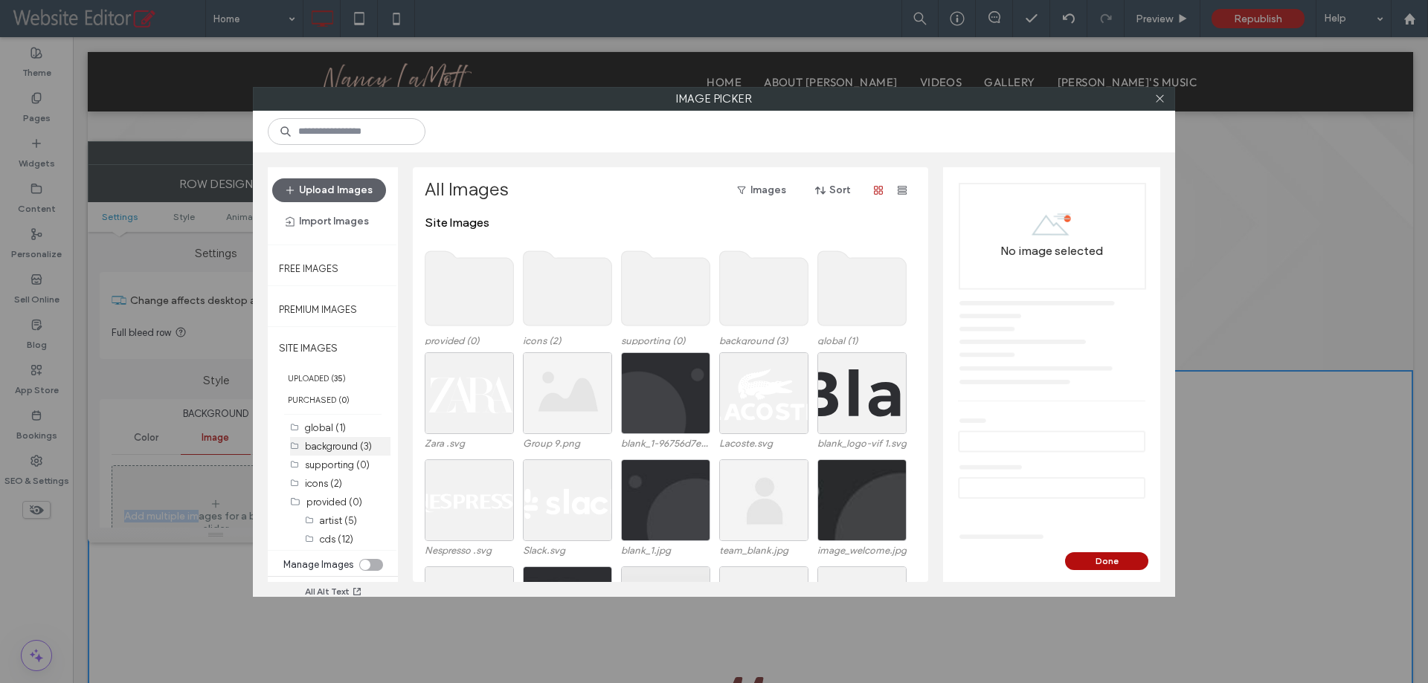
click at [324, 442] on label "background (3)" at bounding box center [338, 446] width 67 height 11
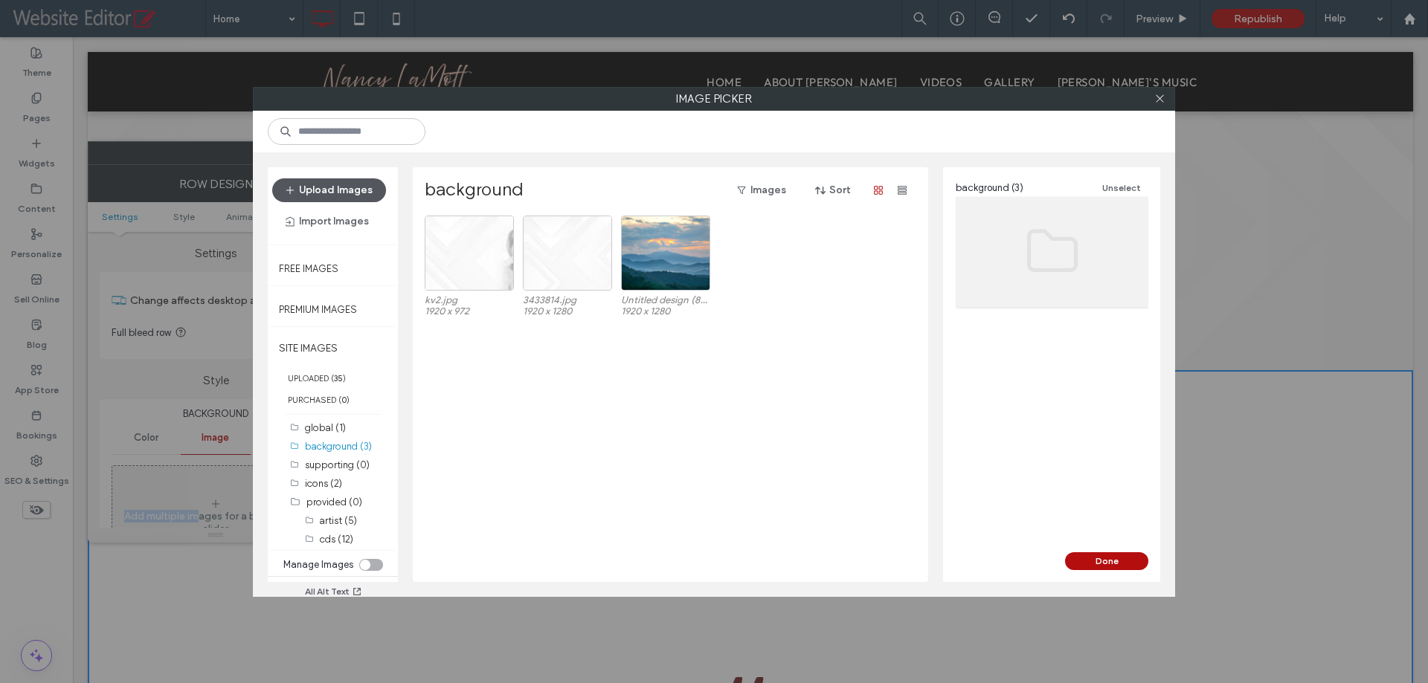
click at [325, 190] on button "Upload Images" at bounding box center [329, 190] width 114 height 24
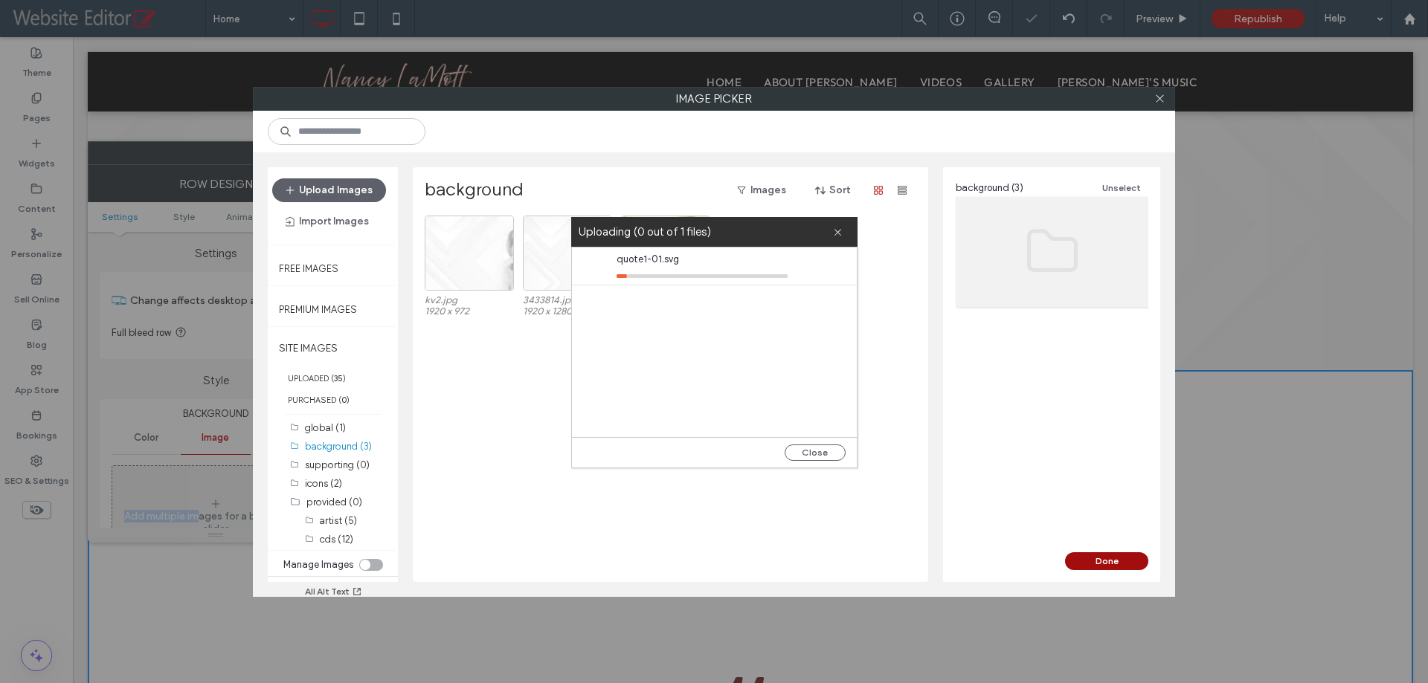
click at [1135, 564] on button "Done" at bounding box center [1106, 561] width 83 height 18
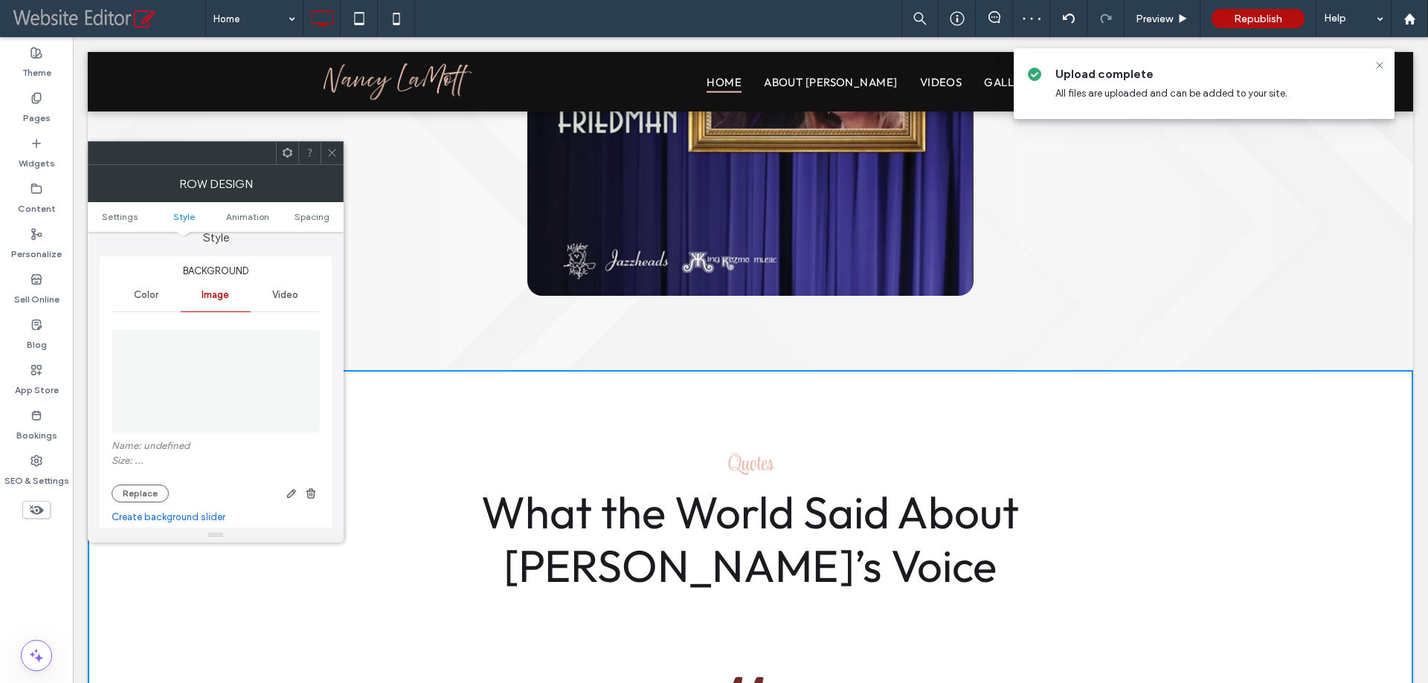
scroll to position [223, 0]
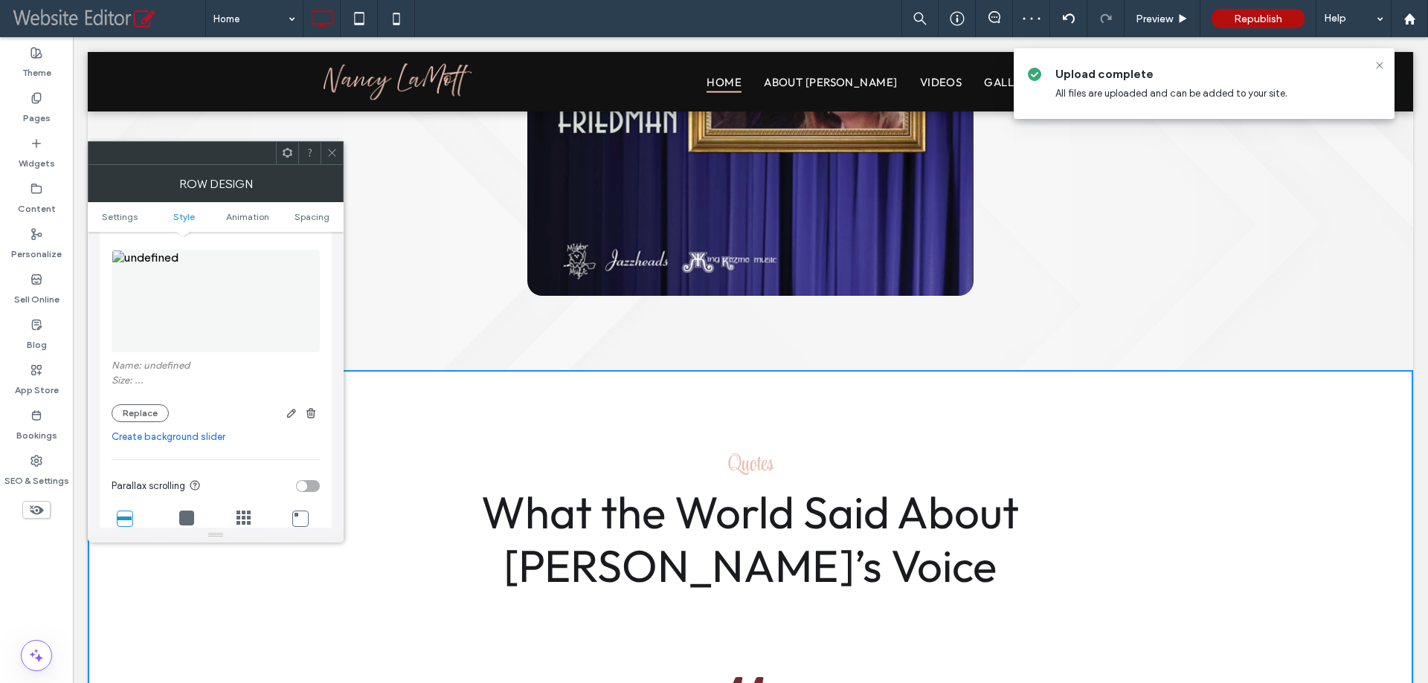
click at [206, 322] on img at bounding box center [216, 301] width 208 height 103
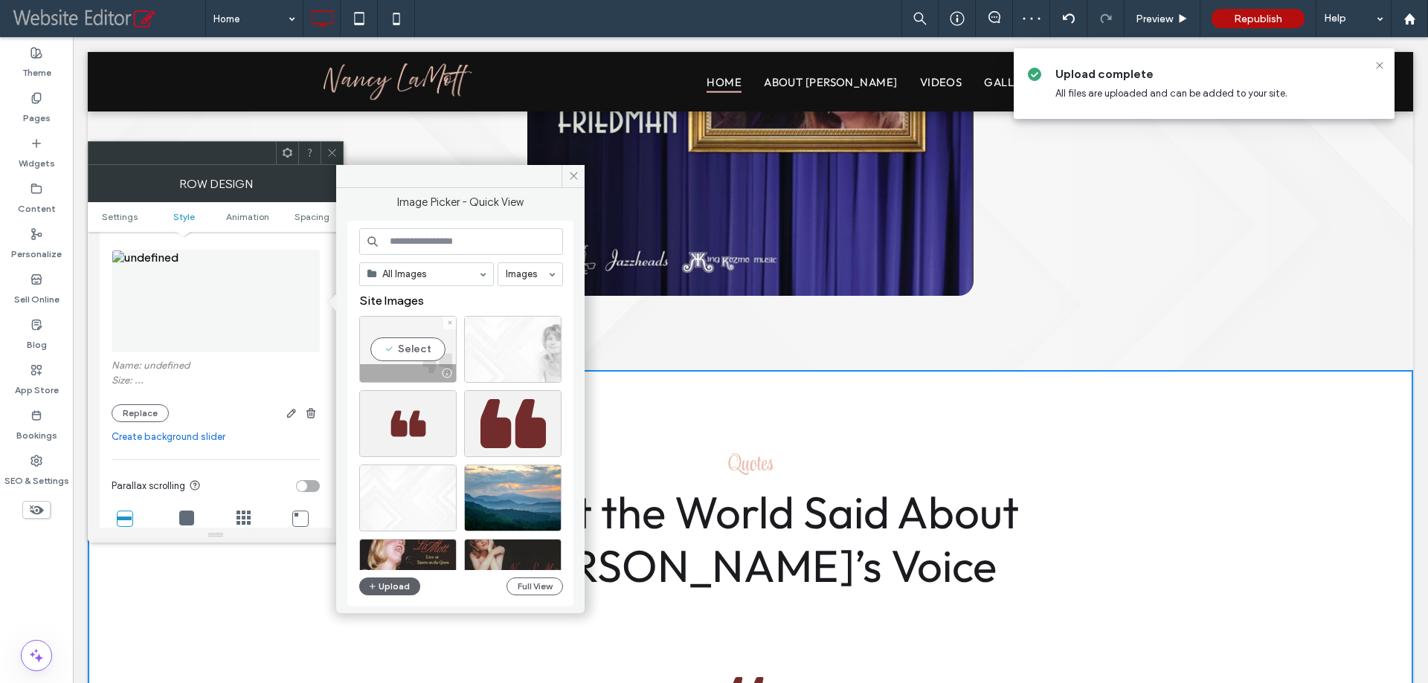
click at [404, 352] on div "Select" at bounding box center [407, 349] width 97 height 67
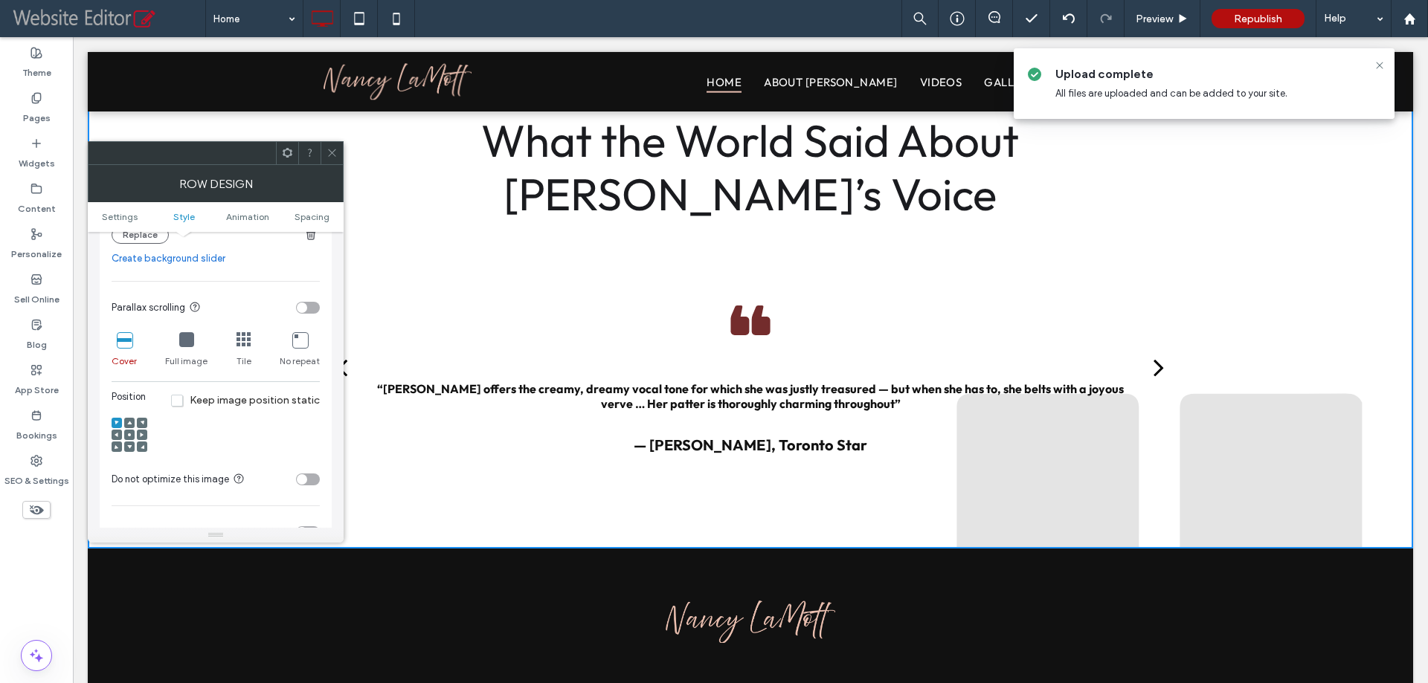
scroll to position [446, 0]
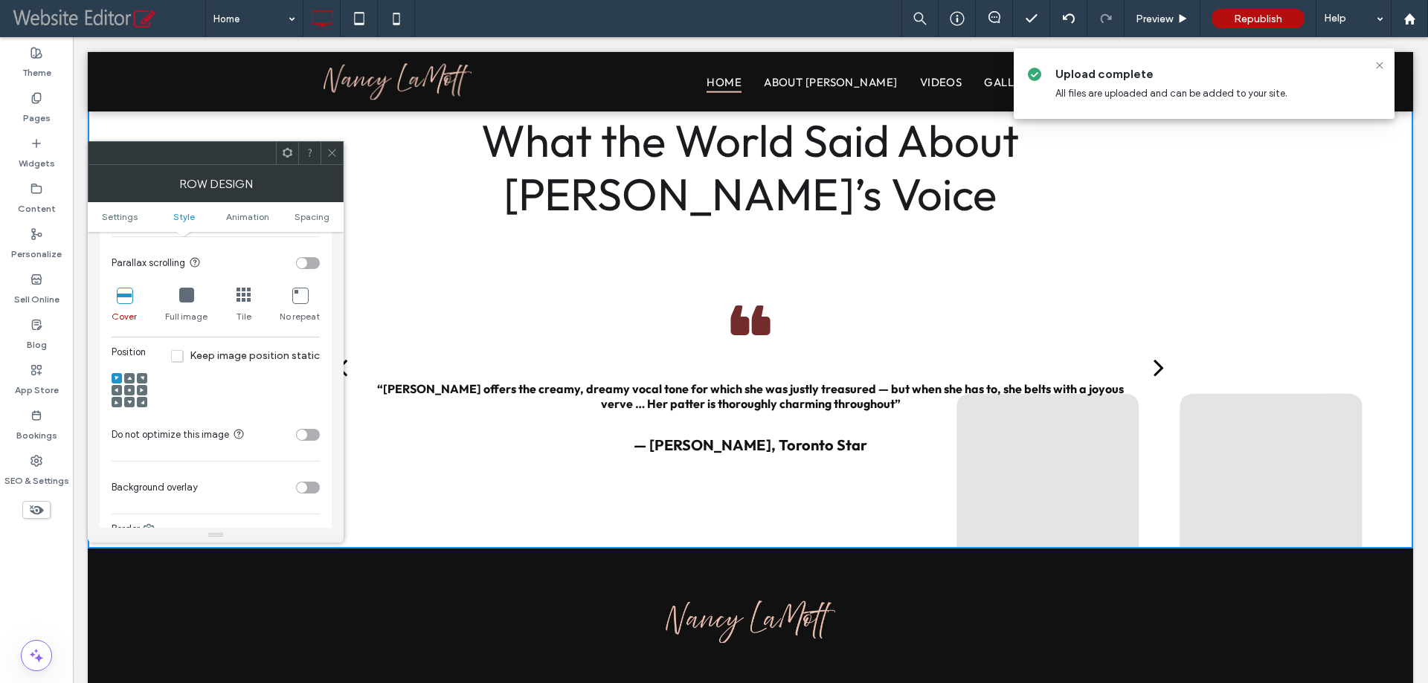
click at [141, 404] on icon at bounding box center [142, 402] width 4 height 4
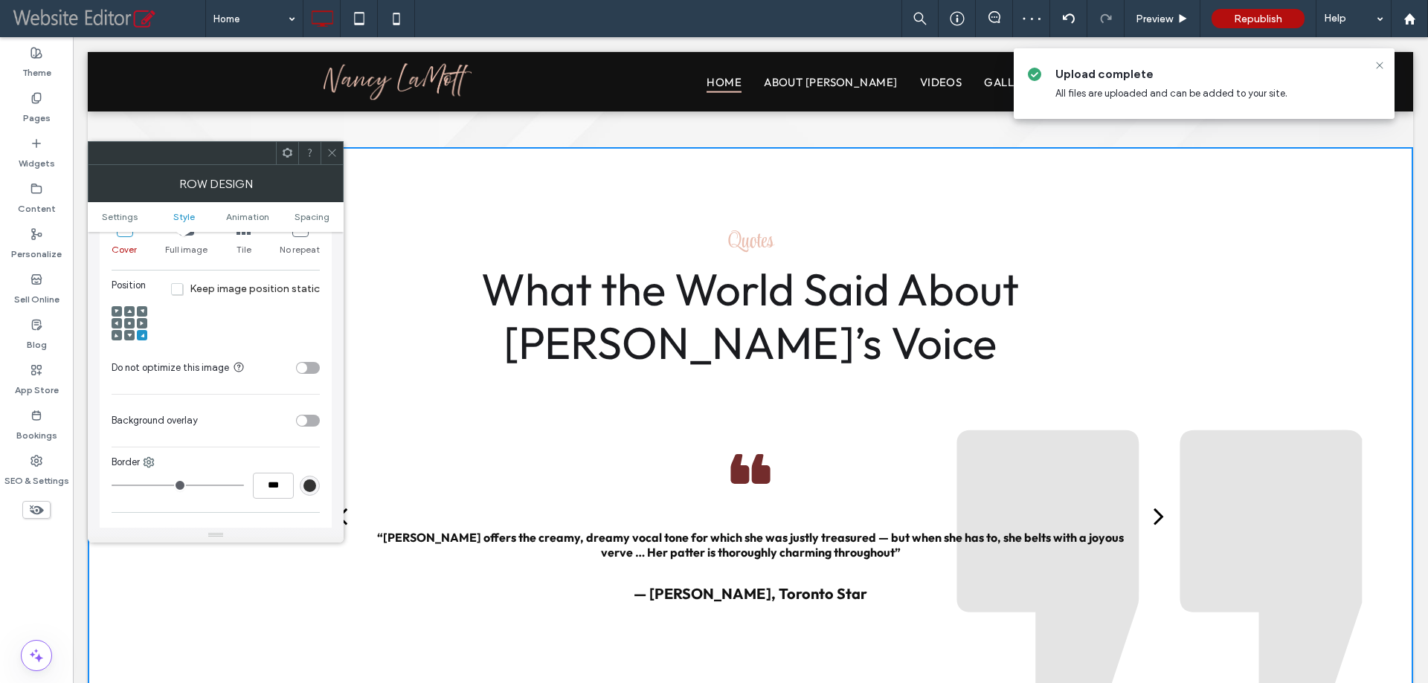
scroll to position [520, 0]
click at [312, 415] on div "toggle" at bounding box center [308, 413] width 24 height 12
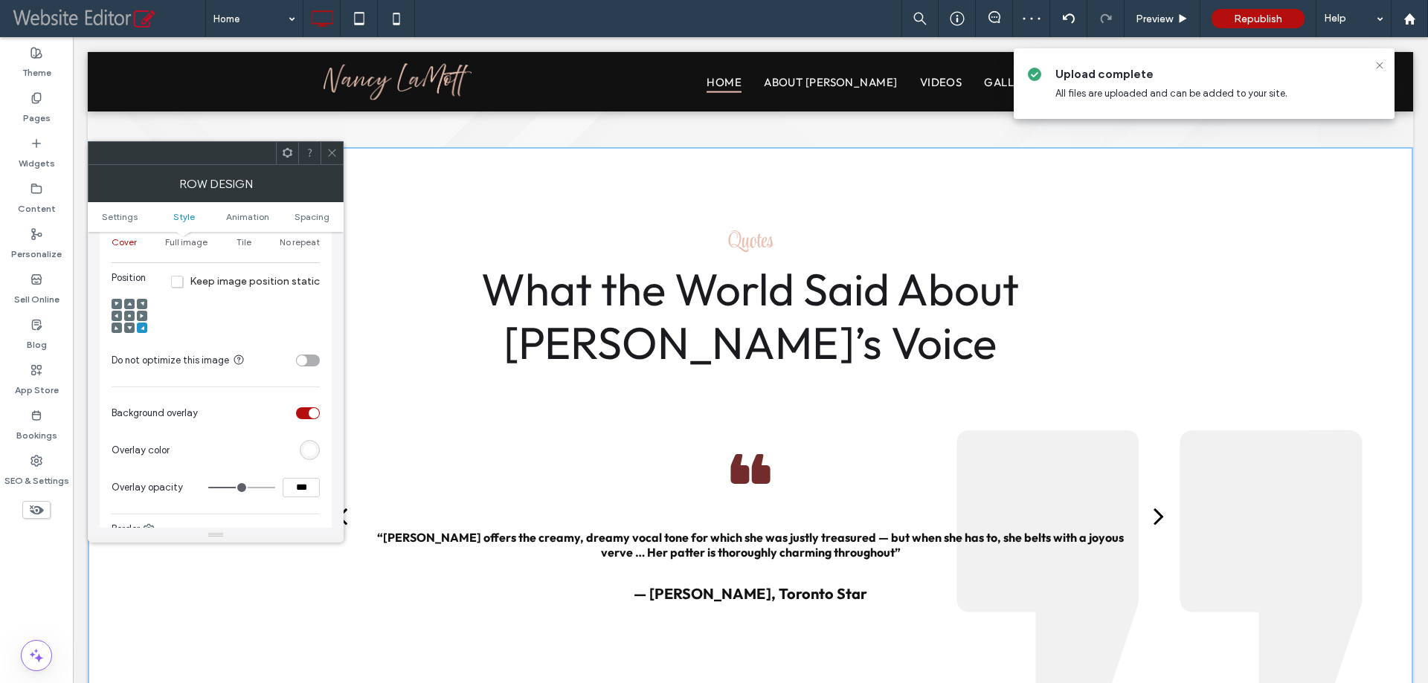
click at [330, 149] on icon at bounding box center [331, 152] width 11 height 11
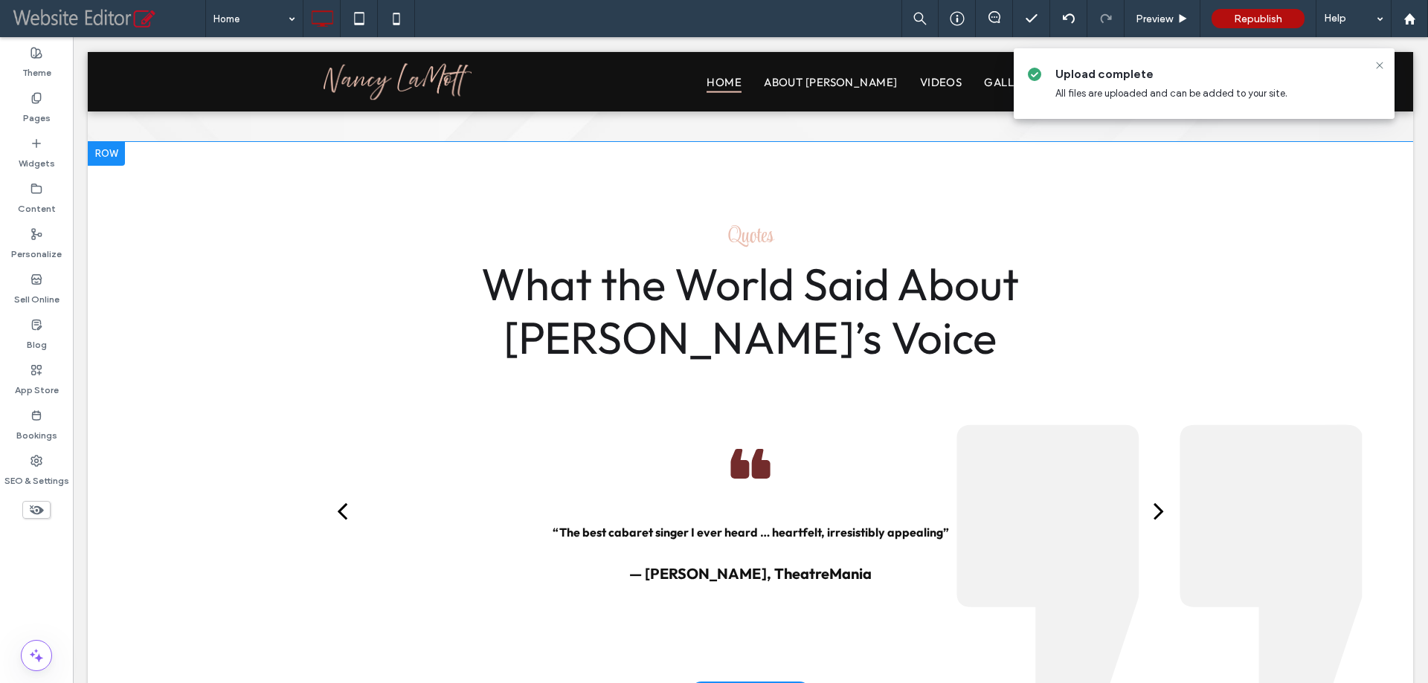
scroll to position [1859, 0]
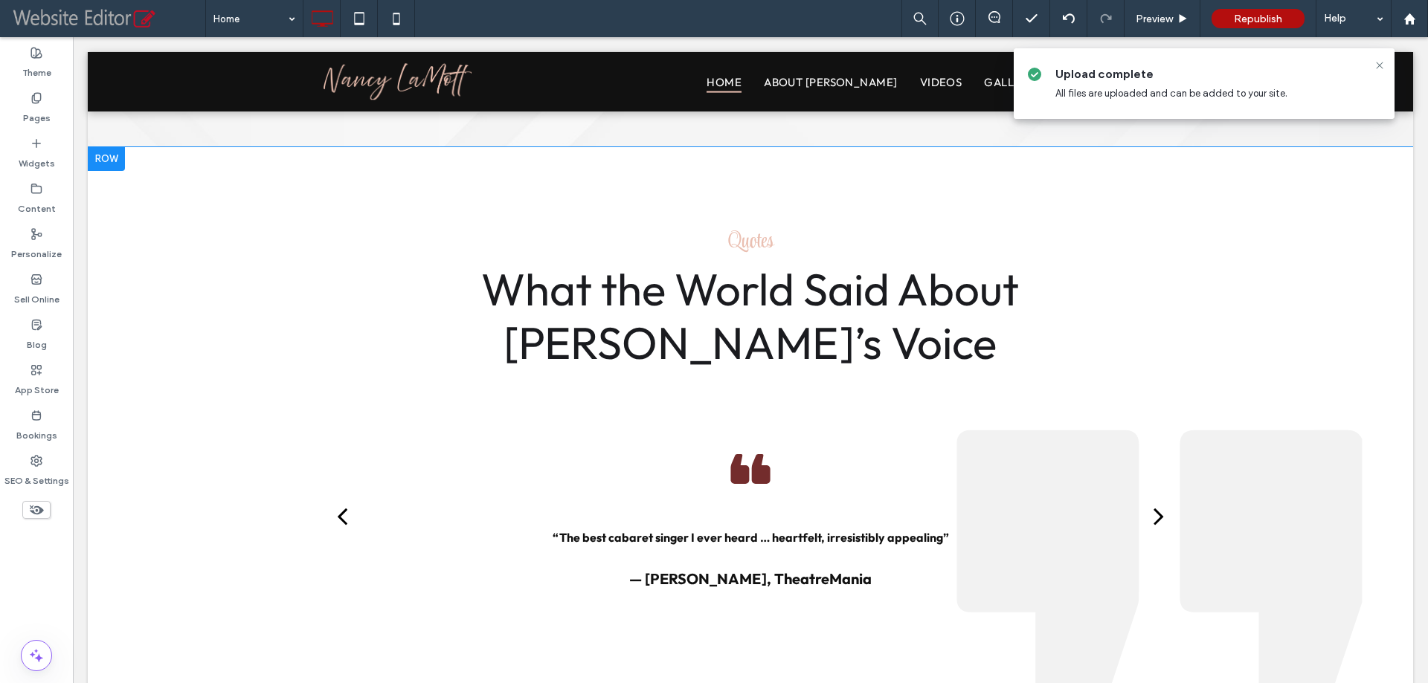
click at [138, 284] on div "Quotes What the World Said About [PERSON_NAME]’s Voice “She brought to everythi…" at bounding box center [750, 422] width 1325 height 550
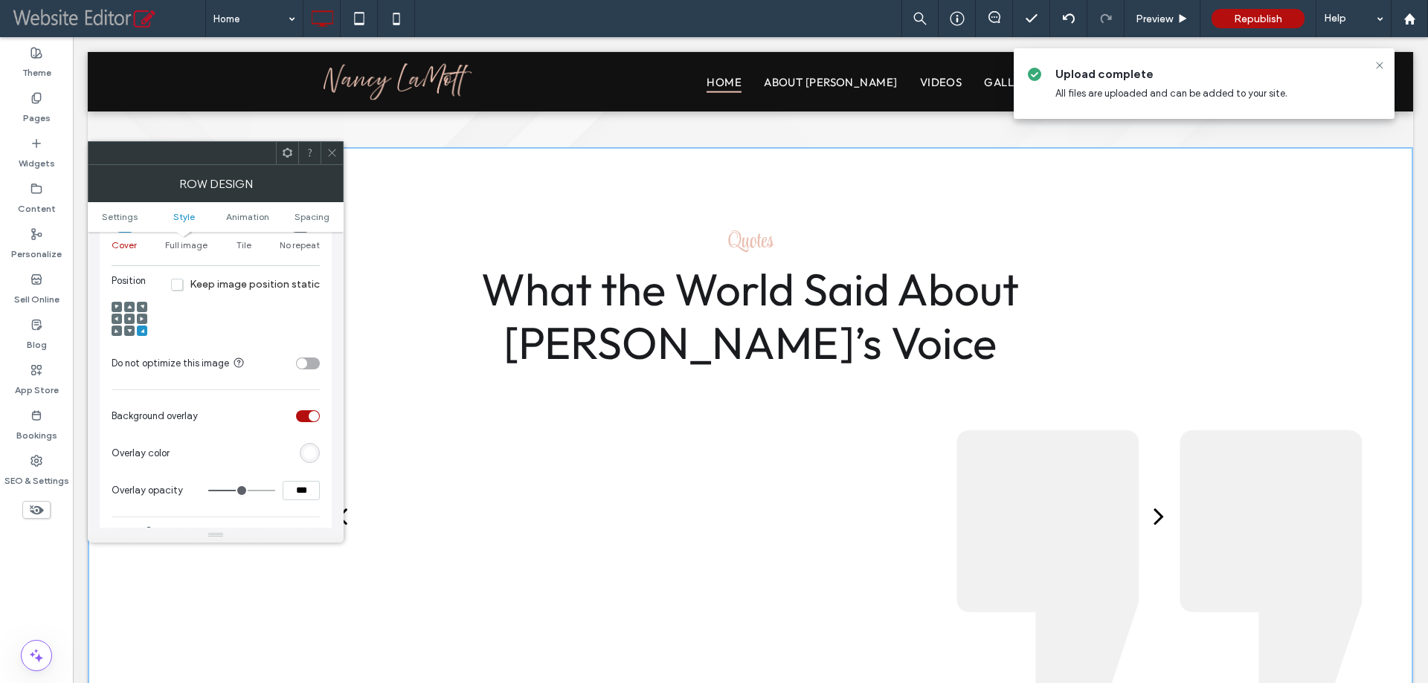
scroll to position [520, 0]
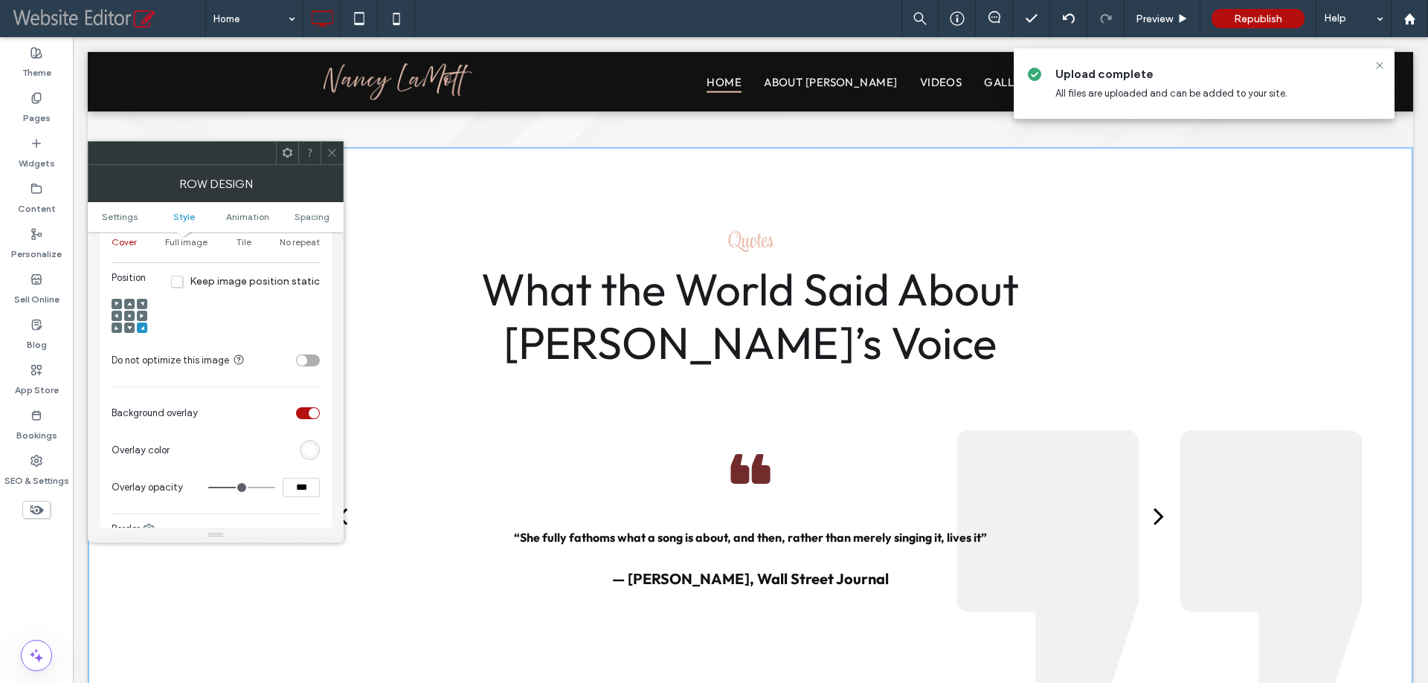
drag, startPoint x: 309, startPoint y: 484, endPoint x: 261, endPoint y: 487, distance: 48.4
click at [261, 487] on div "***" at bounding box center [264, 487] width 112 height 19
type input "***"
type input "**"
click at [335, 146] on span at bounding box center [331, 153] width 11 height 22
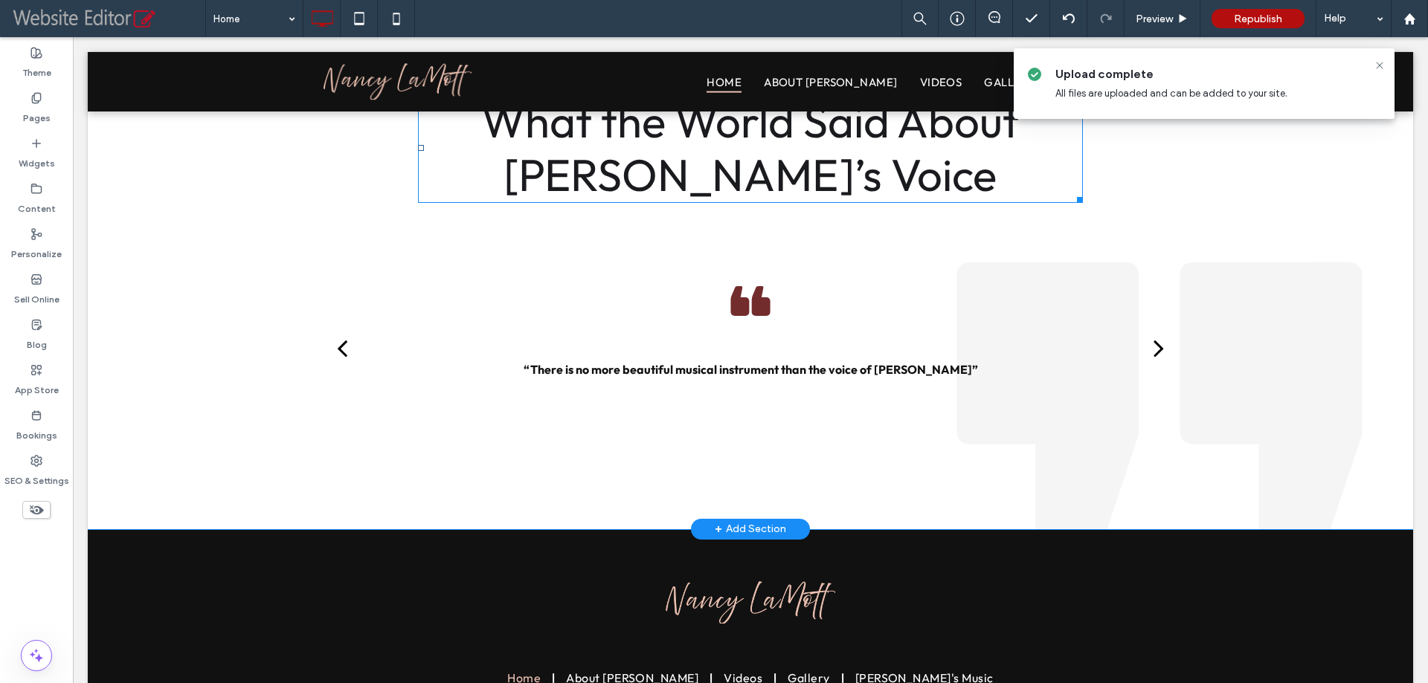
scroll to position [2082, 0]
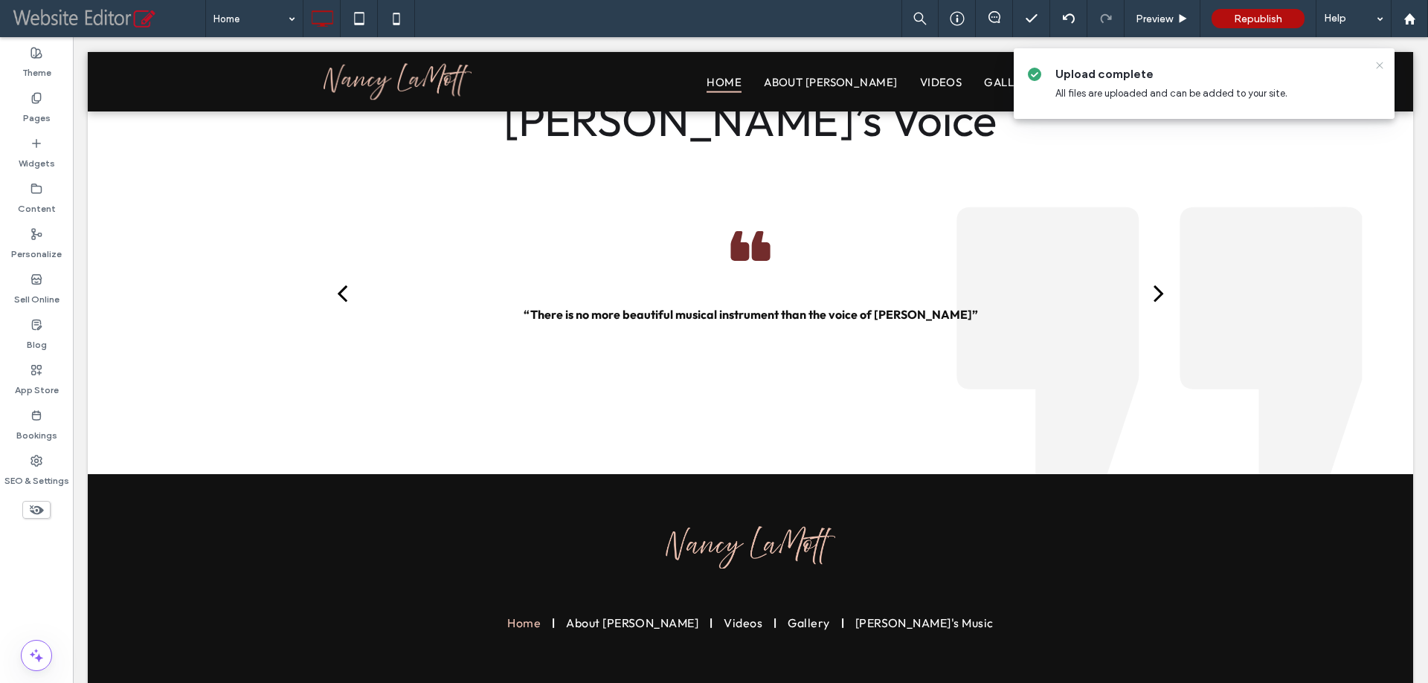
drag, startPoint x: 1378, startPoint y: 68, endPoint x: 1082, endPoint y: 1, distance: 304.3
click at [1378, 68] on icon at bounding box center [1379, 65] width 12 height 12
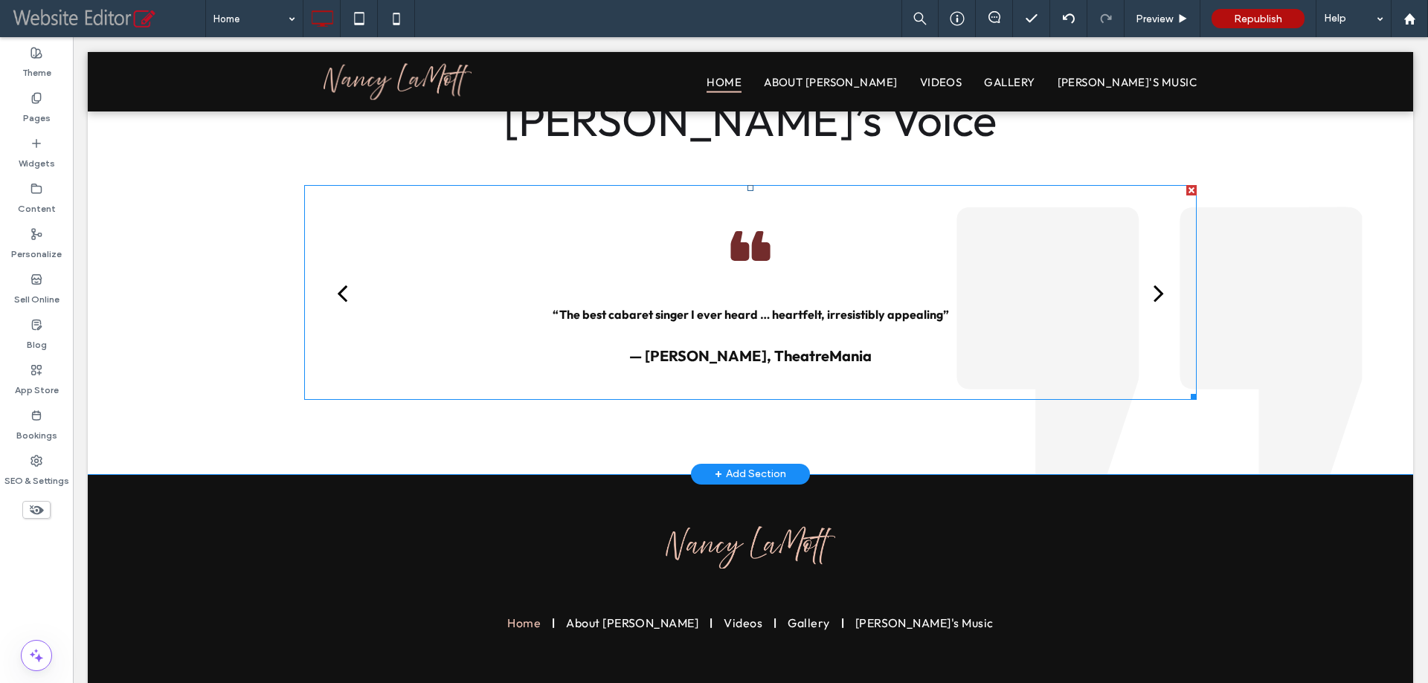
click at [807, 297] on div "“The best cabaret singer I ever heard … heartfelt, irresistibly appealing” — [P…" at bounding box center [750, 304] width 825 height 191
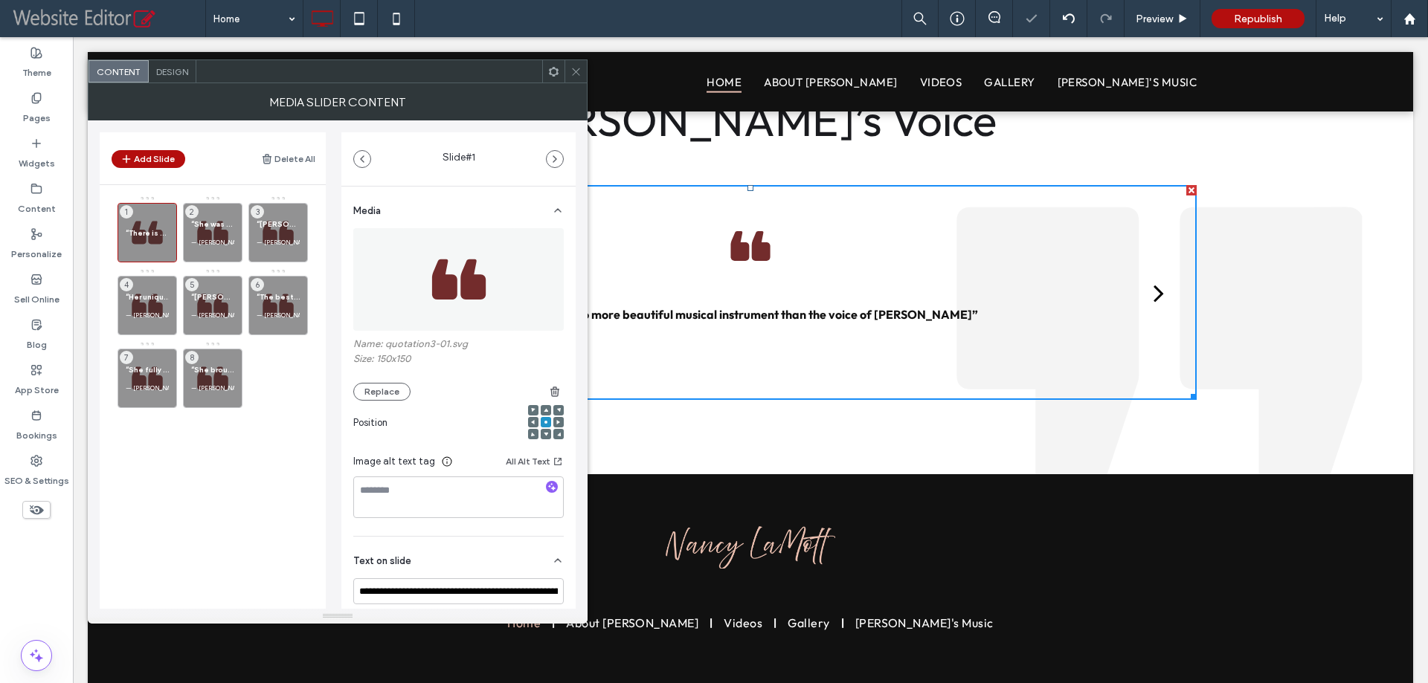
click at [163, 78] on div "Design" at bounding box center [173, 71] width 48 height 22
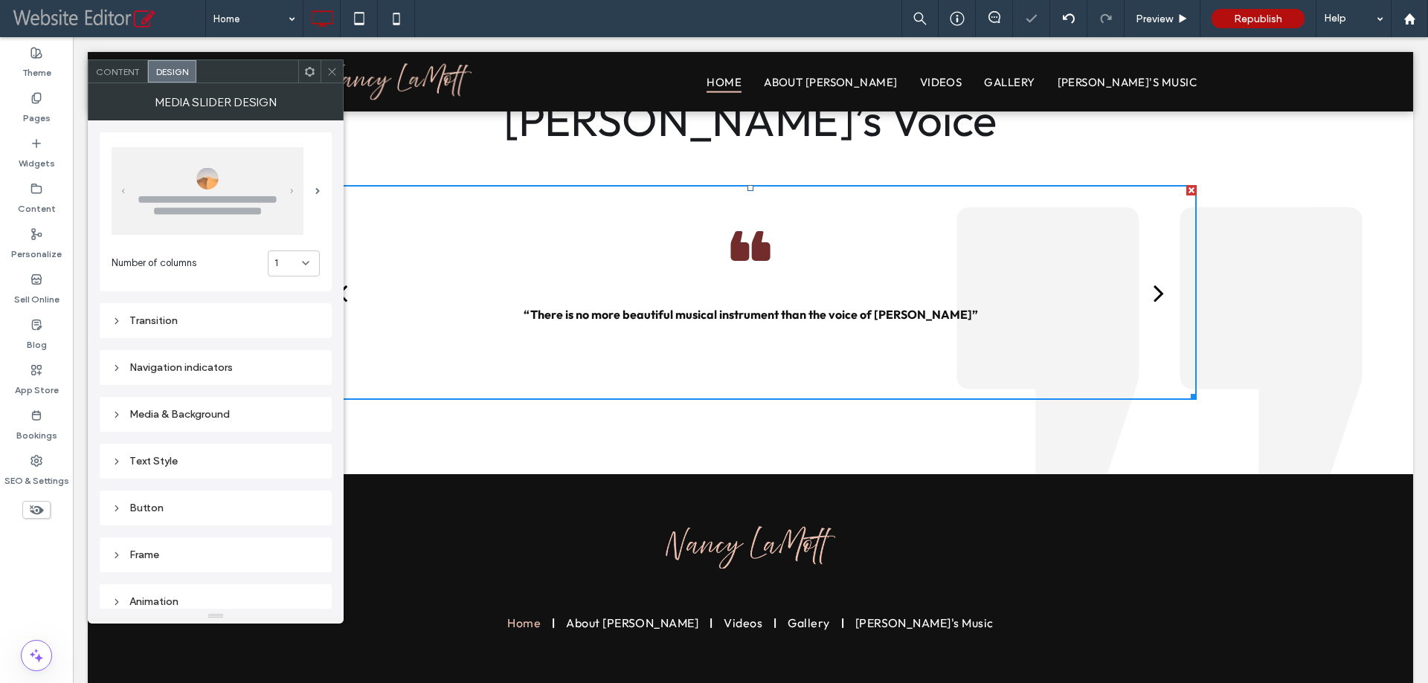
click at [217, 323] on div "Transition" at bounding box center [216, 321] width 208 height 13
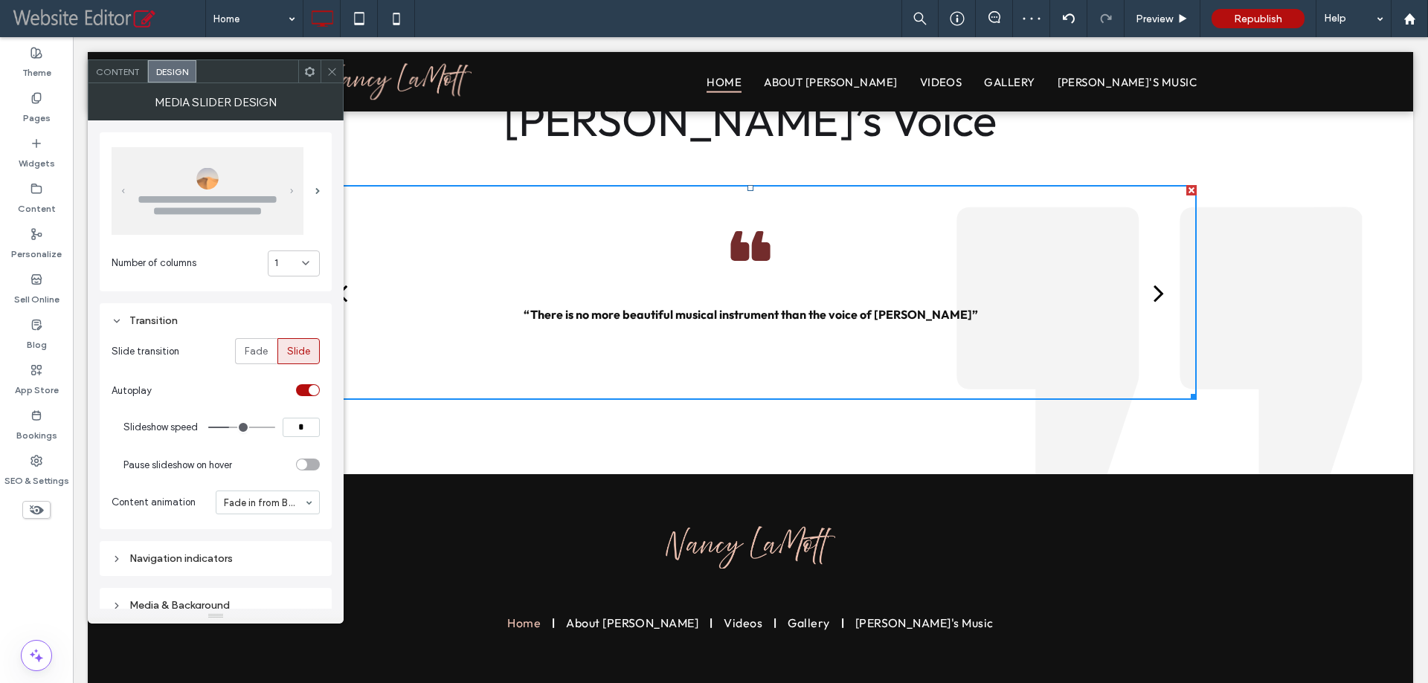
click at [301, 424] on input "*" at bounding box center [301, 427] width 37 height 19
type input "*"
click at [300, 404] on section "Autoplay" at bounding box center [216, 390] width 208 height 37
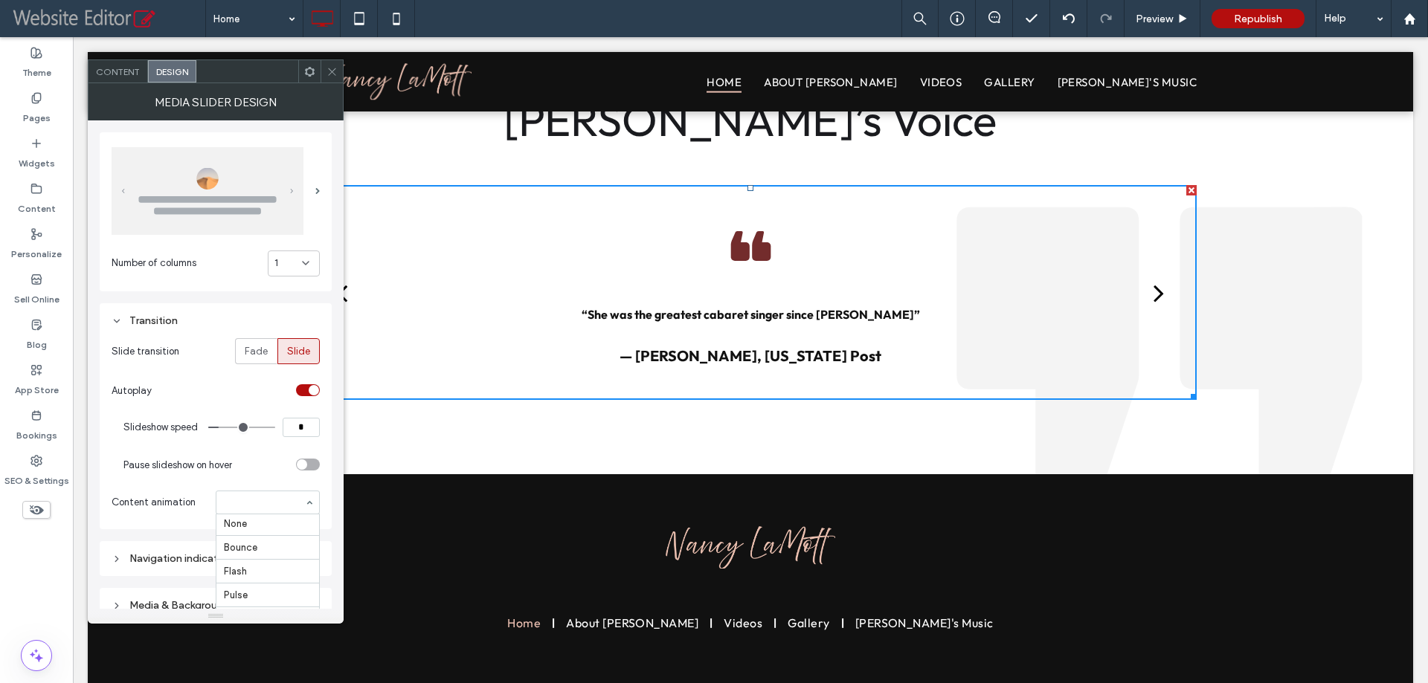
scroll to position [0, 0]
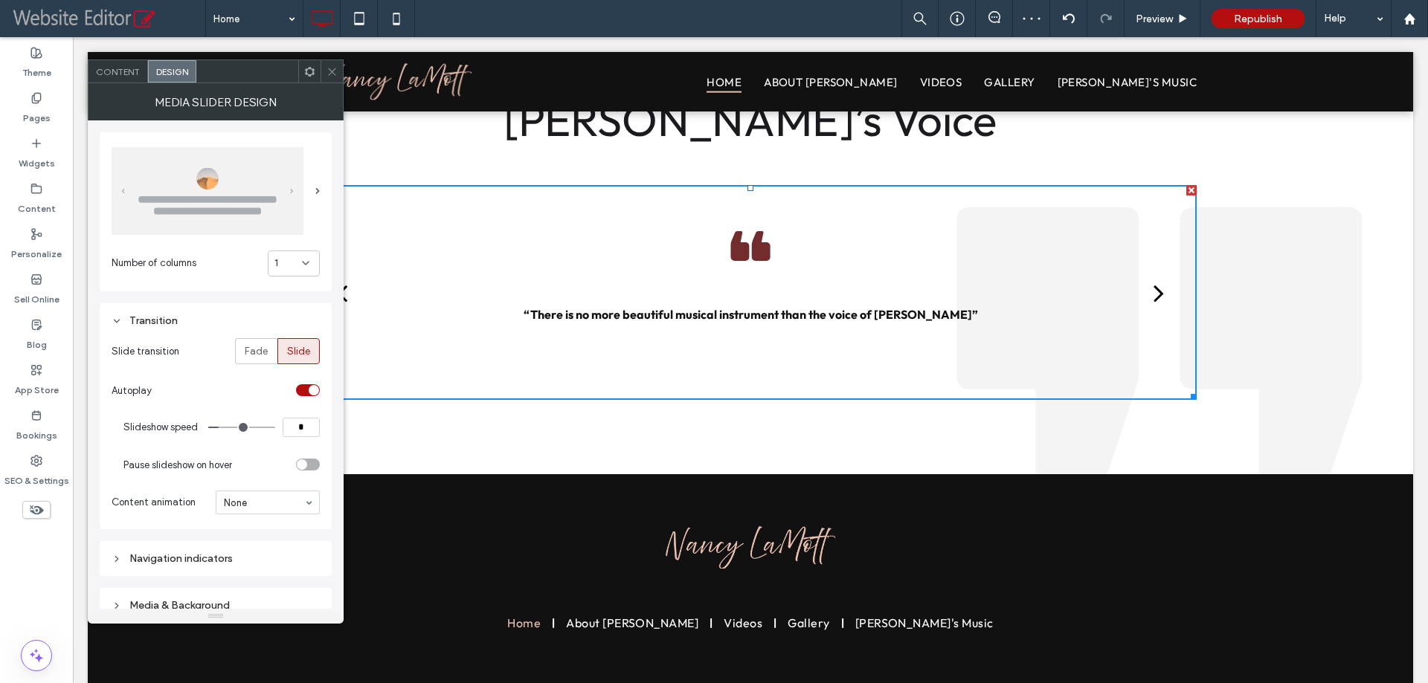
click at [327, 66] on icon at bounding box center [331, 71] width 11 height 11
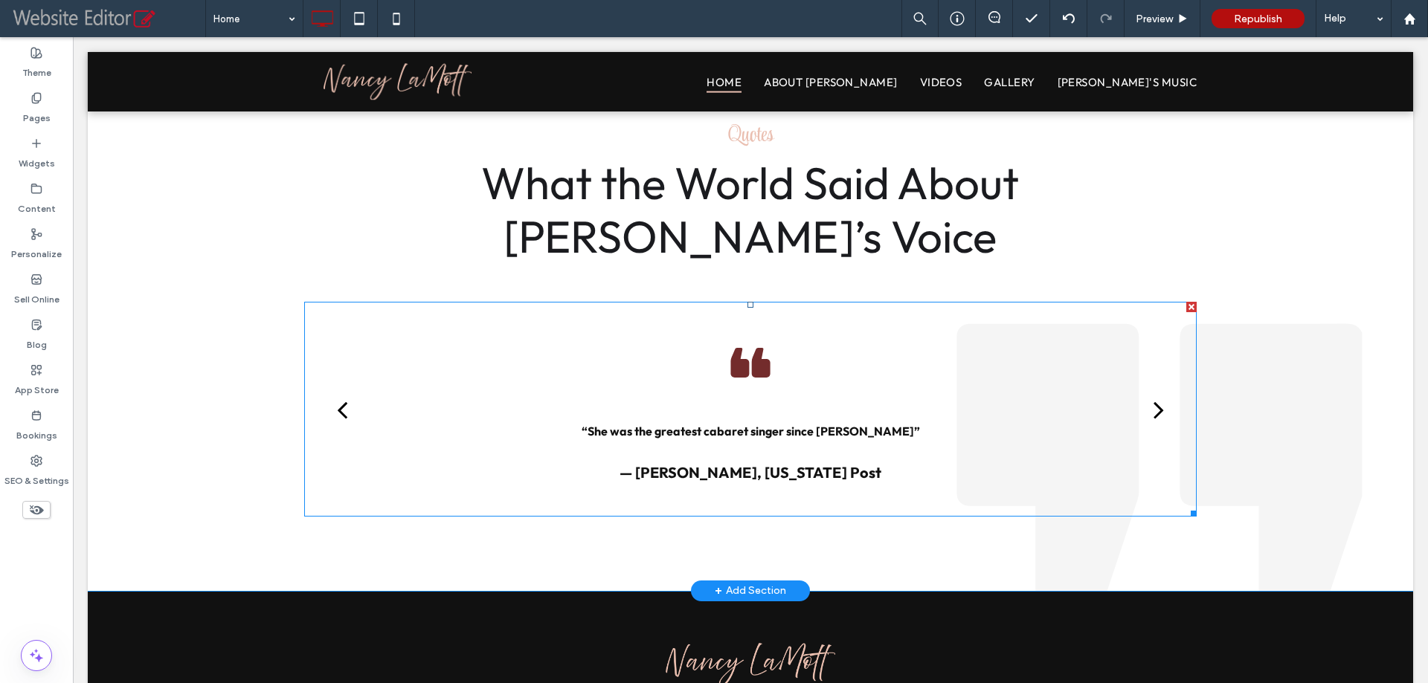
scroll to position [1956, 0]
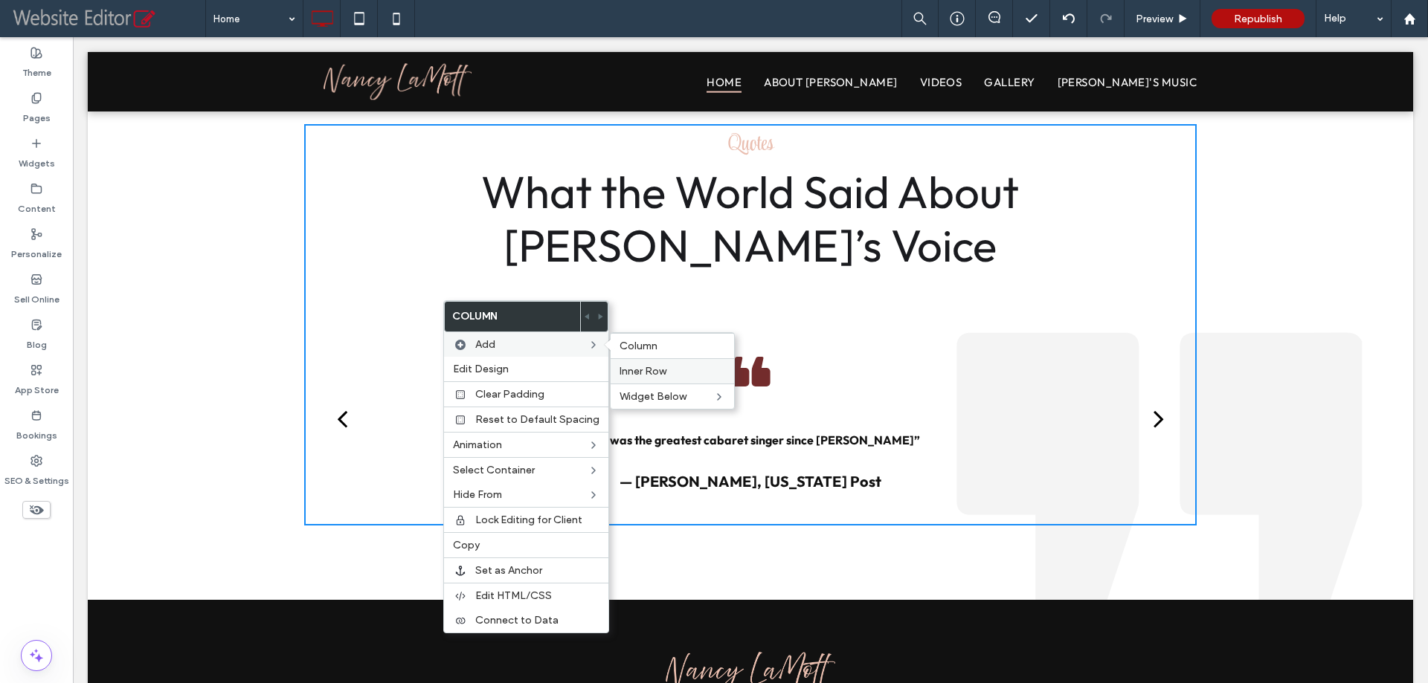
click at [640, 369] on span "Inner Row" at bounding box center [642, 371] width 47 height 13
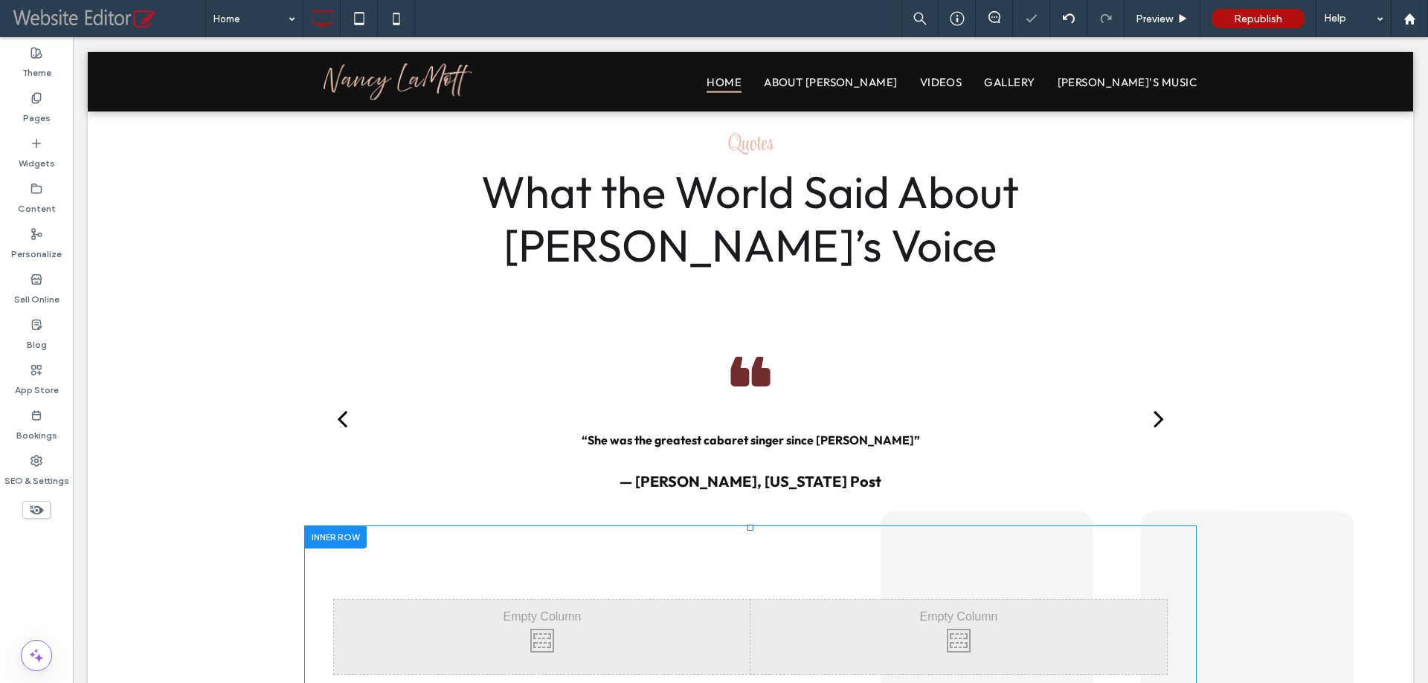
click at [610, 566] on div "Click To Paste Click To Paste Click To Paste Click To Paste" at bounding box center [750, 637] width 892 height 223
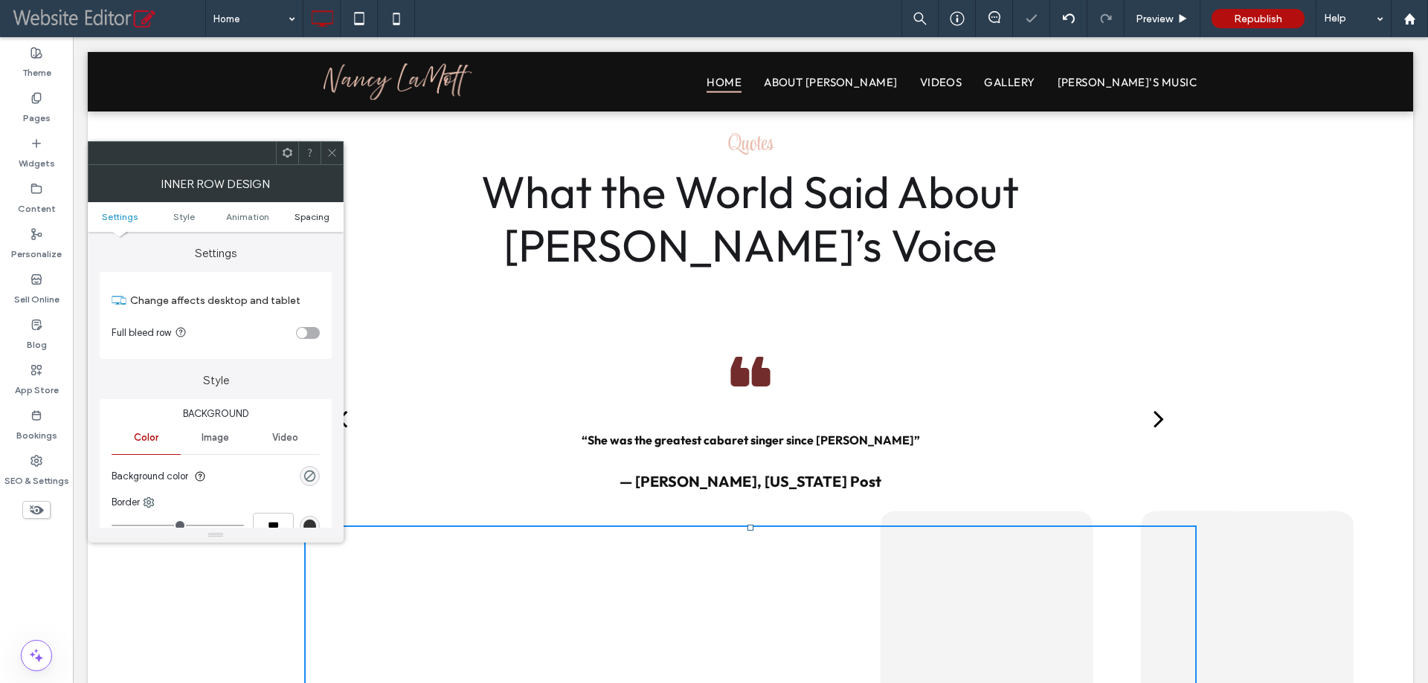
click at [311, 216] on span "Spacing" at bounding box center [311, 216] width 35 height 11
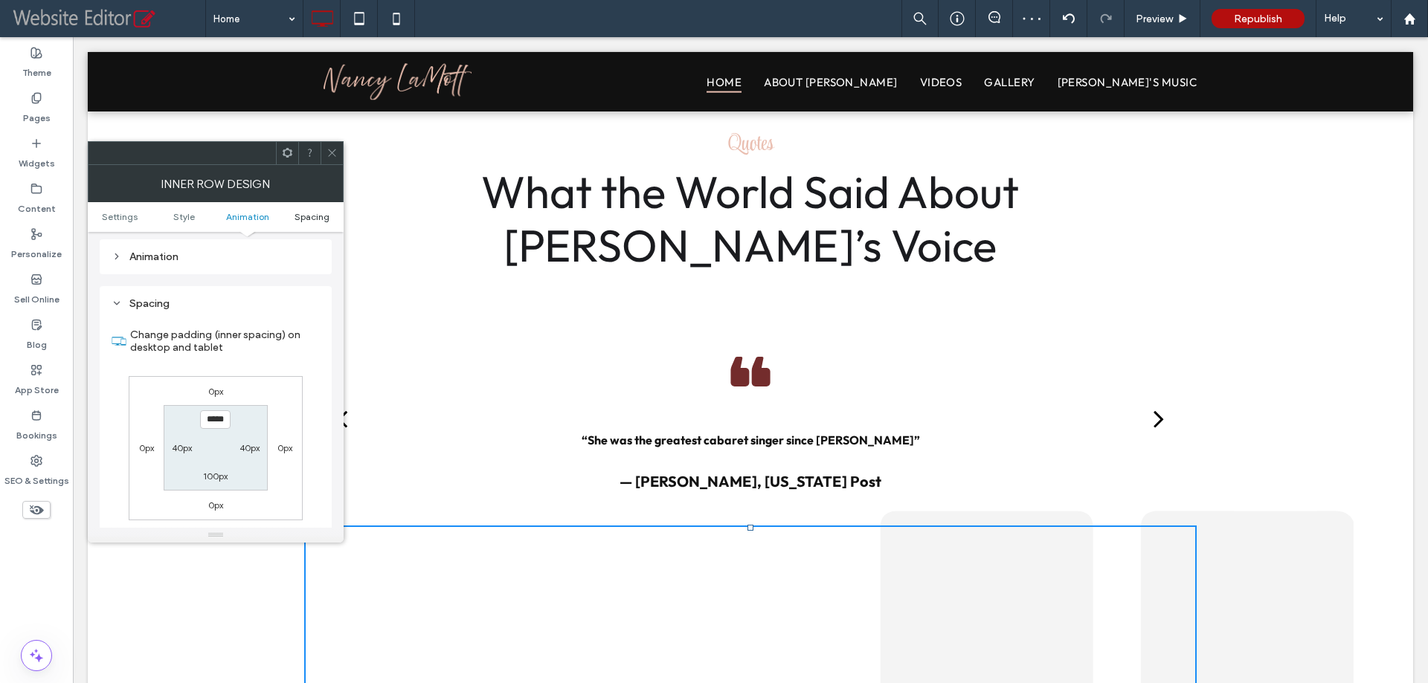
scroll to position [476, 0]
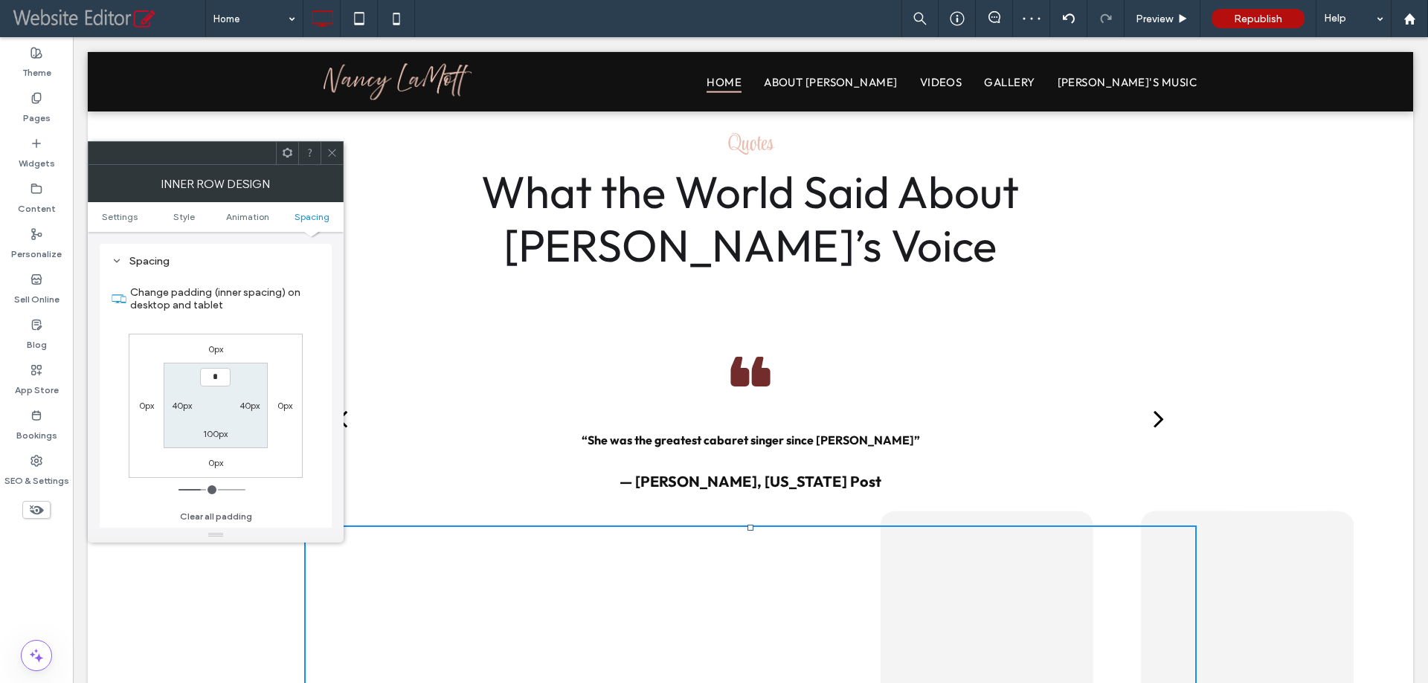
type input "**"
type input "*"
type input "***"
type input "*"
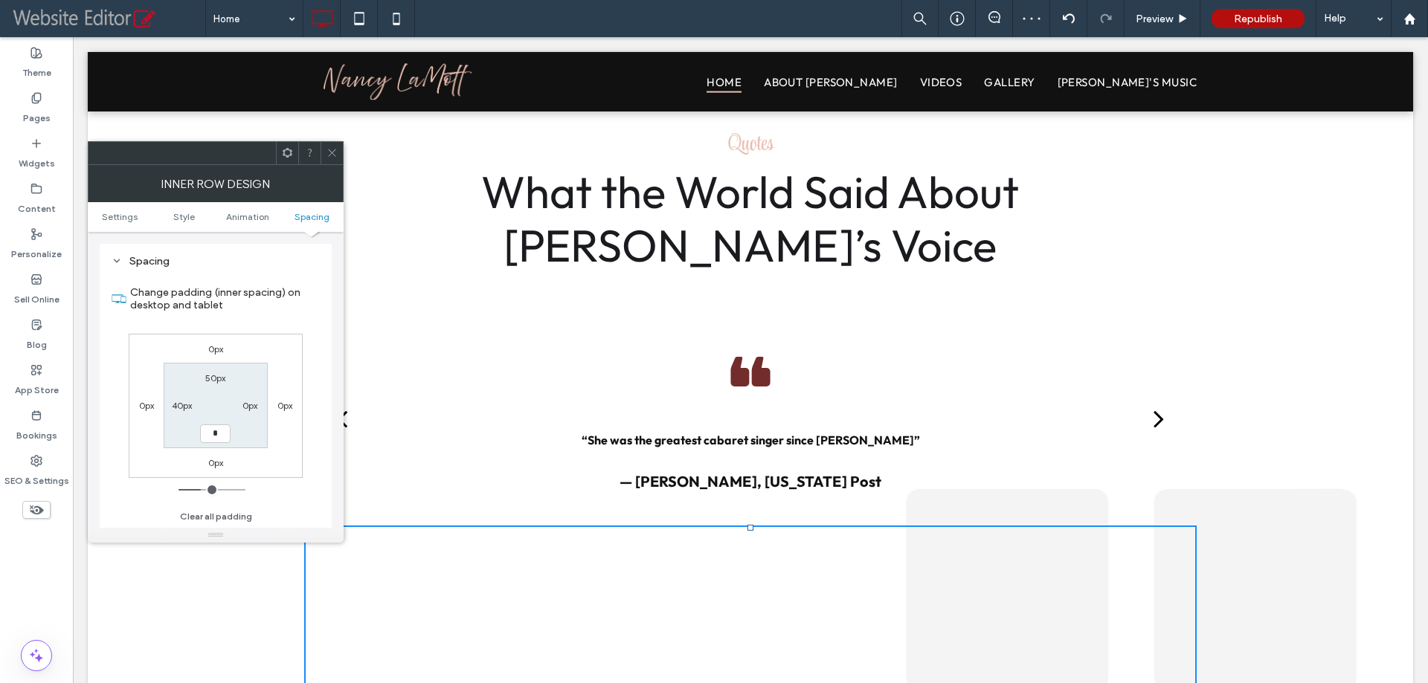
type input "**"
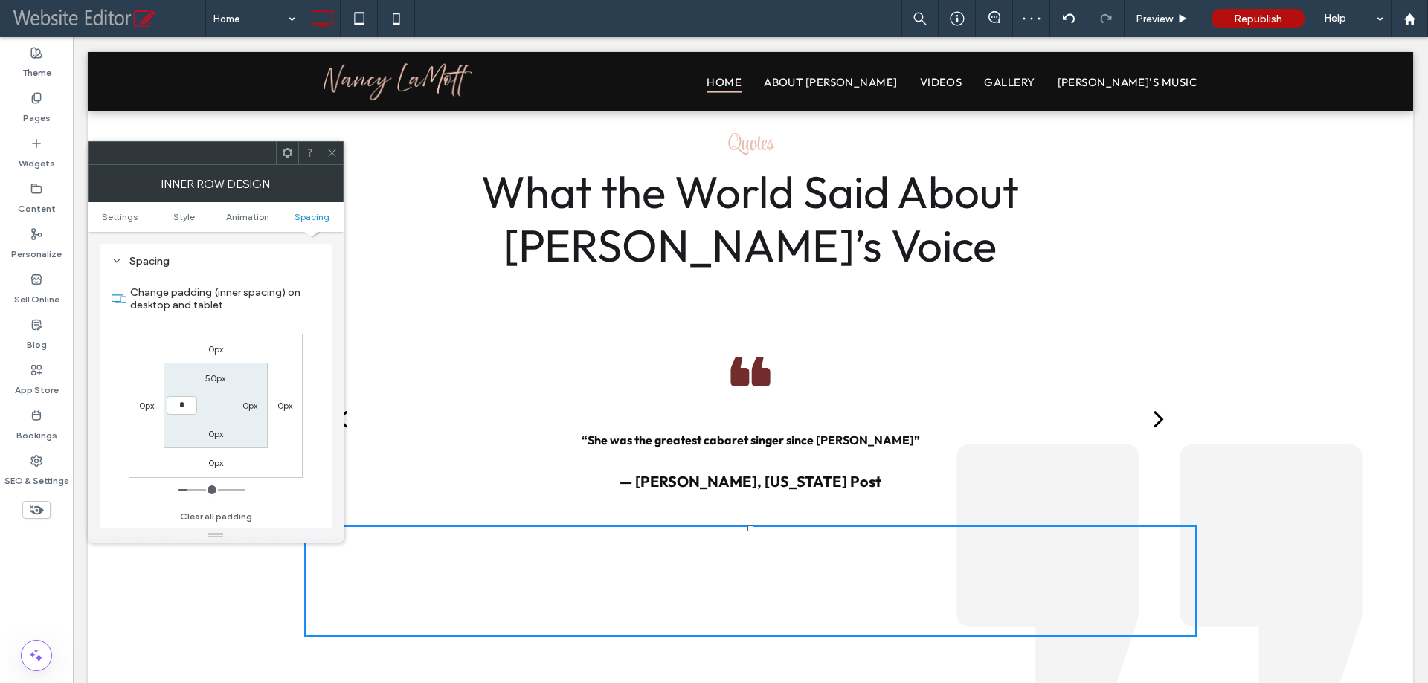
type input "*"
type input "***"
click at [336, 148] on icon at bounding box center [331, 152] width 11 height 11
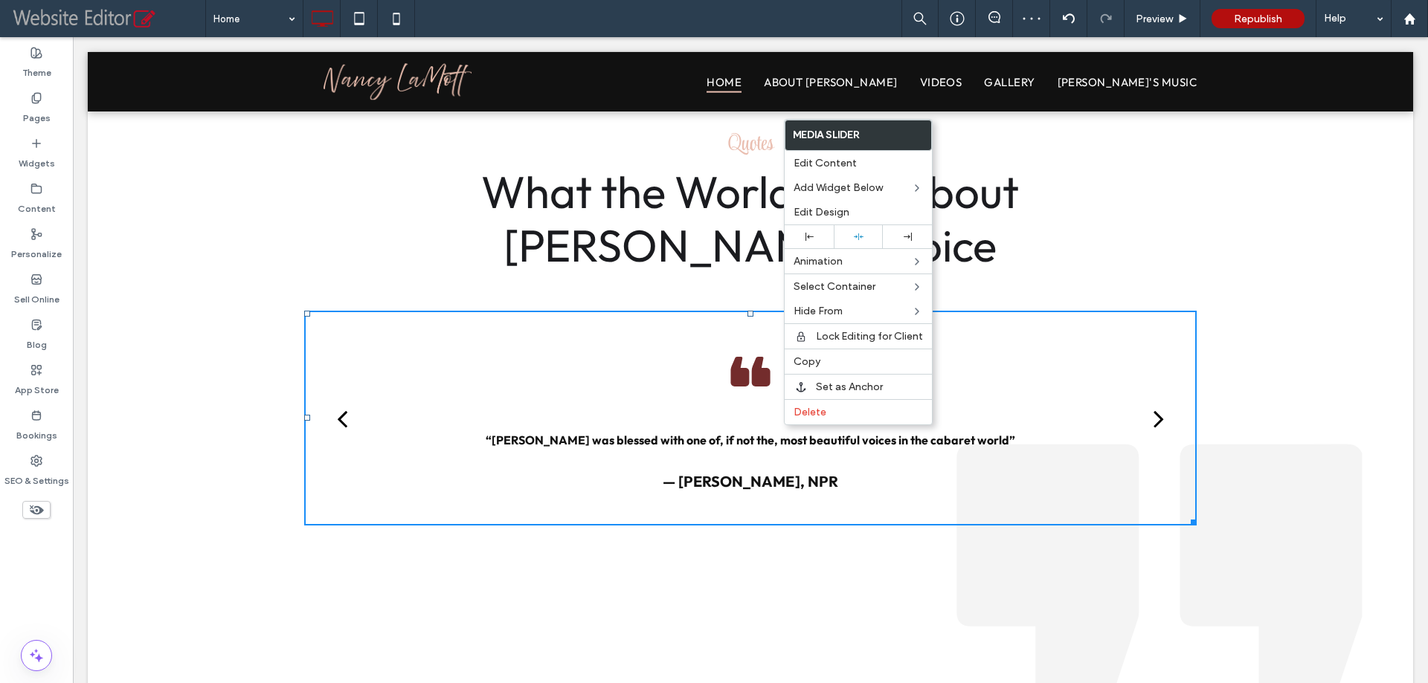
click at [587, 282] on div "Quotes What the World Said About [PERSON_NAME]’s Voice “She brought to everythi…" at bounding box center [750, 380] width 892 height 513
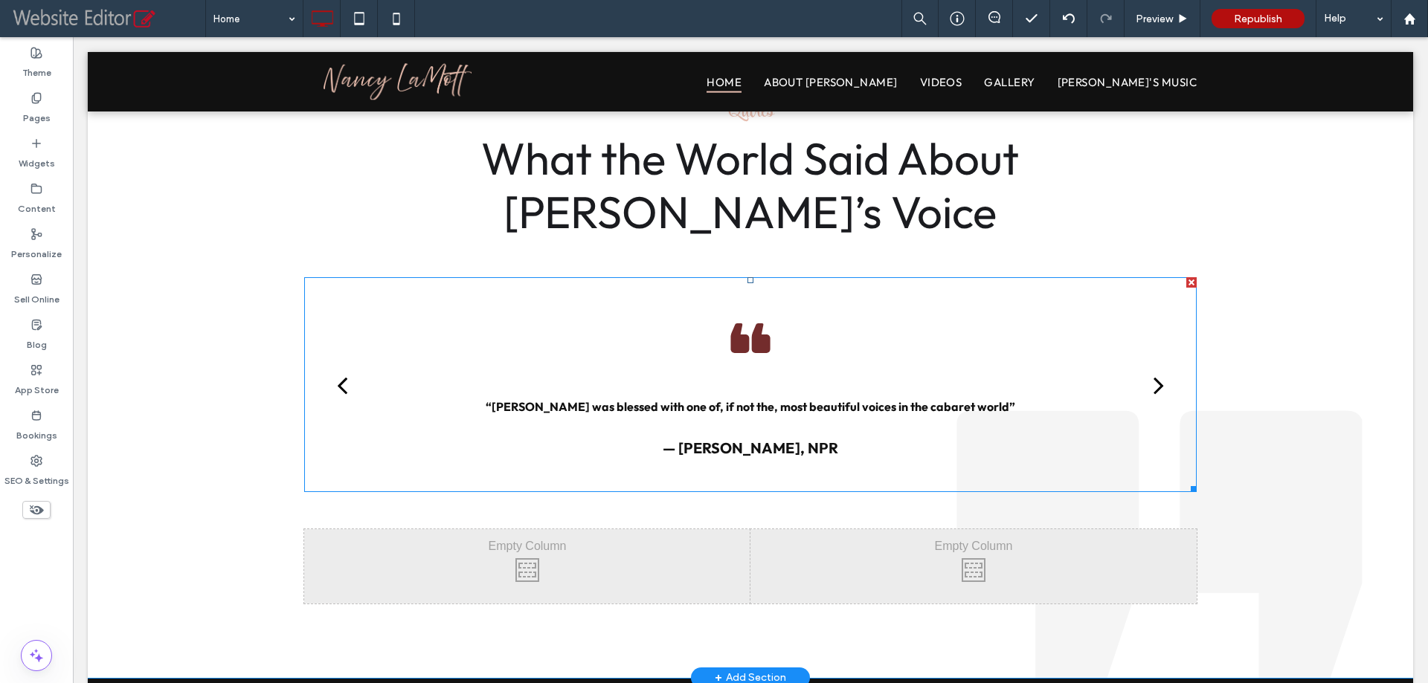
scroll to position [2030, 0]
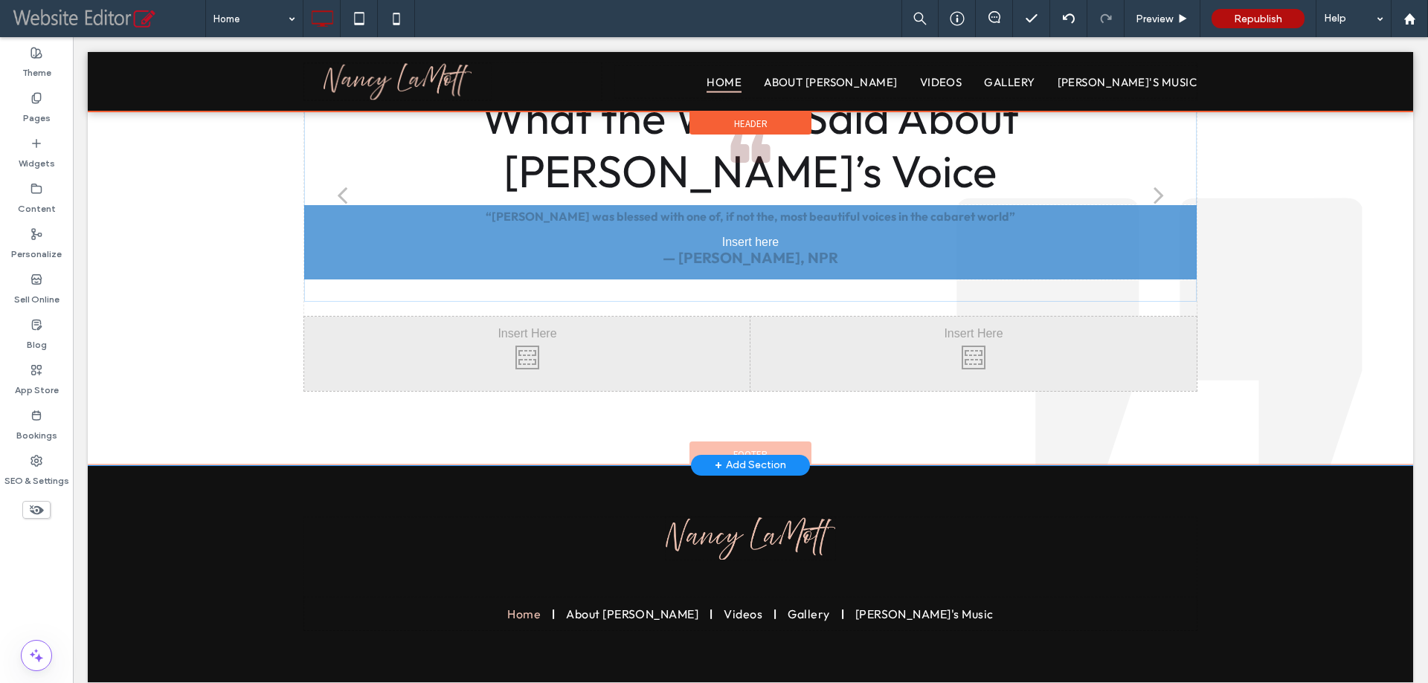
drag, startPoint x: 721, startPoint y: 293, endPoint x: 935, endPoint y: 364, distance: 225.7
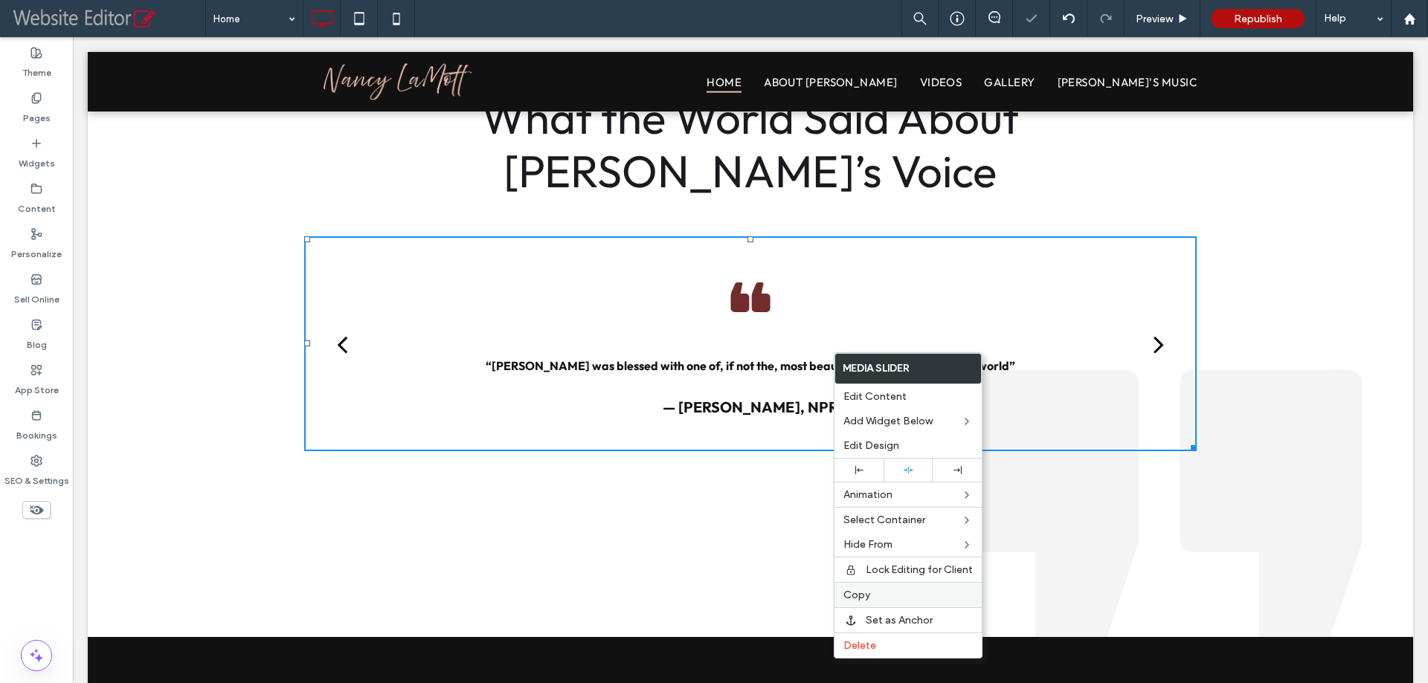
click at [863, 590] on span "Copy" at bounding box center [856, 595] width 27 height 13
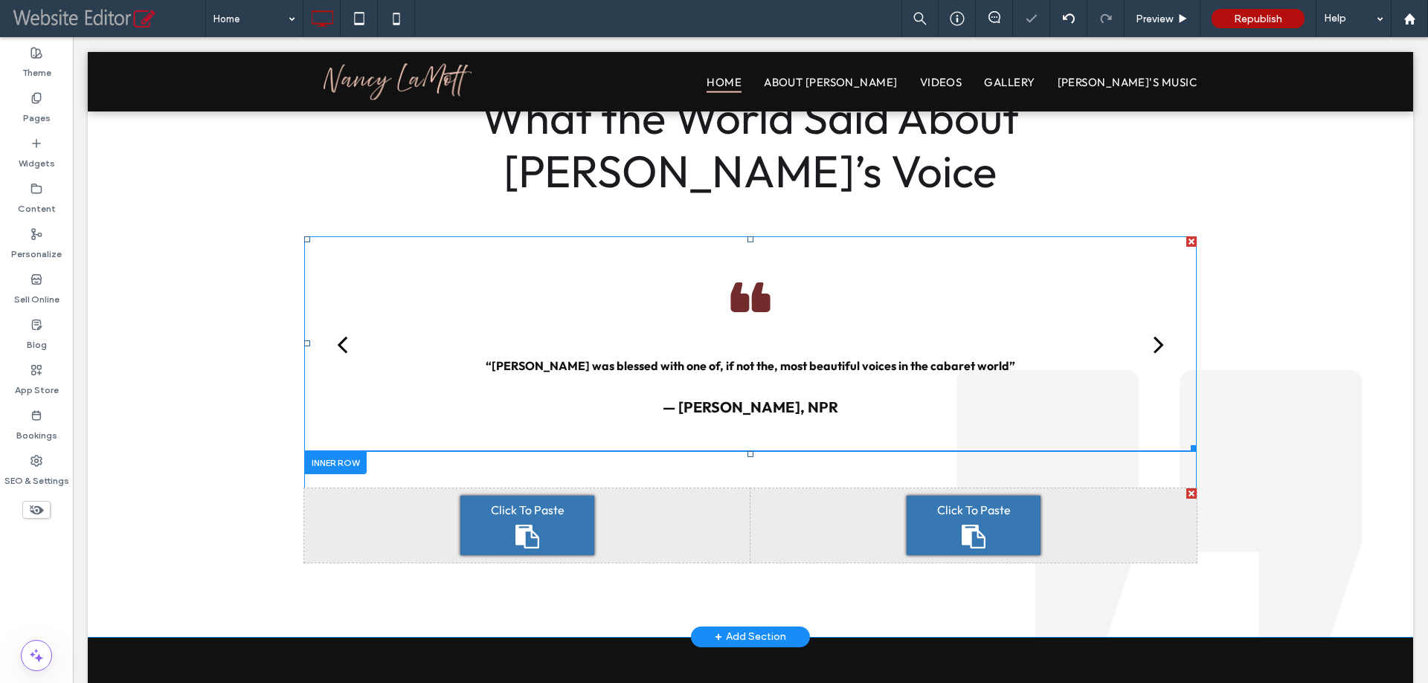
click at [935, 519] on div "Click To Paste" at bounding box center [973, 525] width 134 height 59
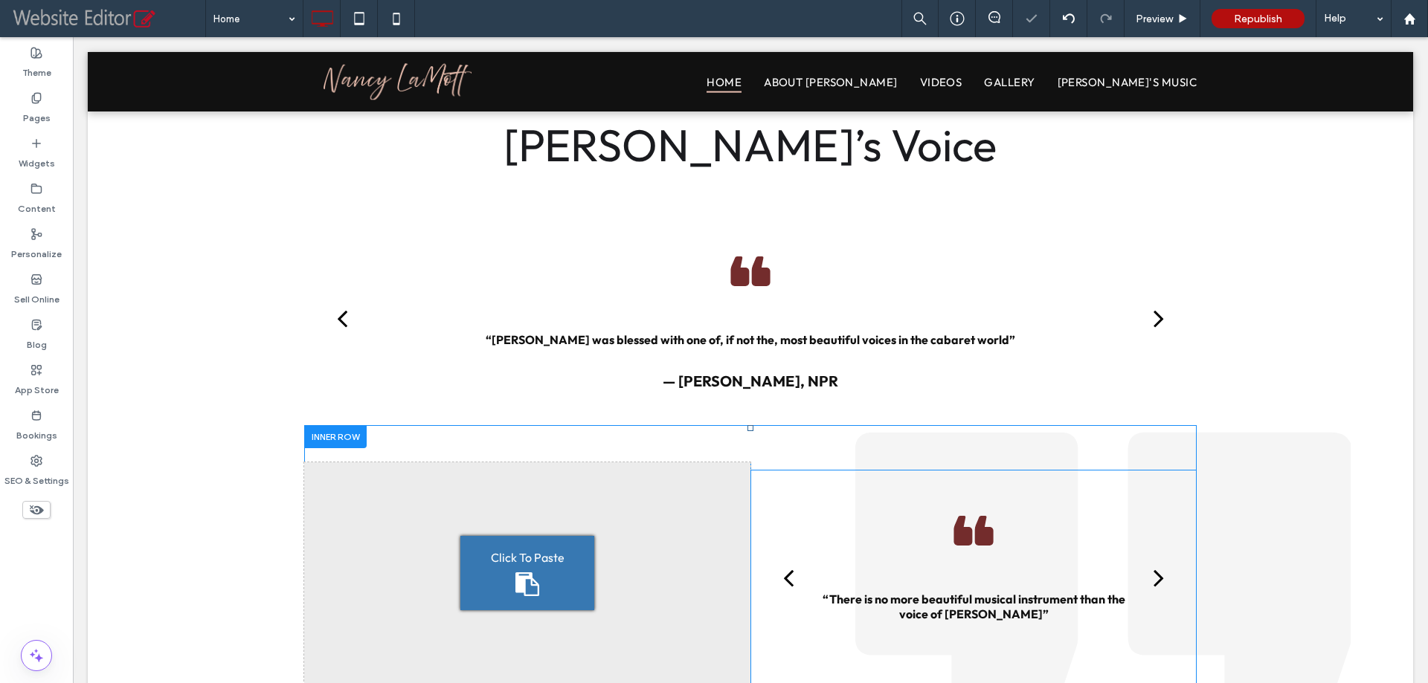
scroll to position [2105, 0]
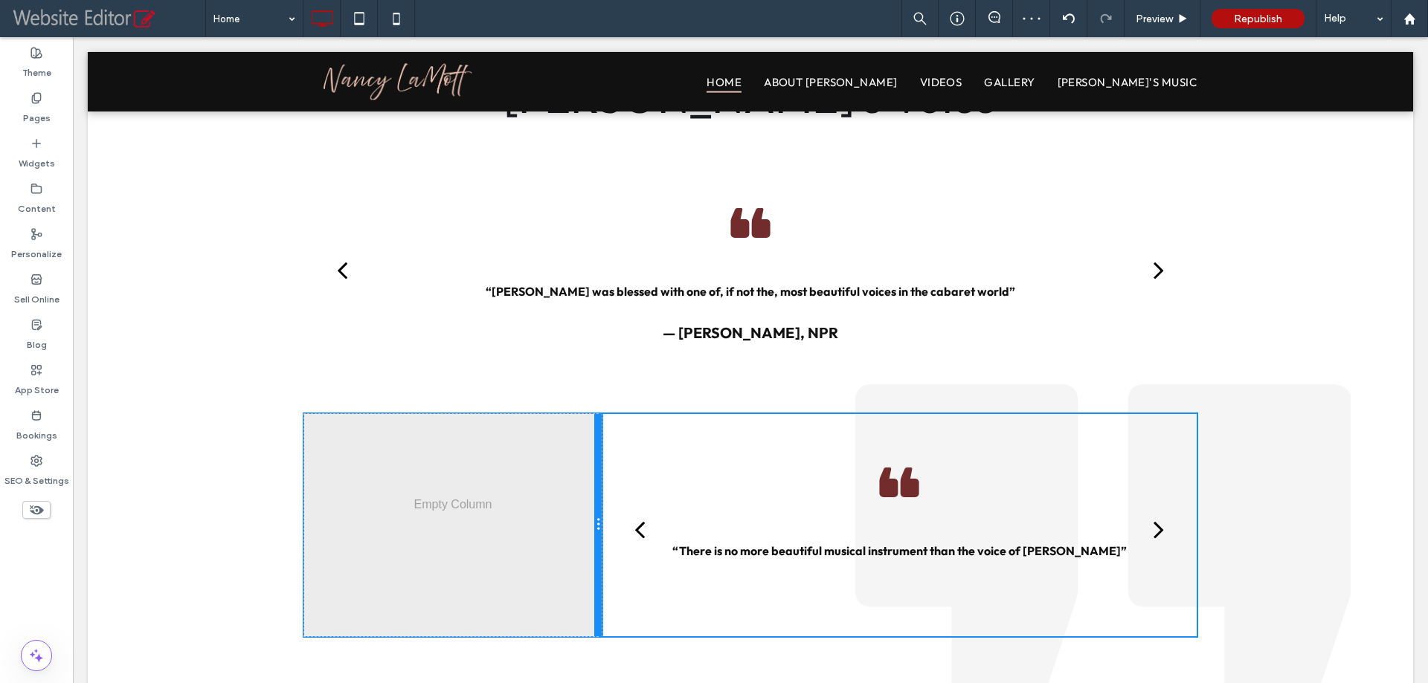
drag, startPoint x: 741, startPoint y: 453, endPoint x: 672, endPoint y: 489, distance: 78.2
click at [599, 452] on div "Click To Paste Click To Paste Click To Paste Click To Paste “She brought to eve…" at bounding box center [750, 525] width 892 height 222
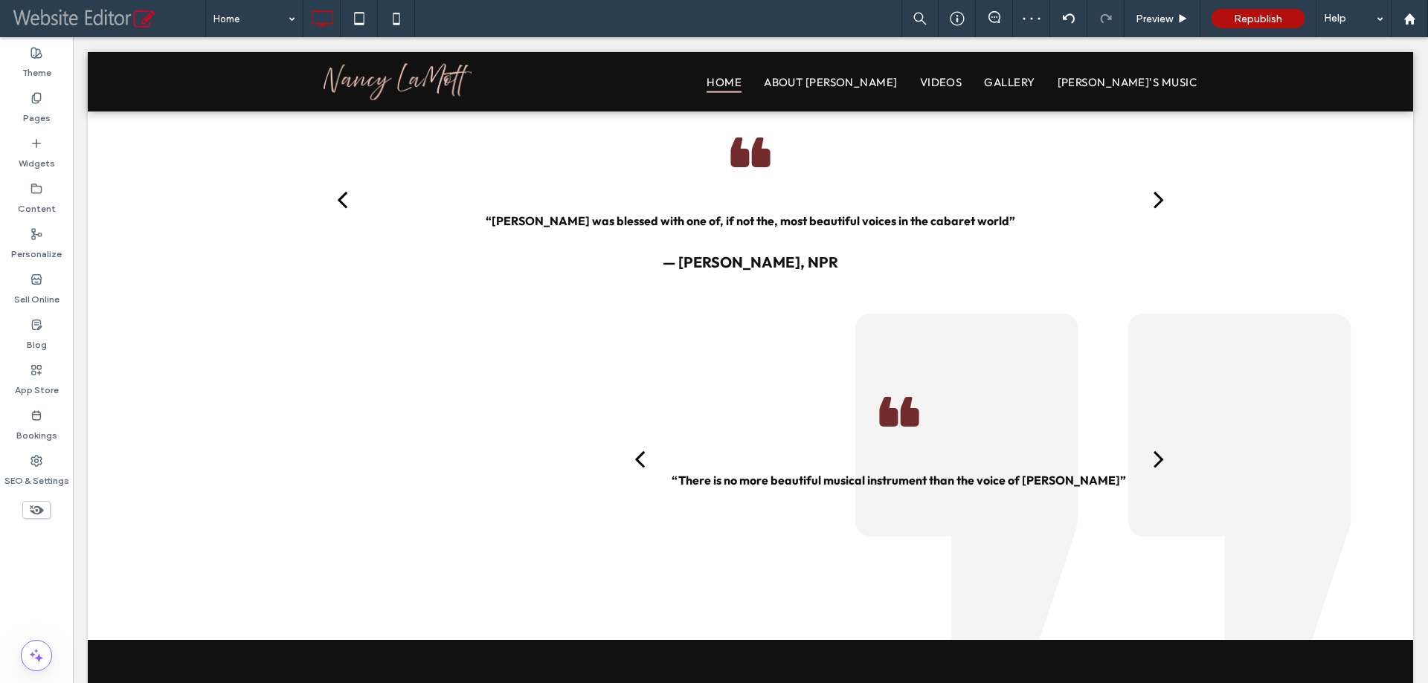
scroll to position [2179, 0]
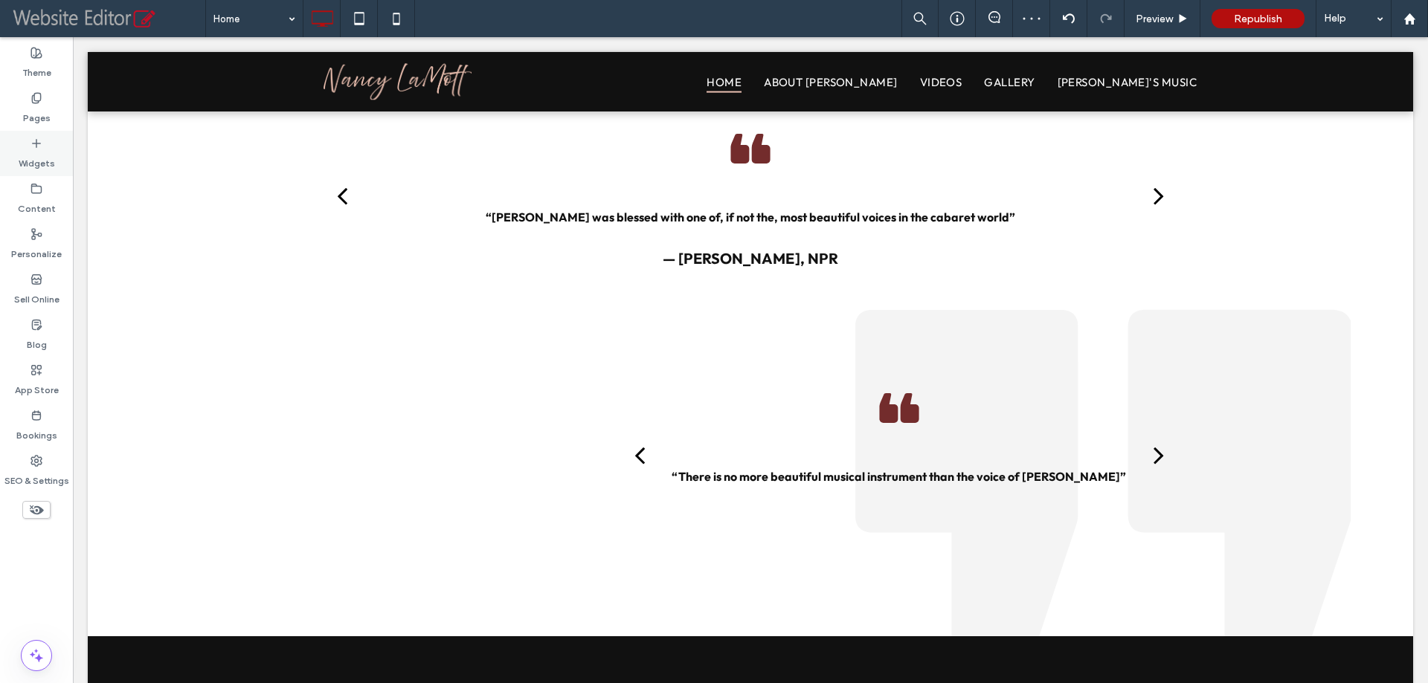
drag, startPoint x: 25, startPoint y: 137, endPoint x: 73, endPoint y: 179, distance: 63.7
click at [26, 137] on div "Widgets" at bounding box center [36, 153] width 73 height 45
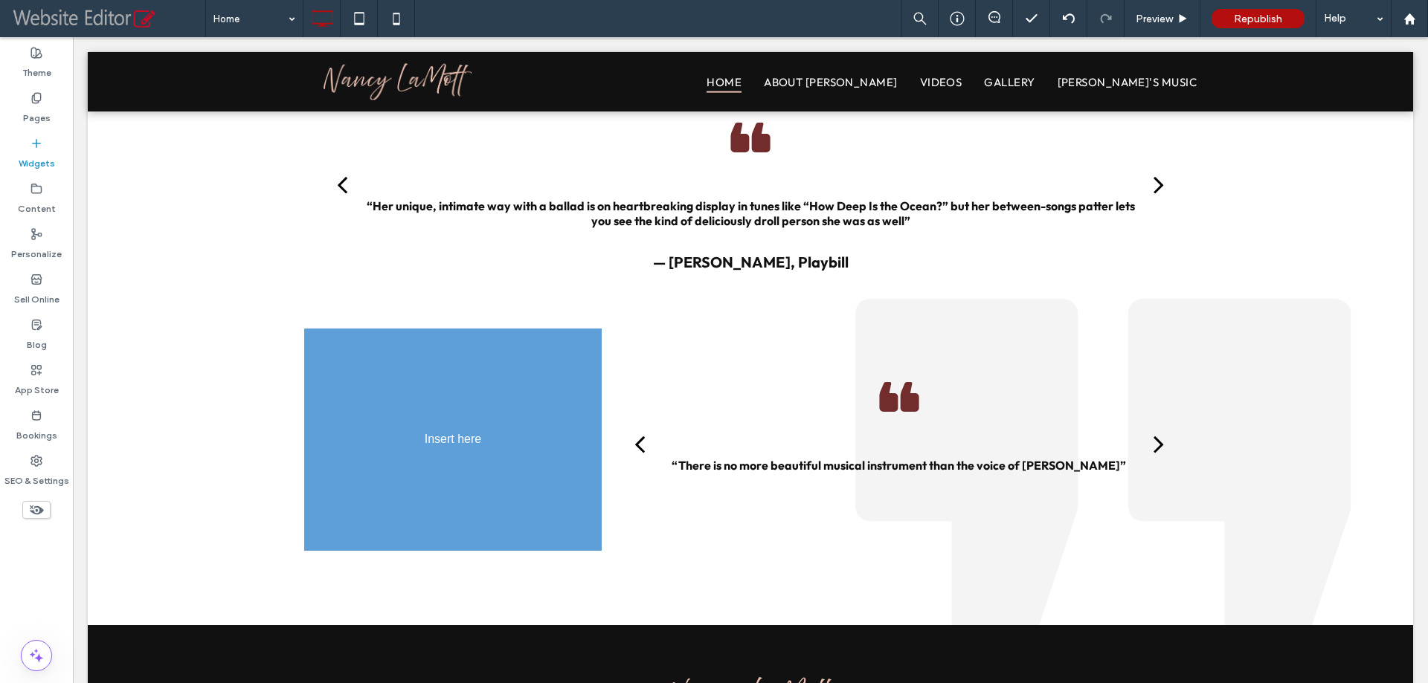
scroll to position [2205, 0]
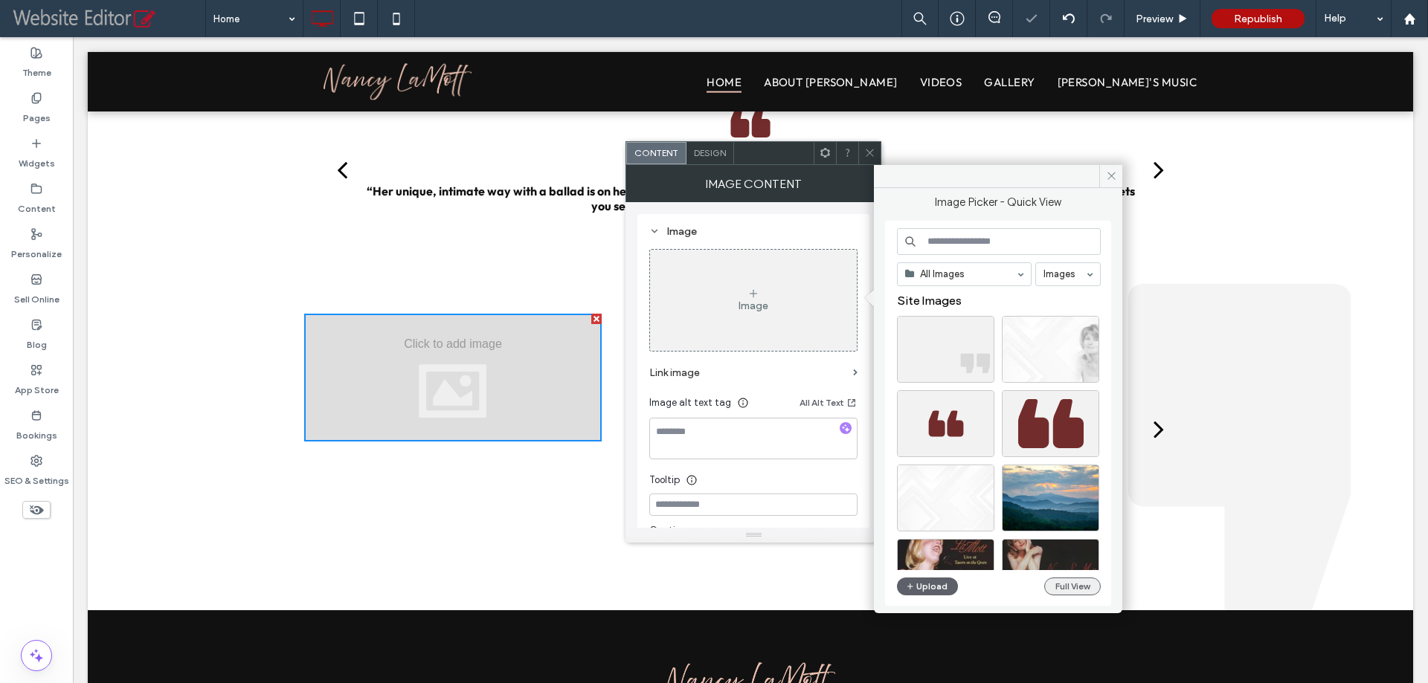
click at [1065, 582] on button "Full View" at bounding box center [1072, 587] width 57 height 18
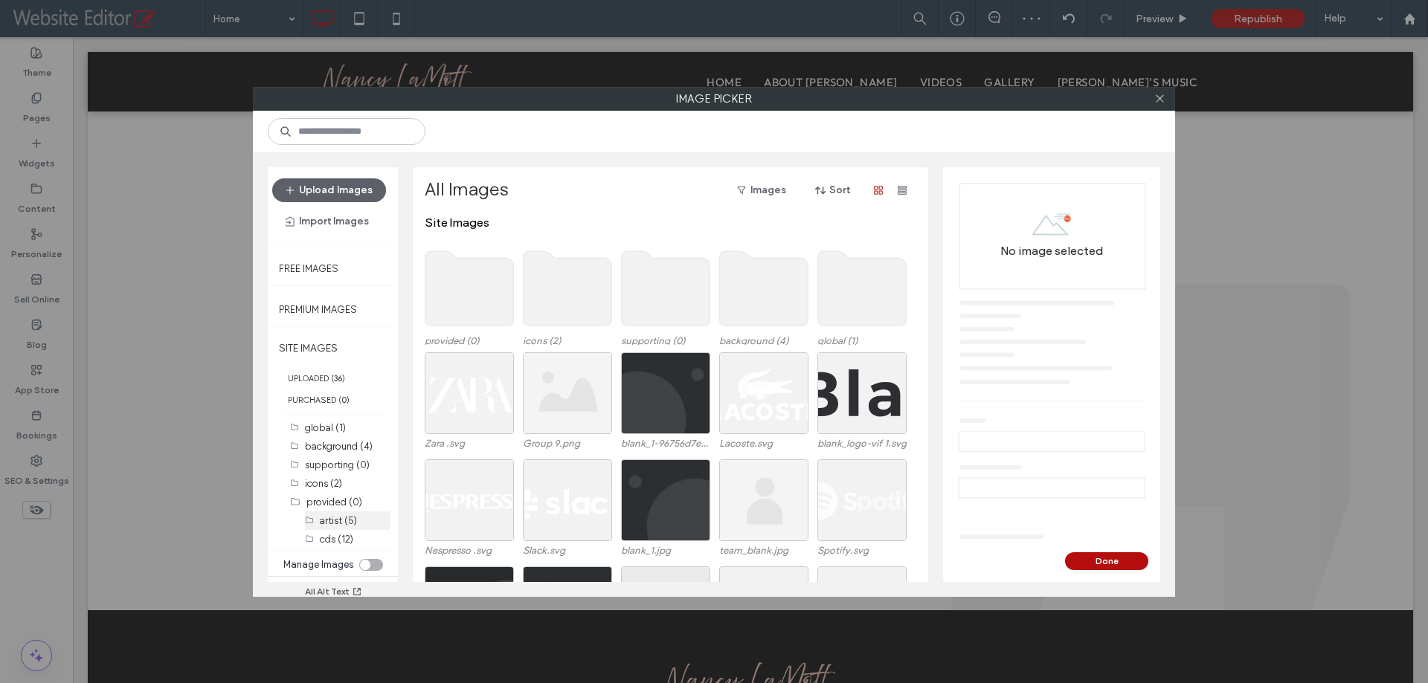
click at [335, 512] on div "artist (5)" at bounding box center [355, 521] width 71 height 19
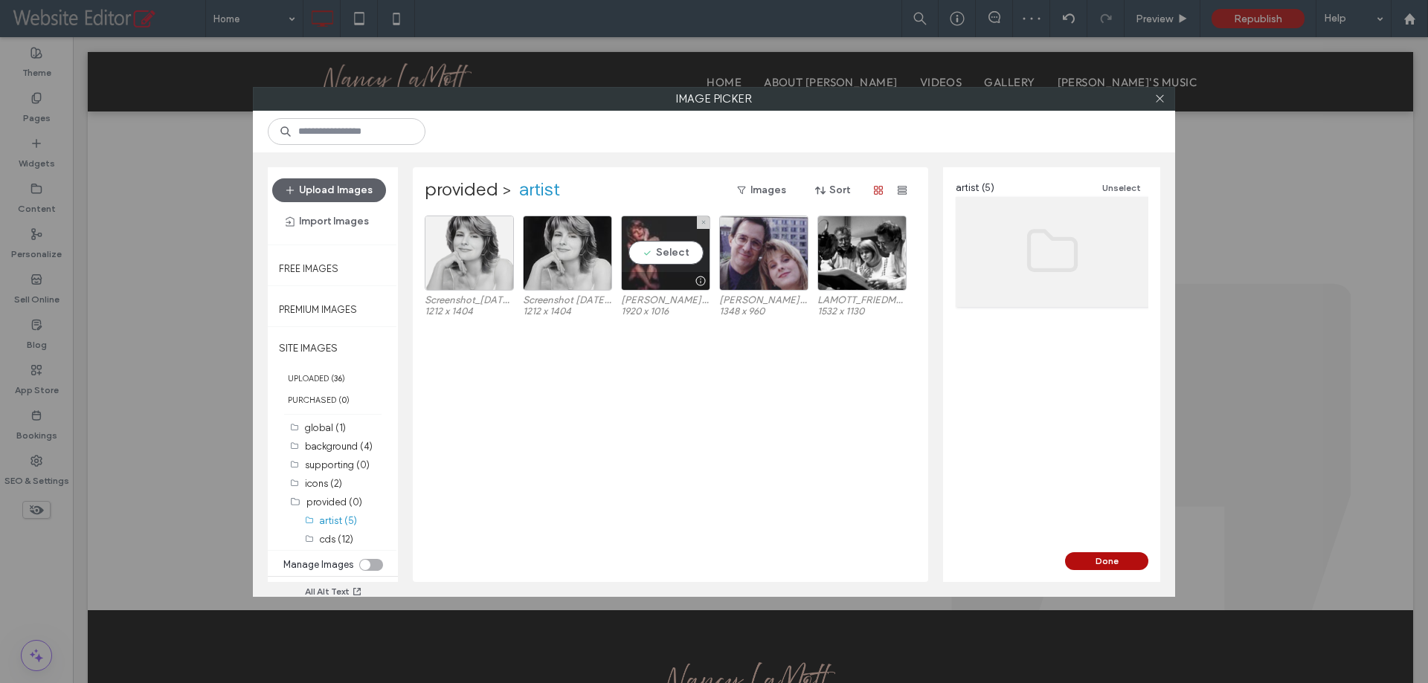
click at [672, 251] on div "Select" at bounding box center [665, 253] width 89 height 75
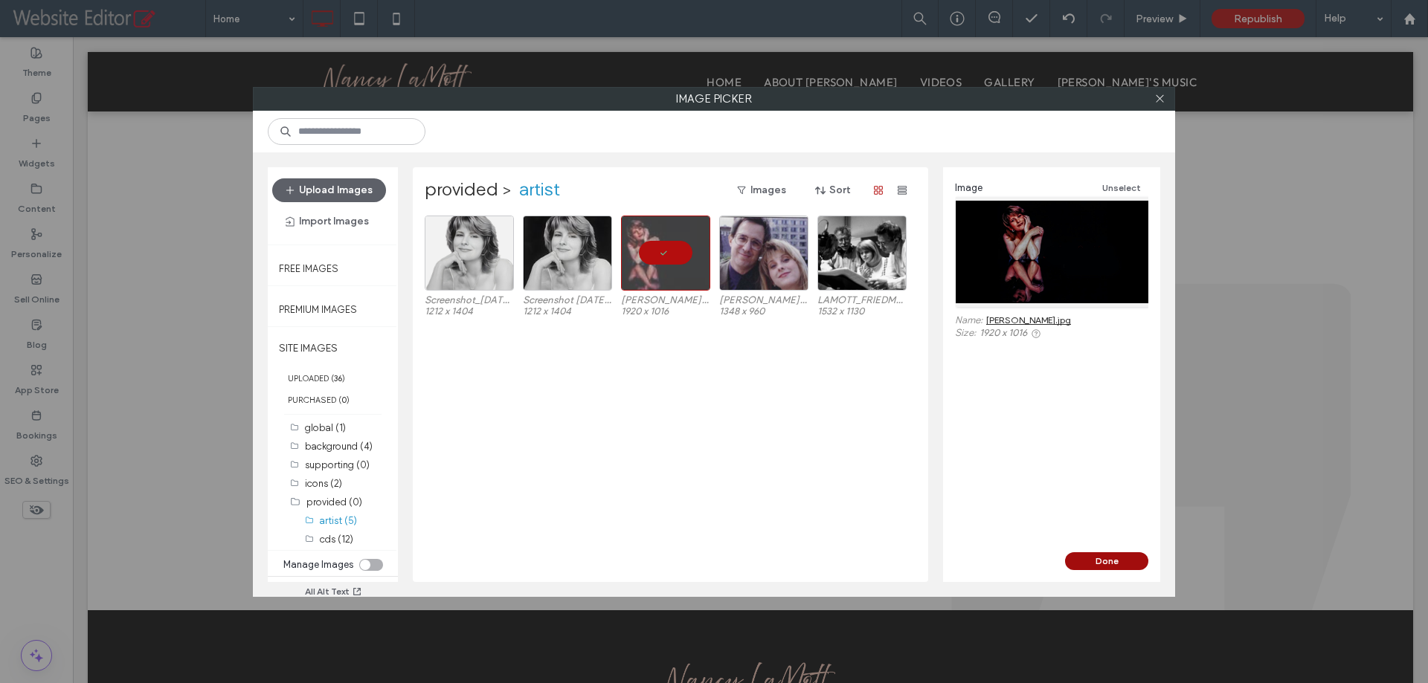
click at [1089, 552] on button "Done" at bounding box center [1106, 561] width 83 height 18
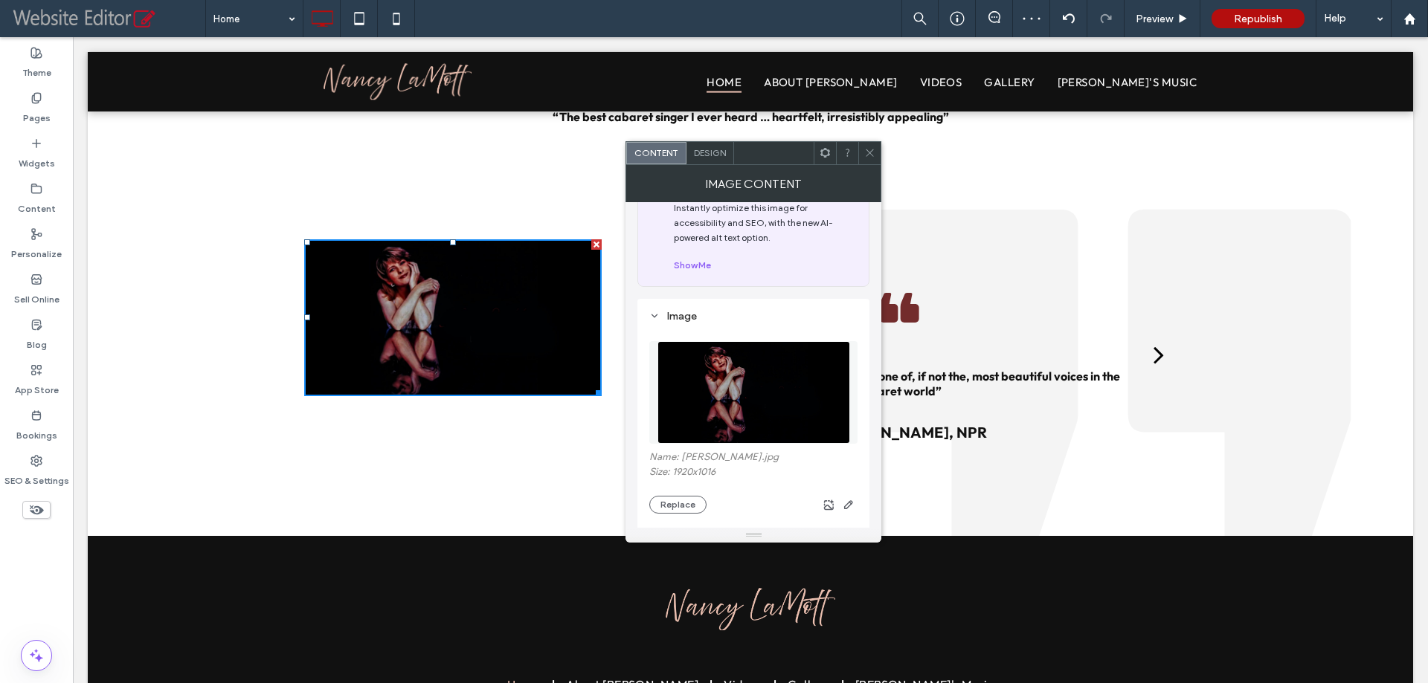
scroll to position [223, 0]
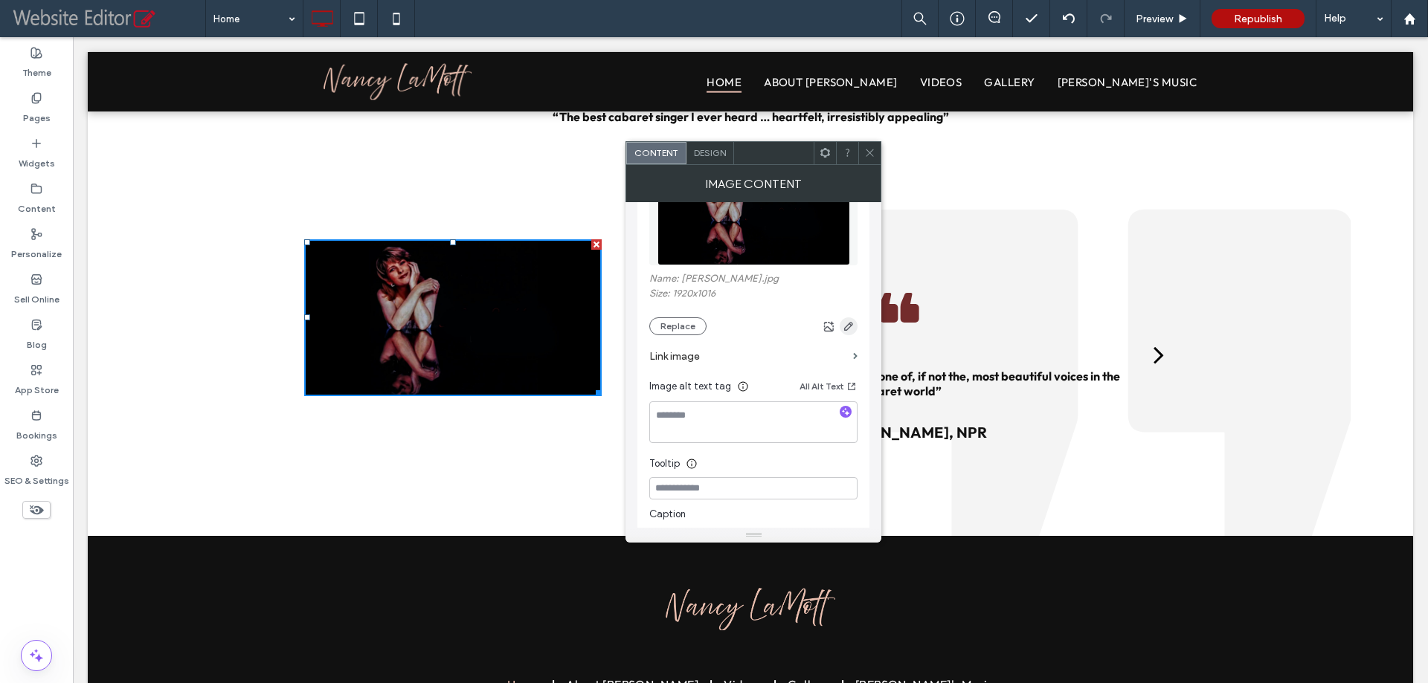
click at [851, 324] on use "button" at bounding box center [848, 326] width 9 height 9
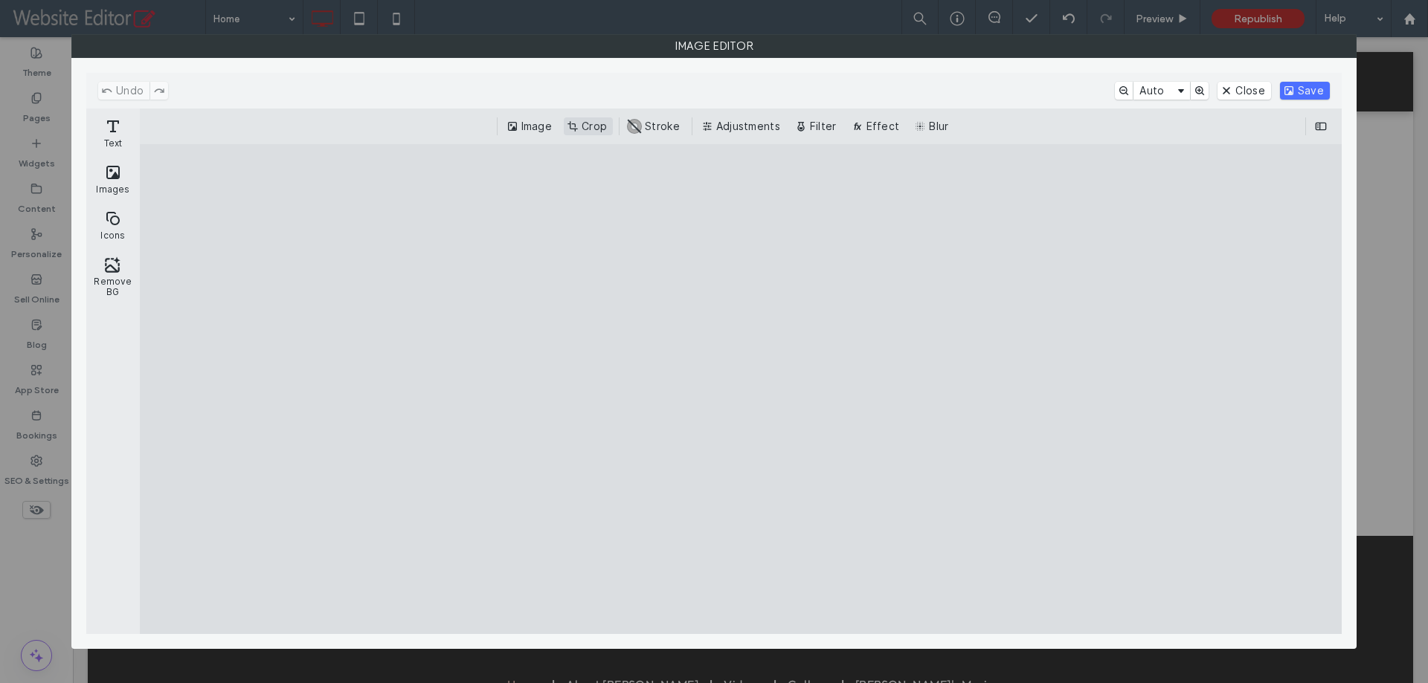
click at [595, 125] on button "Crop" at bounding box center [588, 126] width 49 height 18
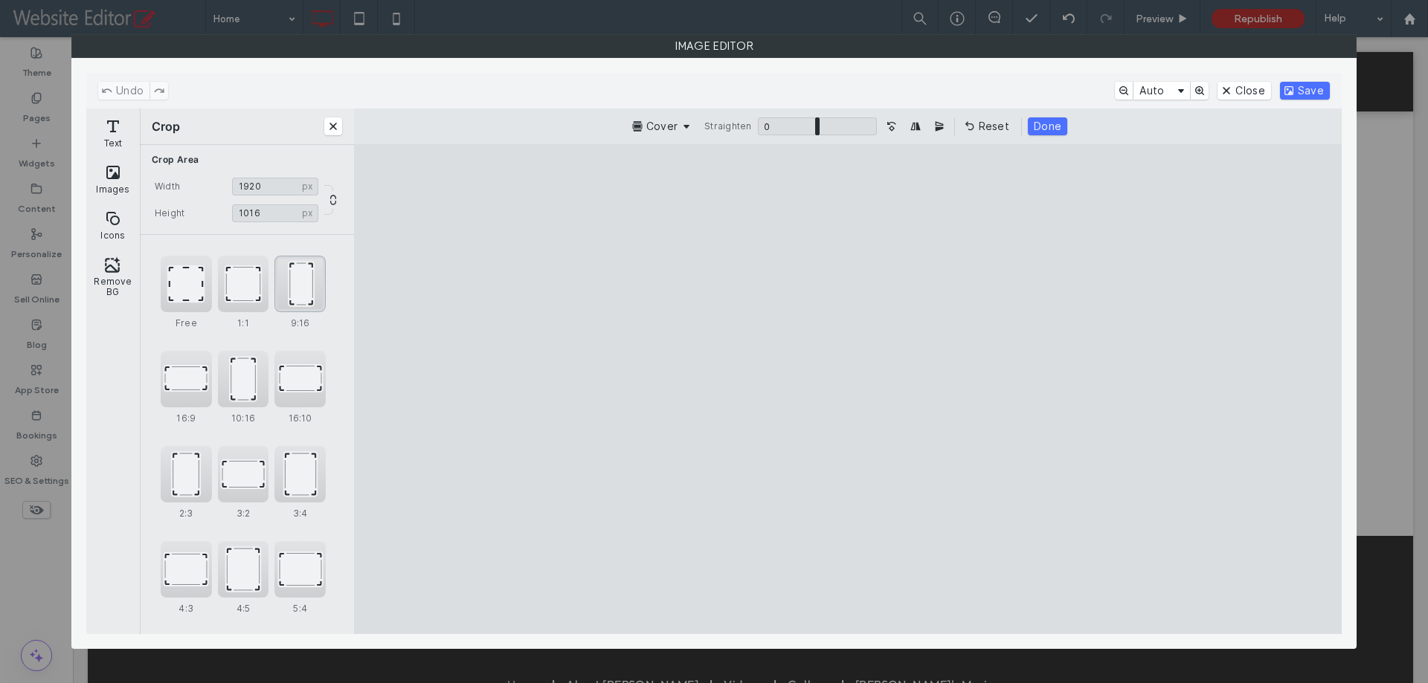
click at [303, 286] on div "9:16" at bounding box center [299, 284] width 51 height 57
type input "*****"
drag, startPoint x: 774, startPoint y: 333, endPoint x: 890, endPoint y: 319, distance: 116.8
click at [848, 390] on cesdk-canvas "Editor canvas" at bounding box center [848, 390] width 0 height 0
click at [1304, 88] on button "Save" at bounding box center [1305, 91] width 50 height 18
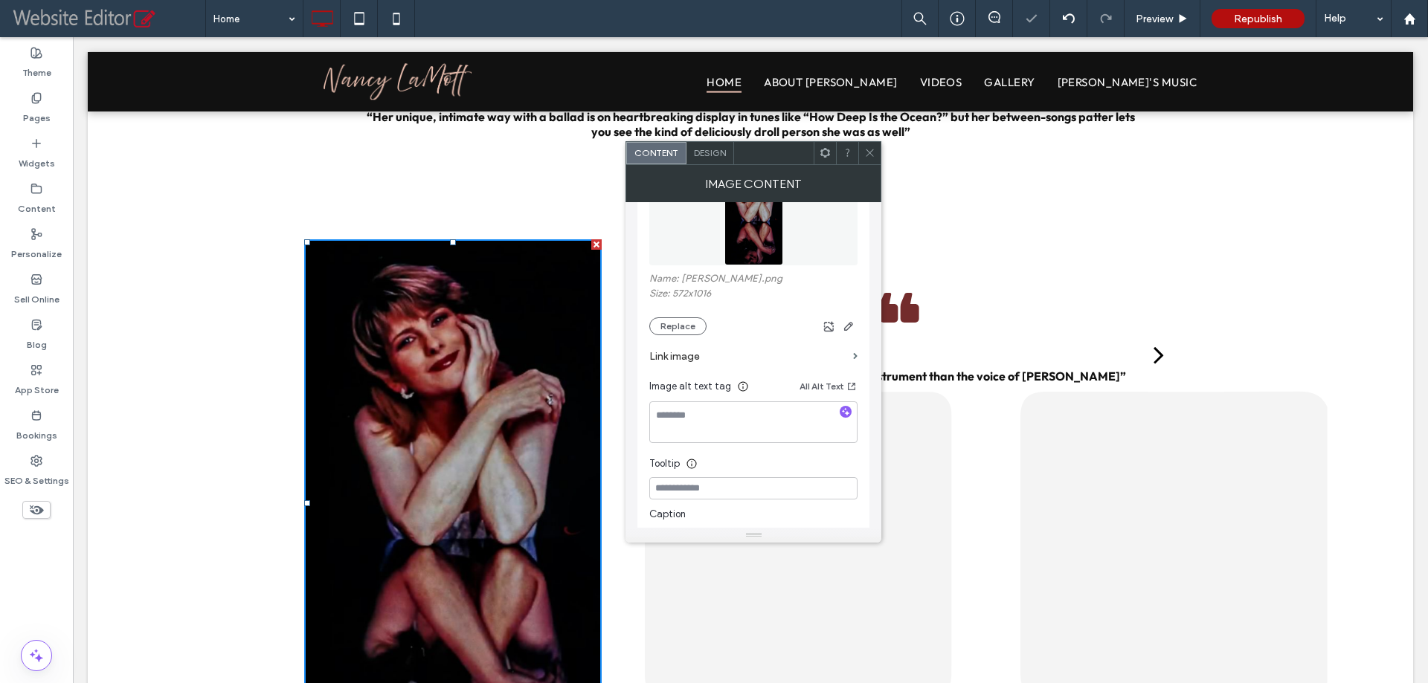
click at [869, 154] on use at bounding box center [869, 152] width 7 height 7
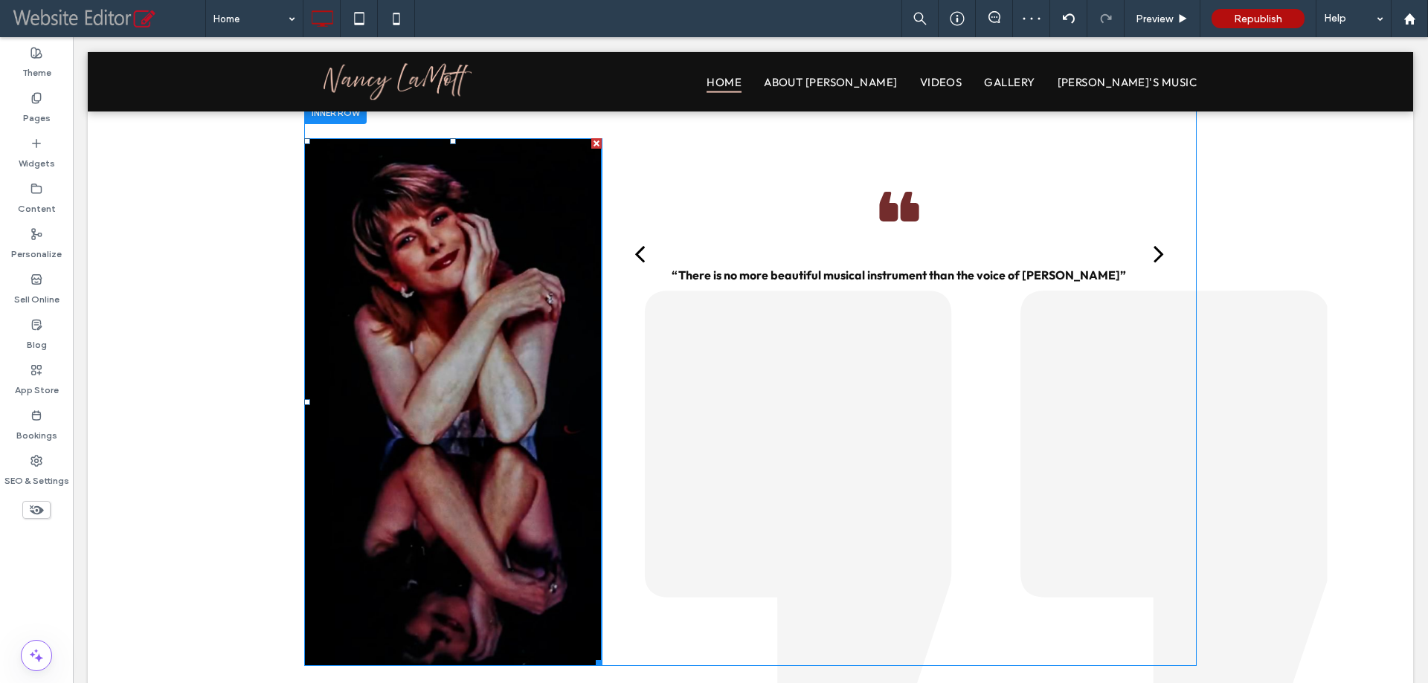
scroll to position [2354, 0]
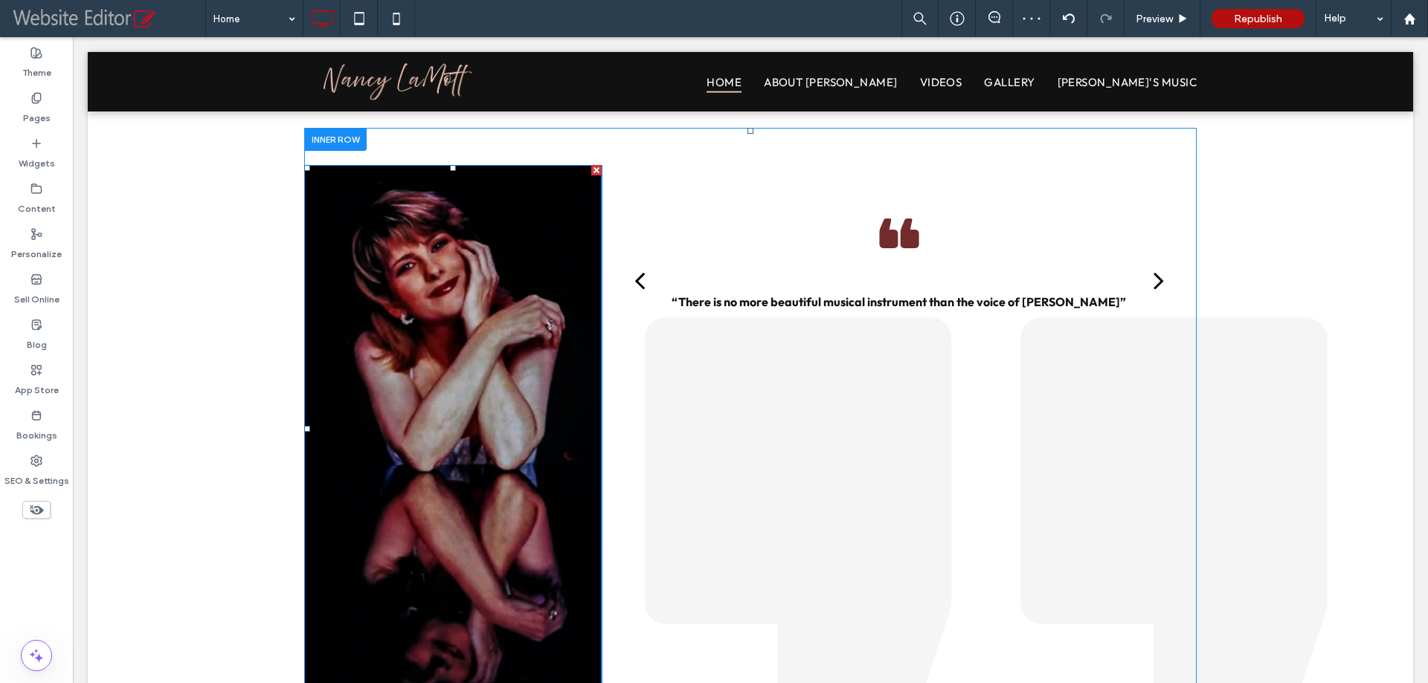
click at [534, 337] on img at bounding box center [452, 429] width 297 height 528
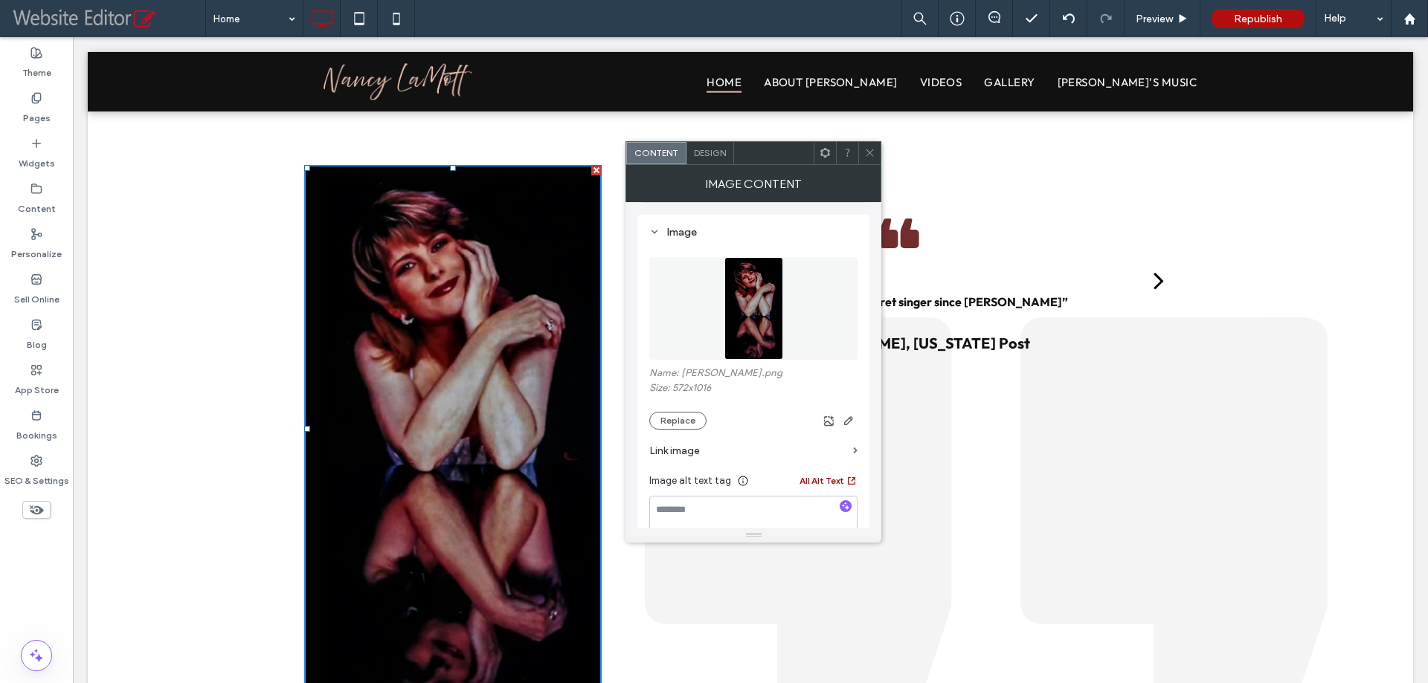
scroll to position [149, 0]
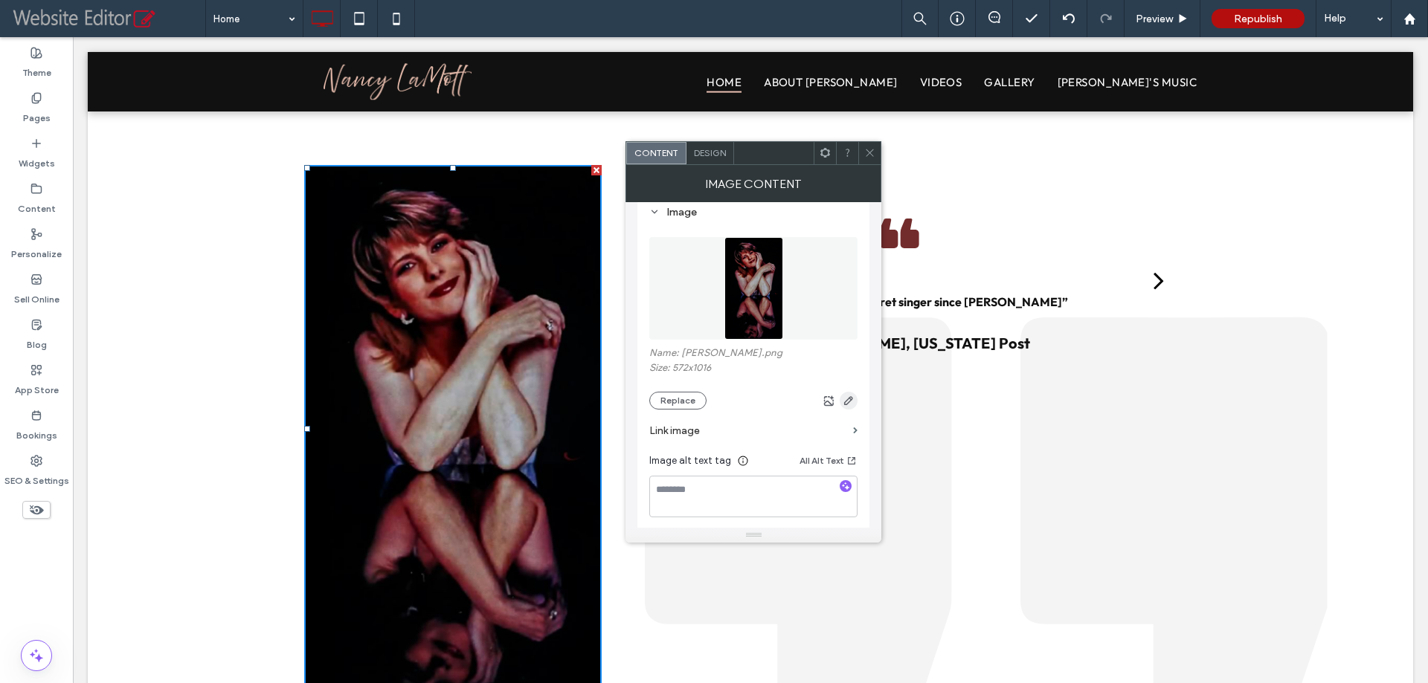
click at [847, 403] on icon "button" at bounding box center [848, 401] width 12 height 12
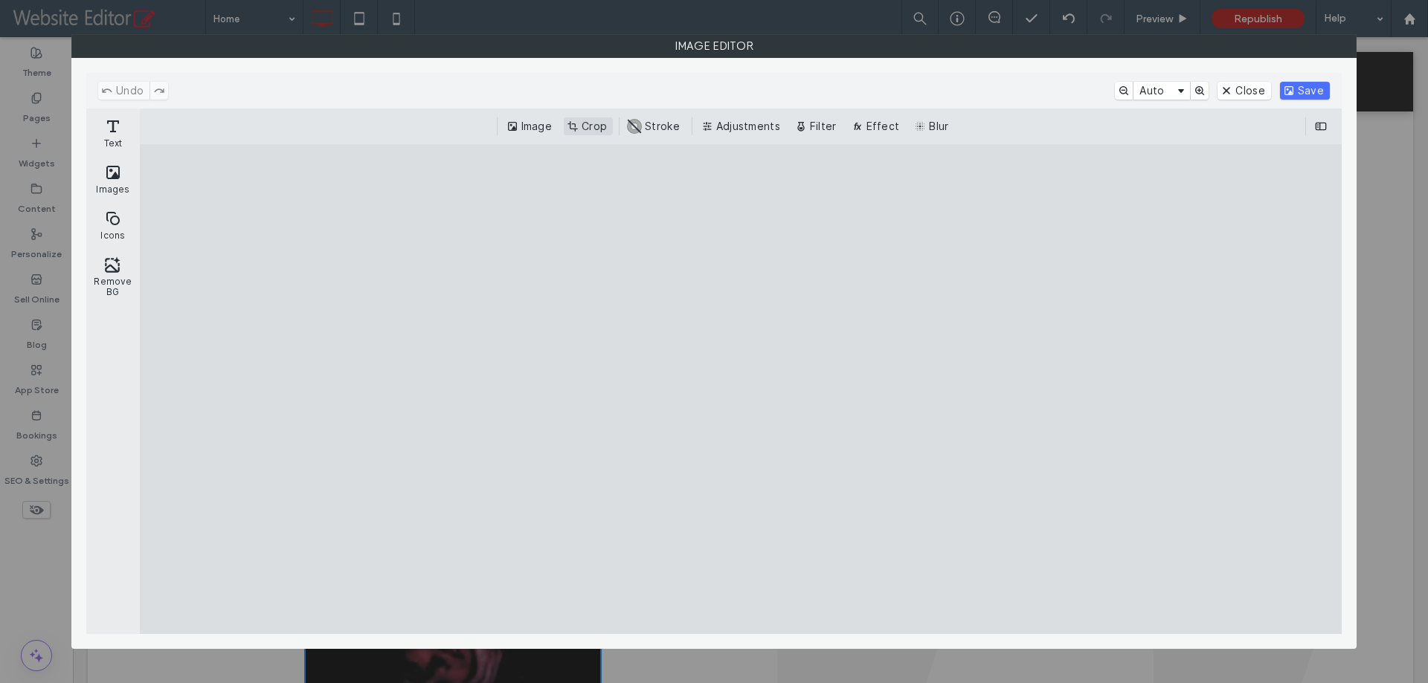
click at [601, 131] on button "Crop" at bounding box center [588, 126] width 49 height 18
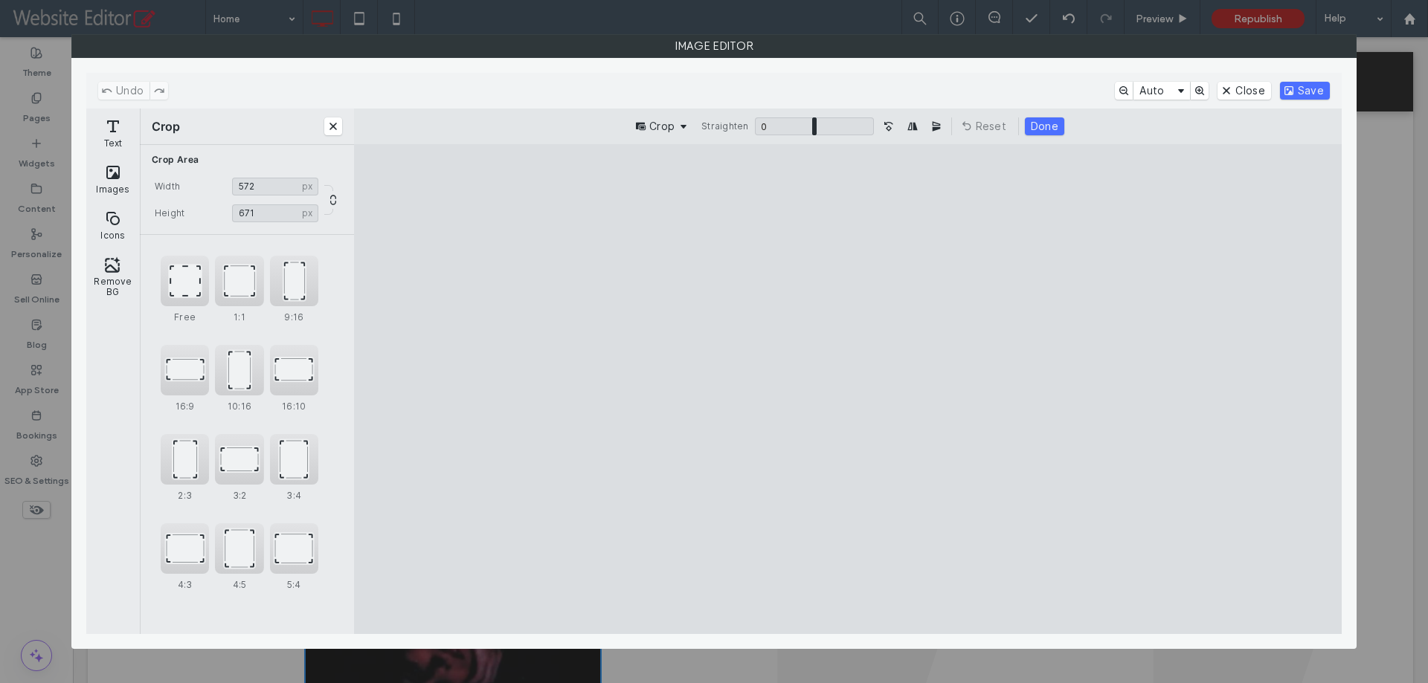
type input "***"
drag, startPoint x: 961, startPoint y: 583, endPoint x: 1011, endPoint y: 453, distance: 139.6
click at [848, 390] on cesdk-canvas "Editor canvas" at bounding box center [848, 390] width 0 height 0
click at [1297, 92] on button "Save" at bounding box center [1305, 91] width 50 height 18
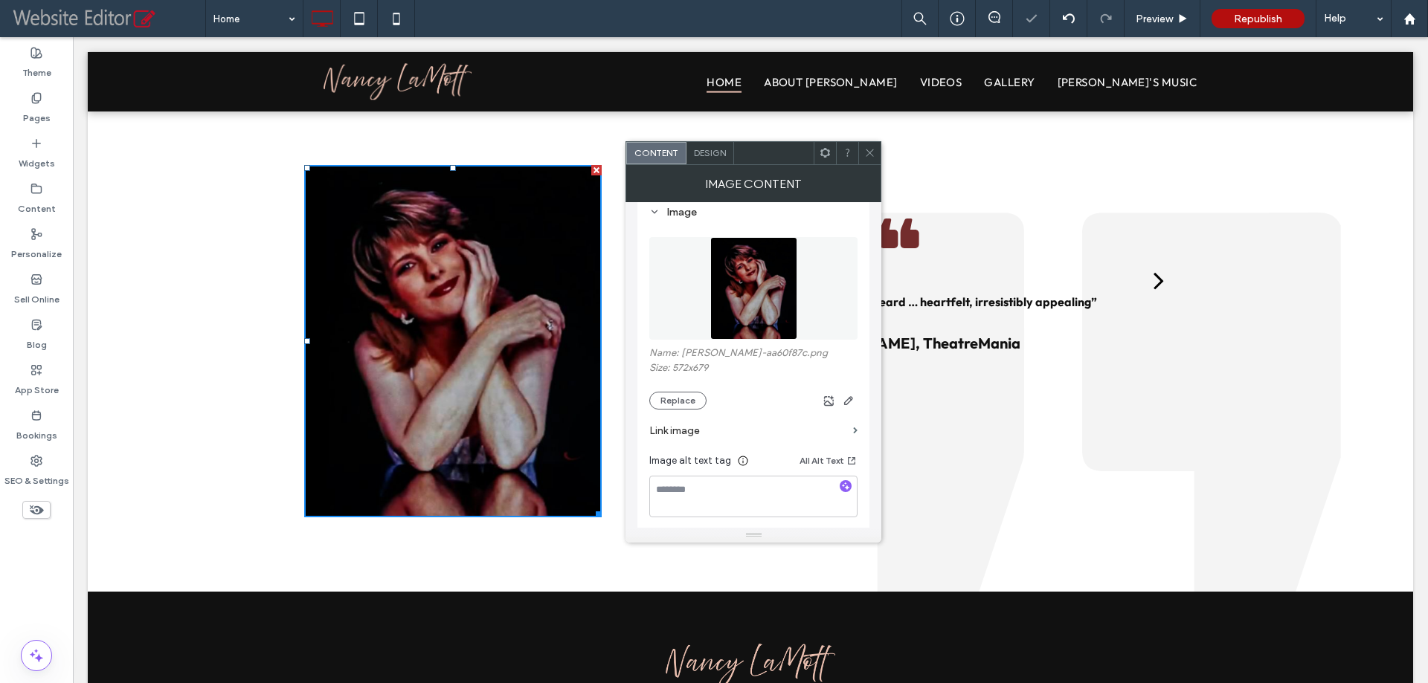
click at [870, 152] on icon at bounding box center [869, 152] width 11 height 11
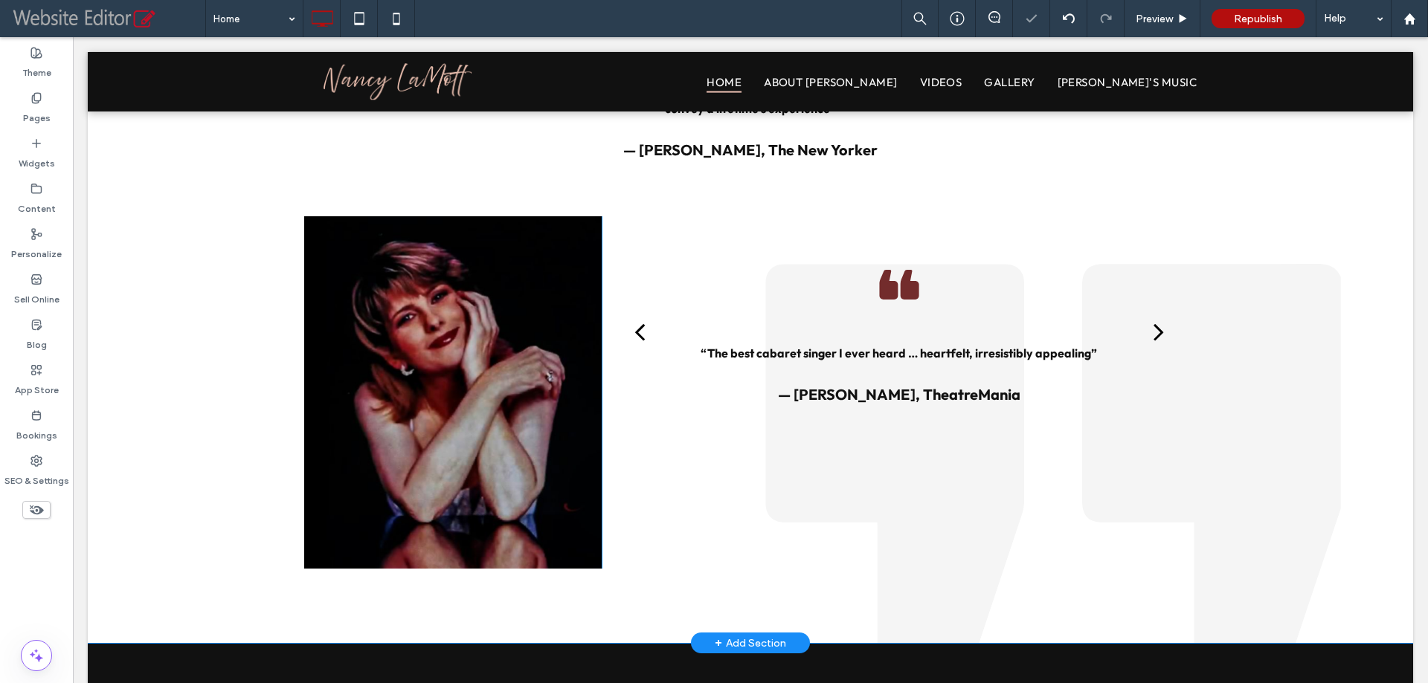
scroll to position [2205, 0]
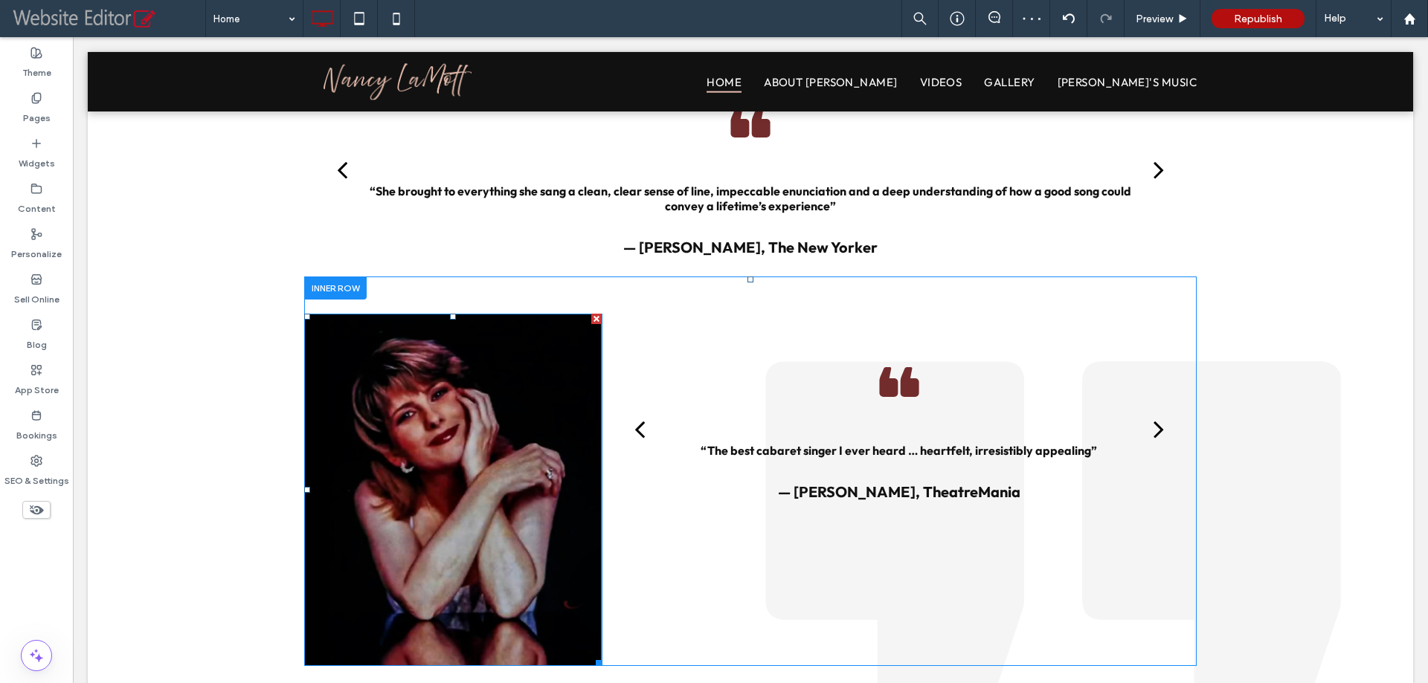
click at [332, 436] on img at bounding box center [452, 490] width 297 height 353
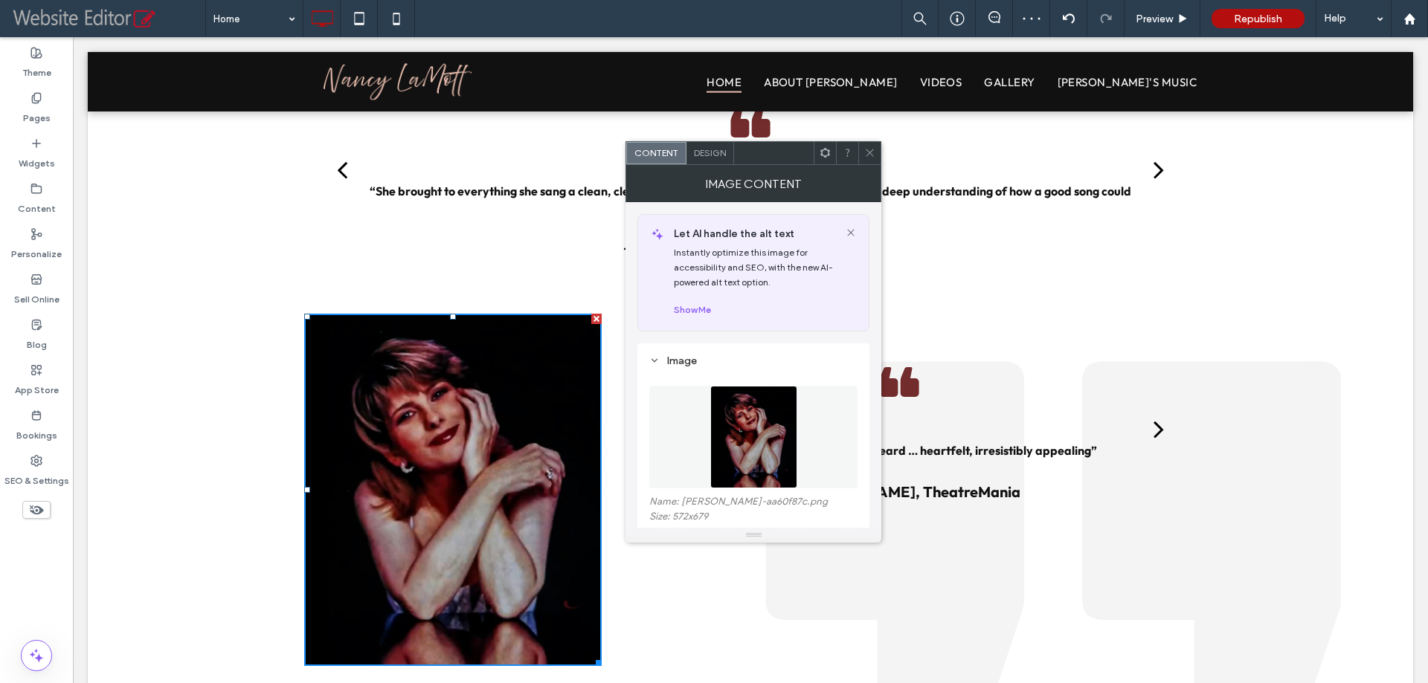
click at [706, 160] on div "Design" at bounding box center [710, 153] width 48 height 22
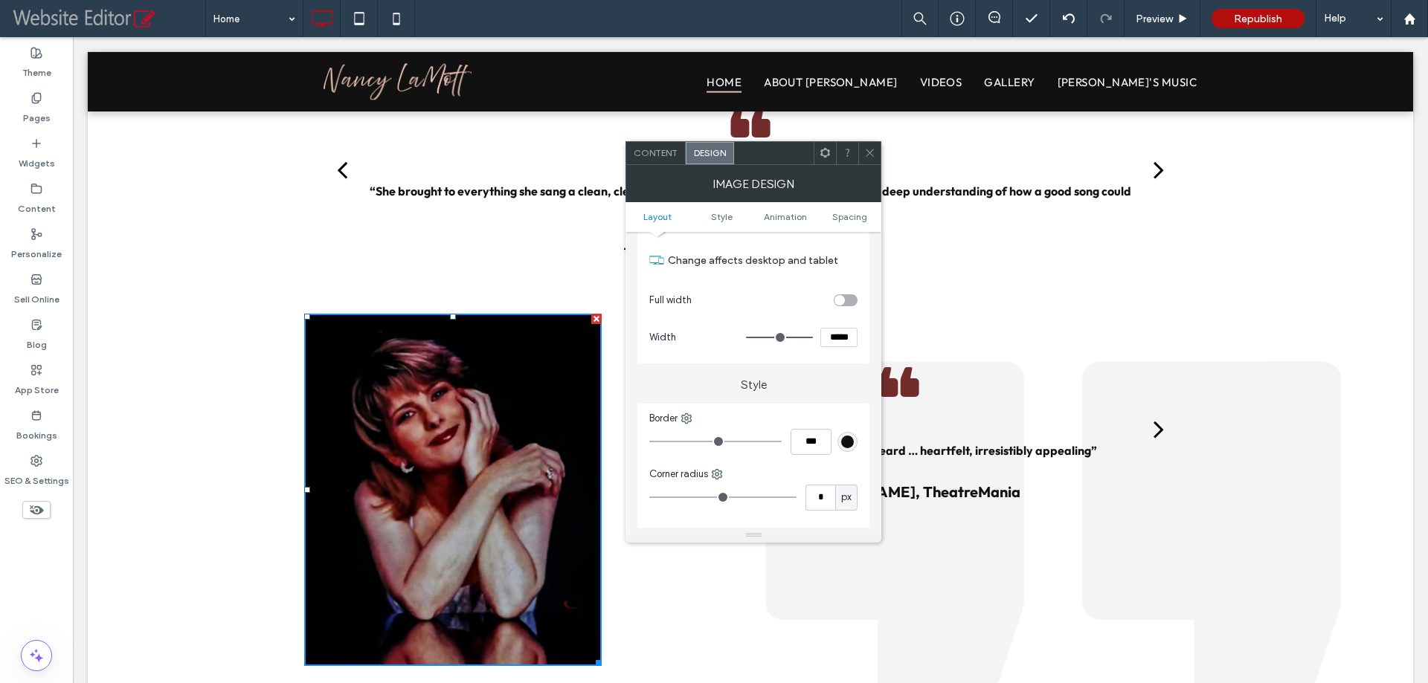
scroll to position [223, 0]
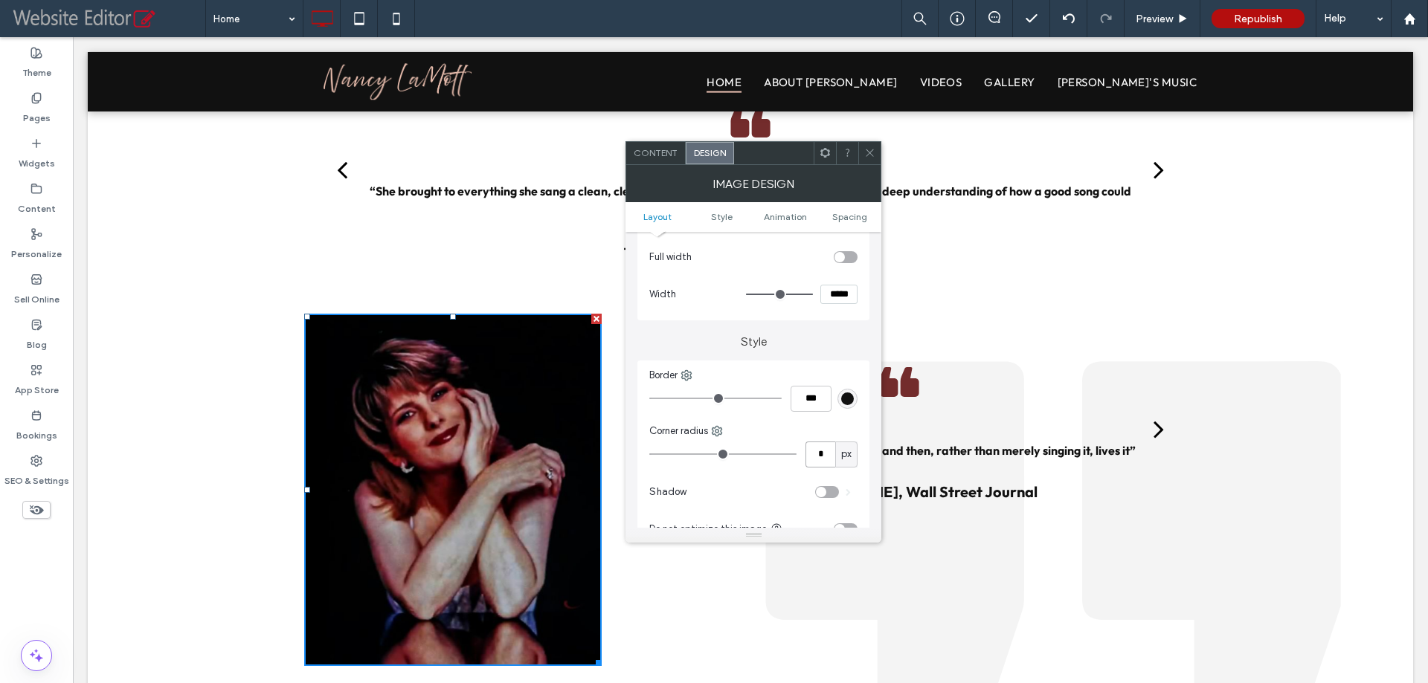
click at [813, 457] on input "*" at bounding box center [820, 455] width 30 height 26
click at [818, 451] on input "*" at bounding box center [820, 455] width 30 height 26
type input "**"
drag, startPoint x: 837, startPoint y: 346, endPoint x: 844, endPoint y: 315, distance: 31.9
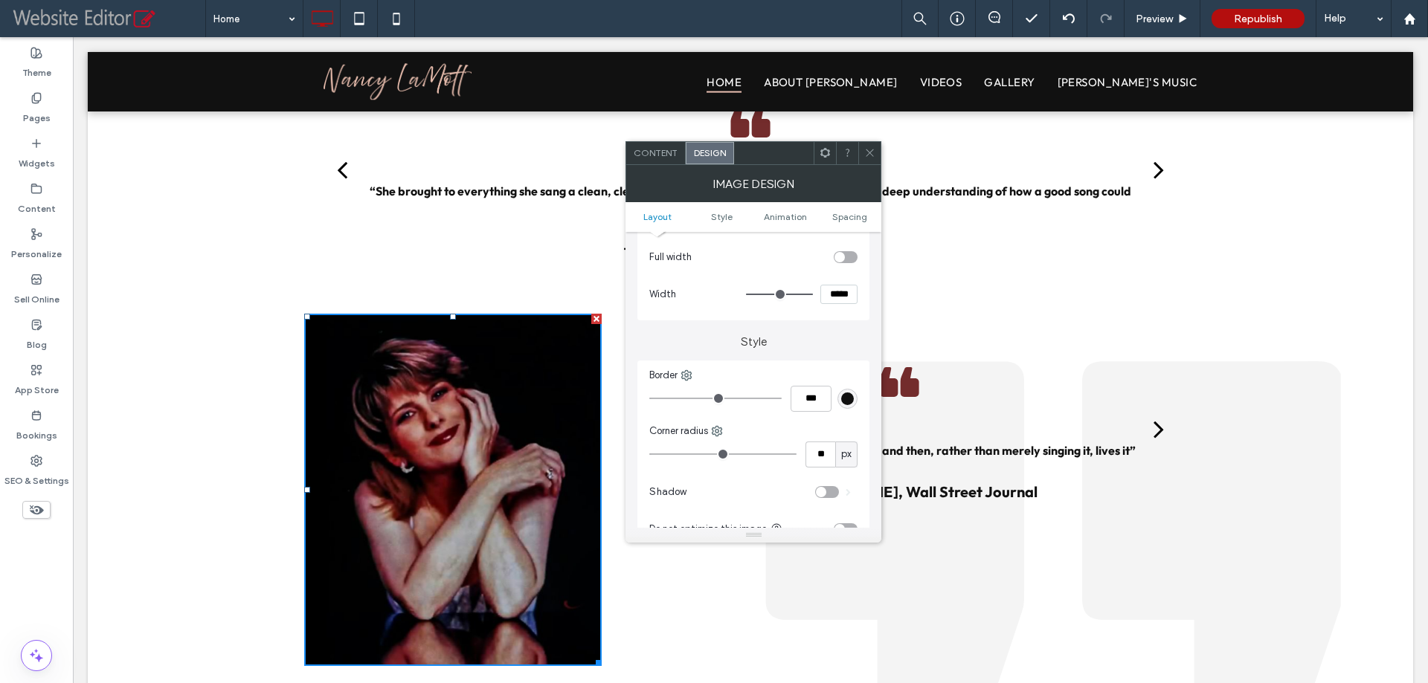
click at [837, 345] on label "Style" at bounding box center [753, 334] width 232 height 28
click at [868, 155] on icon at bounding box center [869, 152] width 11 height 11
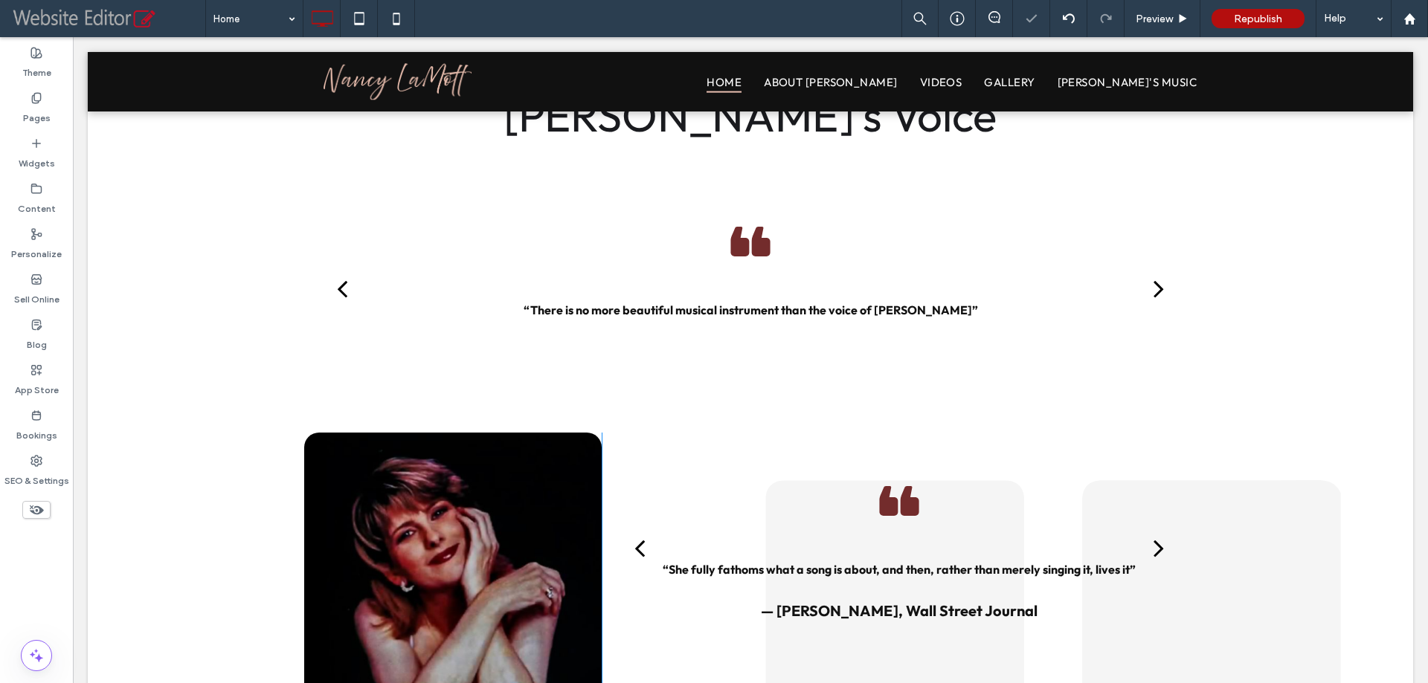
scroll to position [2057, 0]
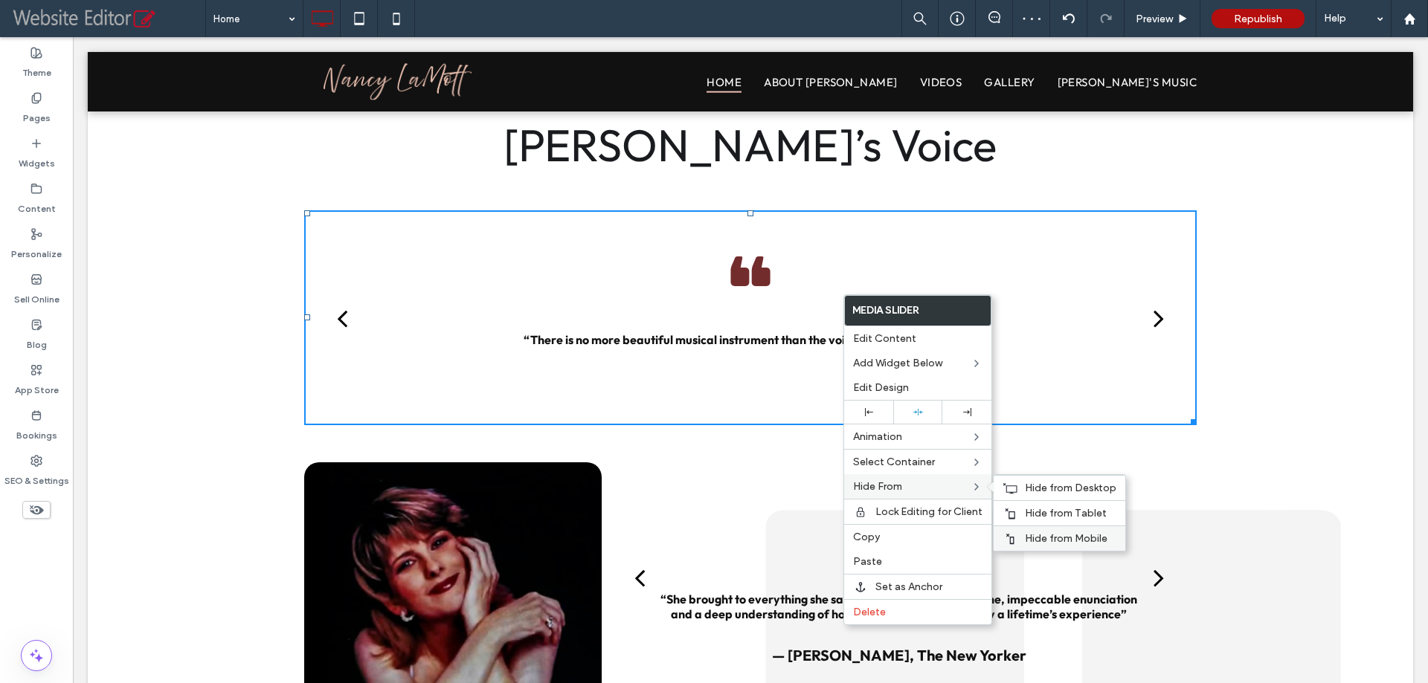
click at [1039, 538] on span "Hide from Mobile" at bounding box center [1066, 538] width 83 height 13
click at [1051, 512] on span "Hide from Tablet" at bounding box center [1066, 513] width 82 height 13
click at [1049, 486] on span "Hide from Desktop" at bounding box center [1070, 488] width 91 height 13
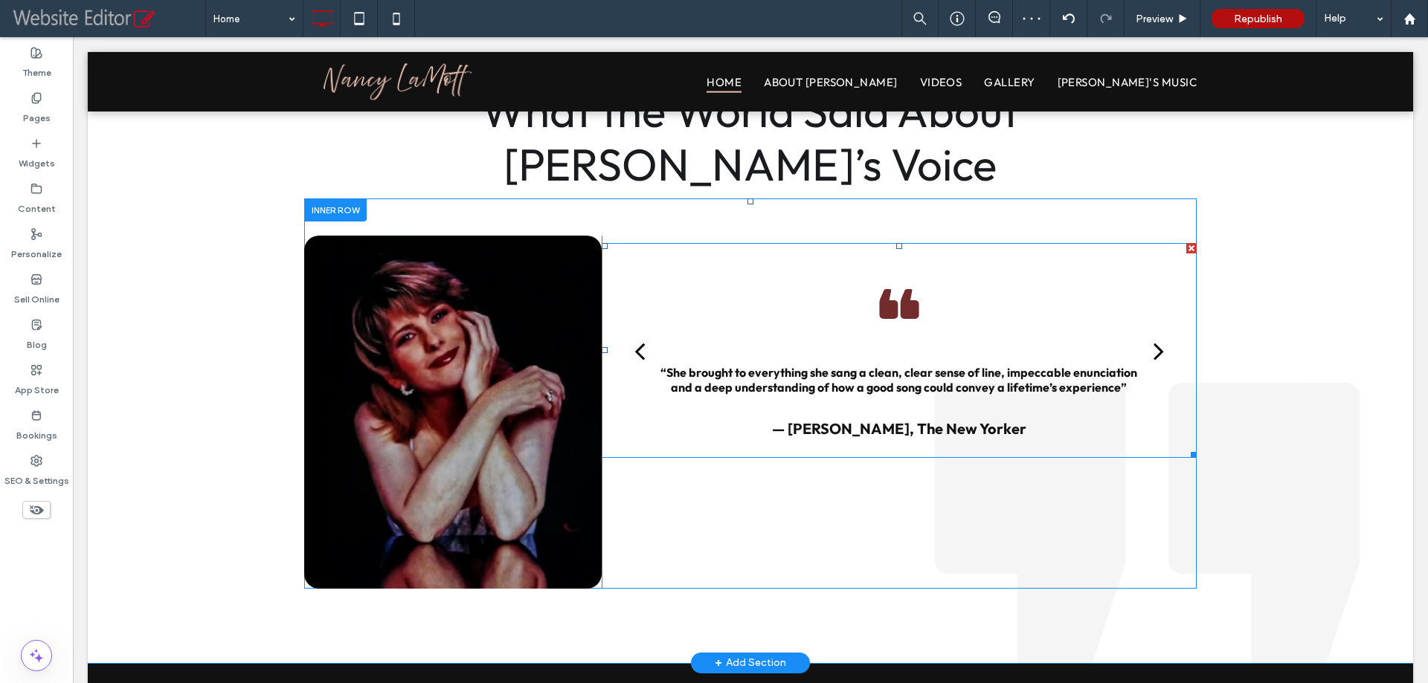
scroll to position [1982, 0]
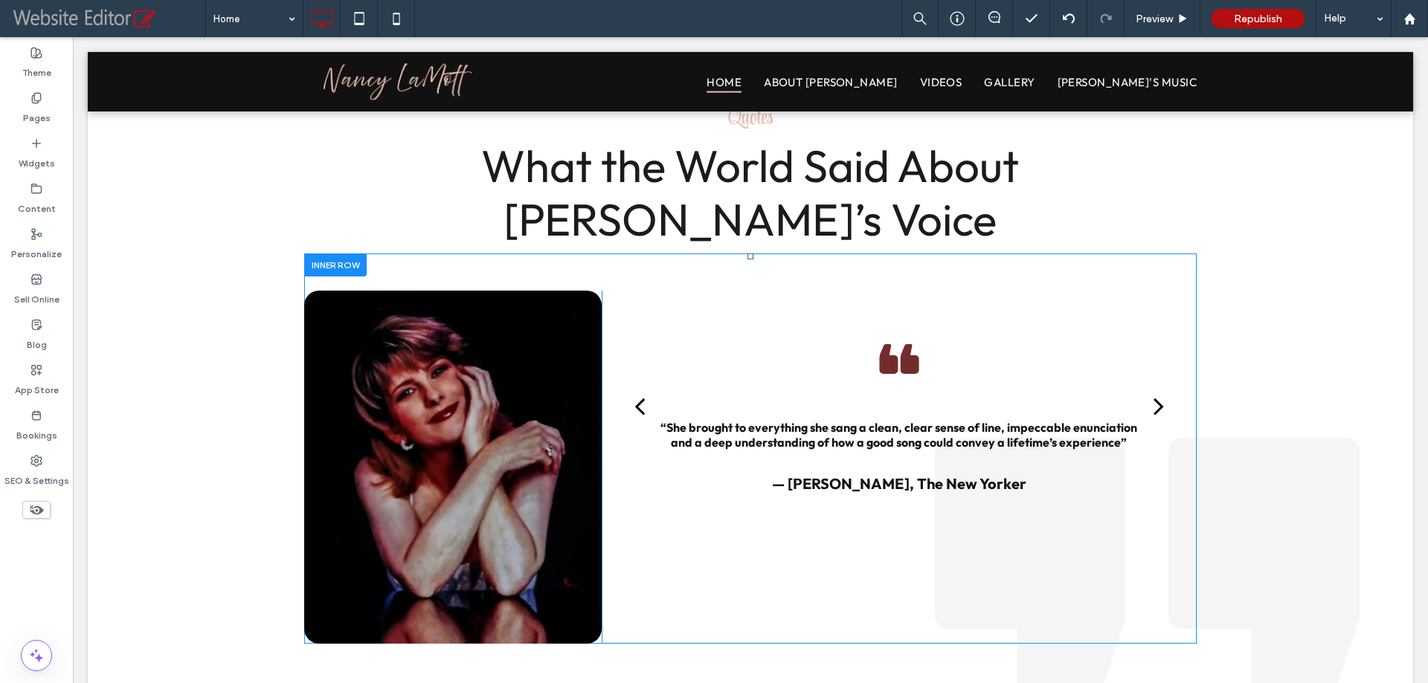
click at [753, 517] on div "Click To Paste Click To Paste “She brought to everything she sang a clean, clea…" at bounding box center [898, 467] width 595 height 353
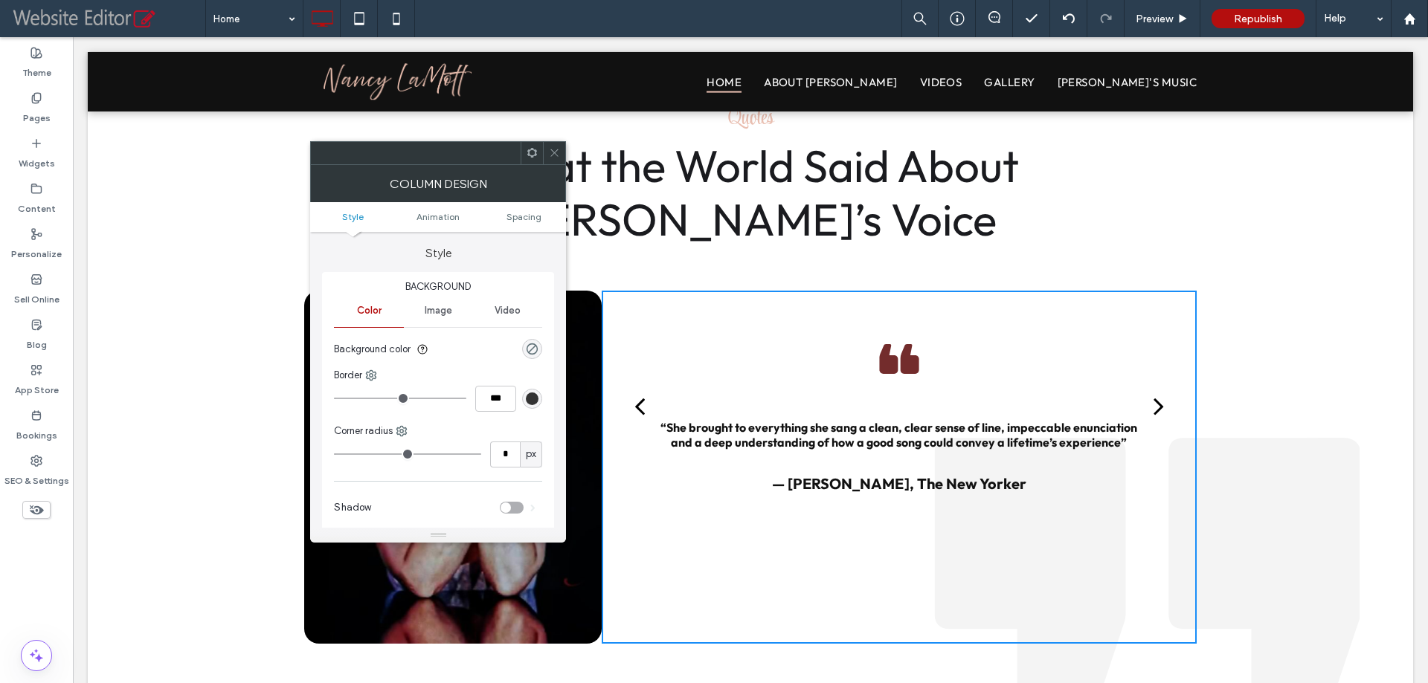
click at [537, 148] on icon at bounding box center [531, 152] width 11 height 11
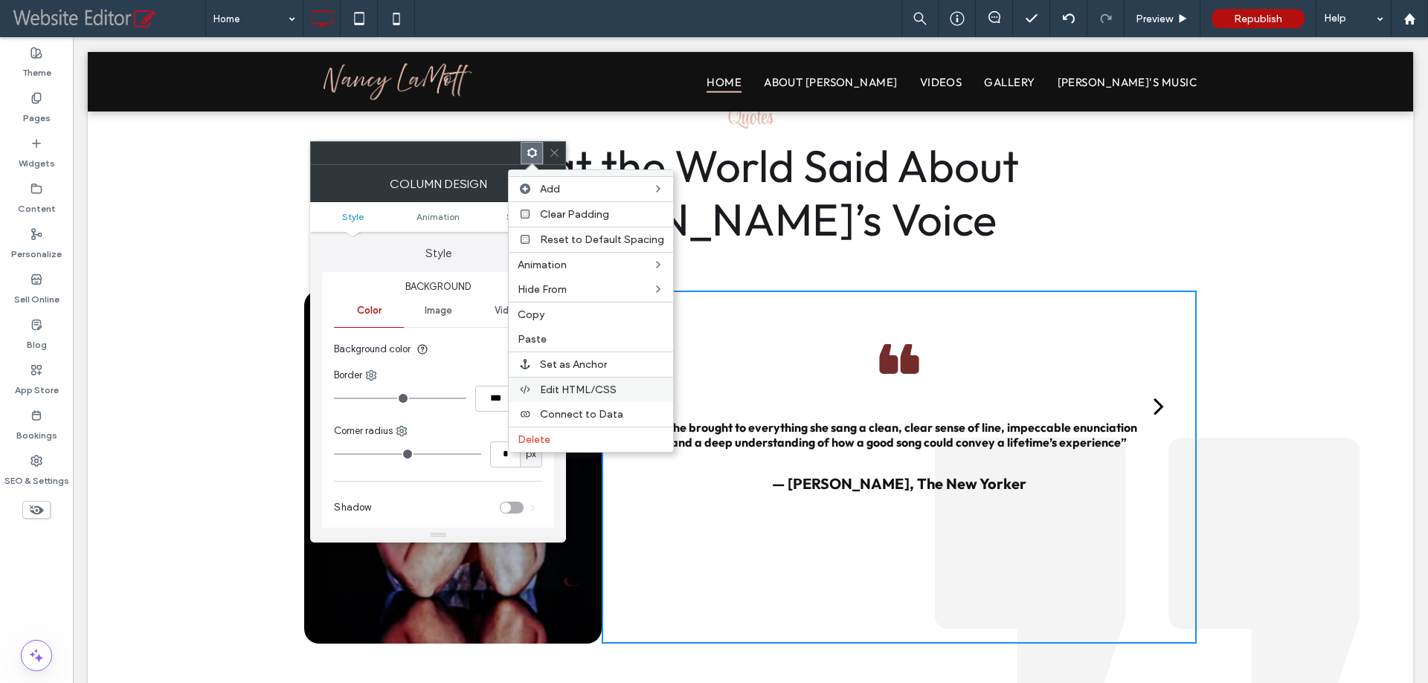
click at [561, 385] on span "Edit HTML/CSS" at bounding box center [578, 390] width 77 height 13
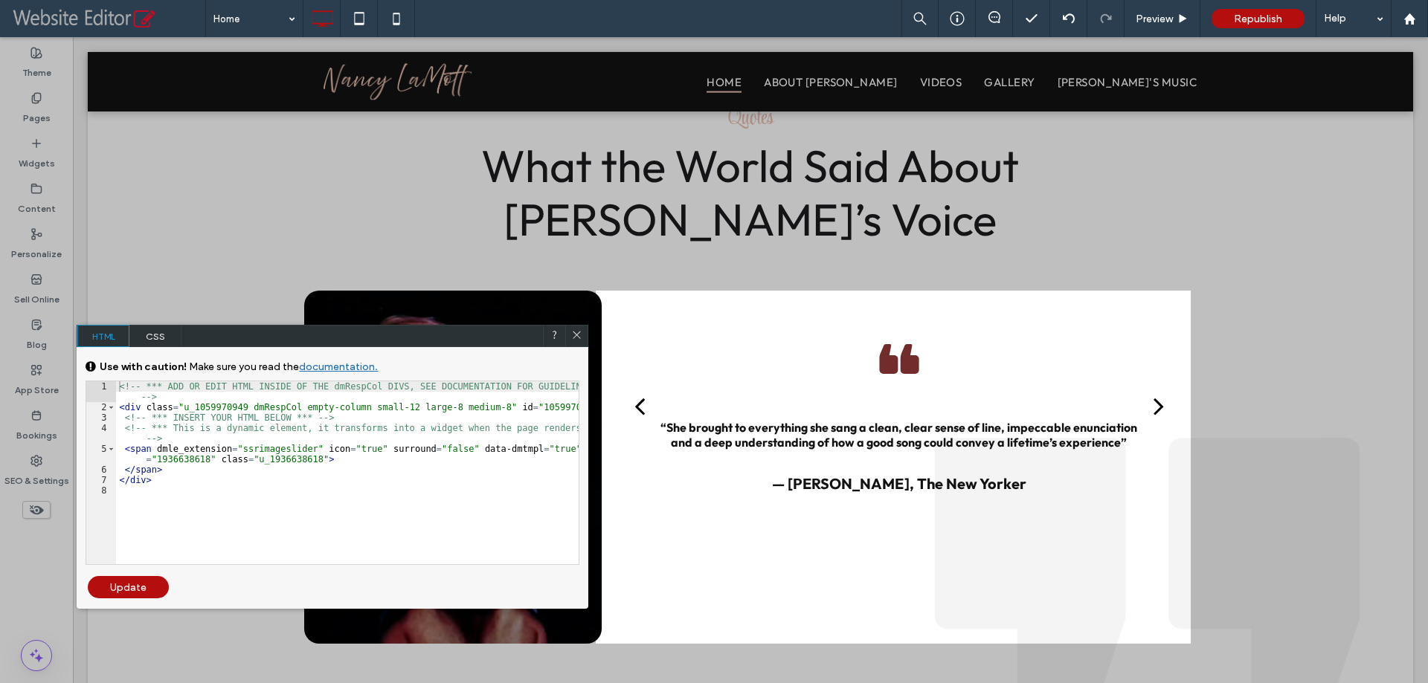
click at [164, 326] on span "CSS" at bounding box center [155, 336] width 52 height 22
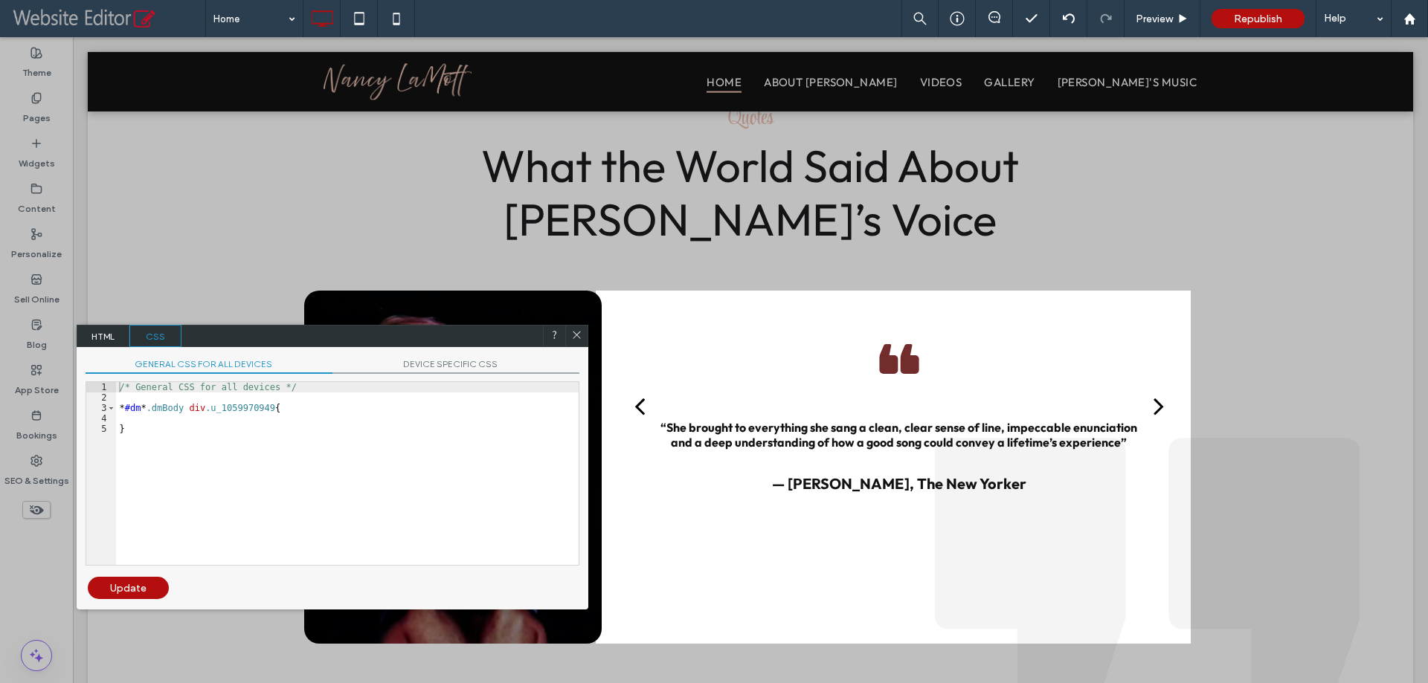
click at [329, 426] on div "/* General CSS for all devices */ * #dm * .dmBody div .u_1059970949 { }" at bounding box center [347, 484] width 462 height 204
click at [401, 369] on span "DEVICE SPECIFIC CSS" at bounding box center [455, 366] width 247 height 16
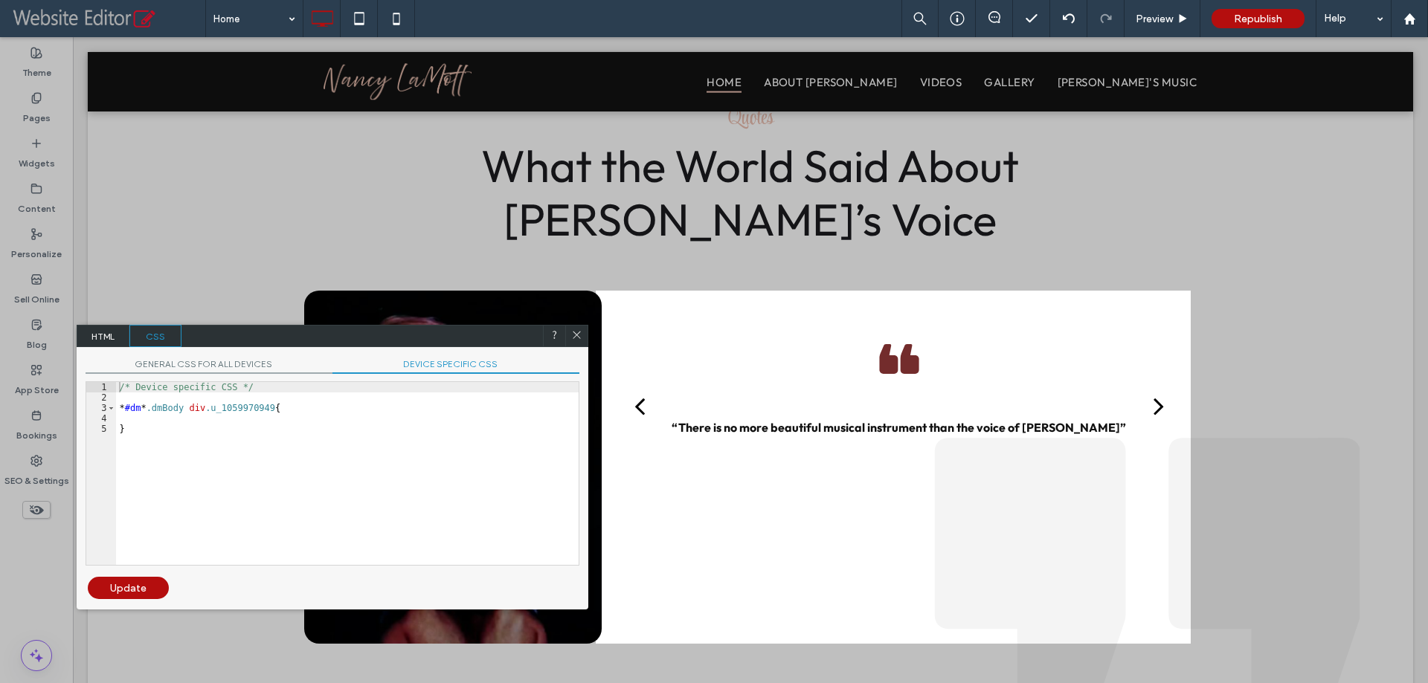
click at [349, 448] on div "/* Device specific CSS */ * #dm * .dmBody div .u_1059970949 { }" at bounding box center [347, 484] width 462 height 204
click at [291, 421] on div "/* Device specific CSS */ * #dm * .dmBody div .u_1059970949 { }" at bounding box center [347, 484] width 462 height 204
click at [161, 435] on div "/* Device specific CSS */ * #dm * .dmBody div .u_1059970949 { }" at bounding box center [347, 484] width 462 height 204
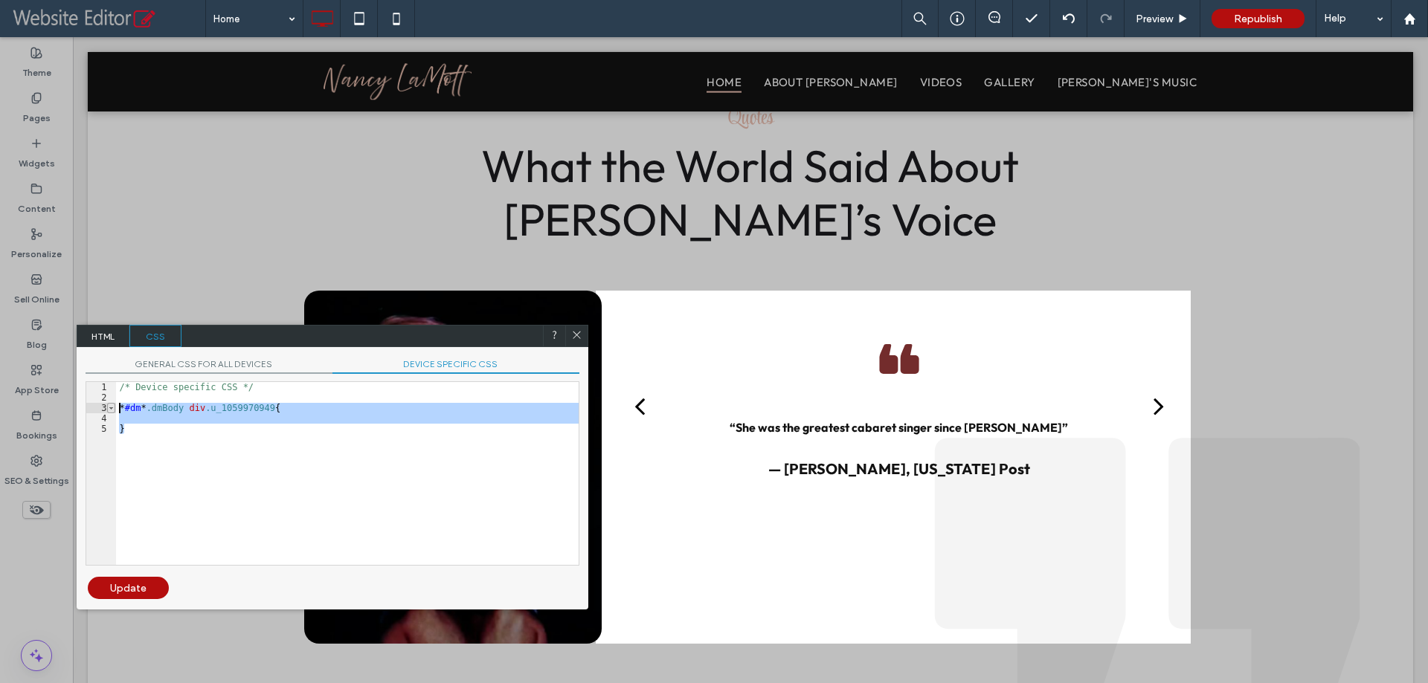
drag, startPoint x: 152, startPoint y: 436, endPoint x: 115, endPoint y: 410, distance: 44.8
click at [115, 410] on div "** 1 2 3 4 5 /* Device specific CSS */ * #dm * .dmBody div .u_1059970949 { } XX…" at bounding box center [333, 473] width 494 height 184
click at [201, 422] on div "/* Device specific CSS */ * #dm * .dmBody div .u_1059970949 { }" at bounding box center [347, 473] width 462 height 183
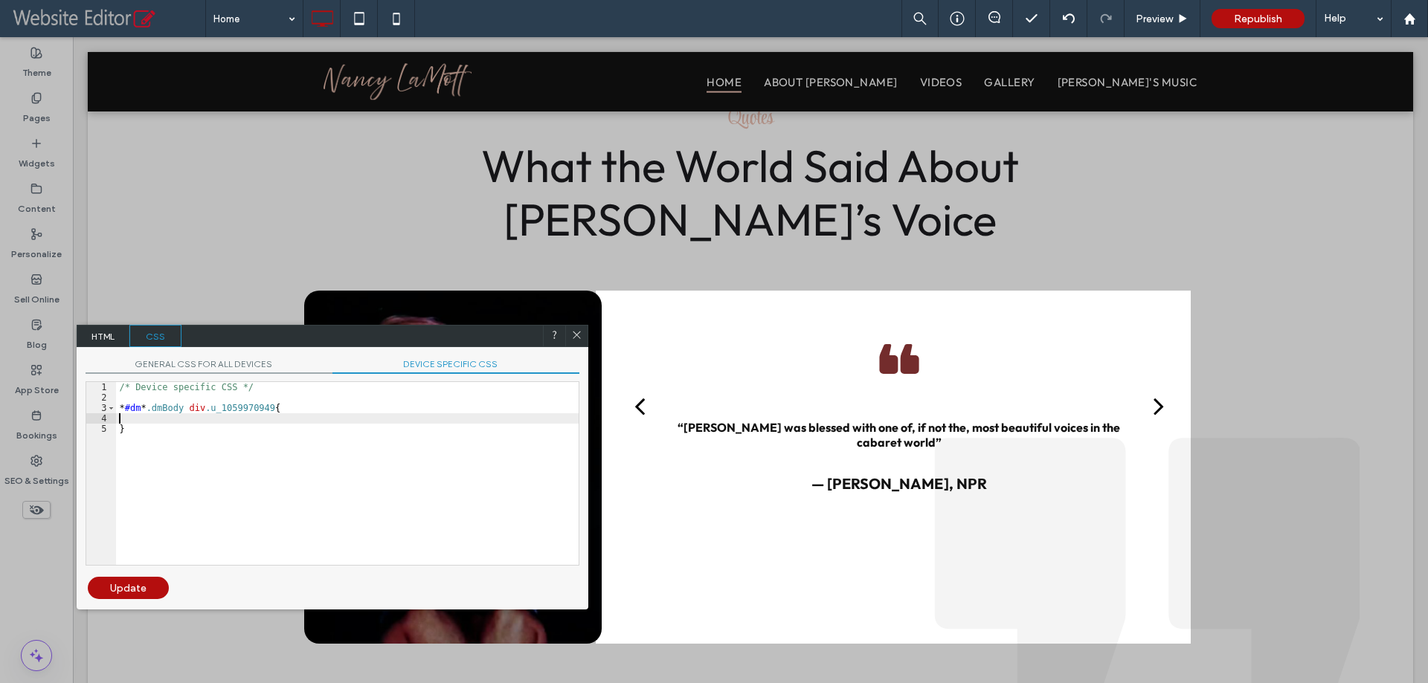
click at [206, 357] on div "GENERAL CSS FOR ALL DEVICES DEVICE SPECIFIC CSS Use with caution! Make sure you…" at bounding box center [333, 462] width 512 height 230
drag, startPoint x: 209, startPoint y: 366, endPoint x: 210, endPoint y: 393, distance: 27.5
click at [210, 366] on span "GENERAL CSS FOR ALL DEVICES" at bounding box center [209, 366] width 247 height 16
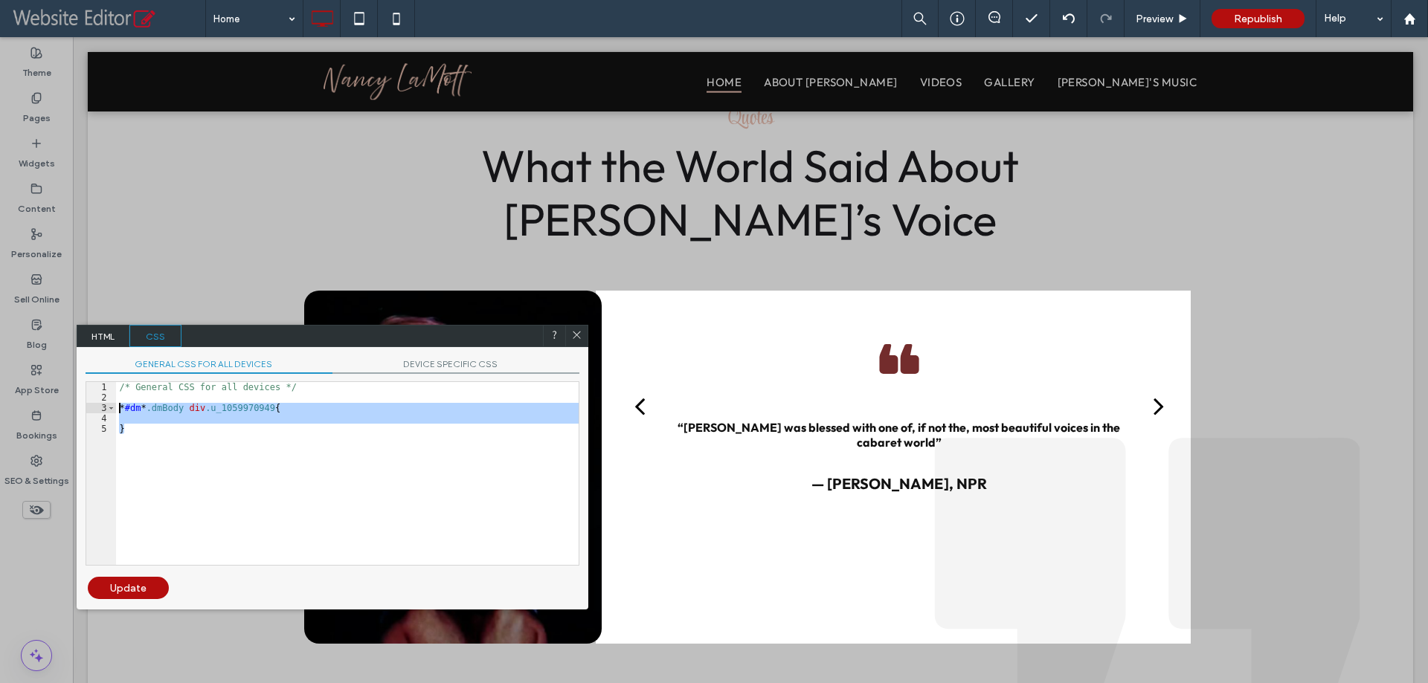
drag, startPoint x: 152, startPoint y: 431, endPoint x: 120, endPoint y: 406, distance: 40.8
click at [120, 406] on div "/* General CSS for all devices */ * #dm * .dmBody div .u_1059970949 { }" at bounding box center [347, 484] width 462 height 204
click at [145, 423] on div "/* General CSS for all devices */ * #dm * .dmBody div .u_1059970949 { }" at bounding box center [347, 473] width 462 height 183
click at [152, 429] on div "/* General CSS for all devices */ * #dm * .dmBody div .u_1059970949 { }" at bounding box center [347, 484] width 462 height 204
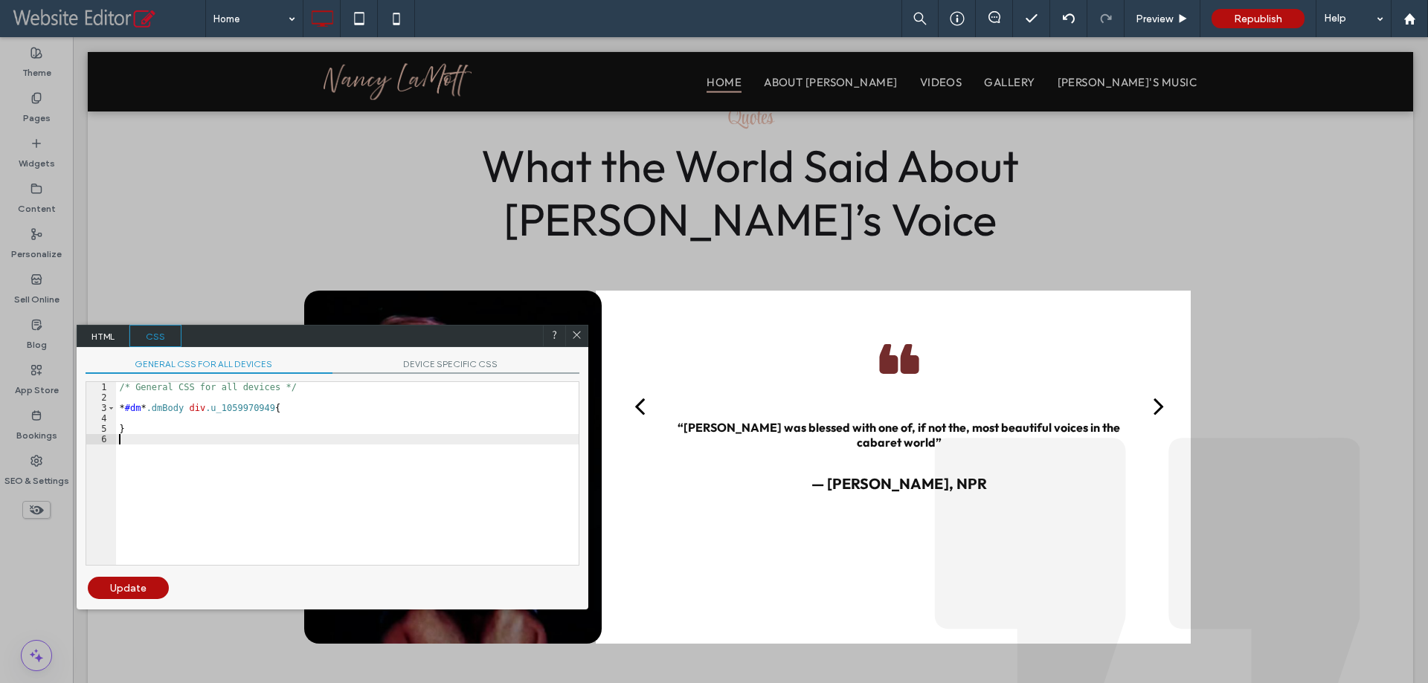
paste textarea
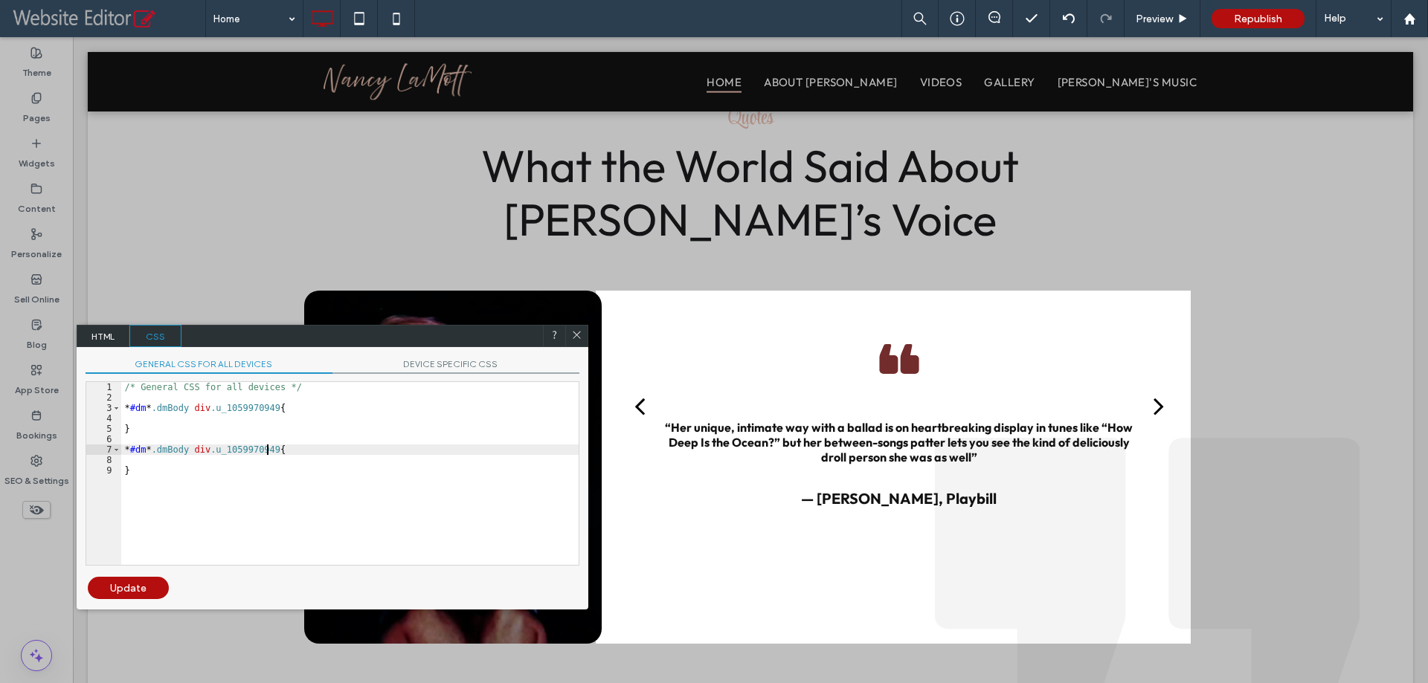
click at [269, 454] on div "/* General CSS for all devices */ * #dm * .dmBody div .u_1059970949 { } * #dm *…" at bounding box center [349, 484] width 457 height 204
click at [302, 466] on div "/* General CSS for all devices */ * #dm * .dmBody div .u_1059970949 { } * #dm *…" at bounding box center [349, 484] width 457 height 204
click at [300, 459] on div "/* General CSS for all devices */ * #dm * .dmBody div .u_1059970949 { } * #dm *…" at bounding box center [349, 484] width 457 height 204
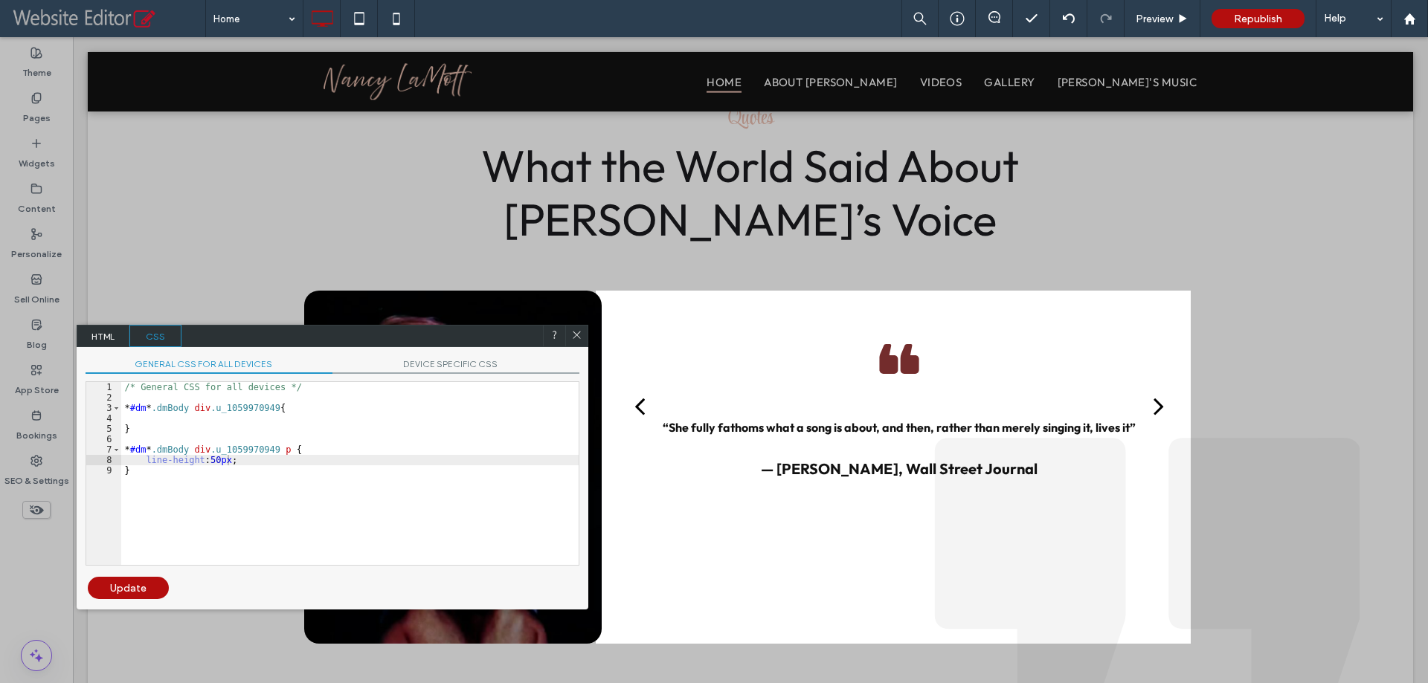
click at [133, 581] on div "Update" at bounding box center [128, 588] width 81 height 22
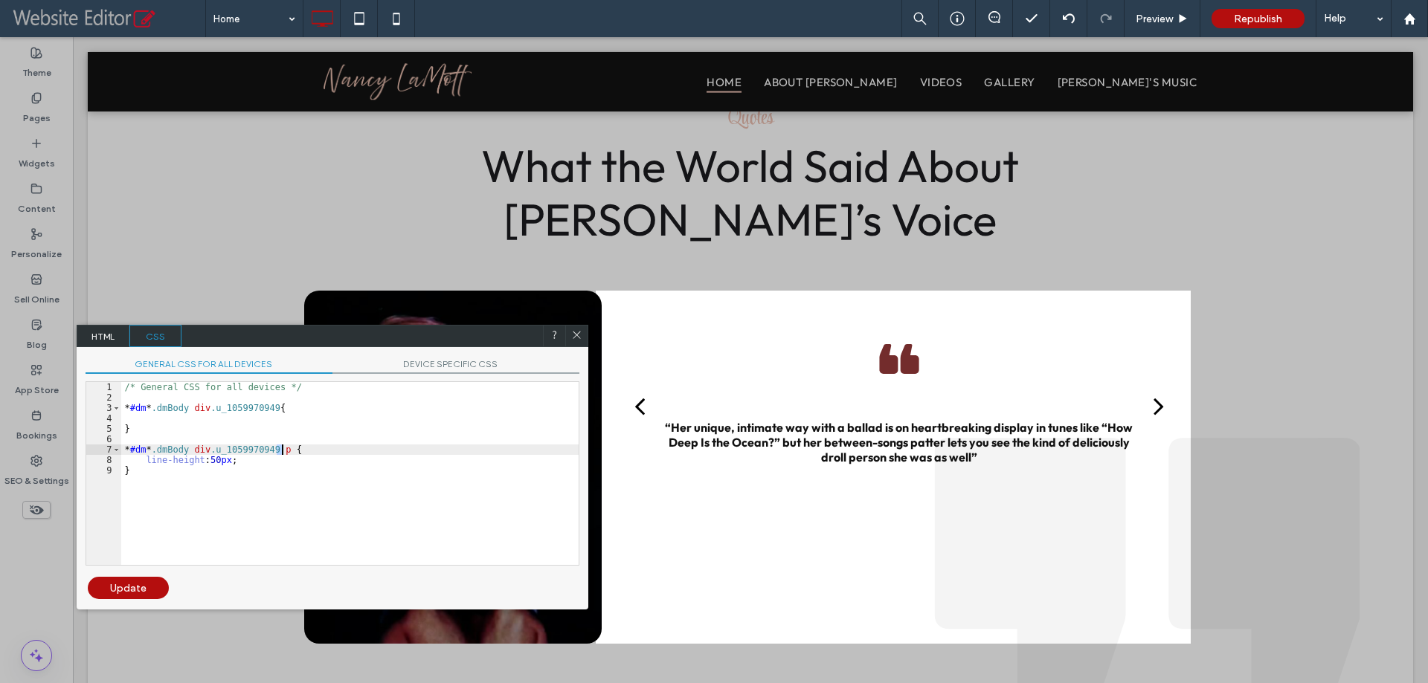
click at [283, 448] on div "/* General CSS for all devices */ * #dm * .dmBody div .u_1059970949 { } * #dm *…" at bounding box center [349, 484] width 457 height 204
click at [137, 584] on div "Update" at bounding box center [128, 588] width 81 height 22
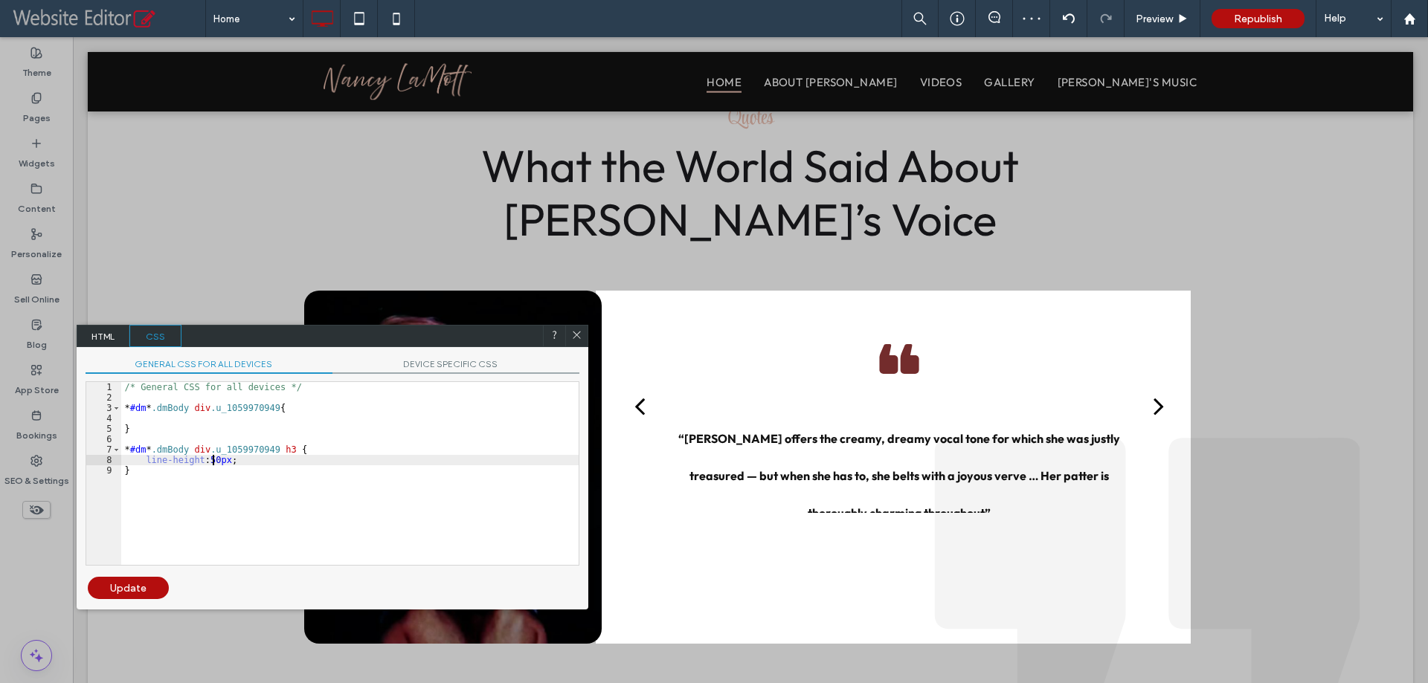
click at [213, 461] on div "/* General CSS for all devices */ * #dm * .dmBody div .u_1059970949 { } * #dm *…" at bounding box center [349, 484] width 457 height 204
click at [217, 459] on div "/* General CSS for all devices */ * #dm * .dmBody div .u_1059970949 { } * #dm *…" at bounding box center [349, 484] width 457 height 204
drag, startPoint x: 227, startPoint y: 462, endPoint x: 207, endPoint y: 459, distance: 20.3
click at [207, 459] on div "/* General CSS for all devices */ * #dm * .dmBody div .u_1059970949 { } * #dm *…" at bounding box center [349, 484] width 457 height 204
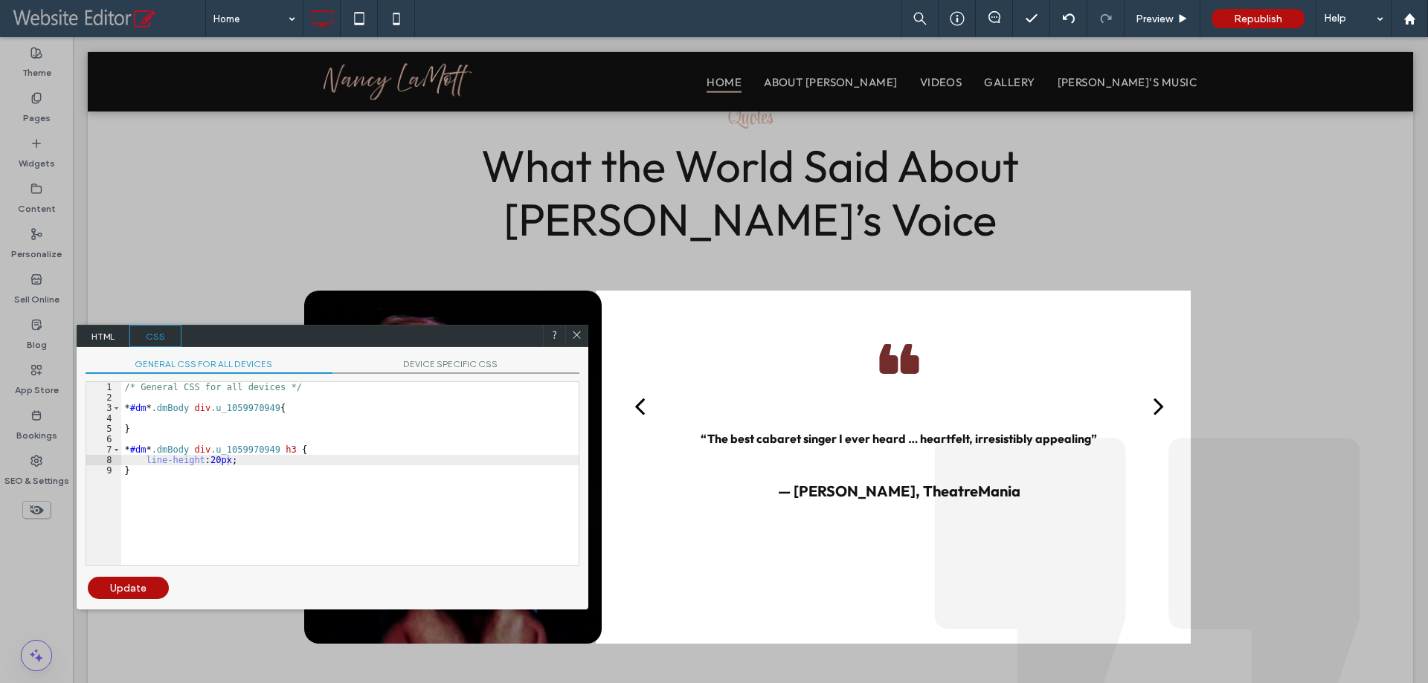
click at [142, 583] on div "Update" at bounding box center [128, 588] width 81 height 22
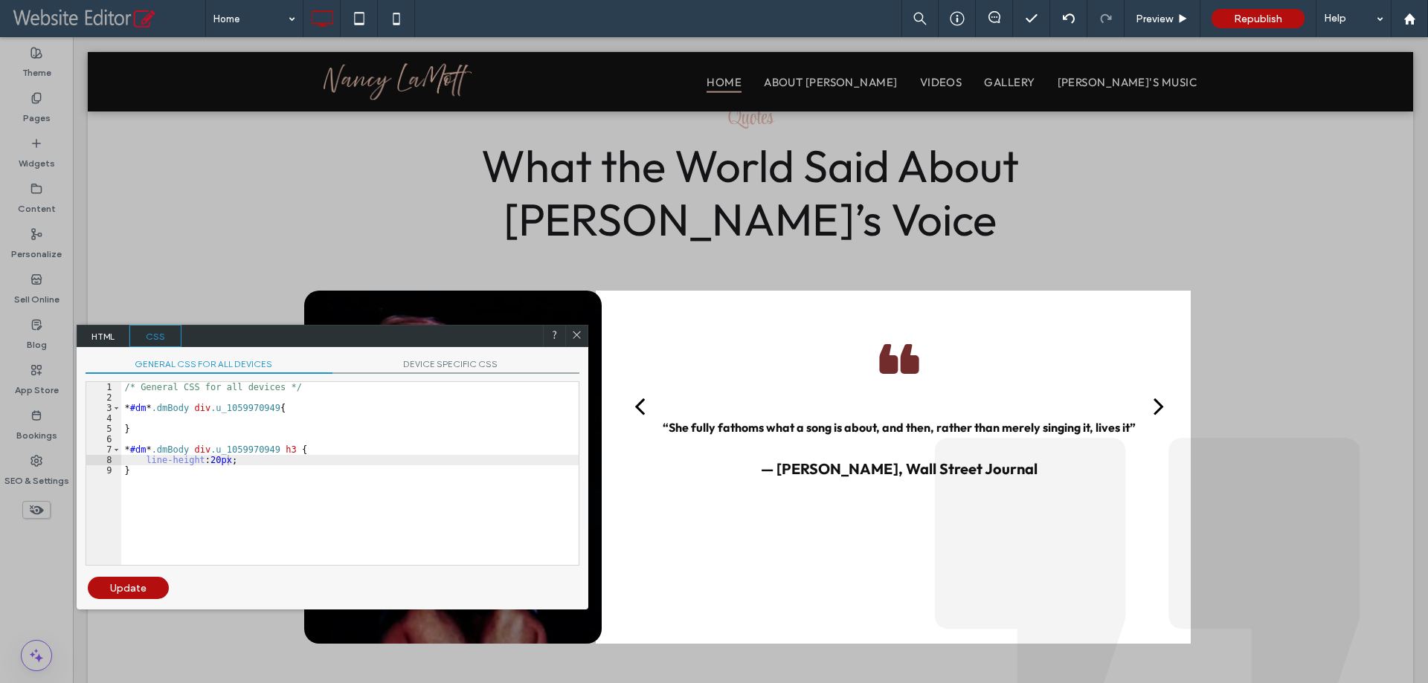
click at [575, 334] on icon at bounding box center [576, 334] width 11 height 11
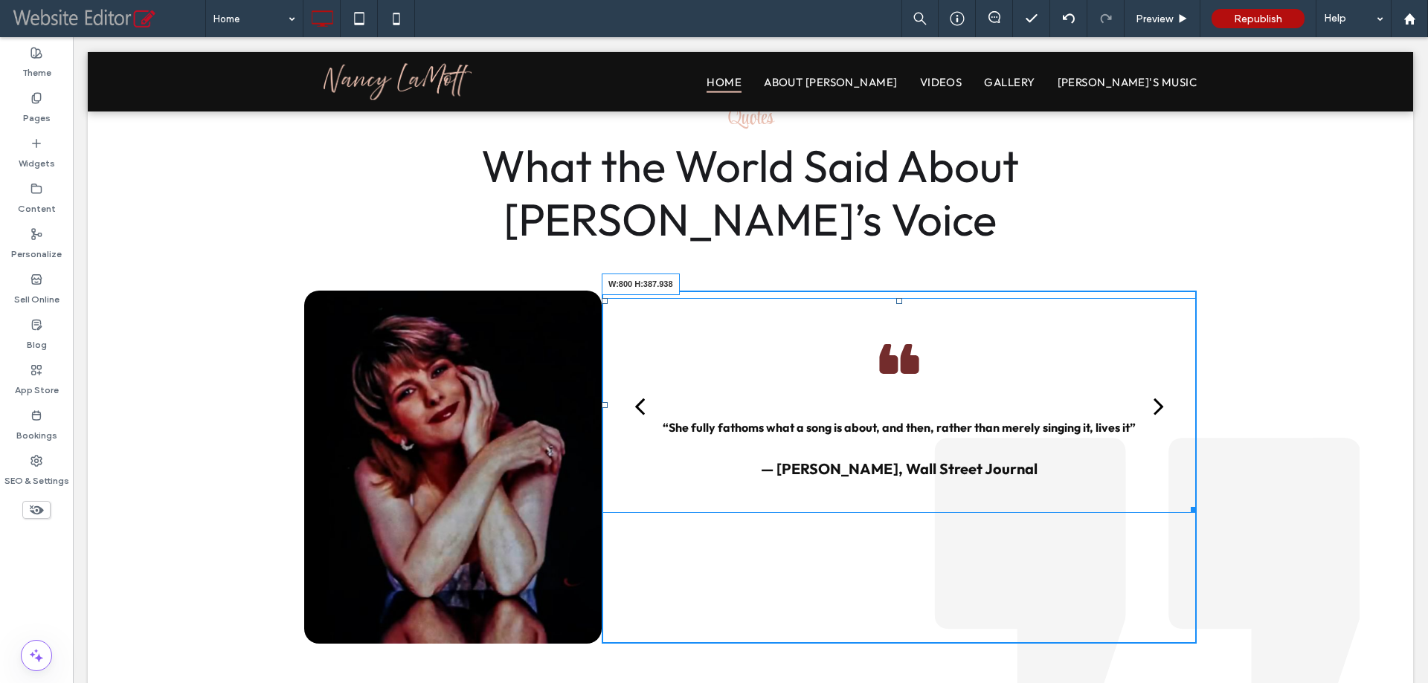
drag, startPoint x: 1185, startPoint y: 509, endPoint x: 1301, endPoint y: 620, distance: 160.4
click at [1228, 583] on div "Quotes What the World Said About [PERSON_NAME]’s Voice “She brought to everythi…" at bounding box center [750, 371] width 1325 height 694
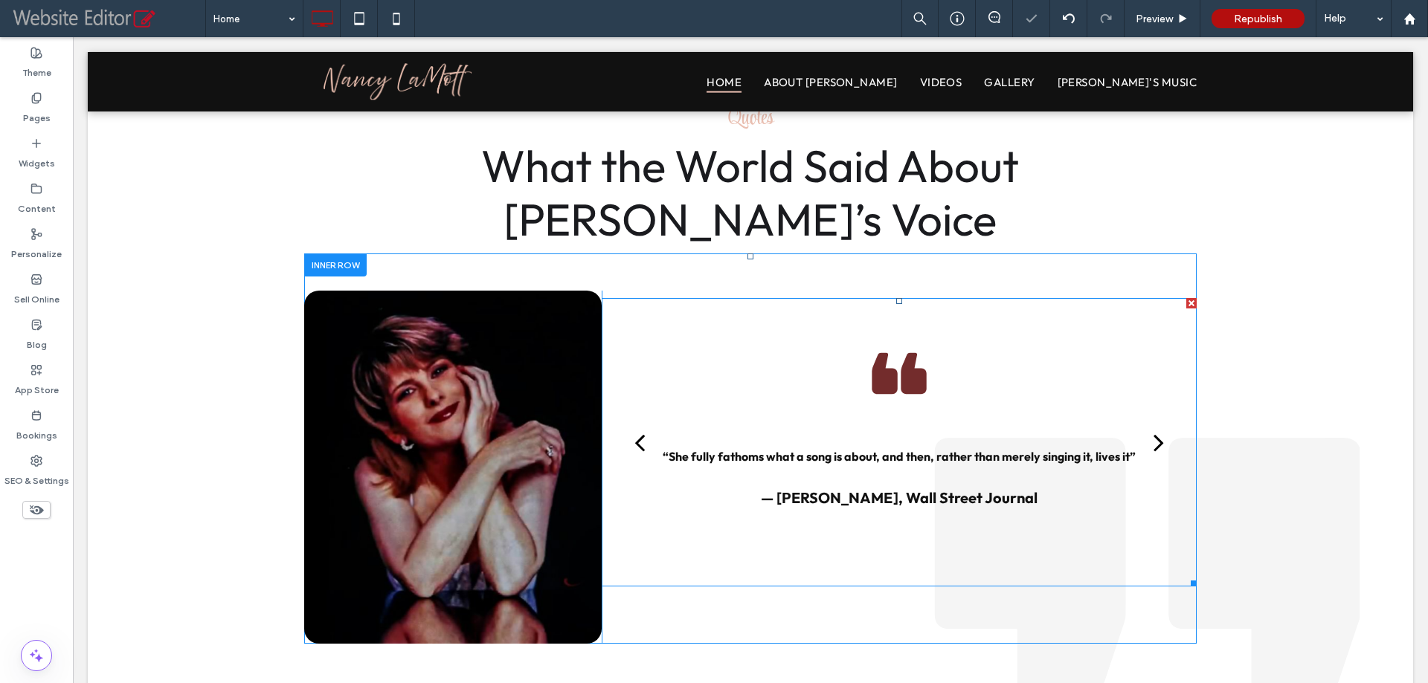
click at [1153, 439] on div "next" at bounding box center [1158, 443] width 10 height 30
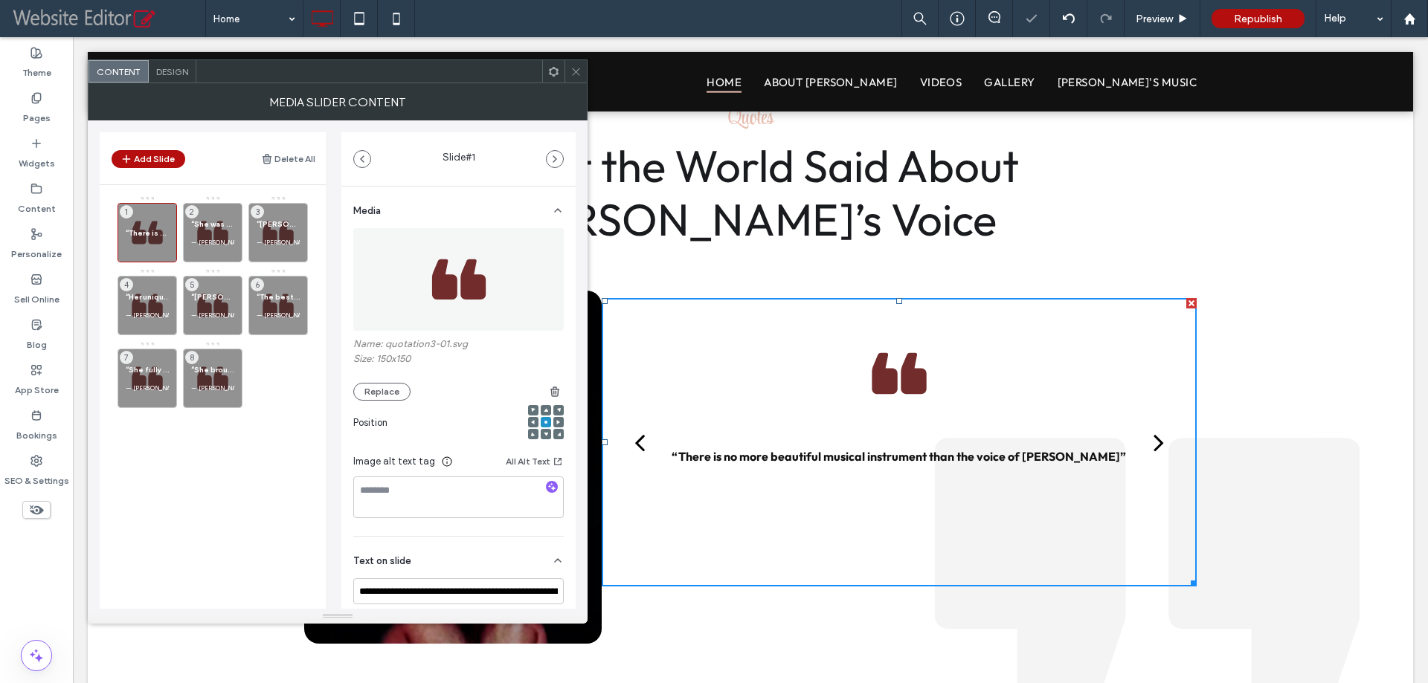
click at [1153, 439] on div "next" at bounding box center [1158, 443] width 10 height 30
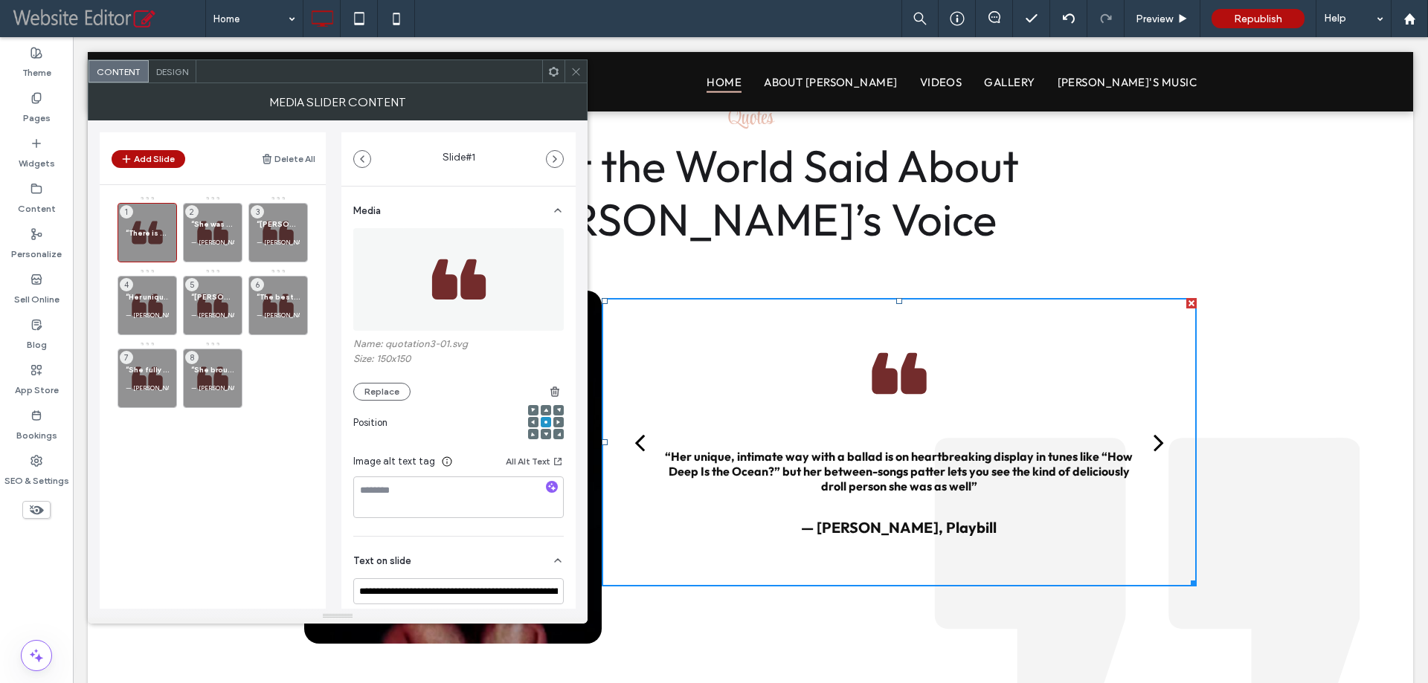
click at [547, 76] on div at bounding box center [553, 71] width 22 height 22
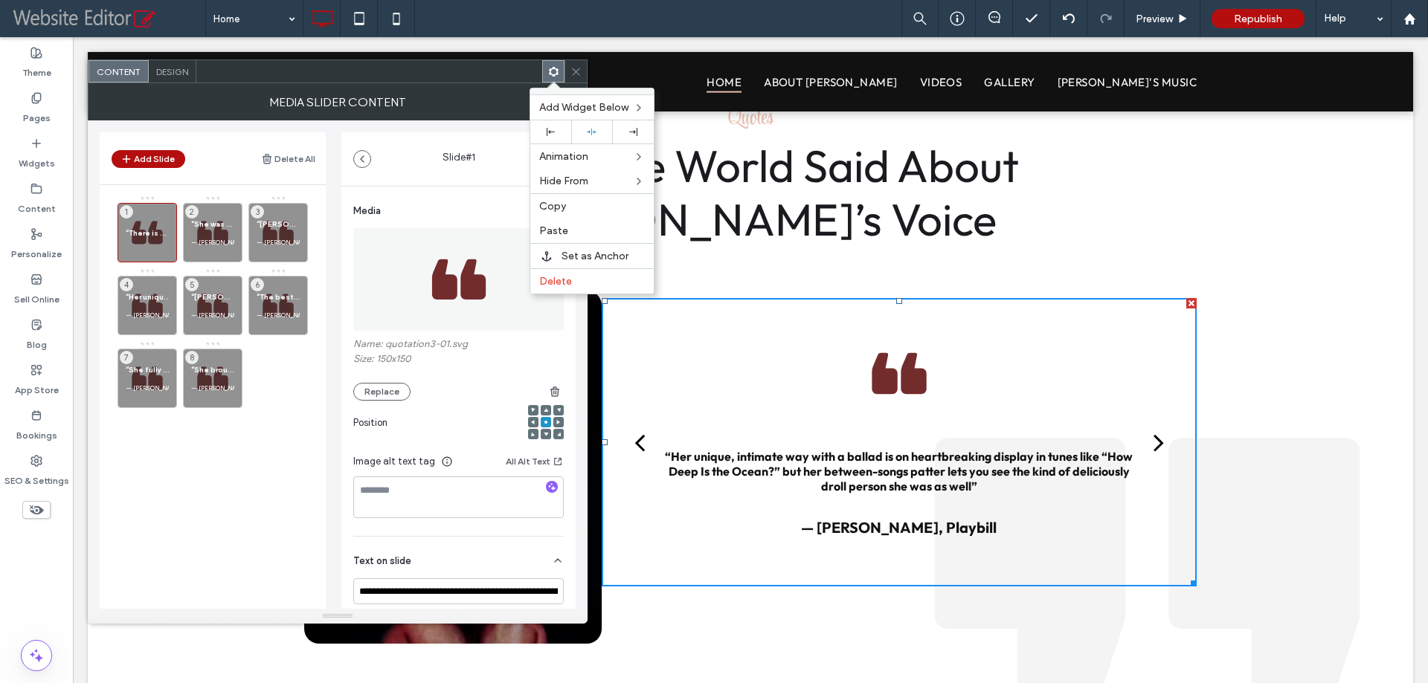
click at [576, 72] on use at bounding box center [575, 71] width 7 height 7
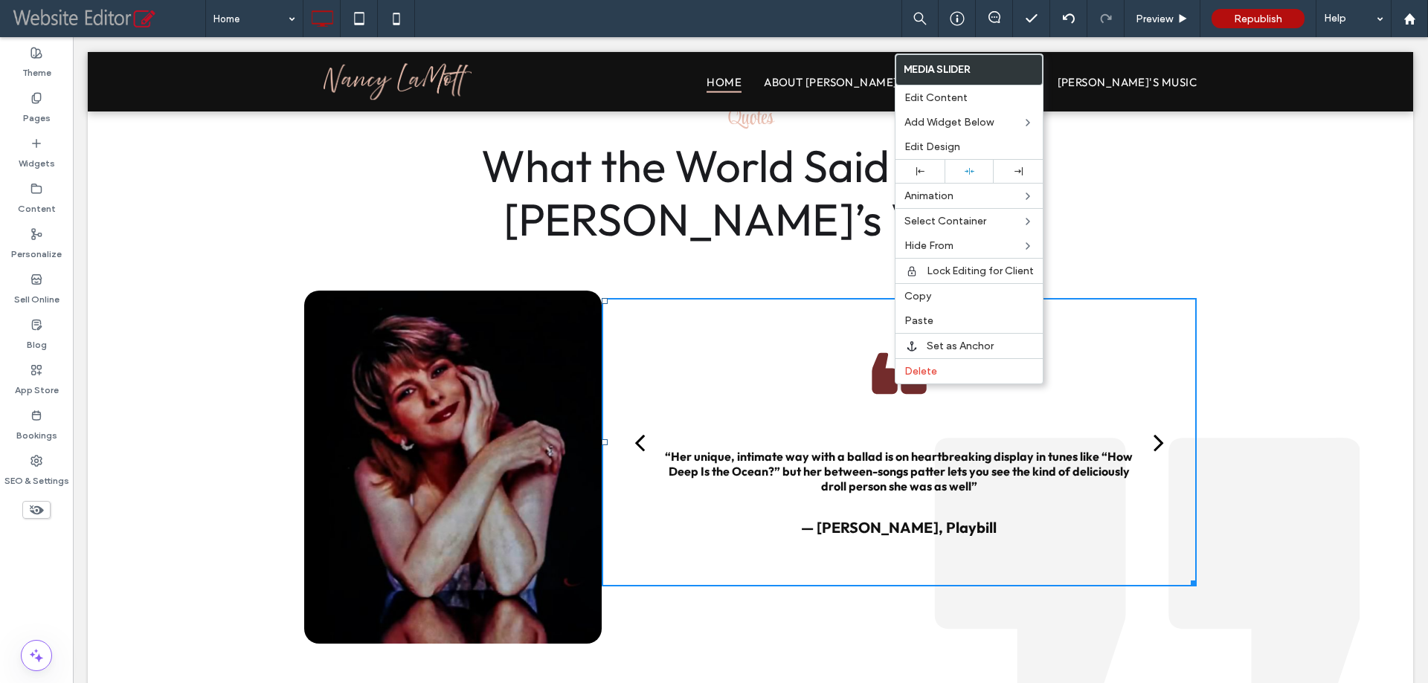
click at [809, 286] on div "Click To Paste Click To Paste Click To Paste Click To Paste “She brought to eve…" at bounding box center [750, 449] width 892 height 390
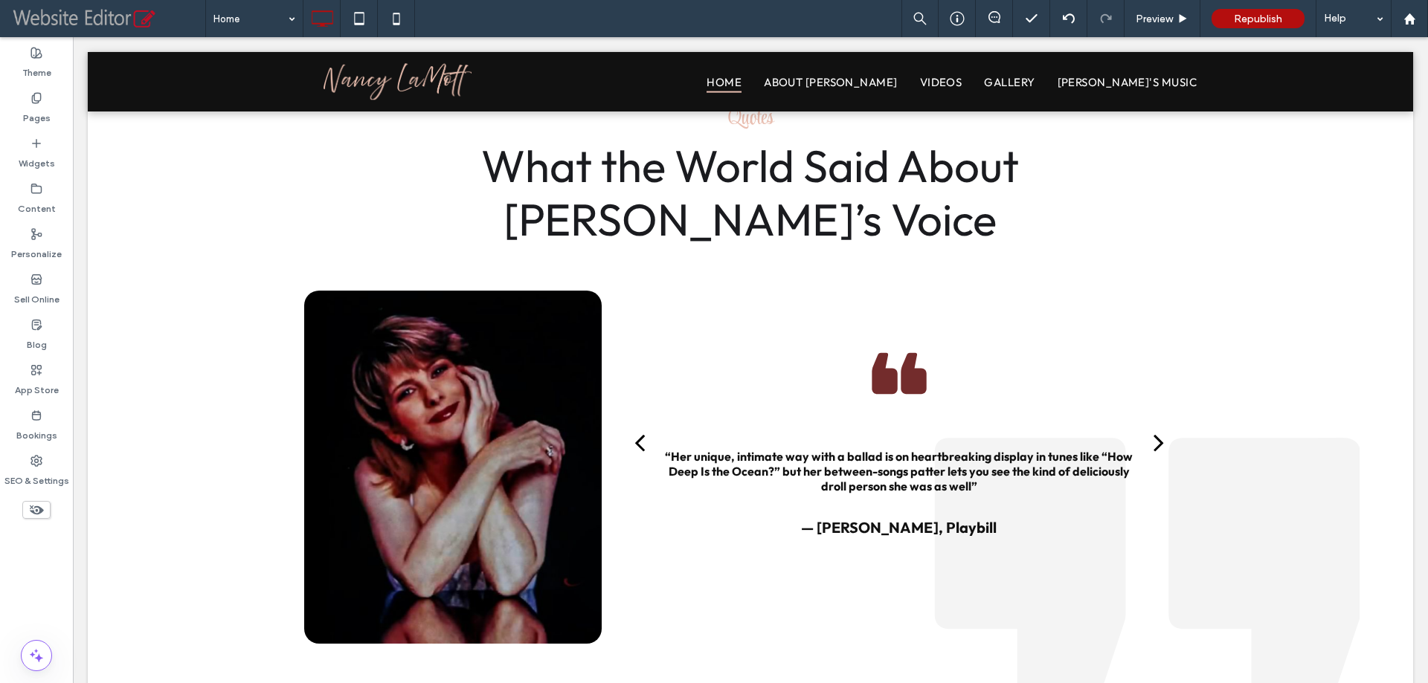
click at [747, 590] on div "Click To Paste Click To Paste “She brought to everything she sang a clean, clea…" at bounding box center [898, 467] width 595 height 353
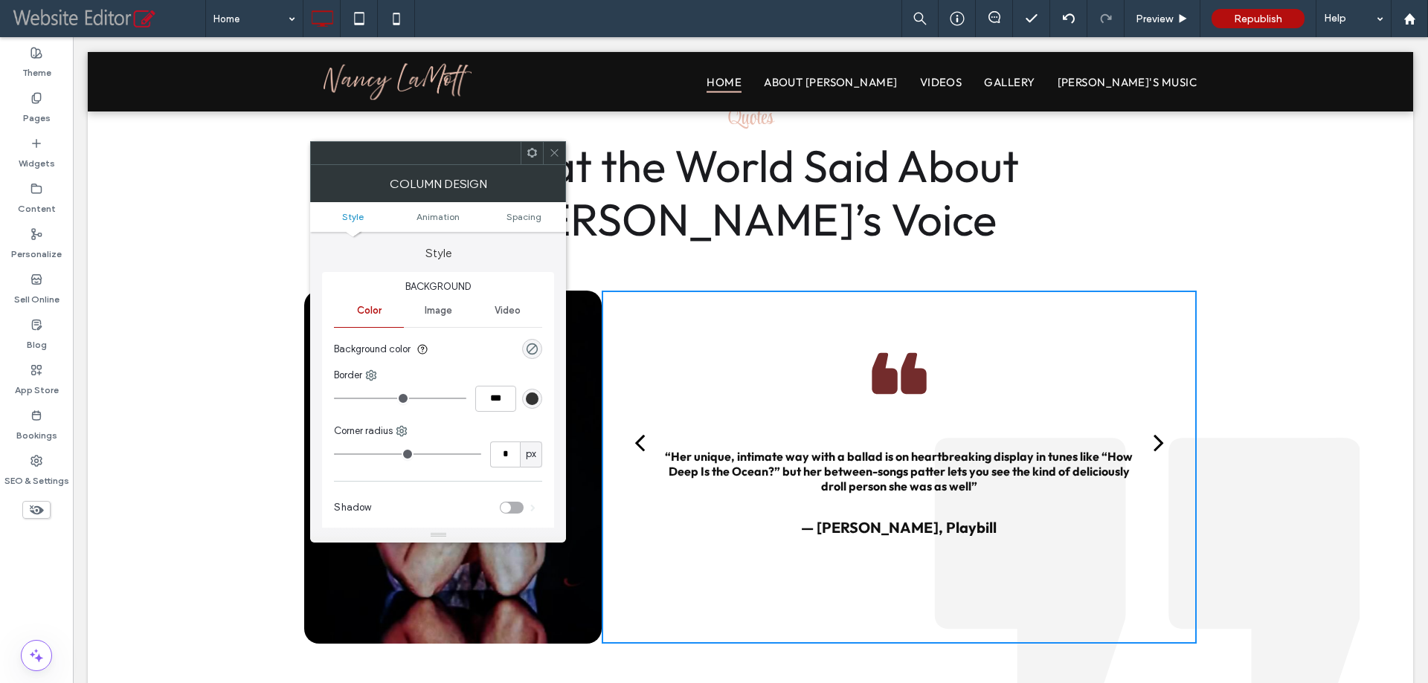
click at [529, 152] on use at bounding box center [532, 153] width 10 height 10
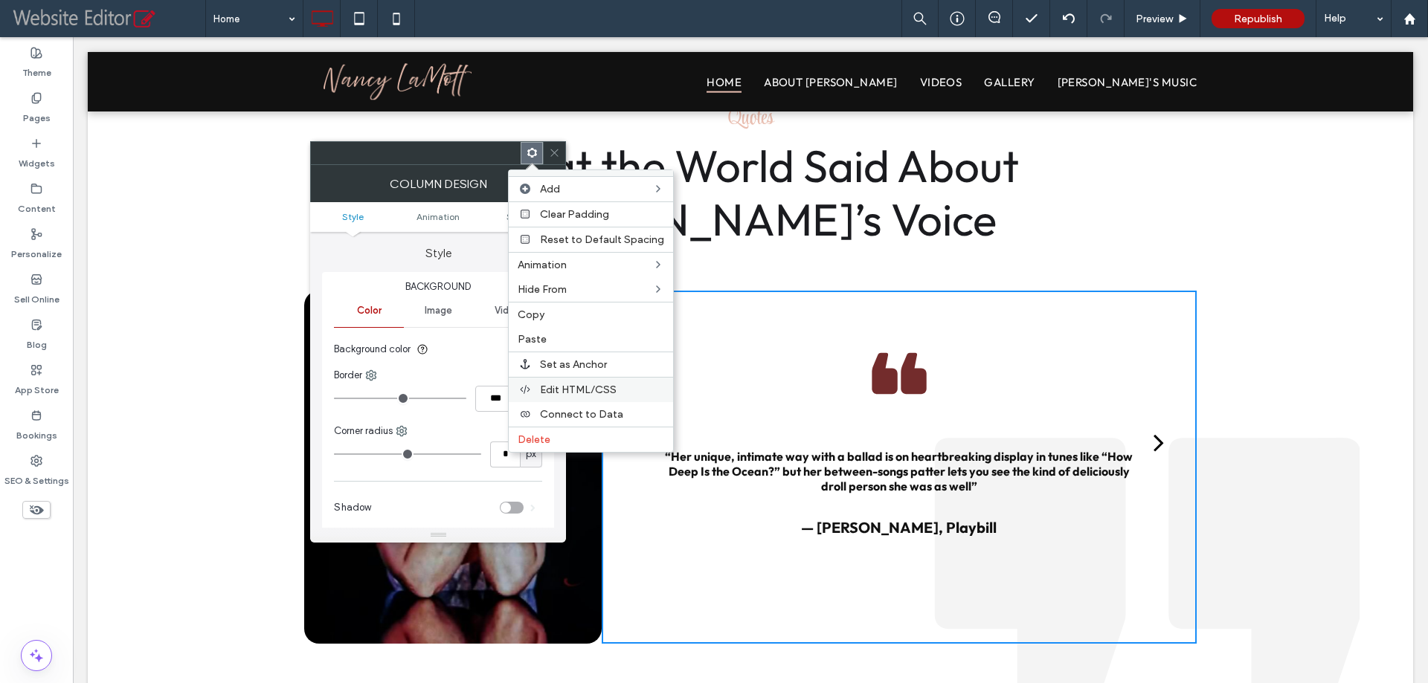
click at [561, 384] on span "Edit HTML/CSS" at bounding box center [578, 390] width 77 height 13
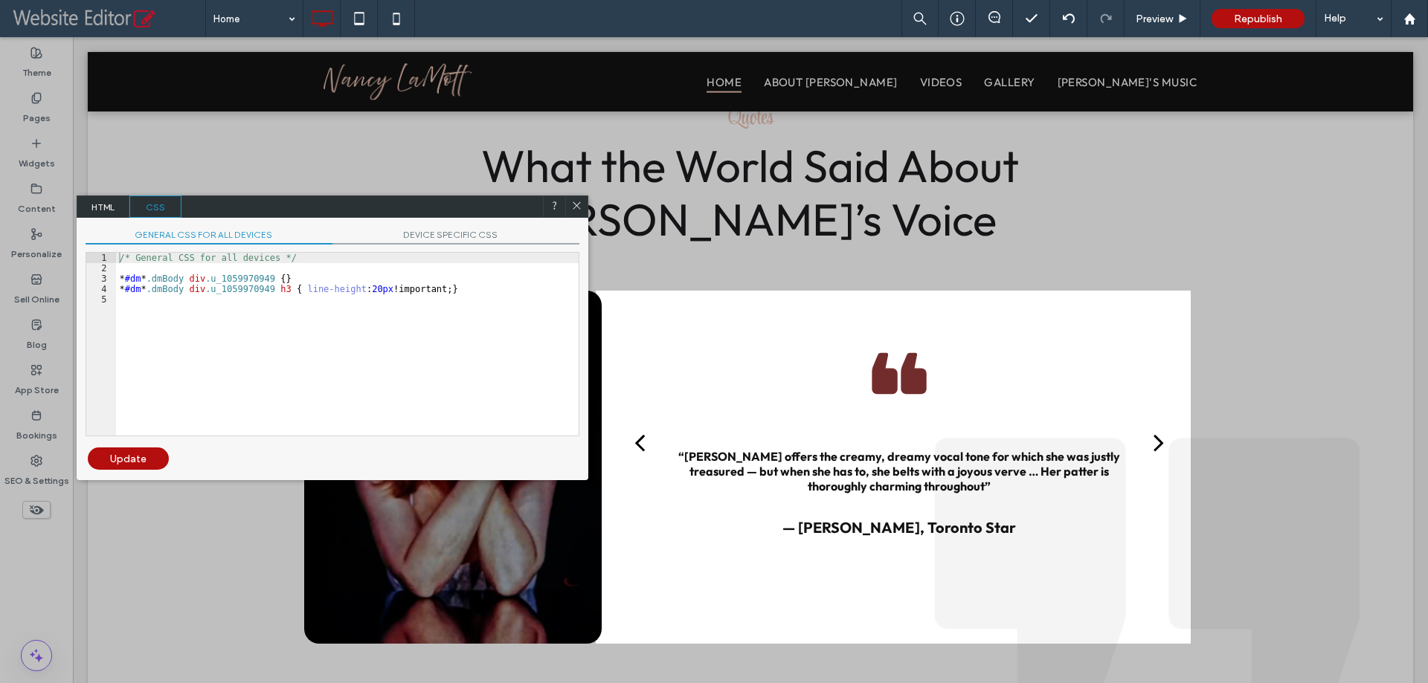
click at [405, 287] on div "/* General CSS for all devices */ * #dm * .dmBody div .u_1059970949 { } * #dm *…" at bounding box center [347, 355] width 462 height 204
click at [356, 289] on div "/* General CSS for all devices */ * #dm * .dmBody div .u_1059970949 { } * #dm *…" at bounding box center [347, 355] width 462 height 204
type textarea "**"
click at [136, 455] on div "Update" at bounding box center [128, 459] width 81 height 22
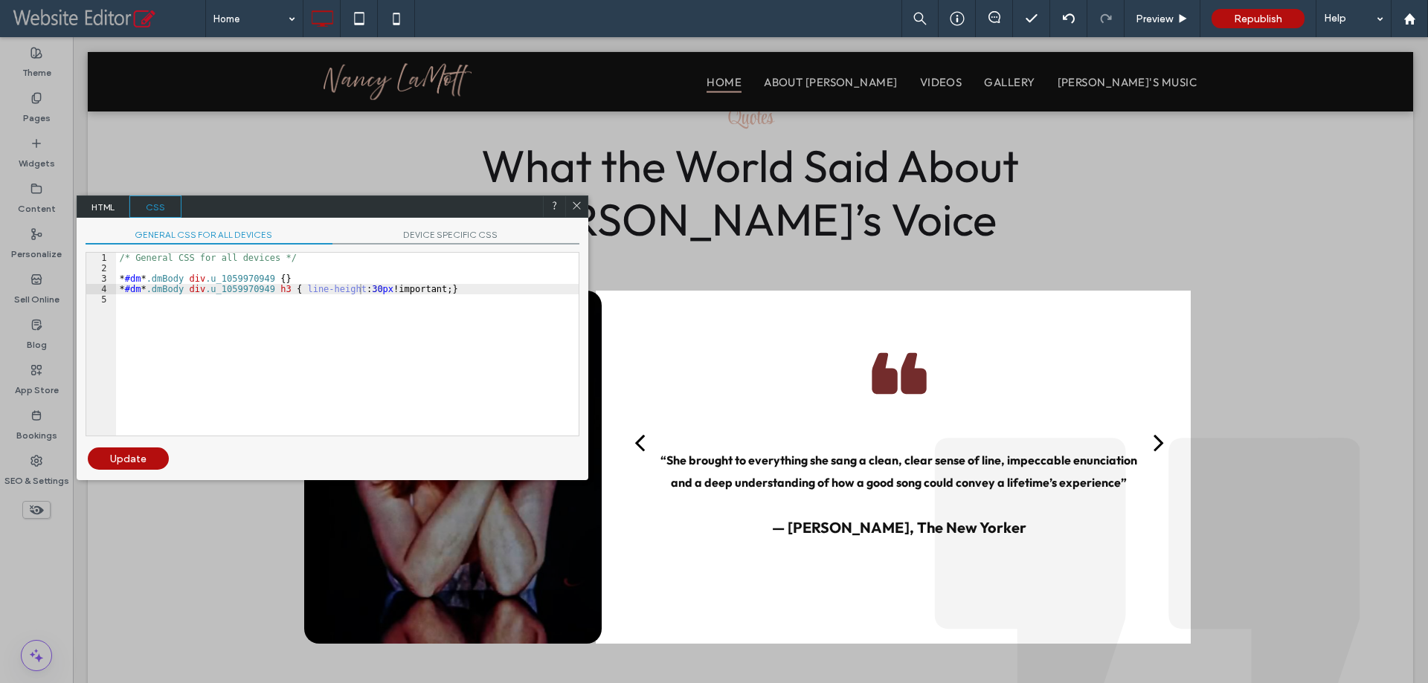
click at [572, 204] on icon at bounding box center [576, 205] width 11 height 11
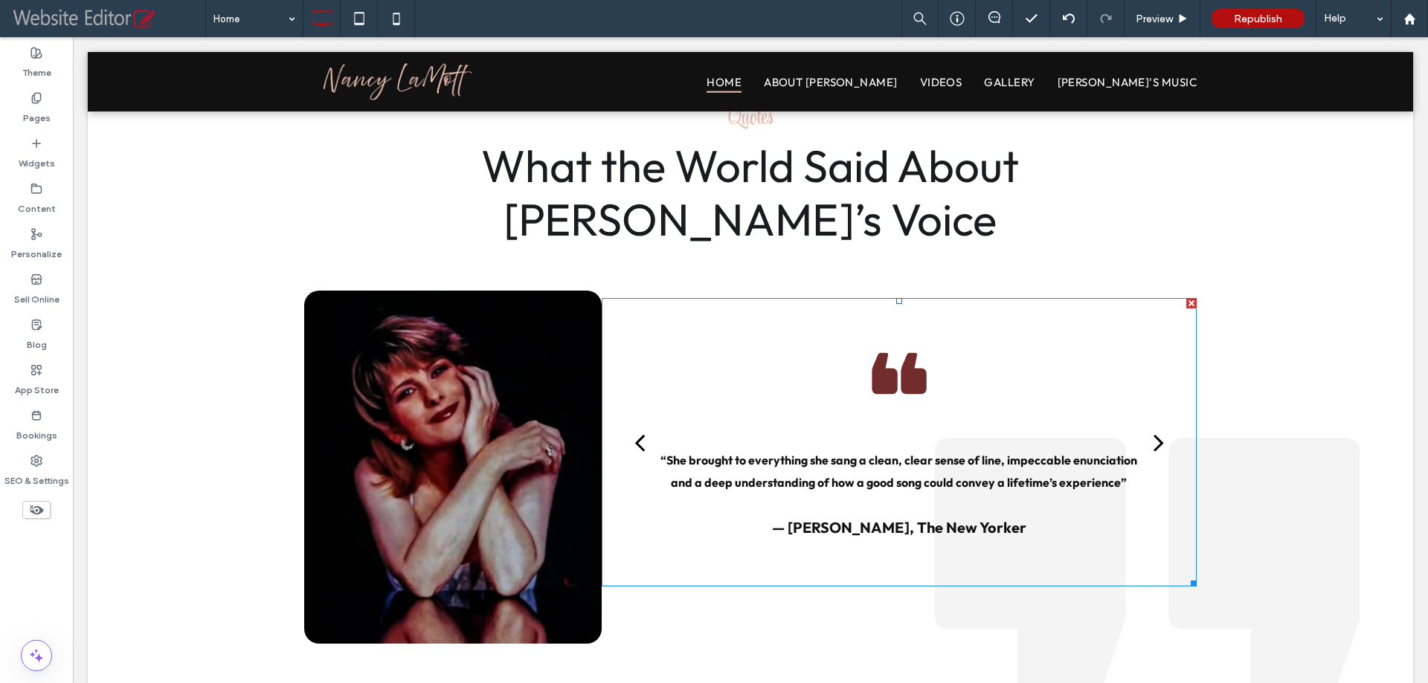
click at [833, 447] on div "“She brought to everything she sang a clean, clear sense of line, impeccable en…" at bounding box center [899, 454] width 528 height 265
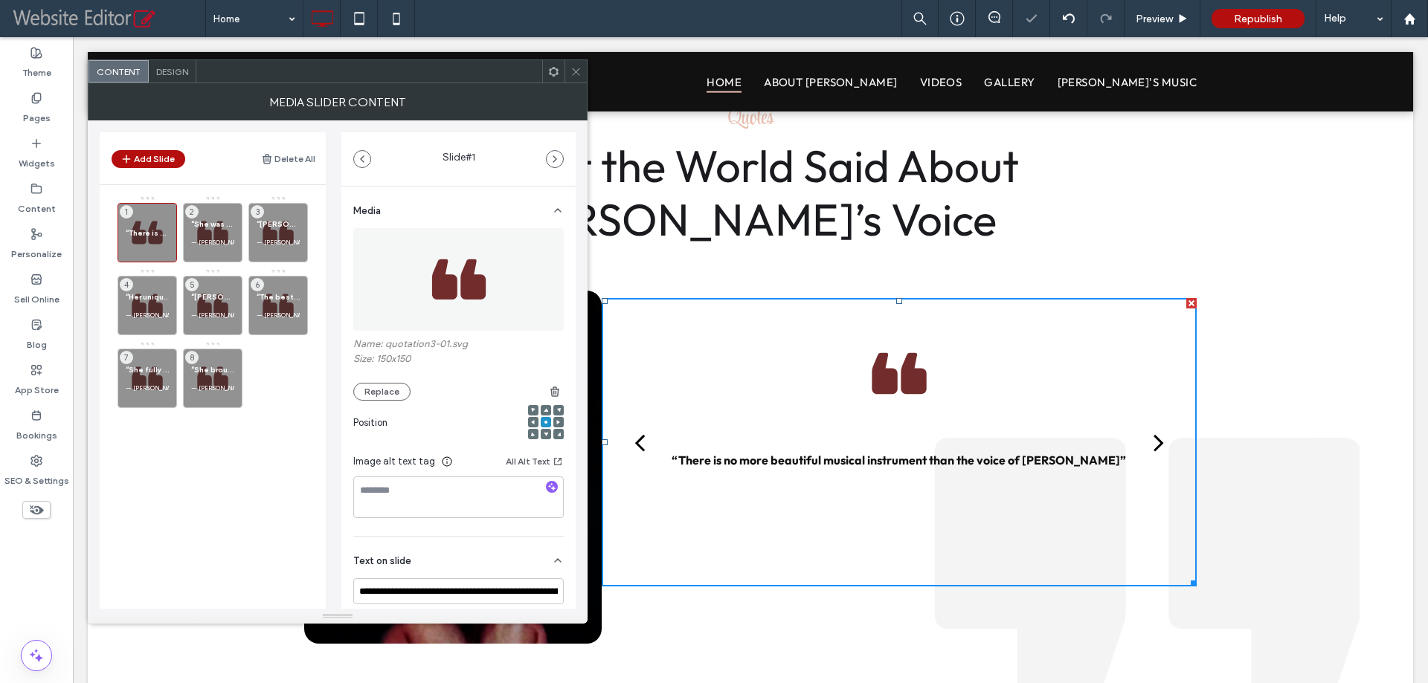
click at [162, 69] on span "Design" at bounding box center [172, 71] width 32 height 11
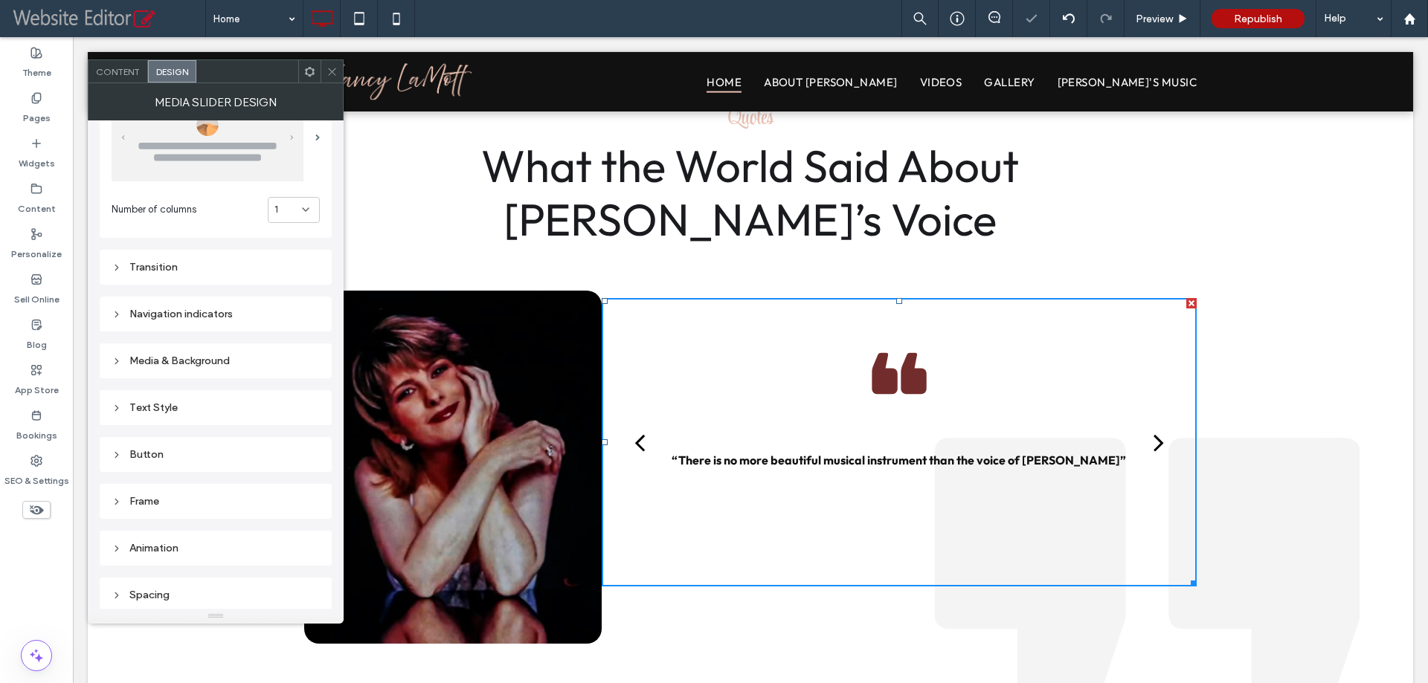
scroll to position [57, 0]
drag, startPoint x: 181, startPoint y: 590, endPoint x: 222, endPoint y: 536, distance: 67.5
click at [181, 589] on div "Spacing" at bounding box center [216, 591] width 208 height 13
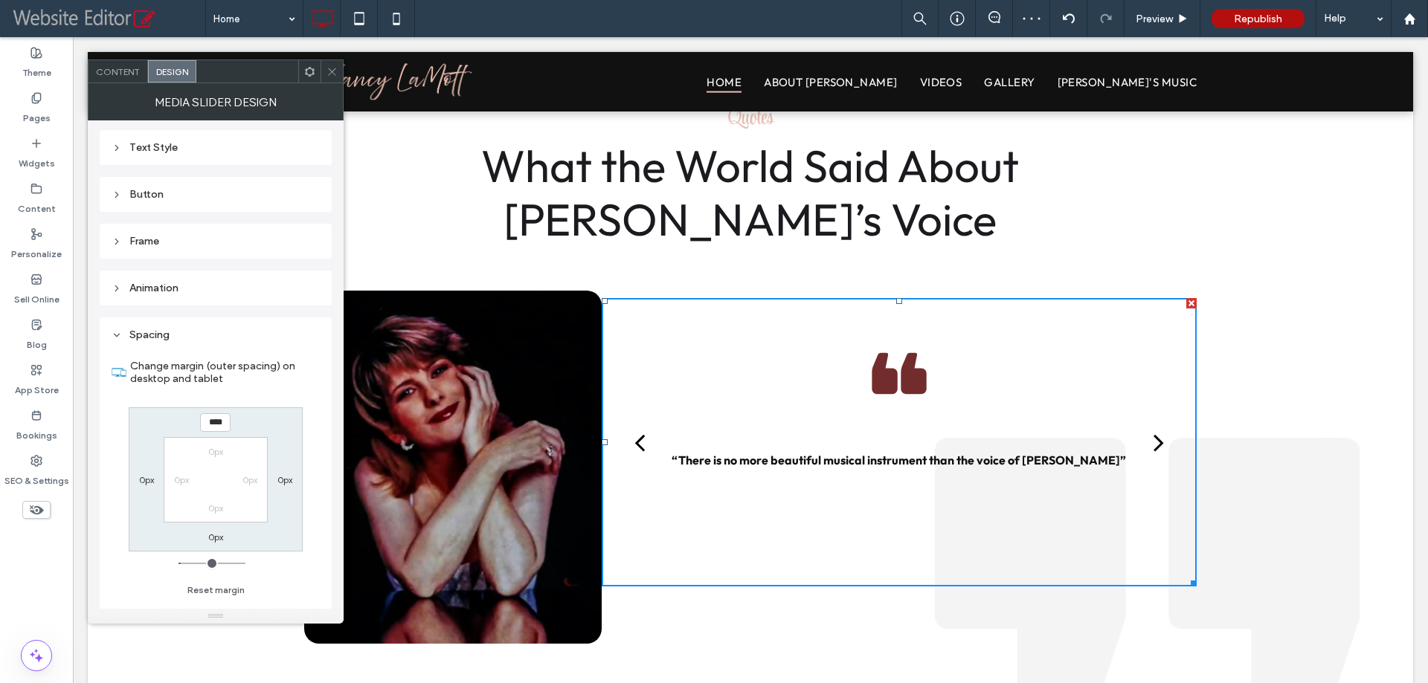
scroll to position [317, 0]
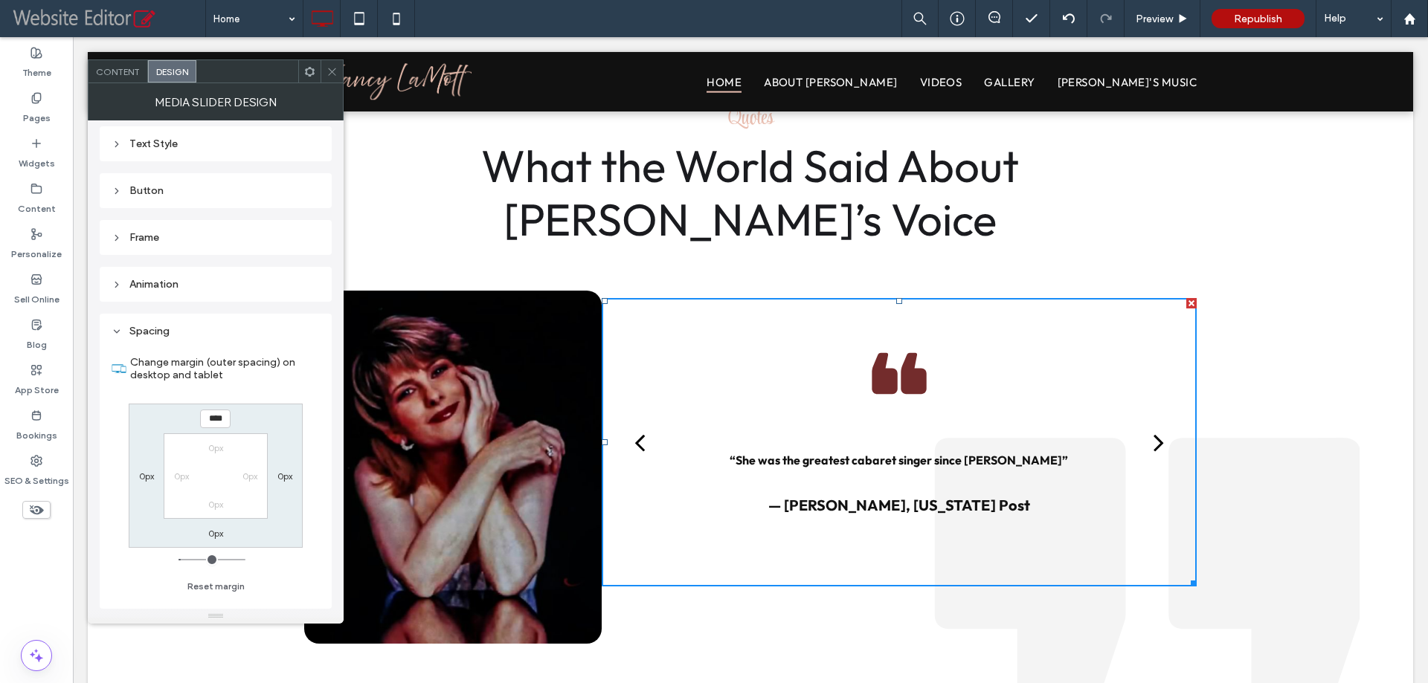
click at [326, 66] on icon at bounding box center [331, 71] width 11 height 11
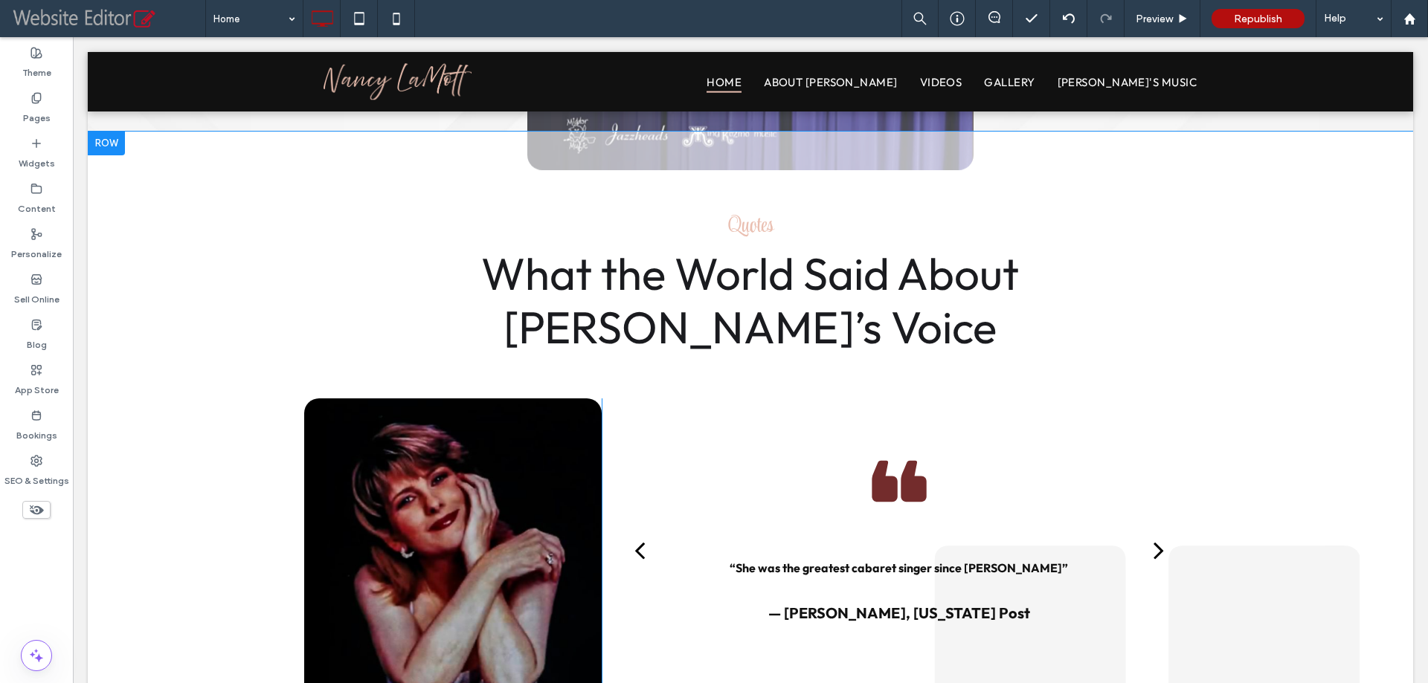
scroll to position [2057, 0]
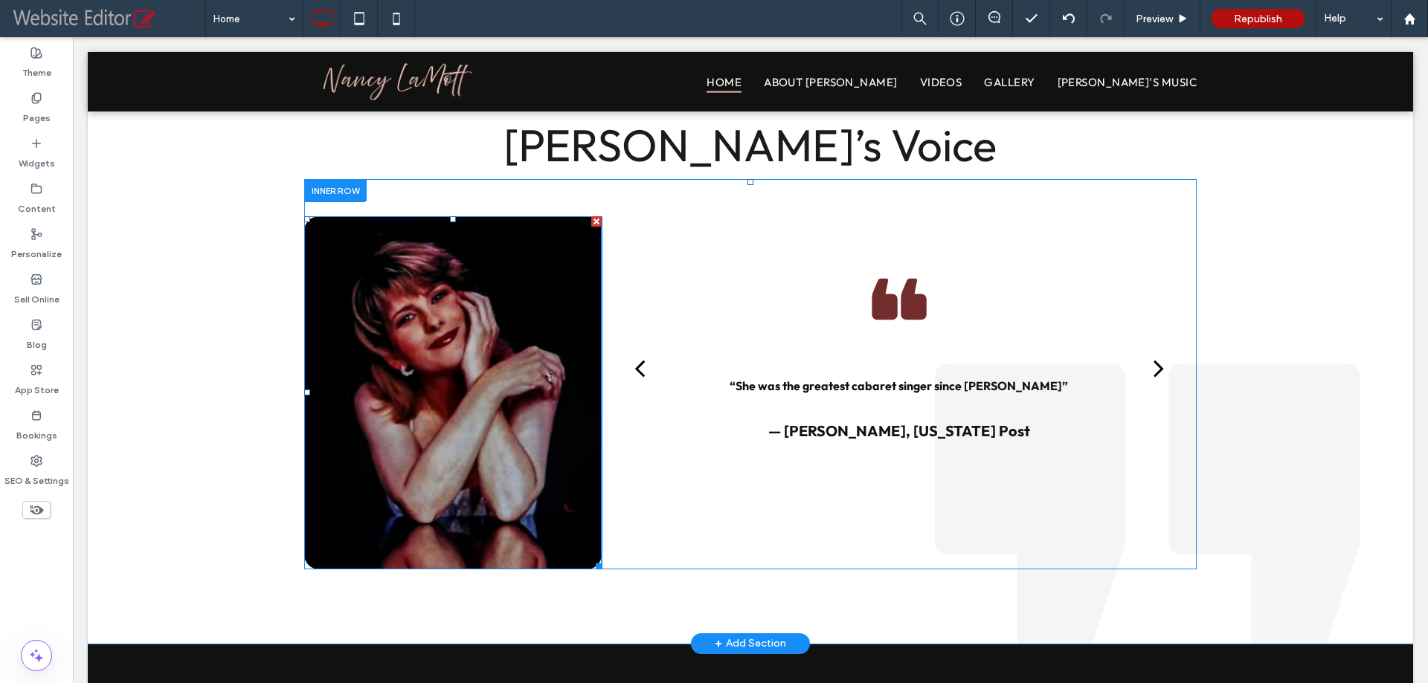
drag, startPoint x: 376, startPoint y: 365, endPoint x: 385, endPoint y: 370, distance: 10.0
click at [381, 367] on img at bounding box center [452, 392] width 297 height 353
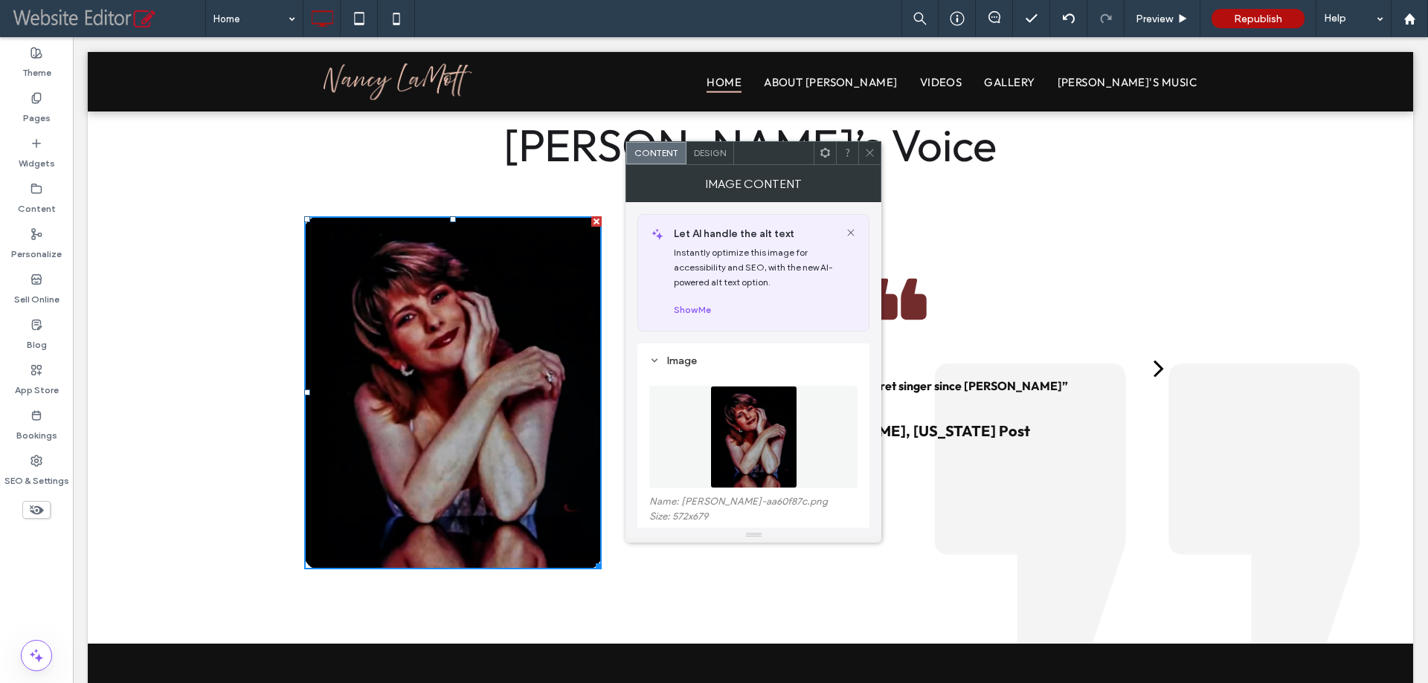
click at [712, 153] on span "Design" at bounding box center [710, 152] width 32 height 11
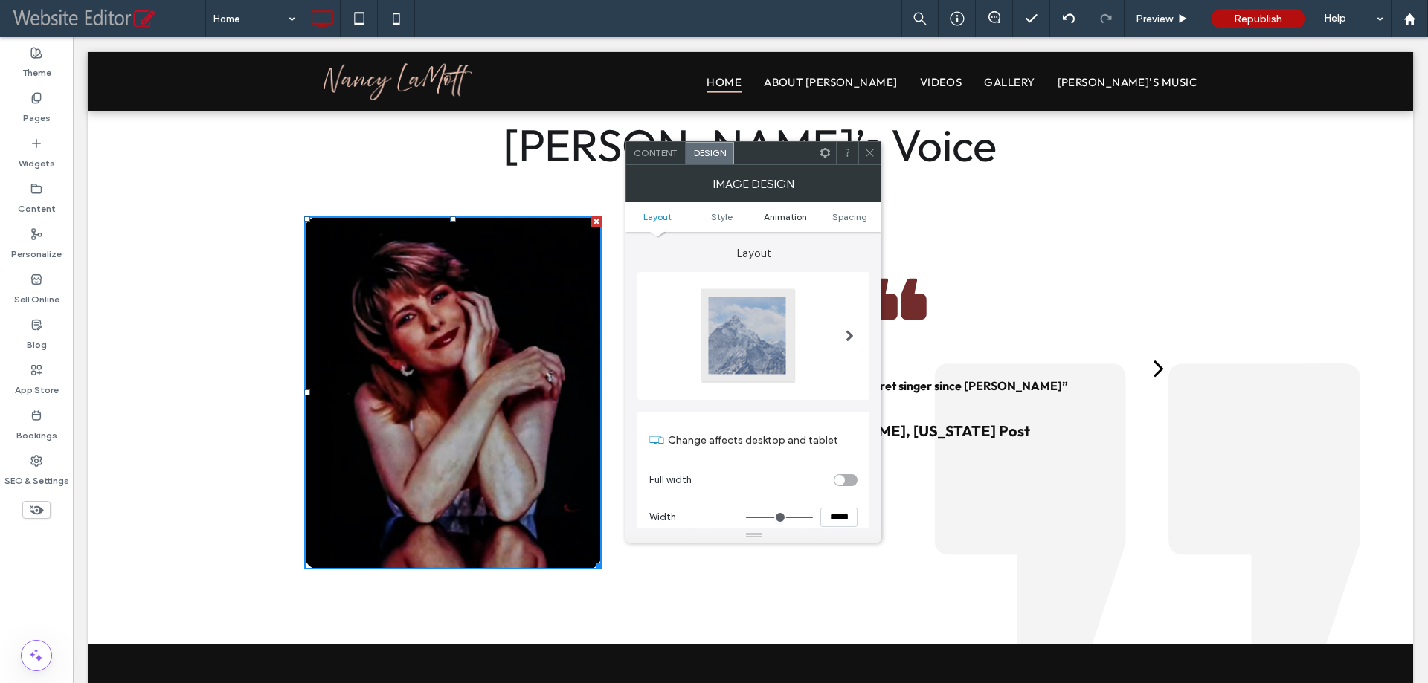
click at [796, 216] on span "Animation" at bounding box center [785, 216] width 43 height 11
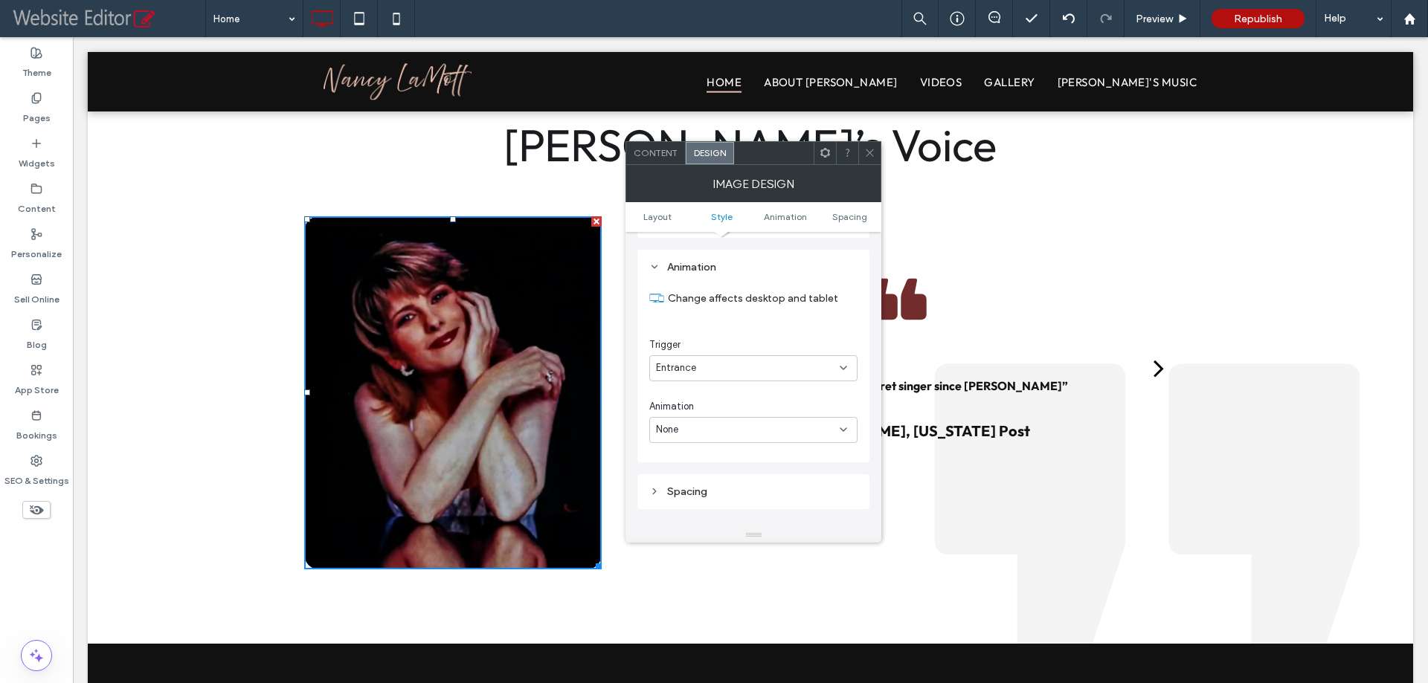
scroll to position [701, 0]
click at [752, 418] on div "None" at bounding box center [748, 423] width 184 height 15
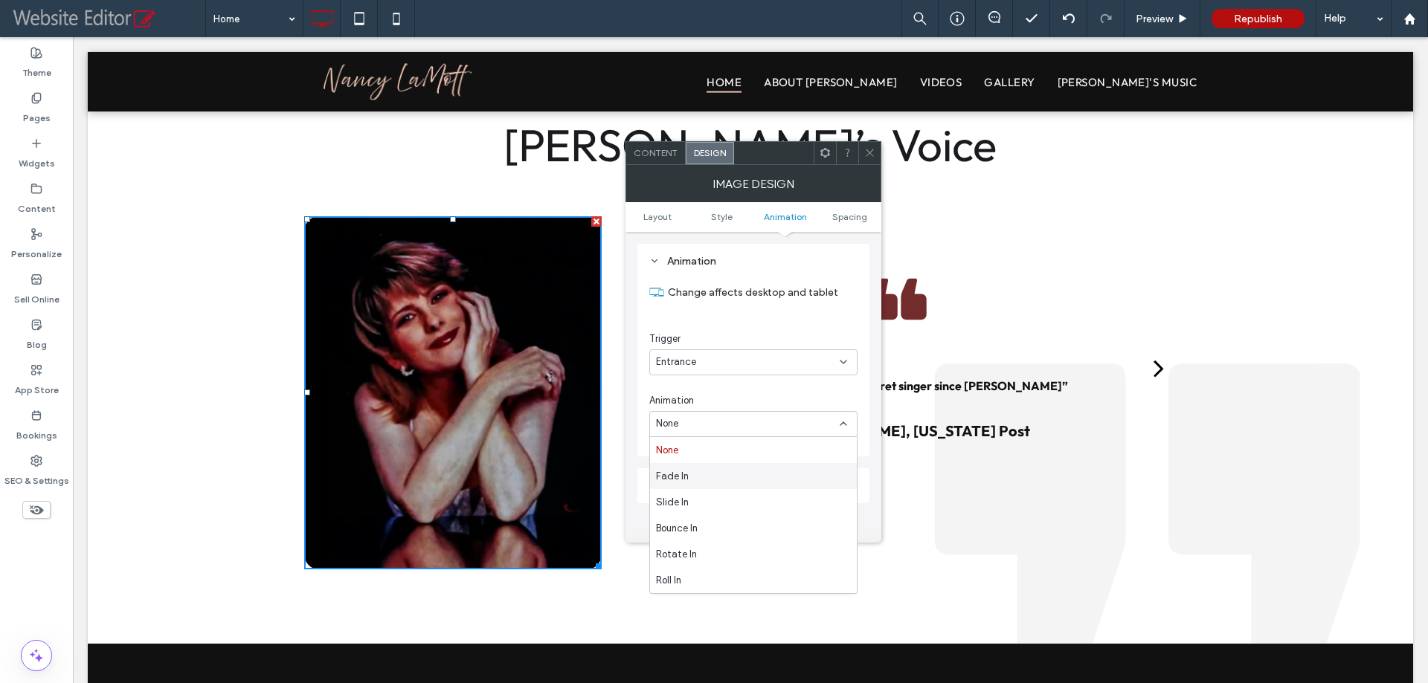
click at [694, 477] on div "Fade In" at bounding box center [753, 476] width 207 height 26
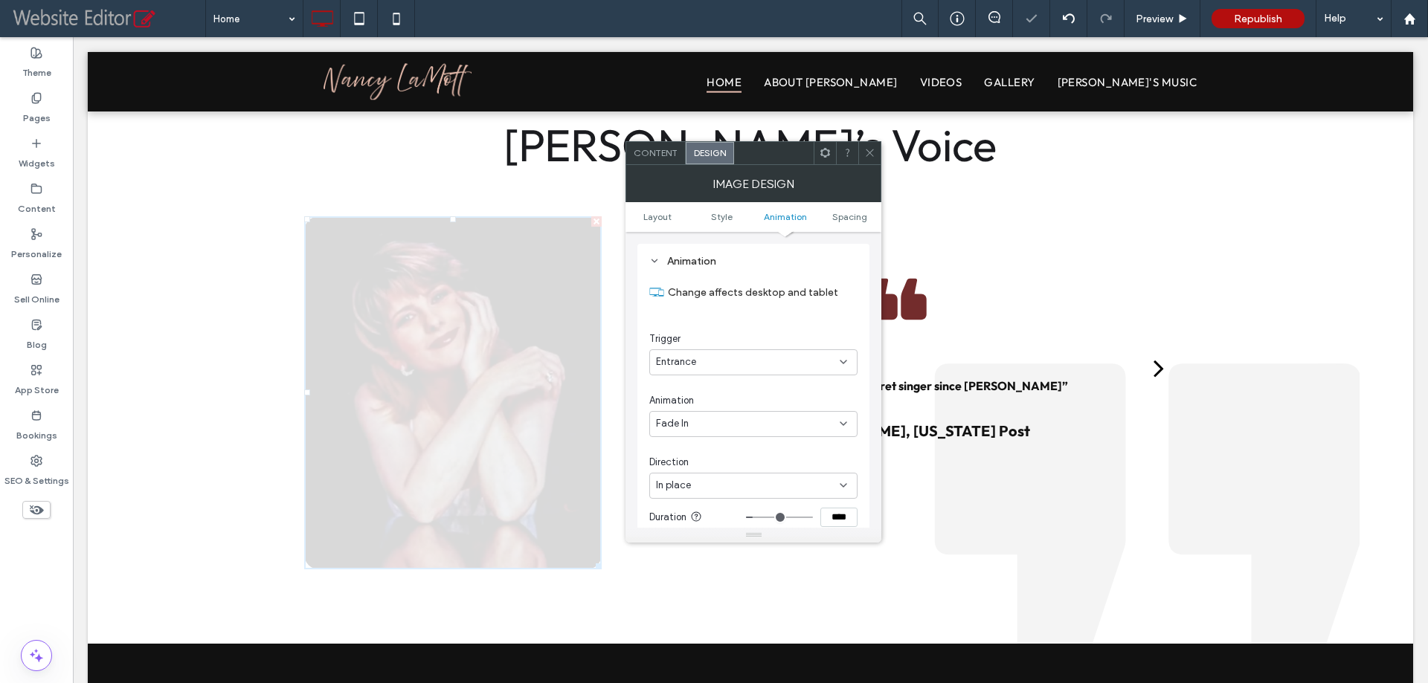
drag, startPoint x: 700, startPoint y: 476, endPoint x: 703, endPoint y: 484, distance: 9.0
click at [701, 480] on div "In place" at bounding box center [753, 486] width 208 height 26
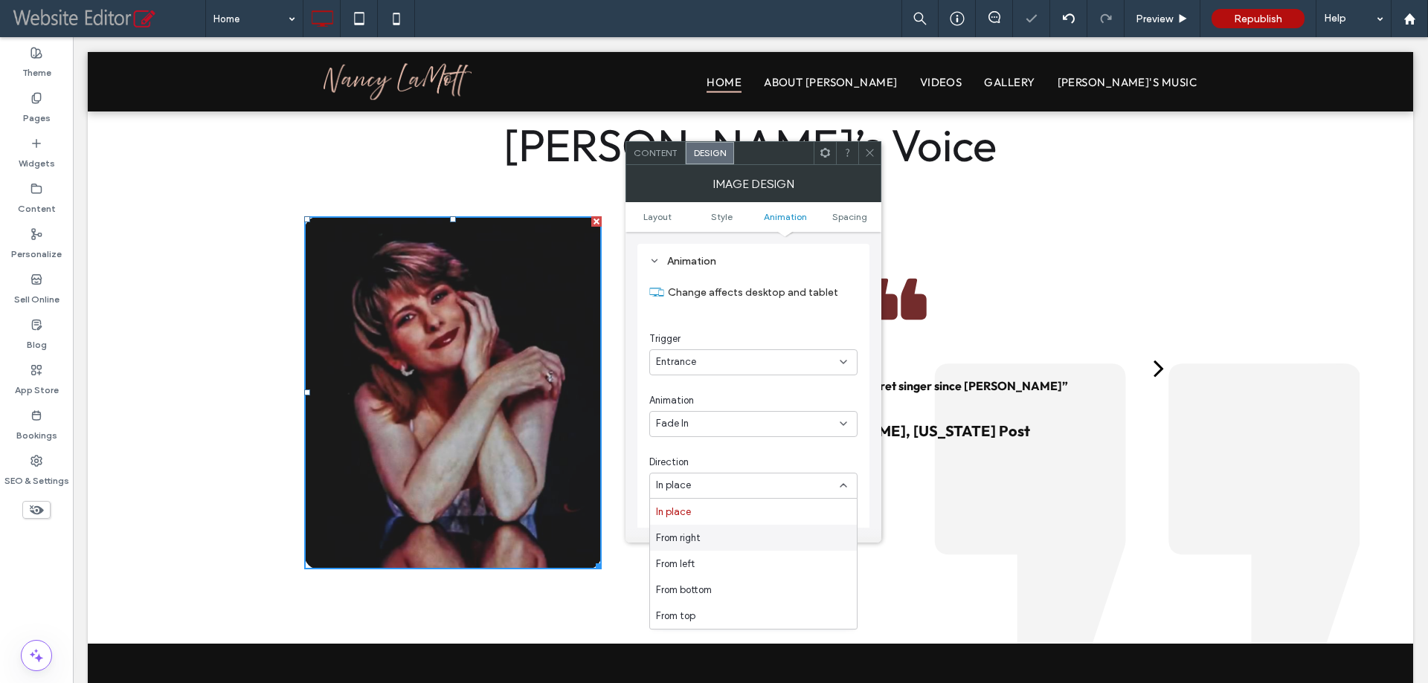
click at [694, 534] on span "From right" at bounding box center [678, 538] width 45 height 15
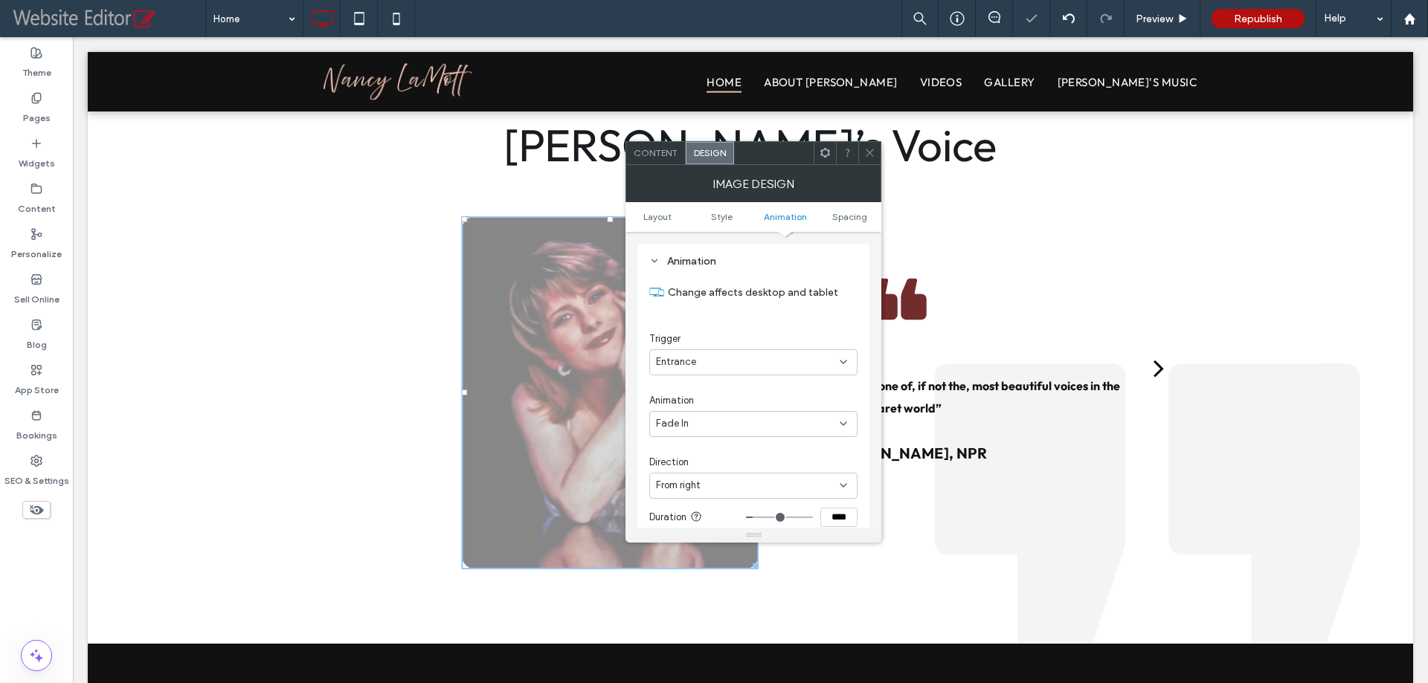
click at [865, 152] on icon at bounding box center [869, 152] width 11 height 11
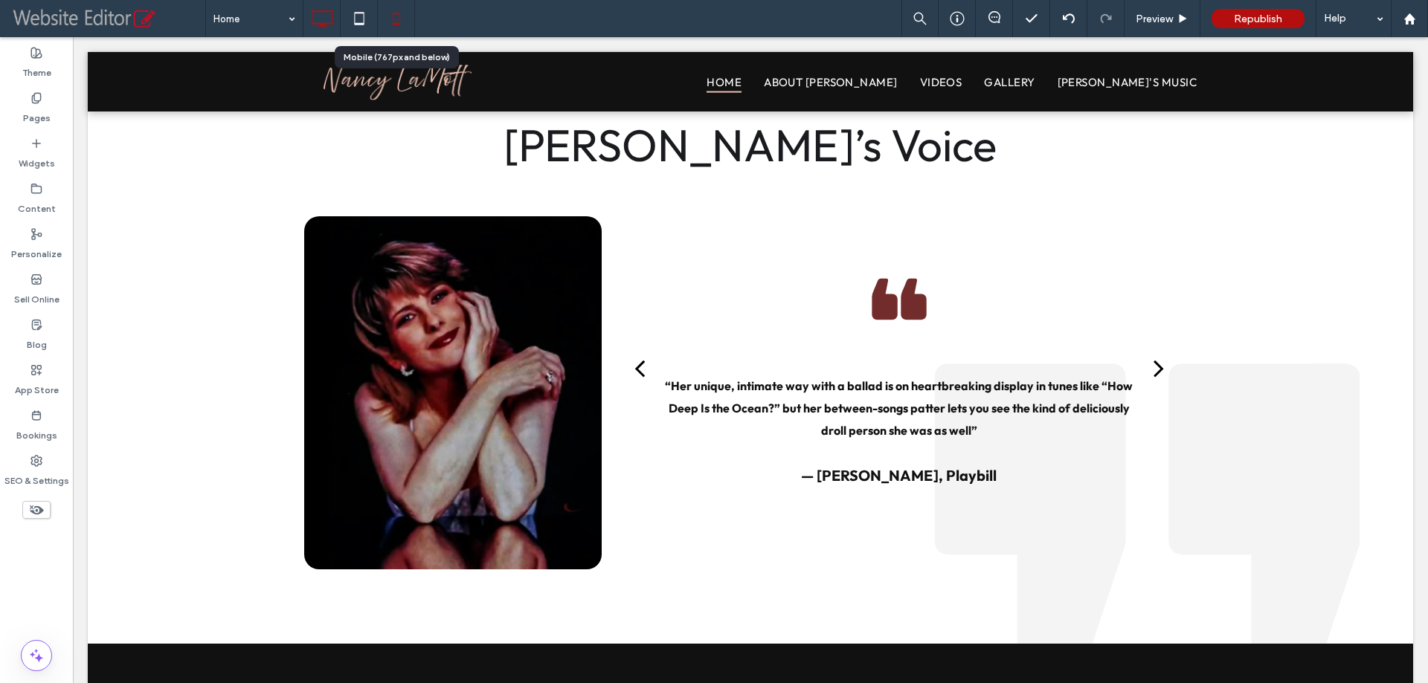
click at [395, 26] on icon at bounding box center [396, 19] width 30 height 30
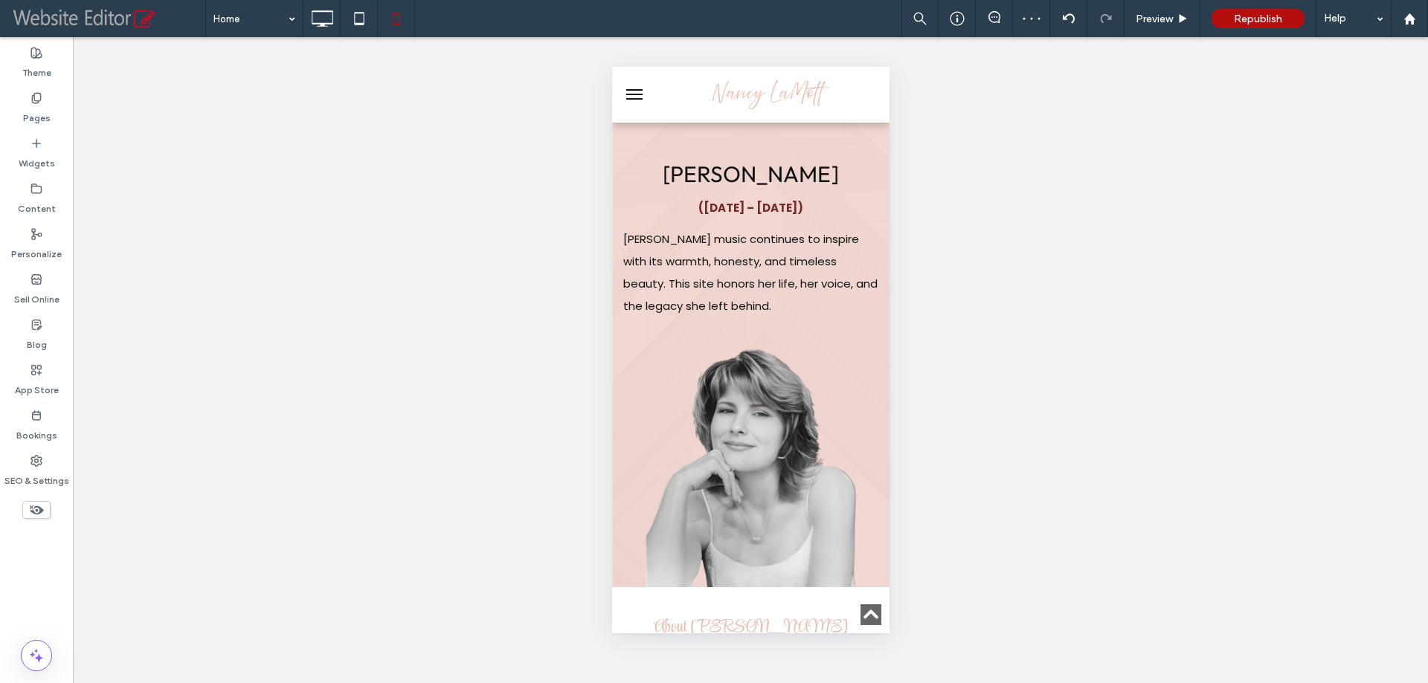
scroll to position [1619, 0]
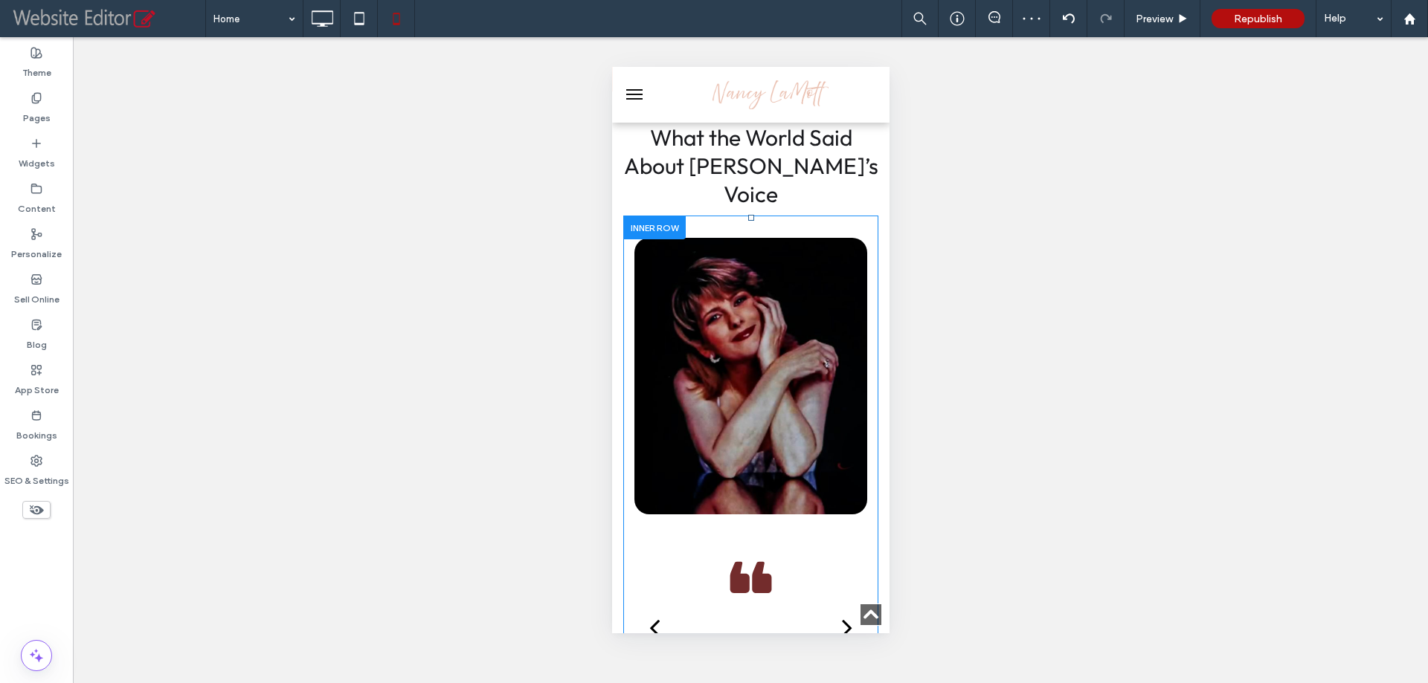
click at [721, 216] on div "Click To Paste “She brought to everything she sang a clean, clear sense of line…" at bounding box center [749, 489] width 255 height 546
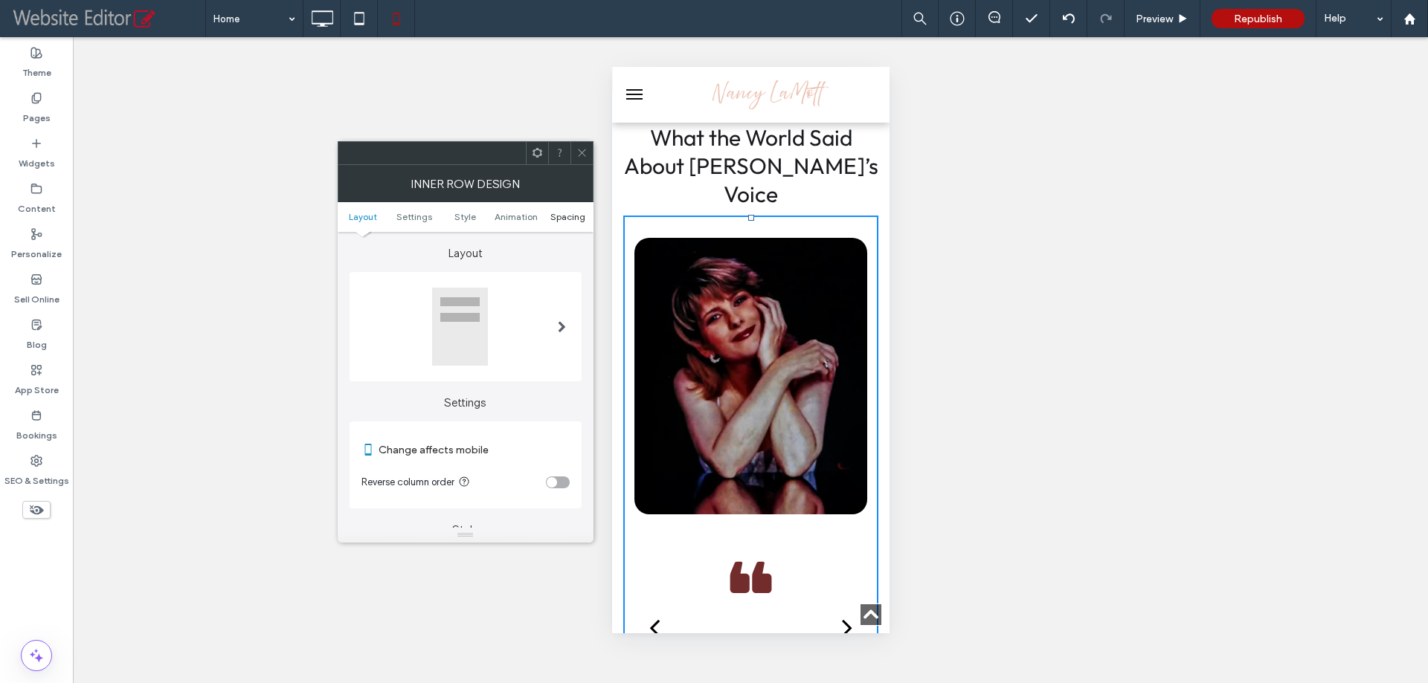
click at [562, 216] on span "Spacing" at bounding box center [567, 216] width 35 height 11
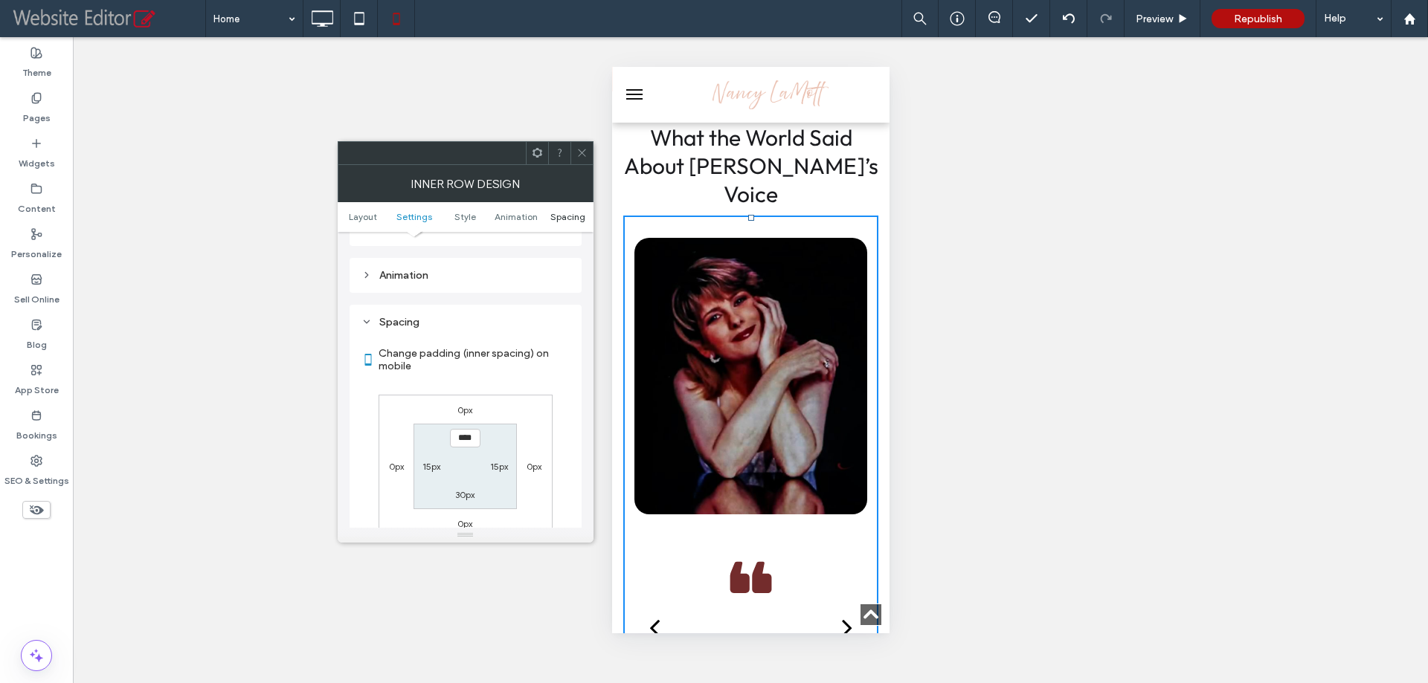
type input "**"
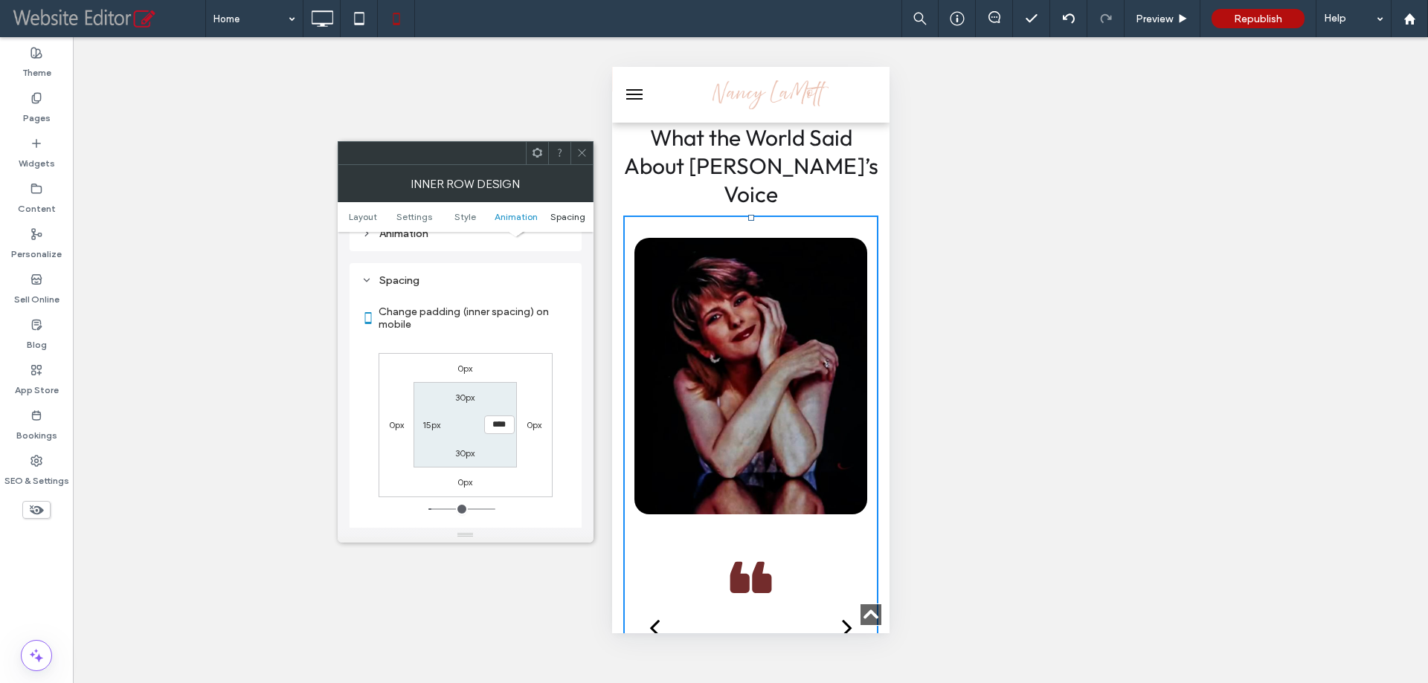
type input "*"
type input "**"
type input "*"
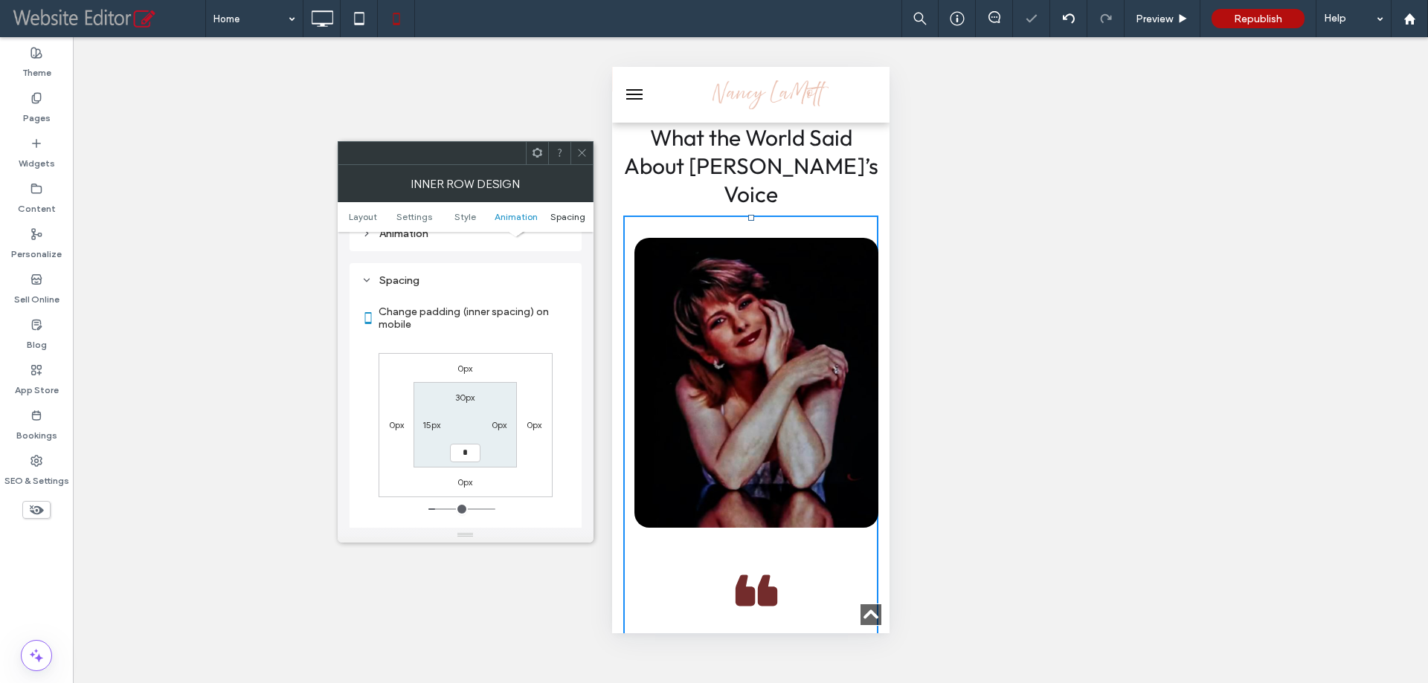
type input "**"
type input "*"
type input "***"
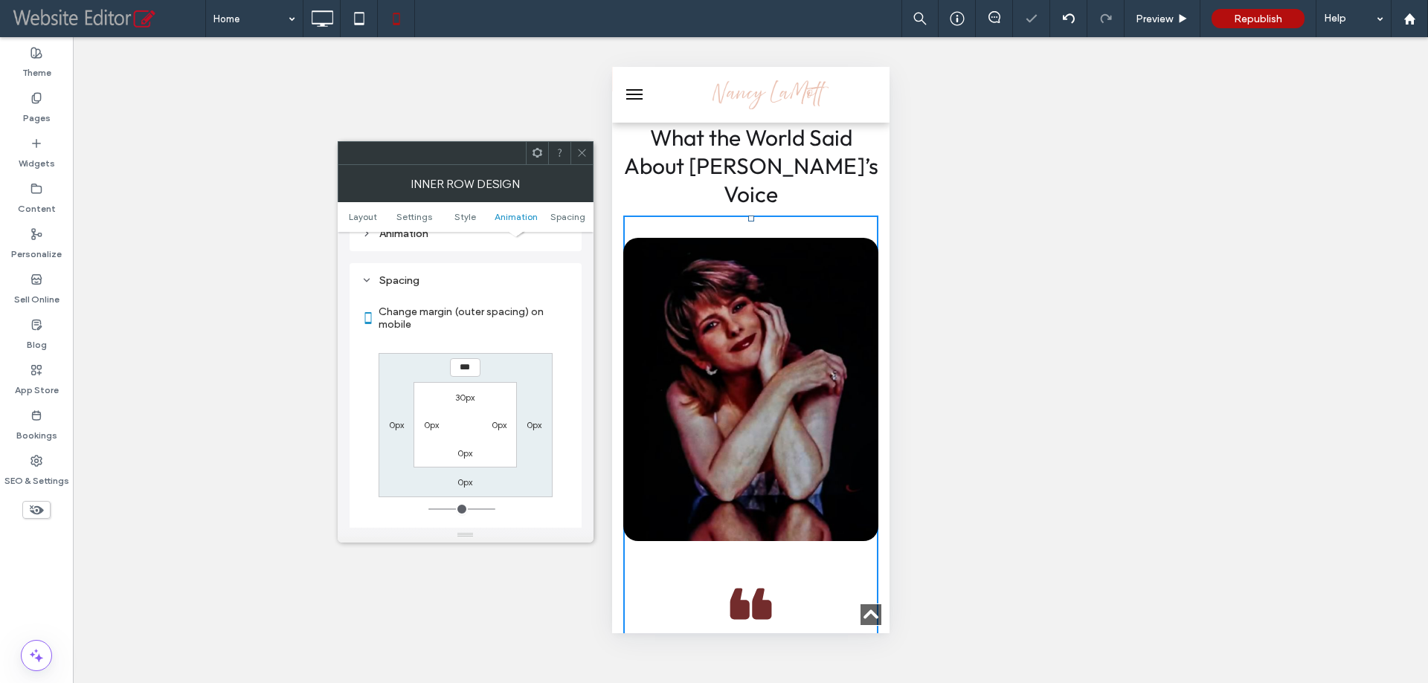
drag, startPoint x: 572, startPoint y: 155, endPoint x: 599, endPoint y: 162, distance: 27.8
click at [572, 154] on div at bounding box center [581, 153] width 22 height 22
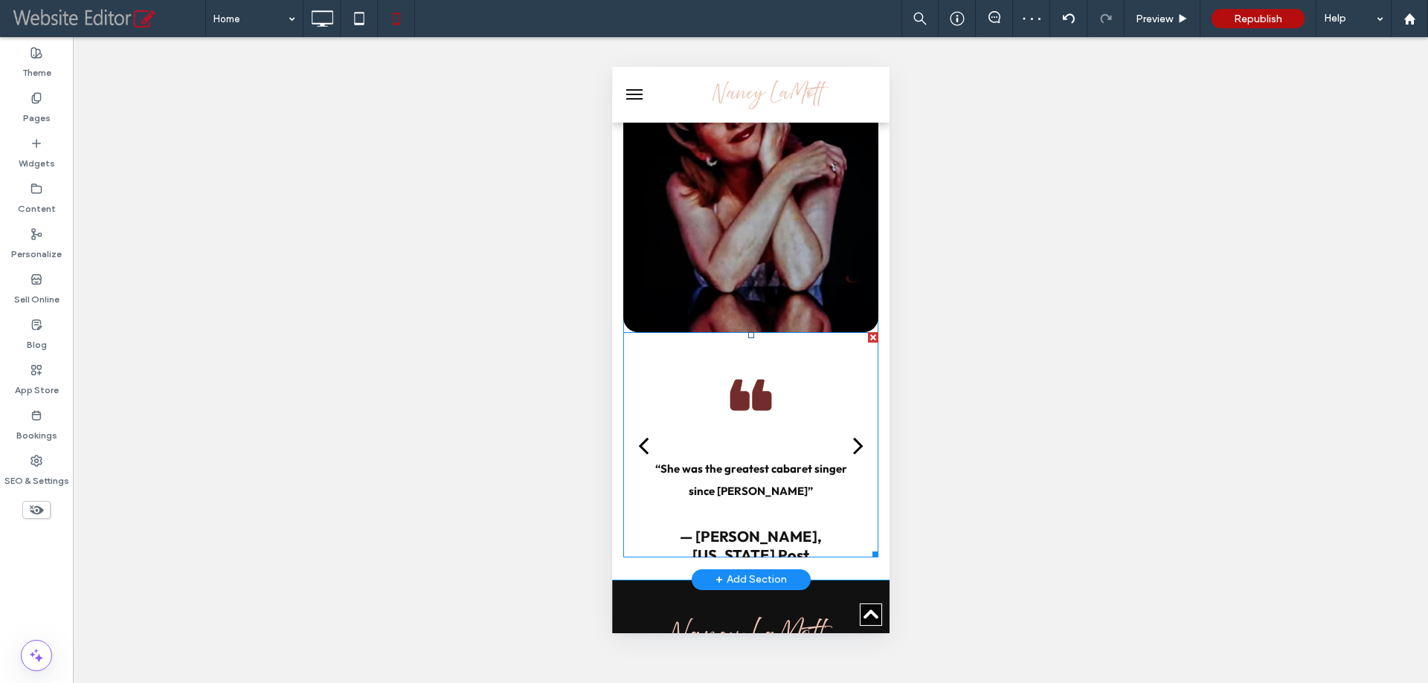
scroll to position [1842, 0]
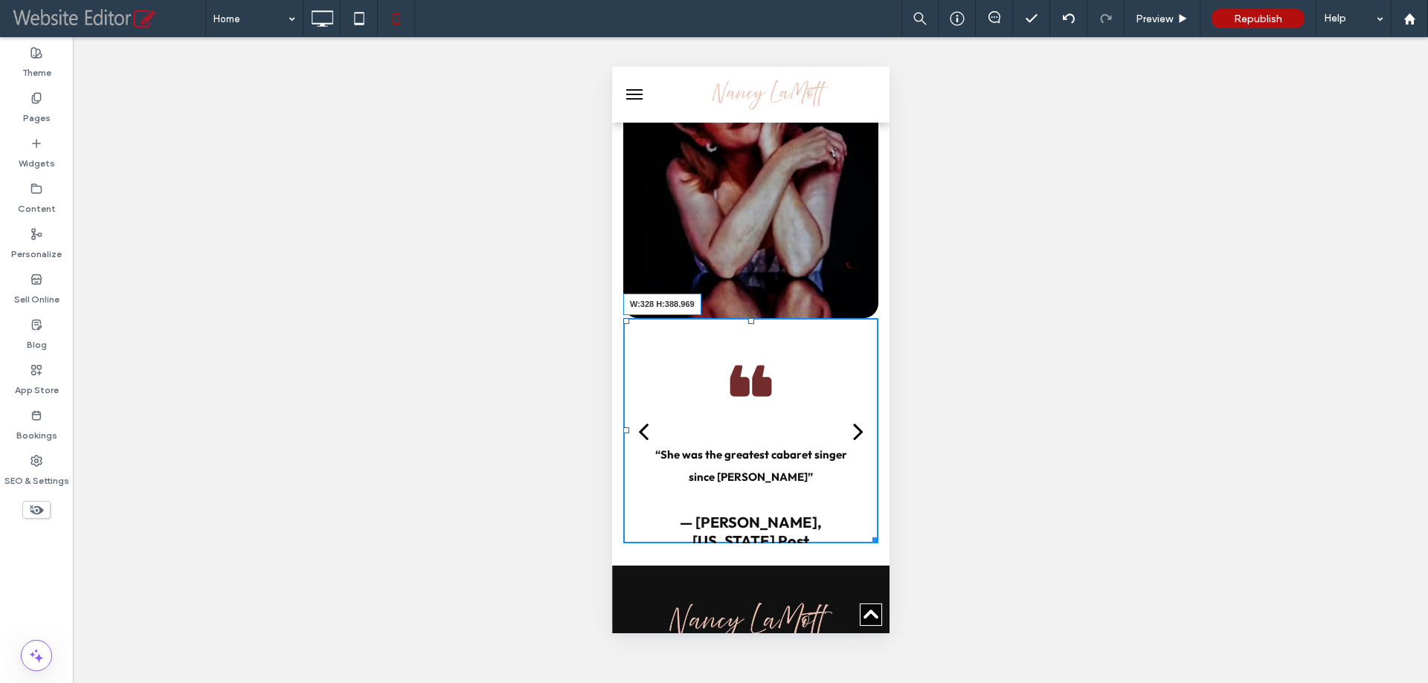
drag, startPoint x: 864, startPoint y: 500, endPoint x: 874, endPoint y: 564, distance: 64.8
click at [874, 564] on div "Quotes What the World Said About [PERSON_NAME]’s Voice Click To Paste “She brou…" at bounding box center [749, 203] width 277 height 723
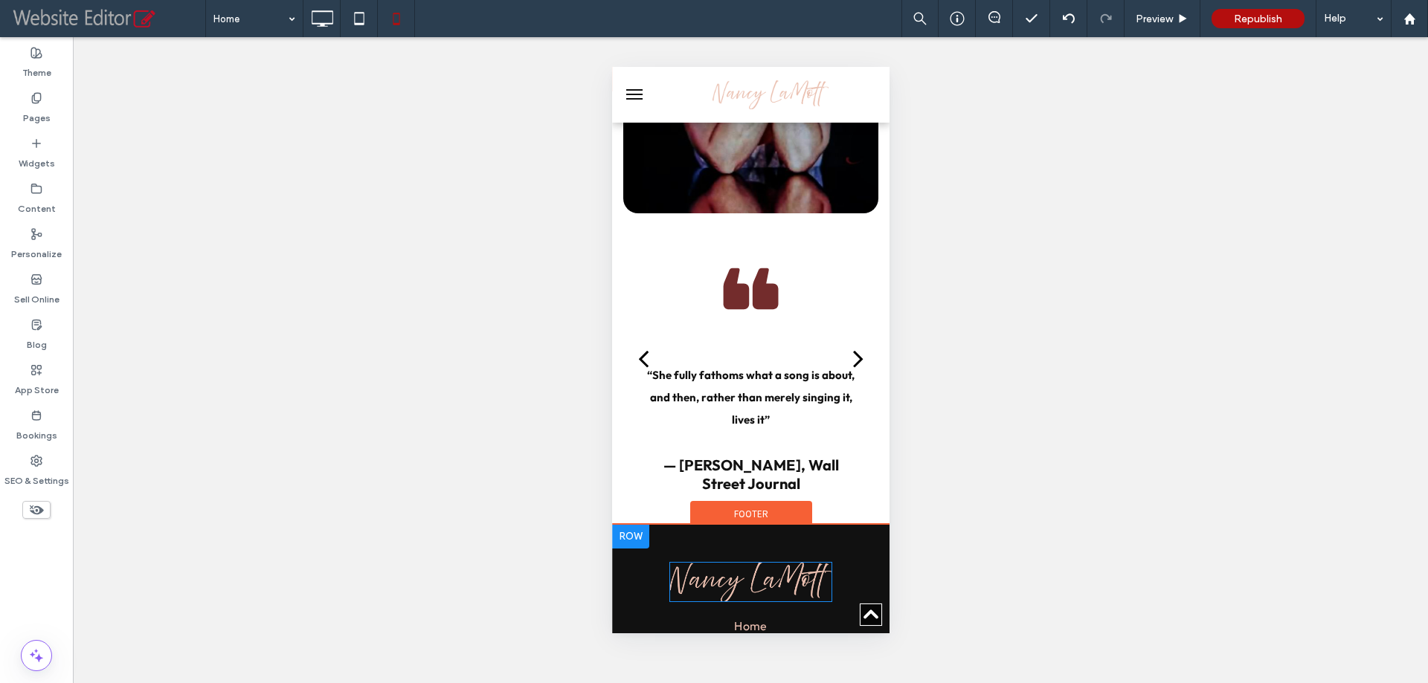
scroll to position [2059, 0]
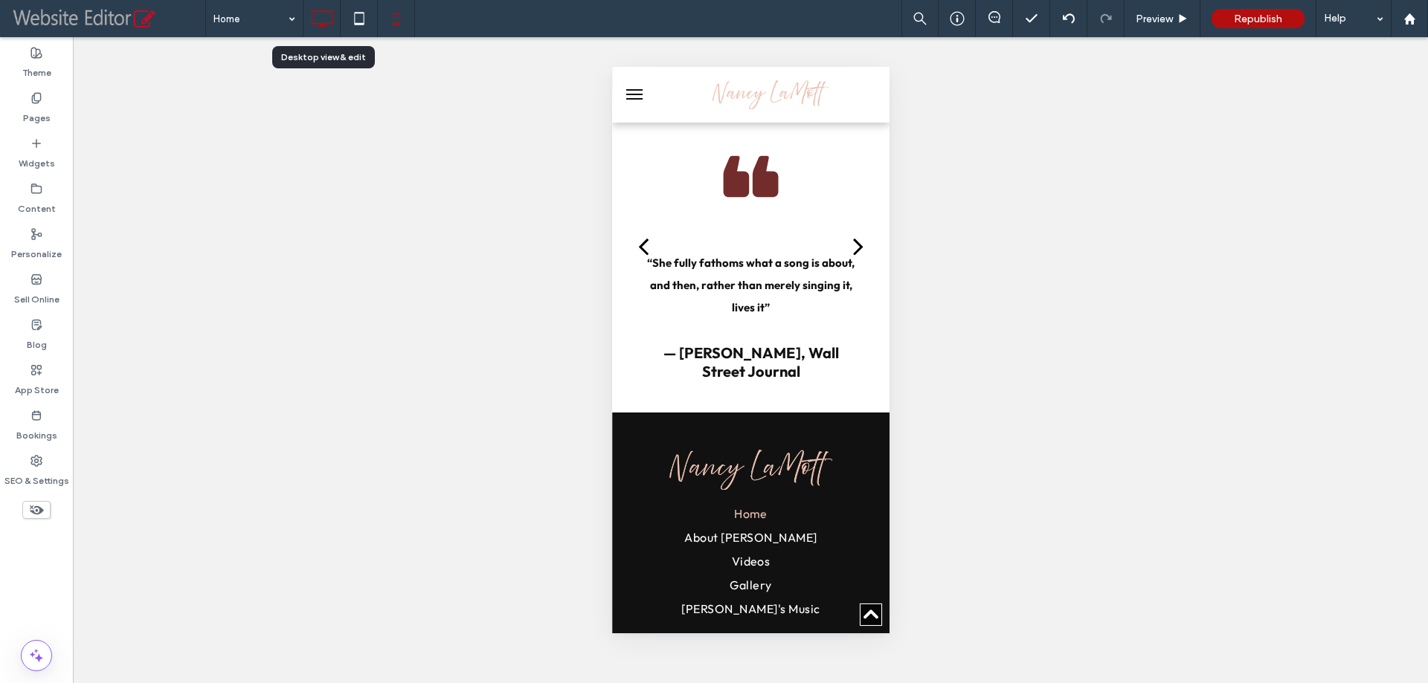
click at [325, 7] on icon at bounding box center [322, 19] width 30 height 30
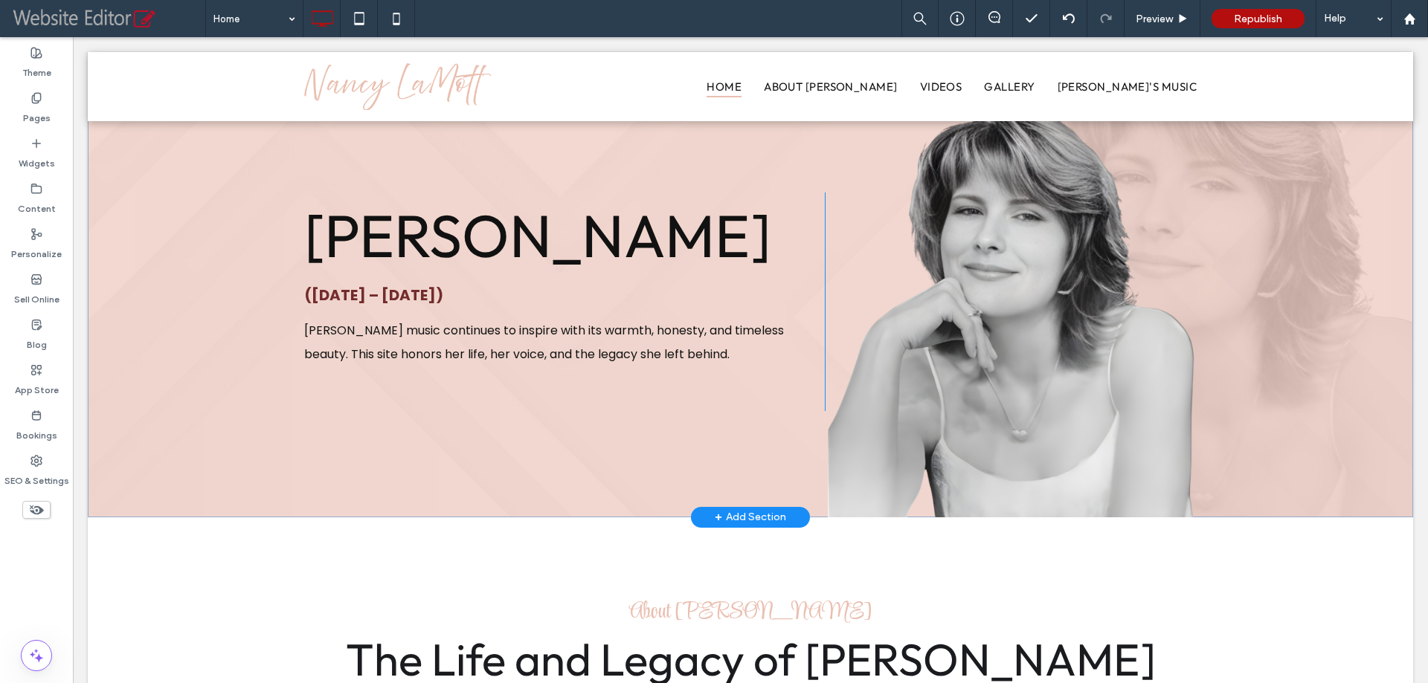
scroll to position [0, 0]
